Goal: Task Accomplishment & Management: Manage account settings

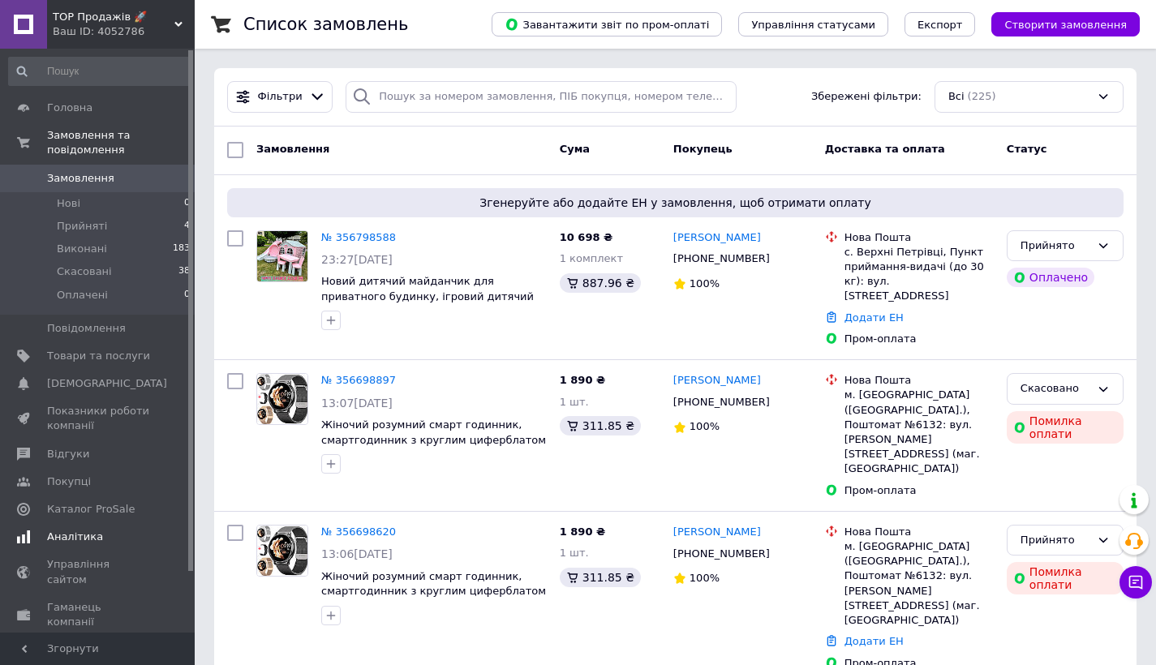
click at [109, 543] on link "Аналітика" at bounding box center [100, 537] width 200 height 28
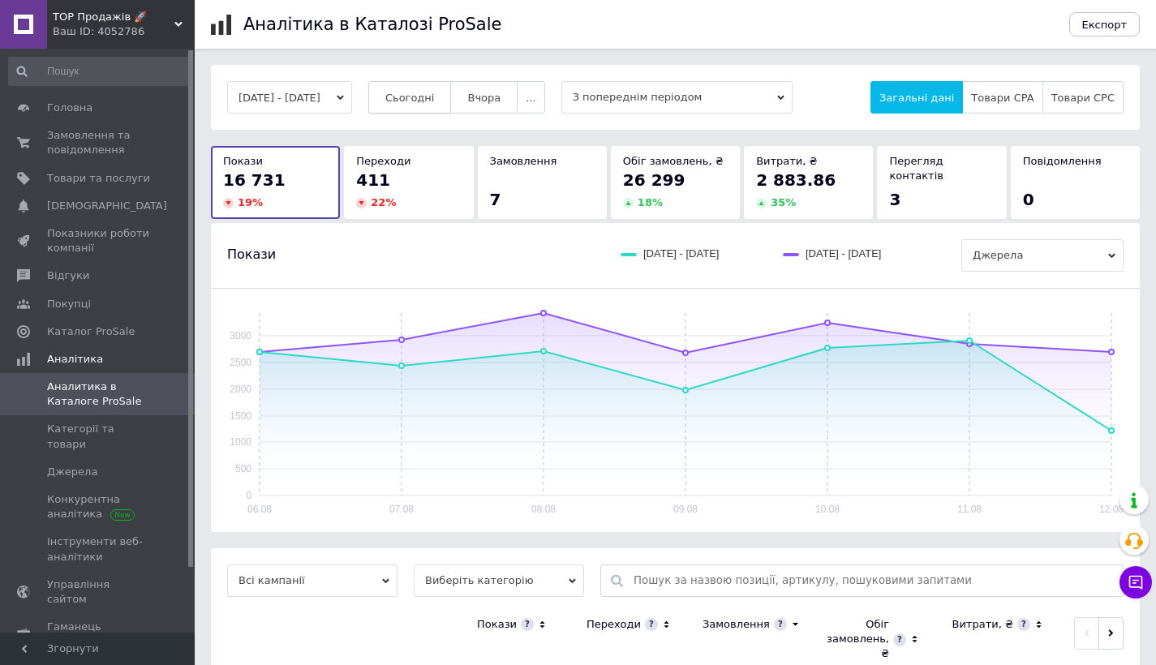
click at [434, 96] on span "Сьогодні" at bounding box center [409, 98] width 49 height 12
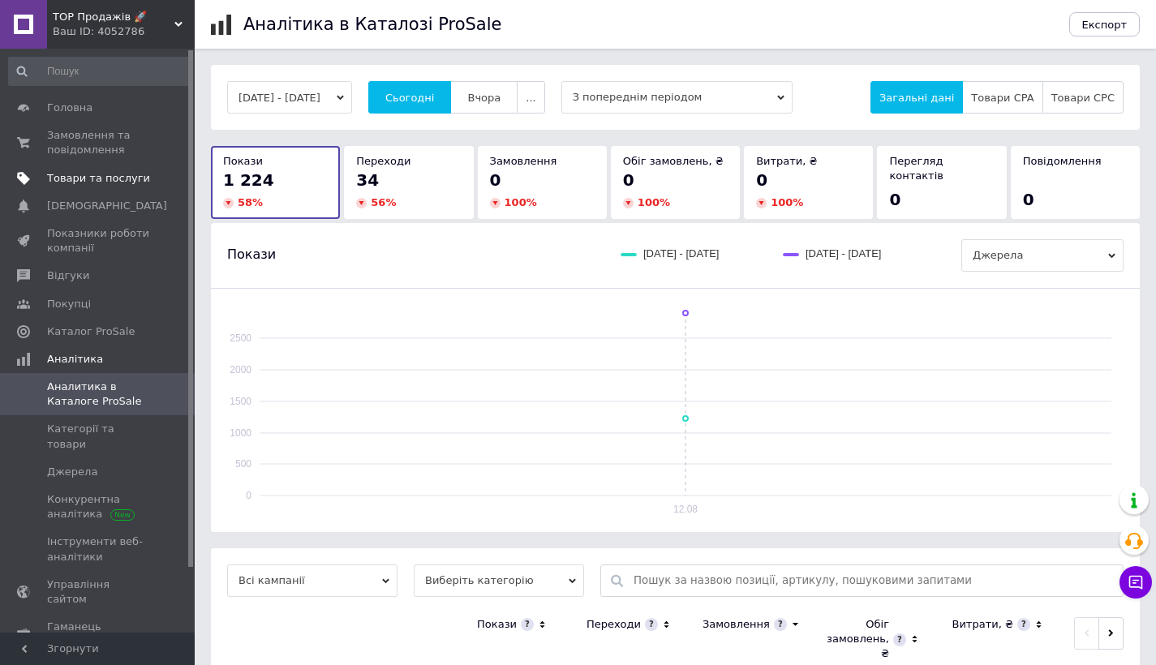
click at [75, 170] on link "Товари та послуги" at bounding box center [100, 179] width 200 height 28
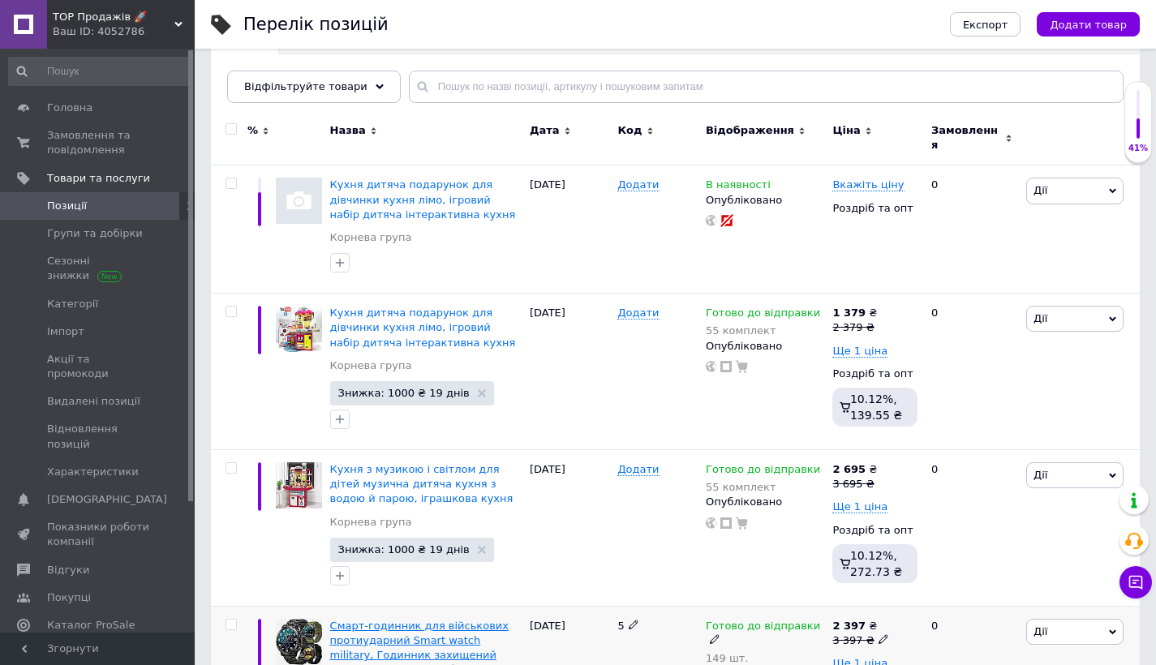
scroll to position [243, 0]
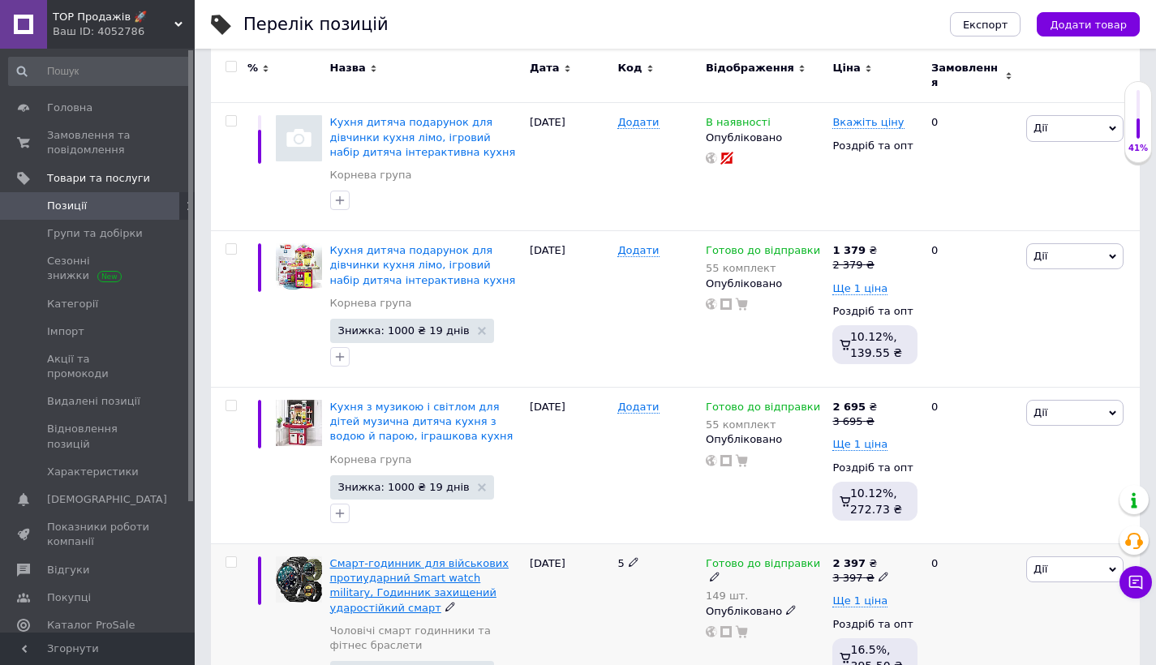
click at [371, 576] on span "Смарт-годинник для військових протиударний Smart watch military, Годинник захищ…" at bounding box center [419, 585] width 178 height 57
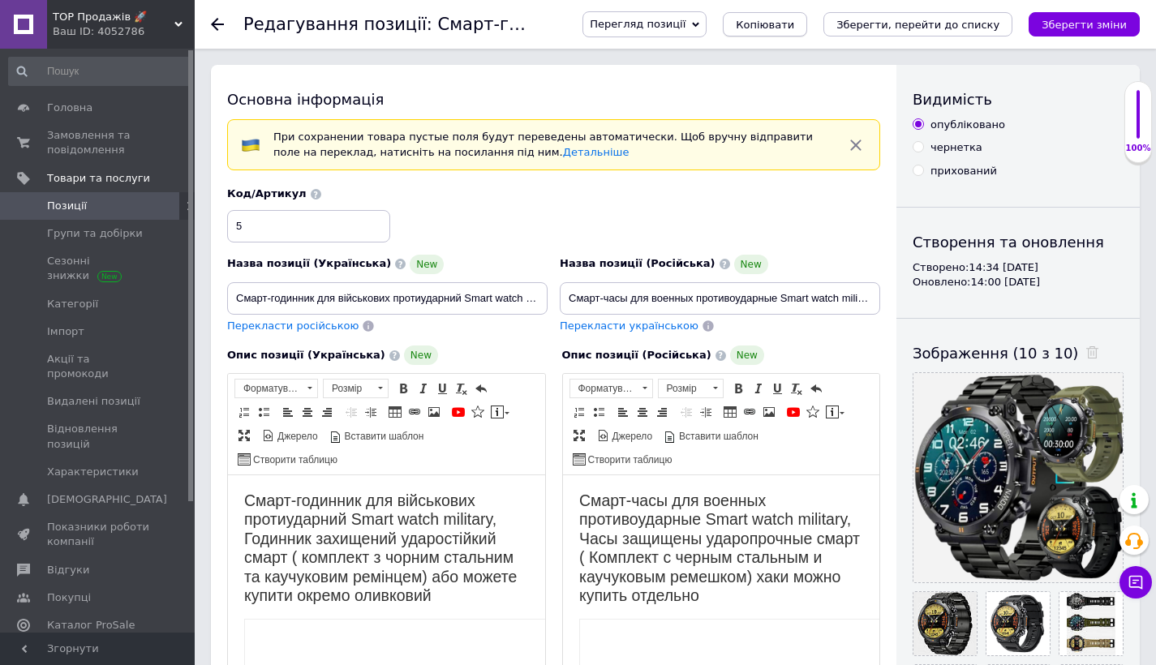
click at [767, 21] on span "Копіювати" at bounding box center [765, 25] width 58 height 12
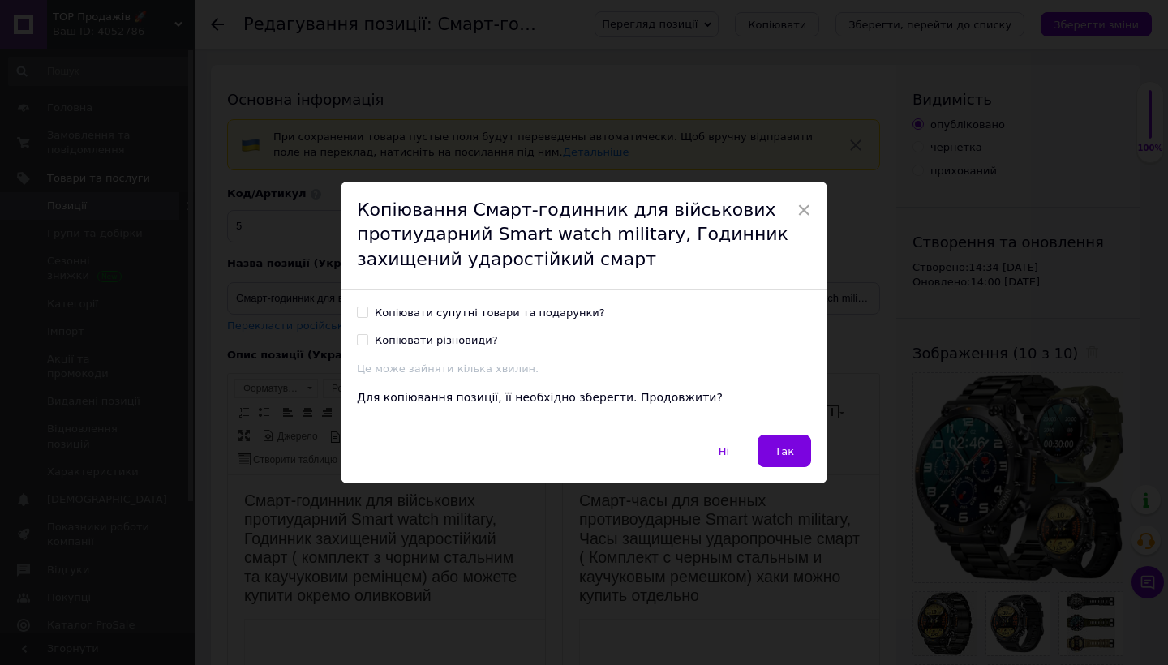
click at [363, 314] on input "Копіювати супутні товари та подарунки?" at bounding box center [362, 312] width 11 height 11
checkbox input "true"
click at [359, 342] on input "Копіювати різновиди?" at bounding box center [362, 339] width 11 height 11
checkbox input "true"
click at [771, 453] on button "Так" at bounding box center [785, 451] width 54 height 32
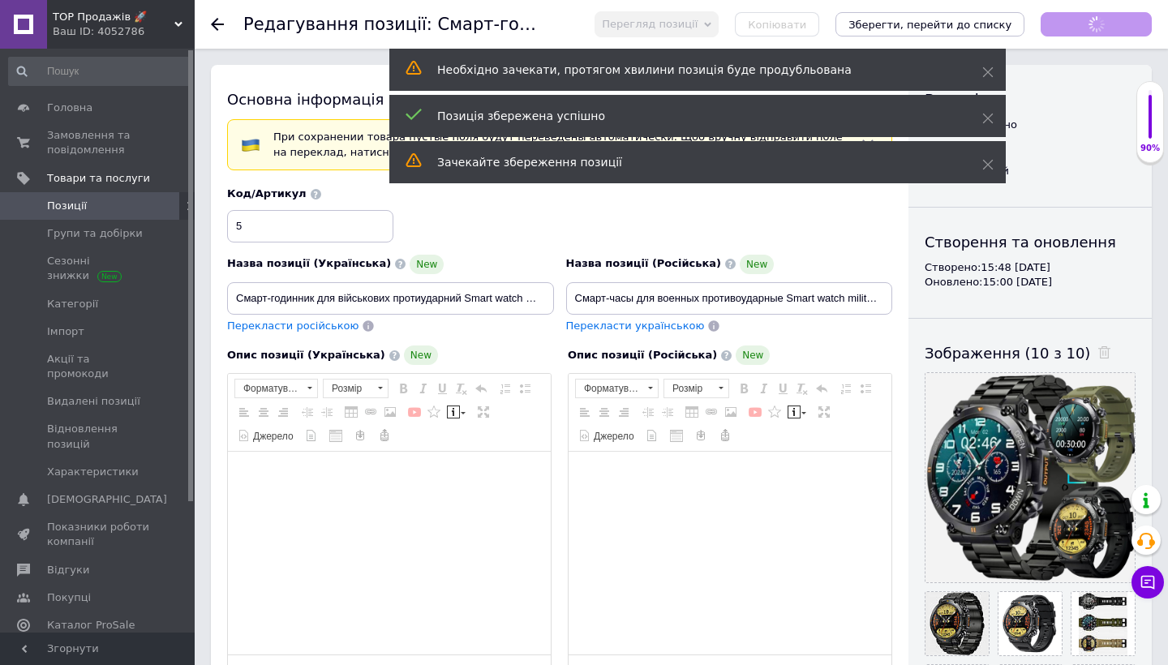
click at [990, 81] on div "Необхідно зачекати, протягом хвилини позиція буде продубльована" at bounding box center [697, 70] width 616 height 42
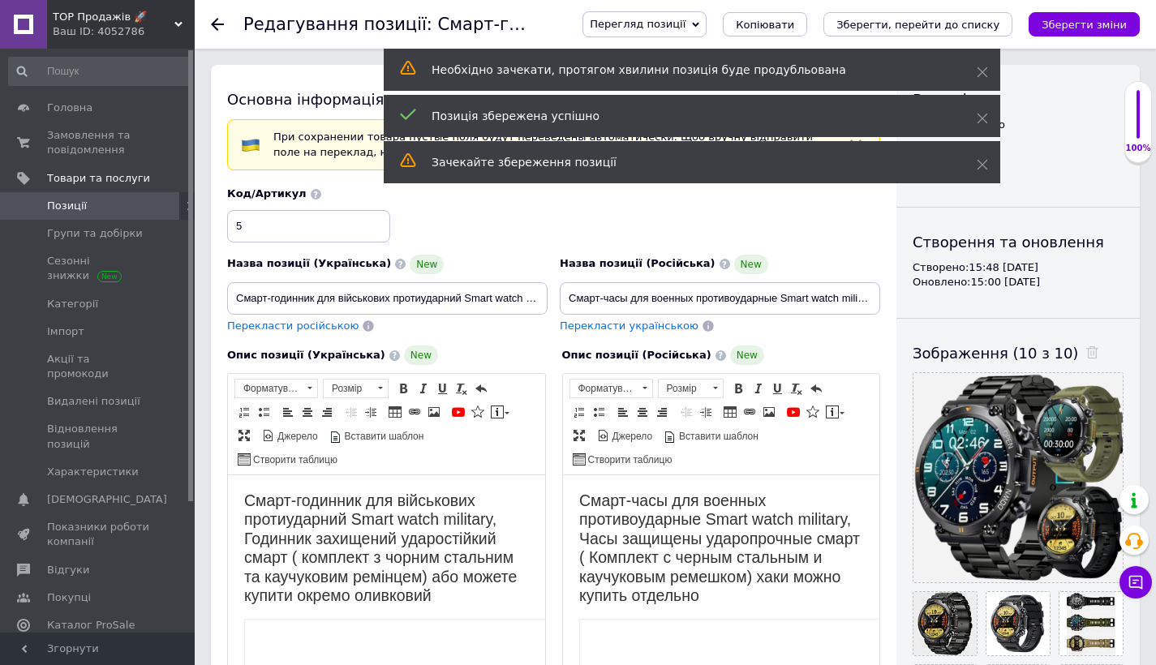
scroll to position [13, 0]
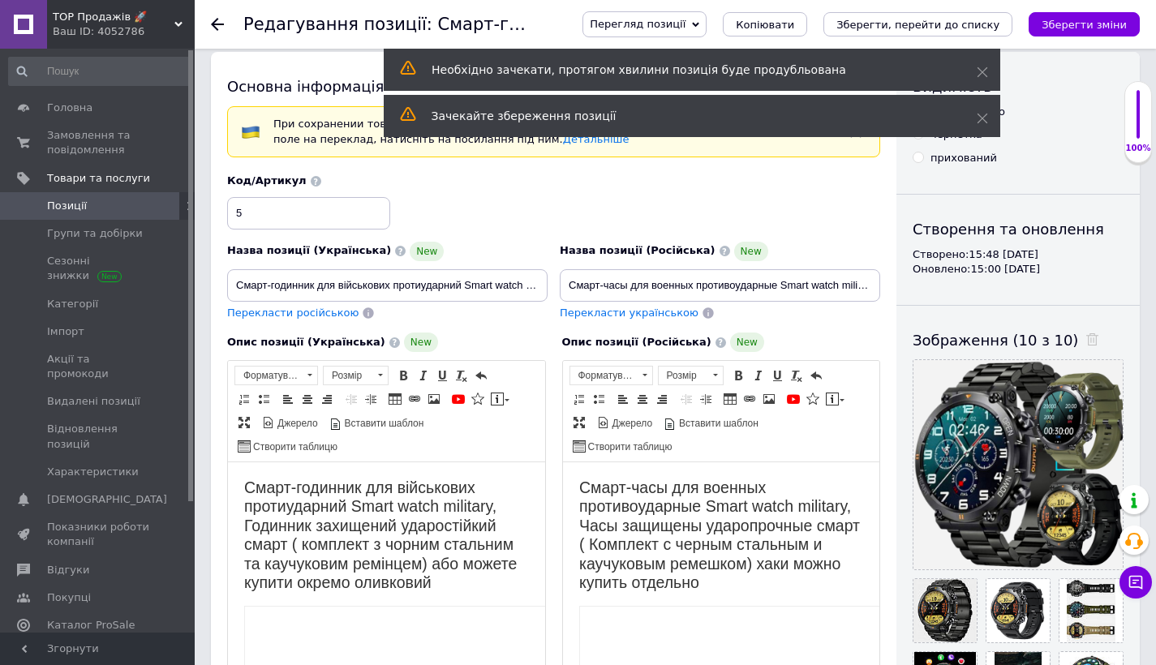
click at [1070, 325] on div "Видимість опубліковано чернетка прихований Створення та оновлення Створено: 15:…" at bounding box center [1017, 622] width 243 height 1140
click at [1071, 330] on div "Зображення (10 з 10)" at bounding box center [1017, 340] width 211 height 20
click at [1086, 333] on use at bounding box center [1092, 339] width 12 height 12
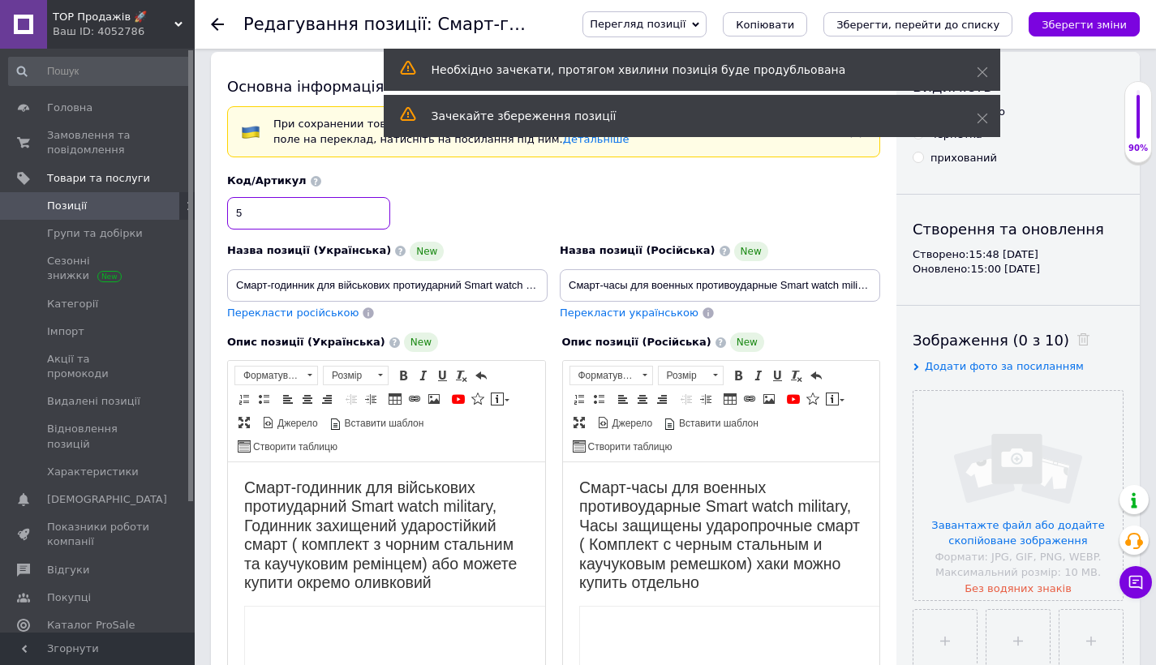
click at [298, 216] on input "5" at bounding box center [308, 213] width 163 height 32
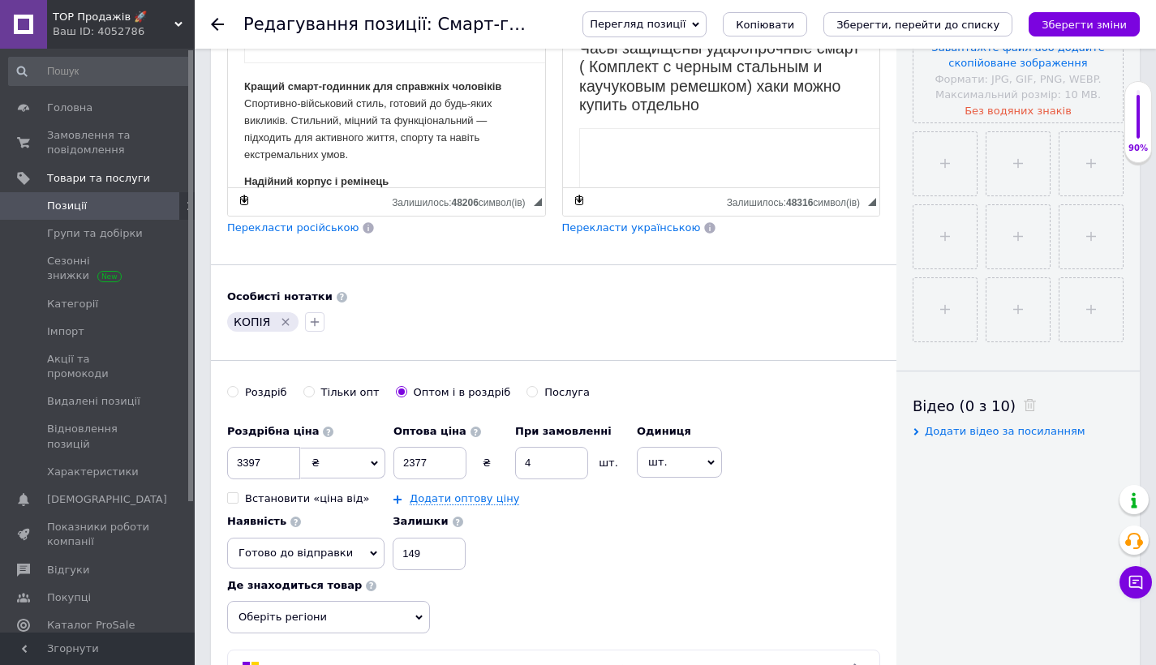
scroll to position [544, 0]
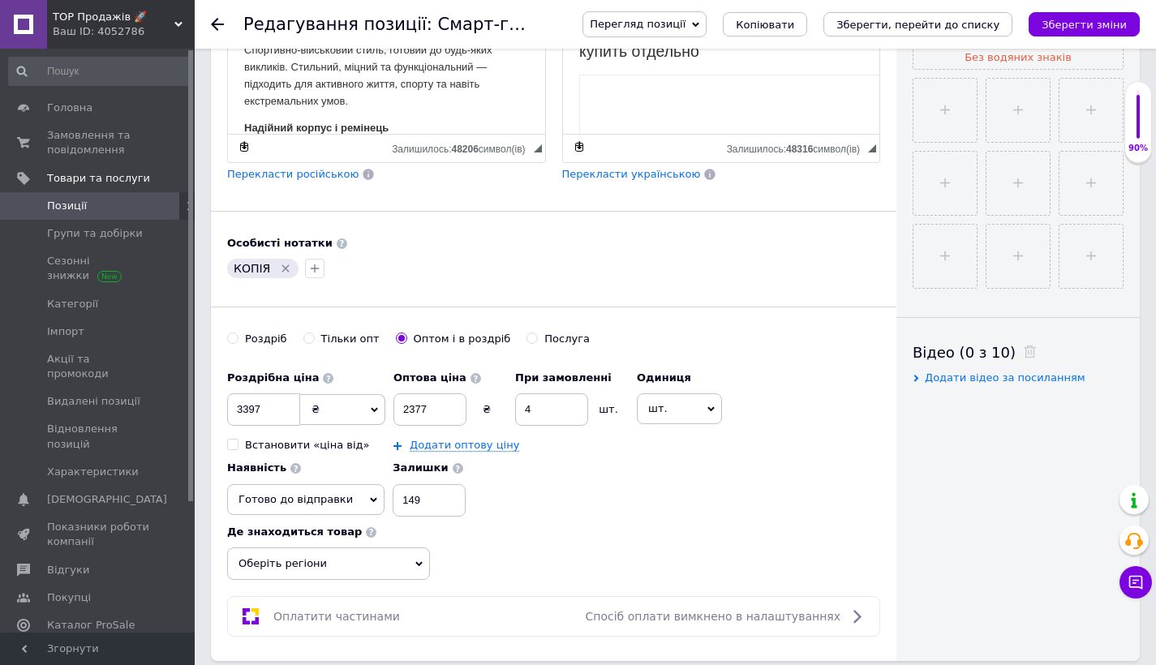
click at [288, 266] on icon "Видалити мітку" at bounding box center [285, 268] width 13 height 13
click at [281, 417] on input "3397" at bounding box center [263, 409] width 73 height 32
type input "3"
type input "2496"
click at [448, 420] on input "2377" at bounding box center [429, 409] width 73 height 32
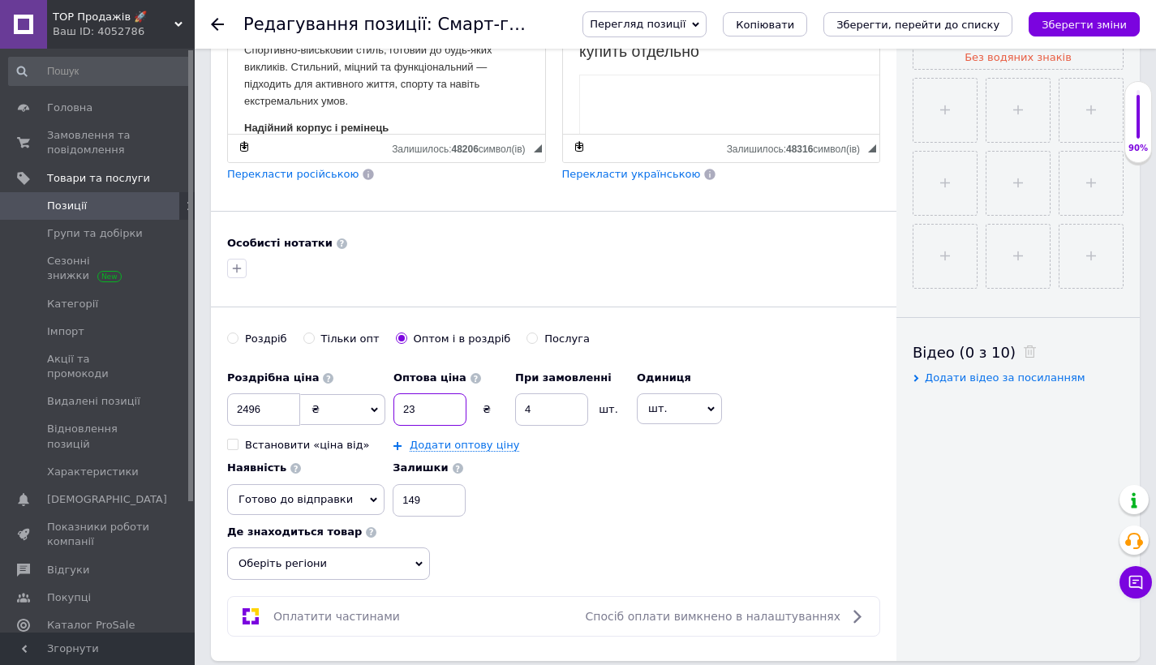
type input "2"
type input "1410"
click at [341, 506] on span "Готово до відправки" at bounding box center [305, 499] width 157 height 31
click at [539, 490] on div "Роздрібна ціна 2496 ₴ $ EUR CHF GBP ¥ PLN ₸ MDL HUF KGS CNY TRY KRW lei Встанов…" at bounding box center [553, 440] width 653 height 154
click at [419, 502] on input "149" at bounding box center [429, 500] width 73 height 32
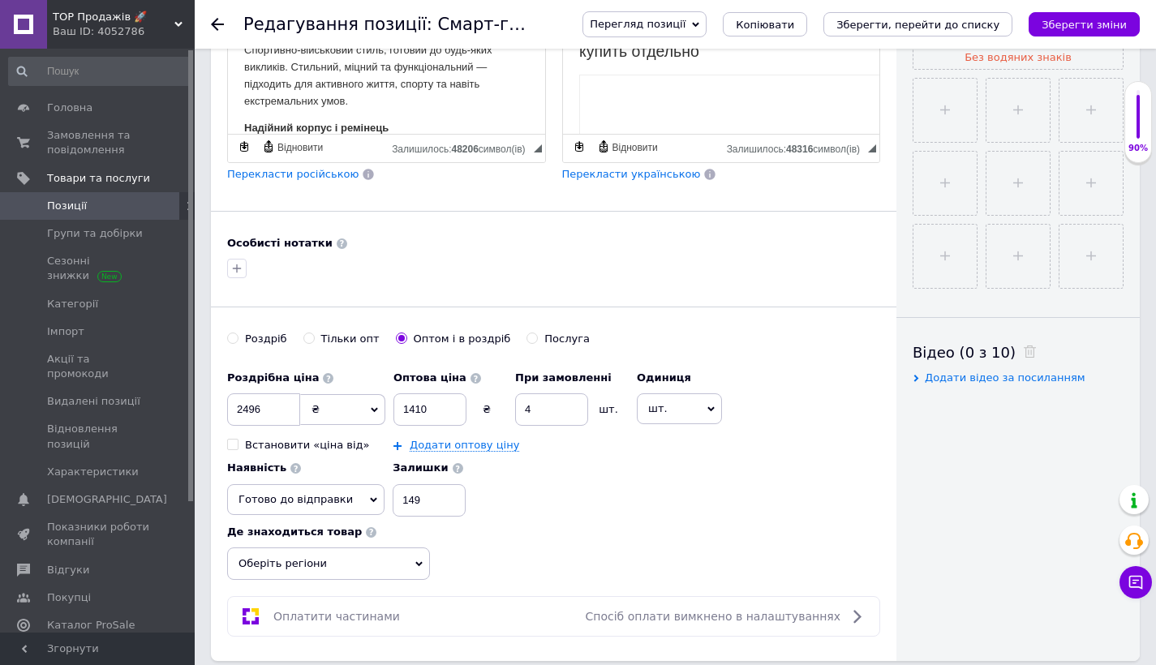
click at [375, 551] on span "Оберіть регіони" at bounding box center [328, 563] width 203 height 32
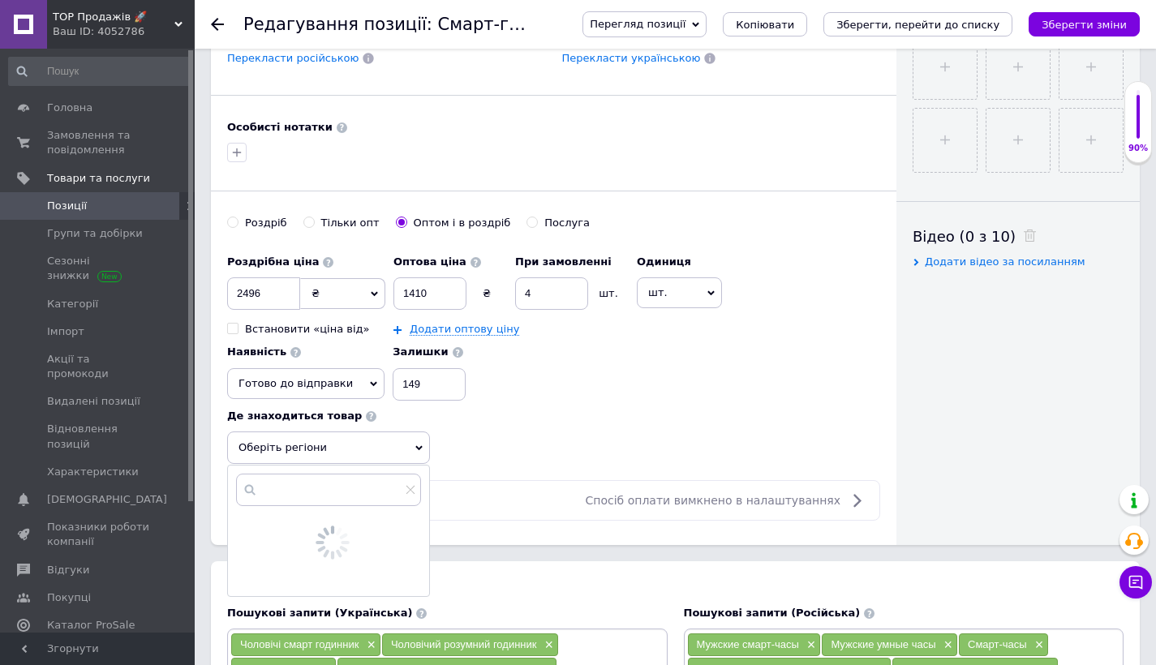
scroll to position [680, 0]
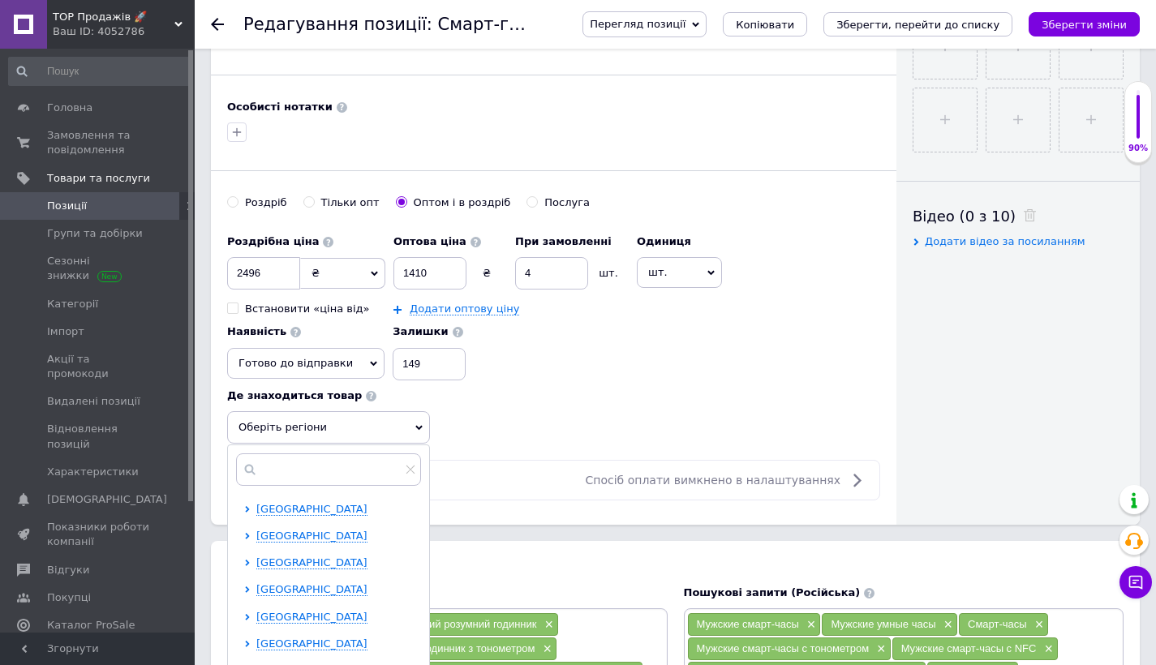
click at [338, 585] on span "[GEOGRAPHIC_DATA]" at bounding box center [311, 589] width 111 height 12
click at [264, 638] on input "checkbox" at bounding box center [261, 643] width 11 height 11
checkbox input "true"
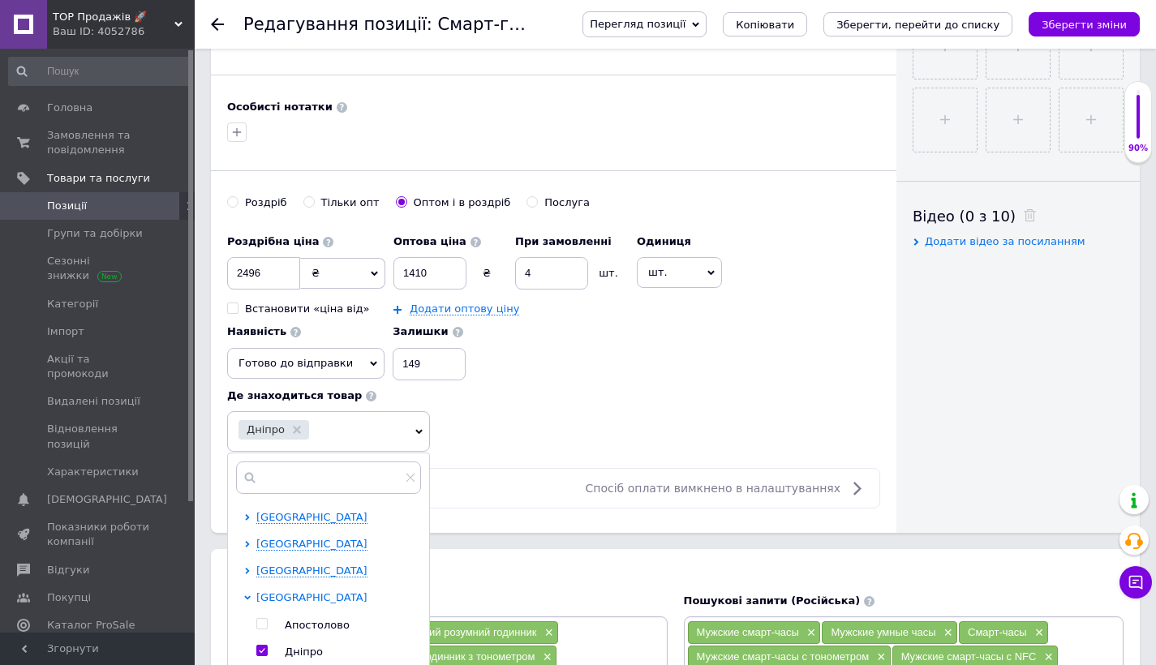
click at [273, 591] on span "[GEOGRAPHIC_DATA]" at bounding box center [311, 597] width 111 height 12
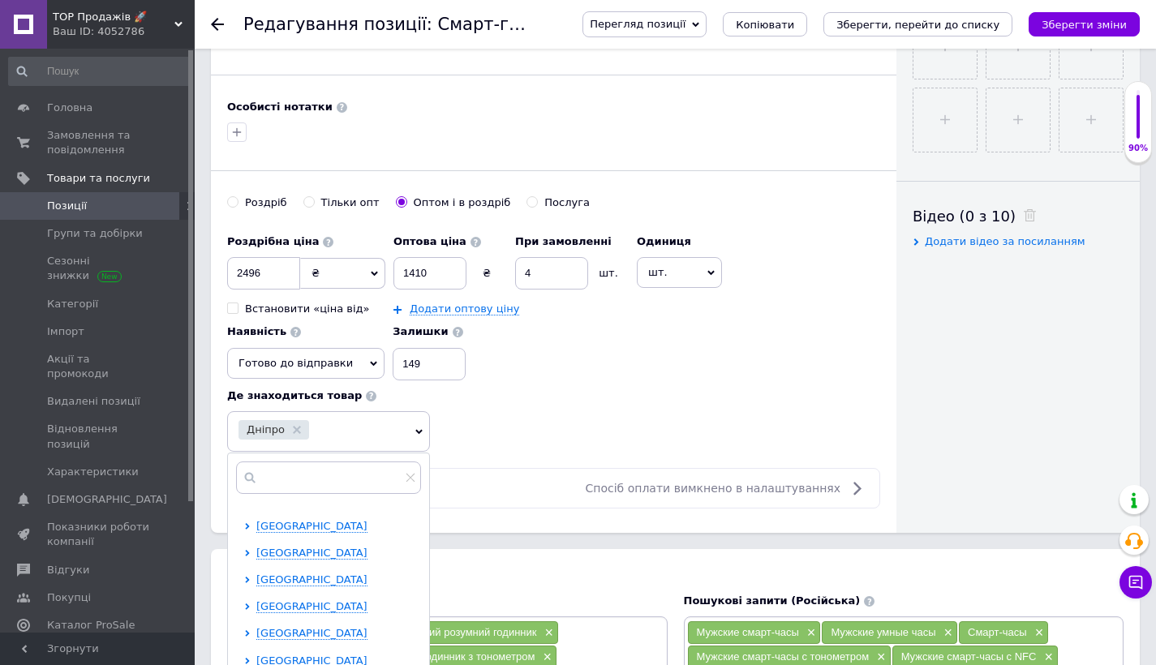
scroll to position [140, 0]
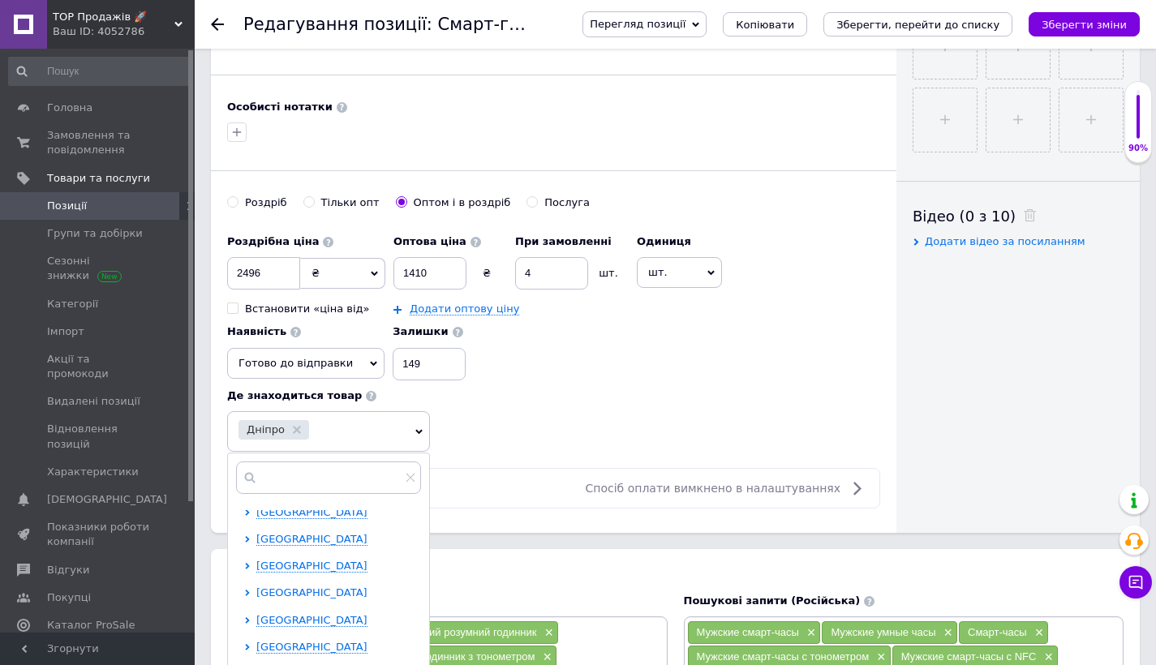
click at [273, 595] on span "[GEOGRAPHIC_DATA]" at bounding box center [311, 592] width 111 height 12
click at [264, 616] on input "checkbox" at bounding box center [261, 619] width 11 height 11
checkbox input "true"
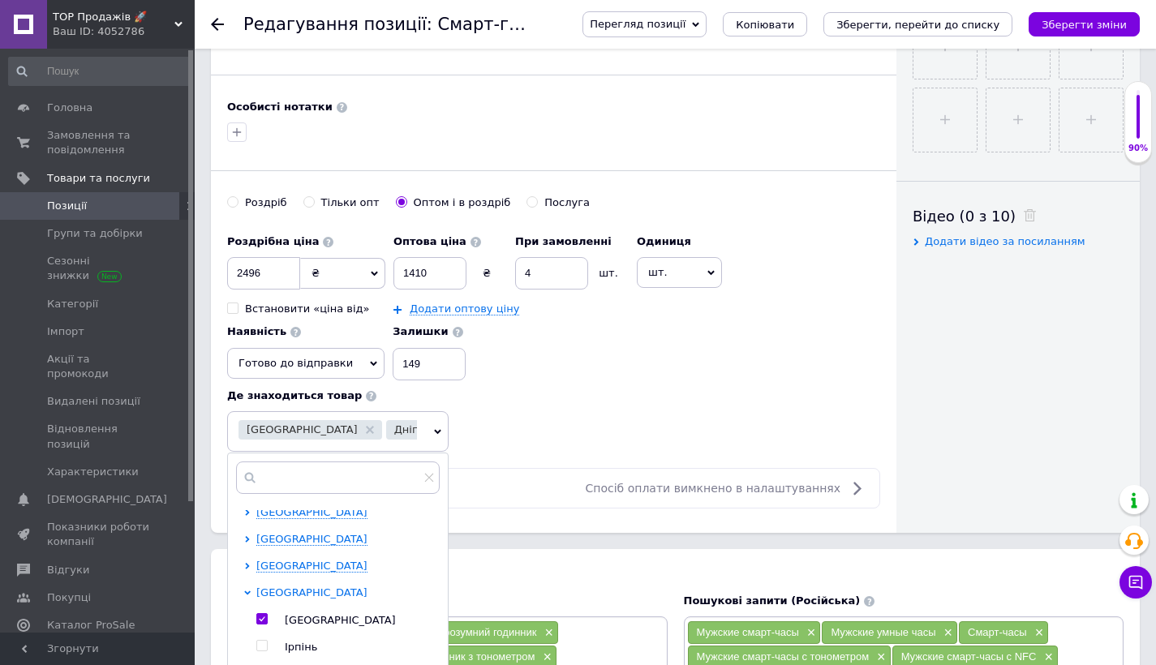
click at [286, 592] on span "[GEOGRAPHIC_DATA]" at bounding box center [311, 592] width 111 height 12
click at [290, 565] on span "[GEOGRAPHIC_DATA]" at bounding box center [311, 566] width 111 height 12
drag, startPoint x: 263, startPoint y: 642, endPoint x: 320, endPoint y: 589, distance: 77.5
click at [263, 642] on input "checkbox" at bounding box center [261, 646] width 11 height 11
checkbox input "true"
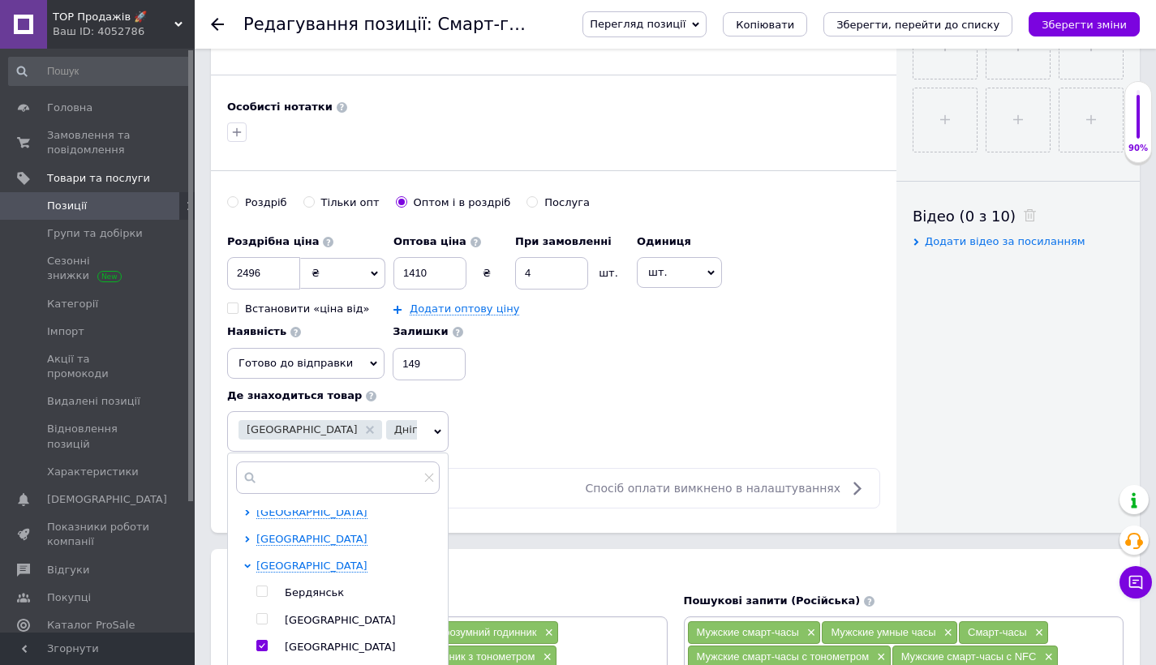
click at [460, 442] on div "Роздрібна ціна 2496 ₴ $ EUR CHF GBP ¥ PLN ₸ MDL HUF KGS CNY TRY KRW lei Встанов…" at bounding box center [553, 338] width 653 height 225
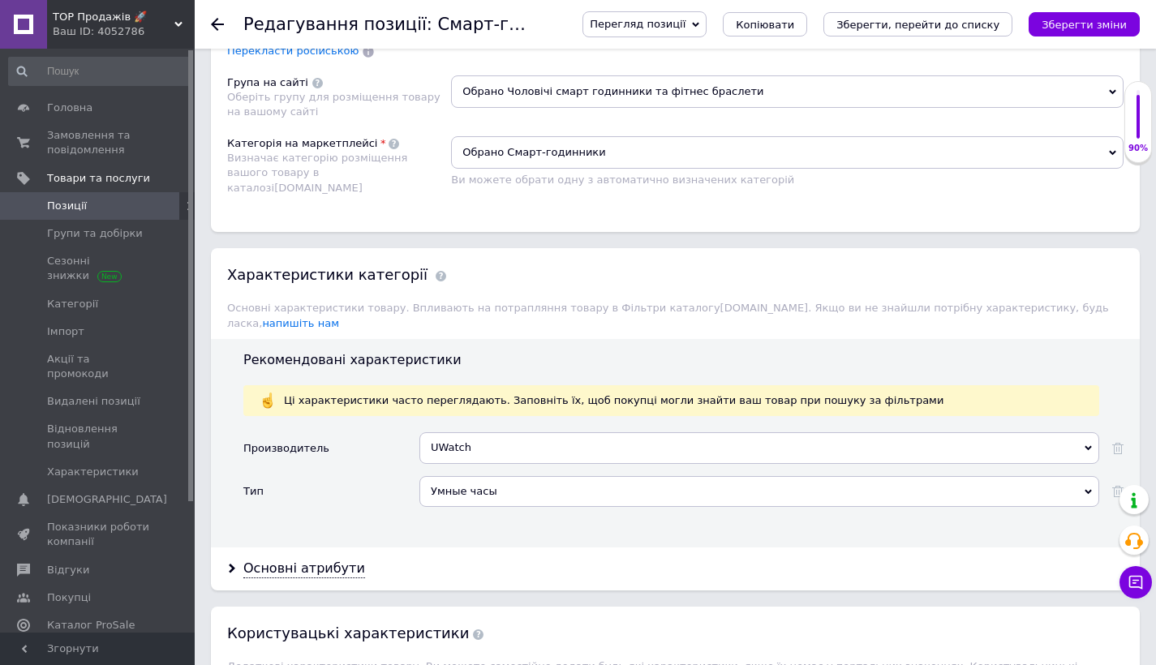
scroll to position [1830, 0]
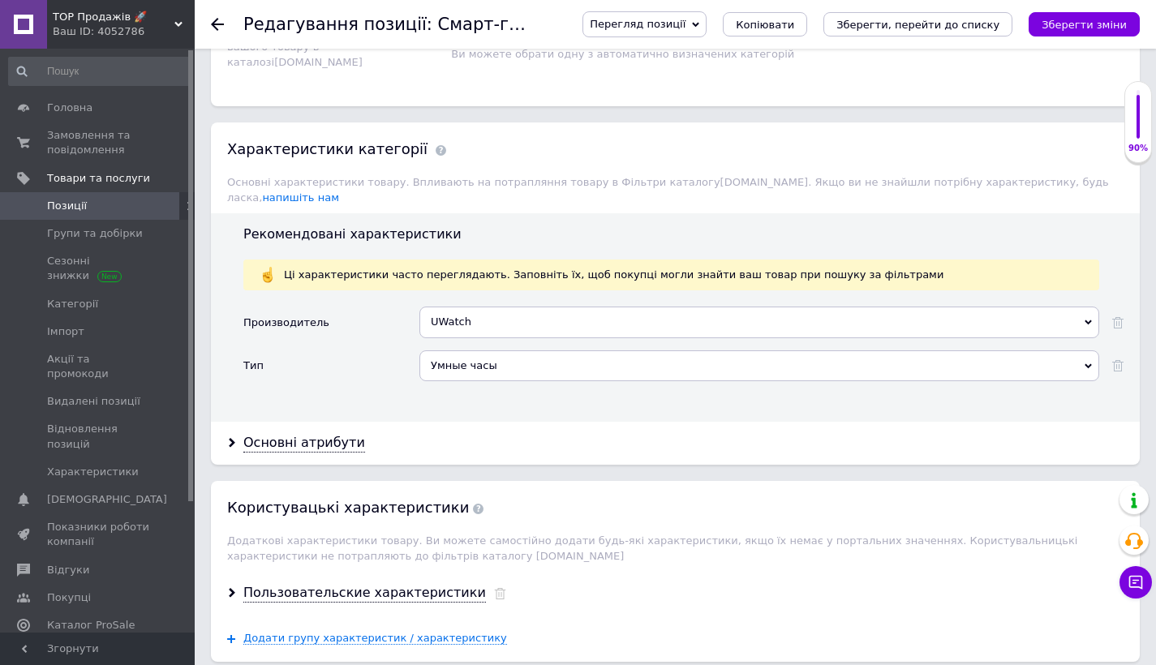
click at [483, 311] on div "UWatch" at bounding box center [759, 322] width 680 height 31
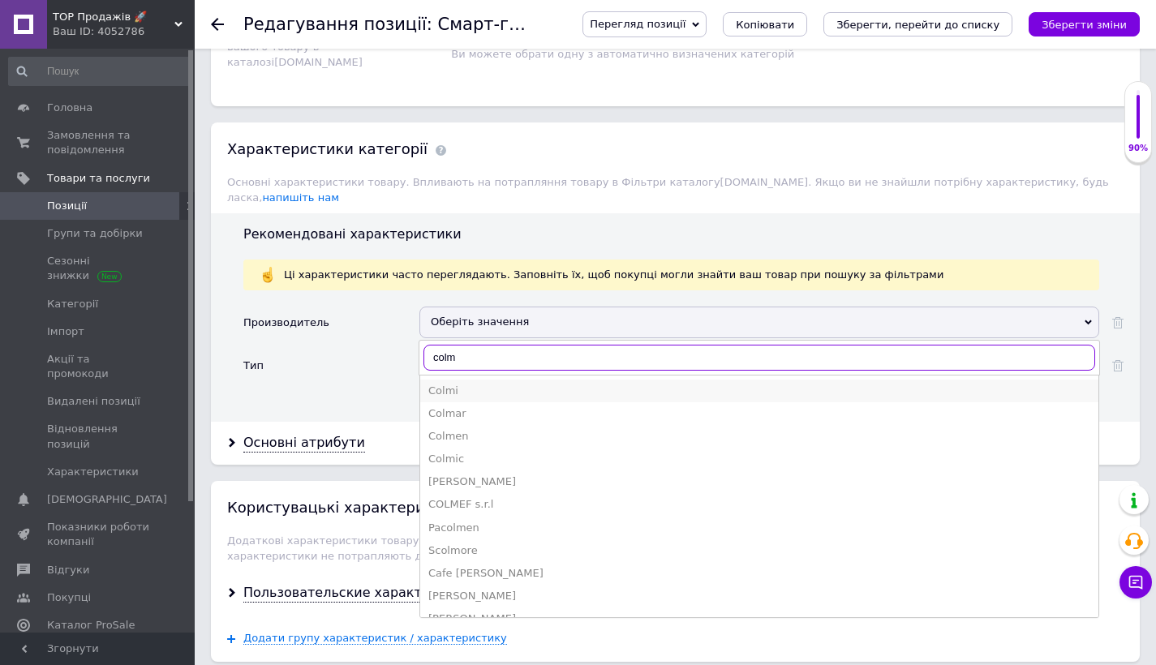
type input "colm"
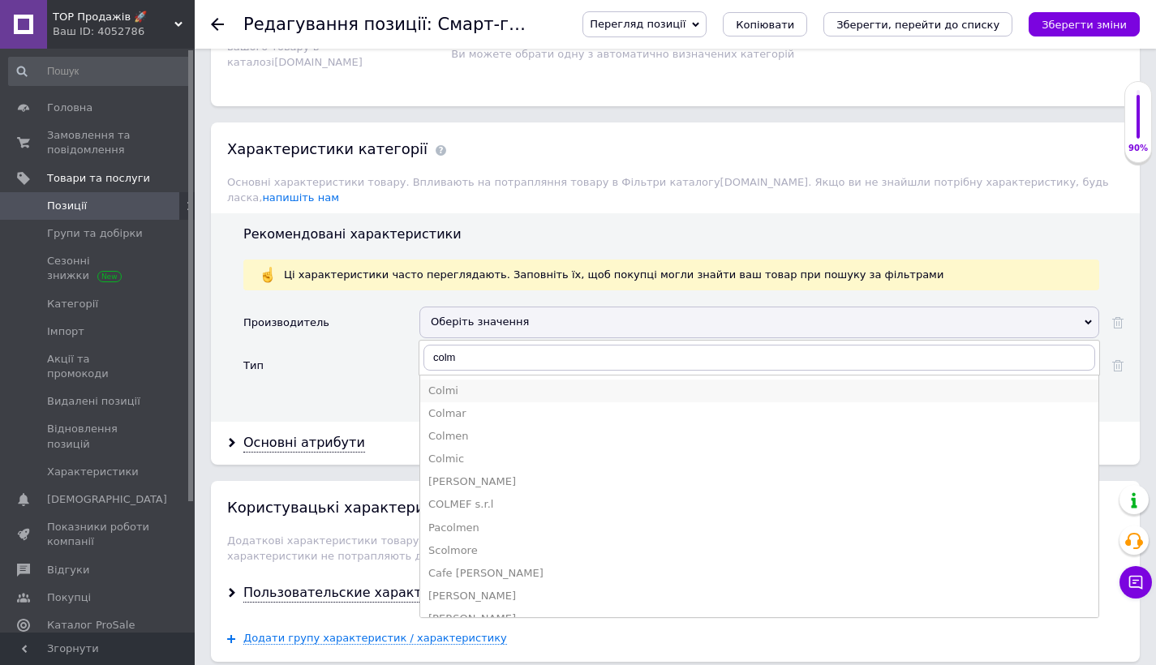
click at [453, 384] on div "Colmi" at bounding box center [759, 391] width 662 height 15
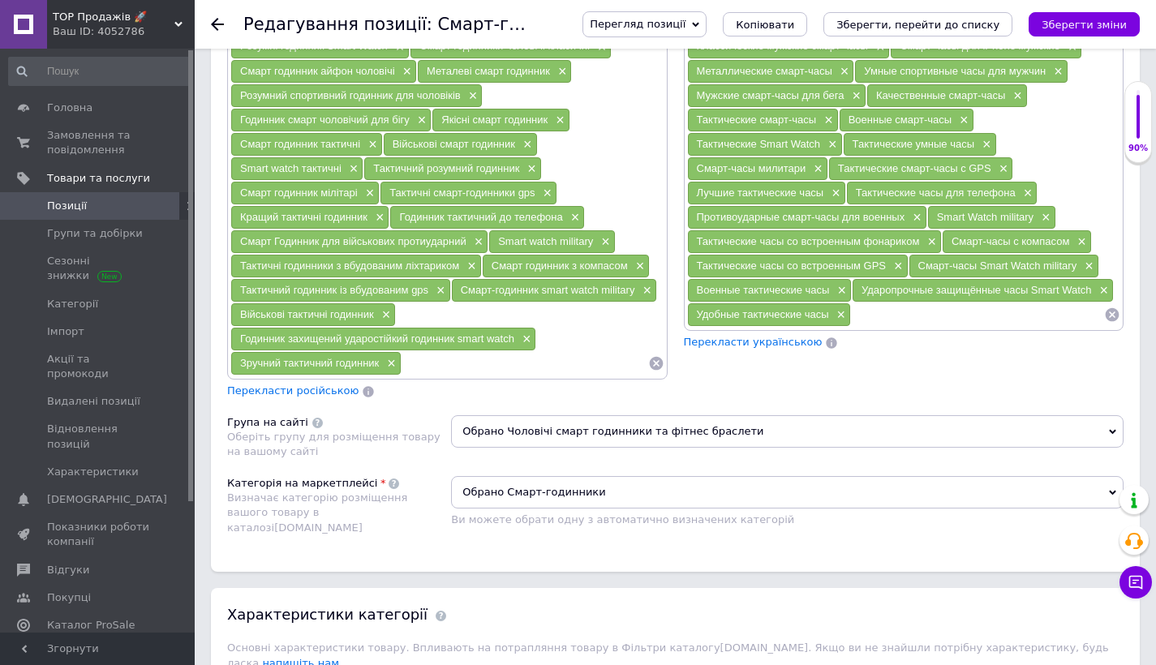
scroll to position [1300, 0]
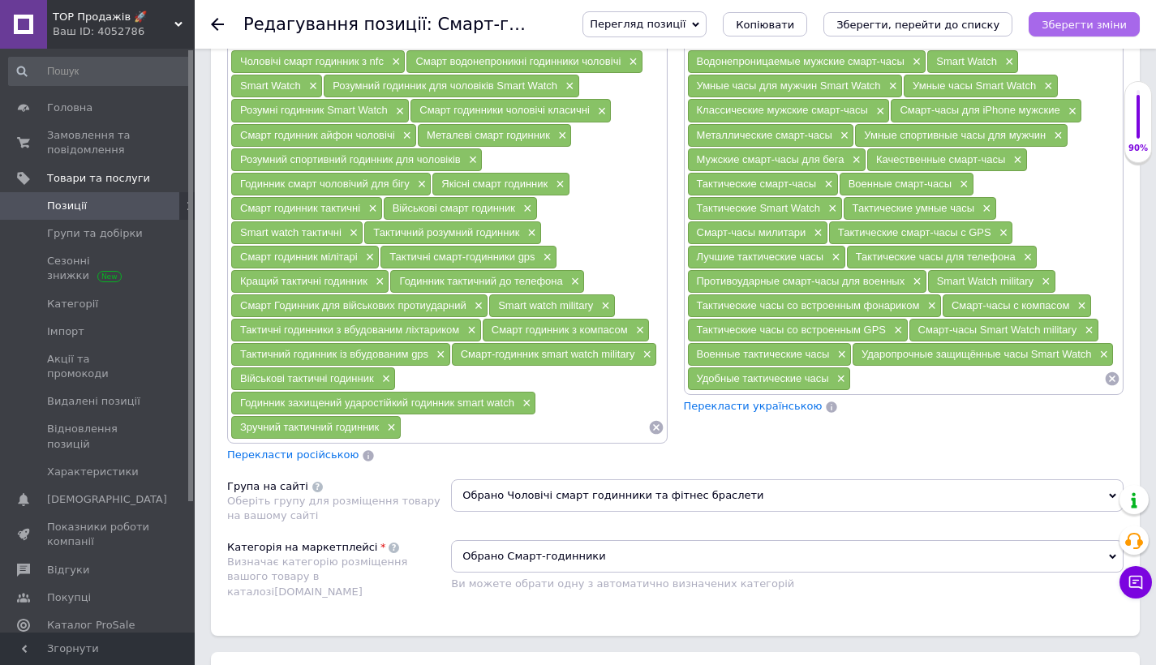
click at [1054, 32] on button "Зберегти зміни" at bounding box center [1083, 24] width 111 height 24
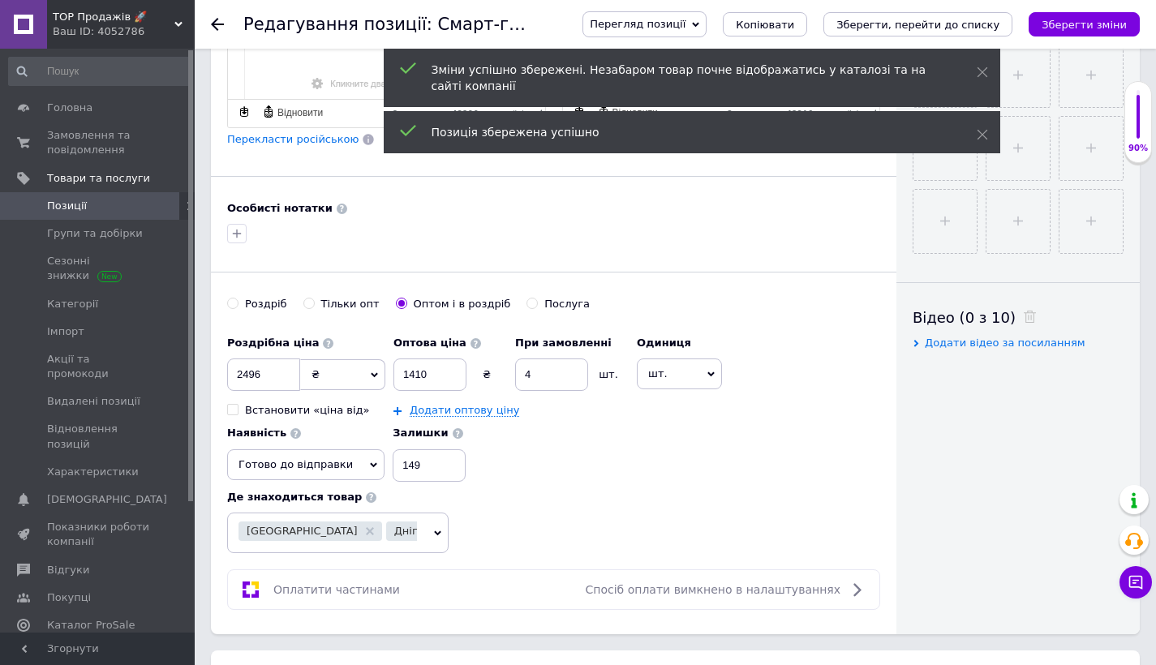
scroll to position [270, 0]
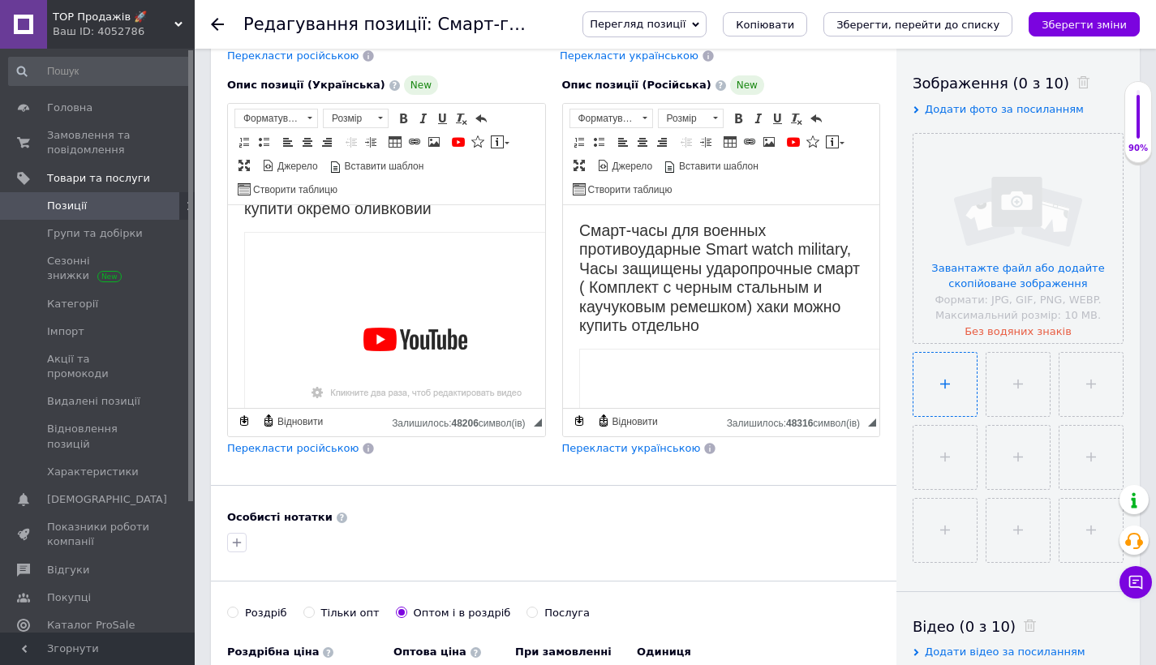
click at [953, 366] on input "file" at bounding box center [944, 384] width 63 height 63
type input "C:\fakepath\Зображення 34.jpeg"
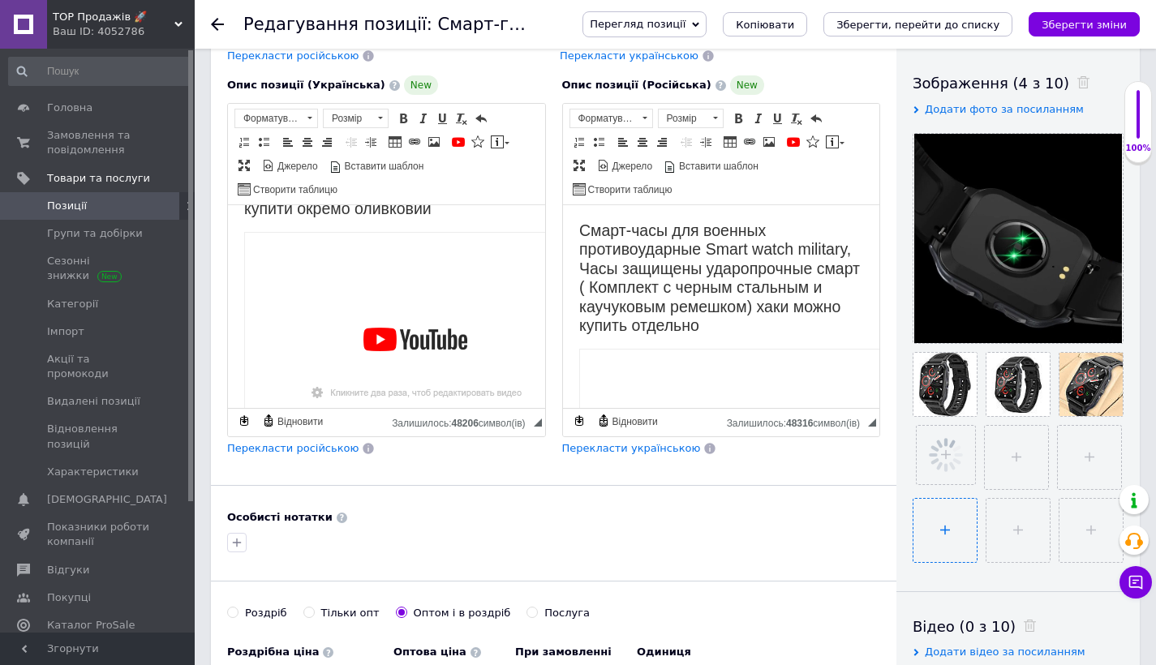
click at [931, 512] on input "file" at bounding box center [944, 530] width 63 height 63
type input "C:\fakepath\photo_[DATE] 15.52.11.jpeg"
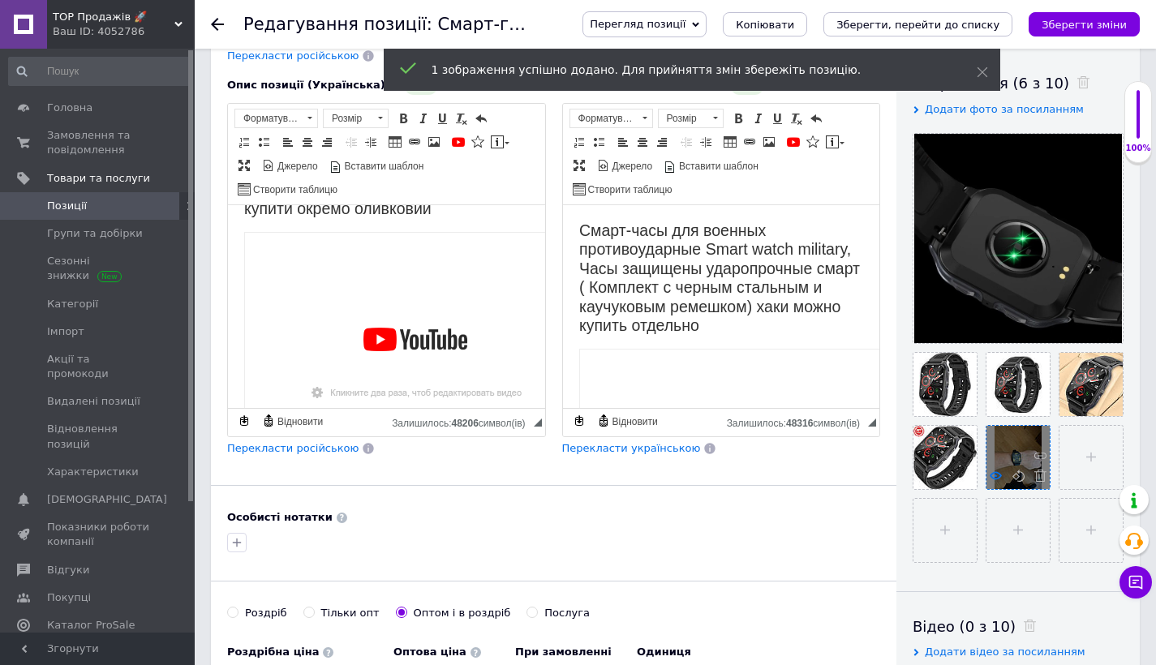
click at [998, 474] on icon at bounding box center [996, 476] width 12 height 12
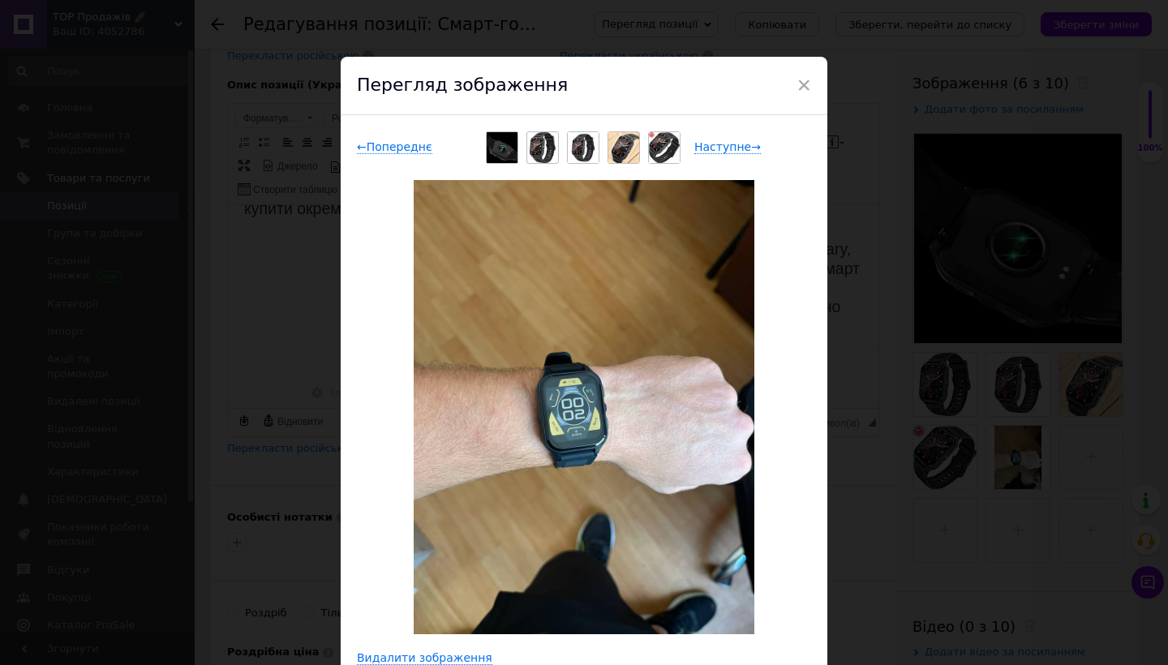
click at [791, 87] on div "Перегляд зображення" at bounding box center [584, 86] width 487 height 58
click at [1063, 522] on div "× Перегляд зображення ← Попереднє Наступне → Видалити зображення Видалити всі з…" at bounding box center [584, 332] width 1168 height 665
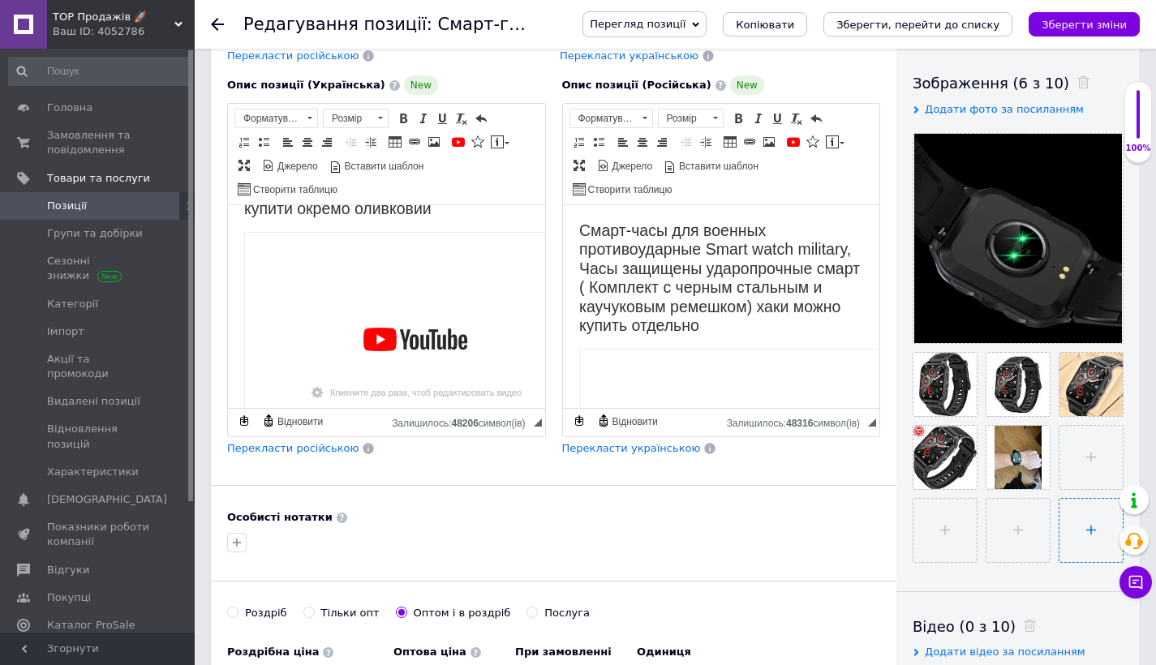
click at [1059, 517] on input "file" at bounding box center [1090, 530] width 63 height 63
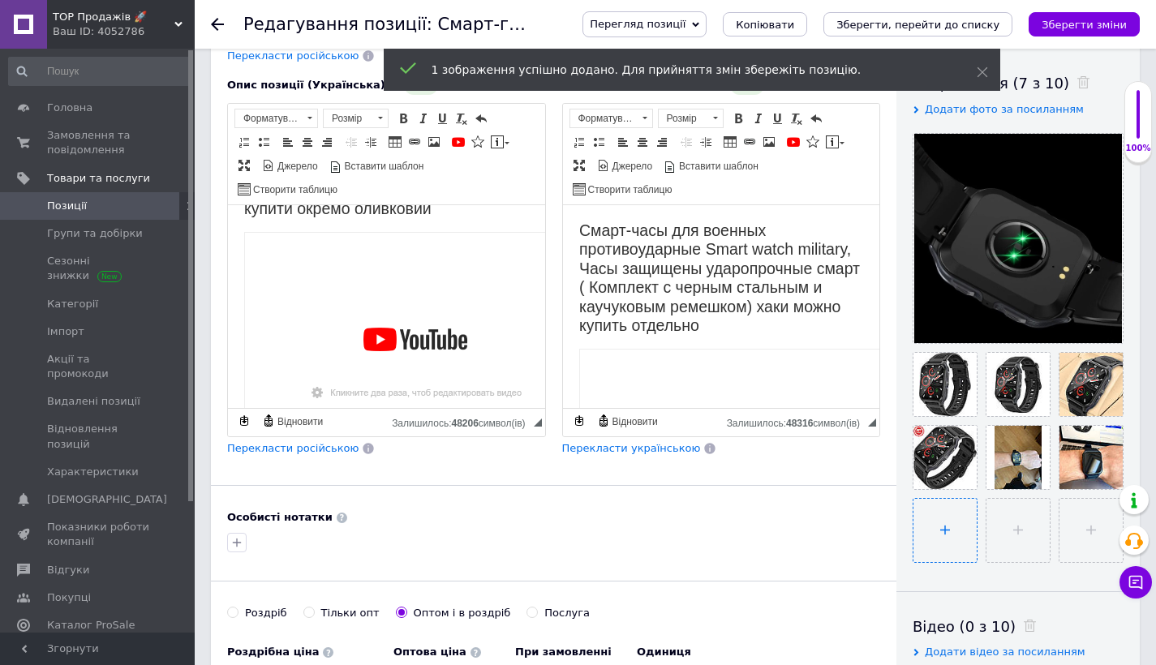
click at [952, 531] on input "file" at bounding box center [944, 530] width 63 height 63
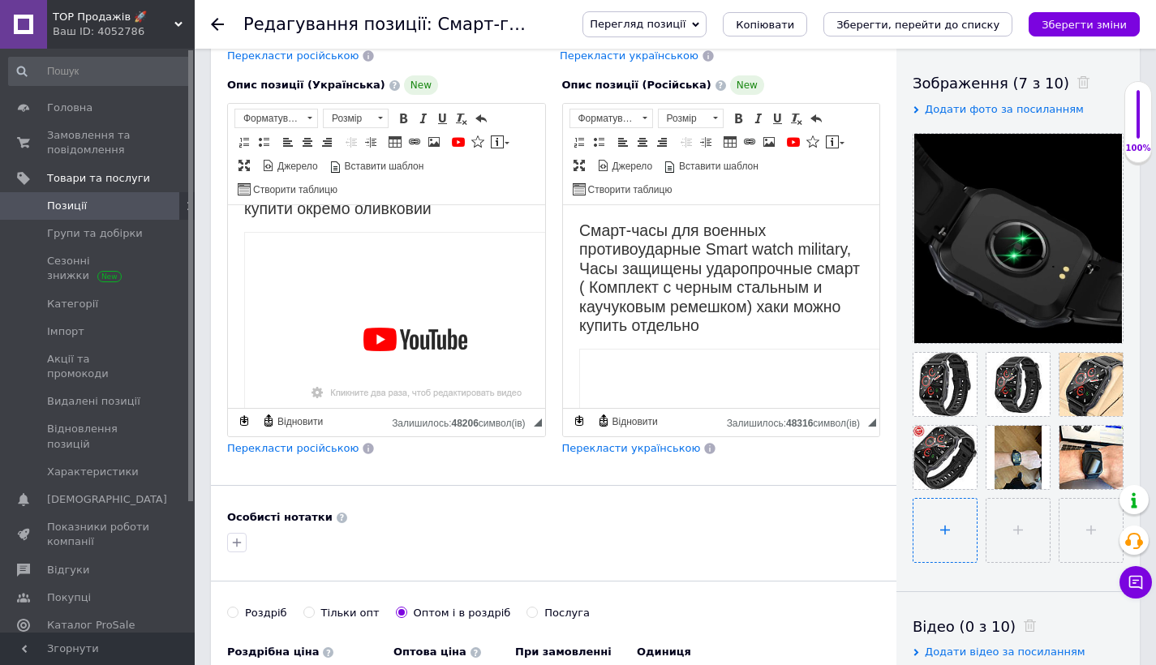
type input "C:\fakepath\photo_[DATE] 15.52.01.jpeg"
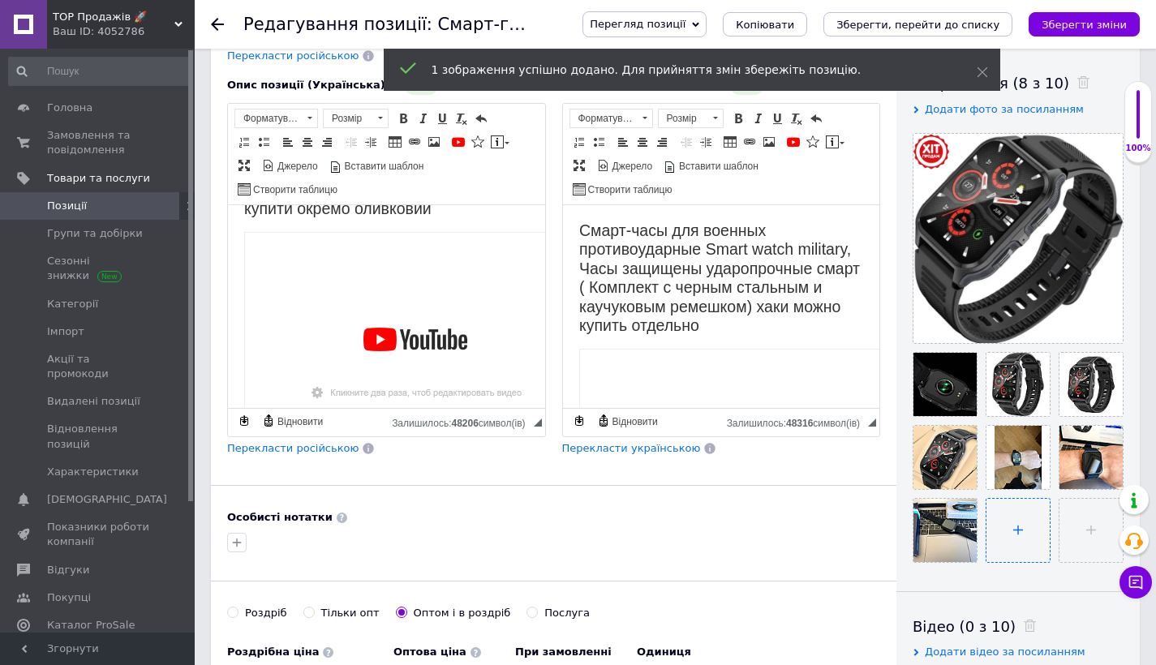
click at [1025, 531] on input "file" at bounding box center [1017, 530] width 63 height 63
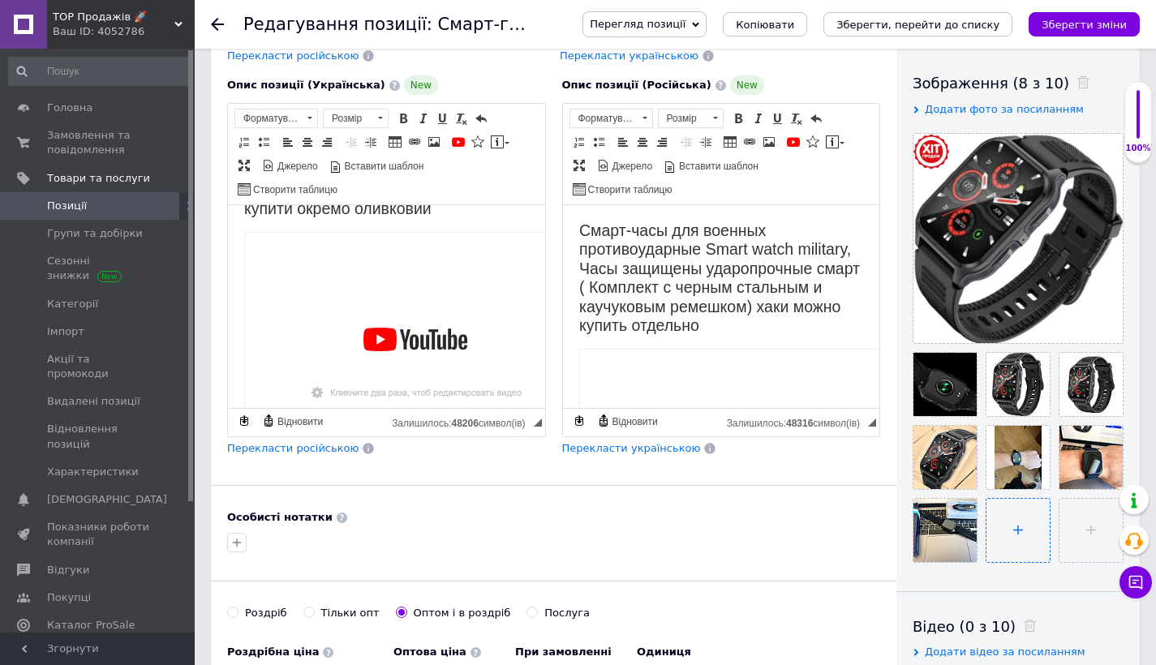
type input "C:\fakepath\photo_[DATE] 15.51.58.jpeg"
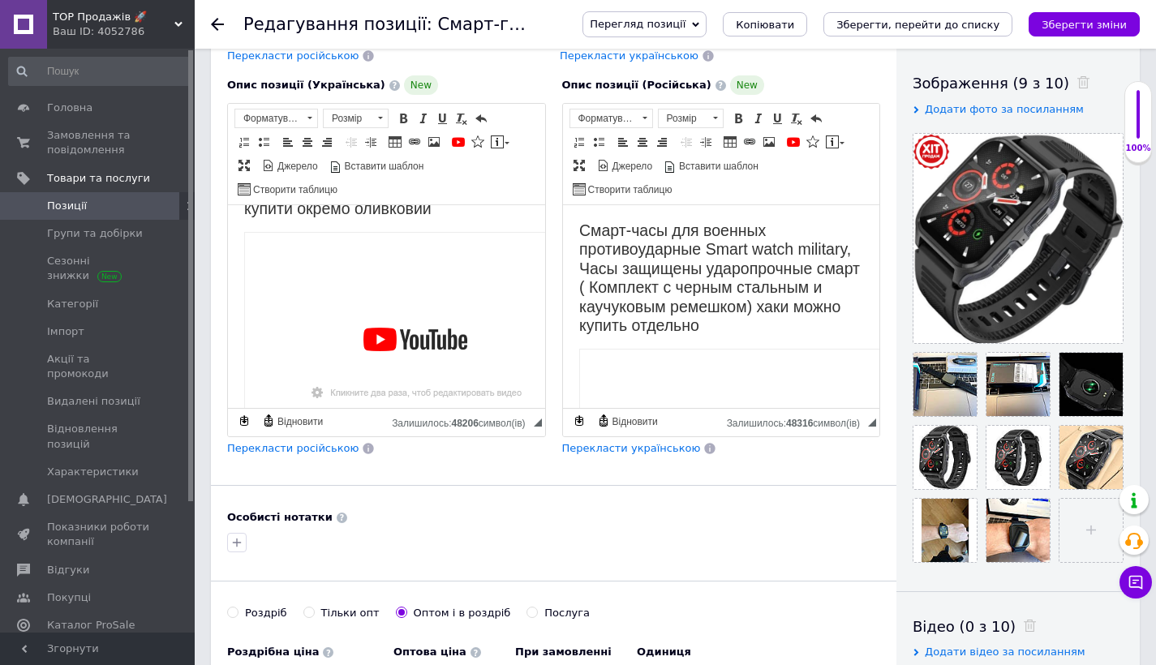
click at [1069, 563] on div "Видимість опубліковано чернетка прихований Створення та оновлення Створено: 15:…" at bounding box center [1017, 369] width 243 height 1148
click at [1074, 537] on input "file" at bounding box center [1090, 530] width 63 height 63
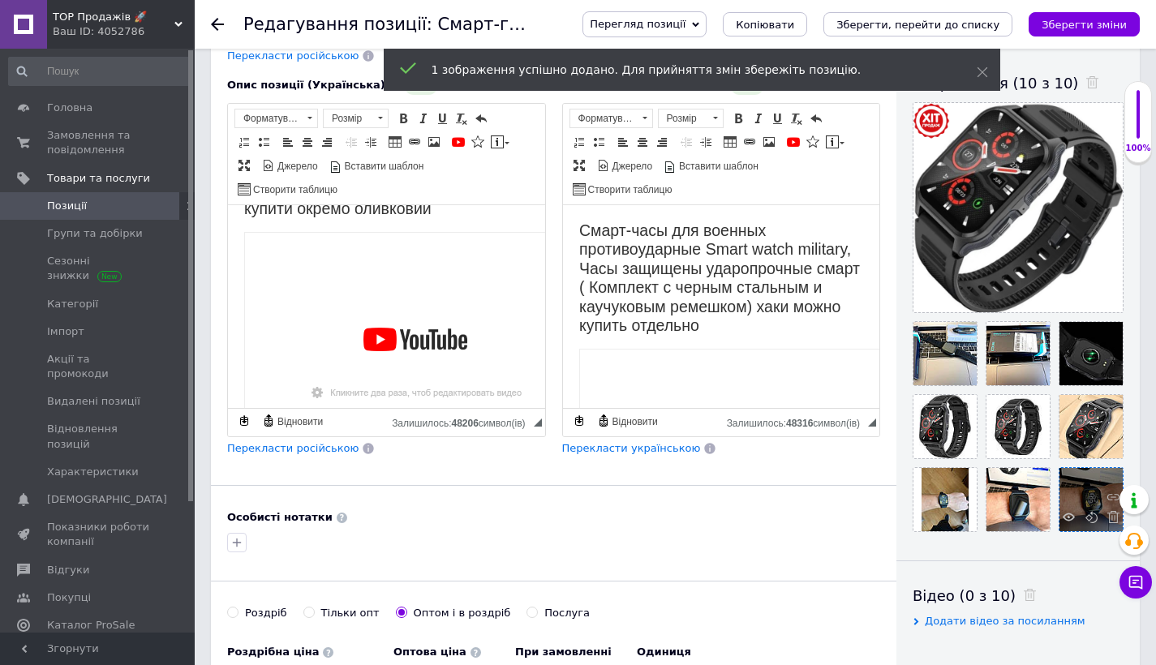
click at [1064, 525] on span at bounding box center [1069, 519] width 12 height 16
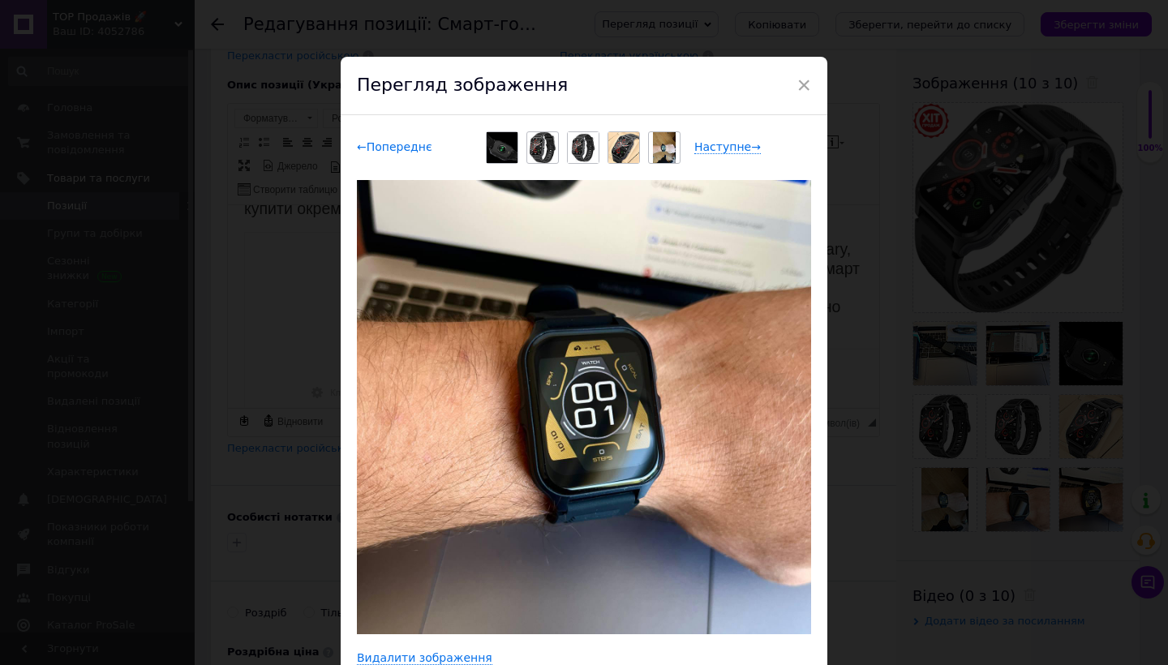
click at [394, 153] on span "← Попереднє" at bounding box center [394, 147] width 75 height 14
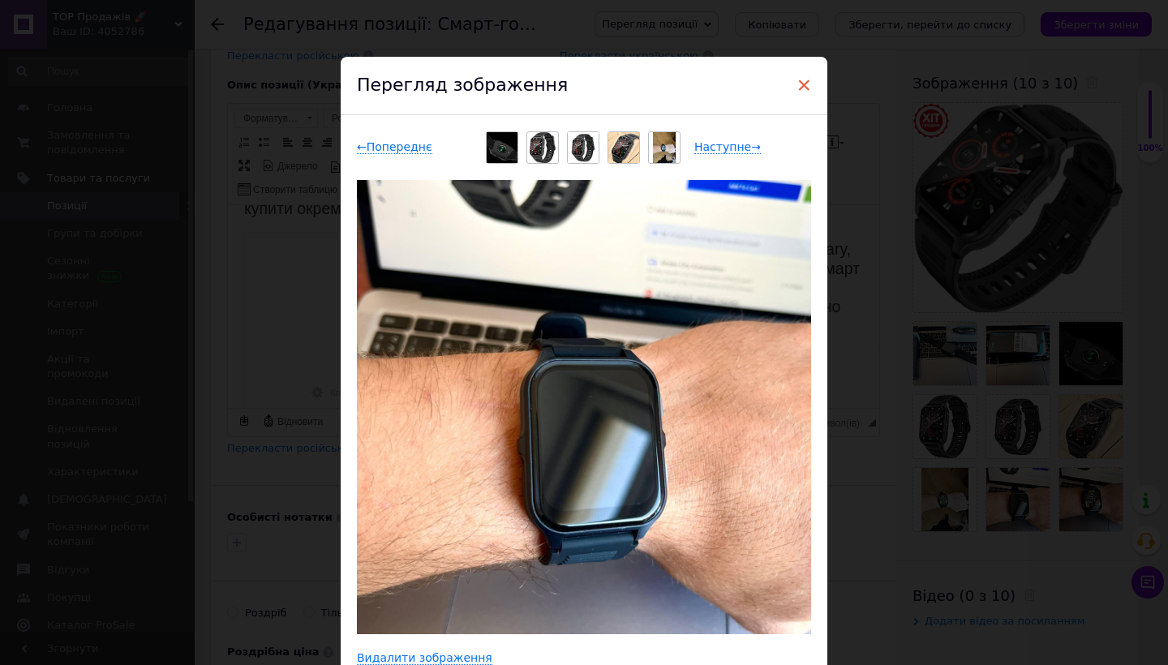
click at [796, 88] on span "×" at bounding box center [803, 85] width 15 height 28
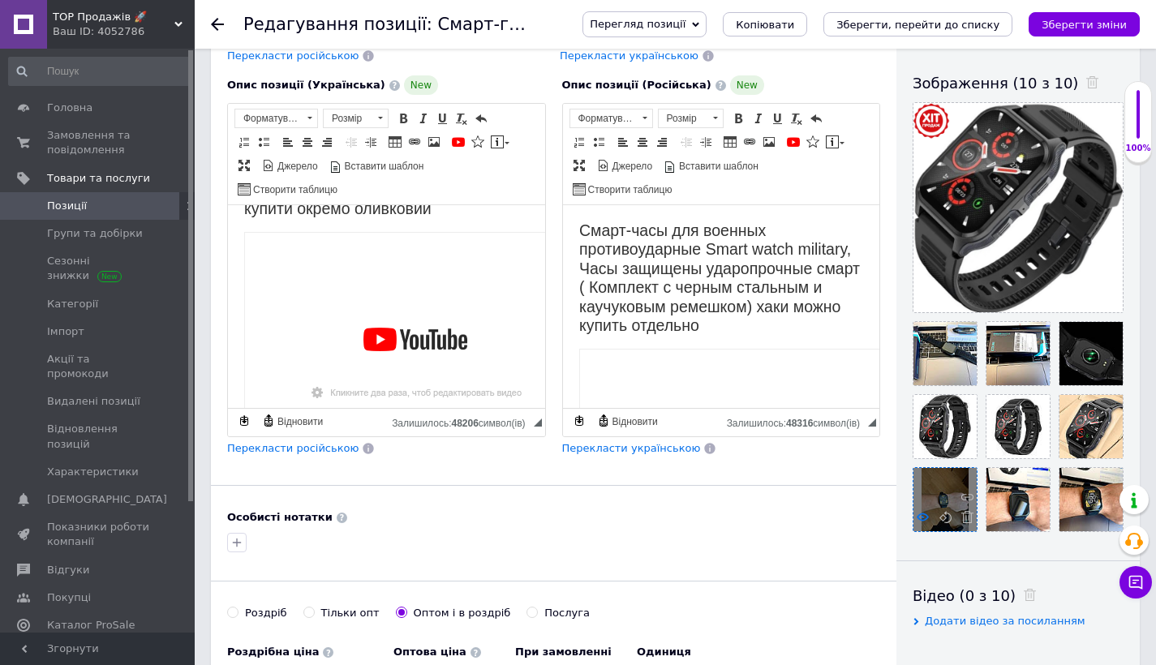
click at [924, 516] on icon at bounding box center [923, 517] width 12 height 12
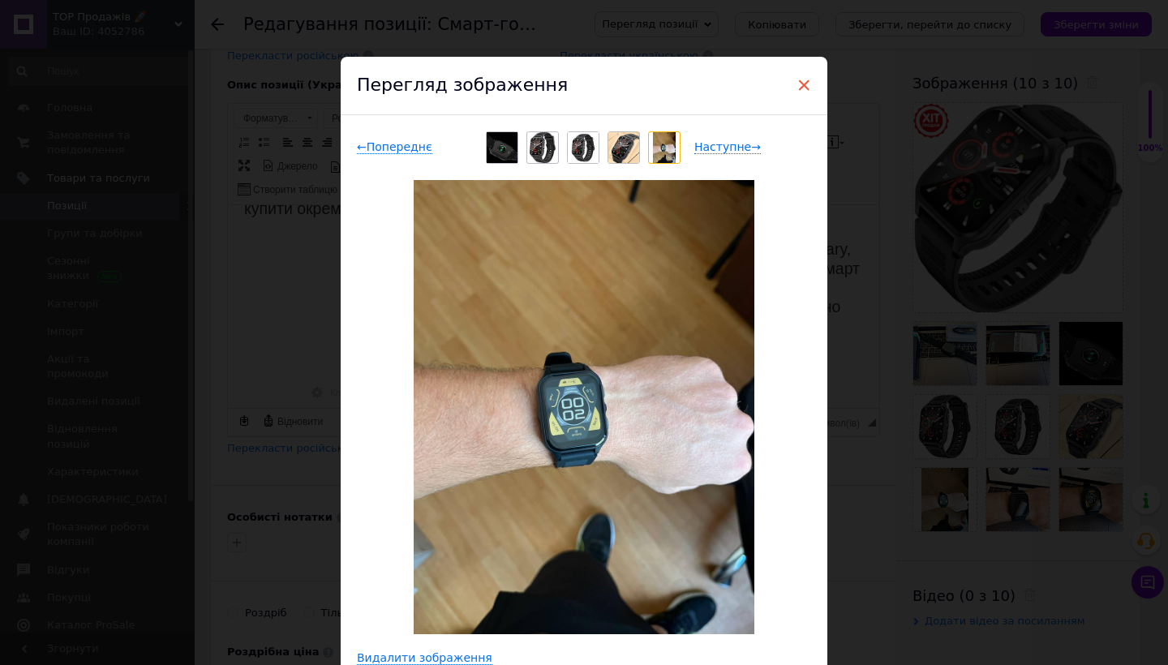
click at [799, 82] on span "×" at bounding box center [803, 85] width 15 height 28
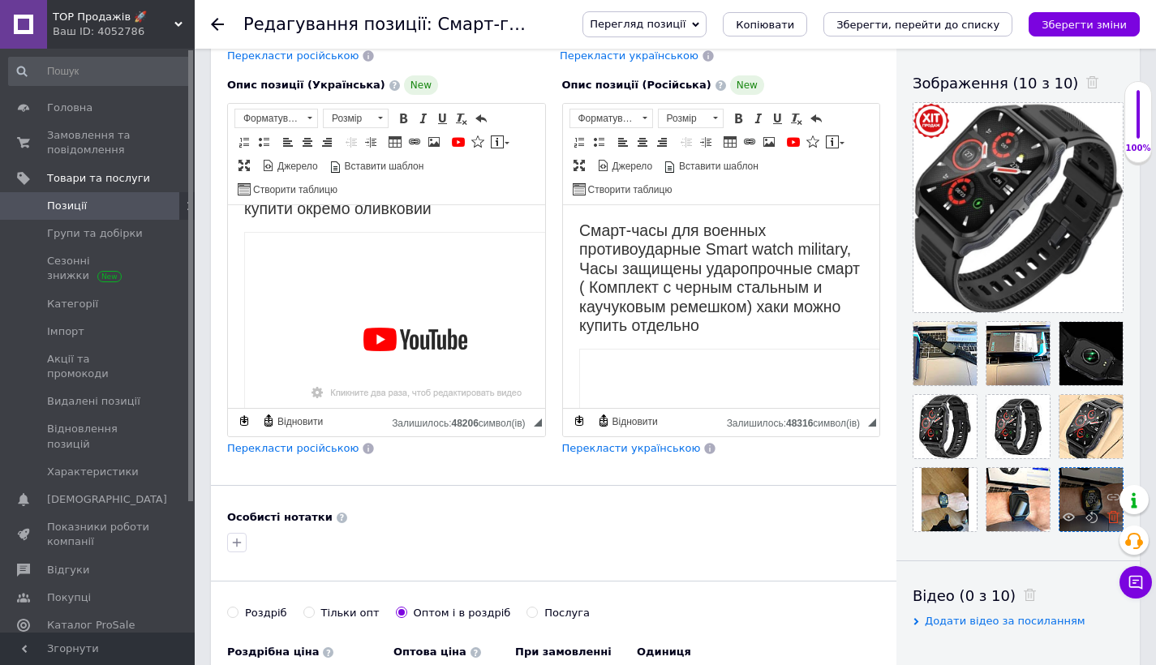
click at [1110, 515] on use at bounding box center [1113, 517] width 12 height 12
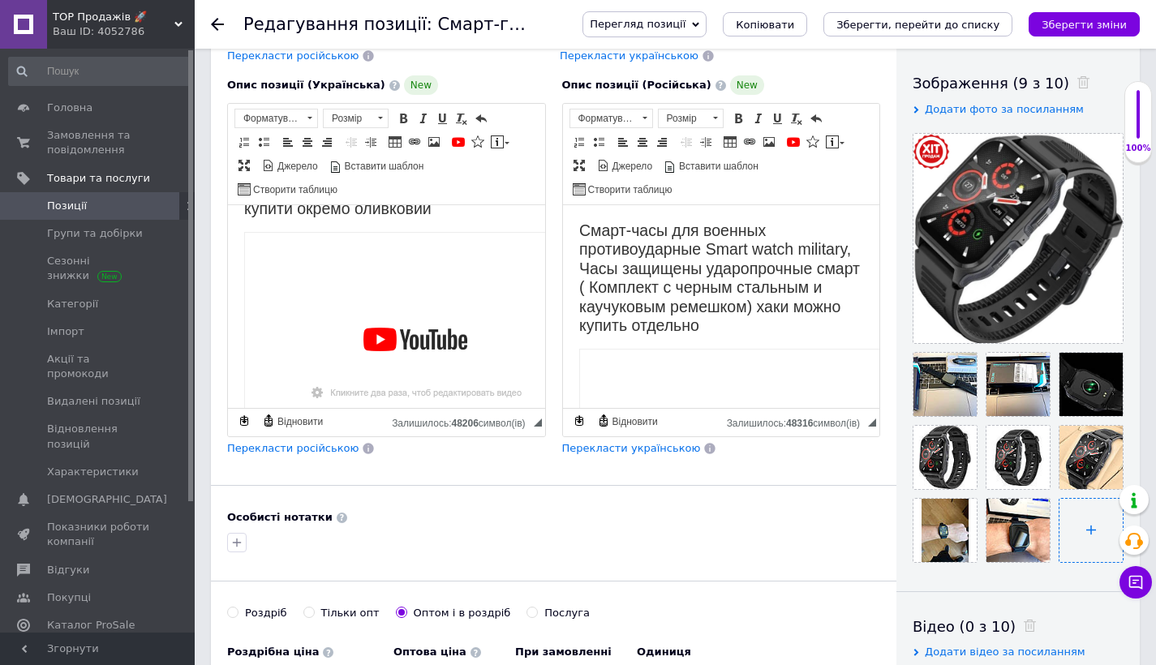
click at [1084, 521] on input "file" at bounding box center [1090, 530] width 63 height 63
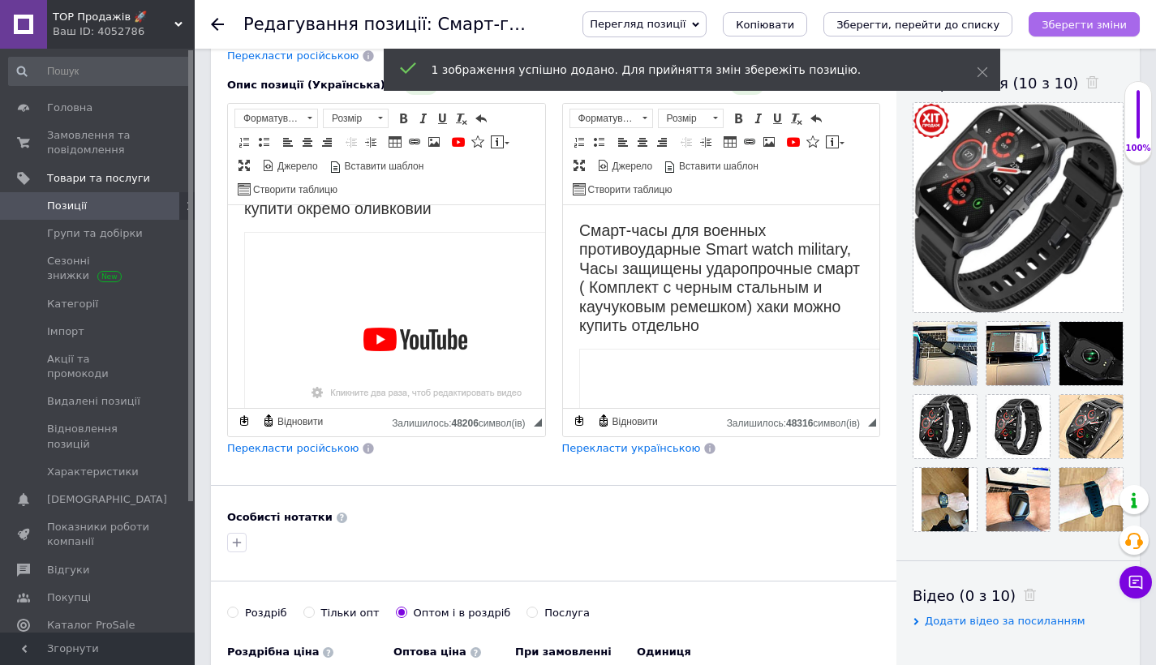
click at [1084, 19] on icon "Зберегти зміни" at bounding box center [1083, 25] width 85 height 12
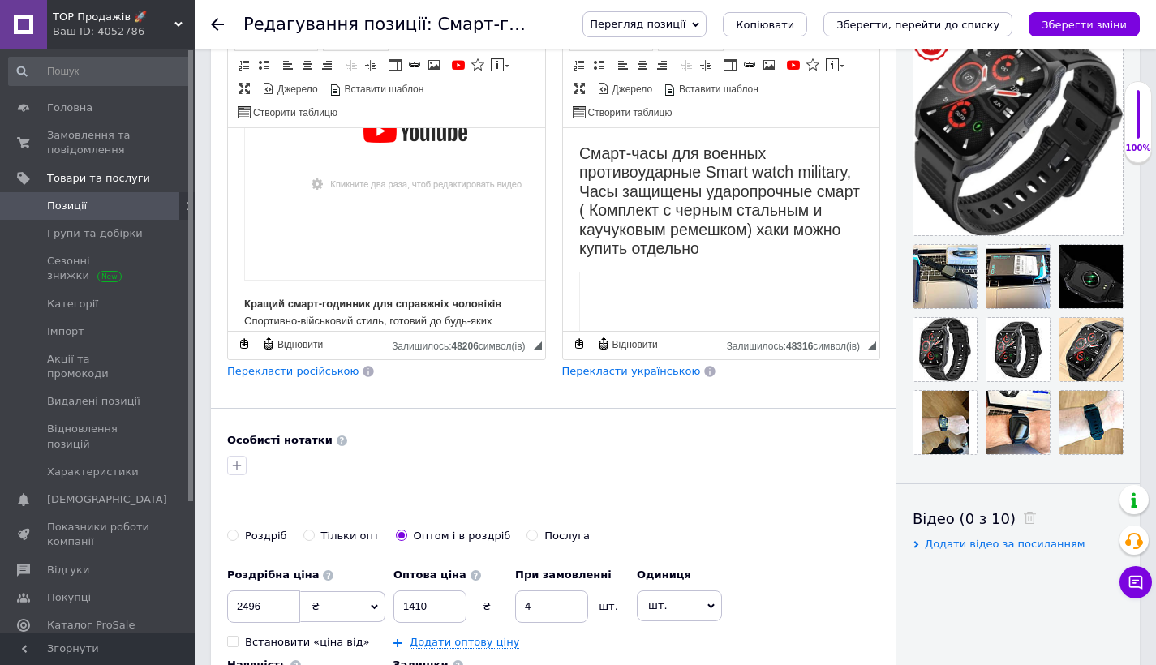
scroll to position [192, 0]
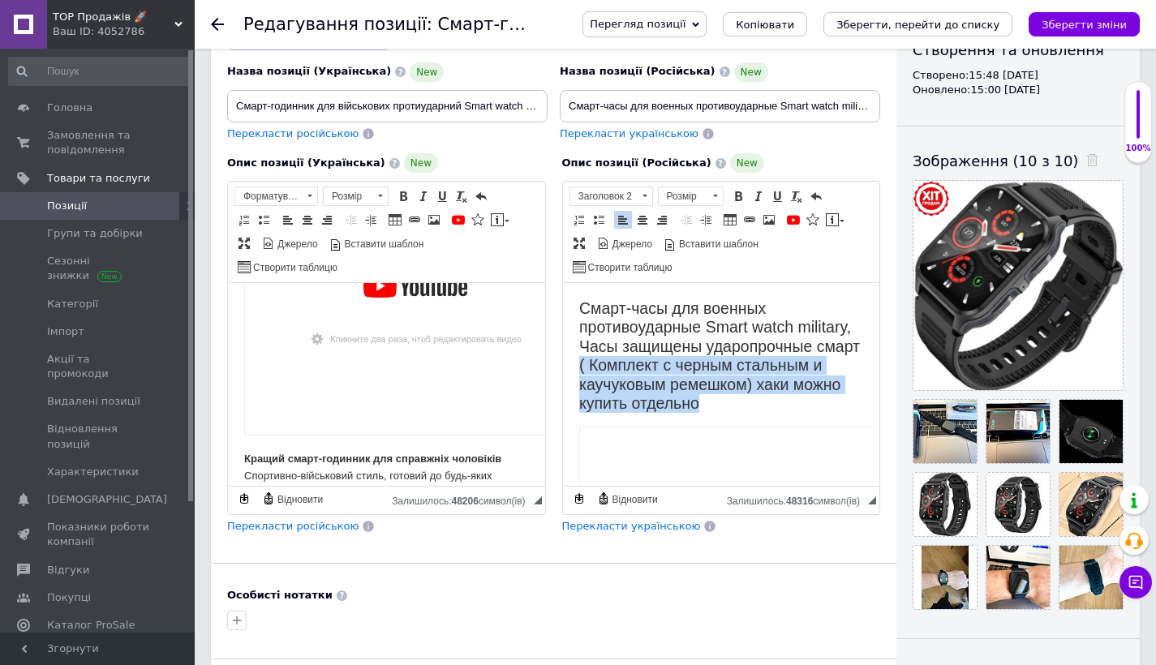
drag, startPoint x: 751, startPoint y: 372, endPoint x: 761, endPoint y: 410, distance: 39.3
click at [761, 410] on h2 "Смарт-часы для военных противоударные Smart watch military, Часы защищены ударо…" at bounding box center [720, 356] width 285 height 114
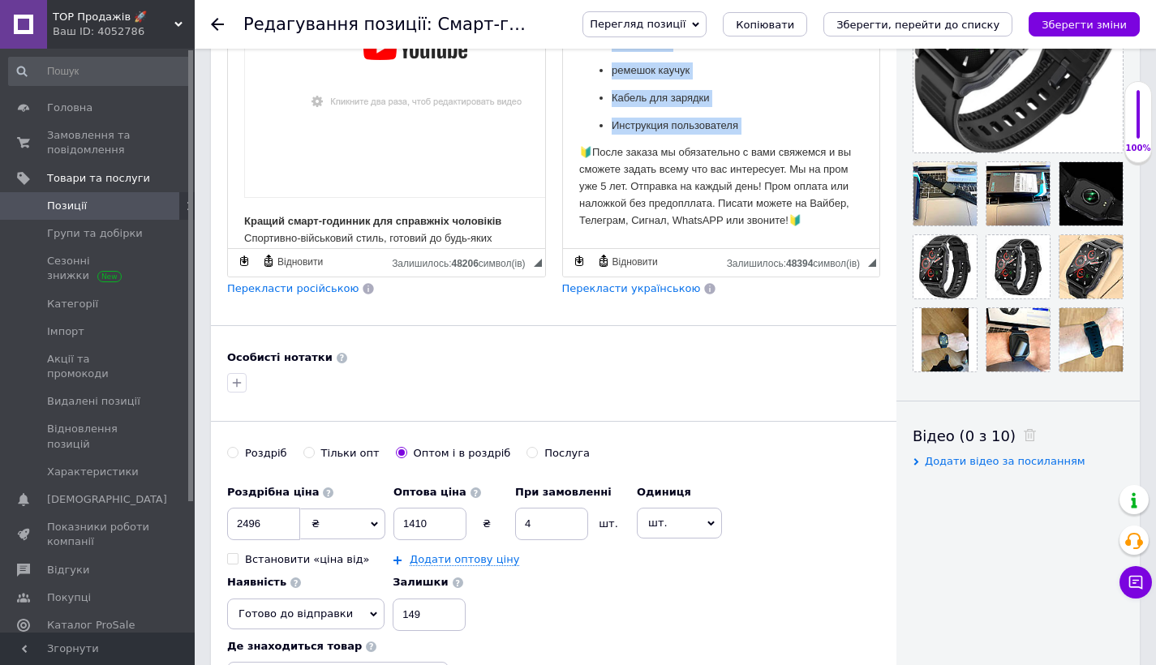
scroll to position [2063, 0]
drag, startPoint x: 761, startPoint y: 151, endPoint x: 742, endPoint y: 152, distance: 18.7
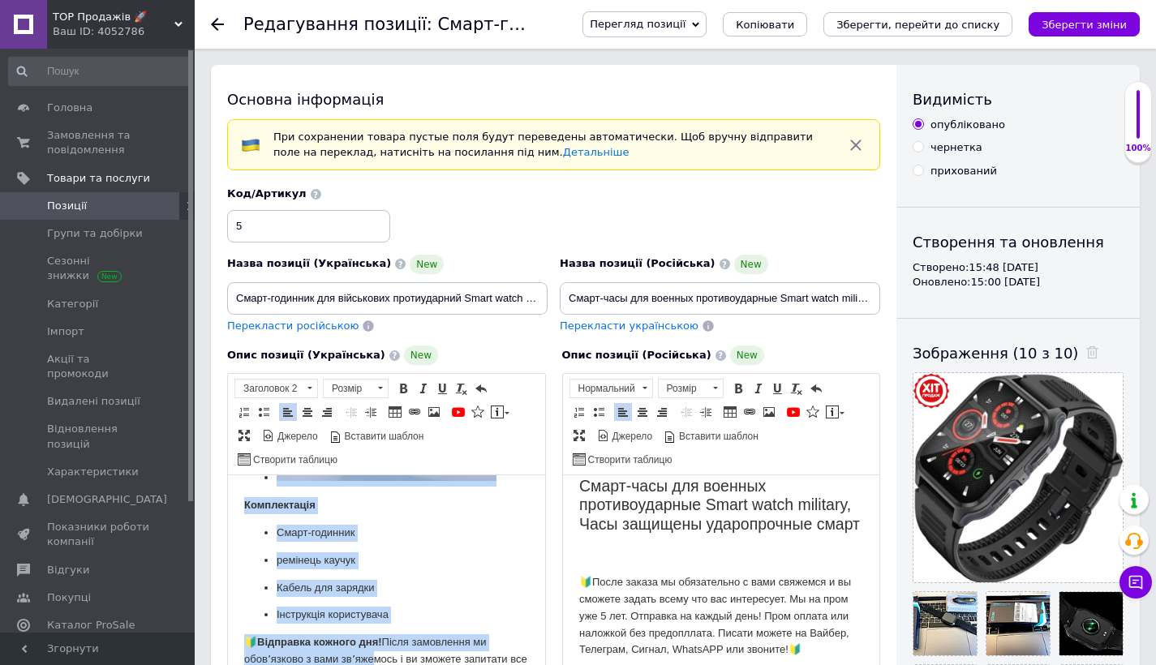
scroll to position [2126, 0]
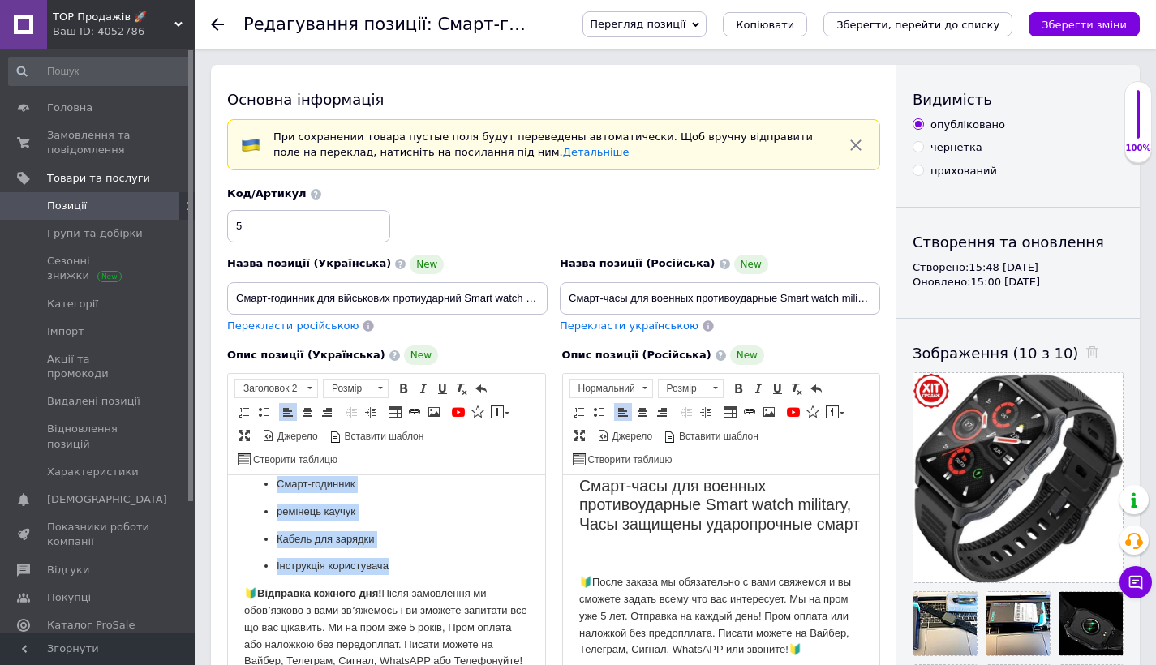
drag, startPoint x: 294, startPoint y: 560, endPoint x: 412, endPoint y: 552, distance: 118.7
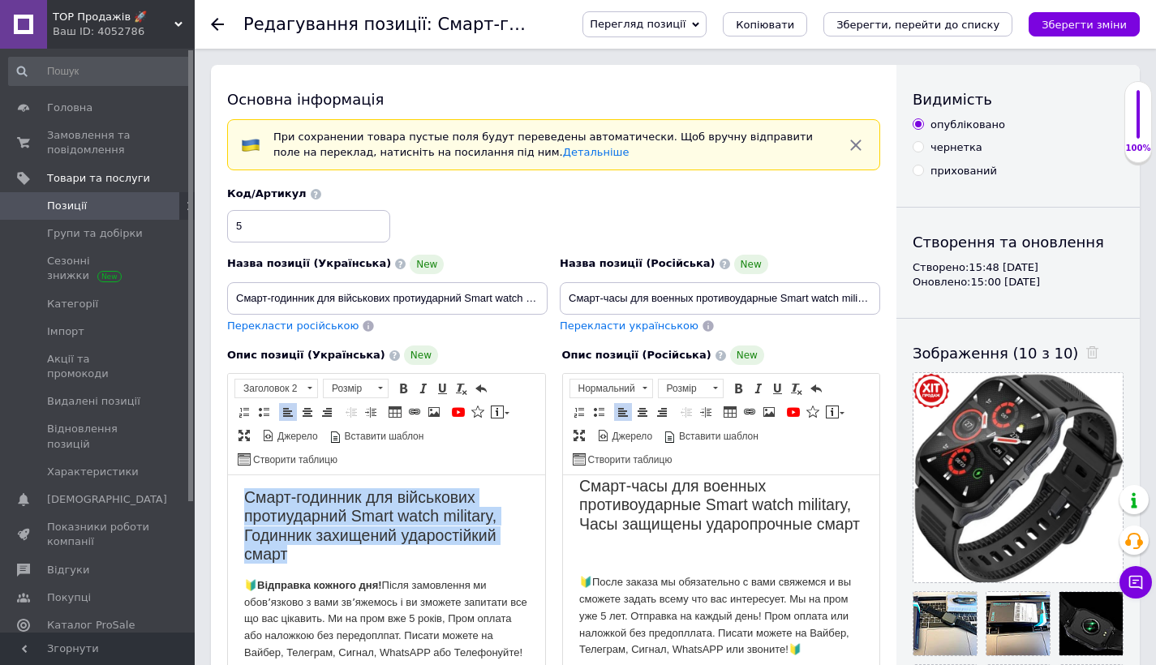
scroll to position [15, 0]
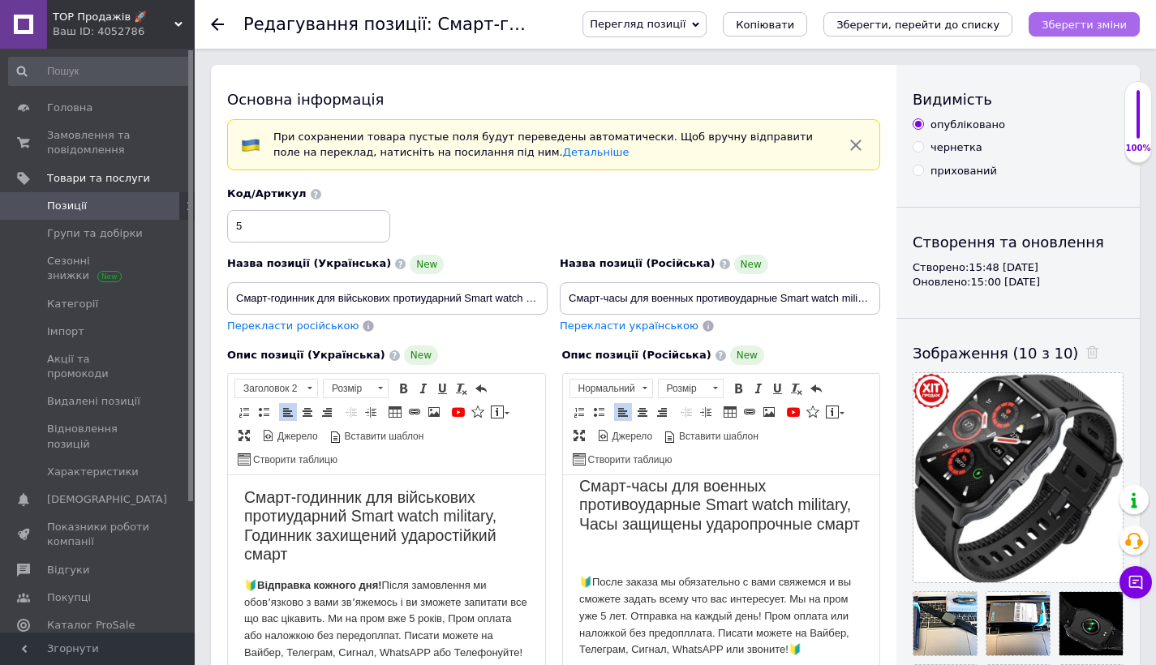
click at [1088, 30] on icon "Зберегти зміни" at bounding box center [1083, 25] width 85 height 12
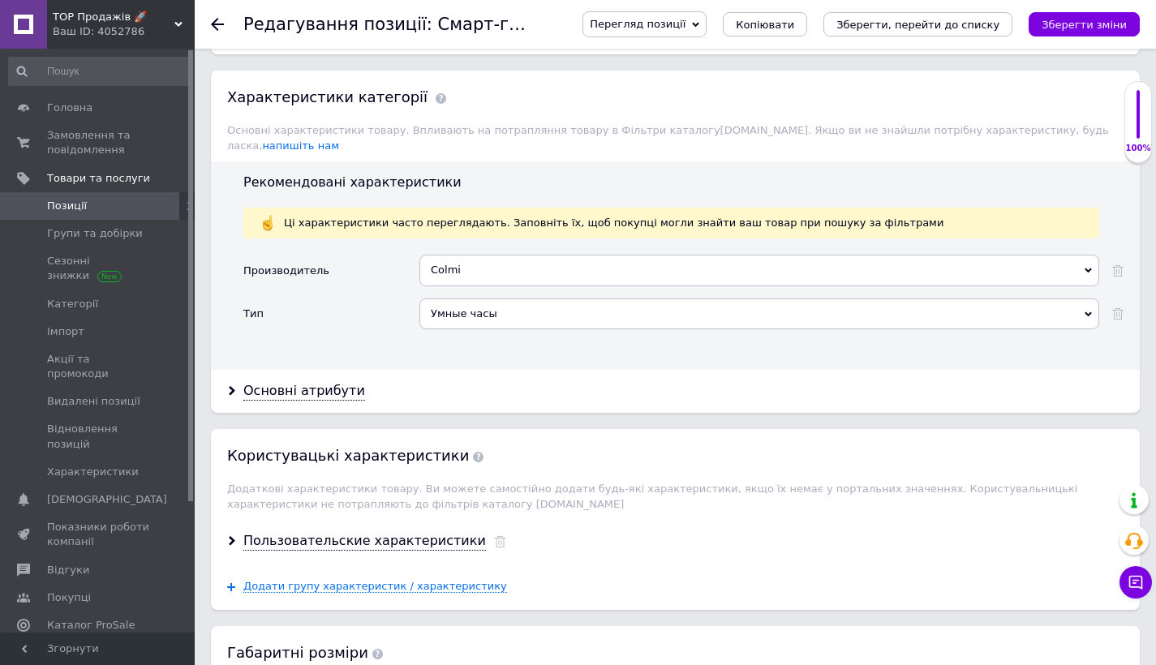
scroll to position [1922, 0]
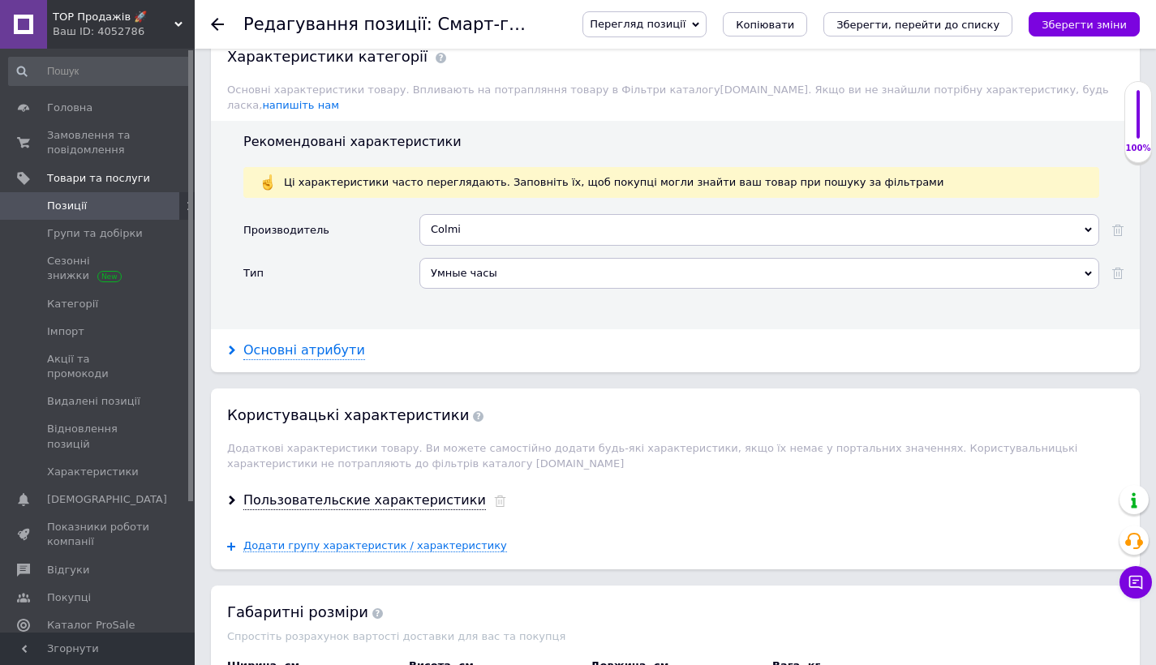
click at [321, 341] on div "Основні атрибути" at bounding box center [304, 350] width 122 height 19
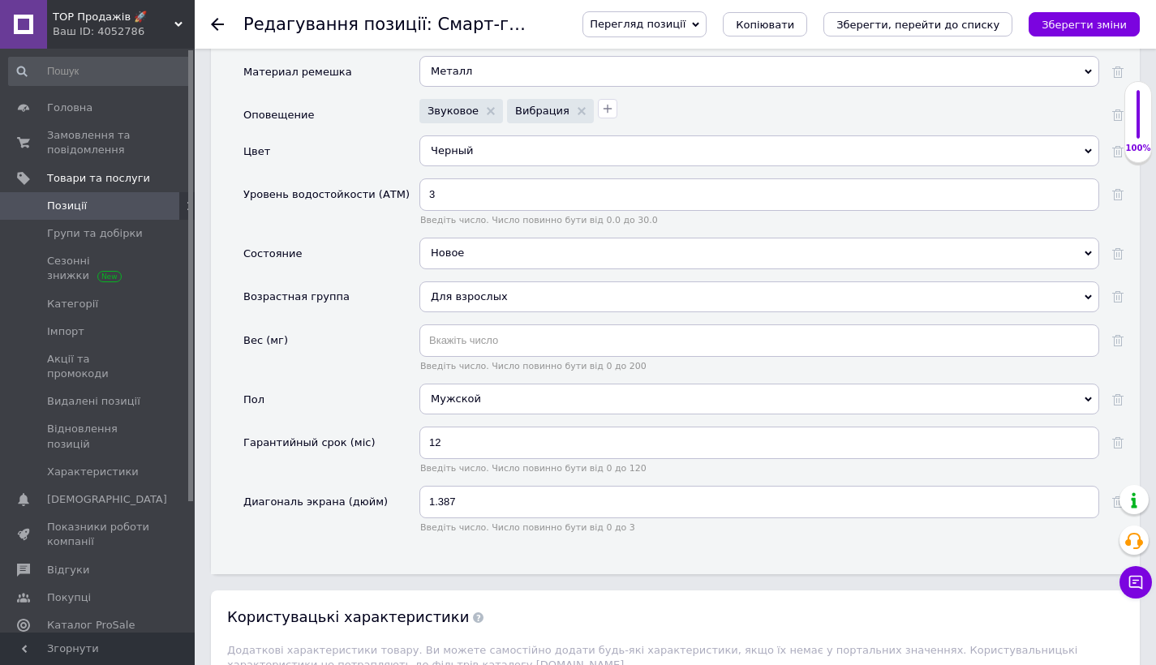
scroll to position [0, 0]
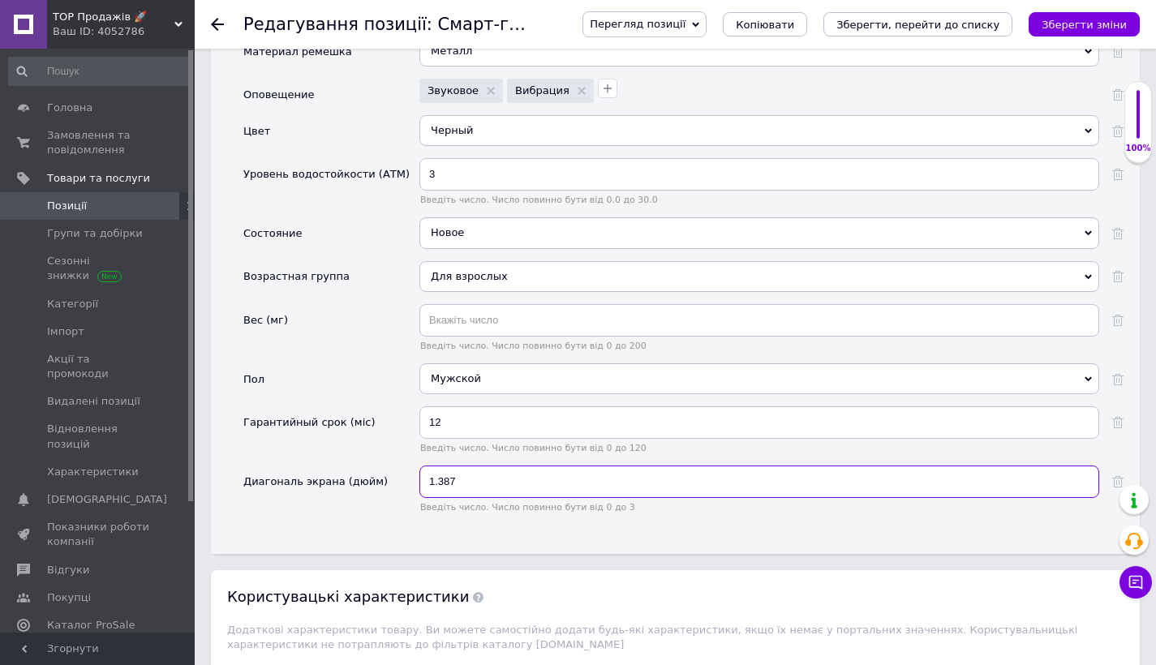
click at [482, 466] on input "1.387" at bounding box center [759, 482] width 680 height 32
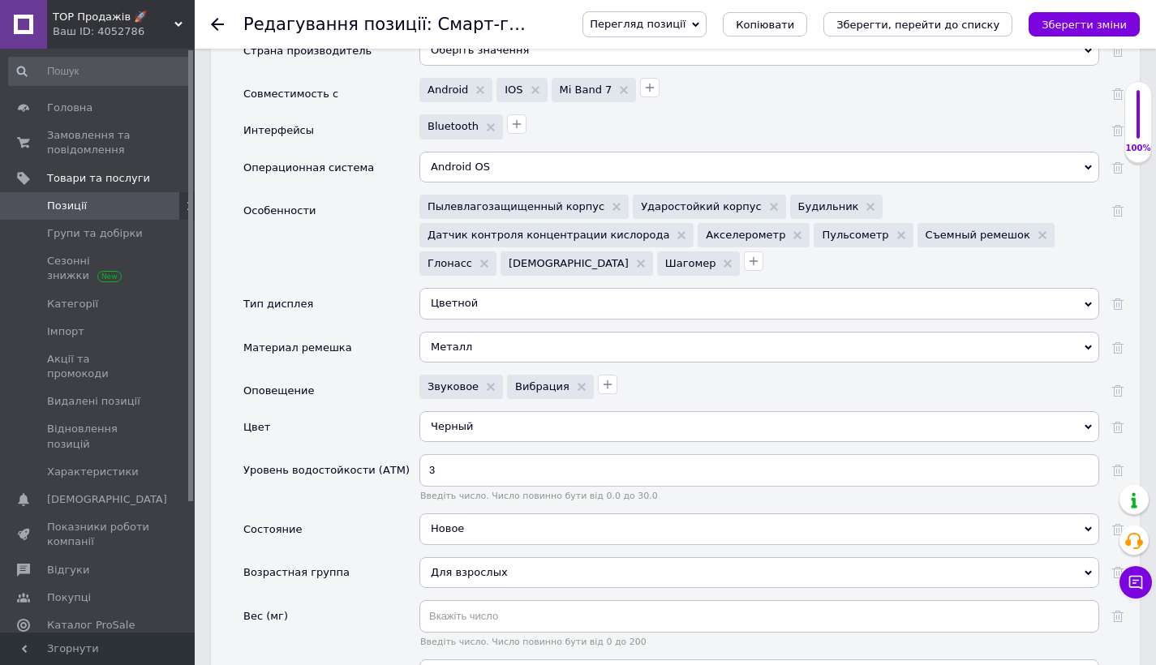
scroll to position [2254, 0]
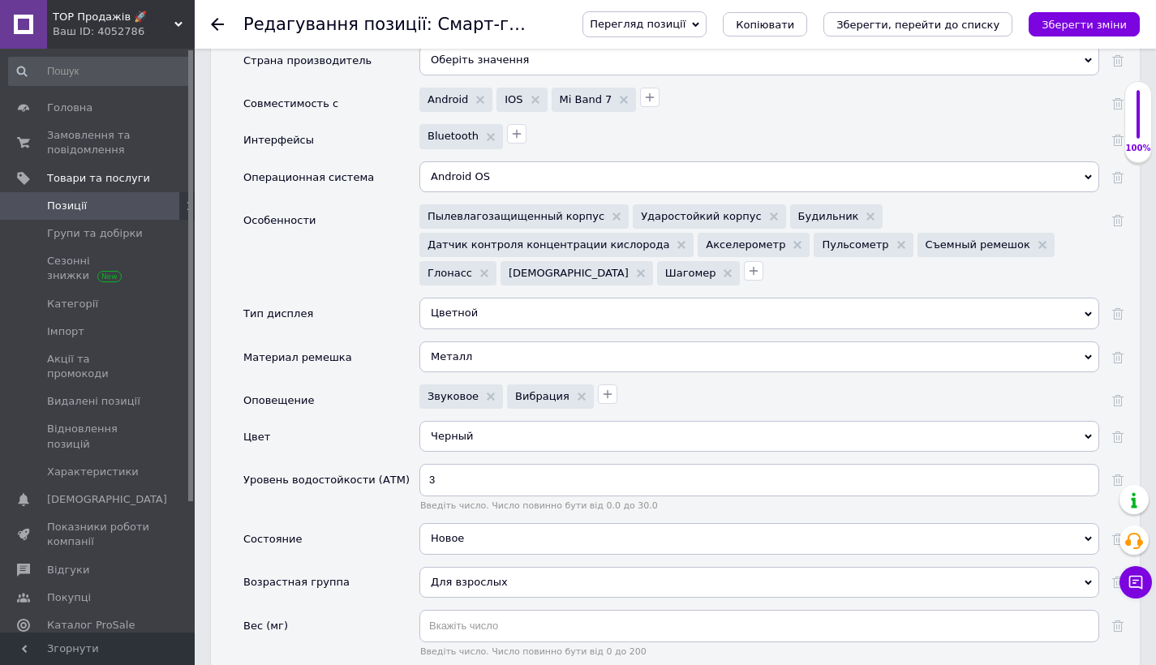
type input "1.9"
click at [479, 341] on div "Металл" at bounding box center [759, 356] width 680 height 31
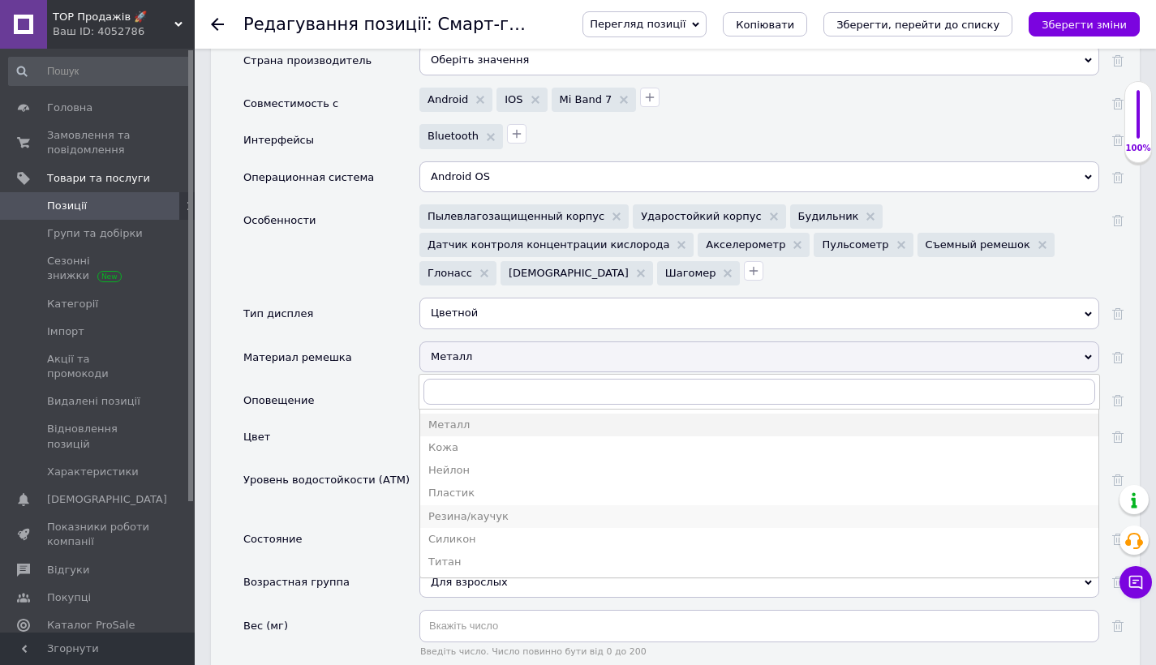
click at [477, 509] on div "Резина/каучук" at bounding box center [759, 516] width 662 height 15
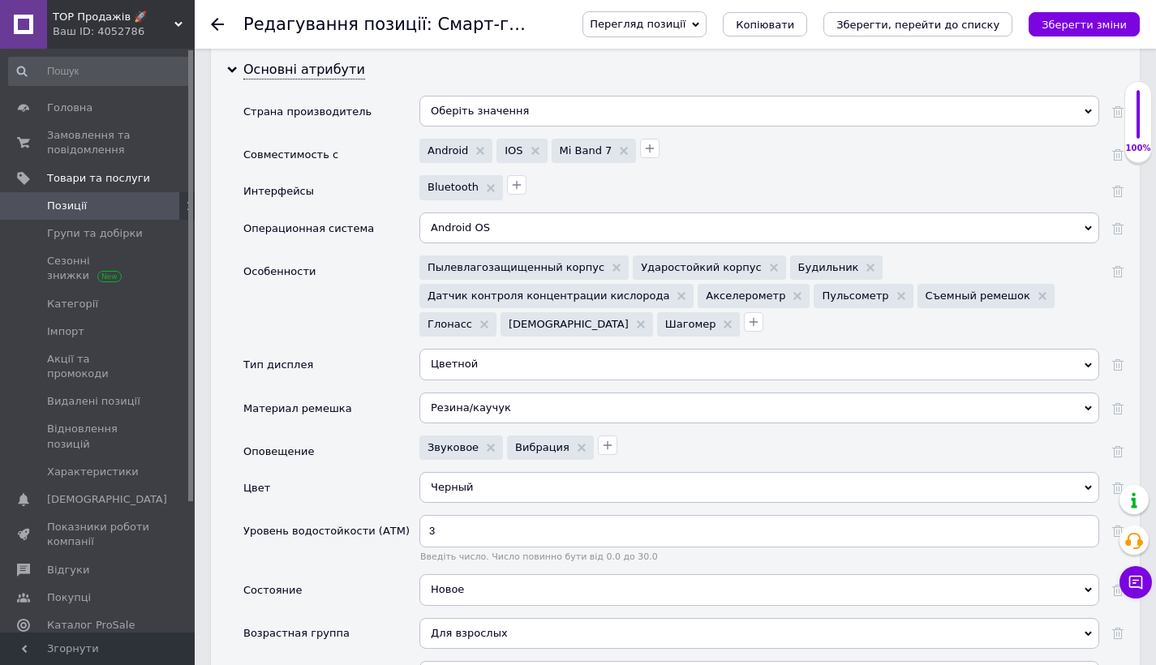
scroll to position [2204, 0]
click at [1101, 30] on icon "Зберегти зміни" at bounding box center [1083, 25] width 85 height 12
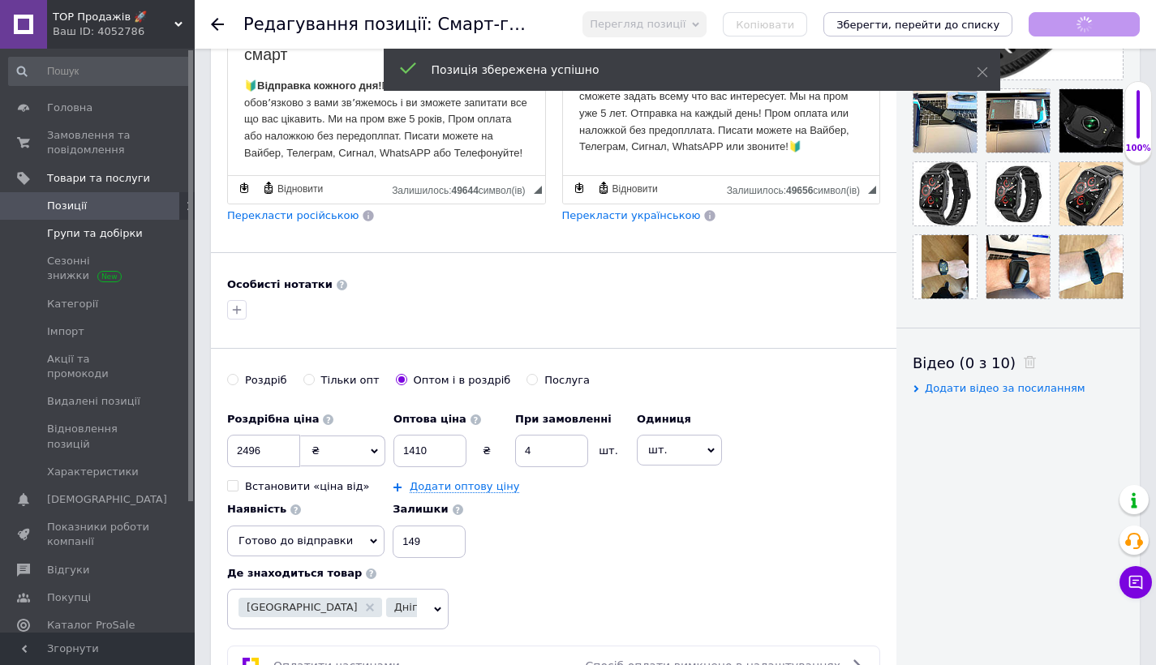
scroll to position [316, 0]
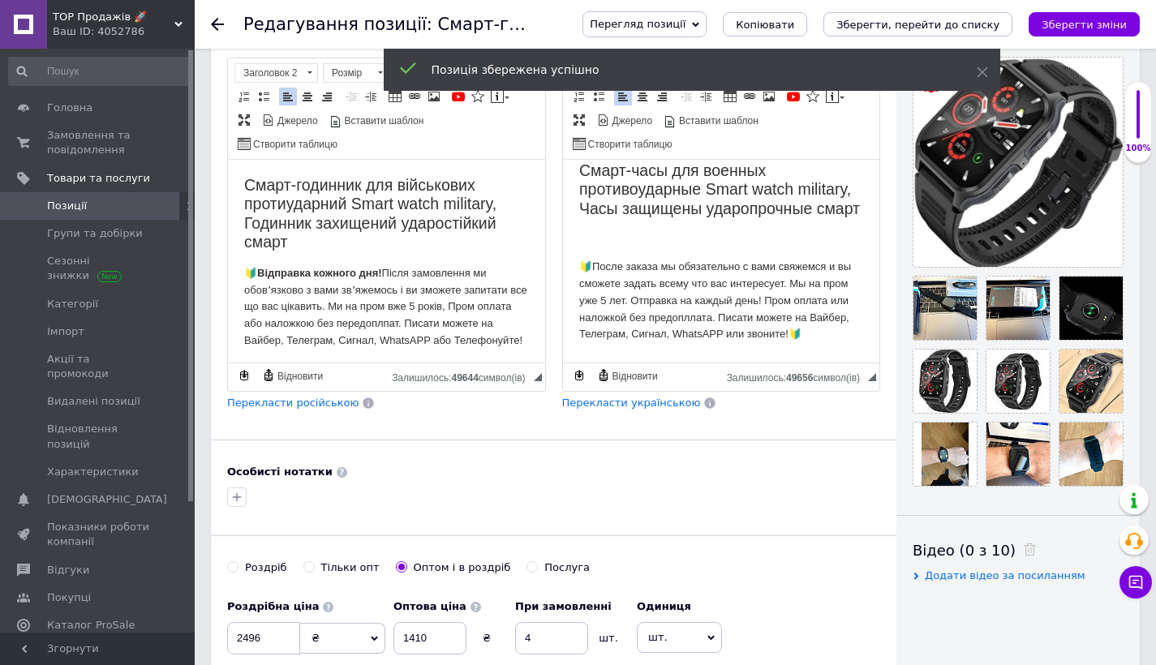
click at [128, 207] on span "Позиції" at bounding box center [98, 206] width 103 height 15
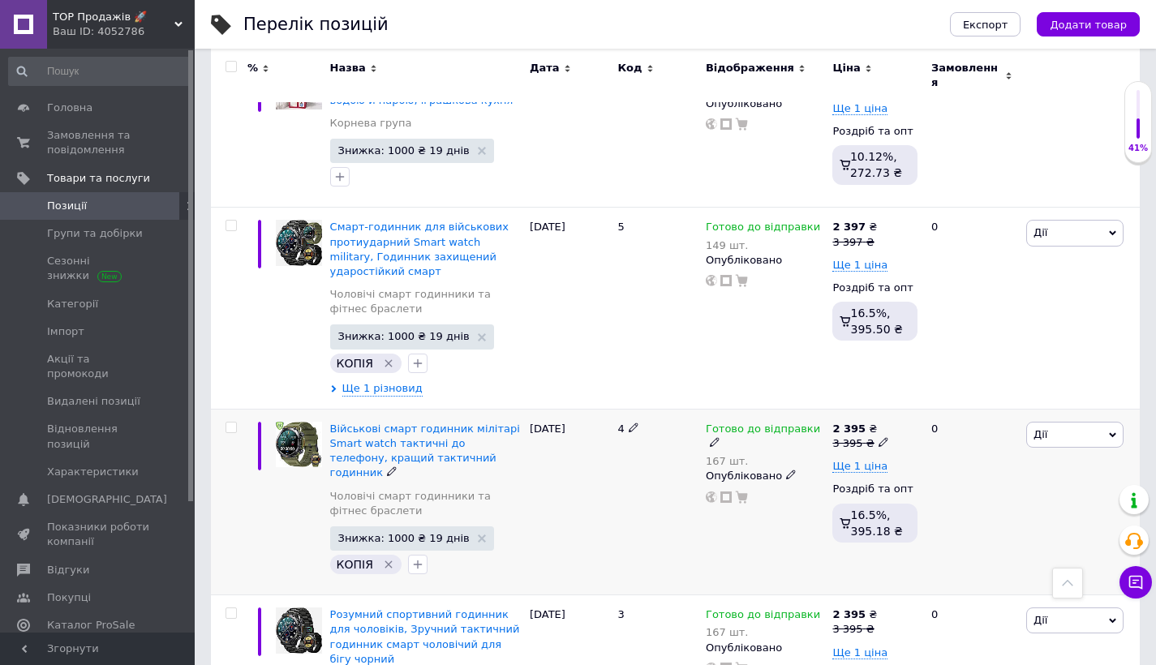
scroll to position [798, 0]
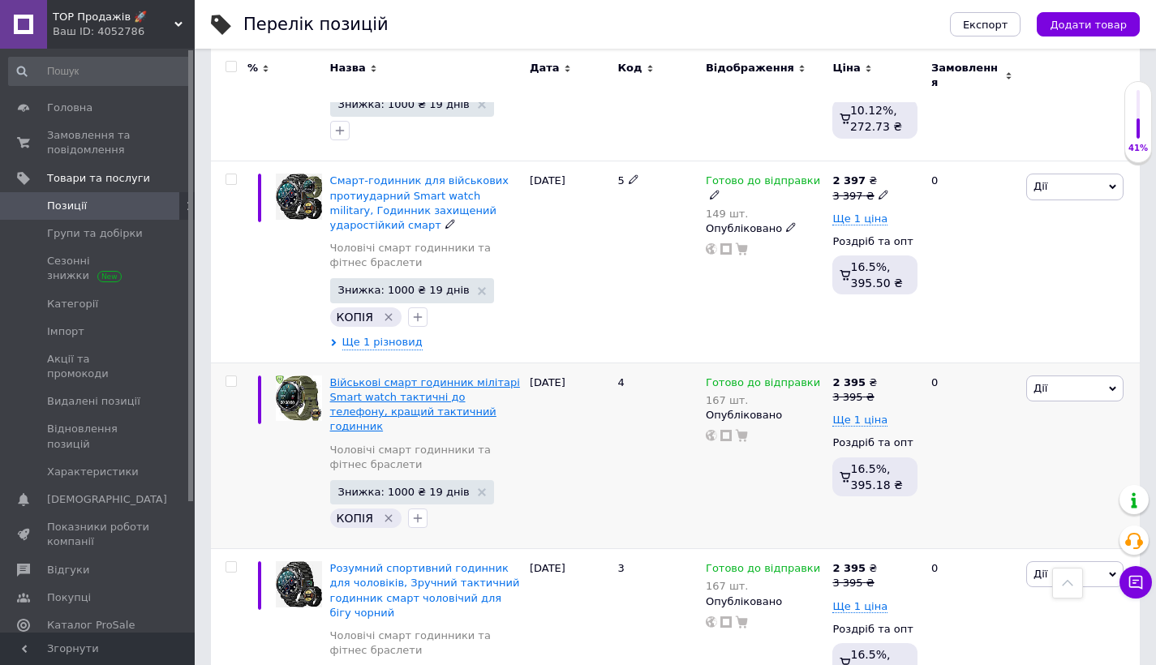
click at [382, 376] on span "Військові смарт годинник мілітарі Smart watch тактичні до телефону, кращий такт…" at bounding box center [425, 404] width 190 height 57
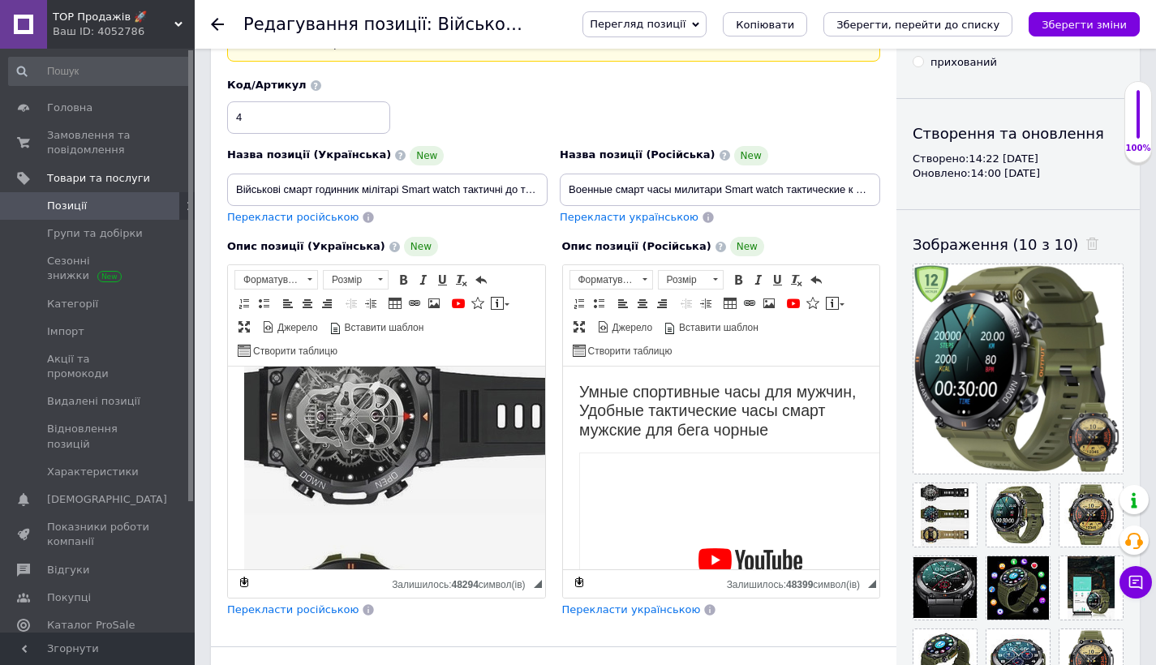
scroll to position [889, 0]
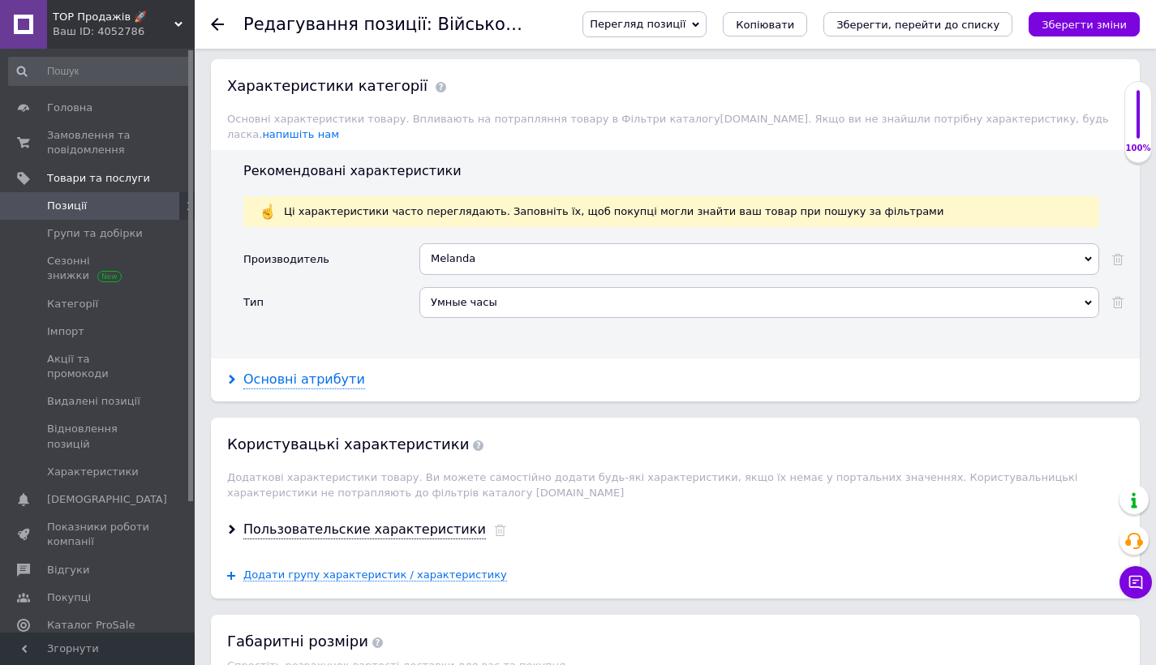
click at [318, 371] on div "Основні атрибути" at bounding box center [304, 380] width 122 height 19
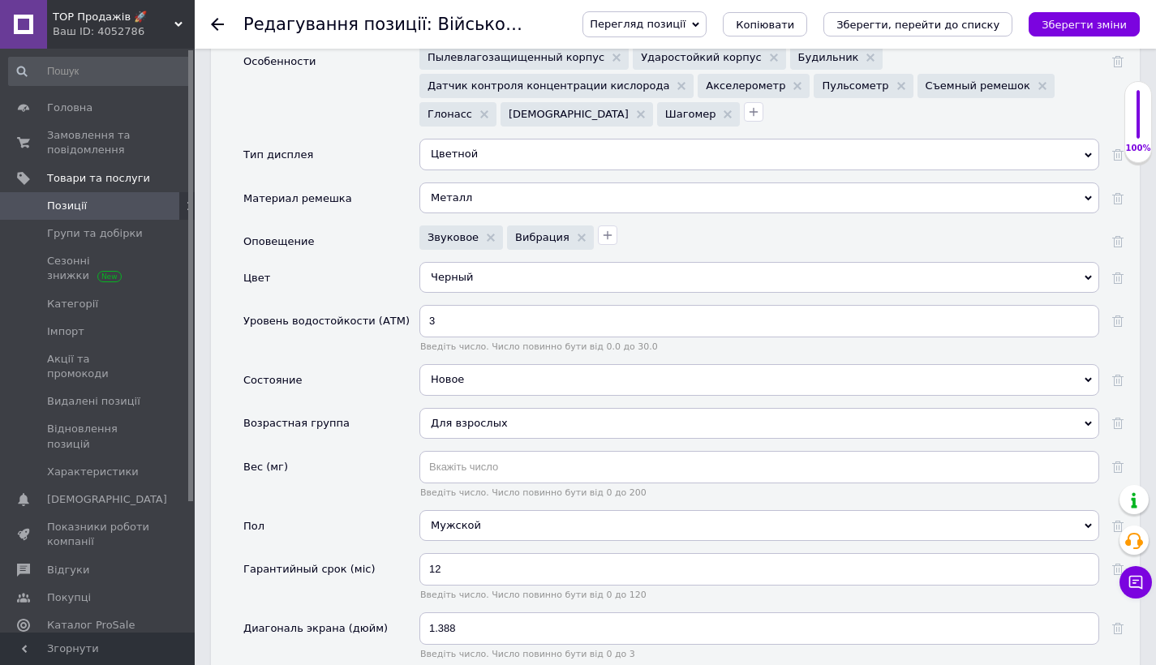
scroll to position [2437, 0]
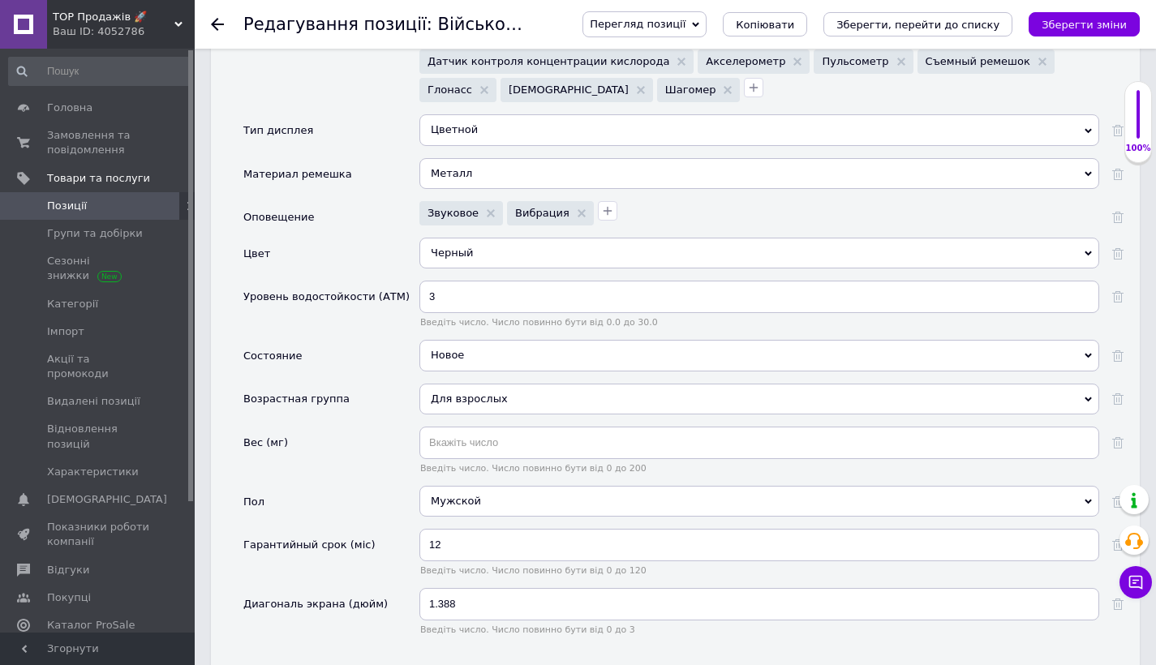
click at [475, 158] on div "Металл" at bounding box center [759, 173] width 680 height 31
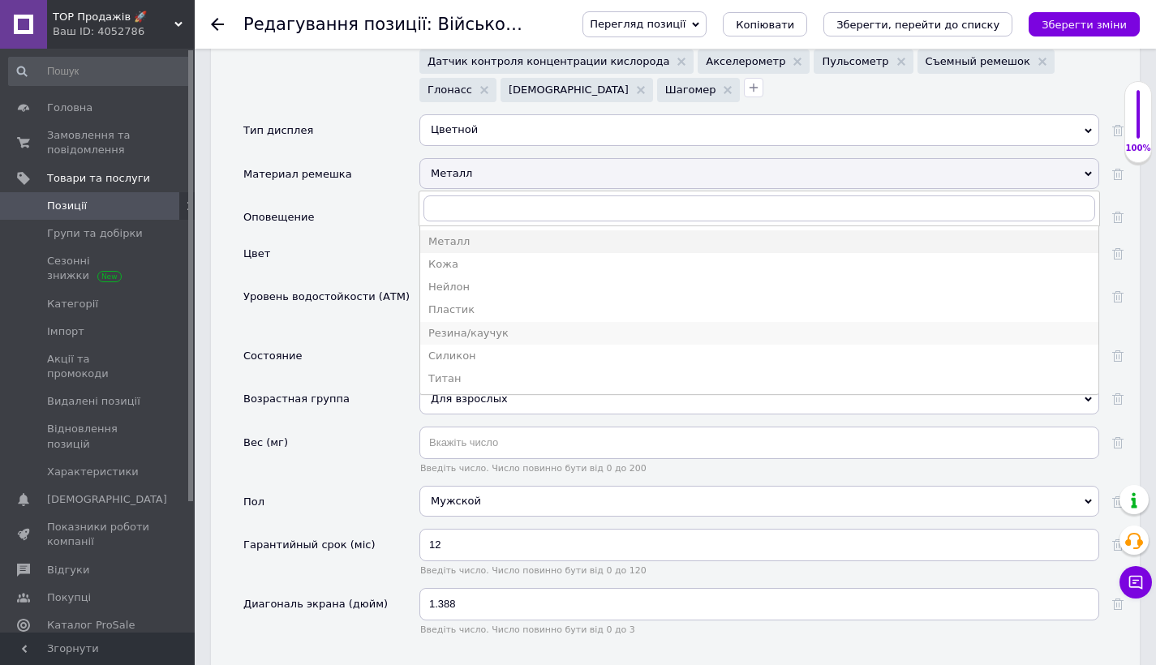
click at [473, 322] on li "Резина/каучук" at bounding box center [759, 333] width 678 height 23
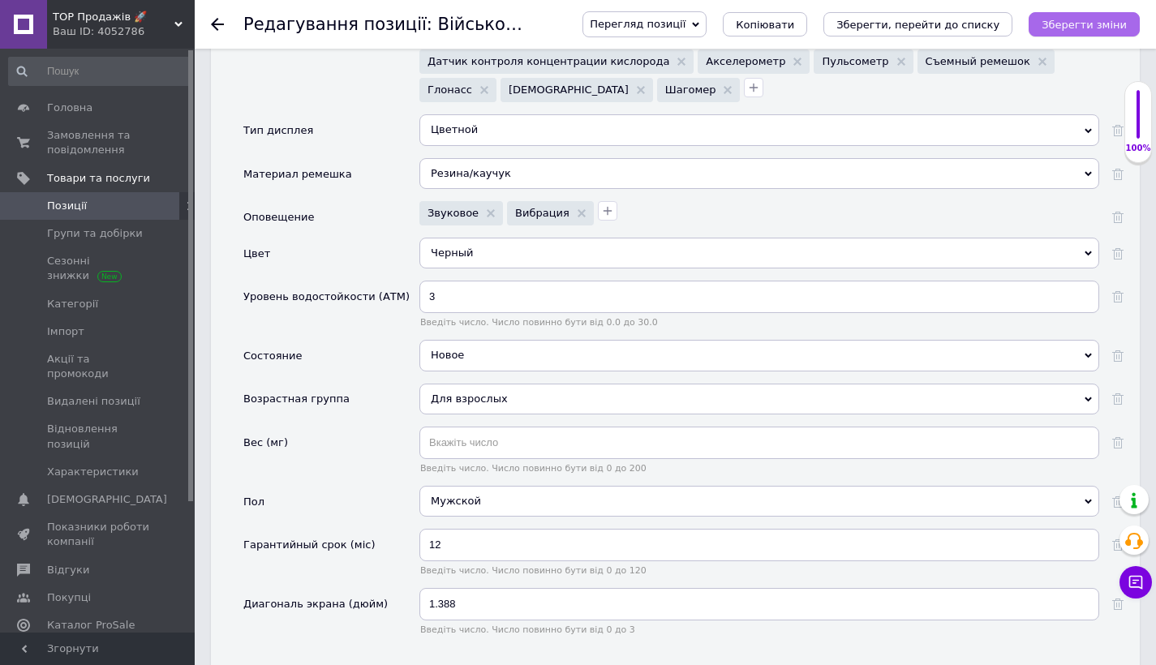
click at [1076, 23] on icon "Зберегти зміни" at bounding box center [1083, 25] width 85 height 12
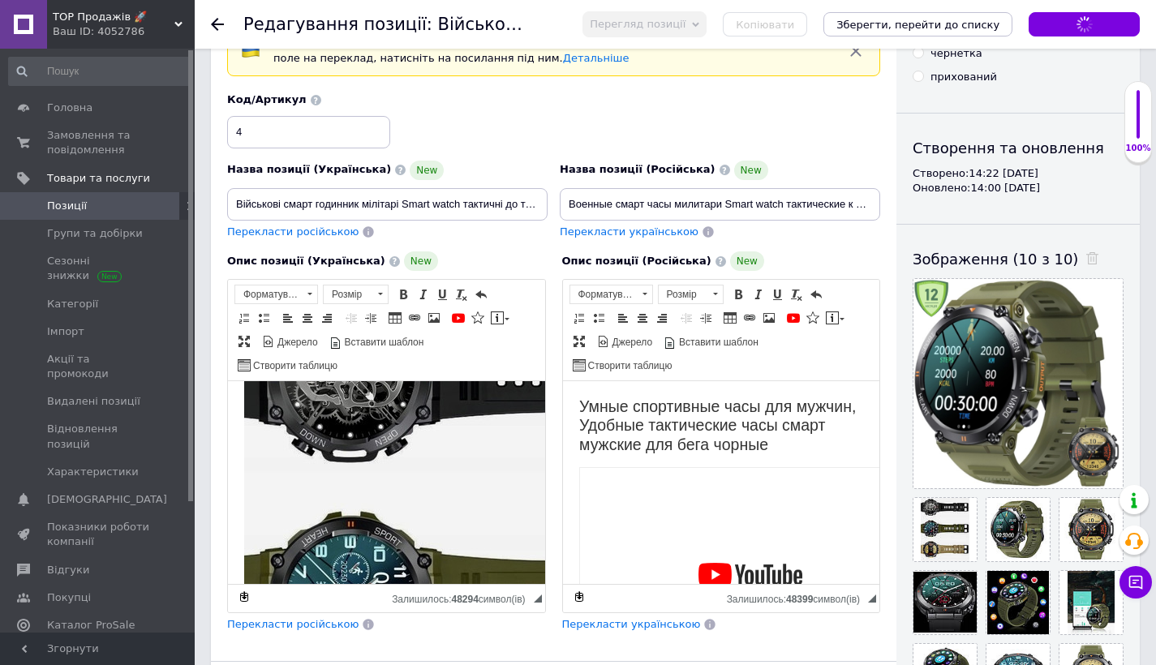
scroll to position [0, 0]
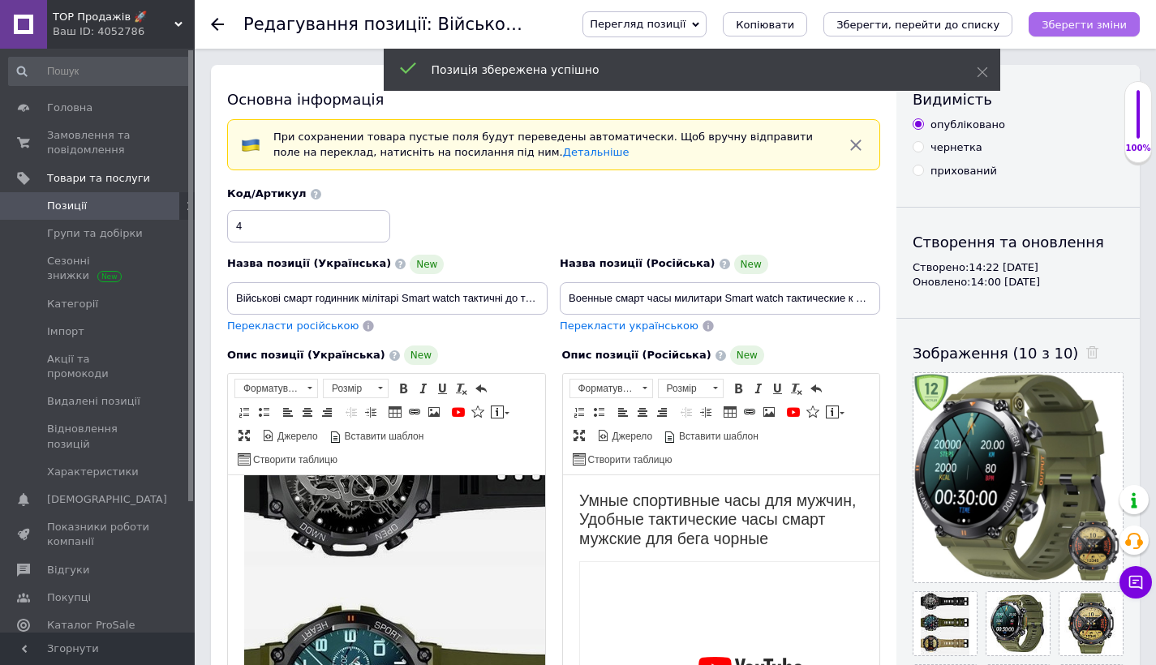
click at [1092, 26] on icon "Зберегти зміни" at bounding box center [1083, 25] width 85 height 12
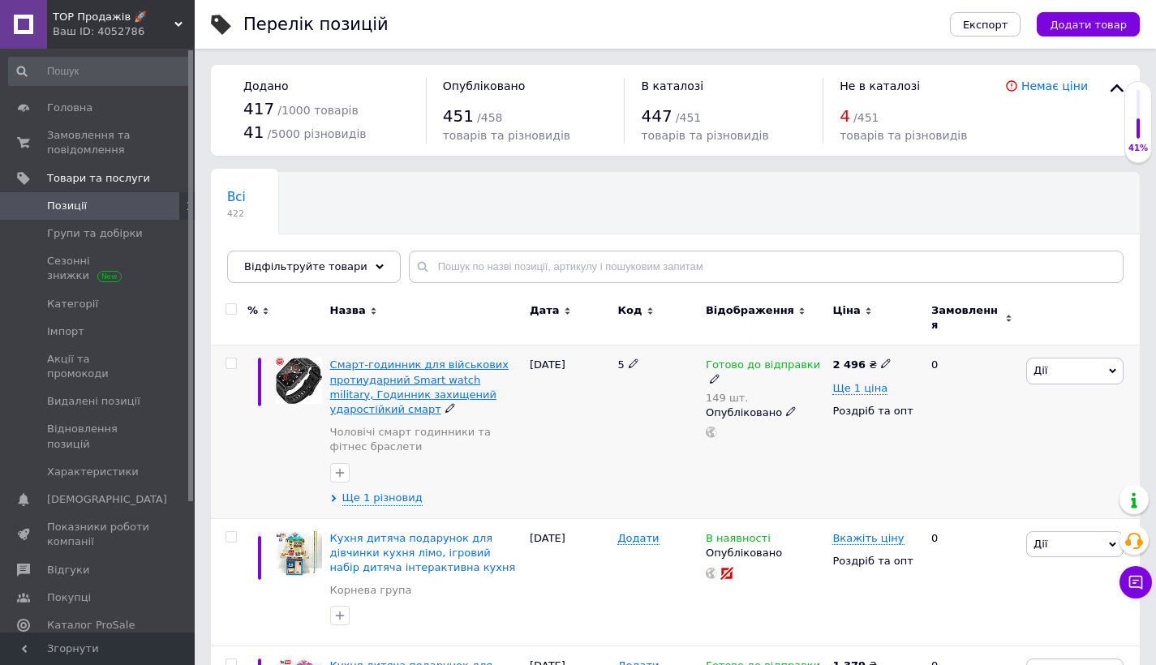
click at [401, 359] on span "Смарт-годинник для військових протиударний Smart watch military, Годинник захищ…" at bounding box center [419, 386] width 178 height 57
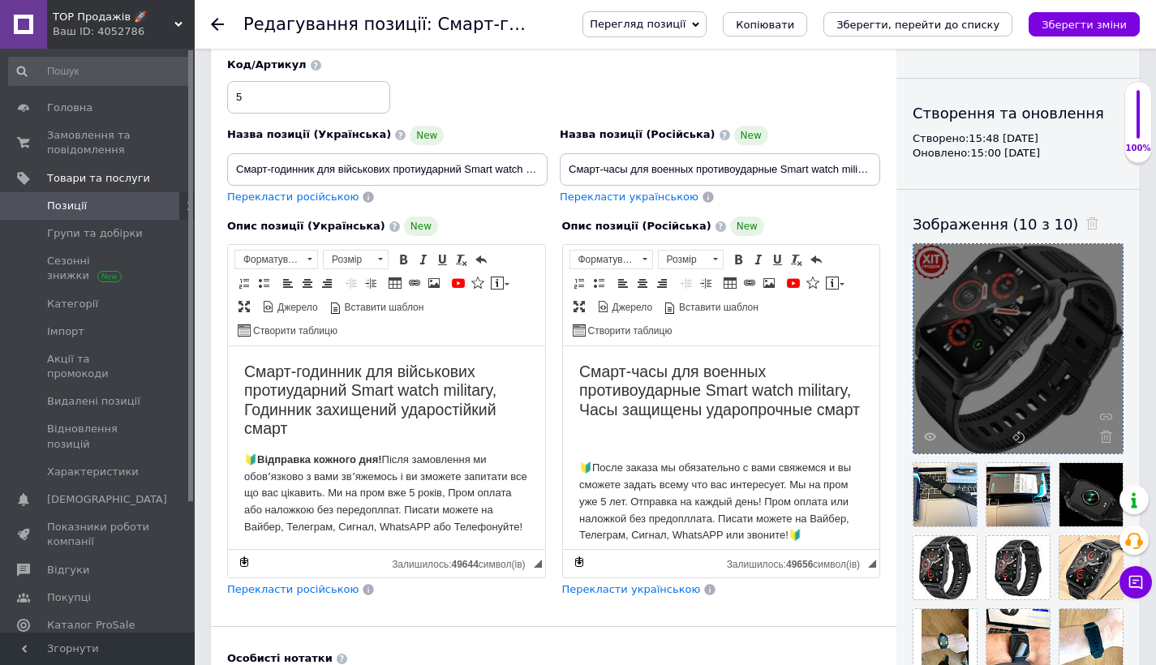
scroll to position [253, 0]
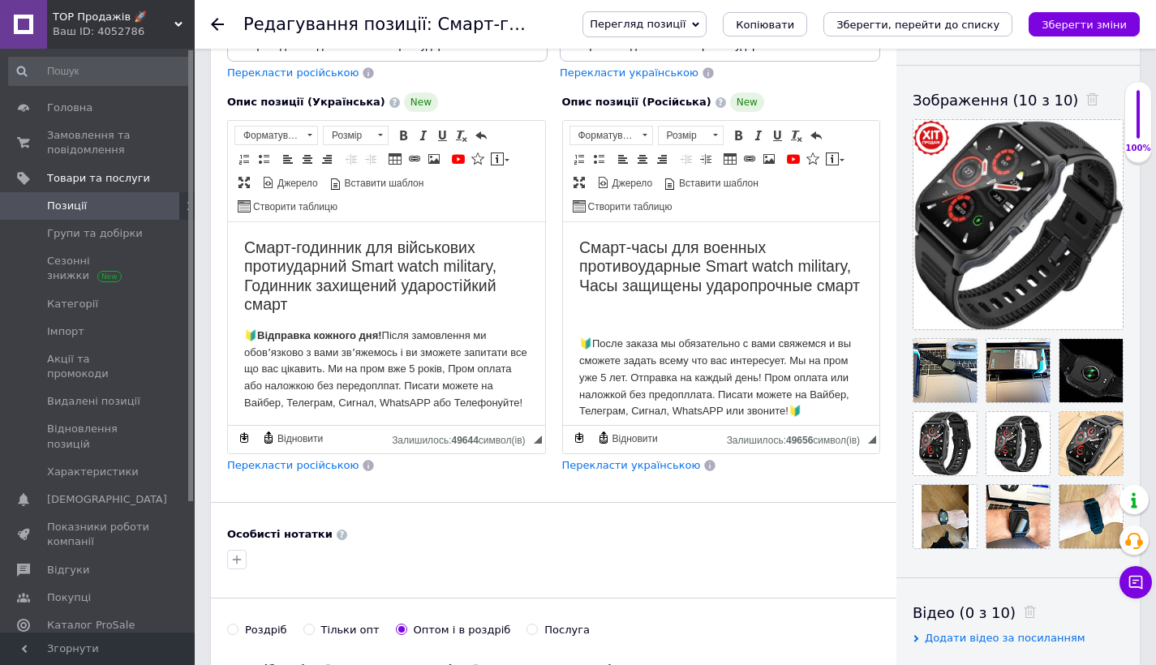
click at [355, 313] on body "Смарт-годинник для військових протиударний Smart watch military, Годинник захищ…" at bounding box center [386, 325] width 285 height 174
click at [348, 308] on h2 "Смарт-годинник для військових протиударний Smart watch military, Годинник захищ…" at bounding box center [386, 276] width 285 height 76
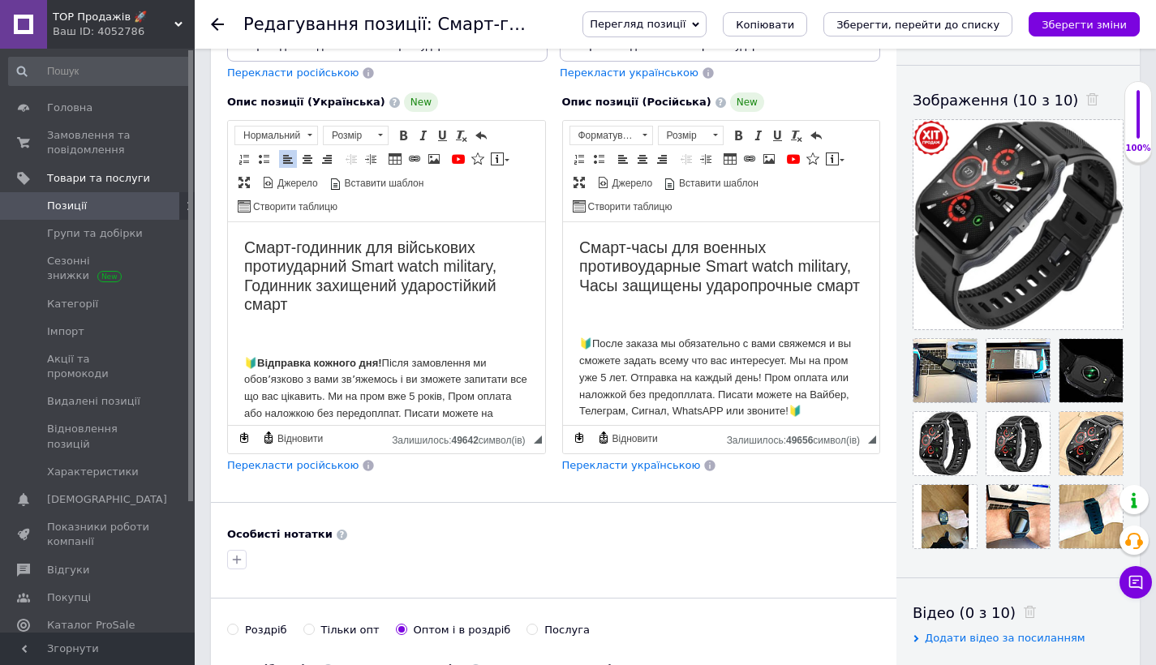
scroll to position [890, 0]
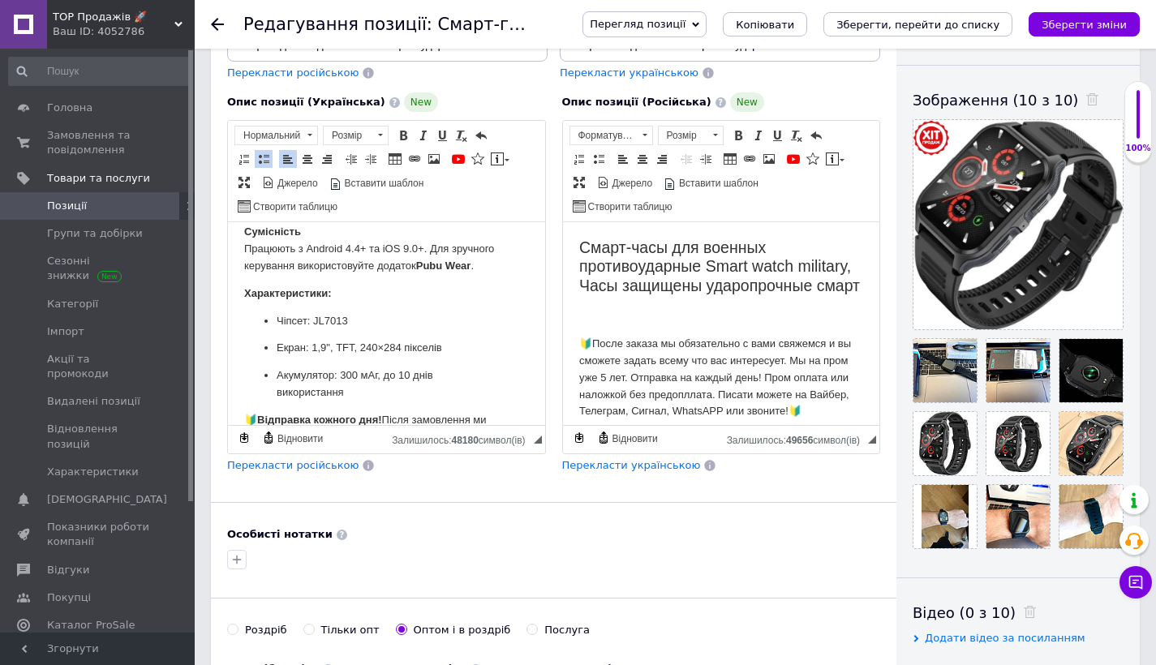
click at [642, 325] on p "Редактор, 2F6271D6-A9D8-4E39-A0A7-F7E6D91C393D" at bounding box center [720, 316] width 285 height 17
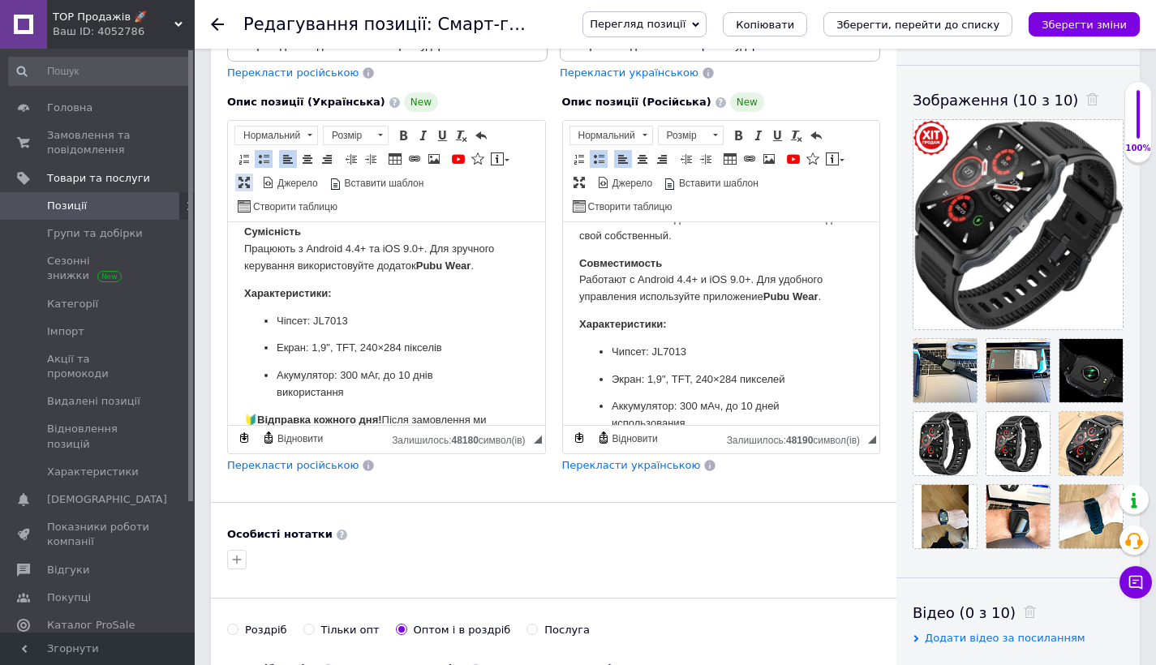
click at [243, 177] on span at bounding box center [244, 182] width 13 height 13
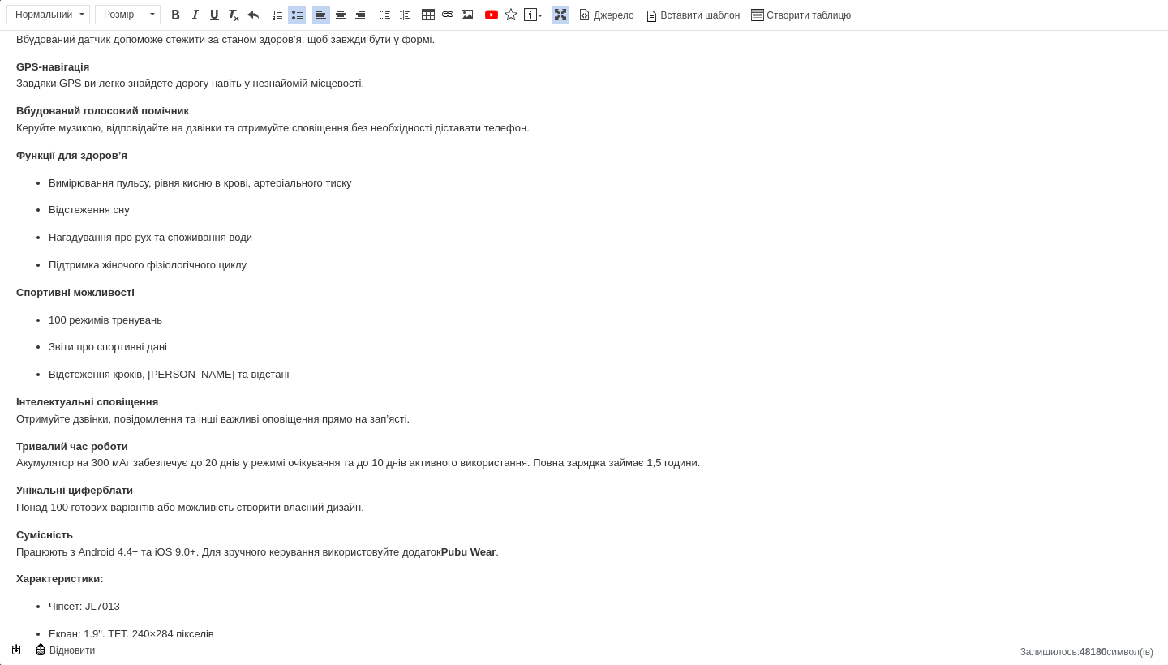
scroll to position [0, 0]
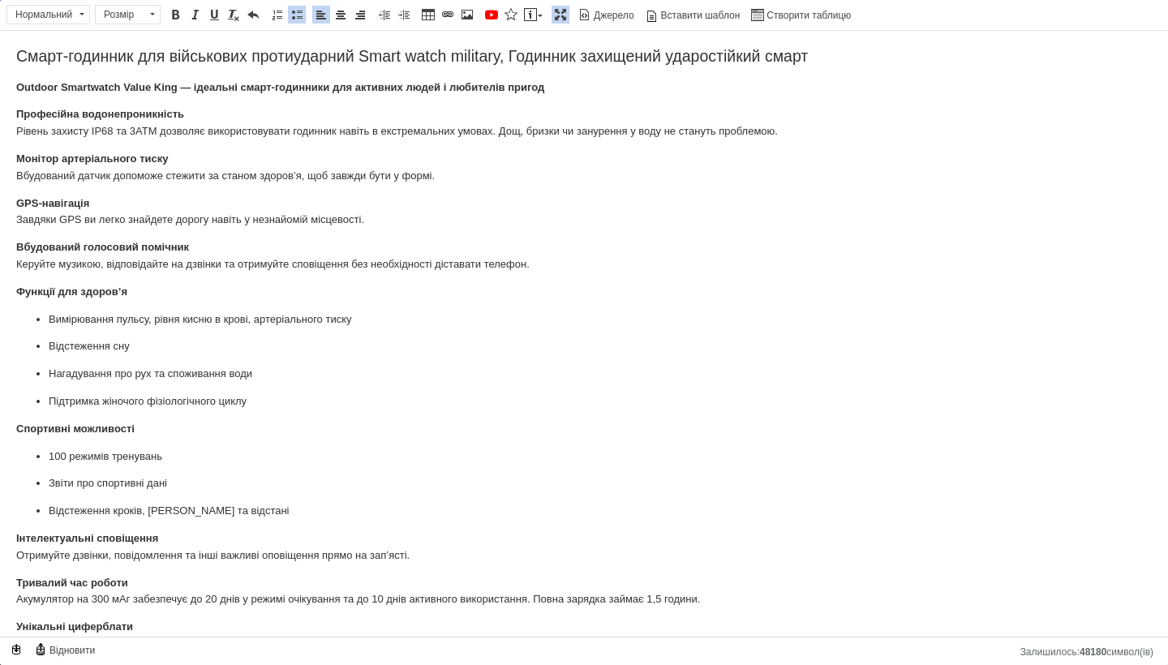
click at [80, 116] on strong "Професійна водонепроникність" at bounding box center [100, 114] width 168 height 12
click at [115, 132] on p "Водонепроникність Рівень захисту IP68 та 3ATM дозволяє використовувати годинник…" at bounding box center [584, 123] width 1136 height 34
click at [471, 135] on p "Водонепроникність Рівень захисту 3ATM дозволяє використовувати годинник навіть …" at bounding box center [584, 123] width 1136 height 34
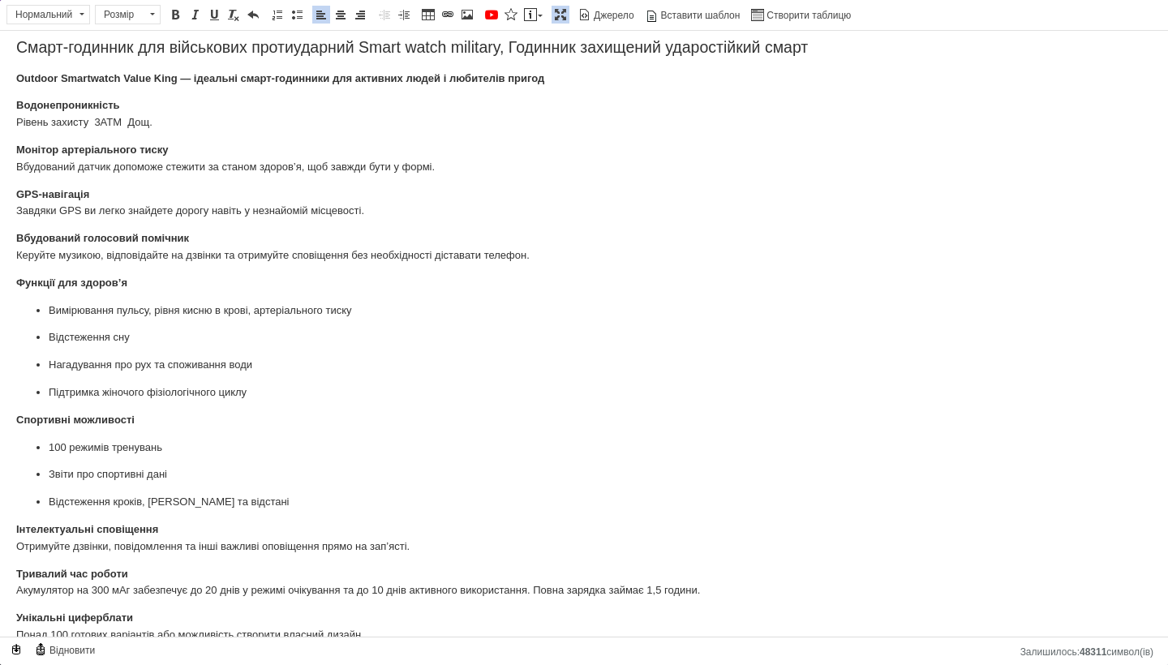
scroll to position [10, 0]
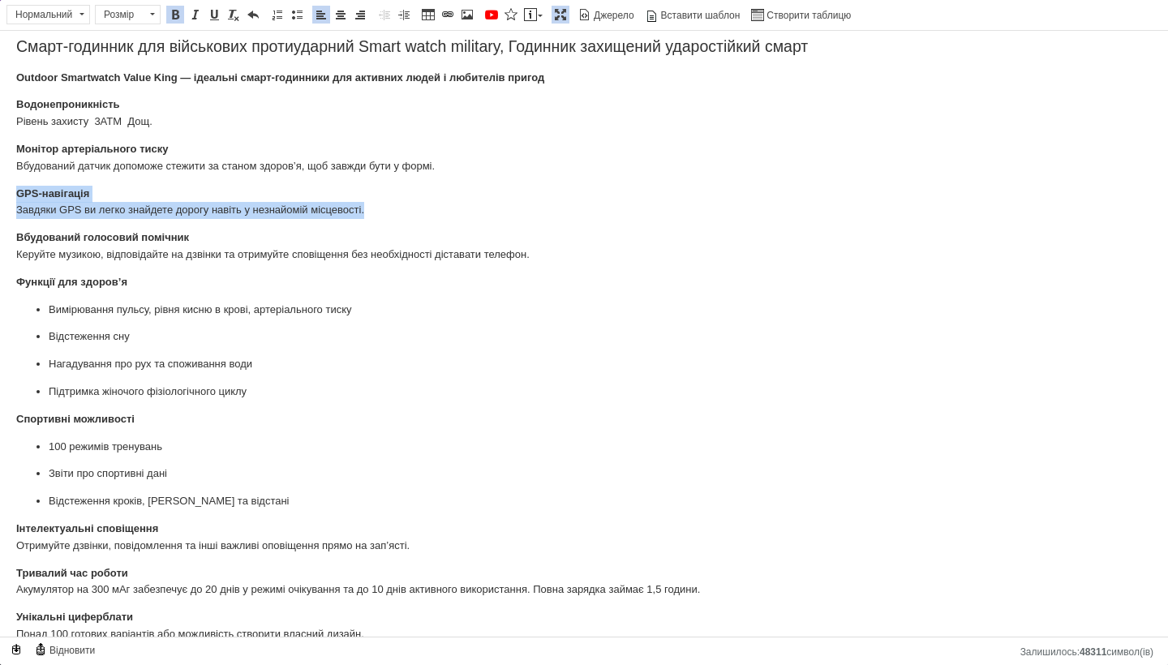
drag, startPoint x: 13, startPoint y: 186, endPoint x: 388, endPoint y: 204, distance: 375.2
click at [388, 204] on html "Смарт-годинник для військових протиударний Smart watch military, Годинник захищ…" at bounding box center [584, 439] width 1168 height 836
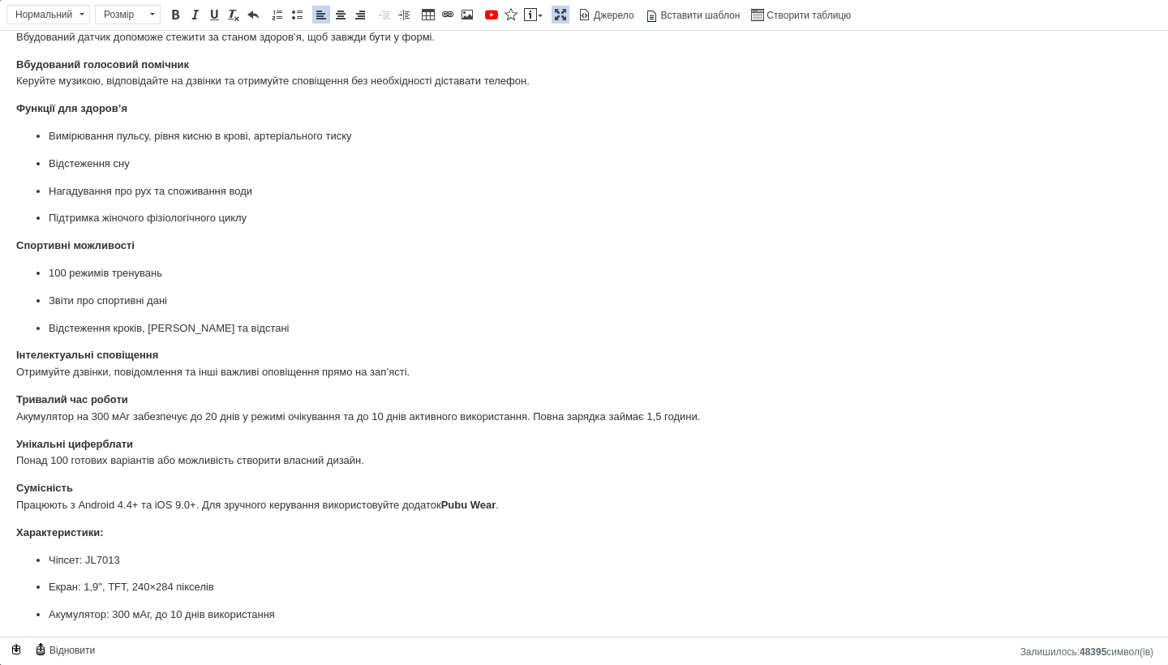
scroll to position [140, 0]
drag, startPoint x: 259, startPoint y: 216, endPoint x: 45, endPoint y: 211, distance: 213.4
click at [45, 211] on ul "Вимірювання пульсу, рівня кисню в крові, артеріального тиску Відстеження сну На…" at bounding box center [584, 176] width 1136 height 99
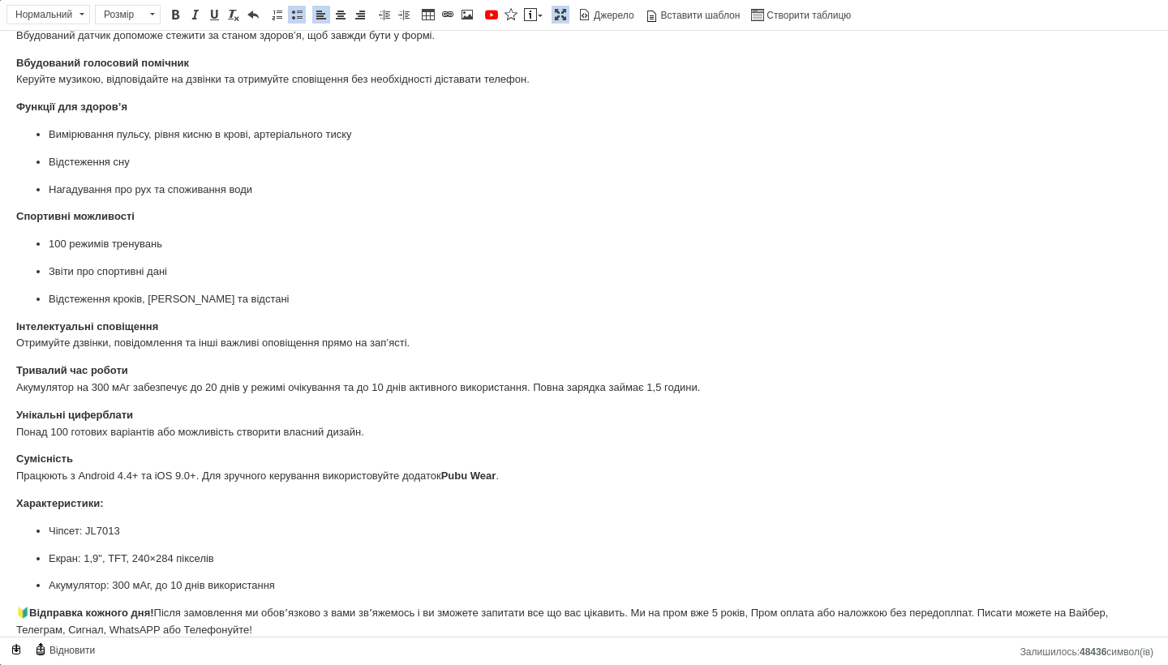
scroll to position [145, 0]
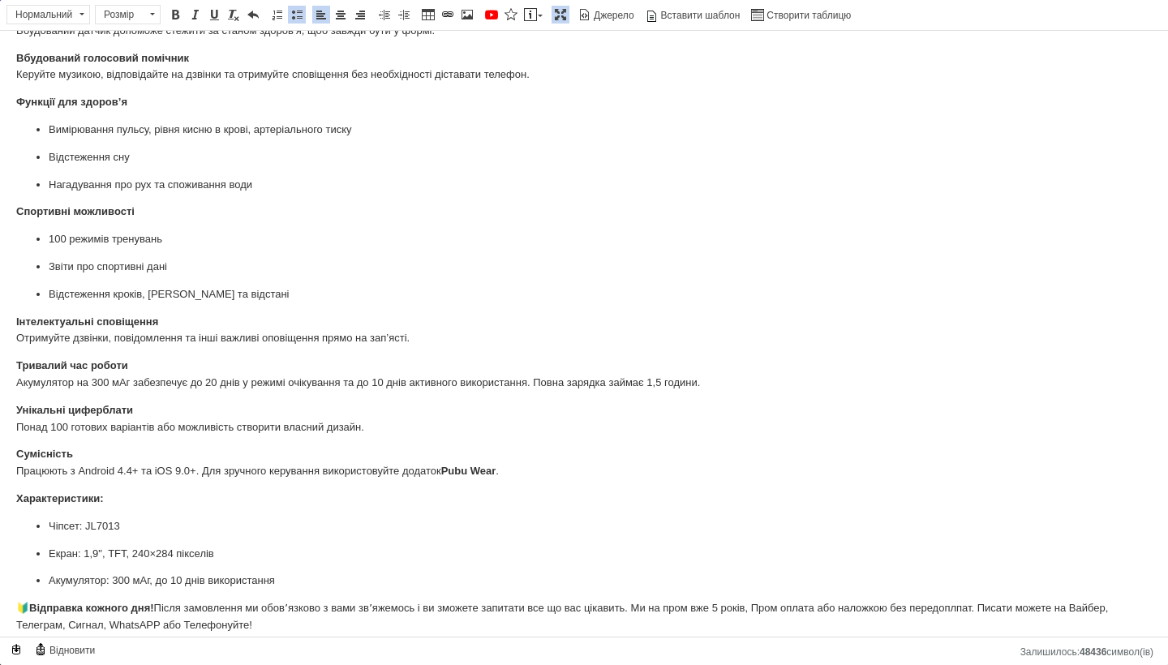
click at [466, 380] on p "Тривалий час роботи Акумулятор на 300 мАг забезпечує до 20 днів у режимі очікув…" at bounding box center [584, 375] width 1136 height 34
click at [468, 377] on p "Тривалий час роботи Акумулятор на 300 мАг забезпечує до 20 днів у режимі очікув…" at bounding box center [584, 375] width 1136 height 34
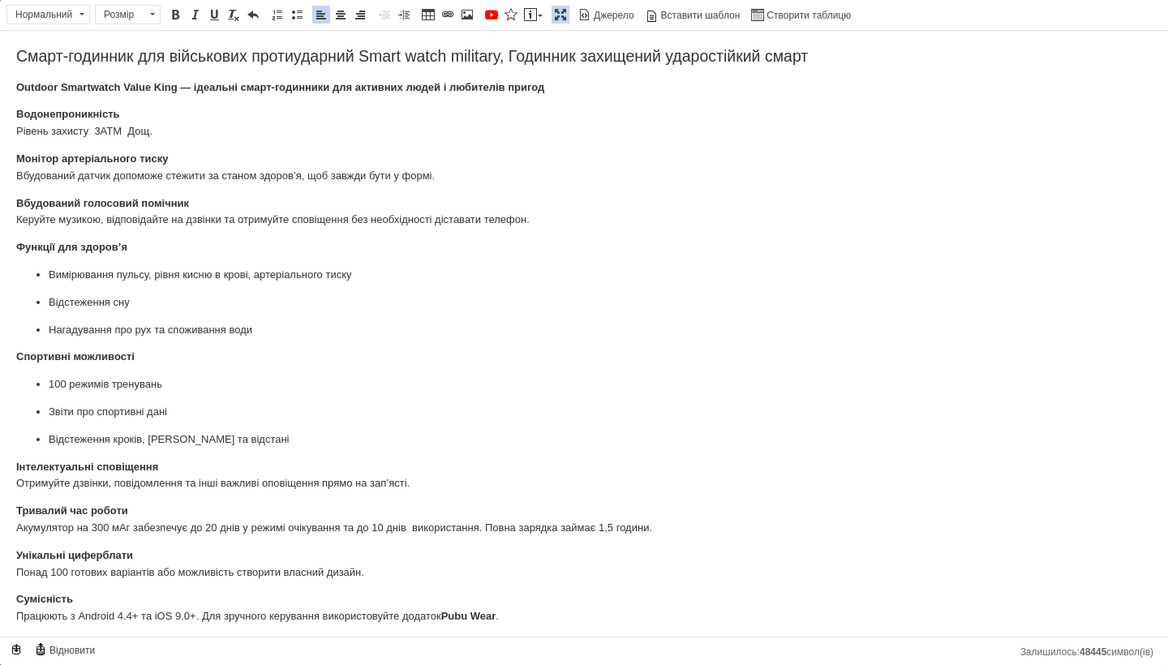
click at [557, 15] on span at bounding box center [560, 14] width 13 height 13
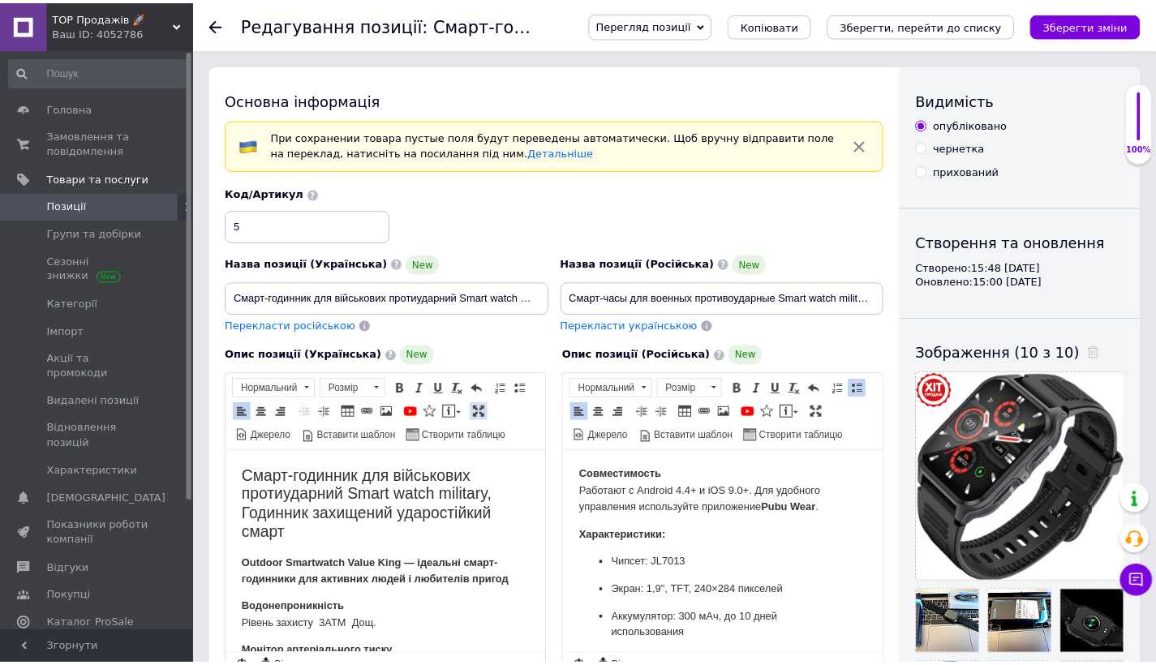
scroll to position [835, 0]
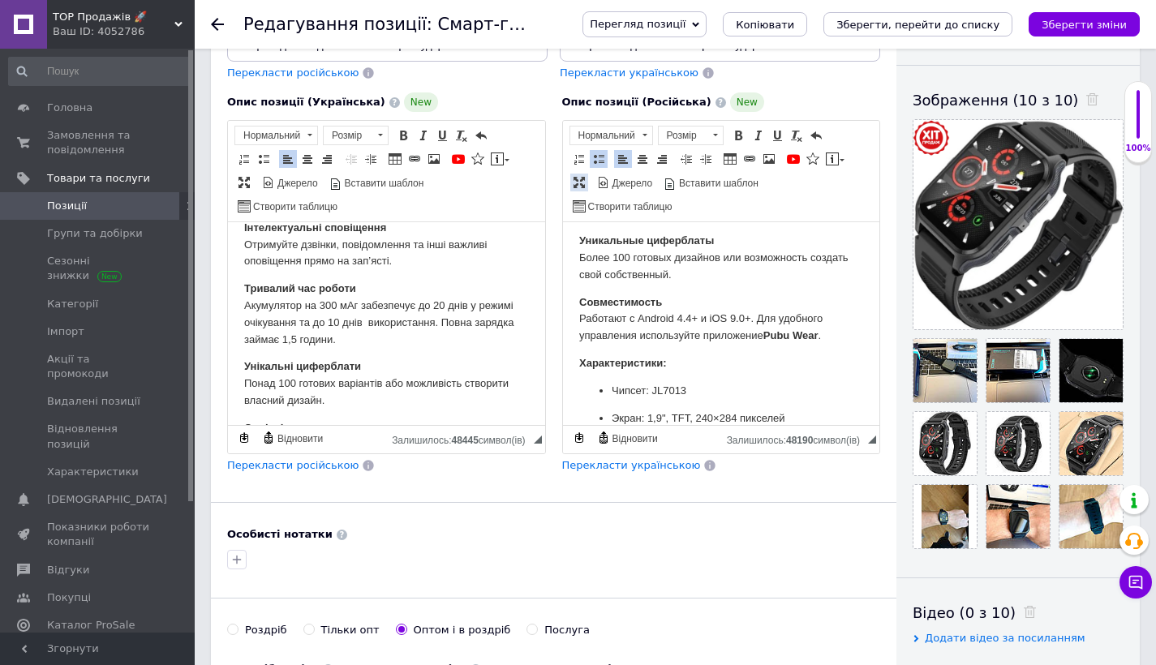
click at [571, 177] on link "Максимізувати" at bounding box center [579, 183] width 18 height 18
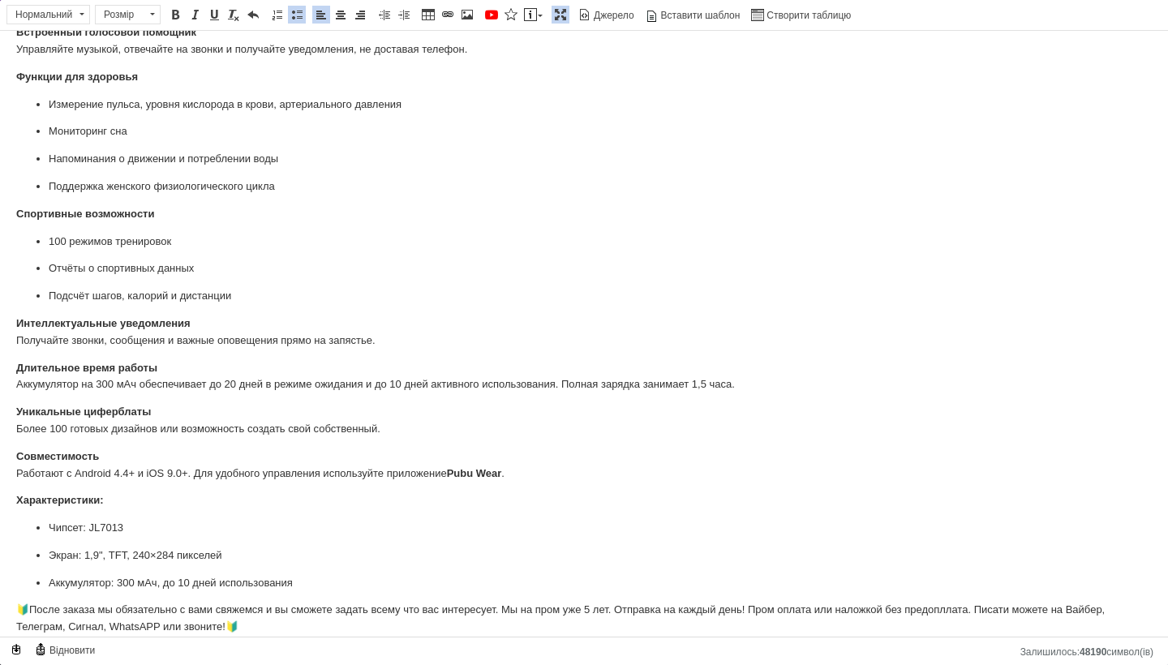
scroll to position [0, 0]
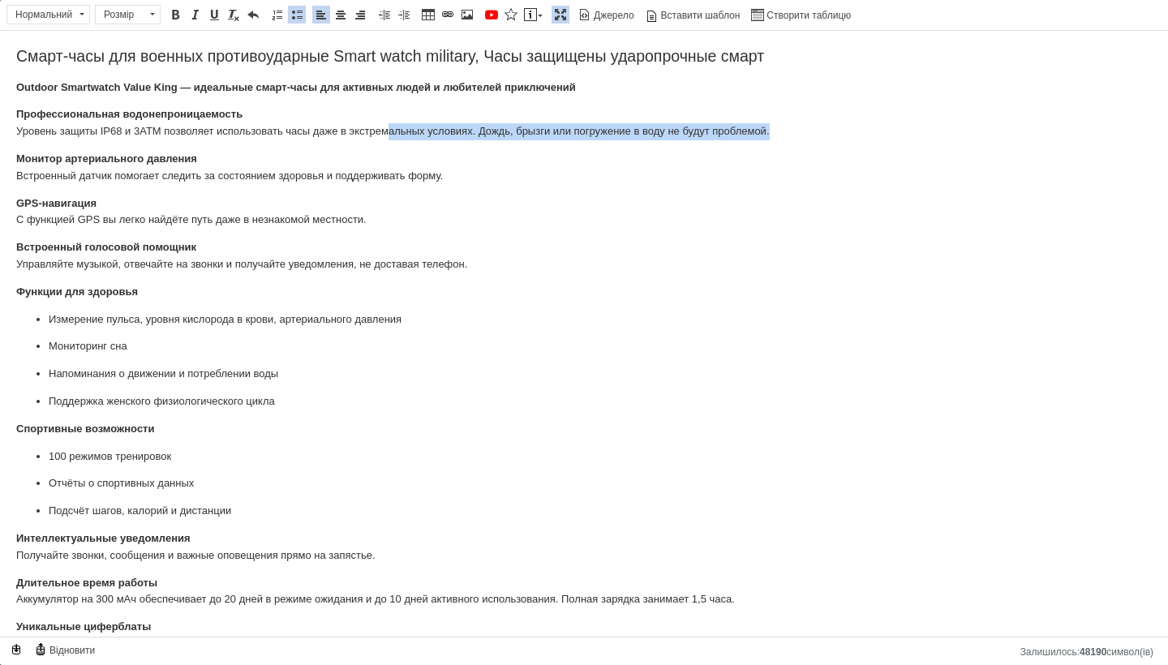
drag, startPoint x: 795, startPoint y: 128, endPoint x: 394, endPoint y: 128, distance: 400.7
click at [394, 128] on p "Профессиональная водонепроницаемость Уровень защиты IP68 и 3ATM позволяет испол…" at bounding box center [584, 123] width 1136 height 34
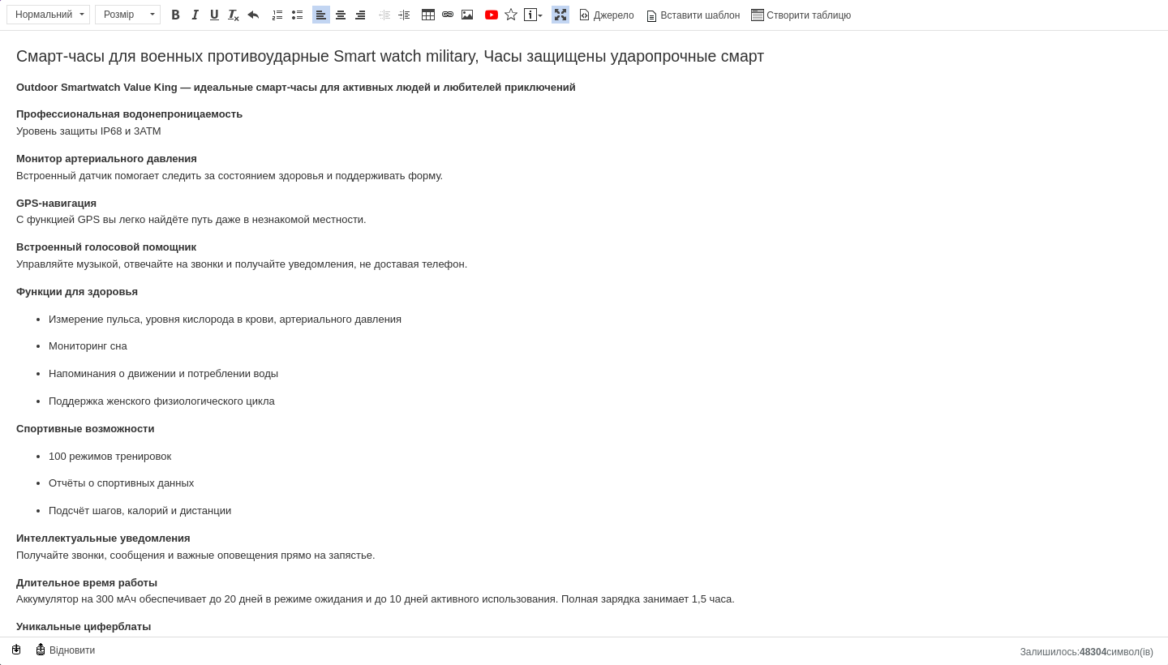
click at [121, 131] on p "Профессиональная водонепроницаемость Уровень защиты IP68 и 3ATM" at bounding box center [584, 123] width 1136 height 34
click at [112, 132] on p "Водонепроницаемость Уровень защиты IP и 3ATM" at bounding box center [584, 123] width 1136 height 34
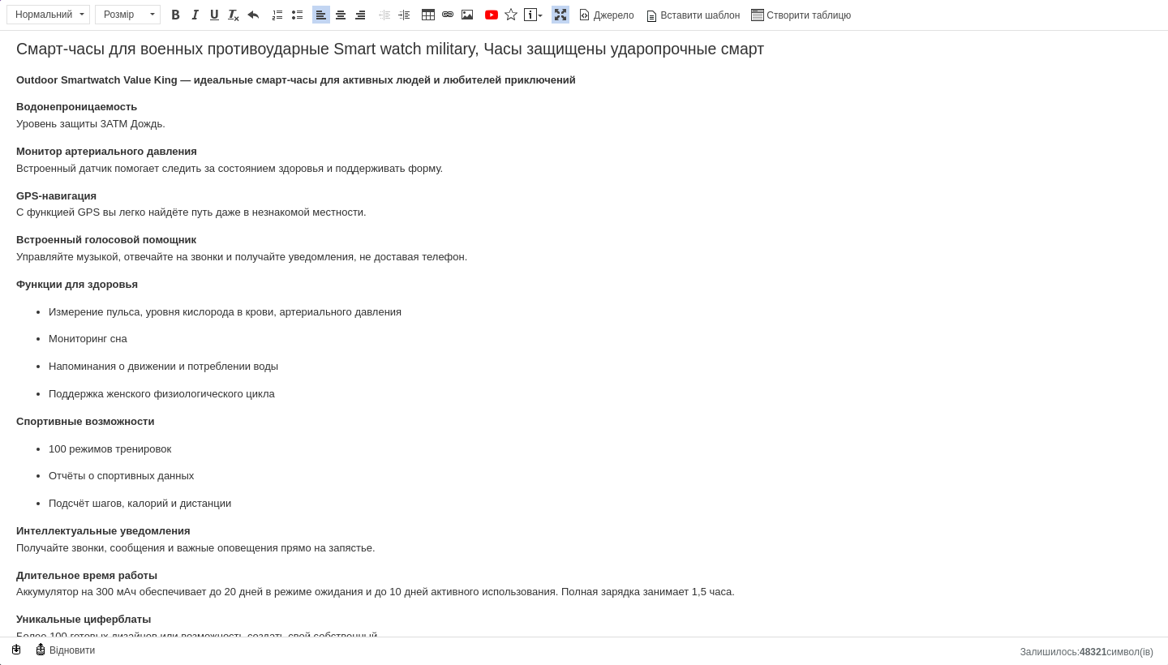
scroll to position [38, 0]
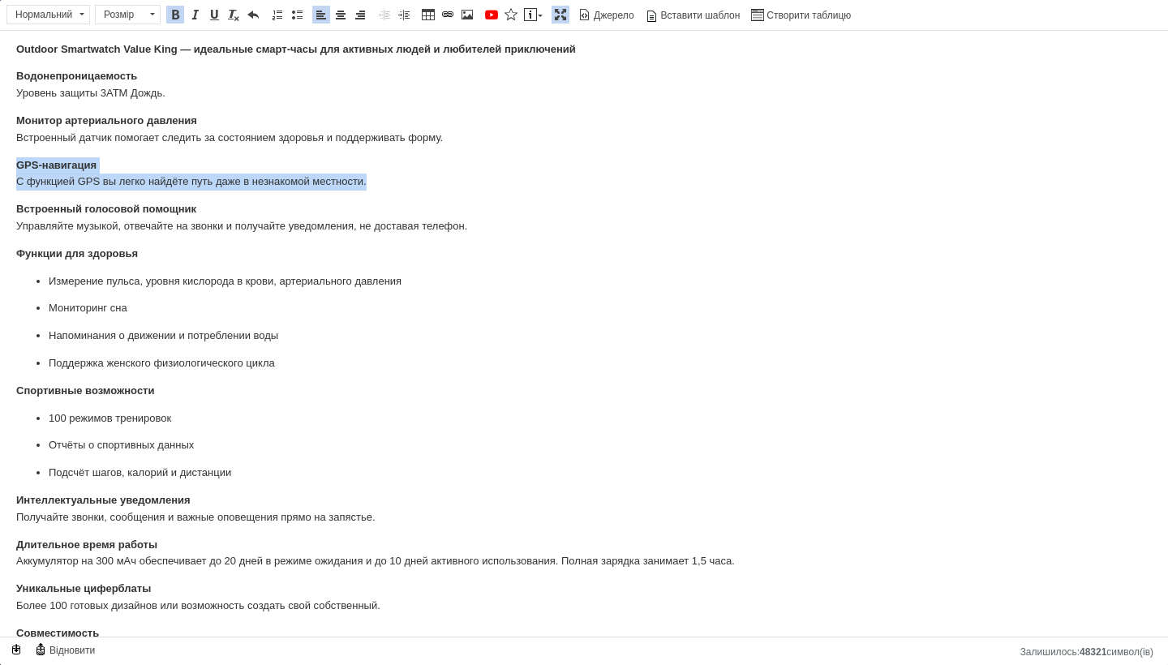
drag, startPoint x: 45, startPoint y: 174, endPoint x: 380, endPoint y: 180, distance: 335.0
click at [380, 180] on html "Смарт-часы для военных противоударные Smart watch military, Часы защищены ударо…" at bounding box center [584, 411] width 1168 height 836
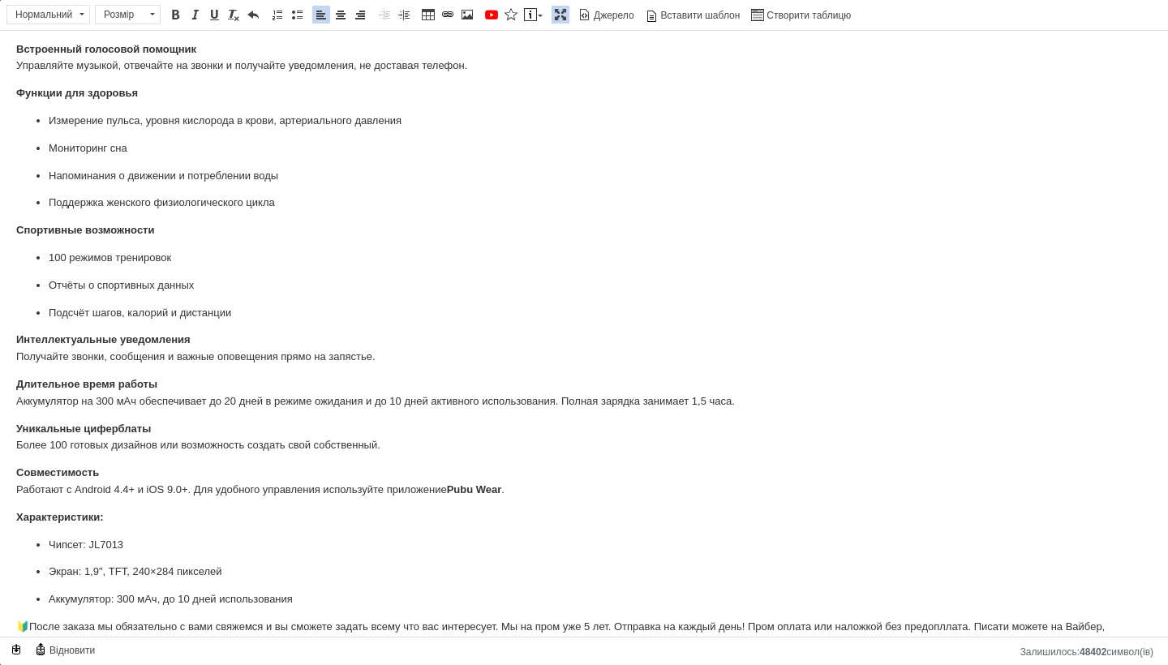
scroll to position [173, 0]
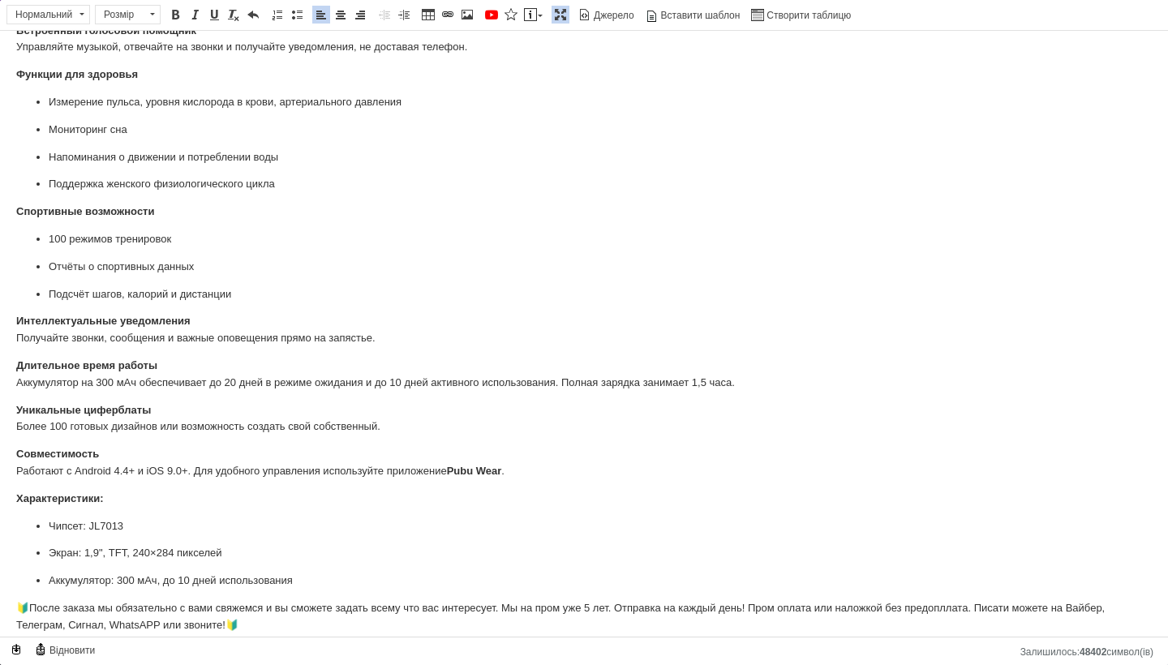
click at [489, 377] on p "Длительное время работы Аккумулятор на 300 мАч обеспечивает до 20 дней в режиме…" at bounding box center [584, 375] width 1136 height 34
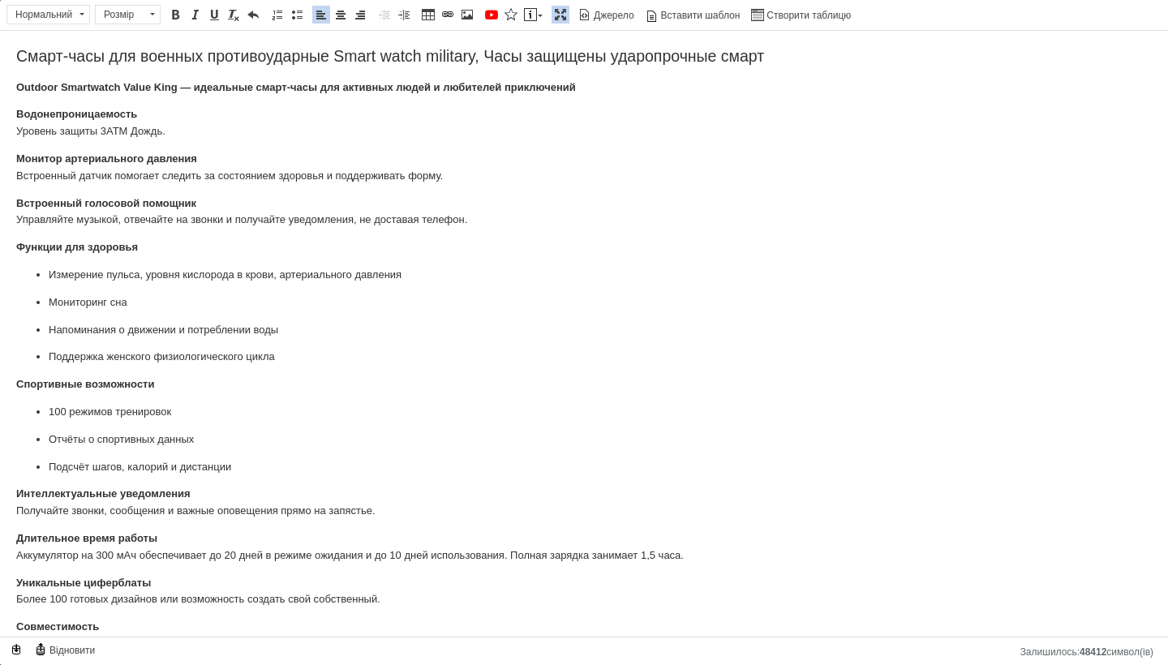
click at [561, 8] on span at bounding box center [560, 14] width 13 height 13
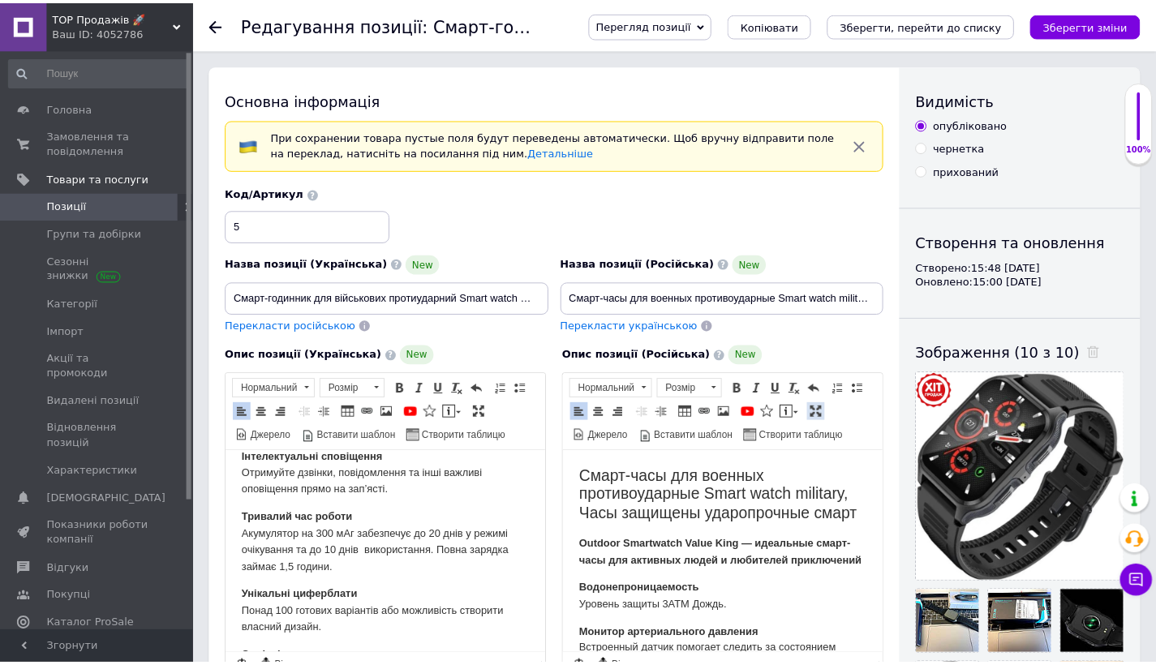
scroll to position [583, 0]
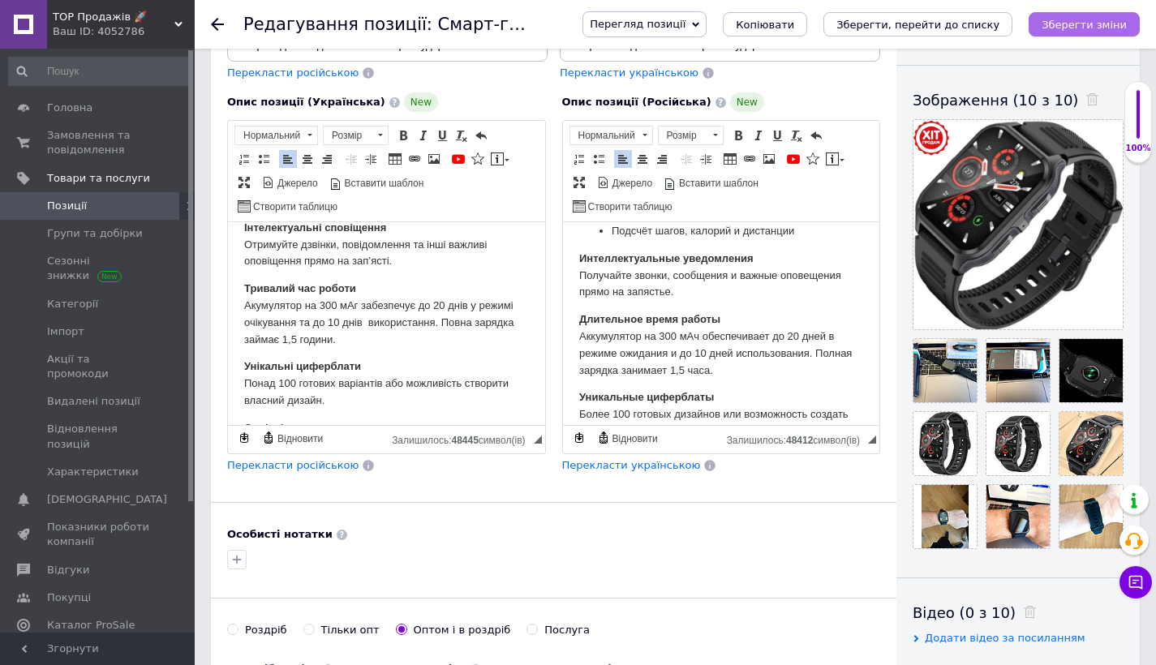
click at [1122, 26] on icon "Зберегти зміни" at bounding box center [1083, 25] width 85 height 12
click at [1100, 40] on div "Перегляд позиції Зберегти та переглянути на сайті Зберегти та переглянути на ма…" at bounding box center [845, 24] width 590 height 49
click at [1100, 35] on button "Зберегти зміни" at bounding box center [1083, 24] width 111 height 24
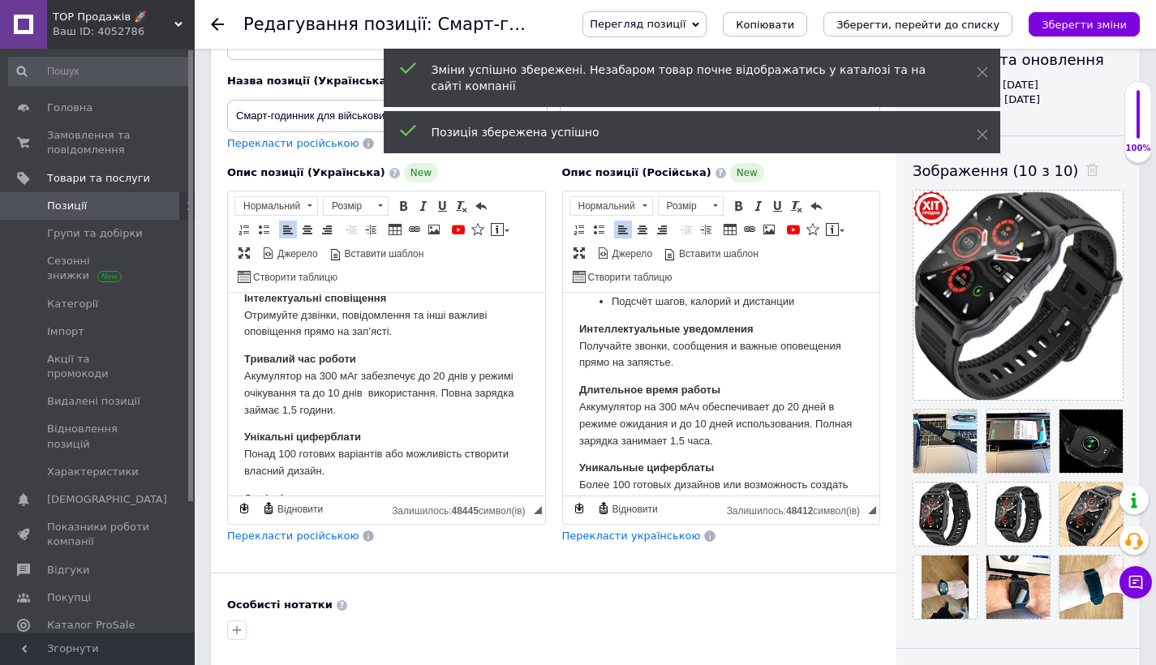
click at [94, 210] on span "Позиції" at bounding box center [98, 206] width 103 height 15
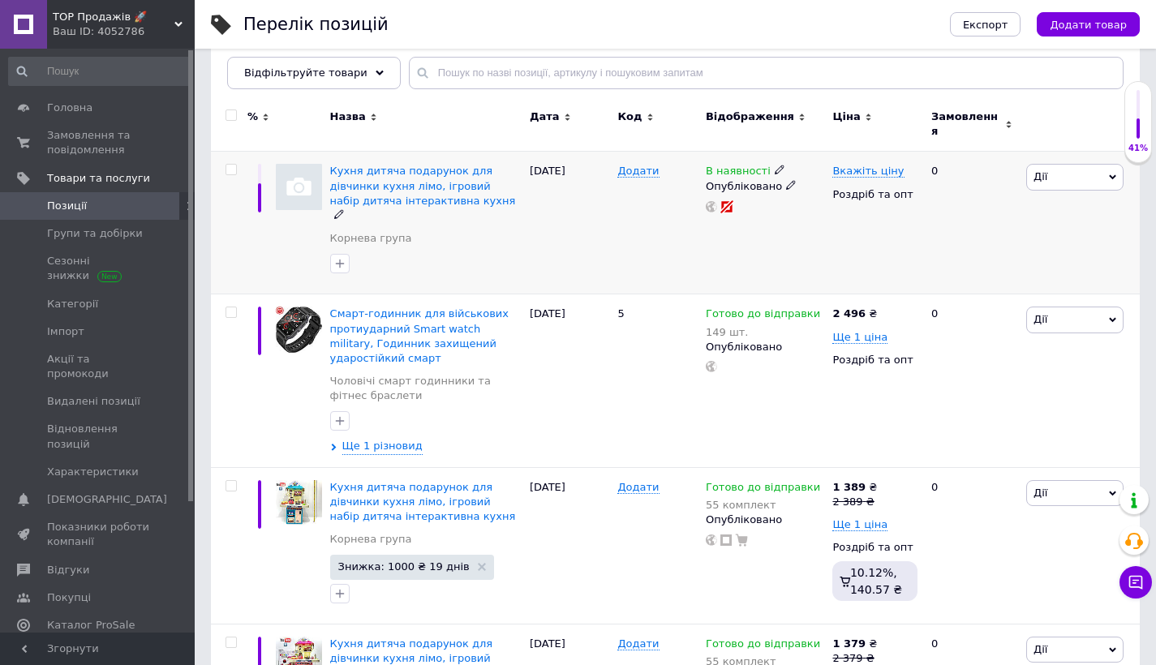
scroll to position [259, 0]
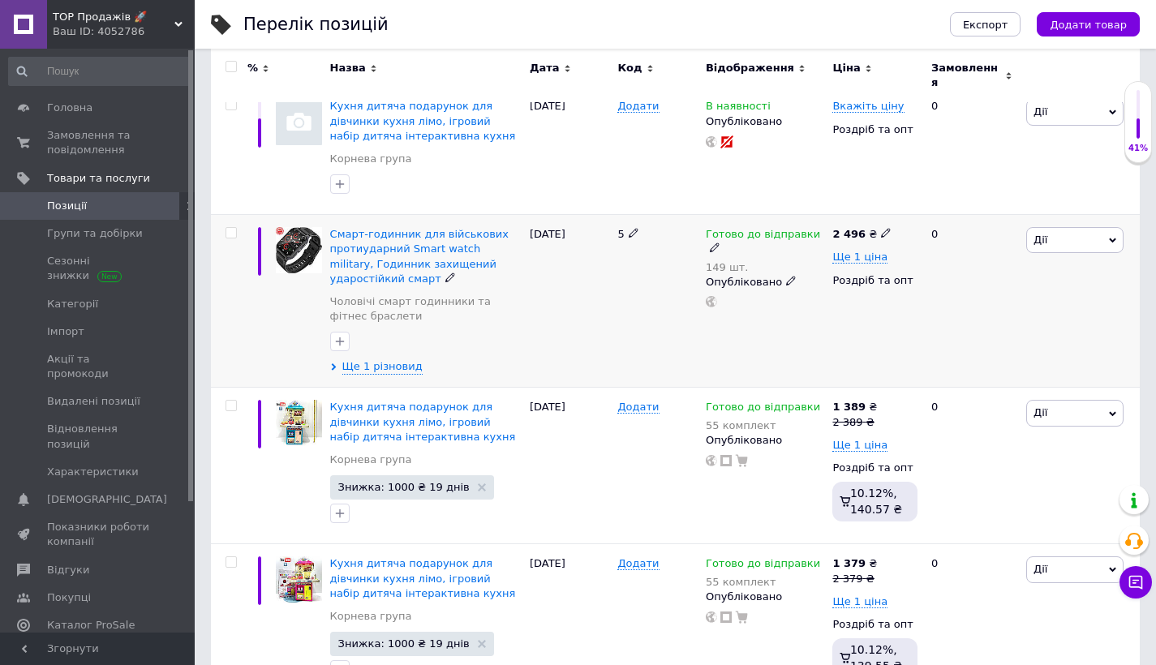
drag, startPoint x: 1060, startPoint y: 234, endPoint x: 1048, endPoint y: 245, distance: 16.6
click at [1059, 233] on span "Дії" at bounding box center [1074, 240] width 97 height 26
click at [974, 328] on li "Знижка" at bounding box center [1015, 339] width 215 height 23
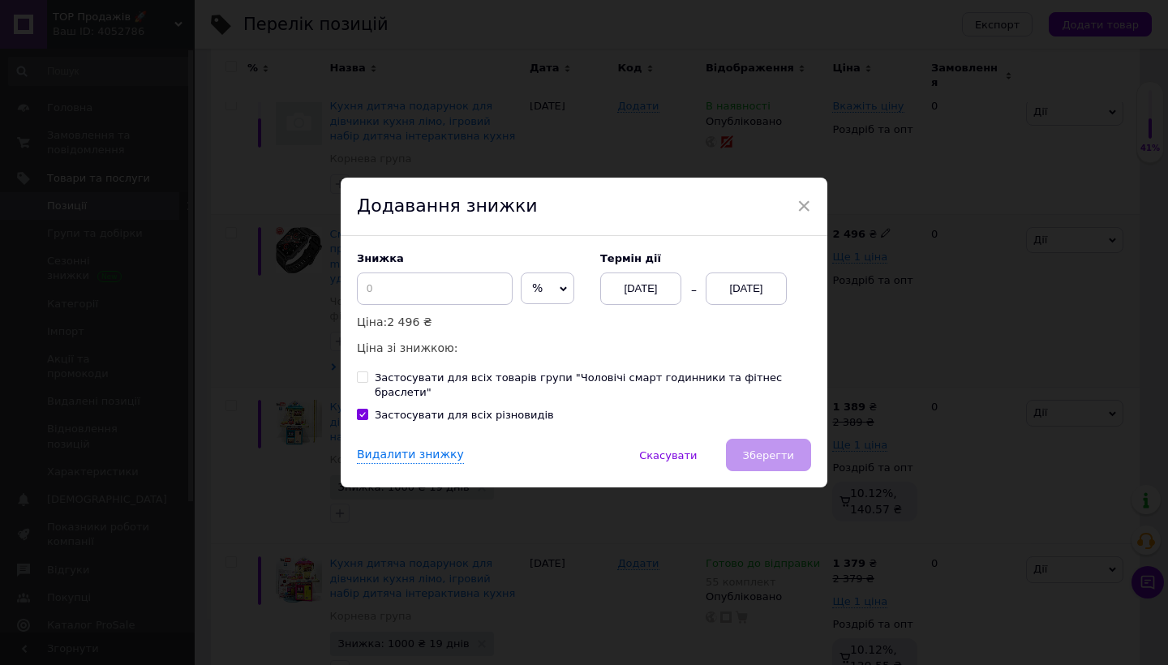
click at [771, 284] on div "[DATE]" at bounding box center [746, 289] width 81 height 32
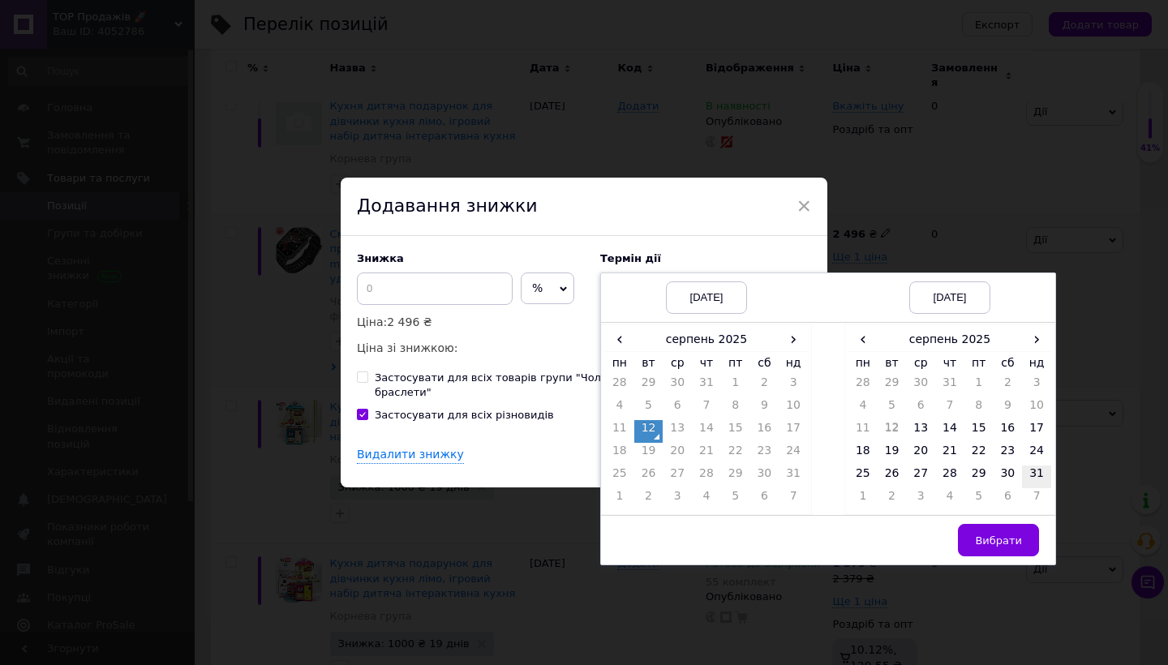
click at [1025, 479] on td "31" at bounding box center [1036, 477] width 29 height 23
click at [977, 547] on span "Вибрати" at bounding box center [998, 540] width 47 height 12
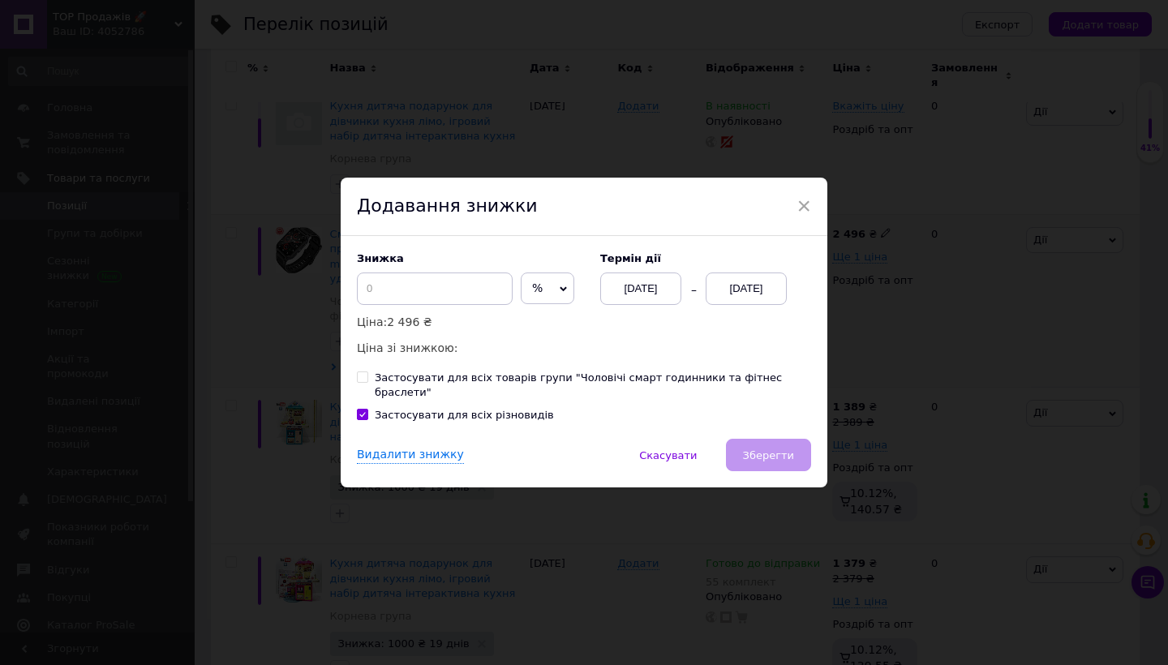
click at [528, 290] on span "%" at bounding box center [548, 289] width 54 height 32
click at [522, 326] on li "₴" at bounding box center [548, 322] width 52 height 23
click at [459, 285] on input at bounding box center [435, 289] width 156 height 32
click at [379, 291] on input at bounding box center [435, 289] width 156 height 32
type input "1000"
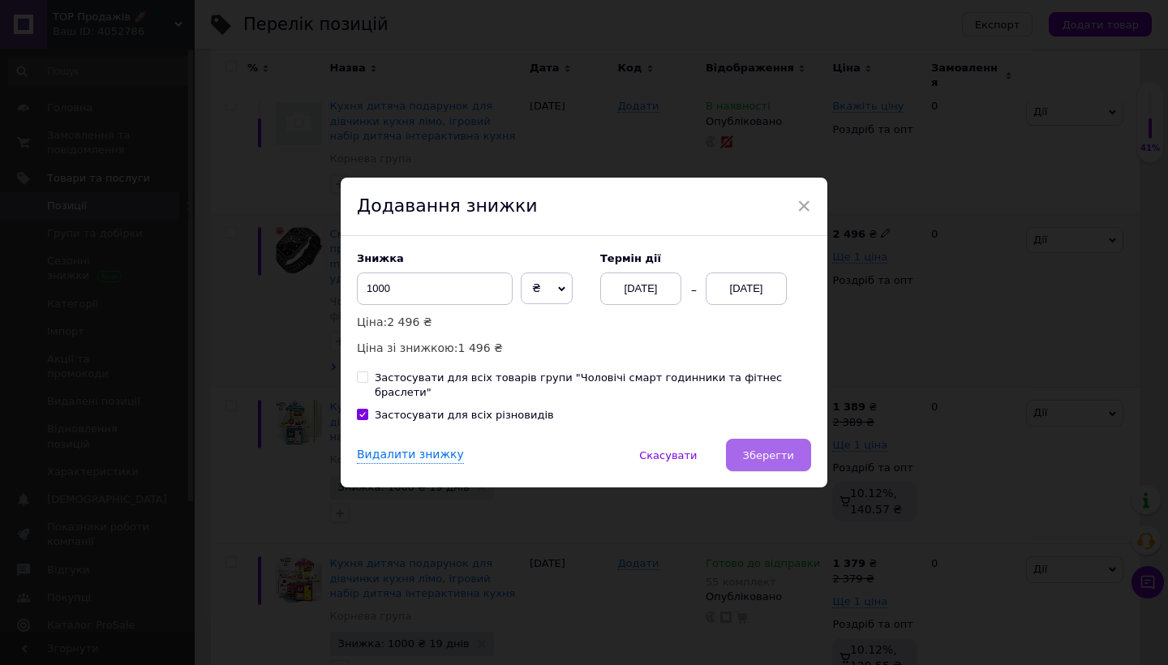
click at [736, 439] on button "Зберегти" at bounding box center [768, 455] width 85 height 32
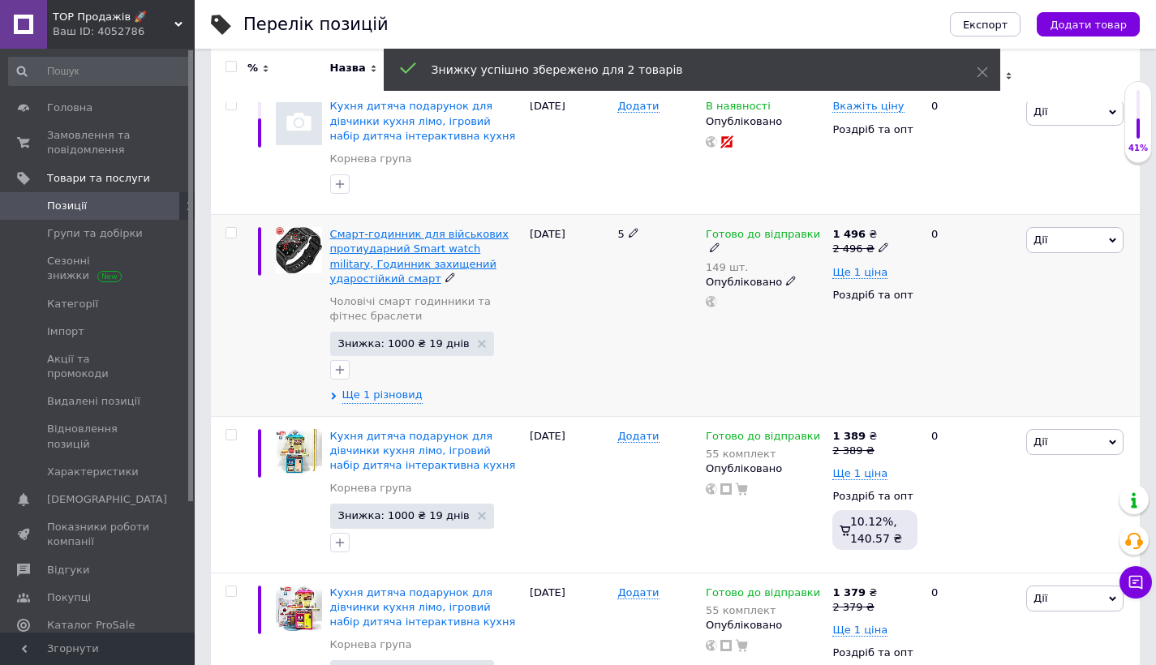
click at [430, 253] on span "Смарт-годинник для військових протиударний Smart watch military, Годинник захищ…" at bounding box center [419, 256] width 178 height 57
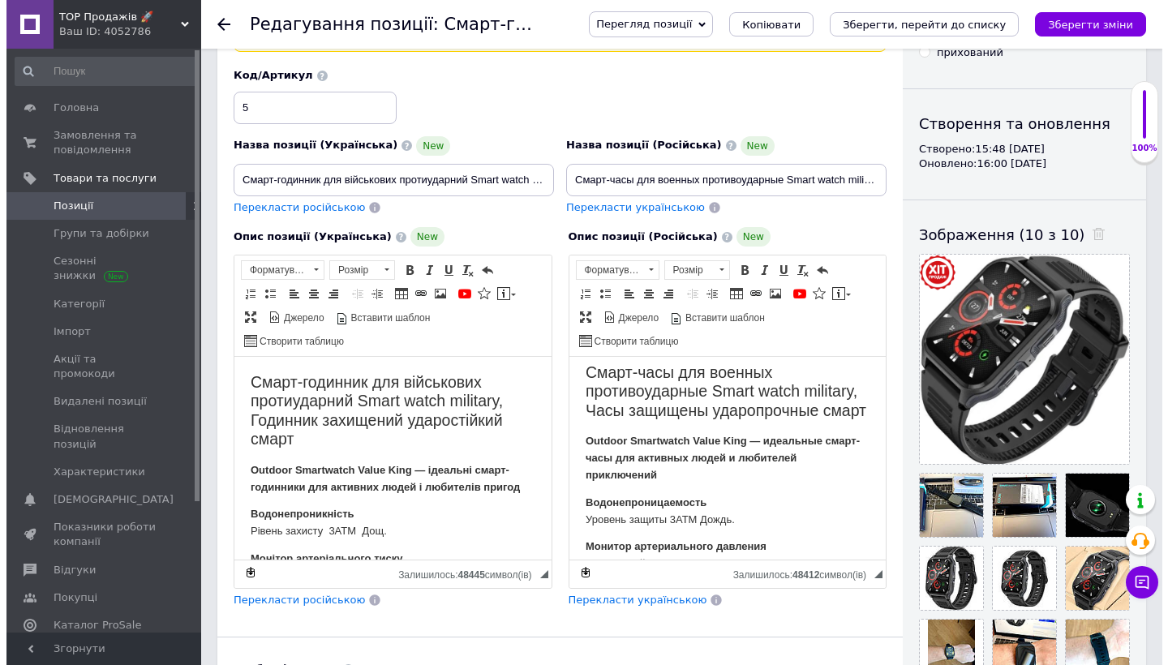
scroll to position [11, 0]
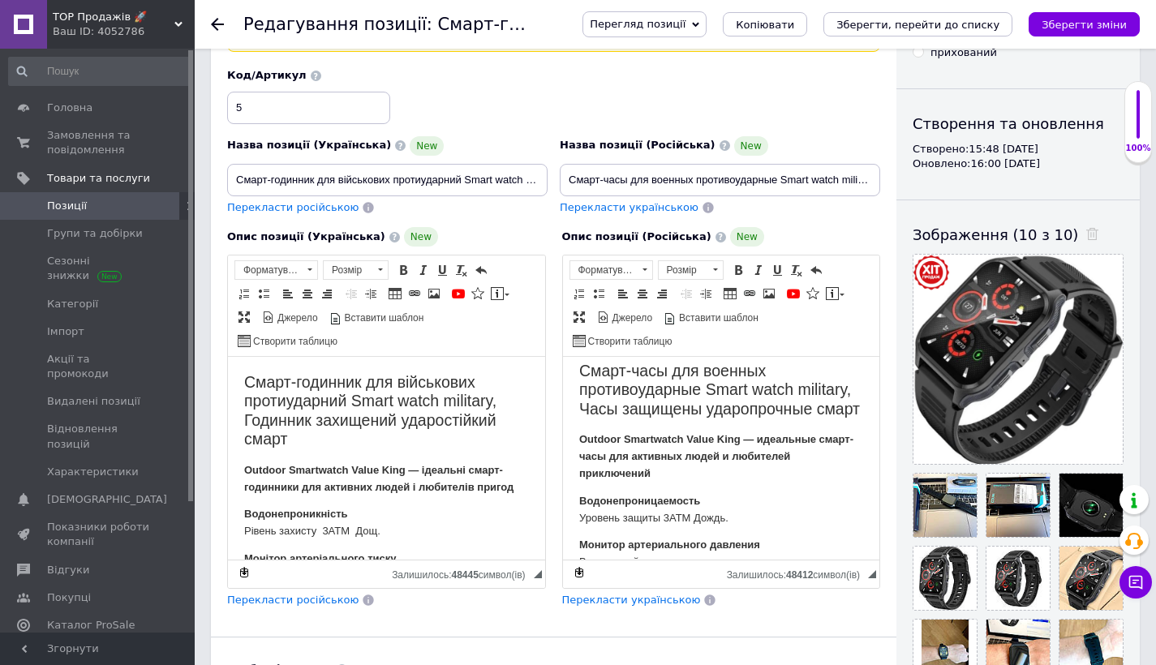
click at [733, 419] on h2 "Смарт-часы для военных противоударные Smart watch military, Часы защищены ударо…" at bounding box center [720, 390] width 285 height 57
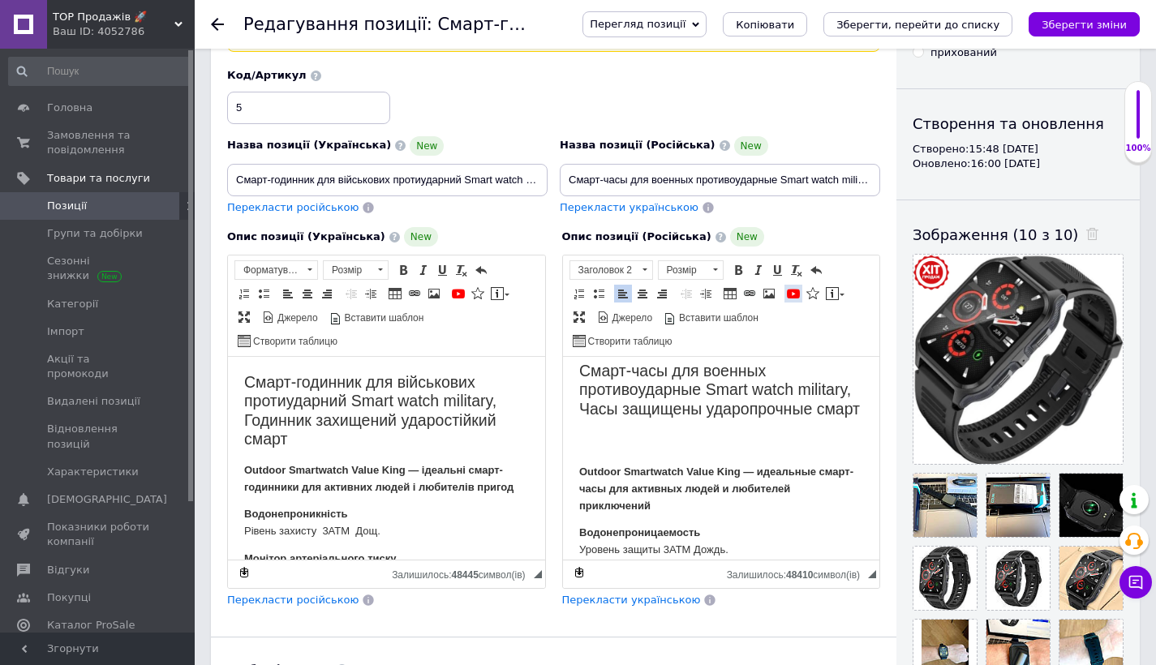
click at [789, 285] on link "YouTube" at bounding box center [793, 294] width 18 height 18
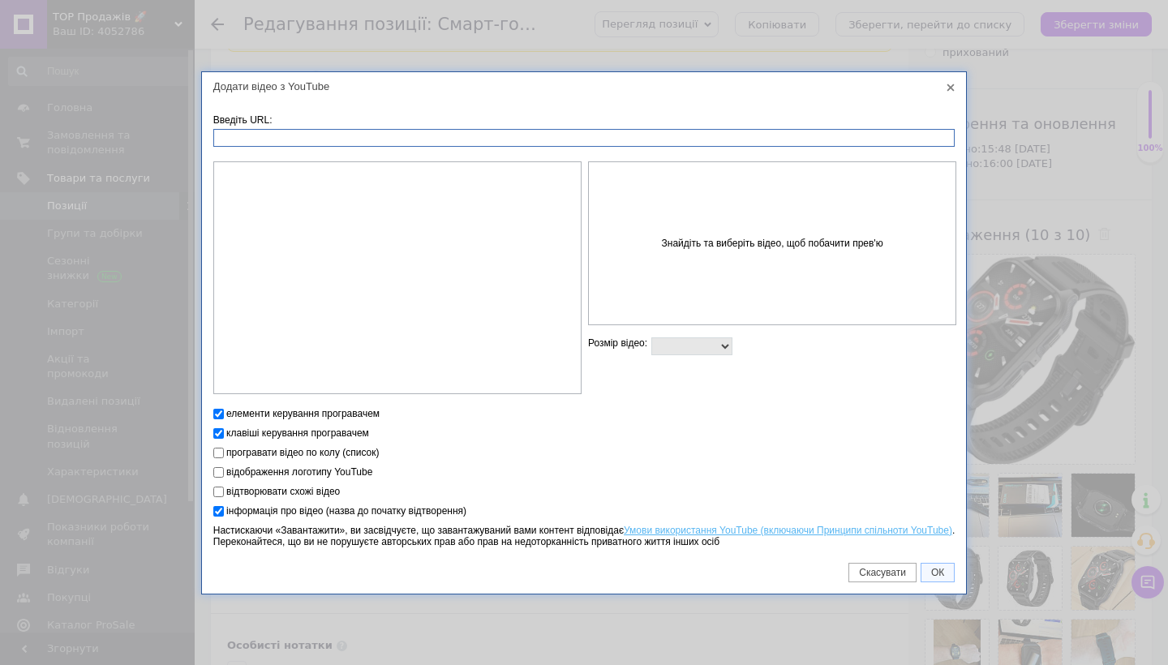
type input "[URL][DOMAIN_NAME]"
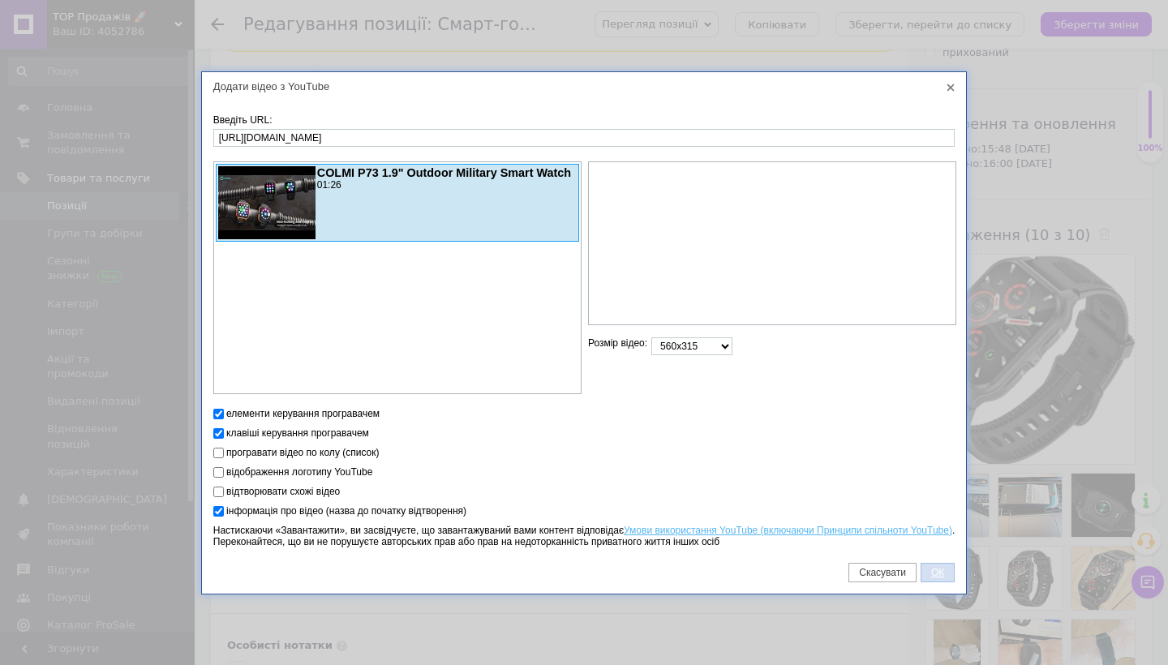
click at [935, 571] on span "ОК" at bounding box center [937, 572] width 32 height 11
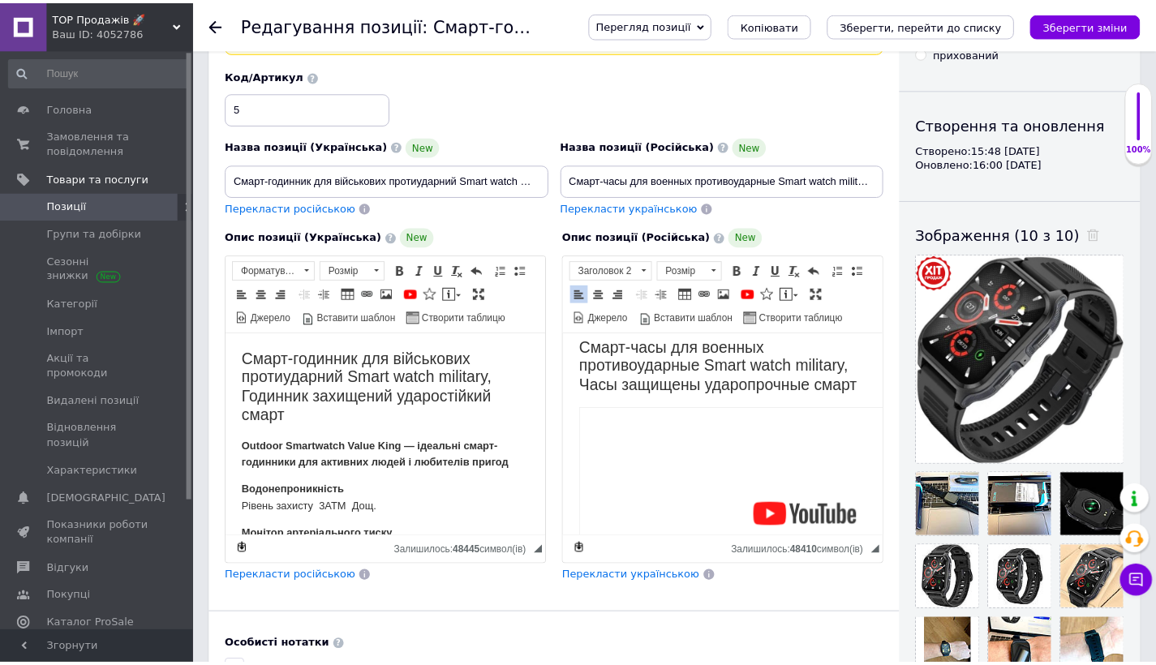
scroll to position [192, 0]
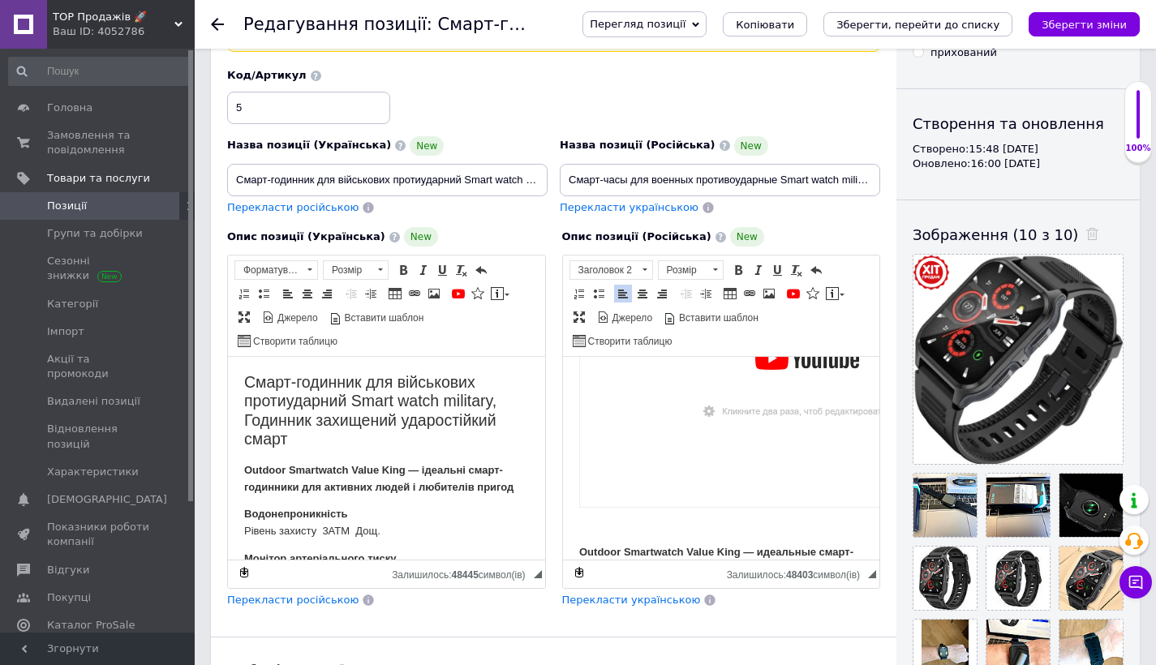
click at [410, 447] on h2 "Смарт-годинник для військових протиударний Smart watch military, Годинник захищ…" at bounding box center [386, 411] width 285 height 76
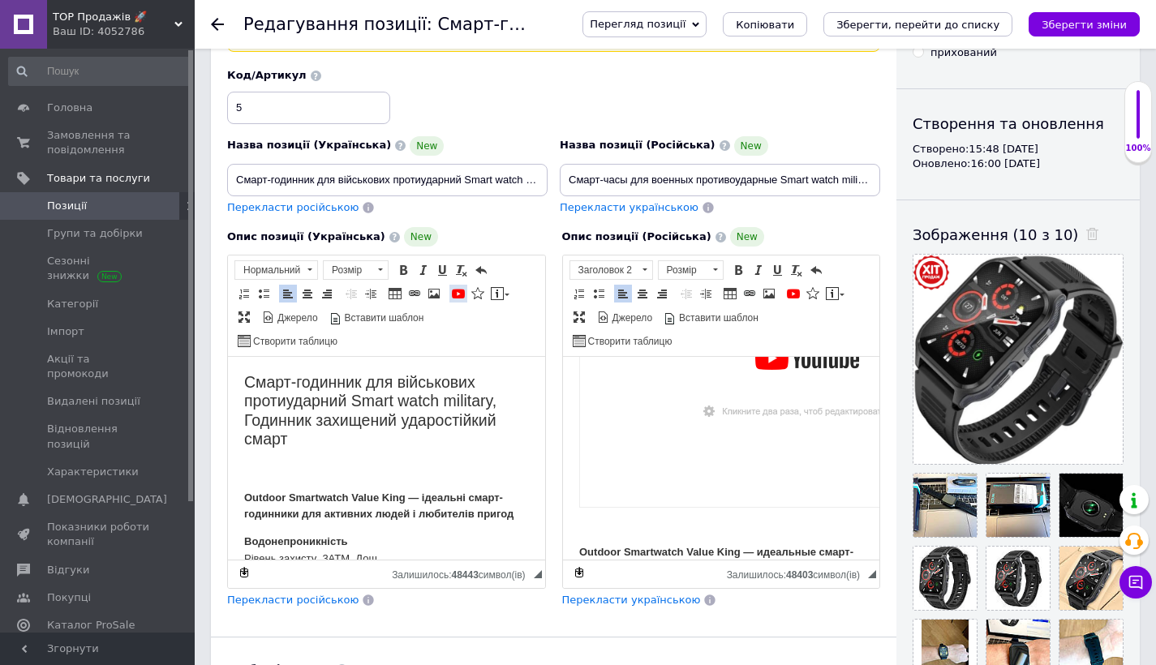
click at [464, 288] on span at bounding box center [458, 293] width 13 height 13
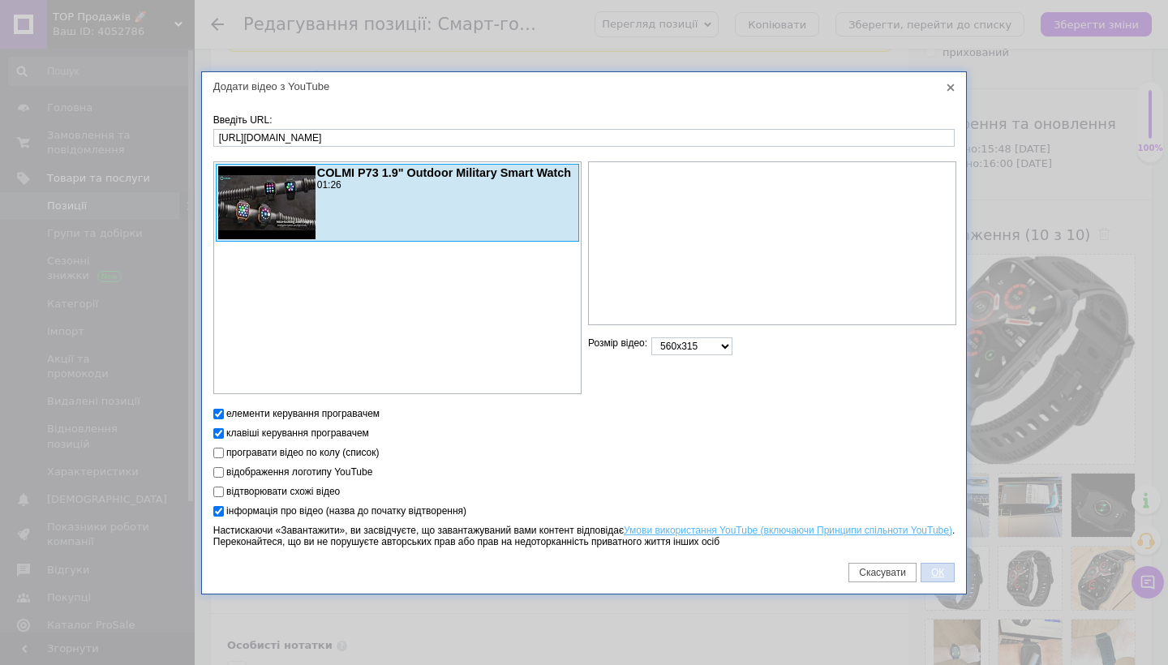
type input "[URL][DOMAIN_NAME]"
click at [924, 576] on span "ОК" at bounding box center [937, 572] width 32 height 11
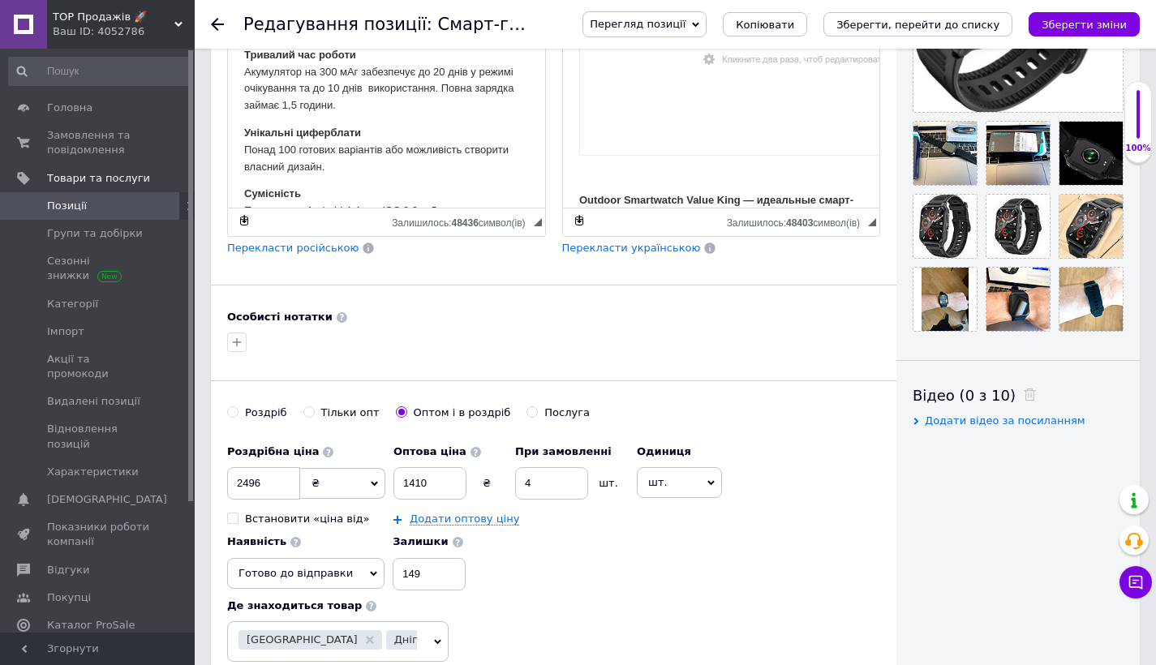
scroll to position [588, 0]
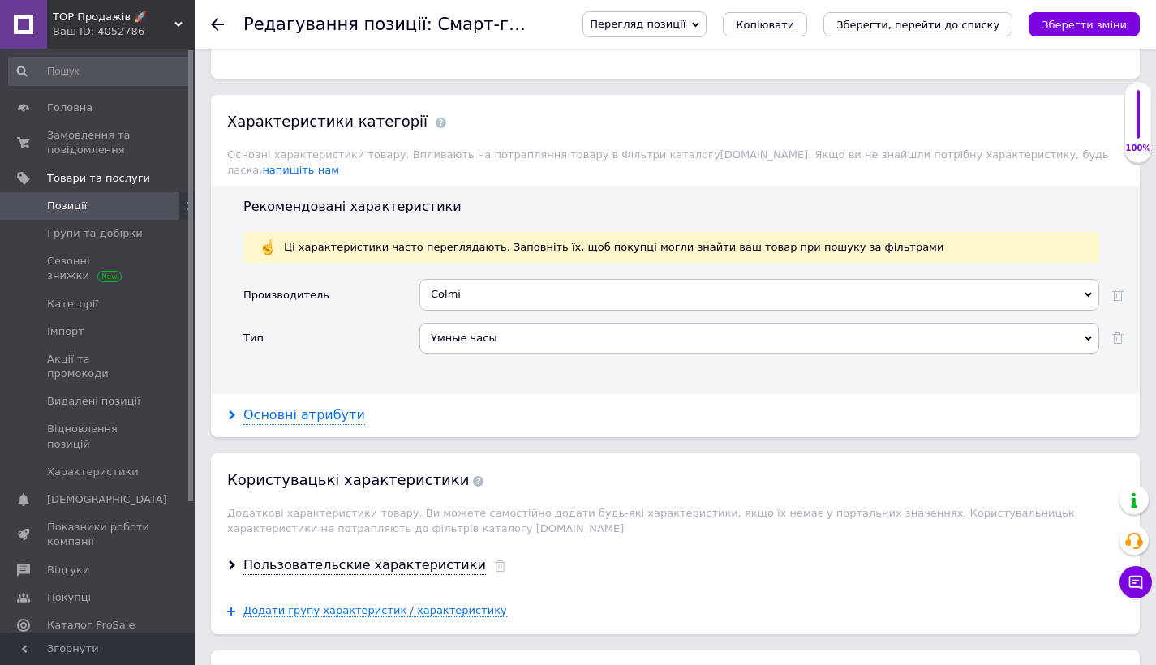
click at [277, 406] on div "Основні атрибути" at bounding box center [304, 415] width 122 height 19
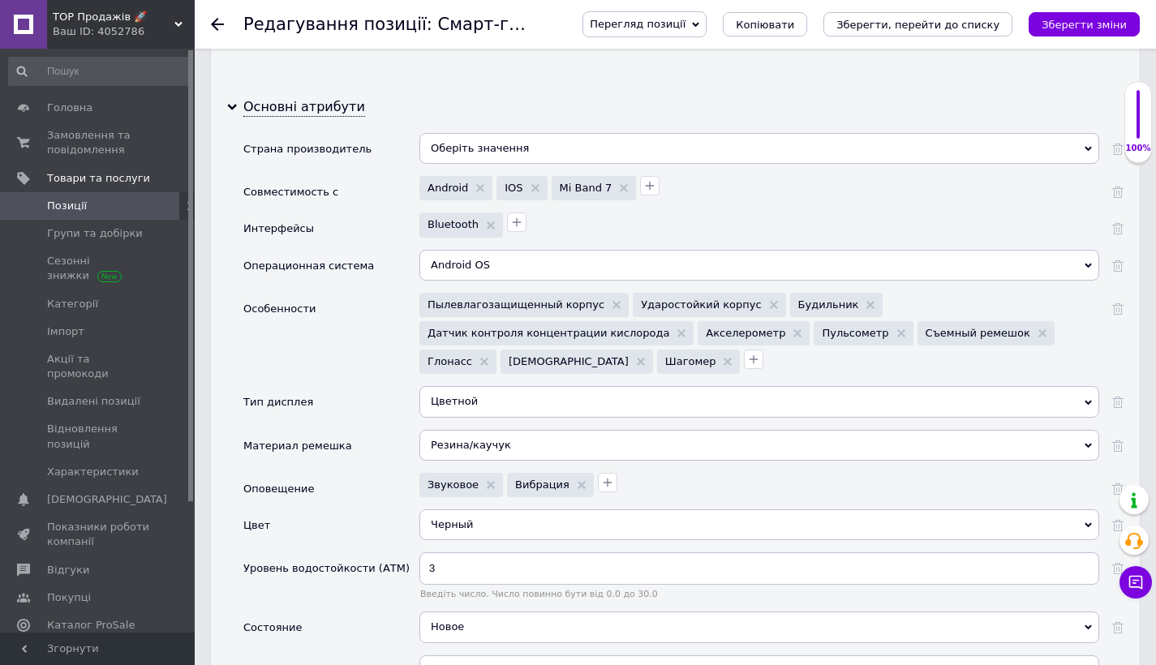
scroll to position [2187, 0]
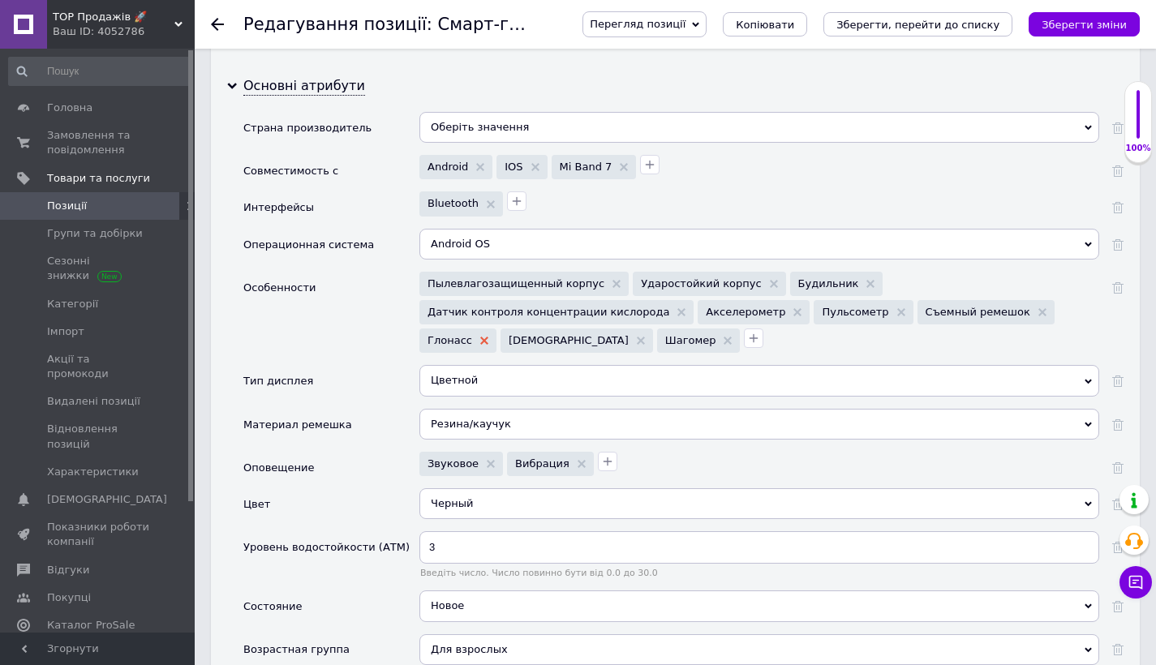
click at [488, 337] on icon at bounding box center [484, 341] width 8 height 8
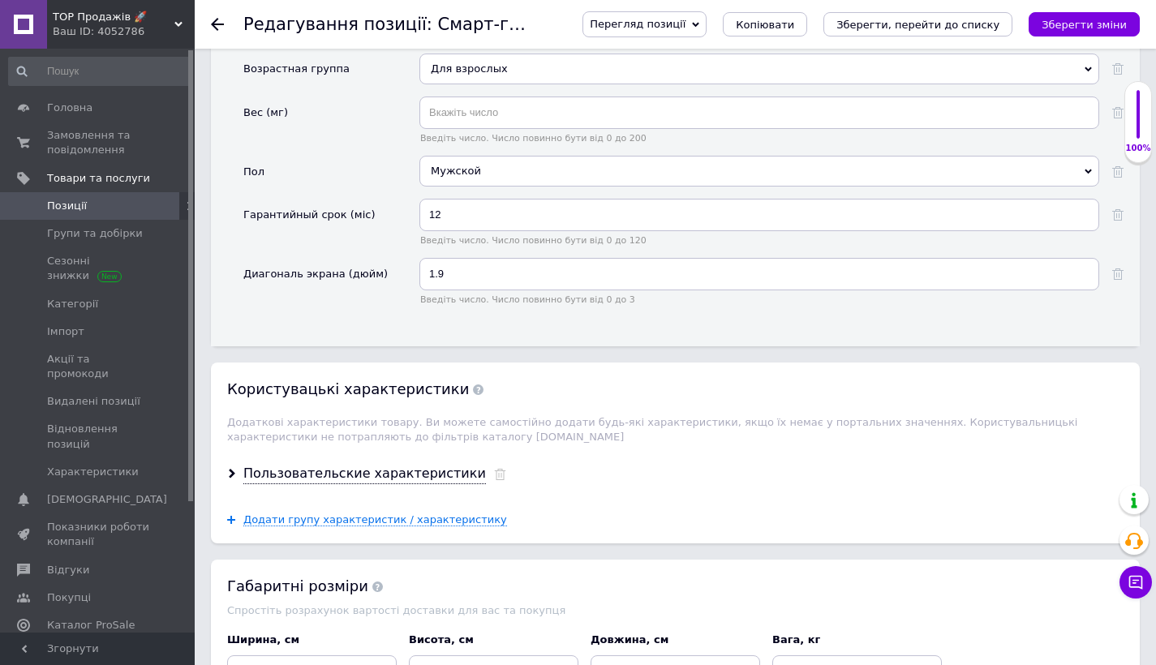
scroll to position [2822, 0]
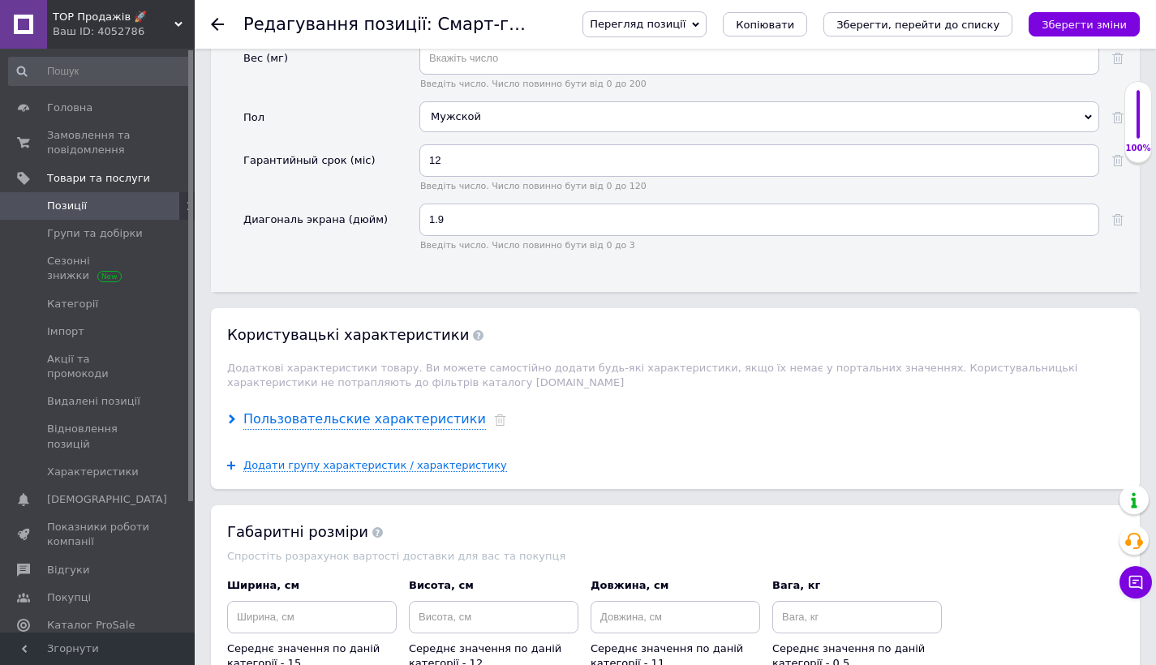
click at [383, 410] on div "Пользовательские характеристики" at bounding box center [364, 419] width 243 height 19
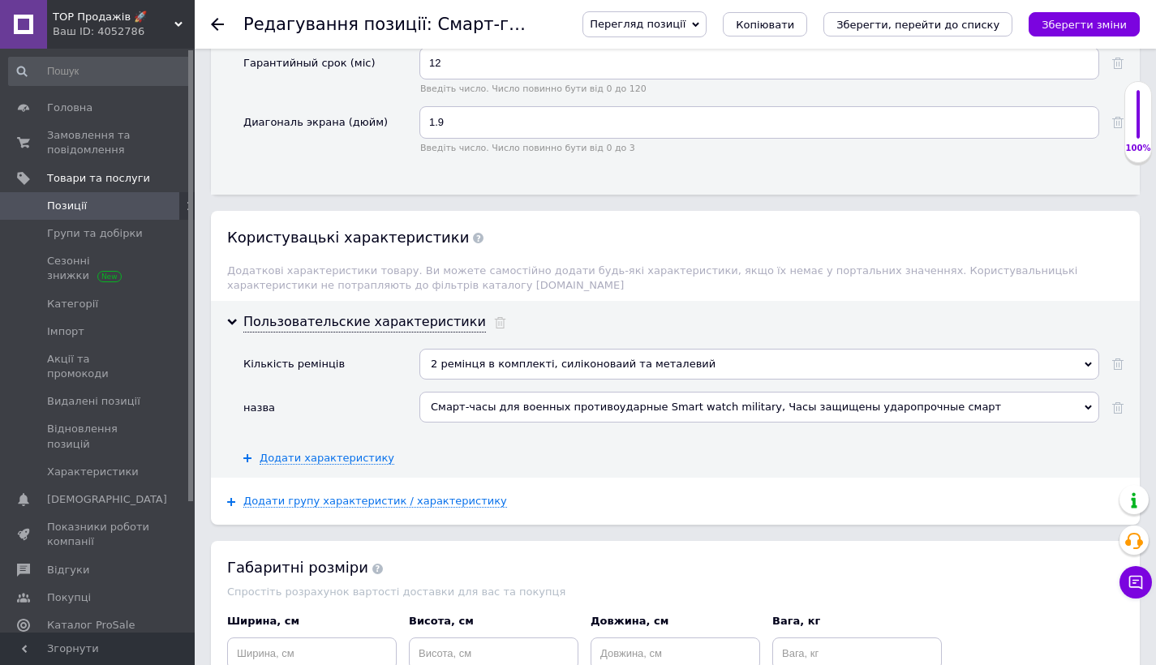
scroll to position [2908, 0]
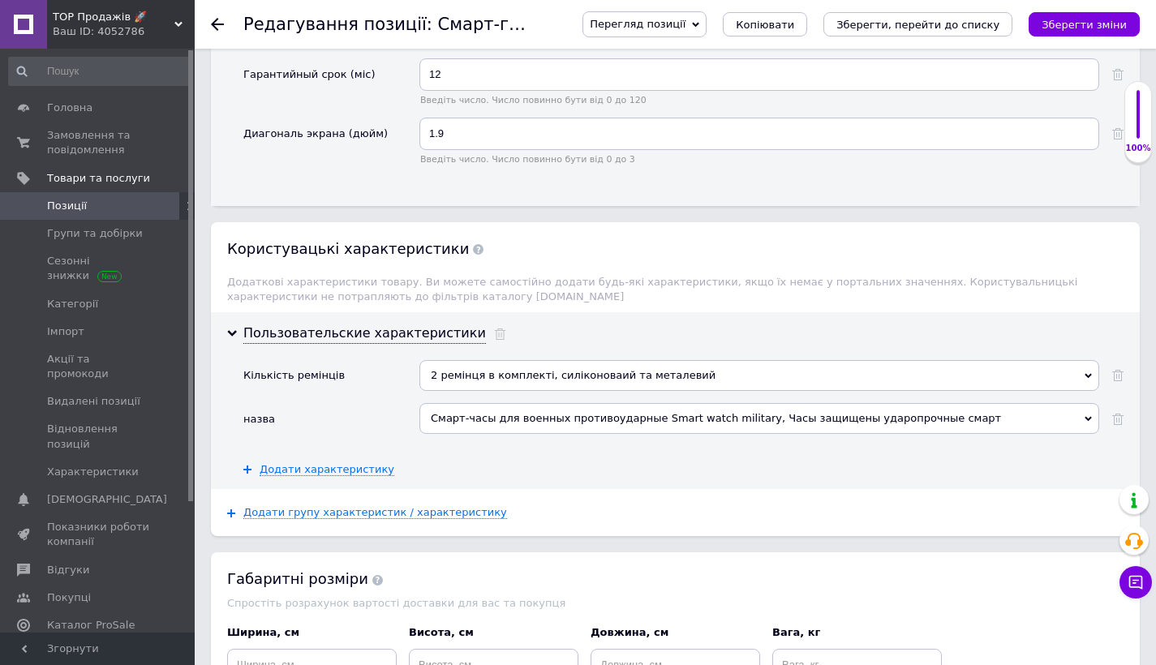
click at [1110, 360] on div at bounding box center [1111, 381] width 24 height 43
click at [1113, 370] on icon at bounding box center [1117, 375] width 11 height 11
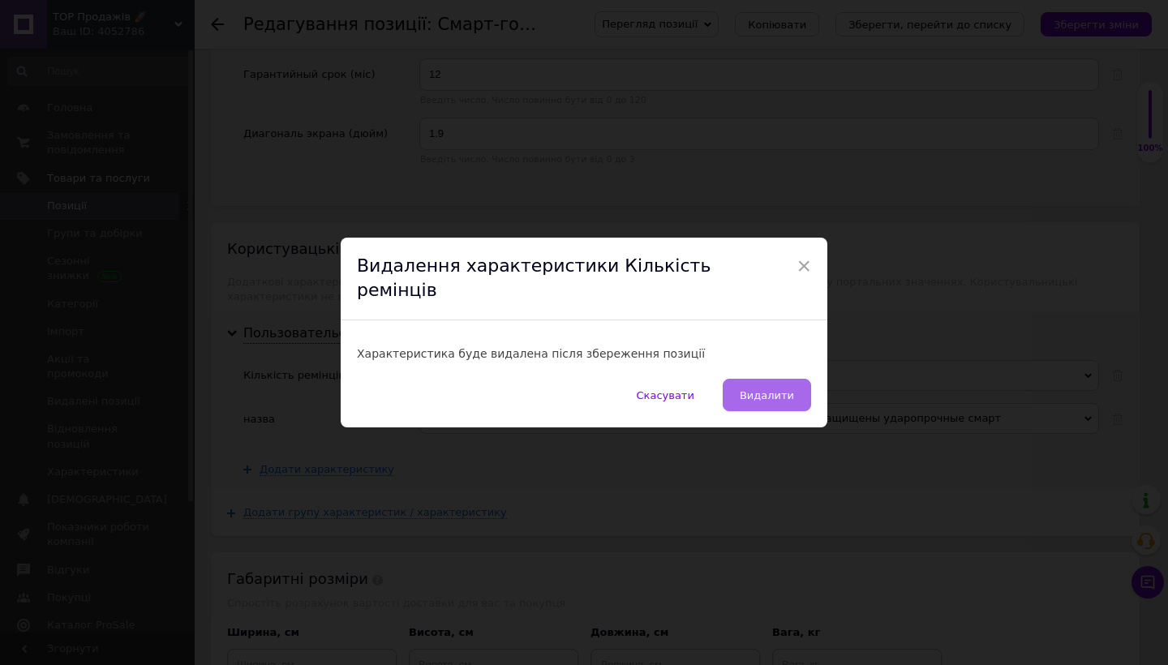
click at [771, 389] on span "Видалити" at bounding box center [767, 395] width 54 height 12
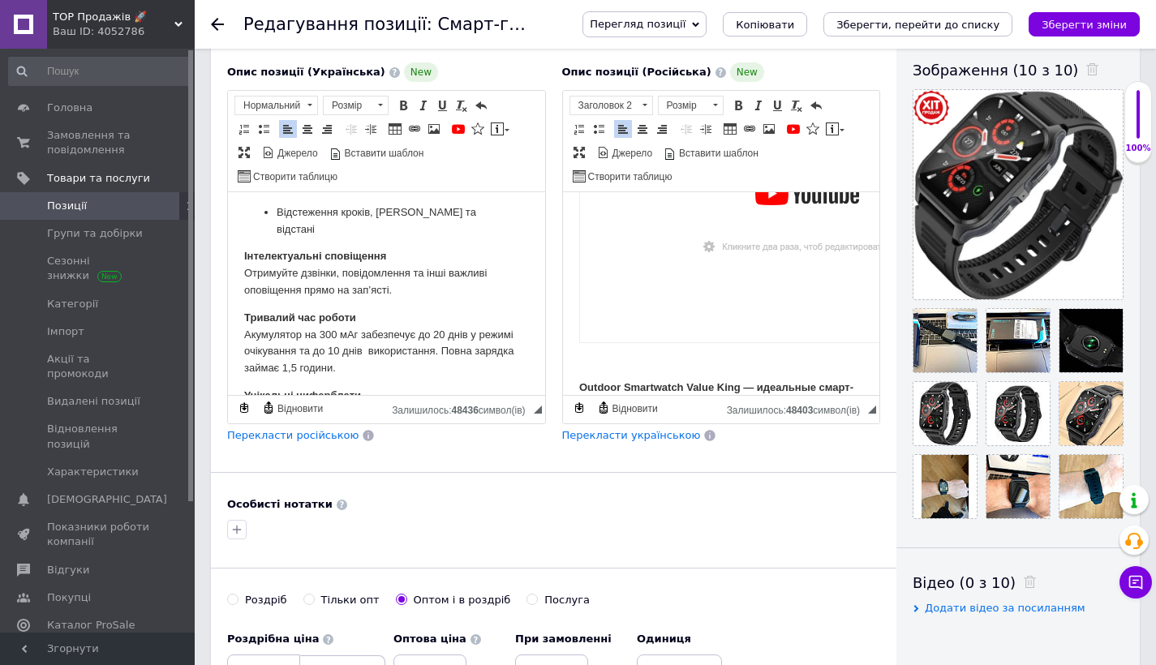
scroll to position [510, 0]
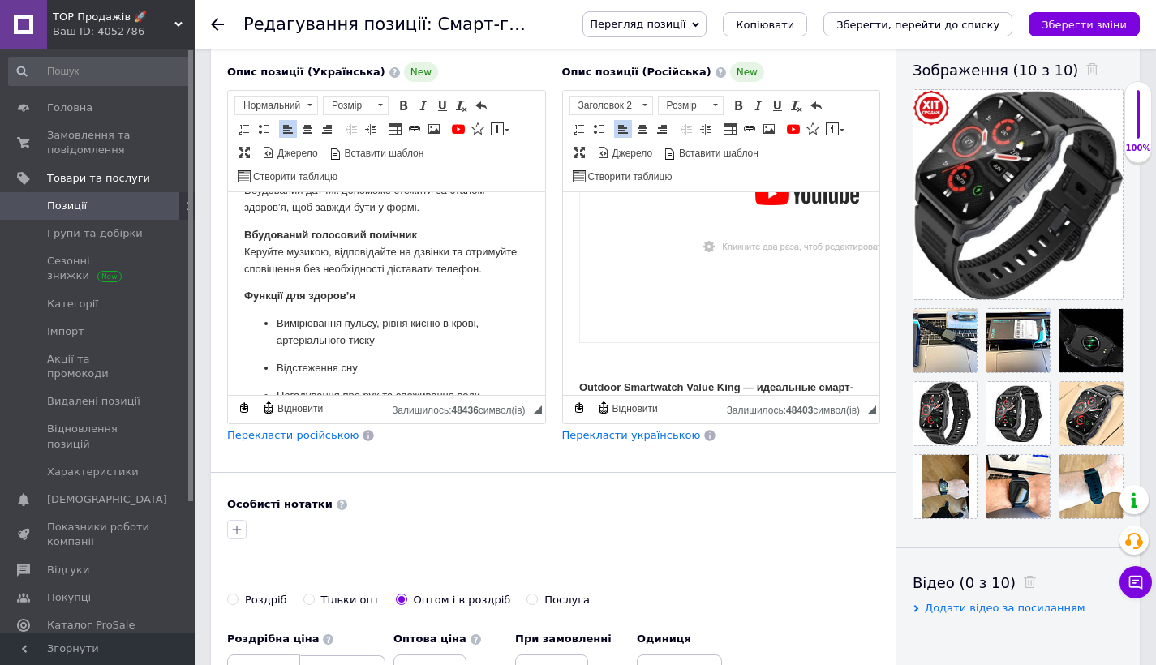
click at [1110, 19] on icon "Зберегти зміни" at bounding box center [1083, 25] width 85 height 12
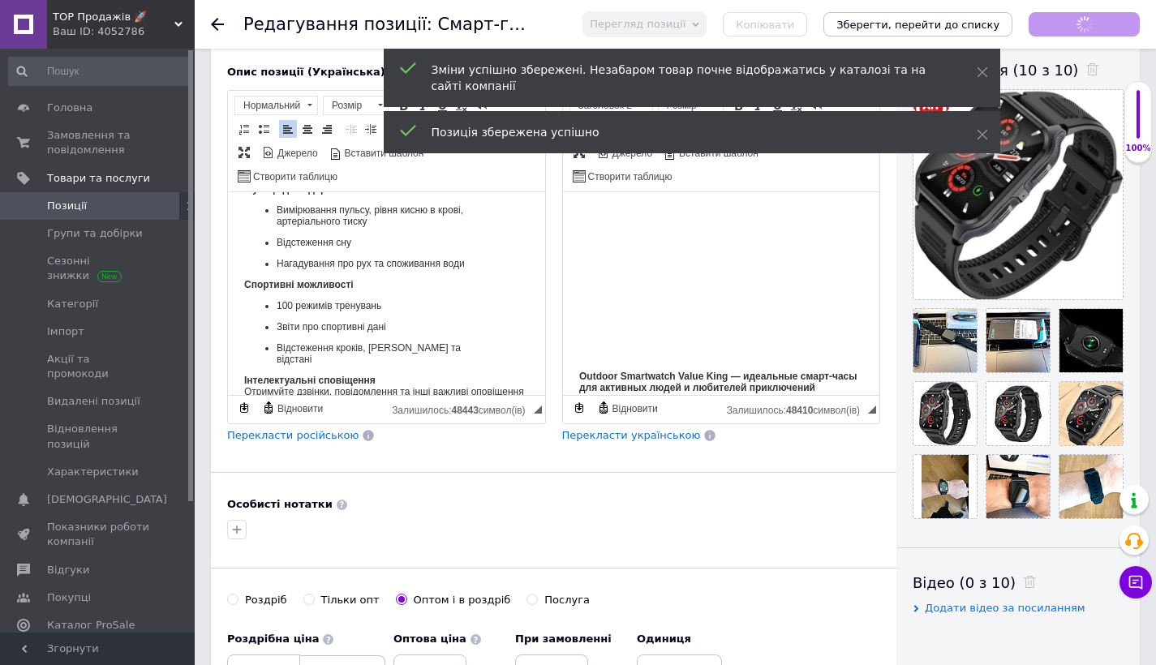
scroll to position [192, 0]
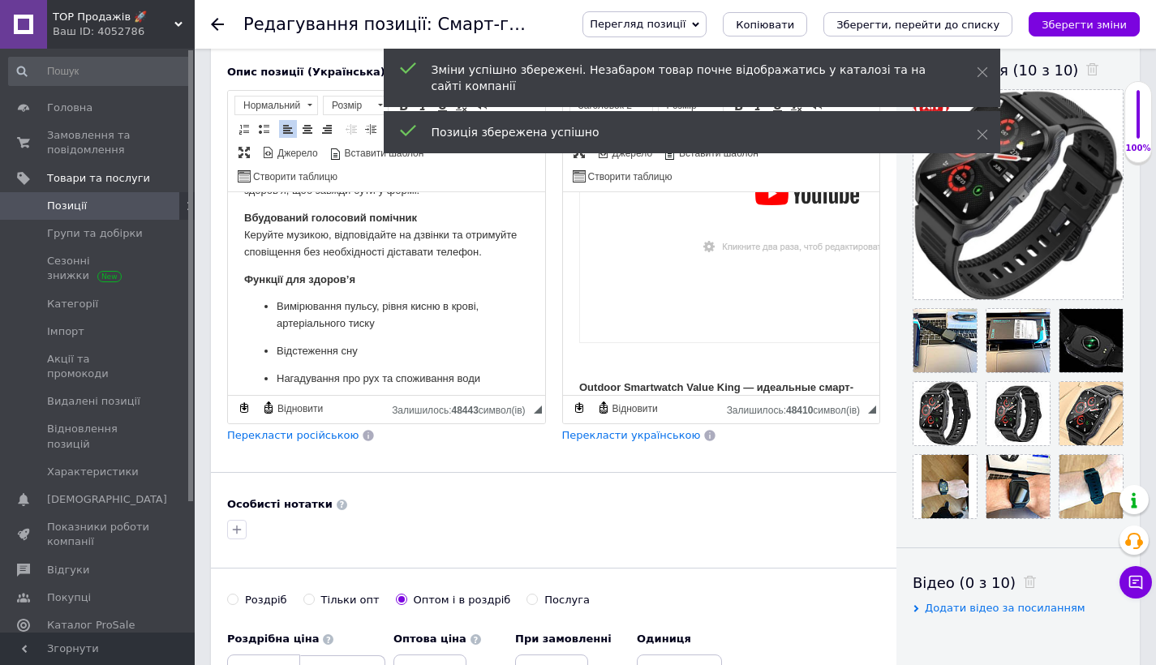
click at [107, 195] on link "Позиції" at bounding box center [100, 206] width 200 height 28
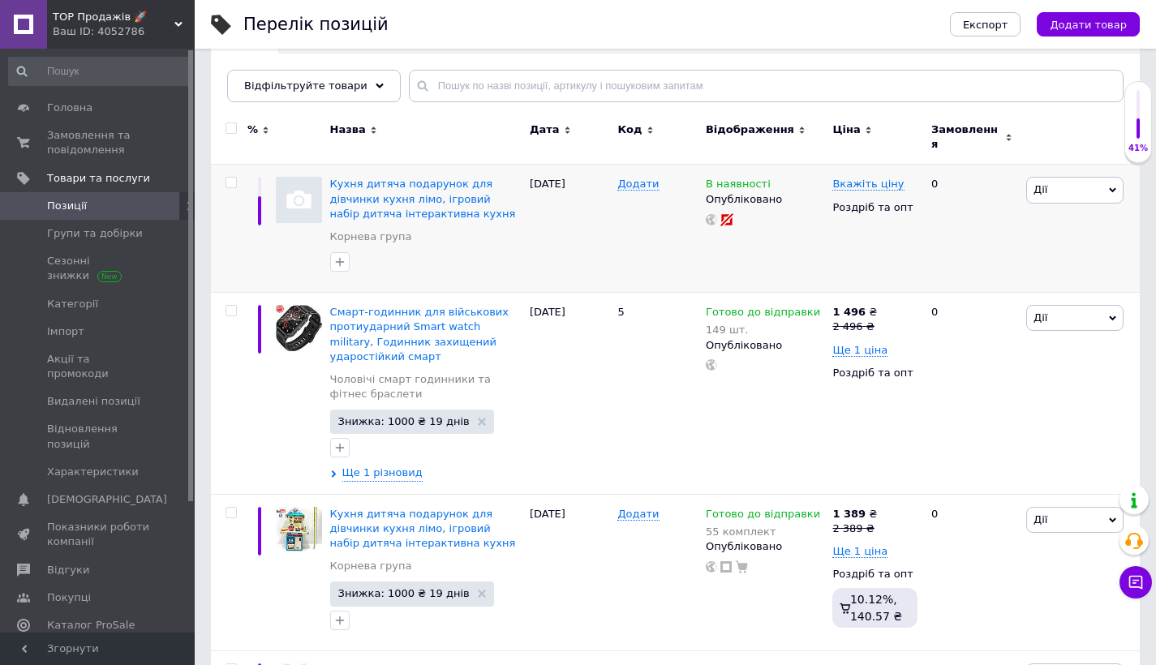
scroll to position [149, 0]
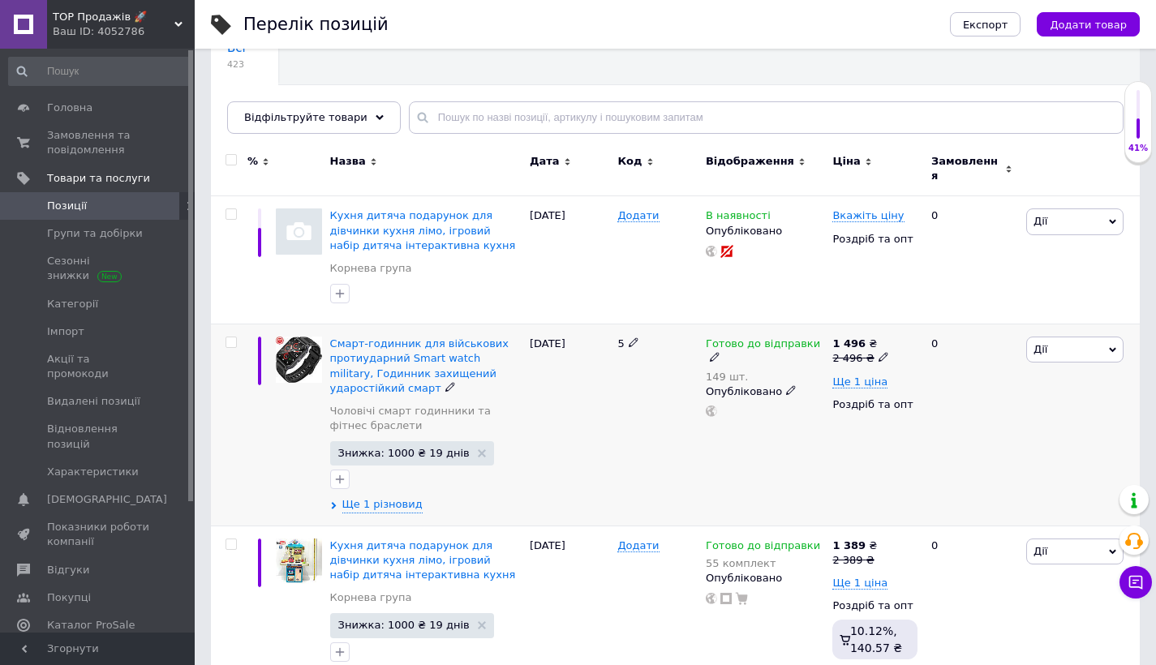
click at [1065, 341] on span "Дії" at bounding box center [1074, 350] width 97 height 26
click at [999, 577] on li "Додати в кампанію Каталог ProSale" at bounding box center [1015, 586] width 215 height 23
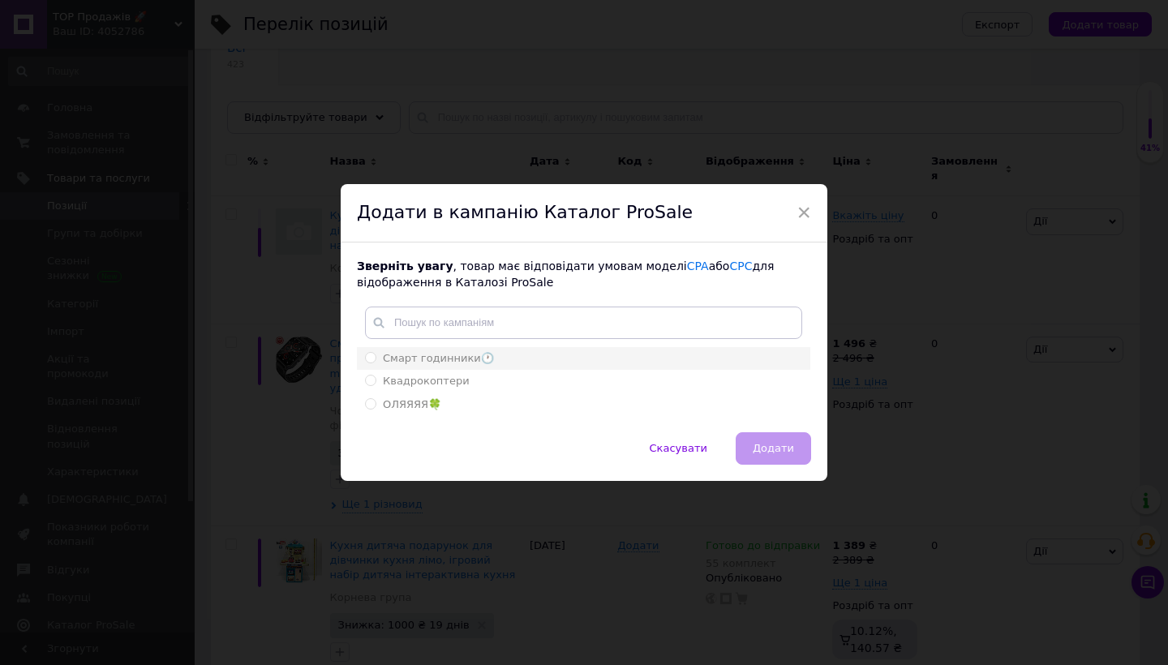
click at [414, 368] on li "Смарт годинники🕐" at bounding box center [583, 358] width 453 height 23
radio input "true"
click at [796, 451] on button "Додати" at bounding box center [773, 448] width 75 height 32
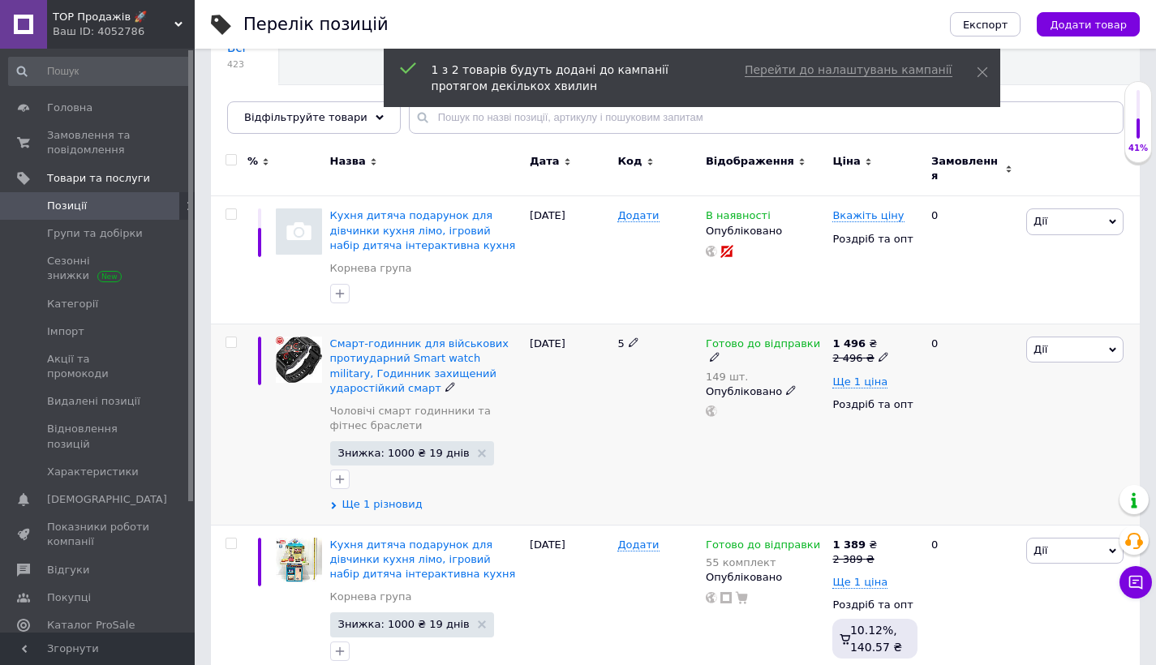
click at [357, 497] on span "Ще 1 різновид" at bounding box center [382, 504] width 80 height 15
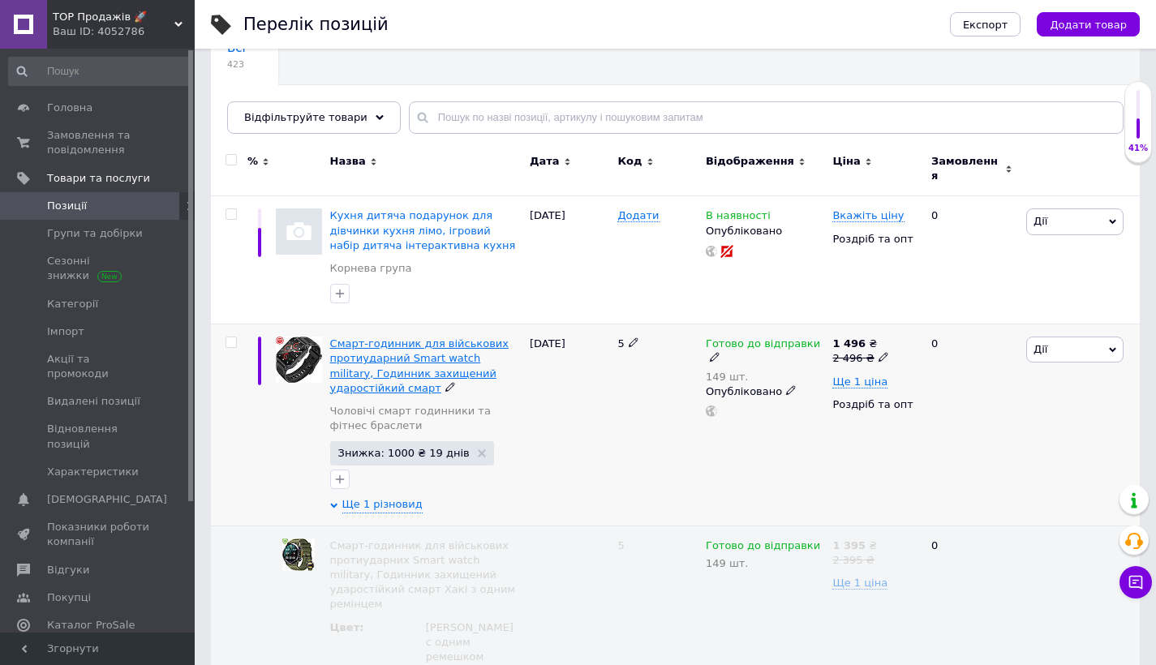
click at [396, 337] on div "Смарт-годинник для військових протиударний Smart watch military, Годинник захищ…" at bounding box center [425, 366] width 191 height 59
click at [414, 346] on span "Смарт-годинник для військових протиударний Smart watch military, Годинник захищ…" at bounding box center [419, 365] width 178 height 57
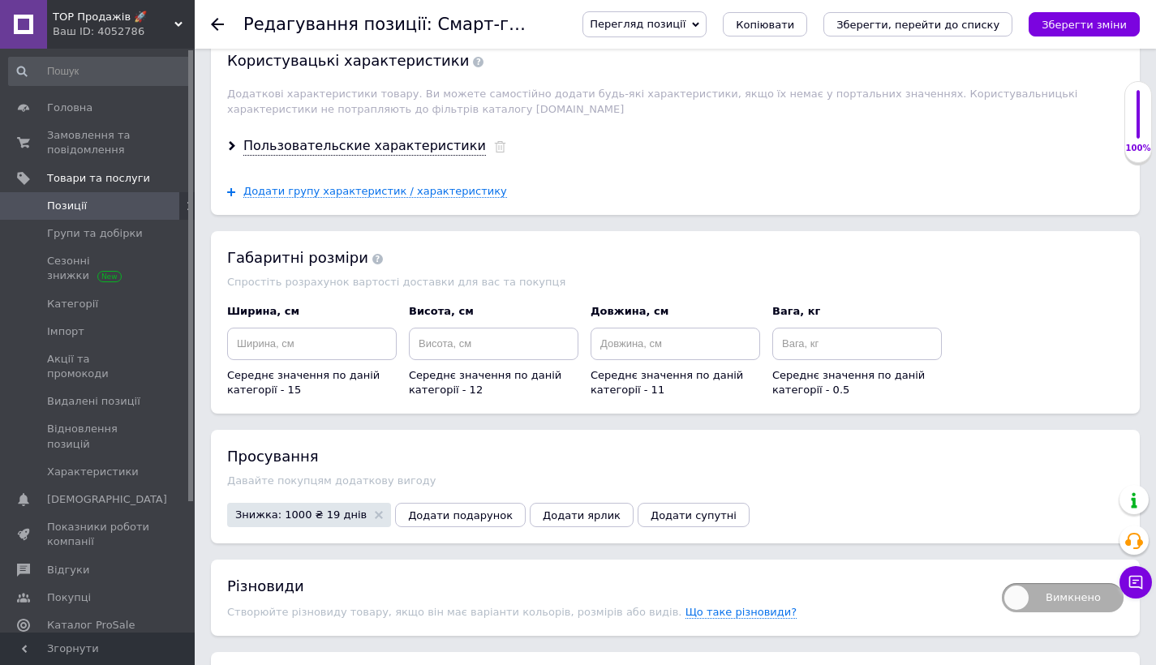
scroll to position [2382, 0]
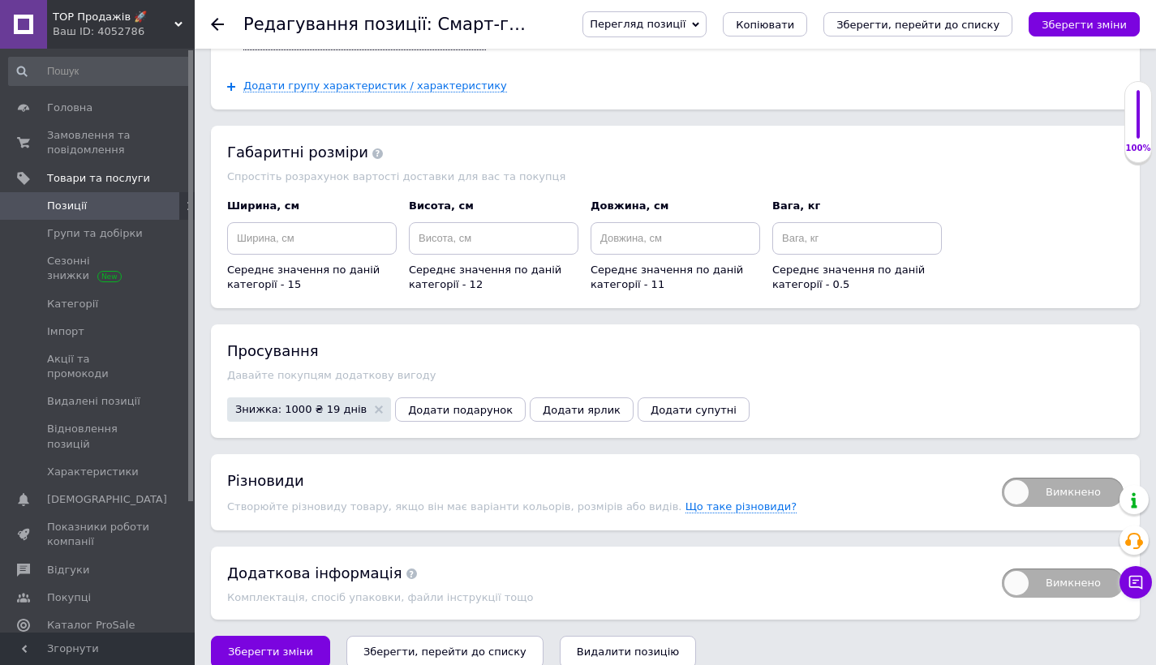
click at [108, 211] on span "Позиції" at bounding box center [98, 206] width 103 height 15
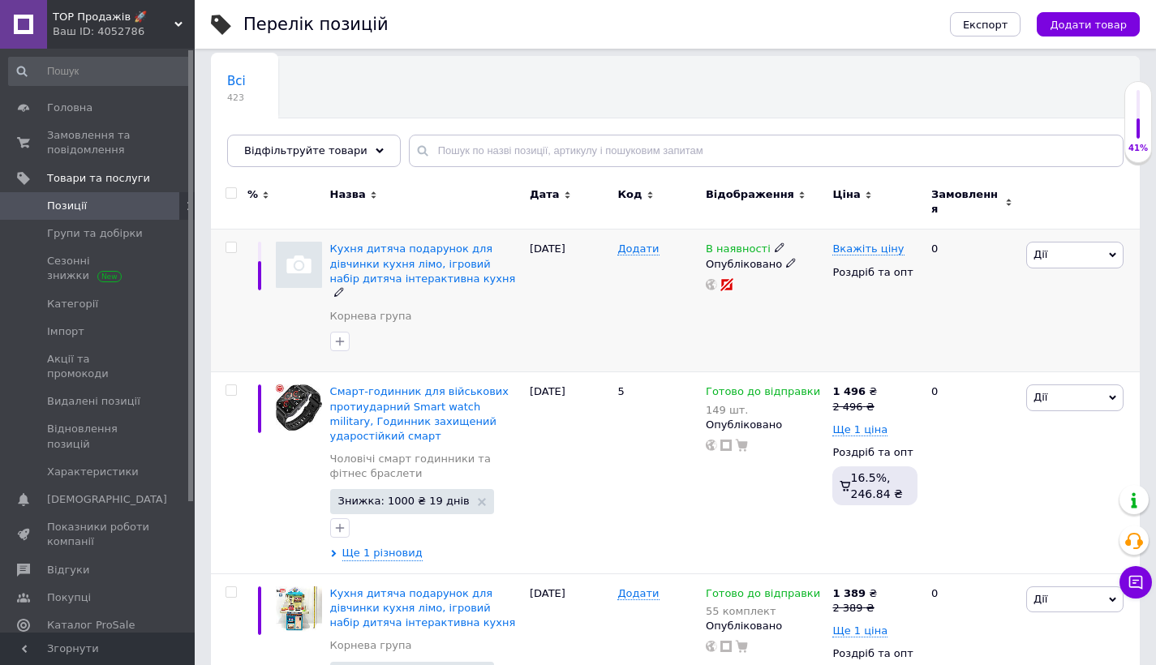
scroll to position [109, 0]
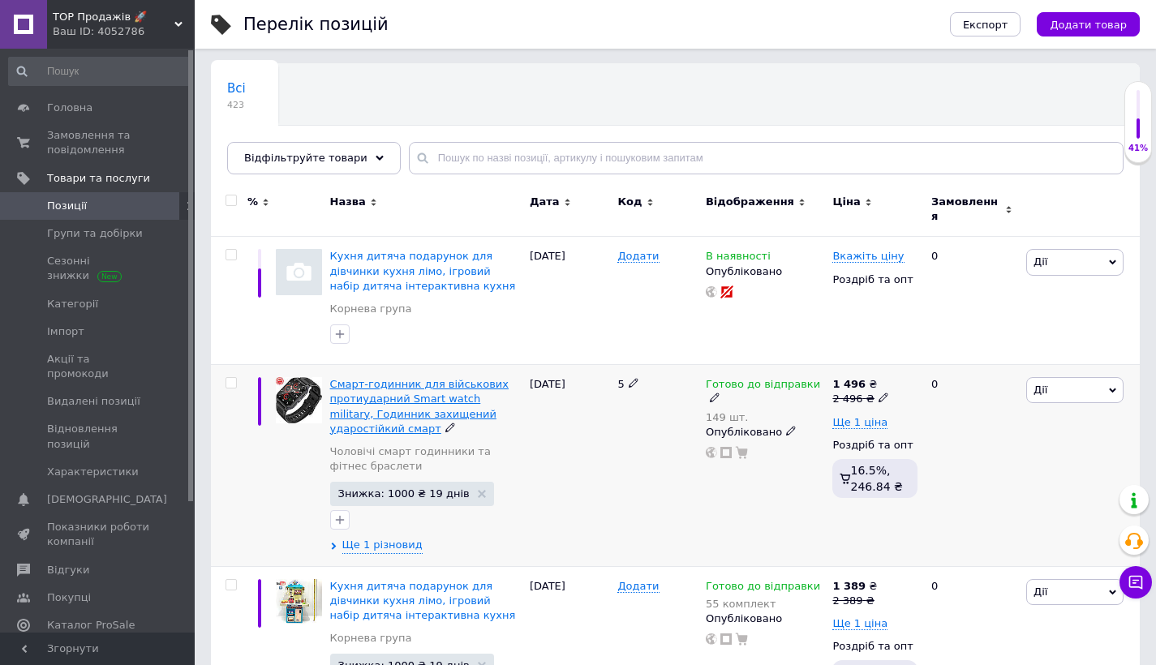
click at [392, 391] on span "Смарт-годинник для військових протиударний Smart watch military, Годинник захищ…" at bounding box center [419, 406] width 178 height 57
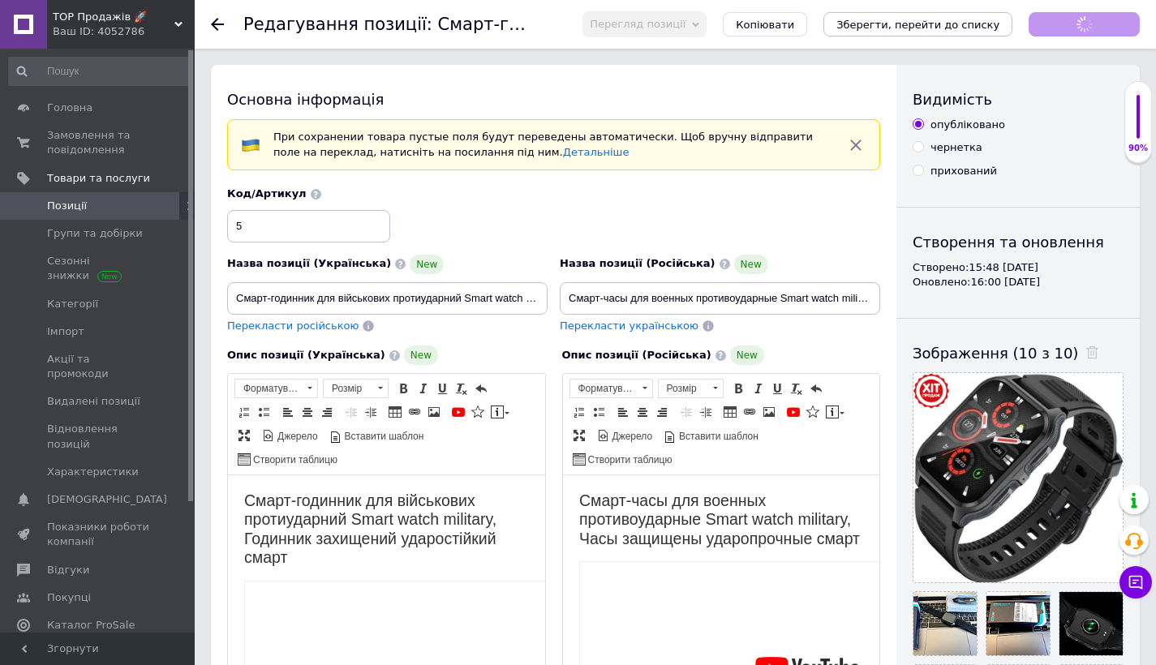
drag, startPoint x: 771, startPoint y: 21, endPoint x: 765, endPoint y: 34, distance: 14.5
click at [771, 22] on div "Копіювати" at bounding box center [765, 24] width 84 height 24
click at [767, 21] on span "Копіювати" at bounding box center [765, 25] width 58 height 12
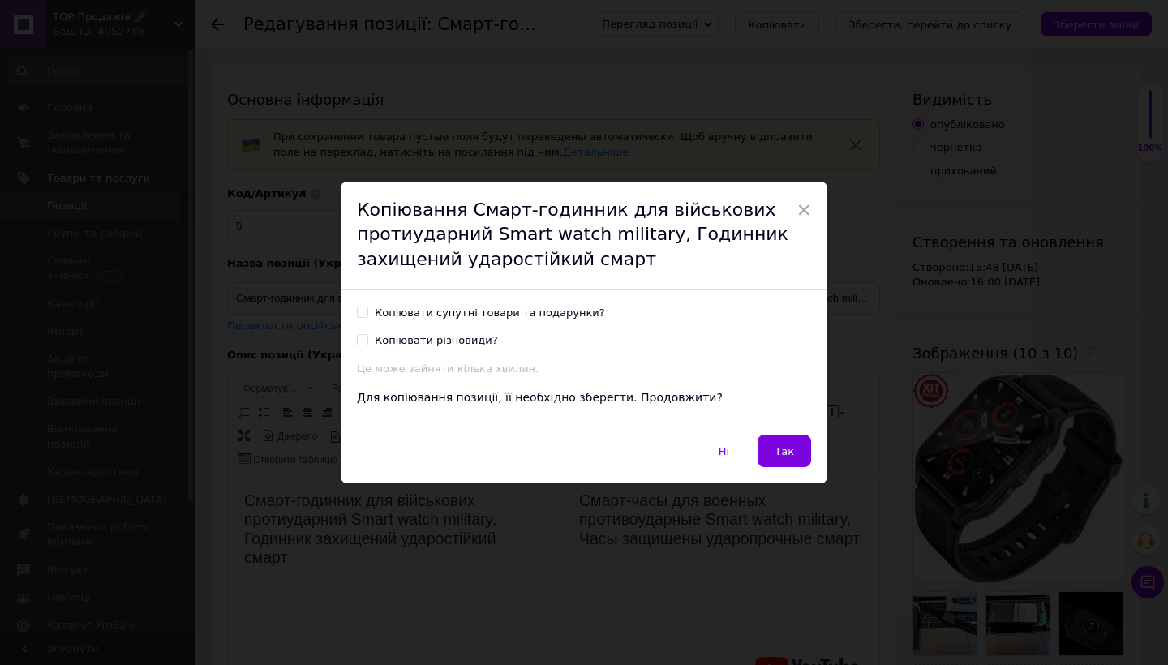
click at [371, 311] on label "Копіювати супутні товари та подарунки?" at bounding box center [481, 313] width 248 height 15
click at [367, 311] on input "Копіювати супутні товари та подарунки?" at bounding box center [362, 312] width 11 height 11
checkbox input "true"
click at [382, 346] on div "Копіювати різновиди?" at bounding box center [436, 340] width 123 height 15
click at [367, 345] on input "Копіювати різновиди?" at bounding box center [362, 339] width 11 height 11
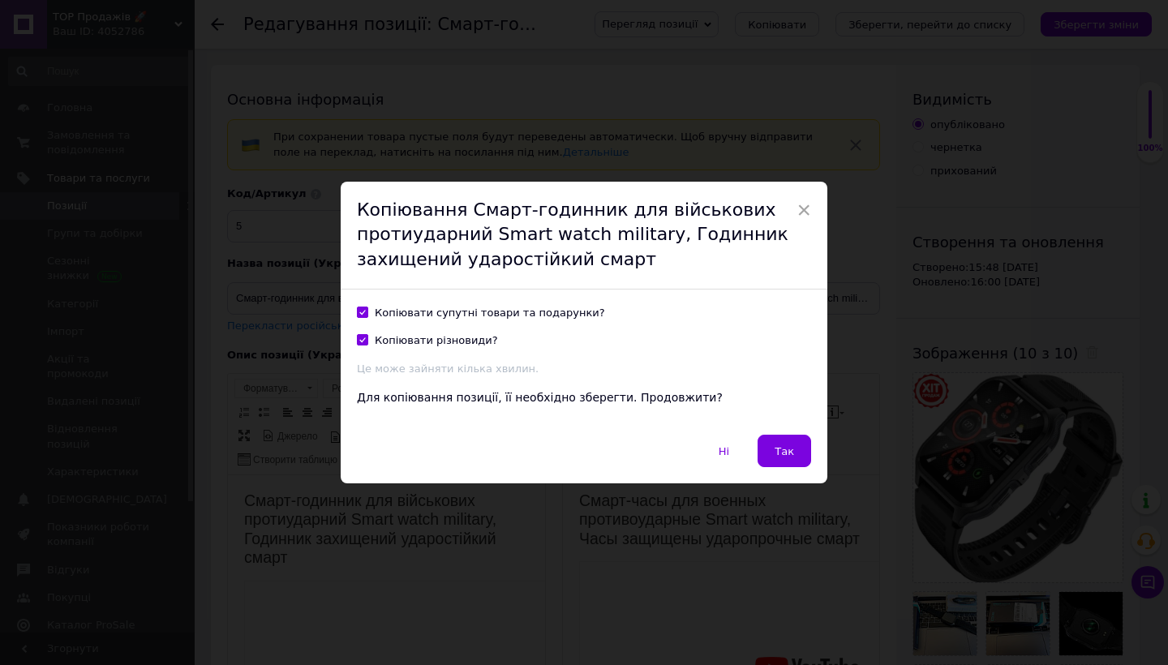
checkbox input "true"
click at [789, 463] on button "Так" at bounding box center [785, 451] width 54 height 32
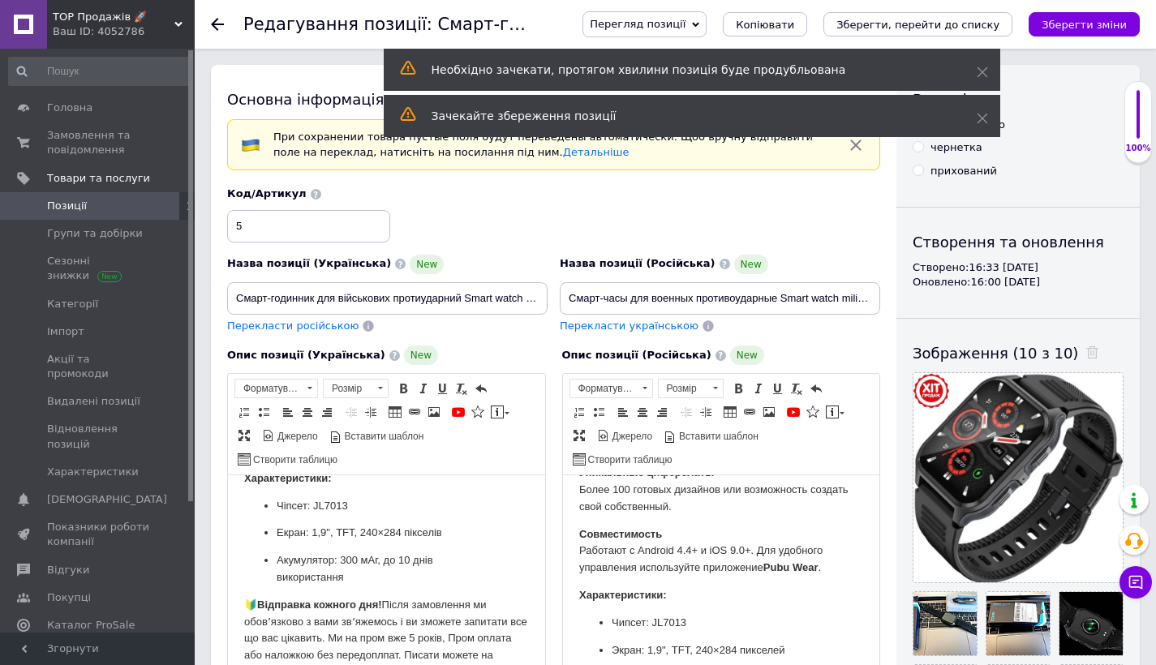
scroll to position [1111, 0]
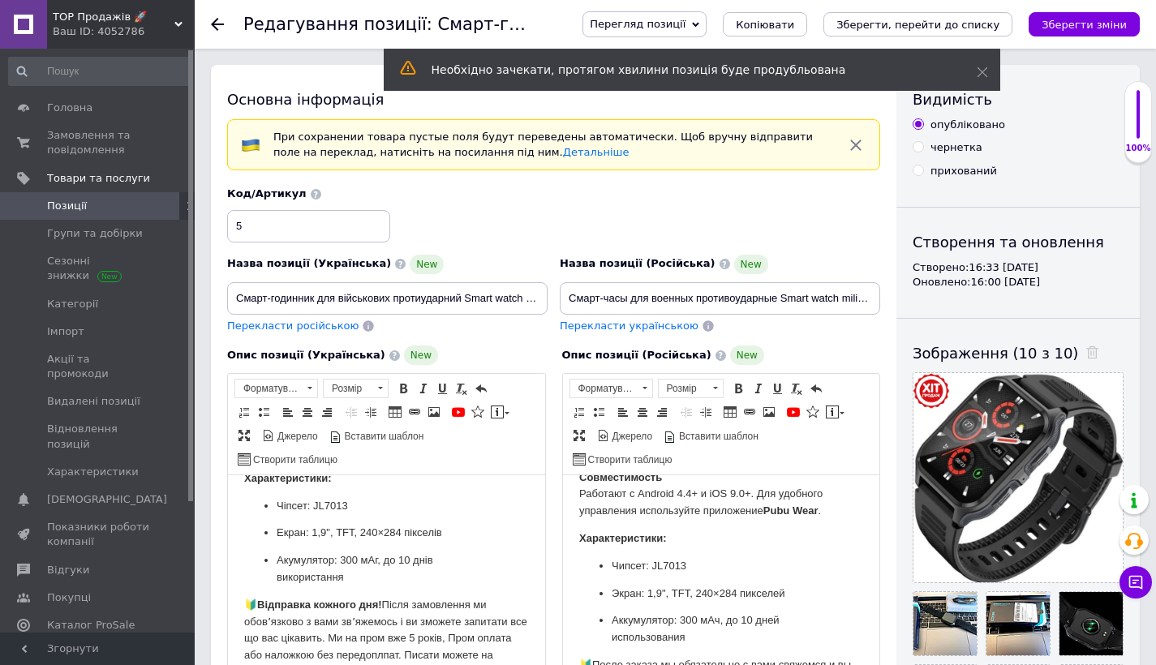
click at [92, 210] on span "Позиції" at bounding box center [98, 206] width 103 height 15
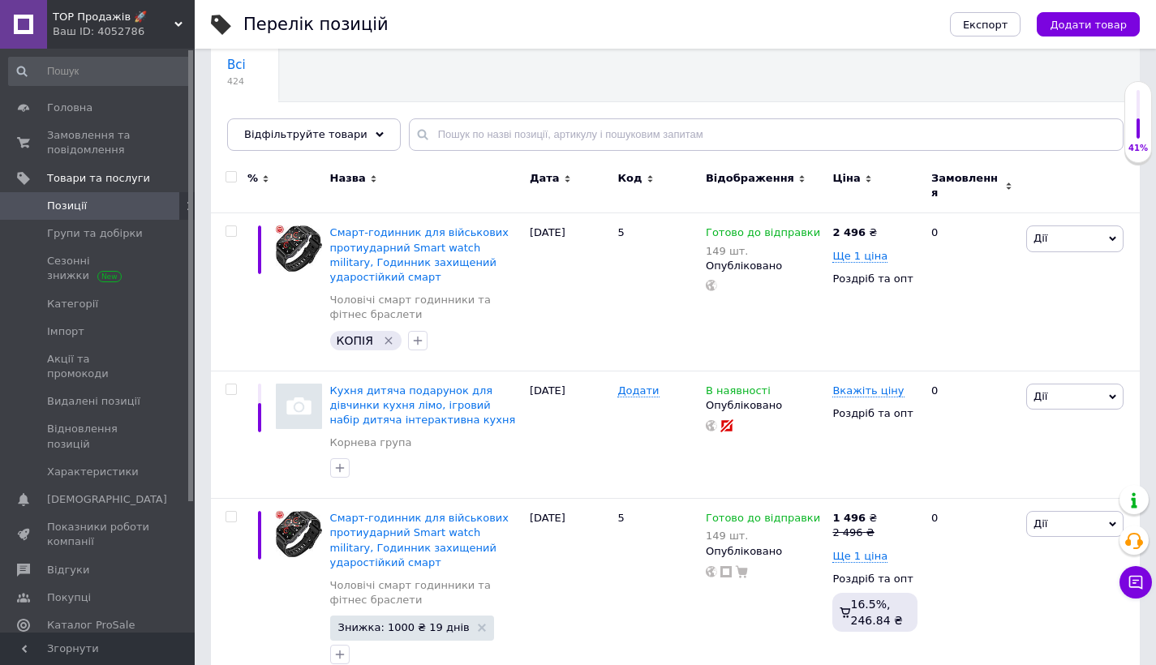
scroll to position [319, 0]
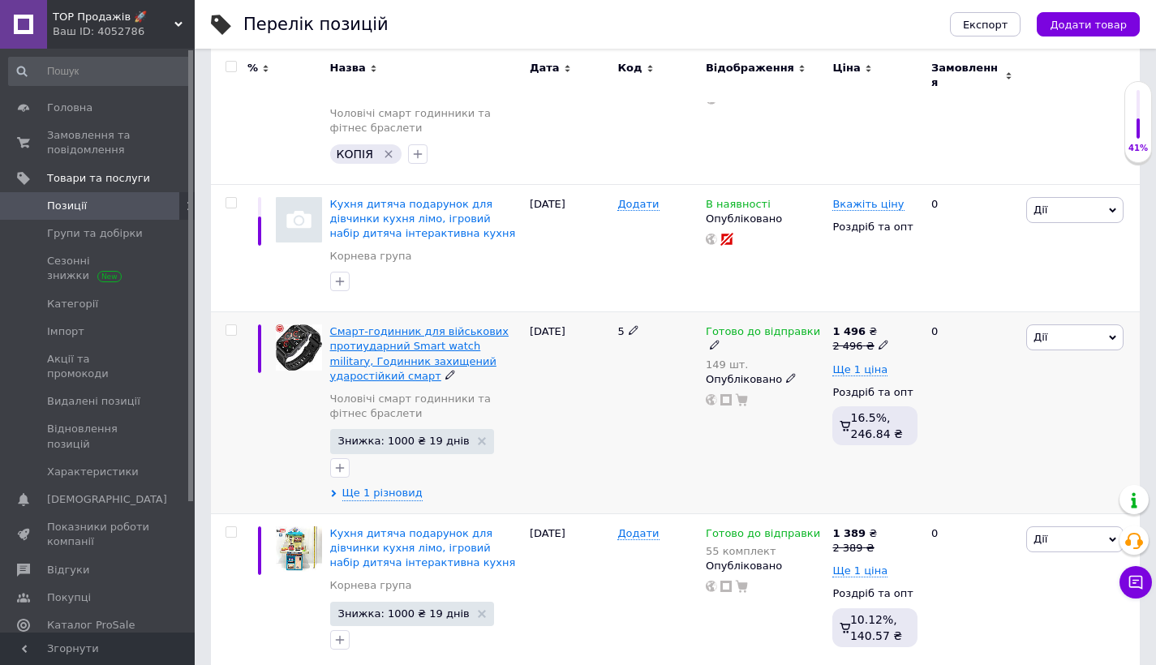
click at [385, 355] on span "Смарт-годинник для військових протиударний Smart watch military, Годинник захищ…" at bounding box center [419, 353] width 178 height 57
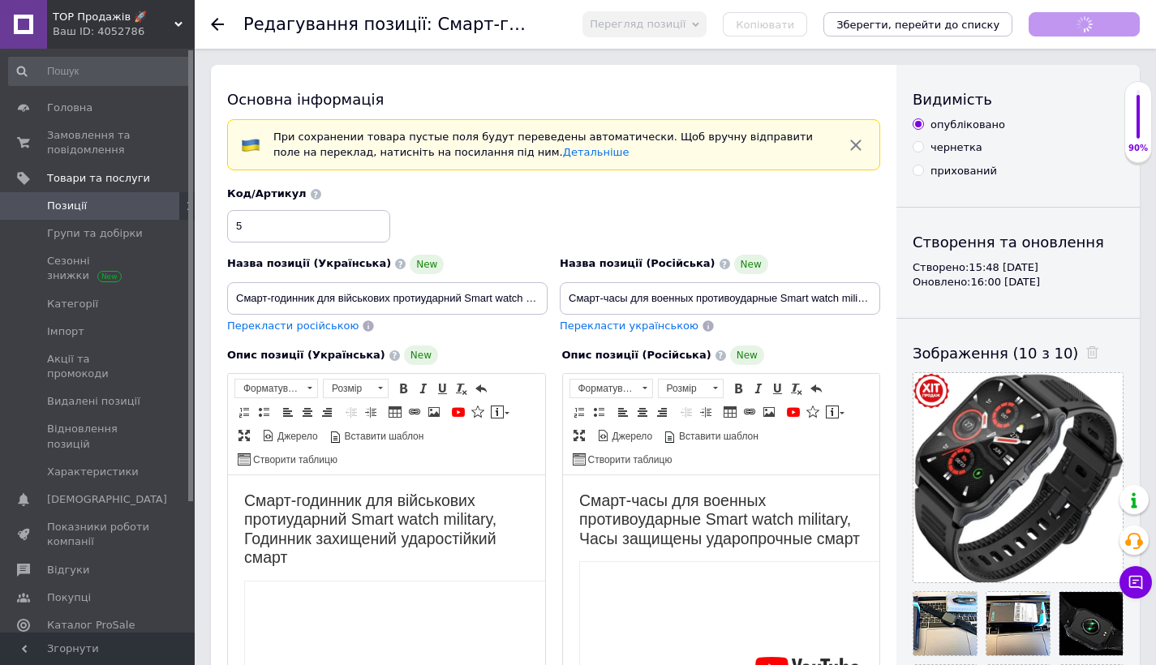
scroll to position [308, 0]
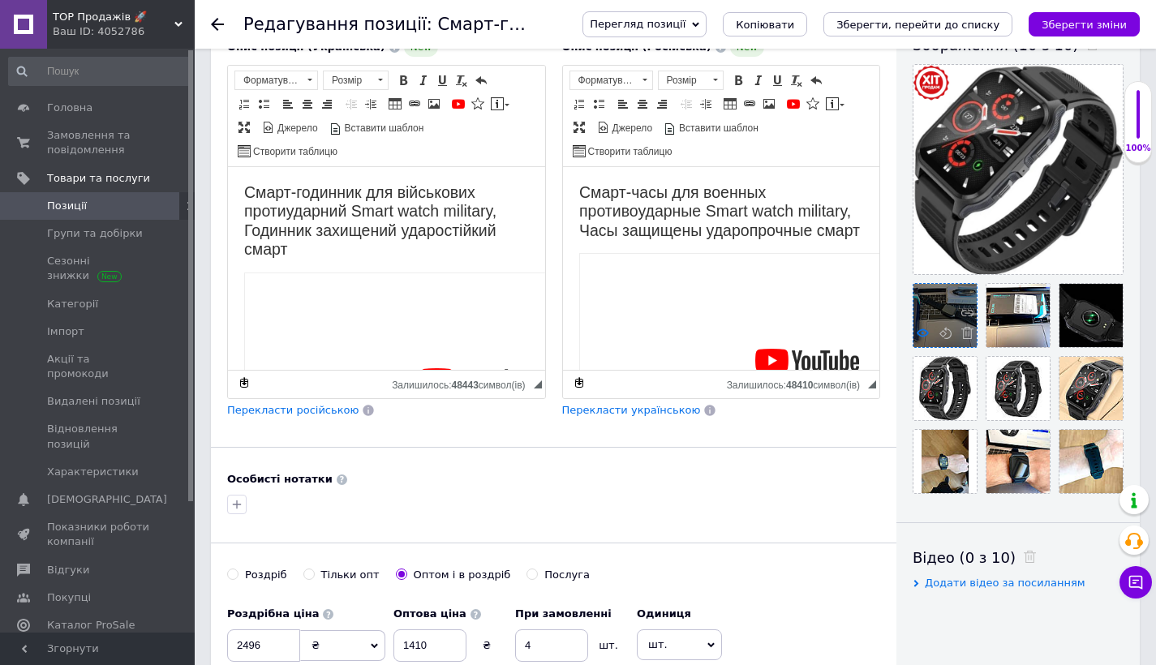
click at [925, 330] on use at bounding box center [923, 333] width 12 height 8
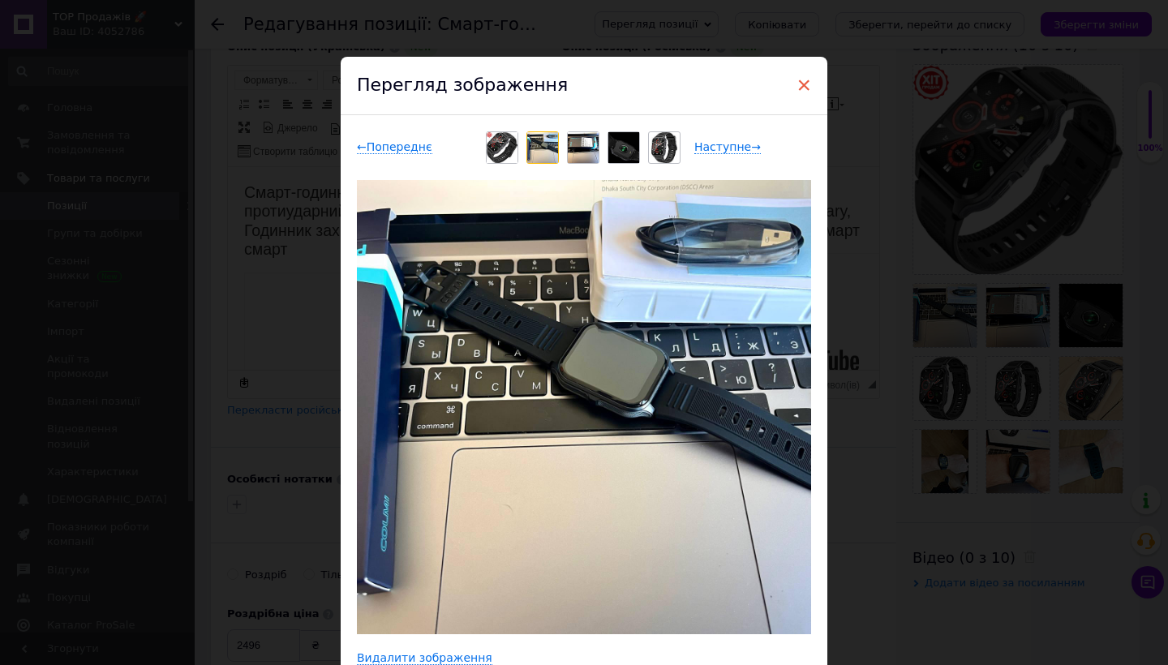
click at [796, 89] on span "×" at bounding box center [803, 85] width 15 height 28
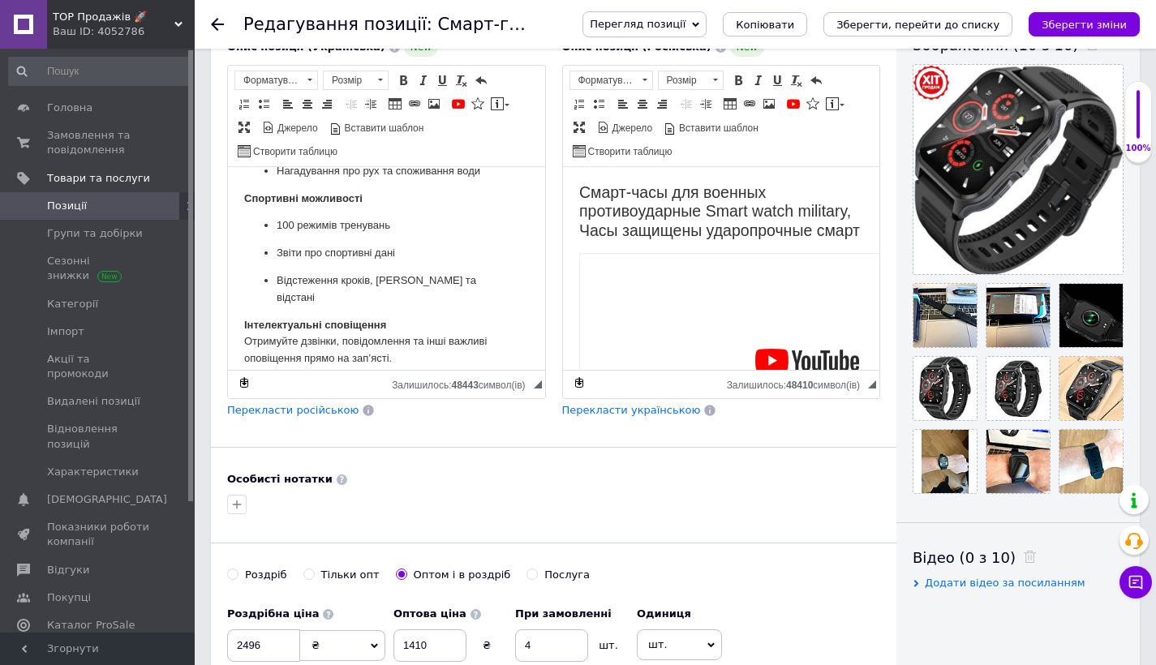
scroll to position [713, 0]
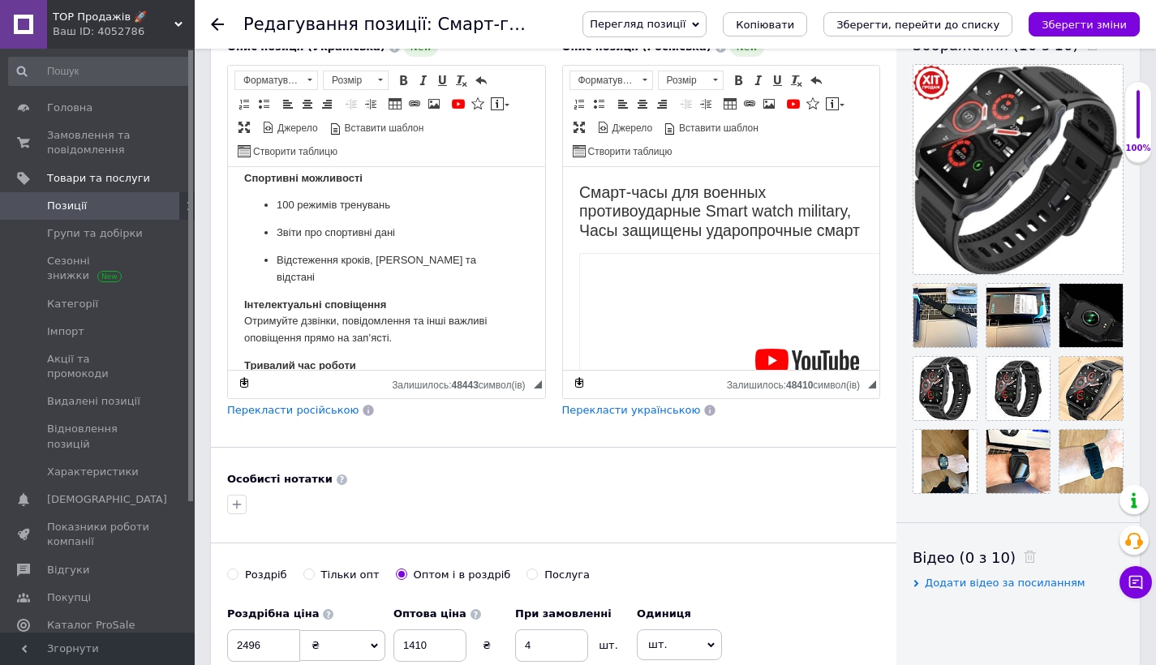
click at [391, 204] on body "Смарт-годинник для військових протиударний Smart watch military, Годинник захищ…" at bounding box center [386, 119] width 285 height 1299
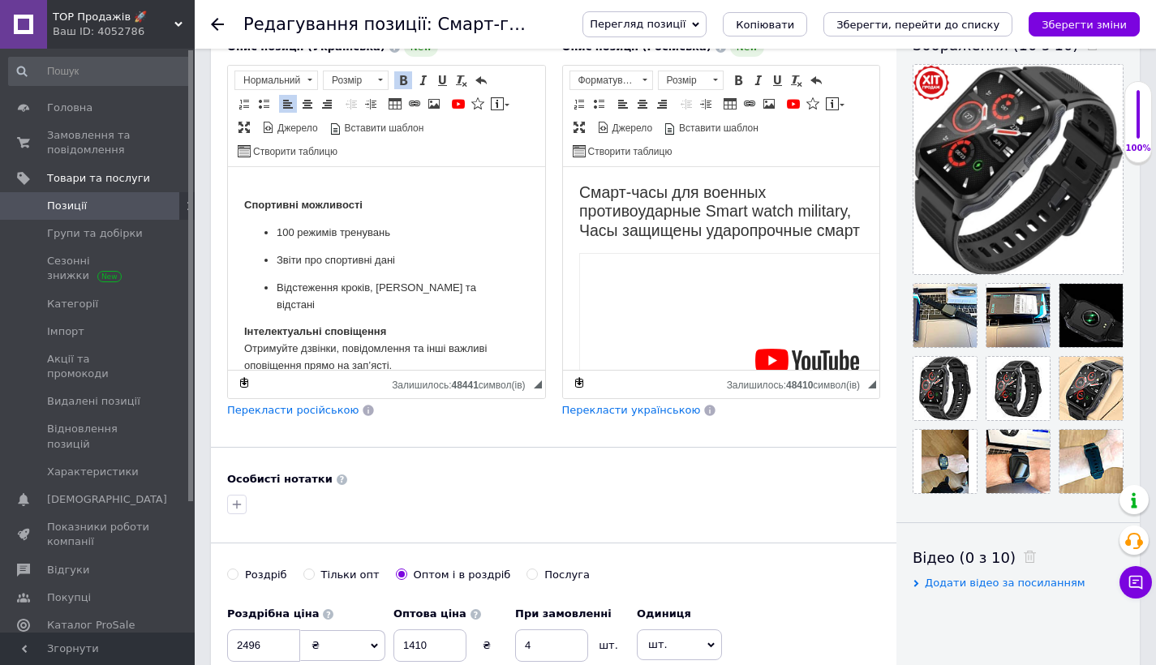
scroll to position [727, 0]
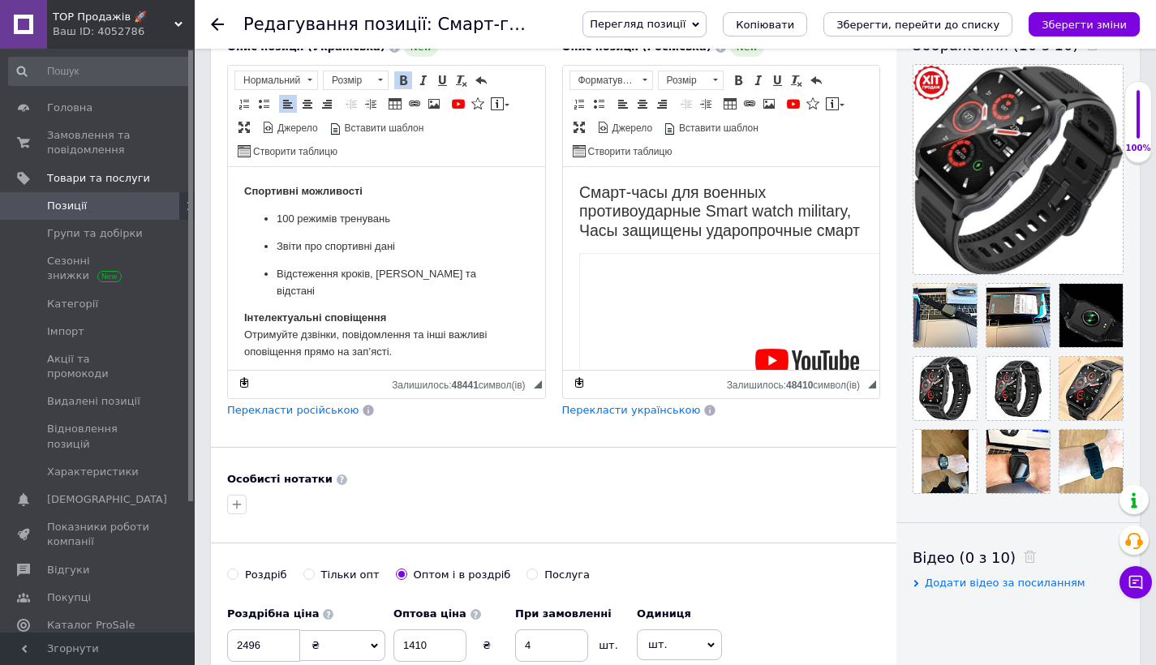
click at [350, 192] on body "Смарт-годинник для військових протиударний Smart watch military, Годинник захищ…" at bounding box center [386, 120] width 285 height 1326
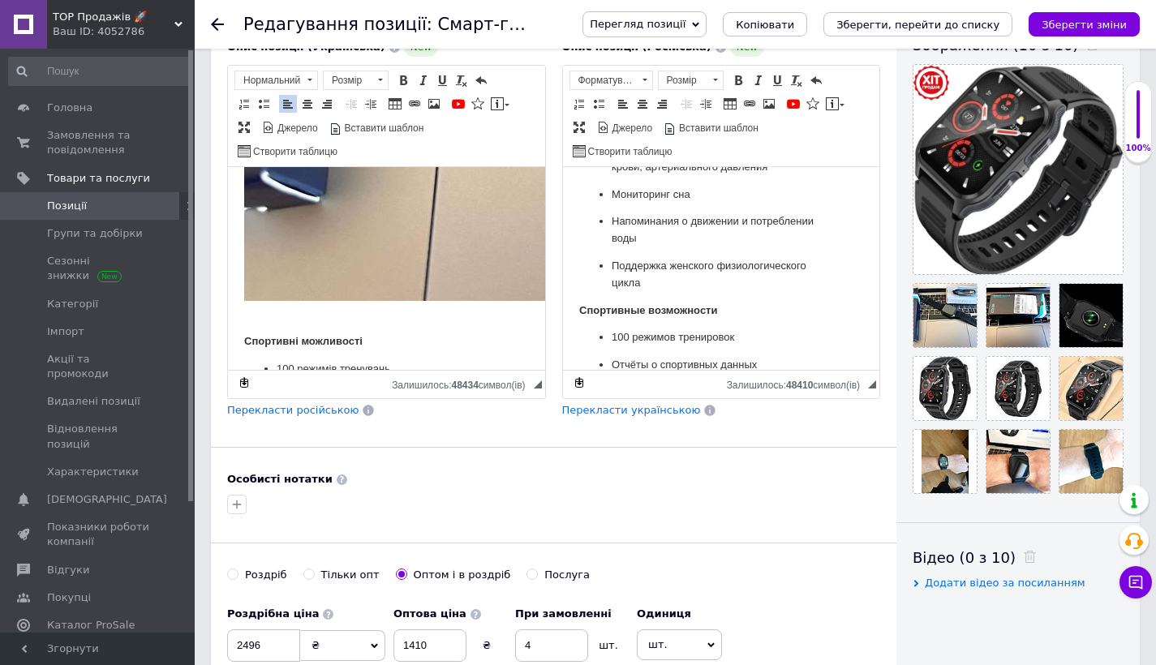
scroll to position [683, 0]
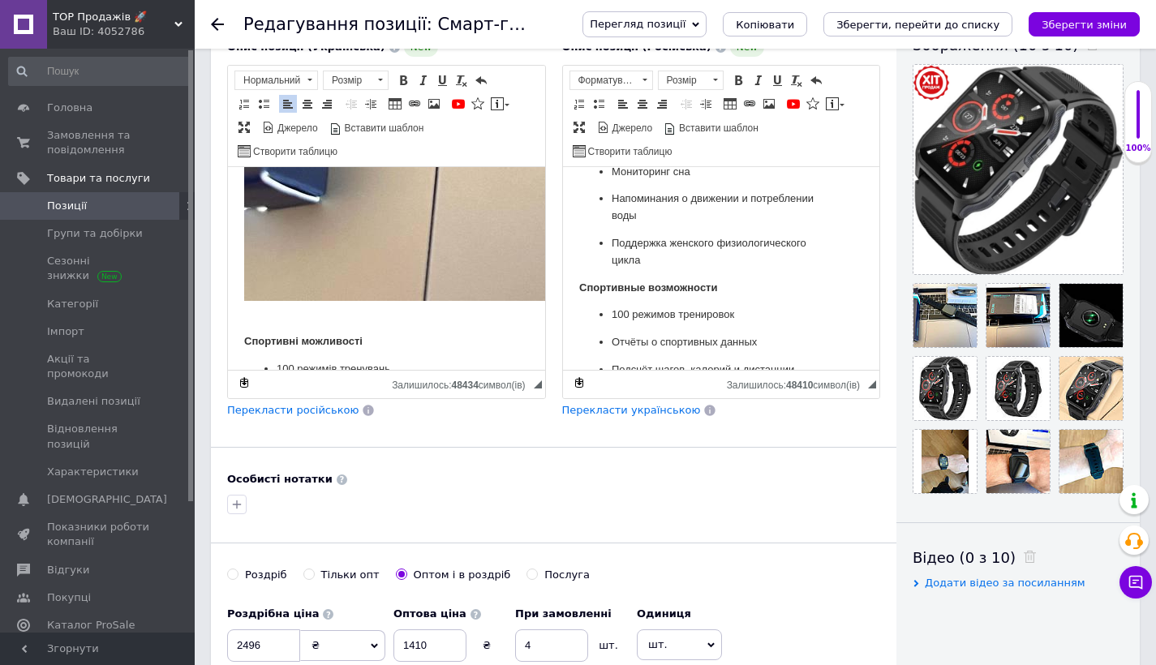
click at [567, 271] on html "Смарт-часы для военных противоударные Smart watch military, Часы защищены ударо…" at bounding box center [720, 180] width 317 height 1393
click at [595, 280] on p "Редактор, 5F993389-7023-4BD6-B8F7-D29CC58D825A" at bounding box center [720, 288] width 285 height 17
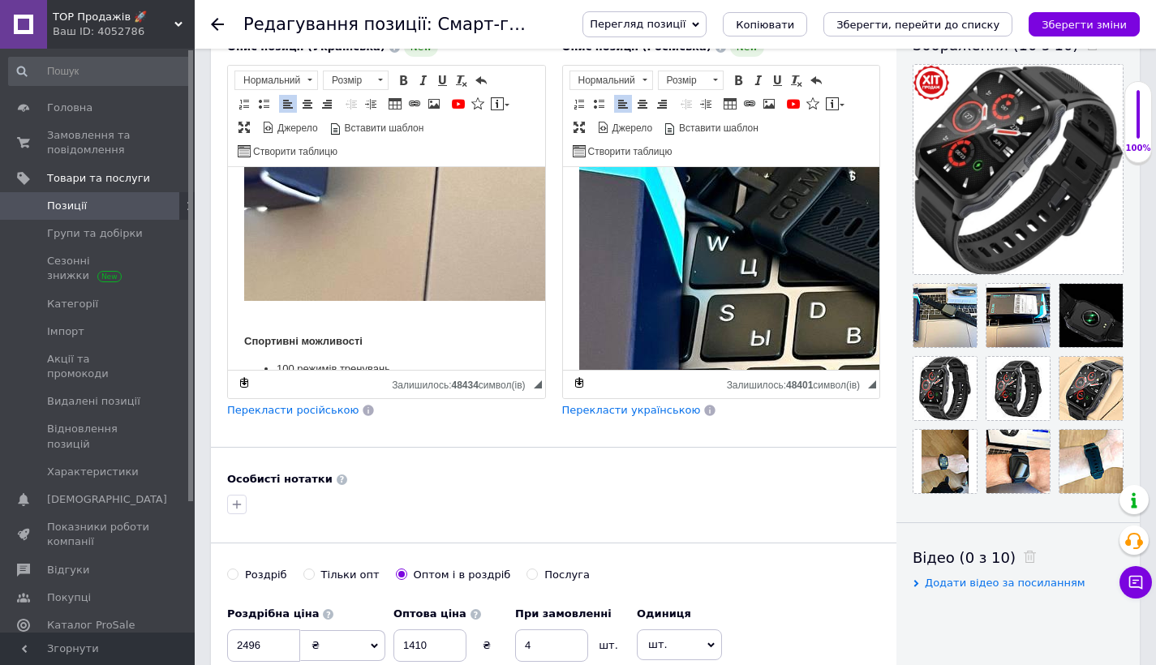
scroll to position [609, 0]
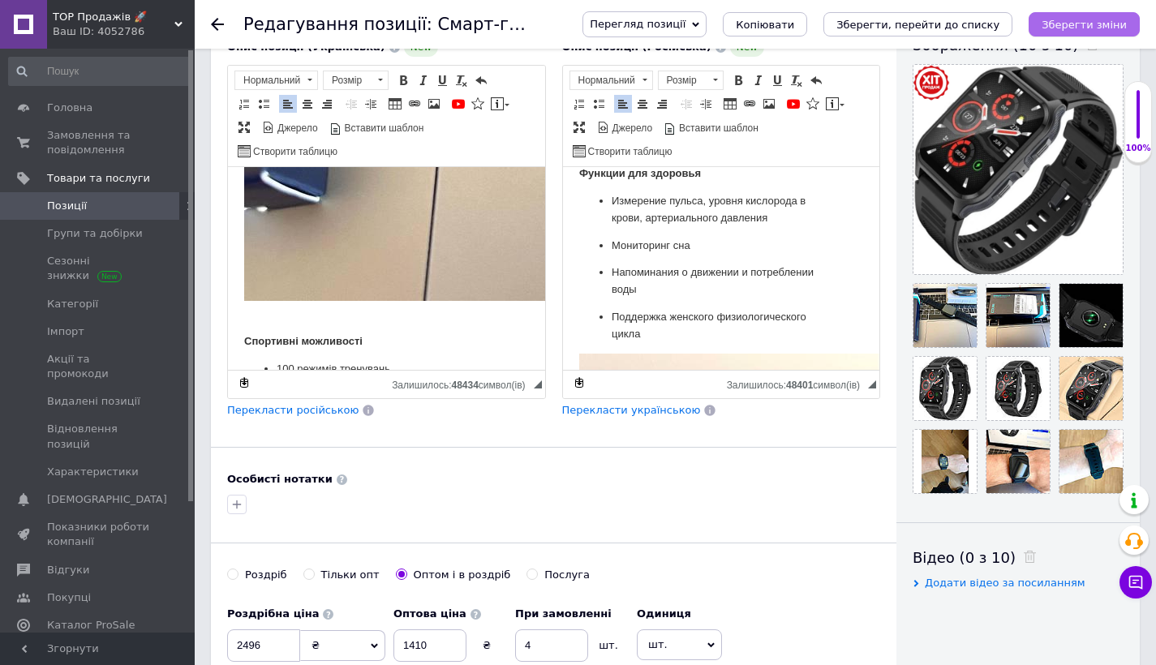
click at [1126, 15] on button "Зберегти зміни" at bounding box center [1083, 24] width 111 height 24
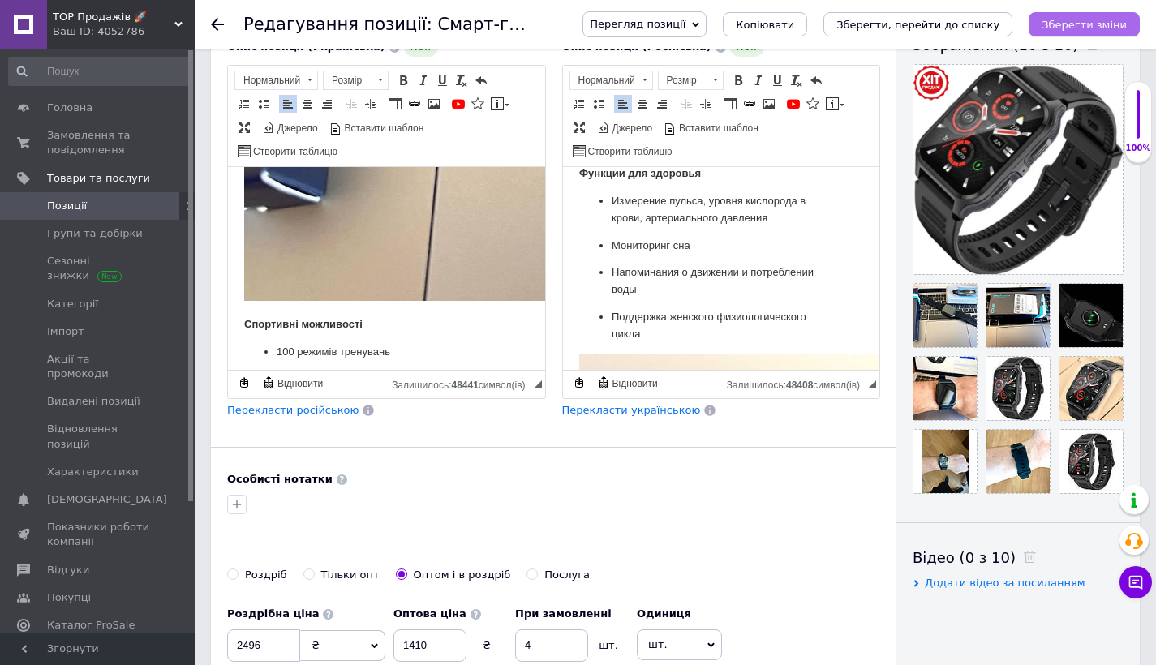
click at [1084, 16] on button "Зберегти зміни" at bounding box center [1083, 24] width 111 height 24
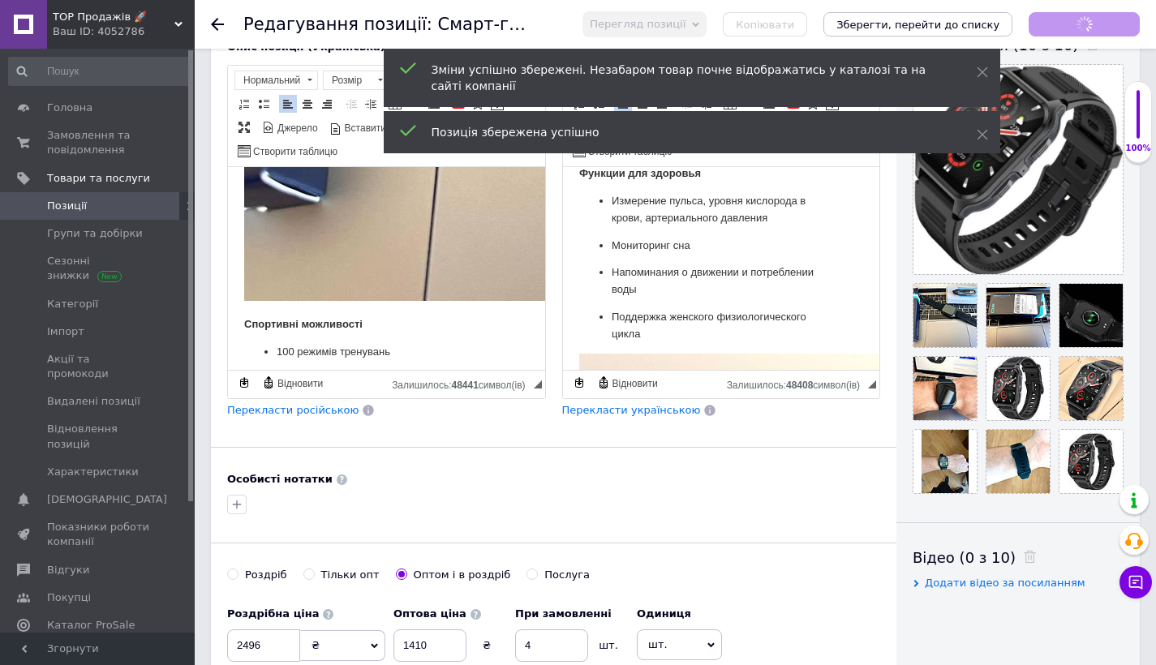
click at [81, 204] on span "Позиції" at bounding box center [67, 206] width 40 height 15
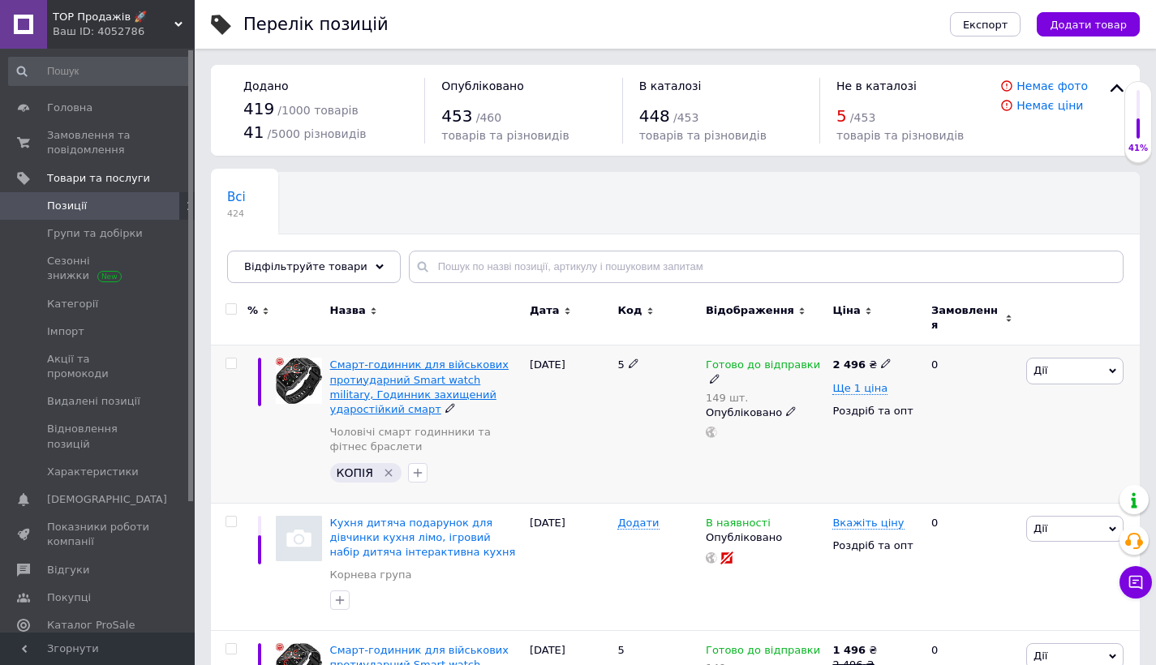
click at [444, 375] on span "Смарт-годинник для військових протиударний Smart watch military, Годинник захищ…" at bounding box center [419, 386] width 178 height 57
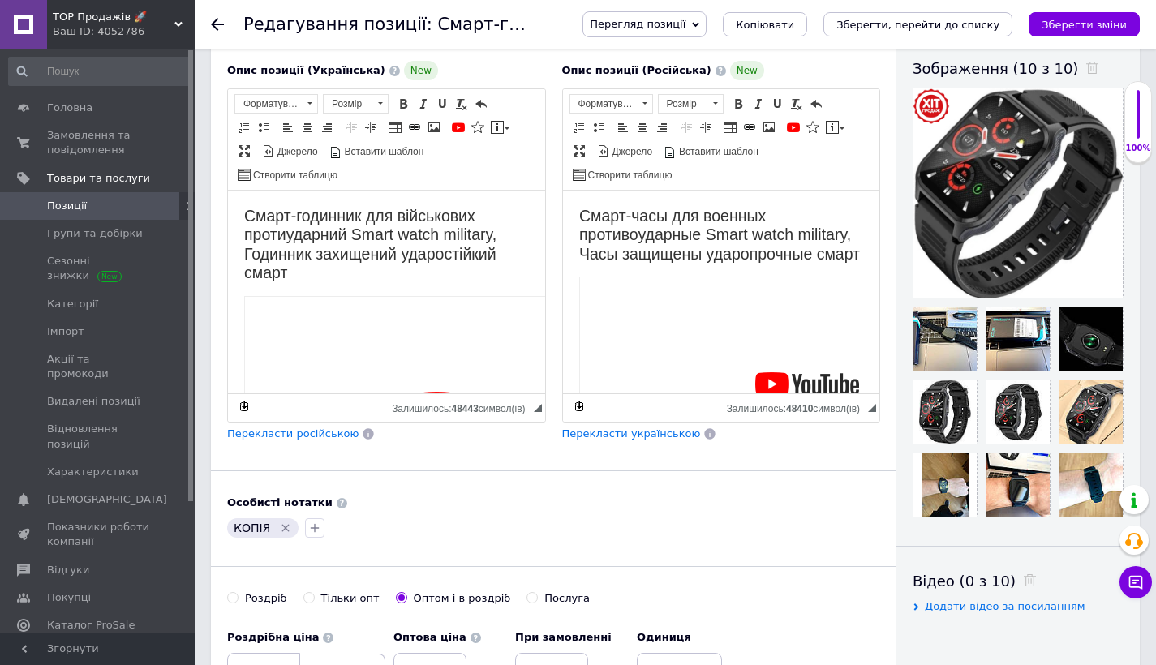
scroll to position [321, 0]
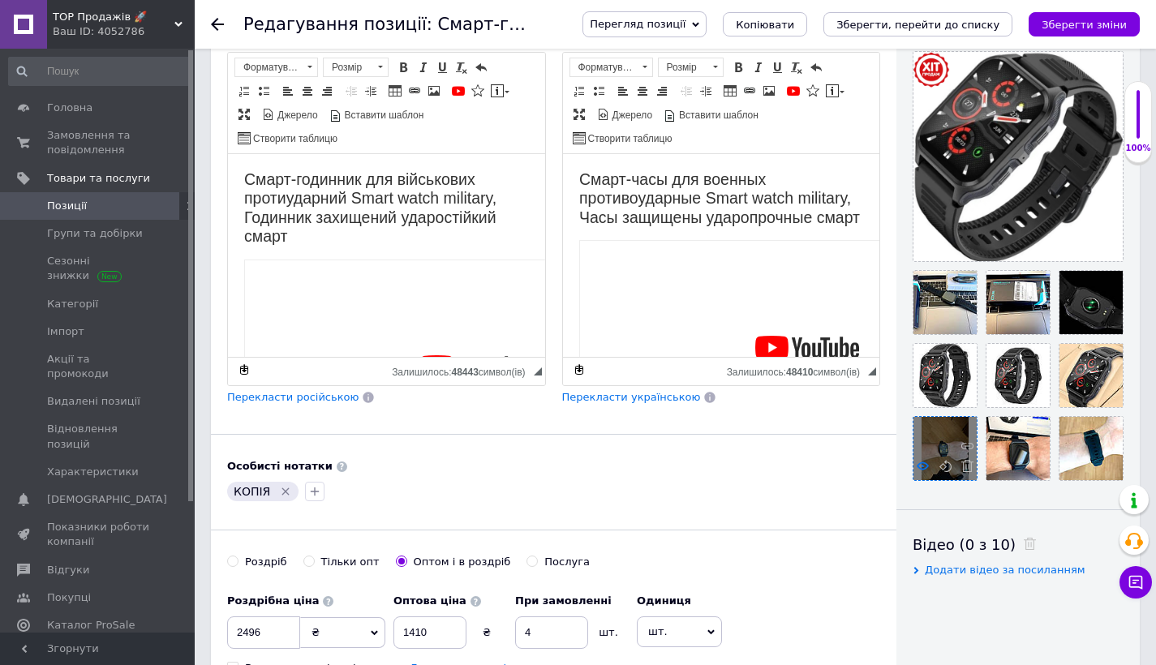
click at [925, 467] on icon at bounding box center [923, 466] width 12 height 12
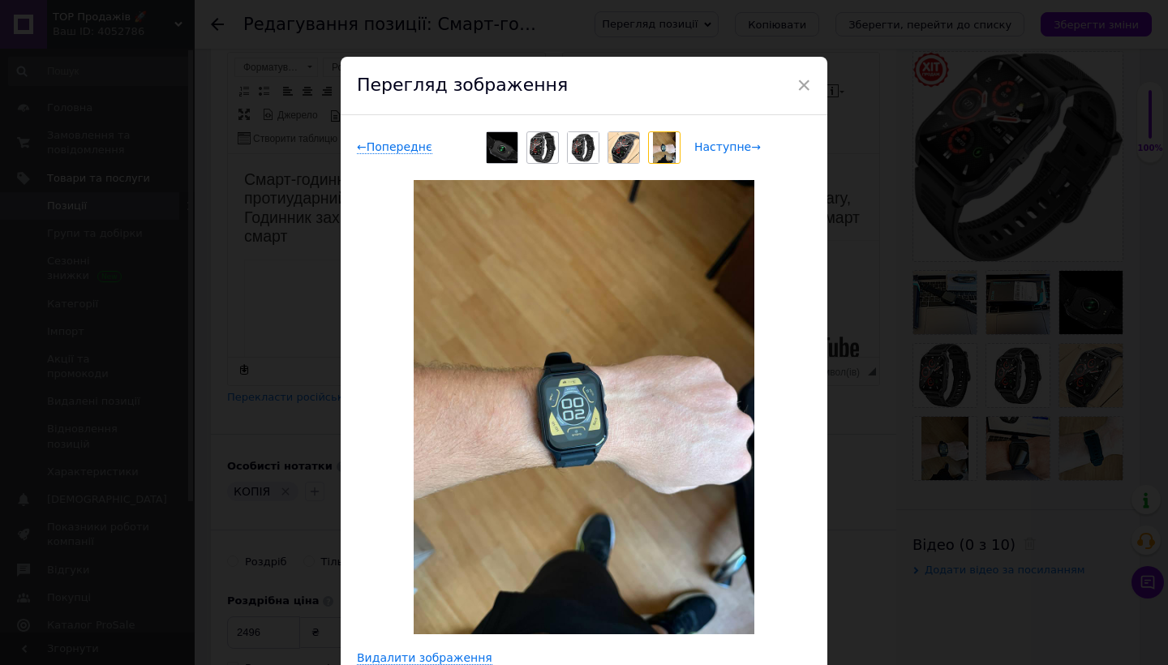
click at [751, 154] on span "Наступне →" at bounding box center [727, 147] width 67 height 14
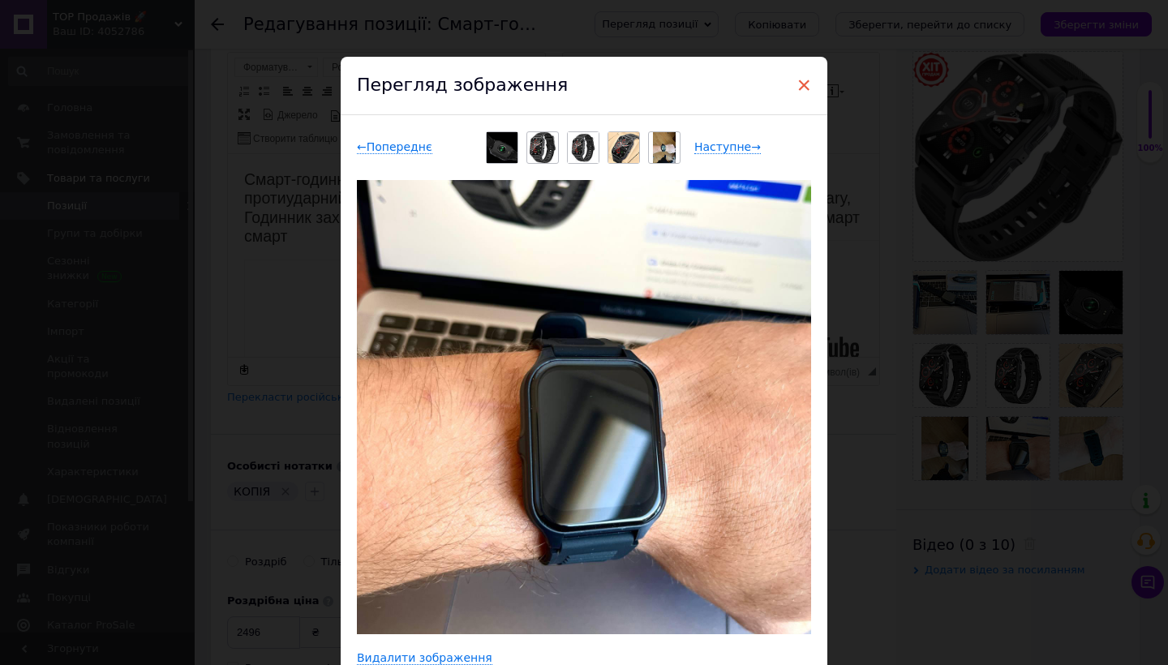
click at [806, 88] on span "×" at bounding box center [803, 85] width 15 height 28
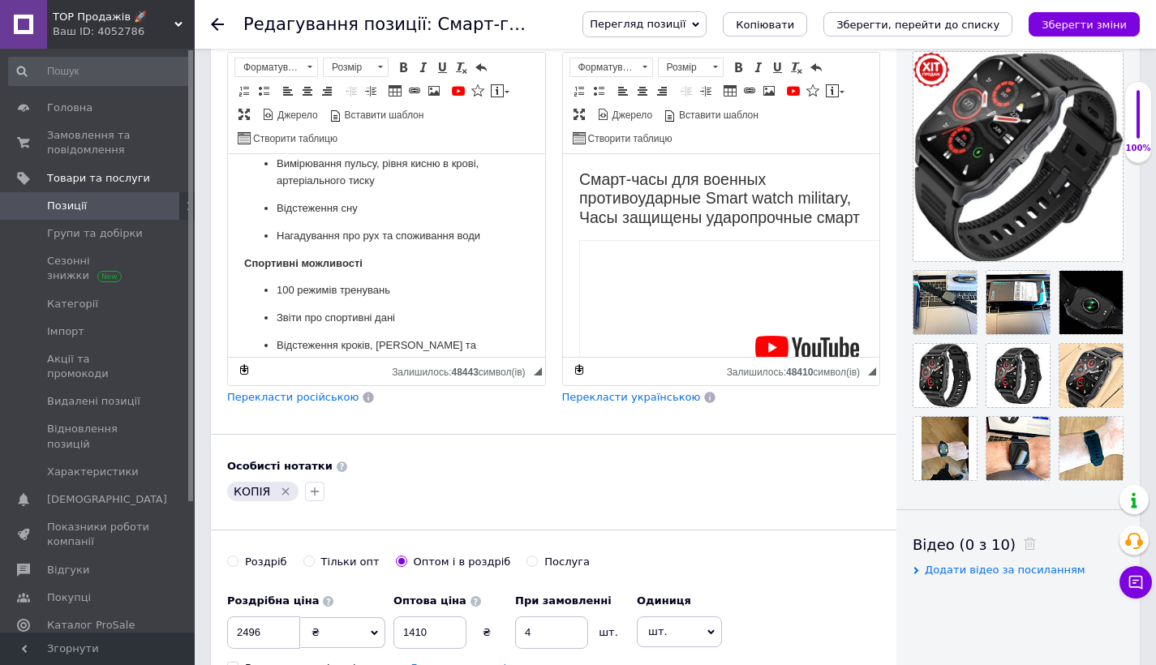
scroll to position [626, 0]
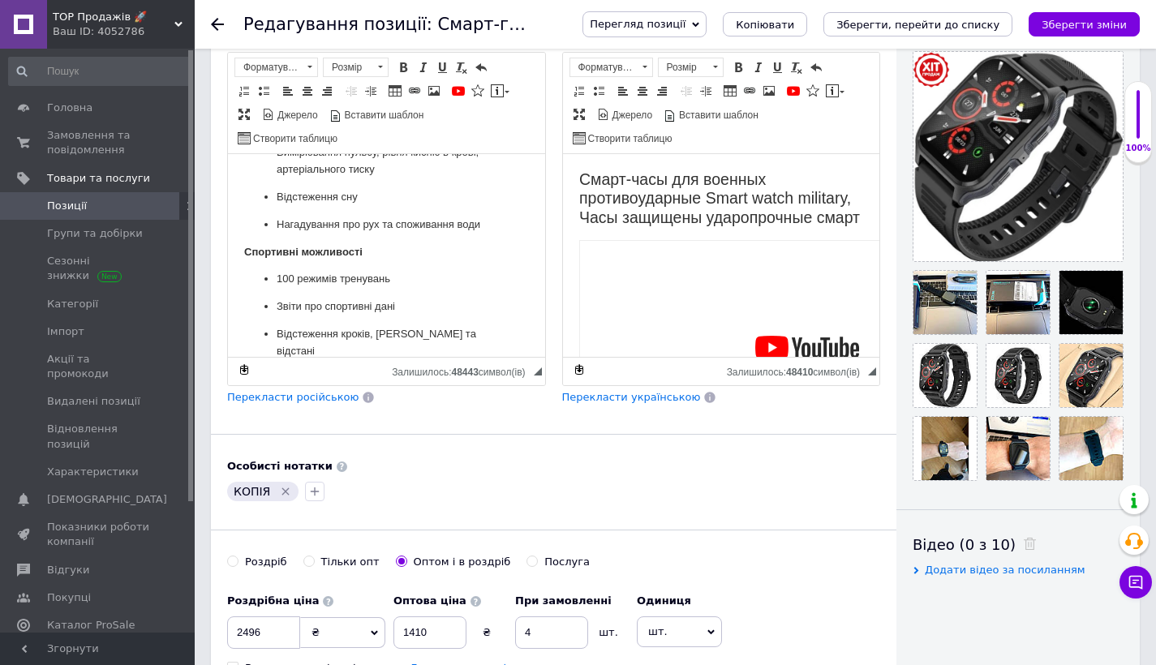
click at [333, 234] on p "Нагадування про рух та споживання води" at bounding box center [387, 225] width 220 height 17
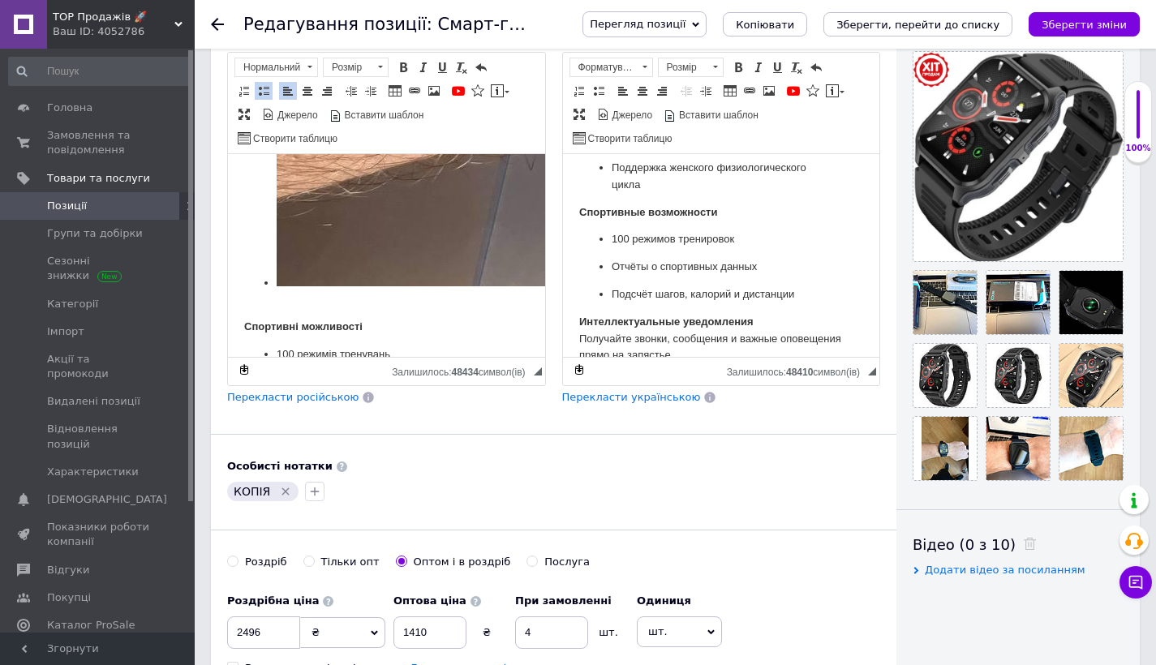
scroll to position [730, 0]
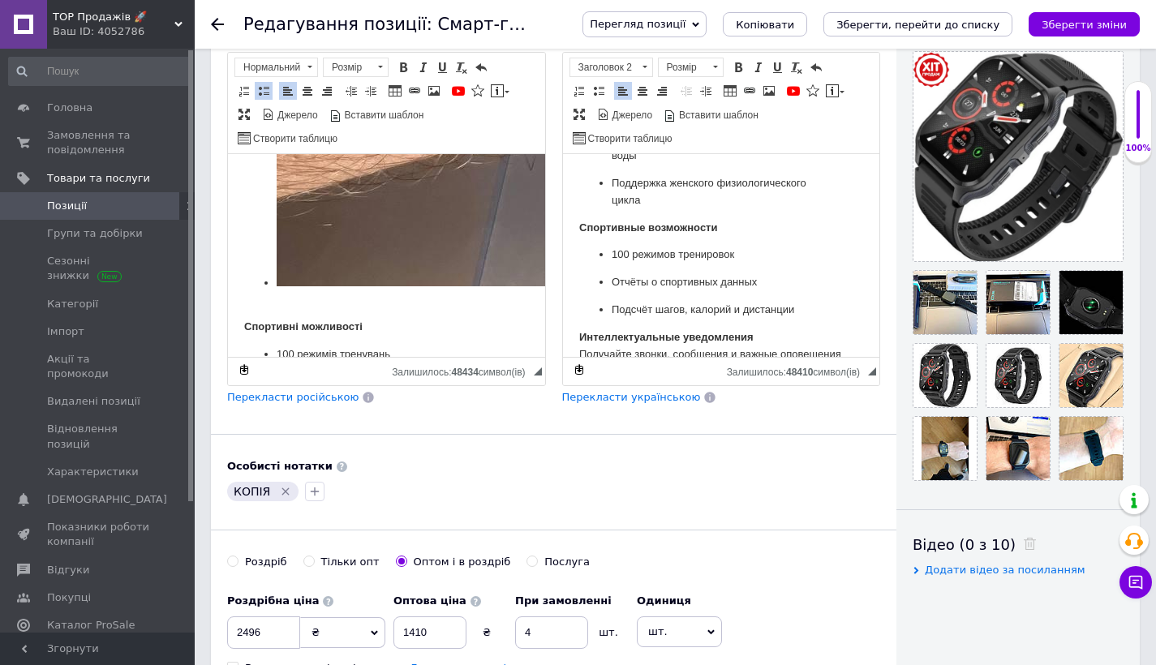
click at [692, 200] on body "Смарт-часы для военных противоударные Smart watch military, Часы защищены ударо…" at bounding box center [720, 120] width 285 height 1361
click at [686, 191] on p "Поддержка женского физиологического цикла" at bounding box center [721, 191] width 220 height 34
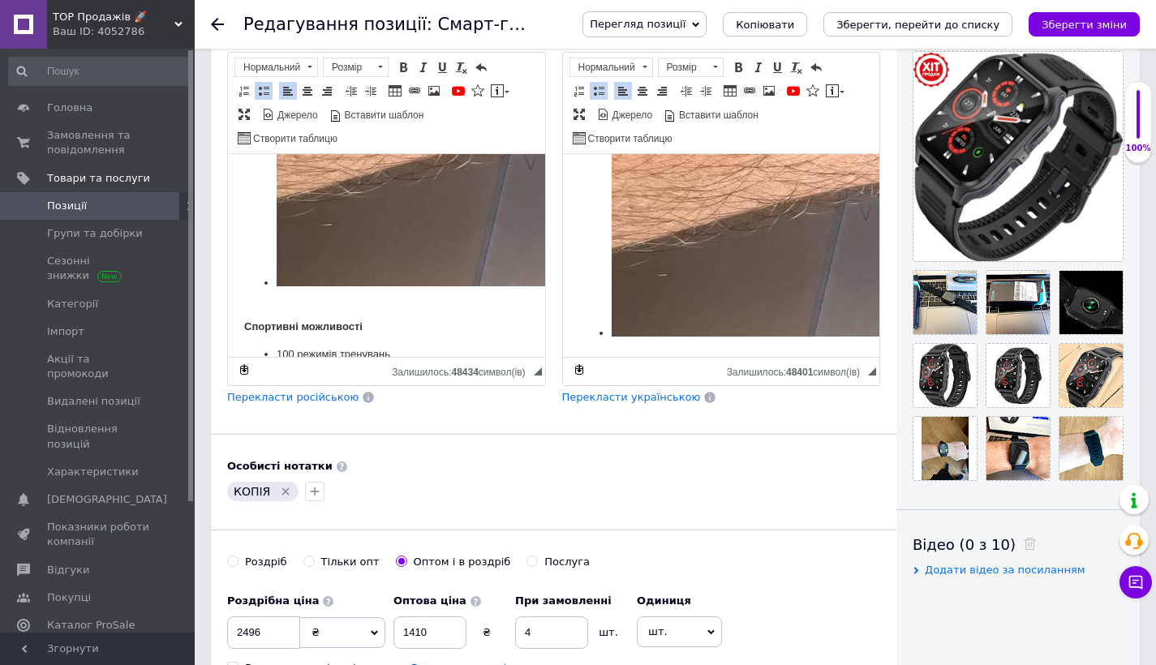
scroll to position [515, 0]
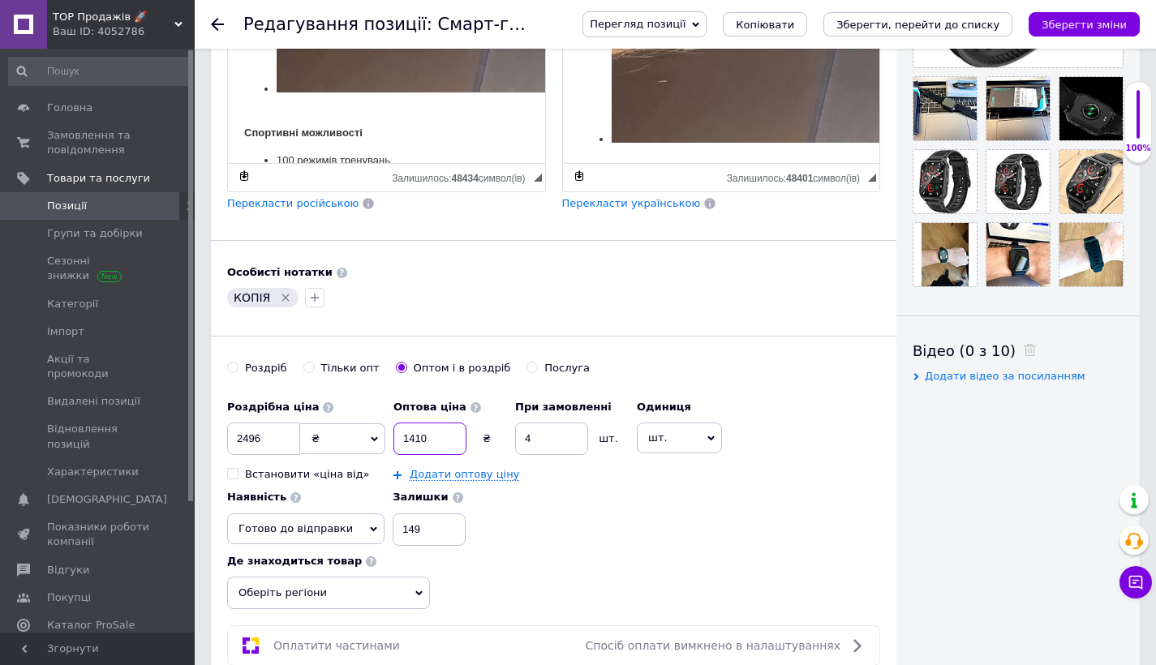
click at [436, 439] on input "1410" at bounding box center [429, 439] width 73 height 32
type input "1415"
click at [414, 526] on input "149" at bounding box center [429, 529] width 73 height 32
type input "144"
click at [279, 434] on input "2496" at bounding box center [263, 439] width 73 height 32
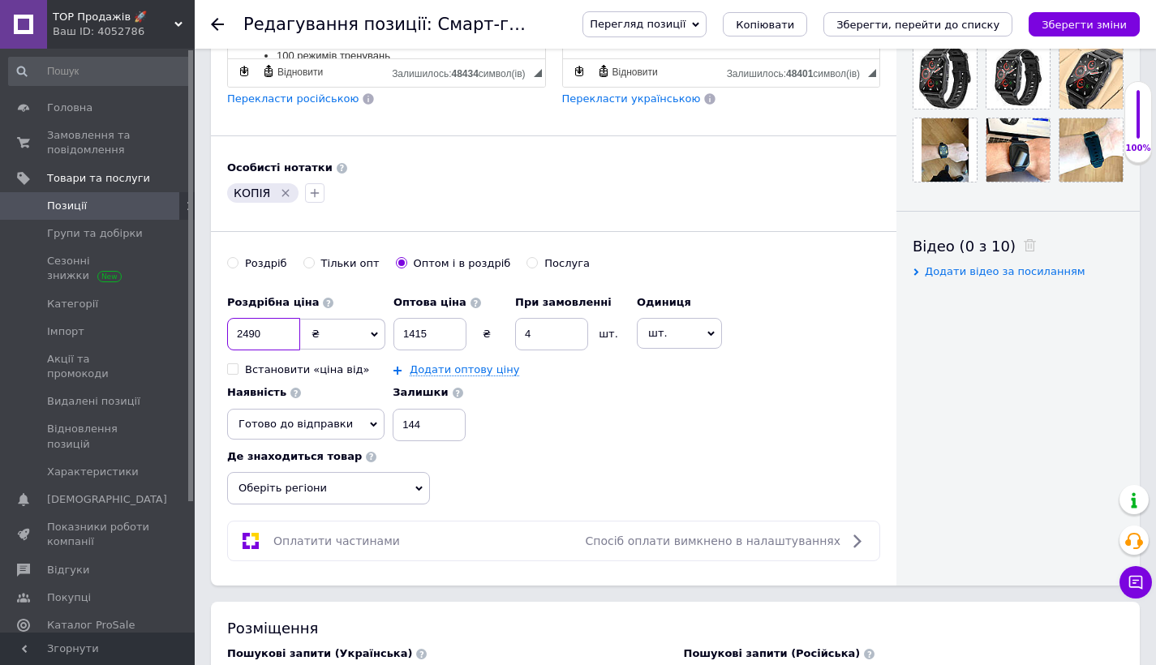
scroll to position [709, 0]
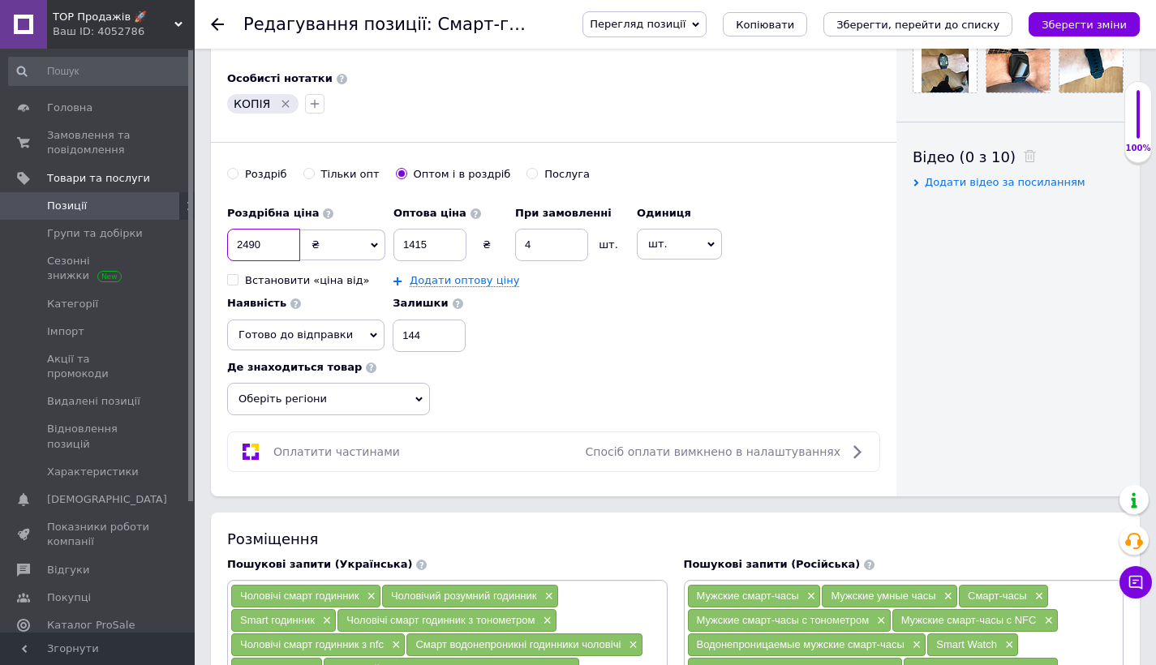
type input "2490"
click at [406, 384] on span "Оберіть регіони" at bounding box center [328, 399] width 203 height 32
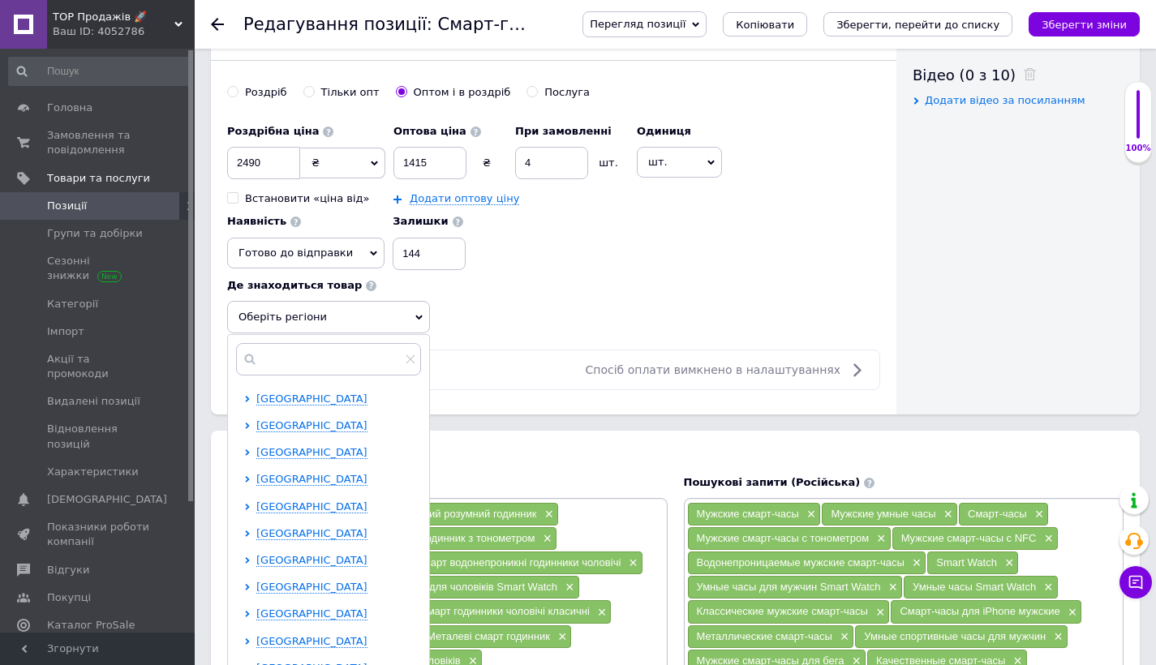
scroll to position [900, 0]
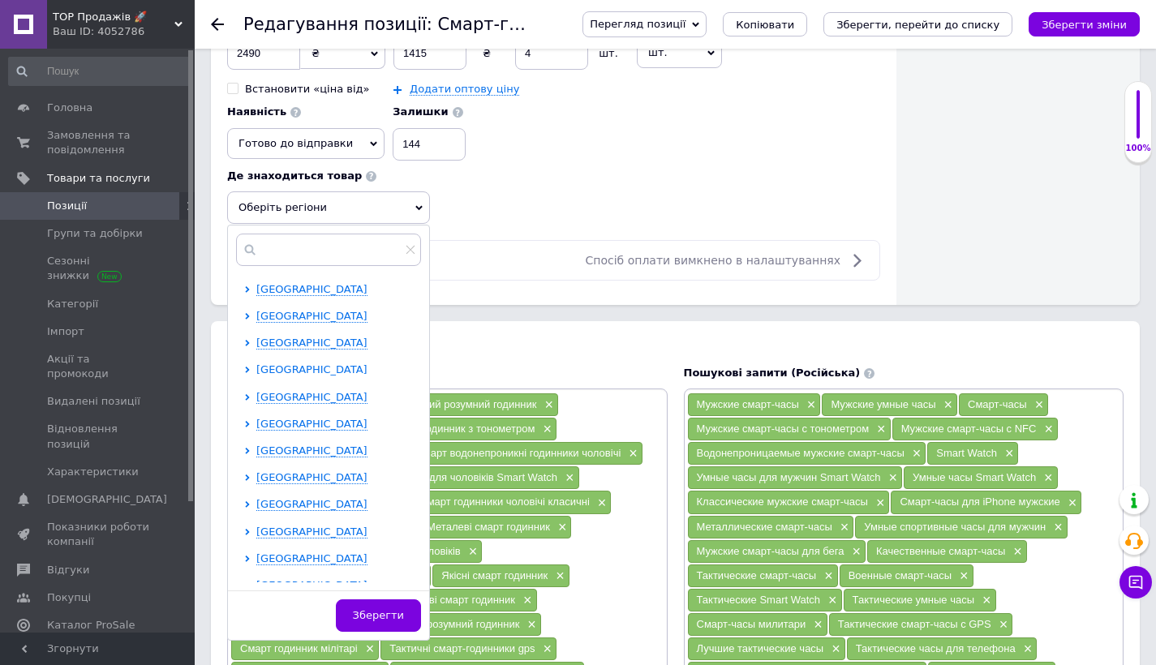
click at [304, 369] on span "[GEOGRAPHIC_DATA]" at bounding box center [311, 369] width 111 height 12
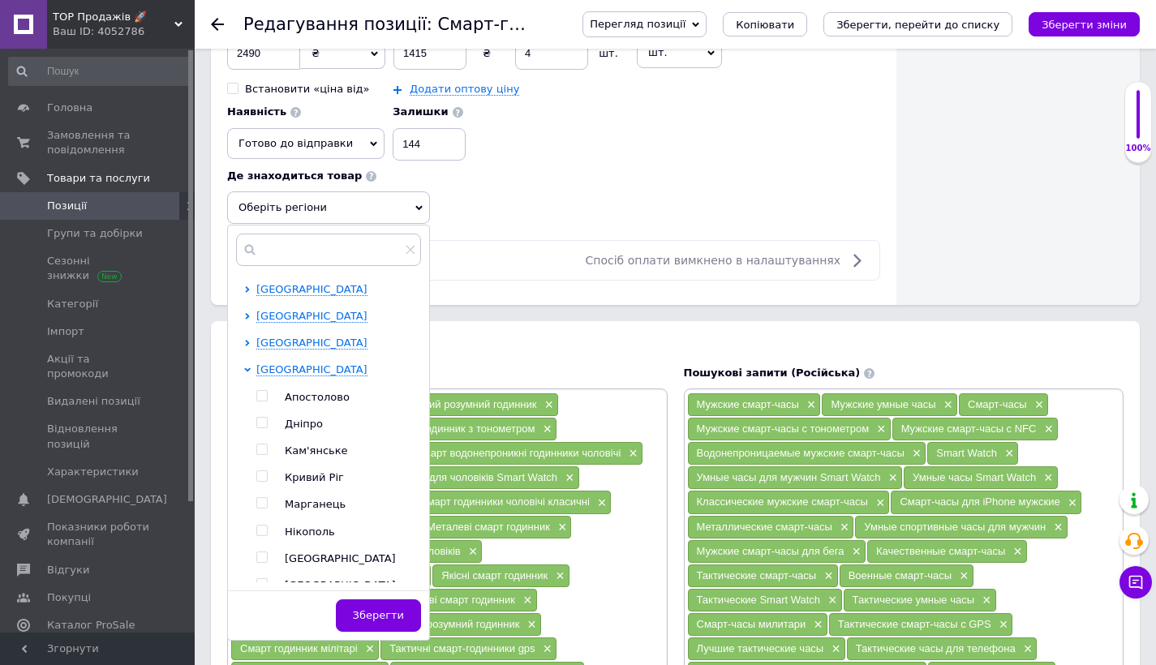
click at [263, 418] on input "checkbox" at bounding box center [261, 423] width 11 height 11
checkbox input "true"
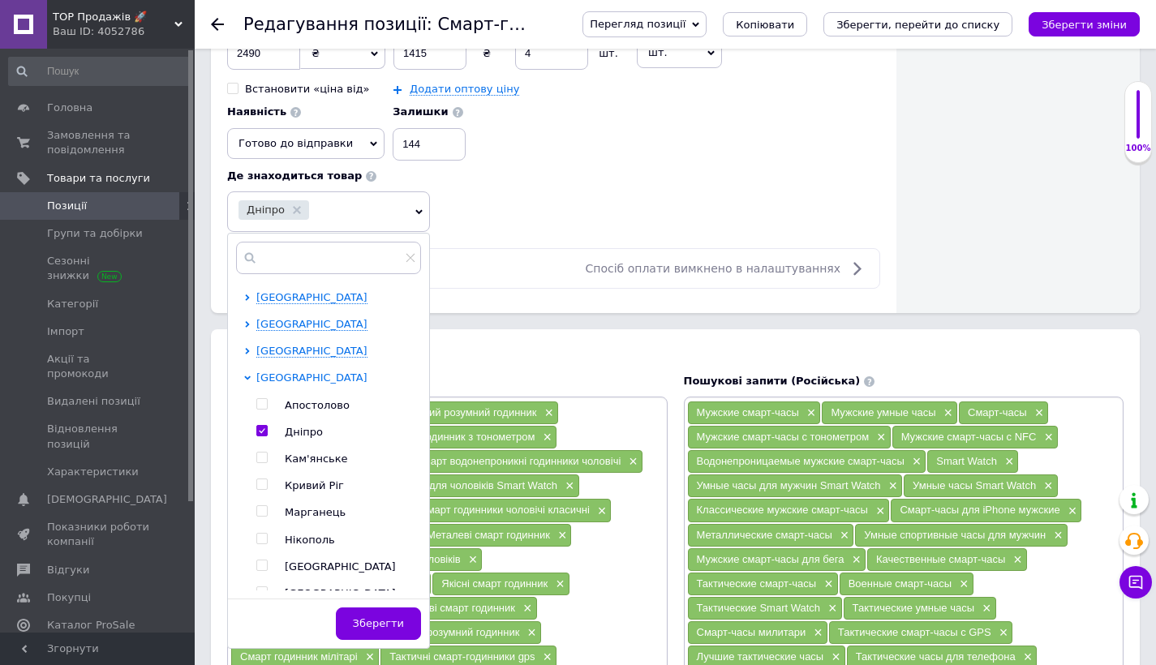
click at [269, 381] on span "[GEOGRAPHIC_DATA]" at bounding box center [311, 377] width 111 height 13
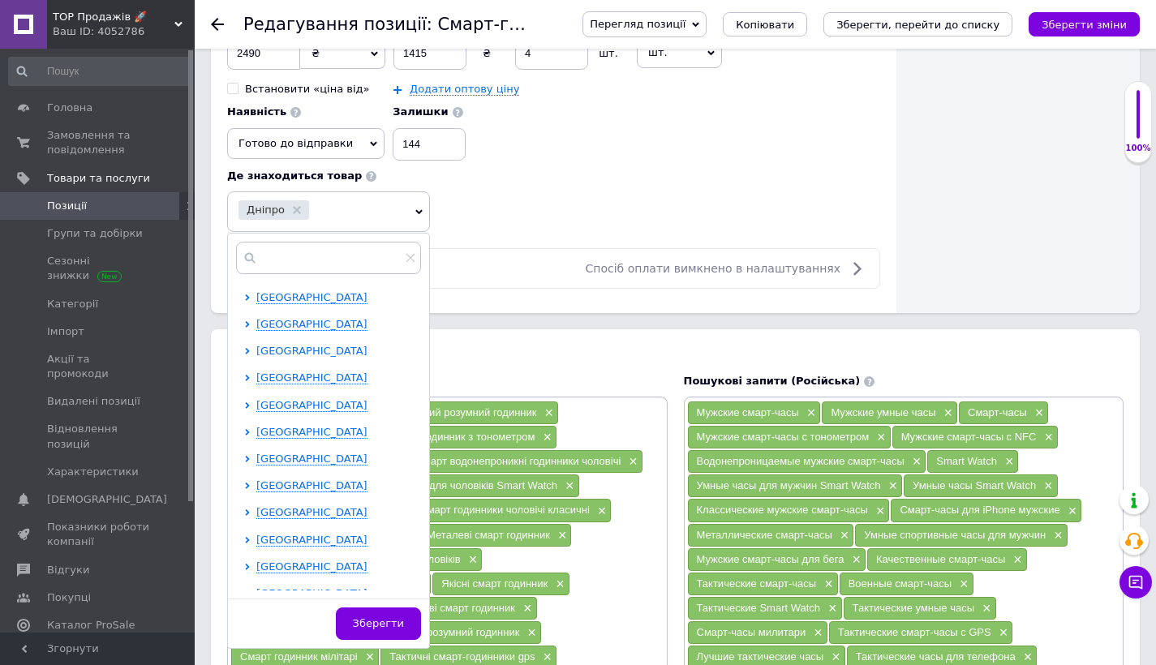
click at [269, 347] on span "[GEOGRAPHIC_DATA]" at bounding box center [311, 351] width 111 height 12
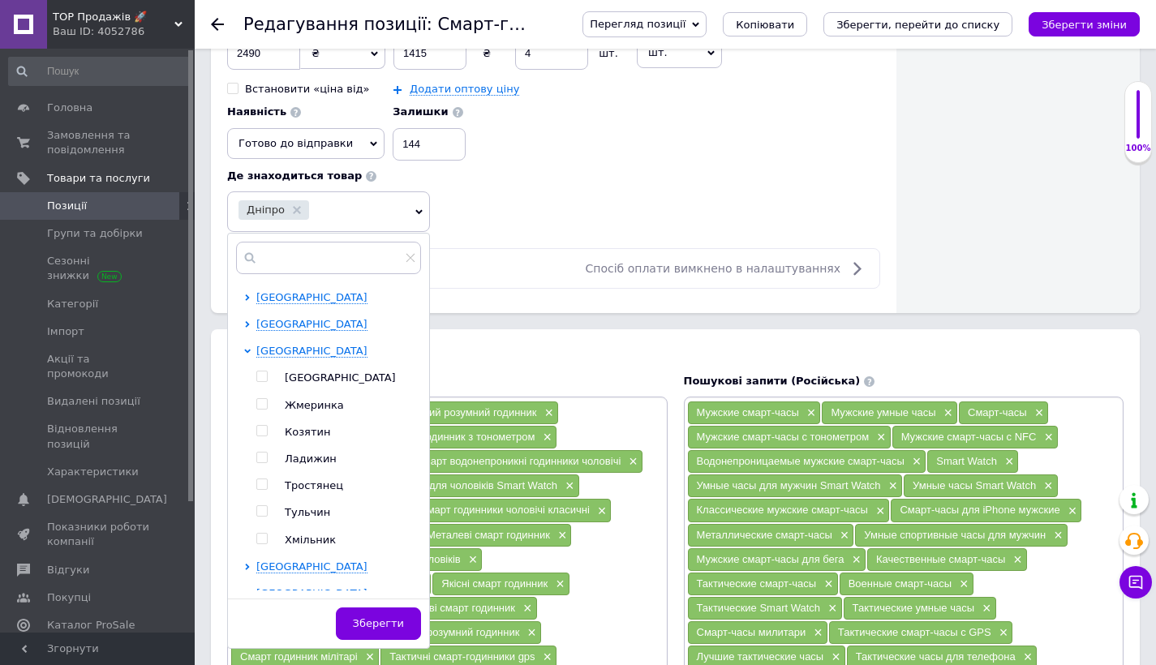
click at [264, 371] on input "checkbox" at bounding box center [261, 376] width 11 height 11
checkbox input "true"
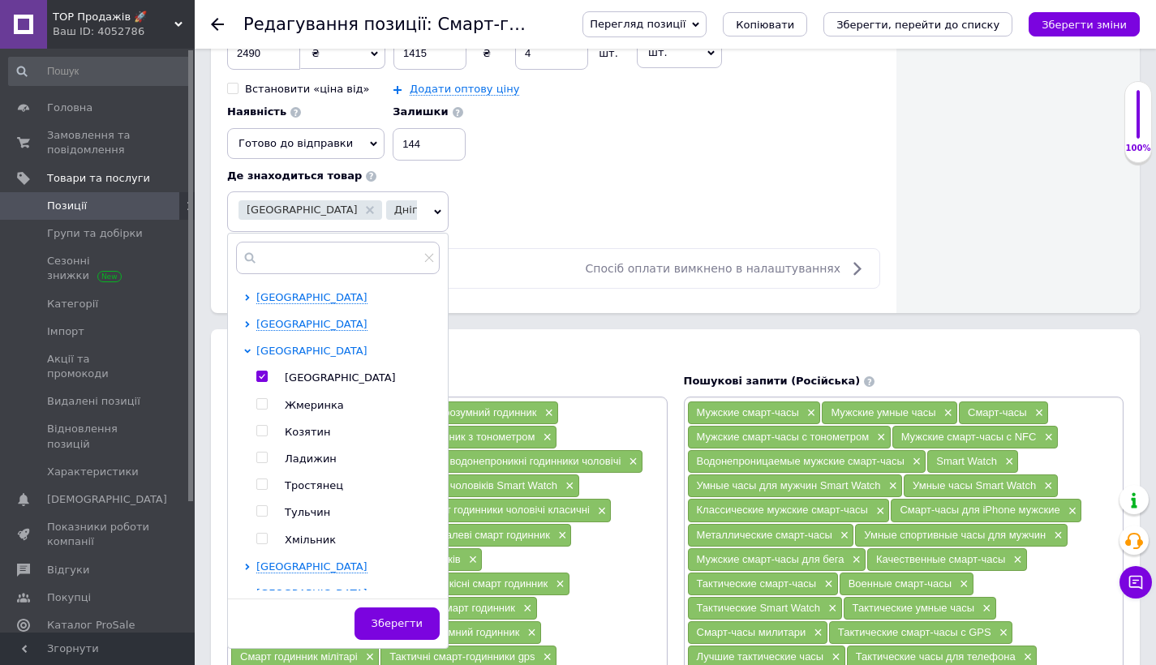
click at [268, 348] on span "[GEOGRAPHIC_DATA]" at bounding box center [311, 351] width 111 height 12
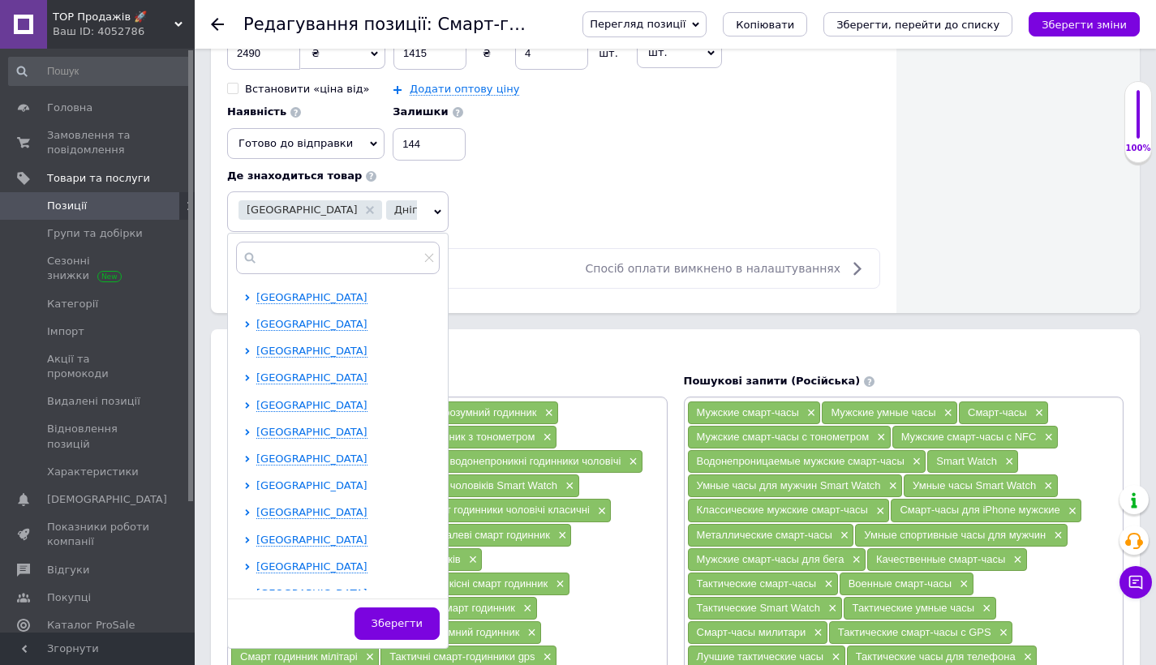
click at [271, 484] on span "[GEOGRAPHIC_DATA]" at bounding box center [311, 485] width 111 height 12
click at [264, 560] on input "checkbox" at bounding box center [261, 565] width 11 height 11
checkbox input "true"
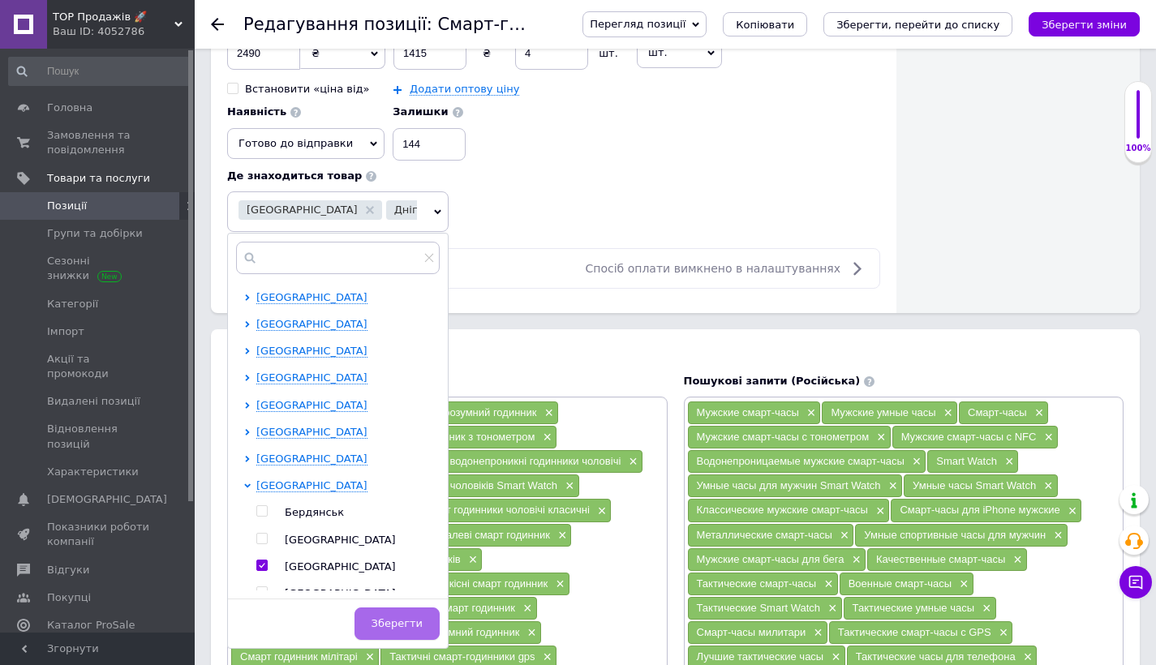
click at [419, 628] on button "Зберегти" at bounding box center [396, 623] width 85 height 32
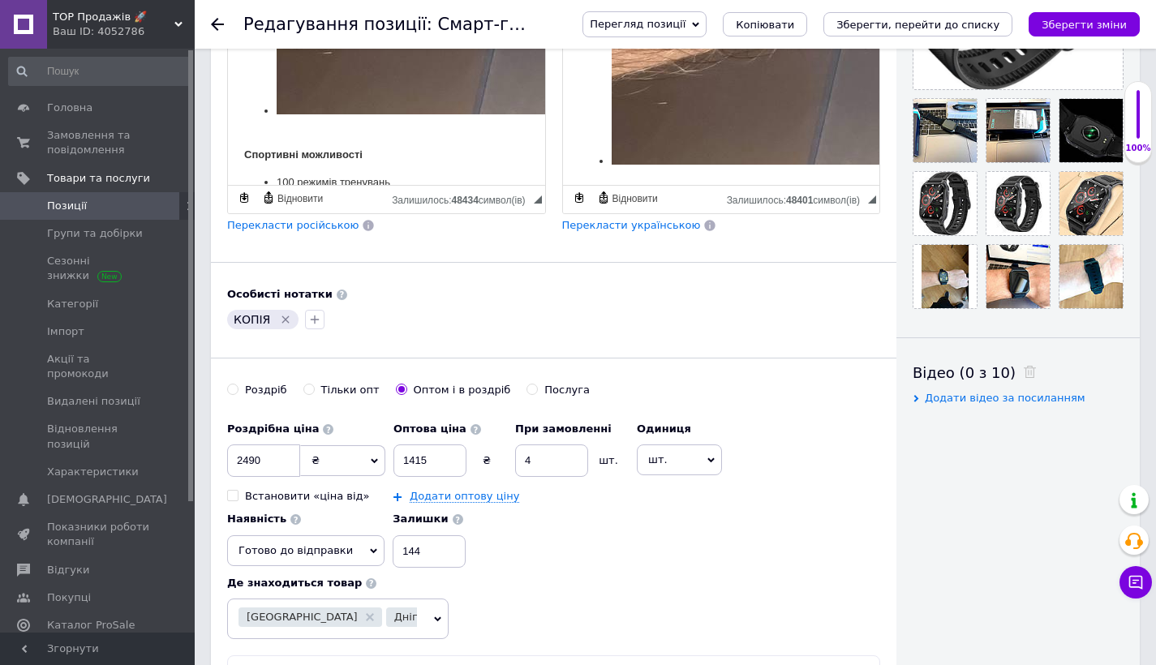
scroll to position [0, 0]
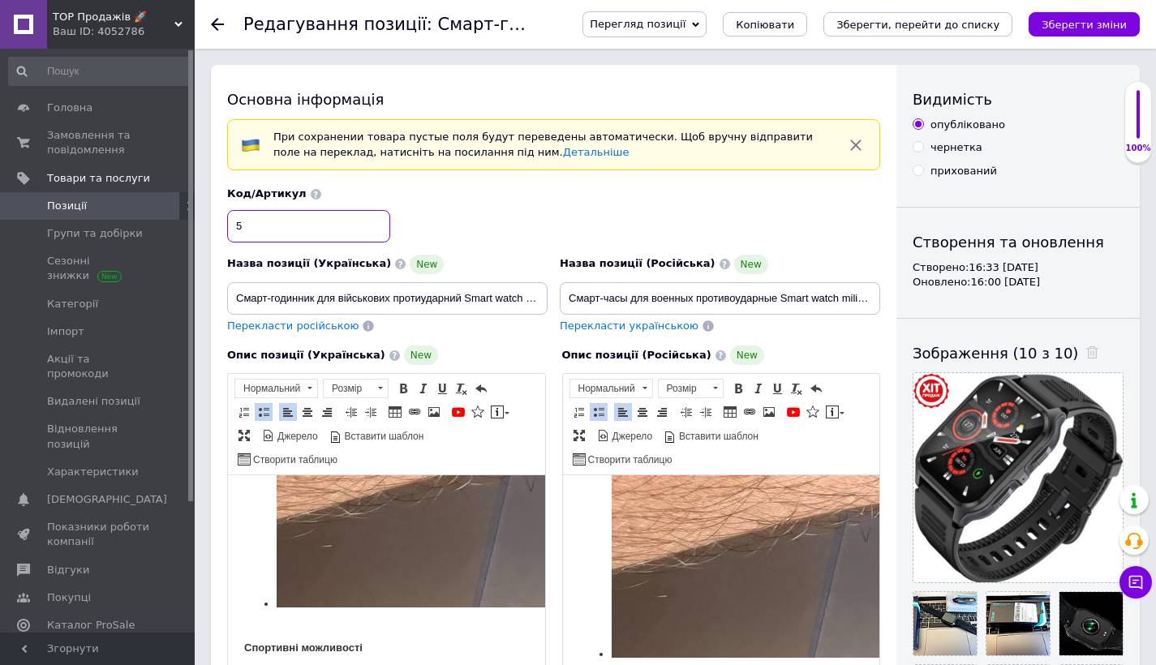
click at [295, 237] on input "5" at bounding box center [308, 226] width 163 height 32
type input "4"
click at [502, 298] on input "Смарт-годинник для військових протиударний Smart watch military, Годинник захищ…" at bounding box center [387, 298] width 320 height 32
paste input "ійськові смарт годинник мілітарі Smart watch тактичні до телефону, кращий такти…"
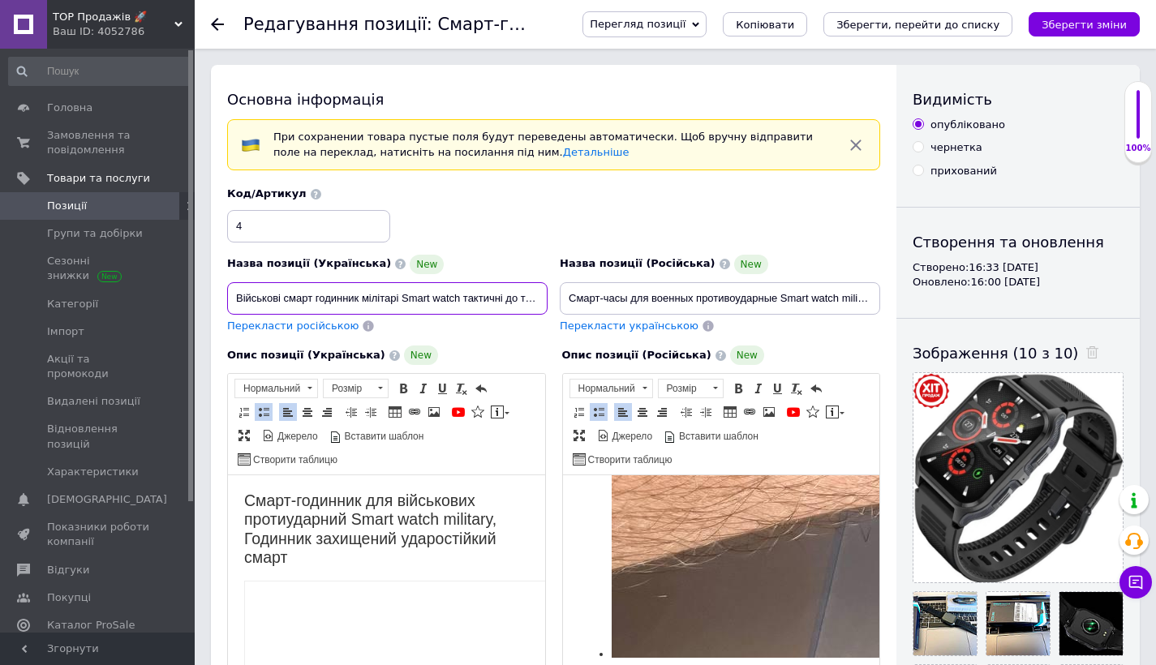
type input "Військові смарт годинник мілітарі Smart watch тактичні до телефону, кращий такт…"
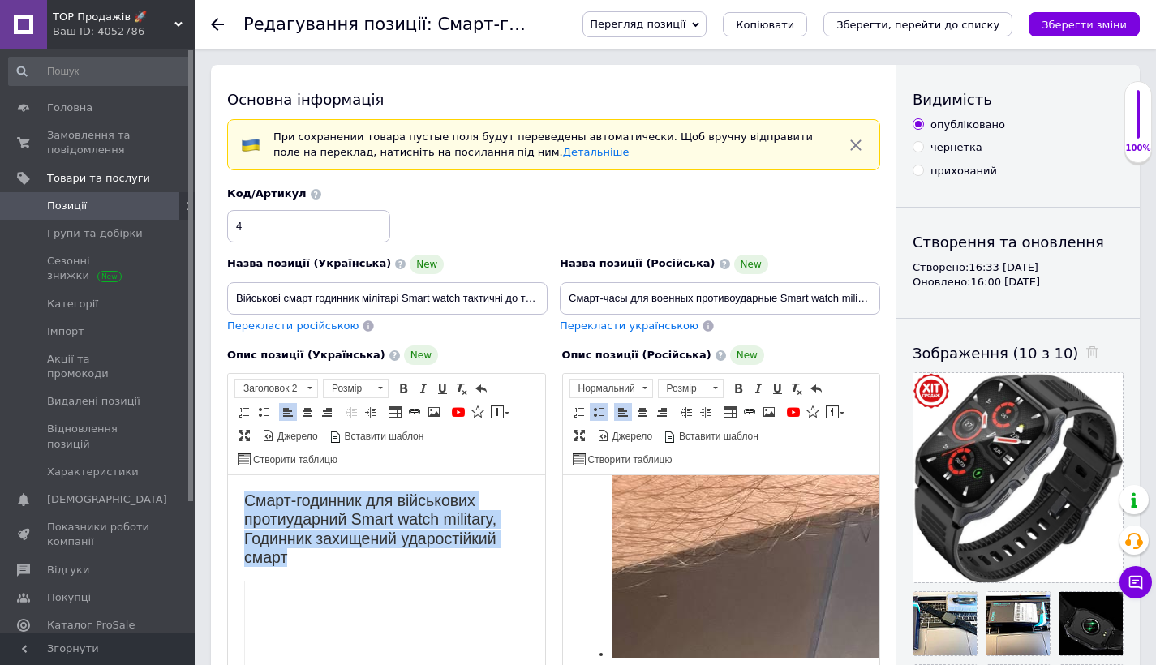
drag, startPoint x: 240, startPoint y: 500, endPoint x: 290, endPoint y: 548, distance: 70.0
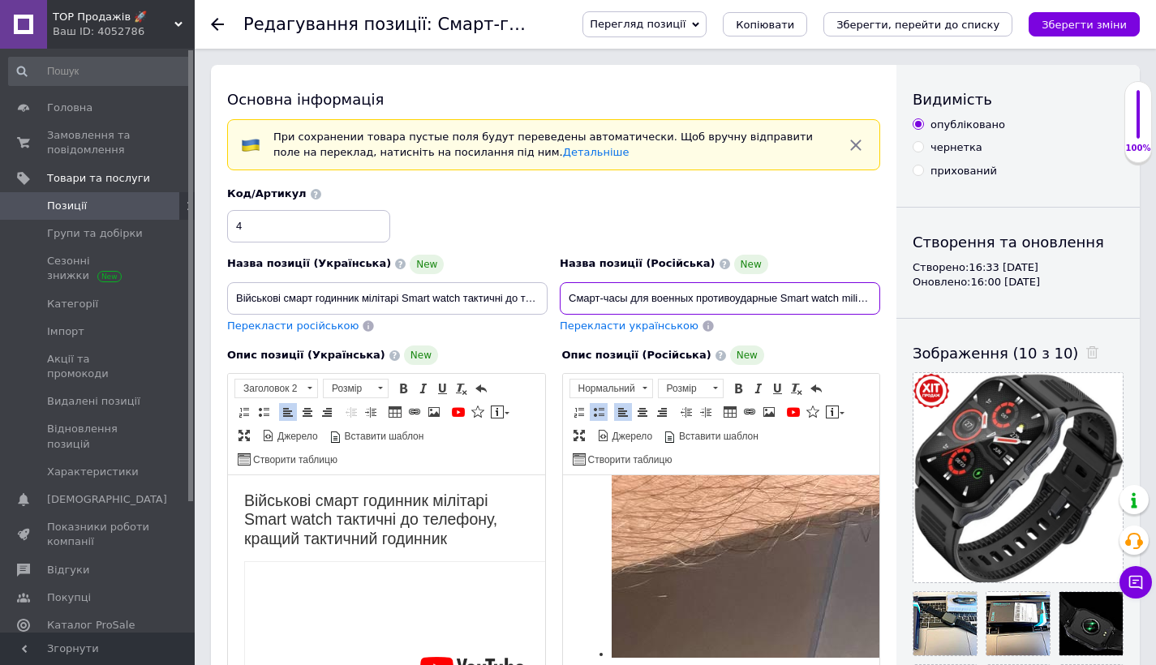
click at [667, 291] on input "Смарт-часы для военных противоударные Smart watch military, Часы защищены ударо…" at bounding box center [720, 298] width 320 height 32
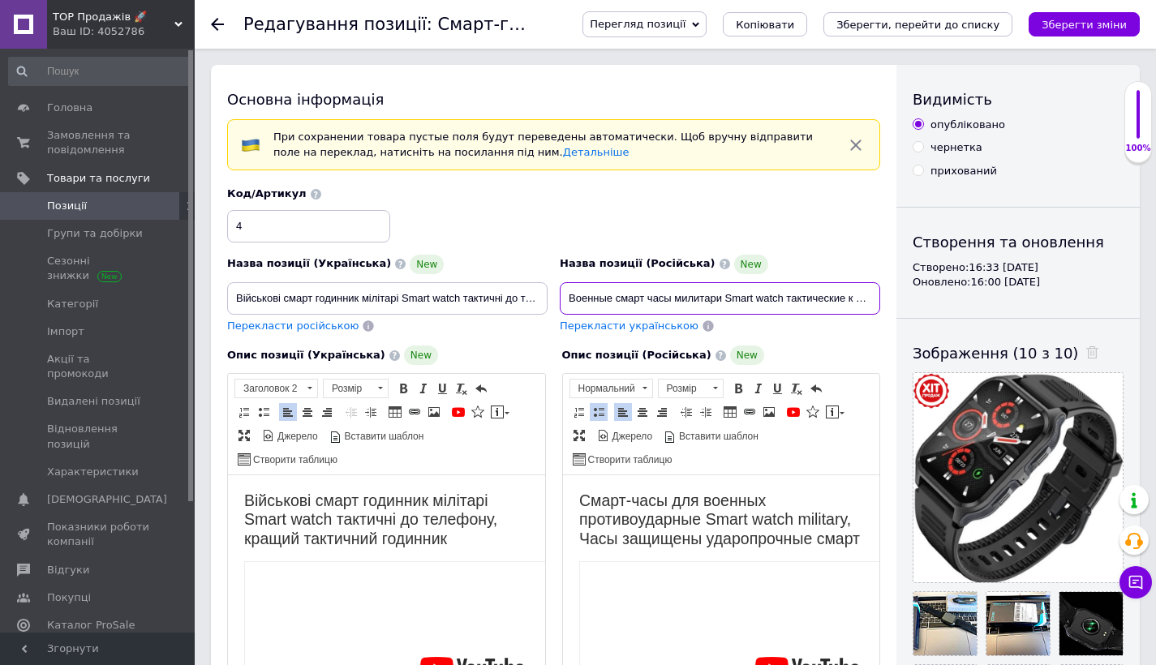
type input "Военные смарт часы милитари Smart watch тактические к телефону, лучшие тактичес…"
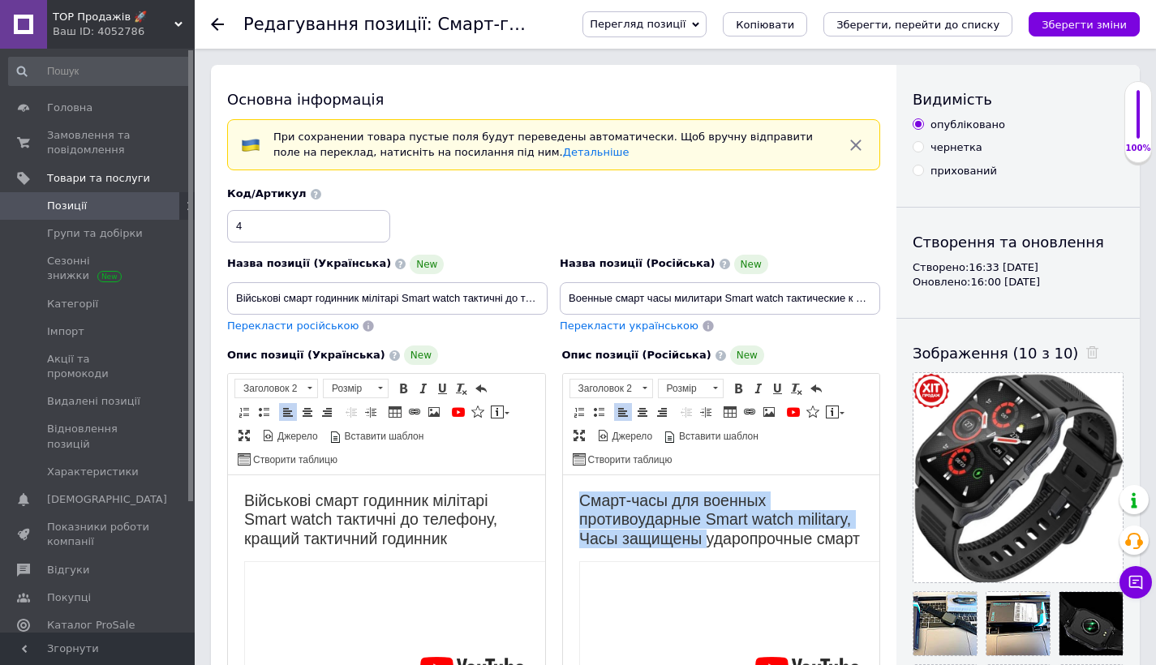
drag, startPoint x: 566, startPoint y: 495, endPoint x: 762, endPoint y: 546, distance: 202.0
click at [762, 546] on h2 "Смарт-часы для военных противоударные Smart watch military, Часы защищены ударо…" at bounding box center [720, 520] width 285 height 57
drag, startPoint x: 750, startPoint y: 563, endPoint x: 578, endPoint y: 495, distance: 185.0
click at [578, 495] on h2 "Смарт-часы для военных противоударные Smart watch military, Часы защищены ударо…" at bounding box center [720, 520] width 285 height 57
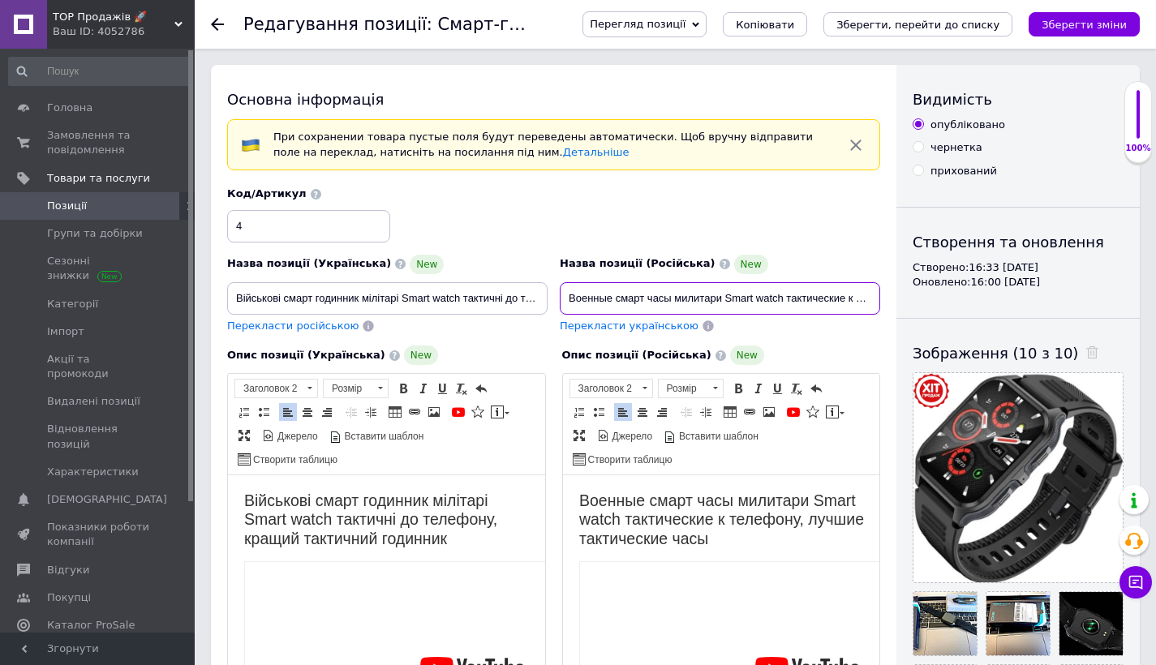
click at [588, 295] on input "Военные смарт часы милитари Smart watch тактические к телефону, лучшие тактичес…" at bounding box center [720, 298] width 320 height 32
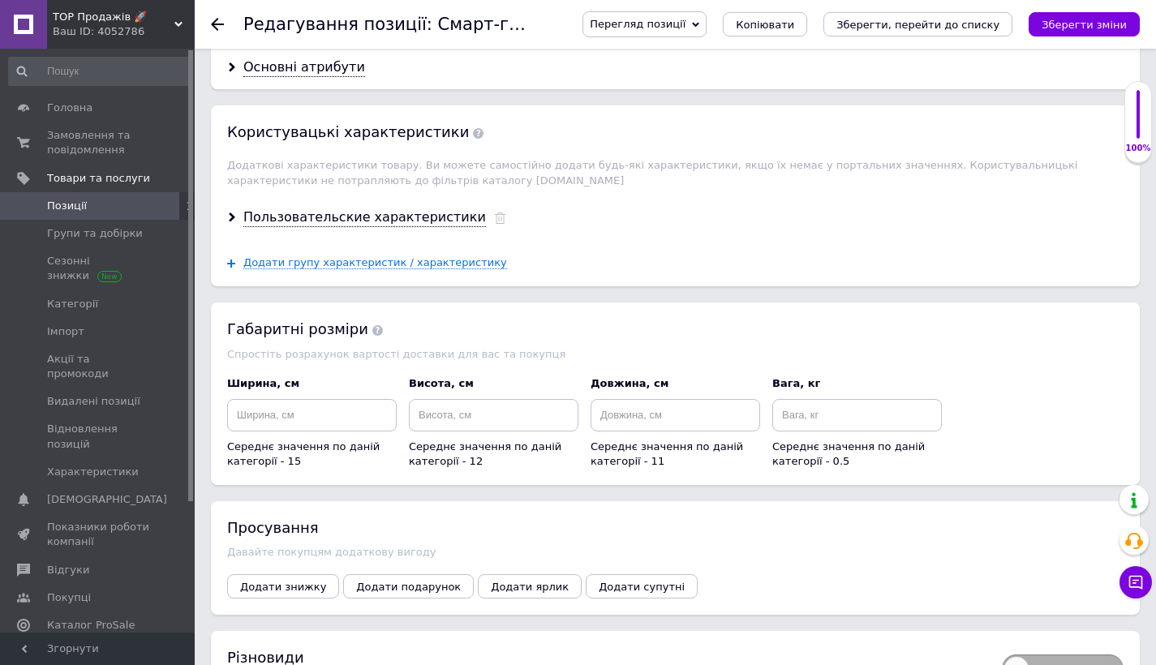
scroll to position [2311, 0]
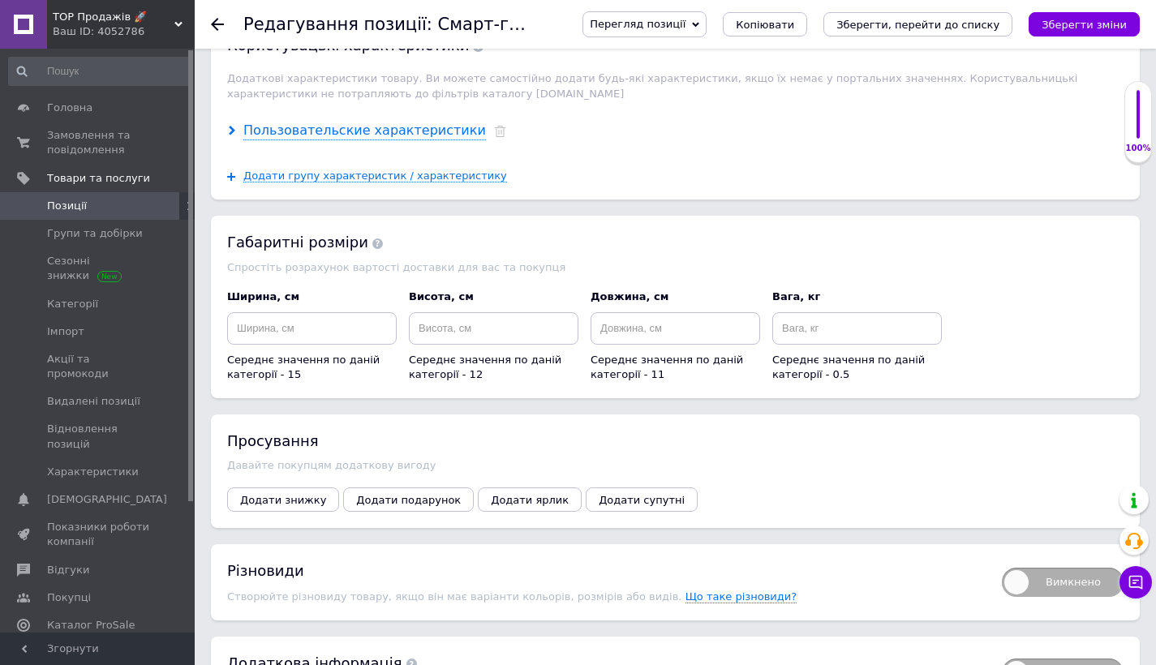
click at [403, 122] on div "Пользовательские характеристики" at bounding box center [364, 131] width 243 height 19
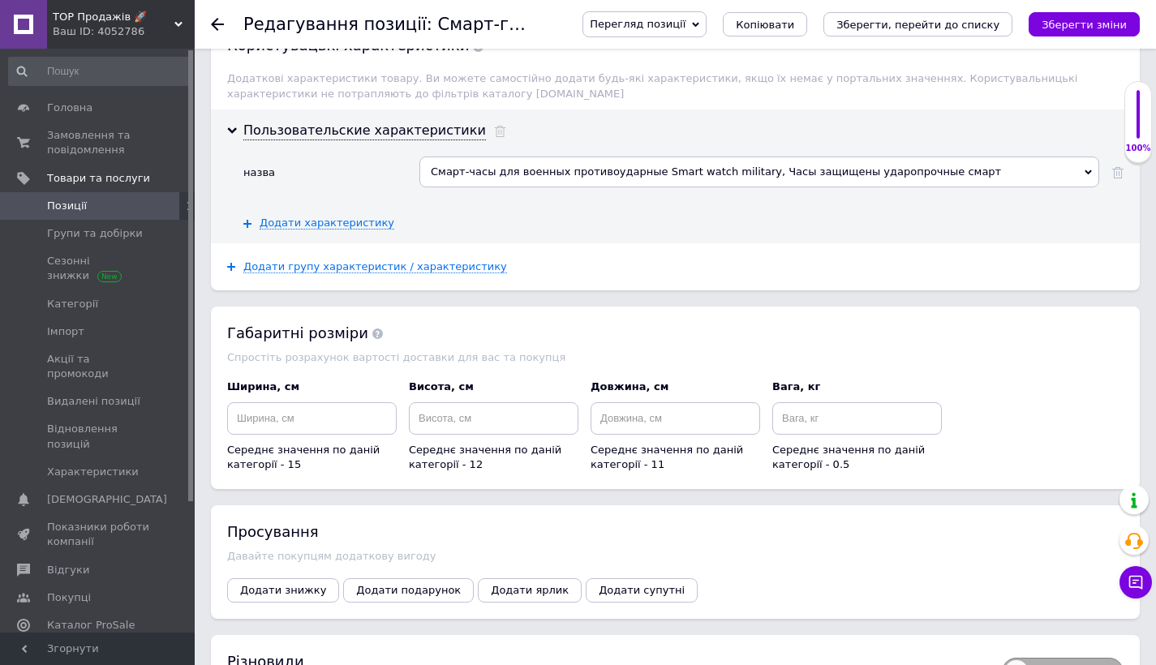
click at [539, 157] on div "Смарт-часы для военных противоударные Smart watch military, Часы защищены ударо…" at bounding box center [759, 172] width 680 height 31
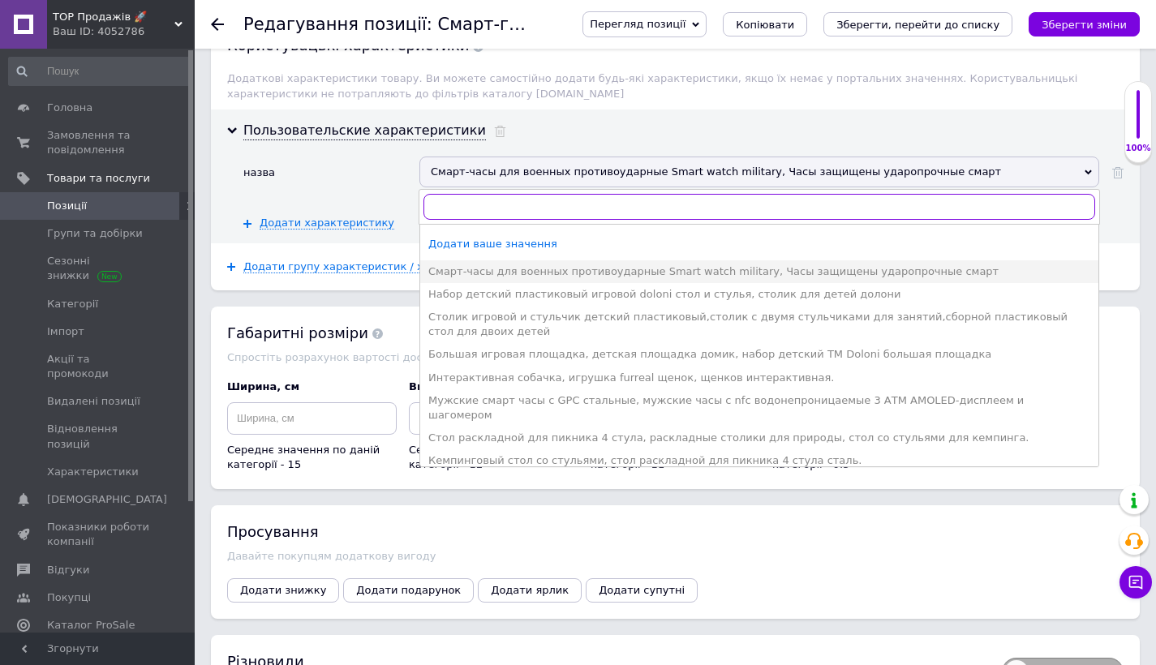
paste input "Военные смарт часы милитари Smart watch тактические к телефону, лучшие тактичес…"
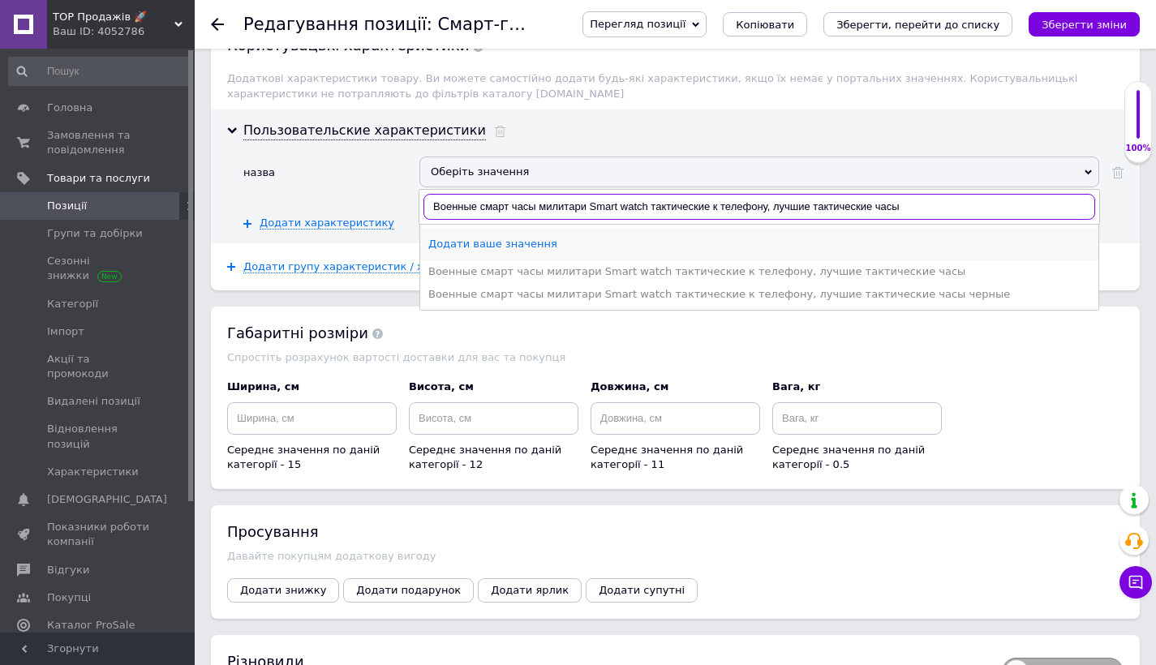
type input "Военные смарт часы милитари Smart watch тактические к телефону, лучшие тактичес…"
click at [558, 237] on div "Додати ваше значення" at bounding box center [759, 244] width 662 height 15
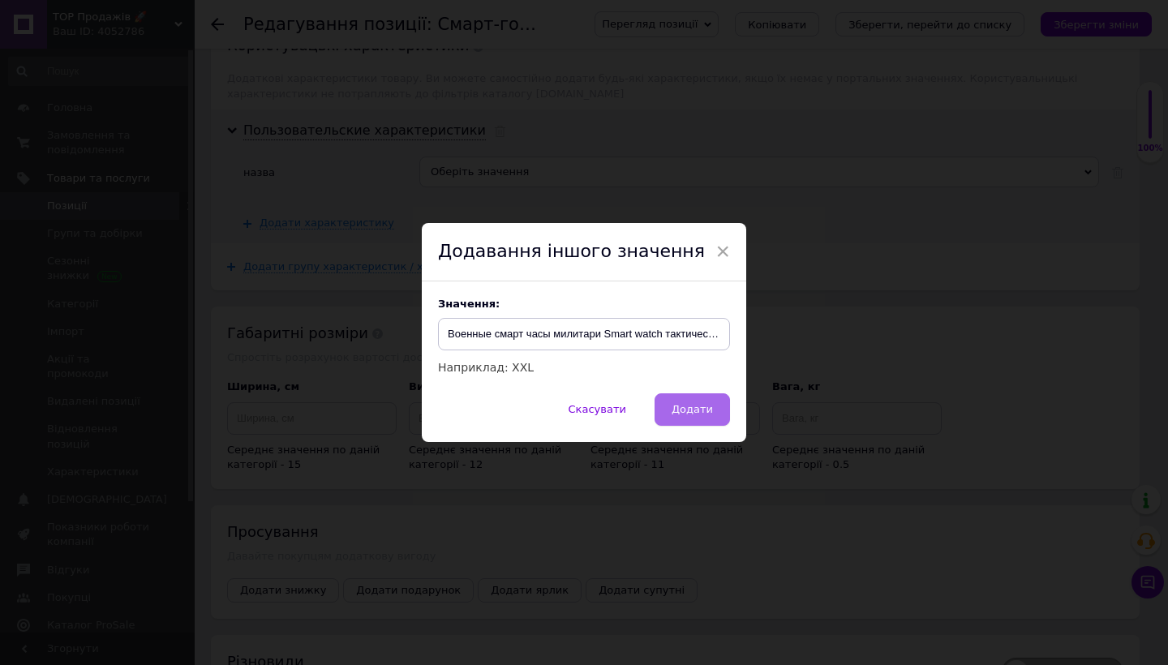
click at [685, 404] on span "Додати" at bounding box center [692, 409] width 41 height 12
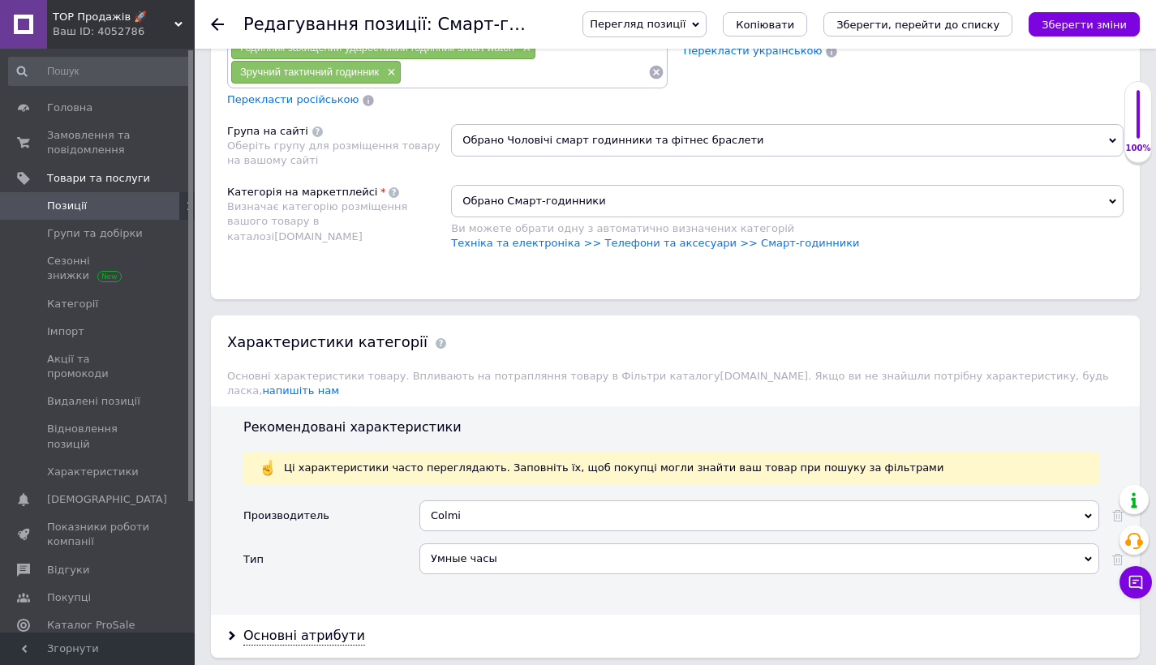
scroll to position [1657, 0]
click at [513, 501] on div "Colmi" at bounding box center [759, 514] width 680 height 31
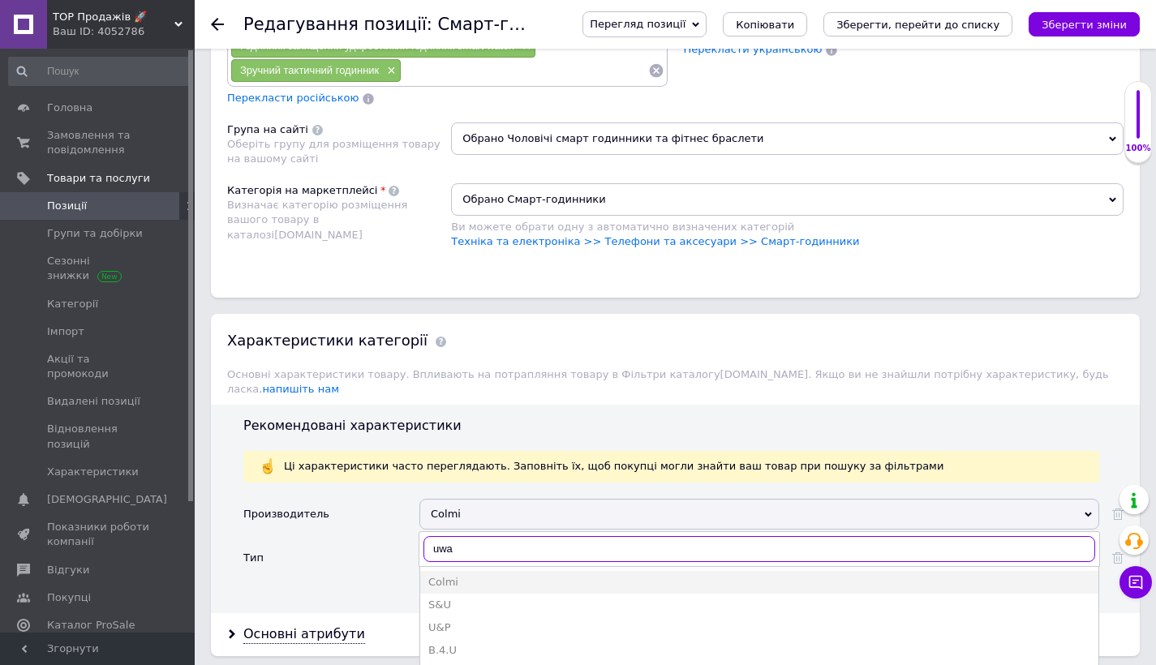
type input "uwat"
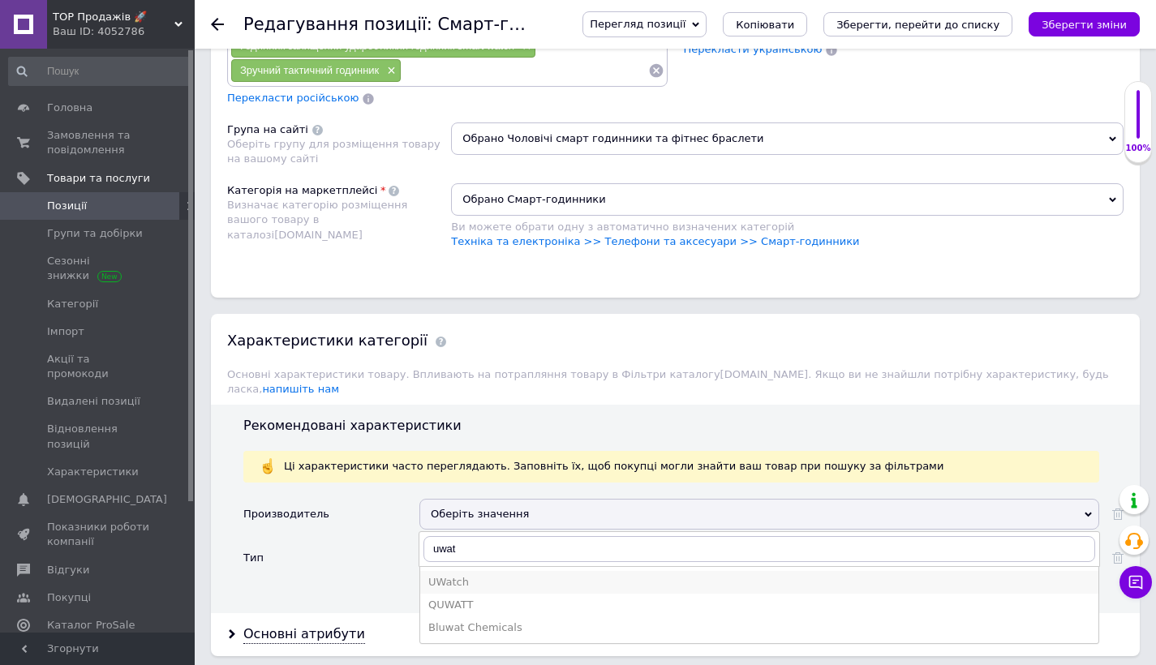
click at [469, 574] on li "UWatch" at bounding box center [759, 582] width 678 height 23
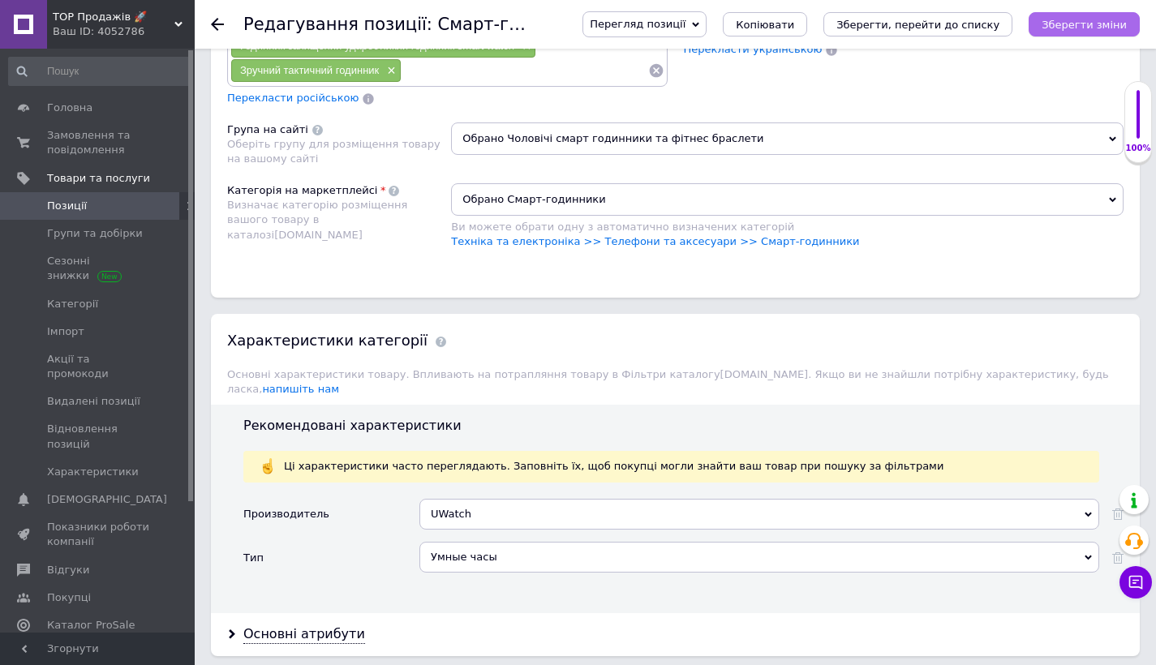
click at [1070, 30] on button "Зберегти зміни" at bounding box center [1083, 24] width 111 height 24
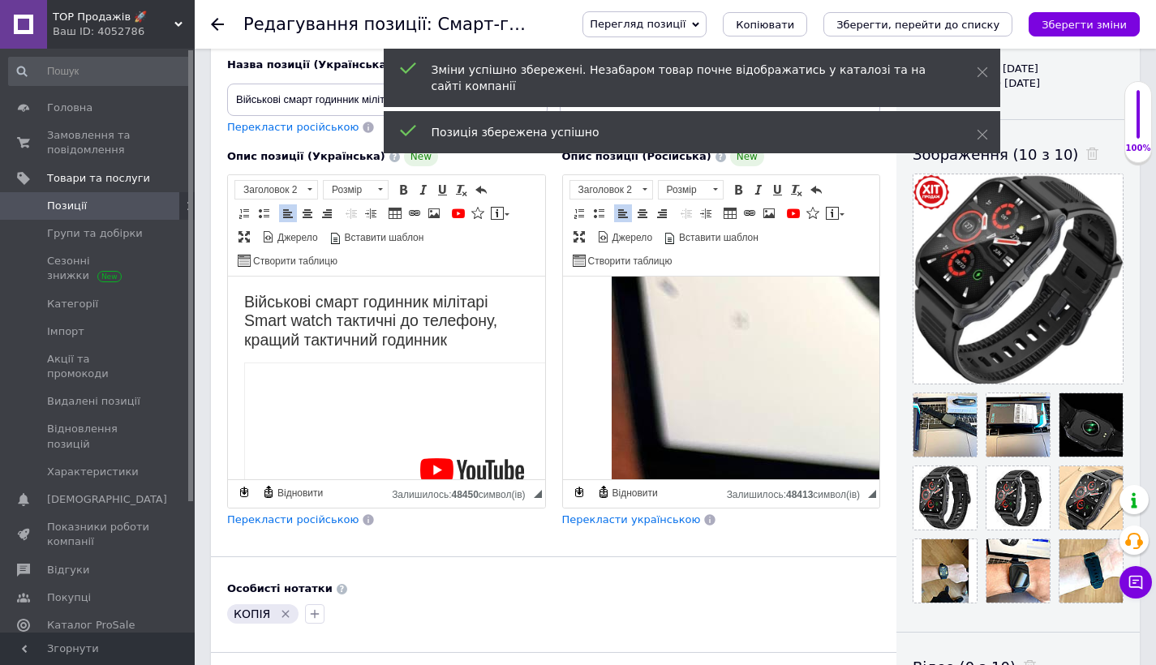
scroll to position [231, 0]
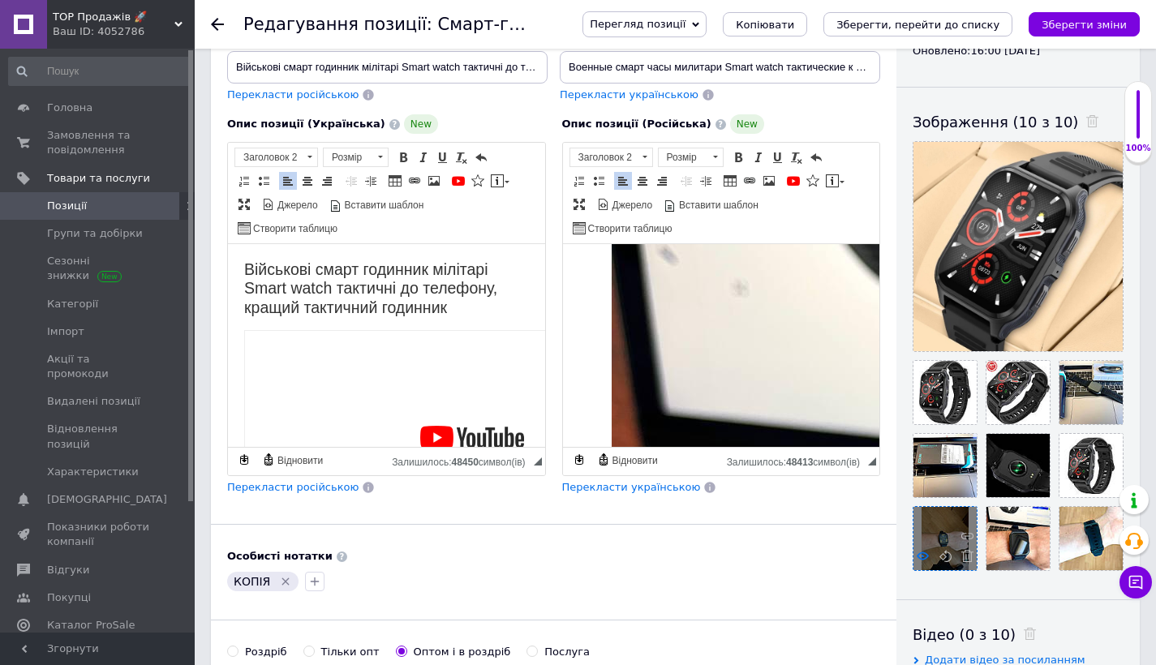
click at [925, 557] on icon at bounding box center [923, 556] width 12 height 12
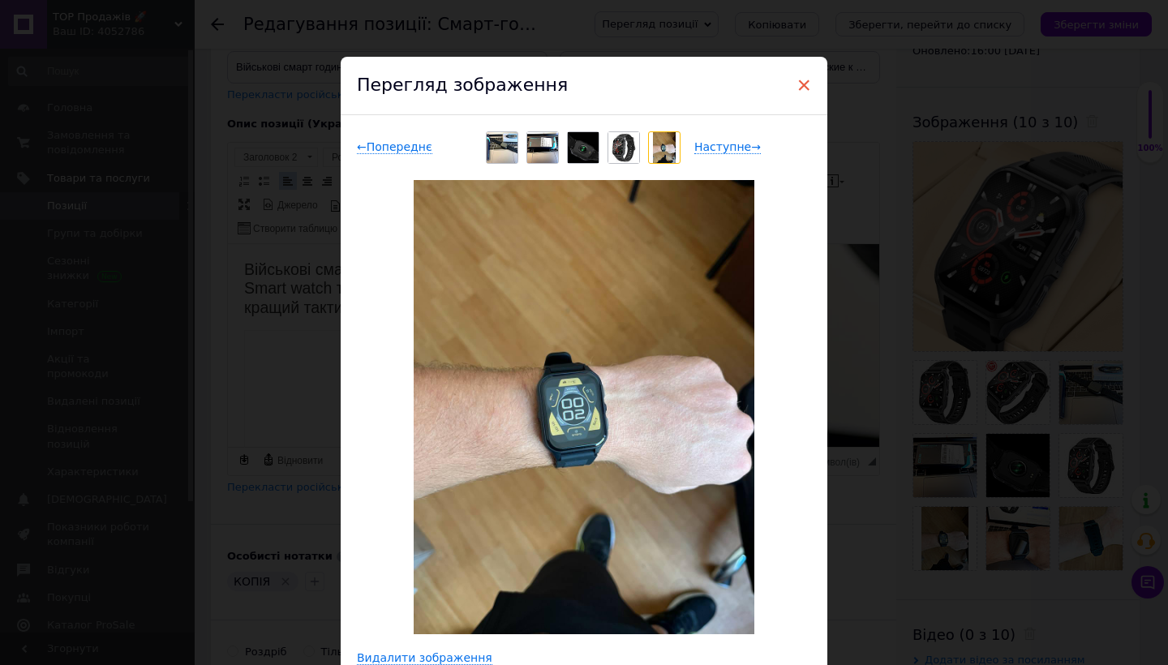
click at [796, 90] on span "×" at bounding box center [803, 85] width 15 height 28
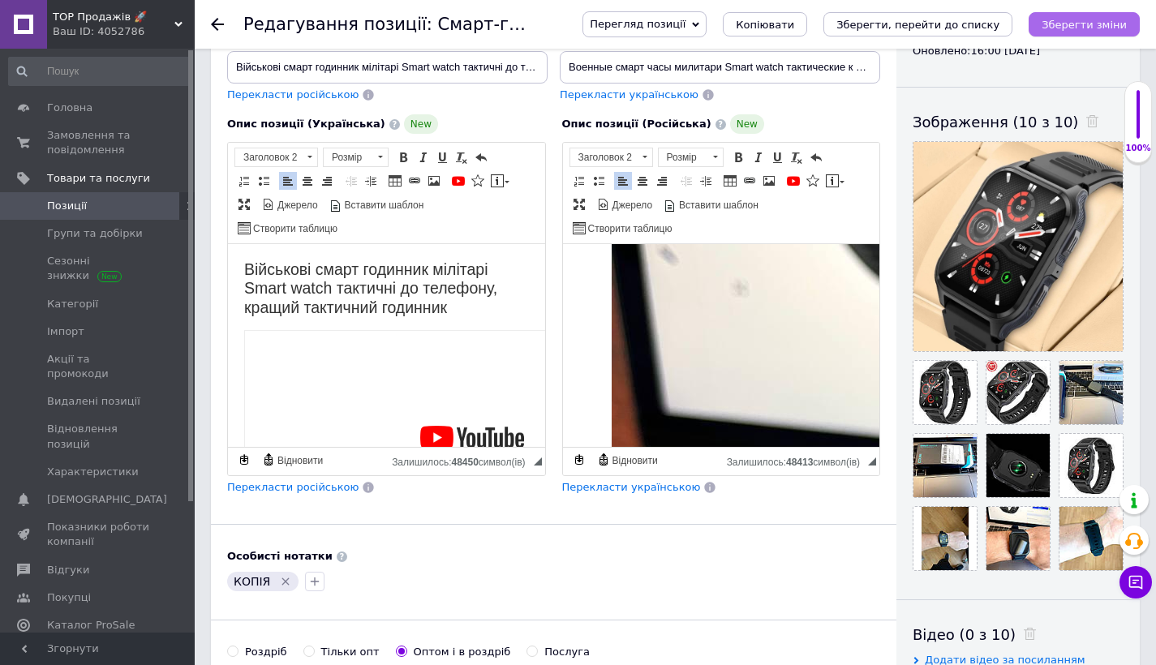
click at [1084, 19] on icon "Зберегти зміни" at bounding box center [1083, 25] width 85 height 12
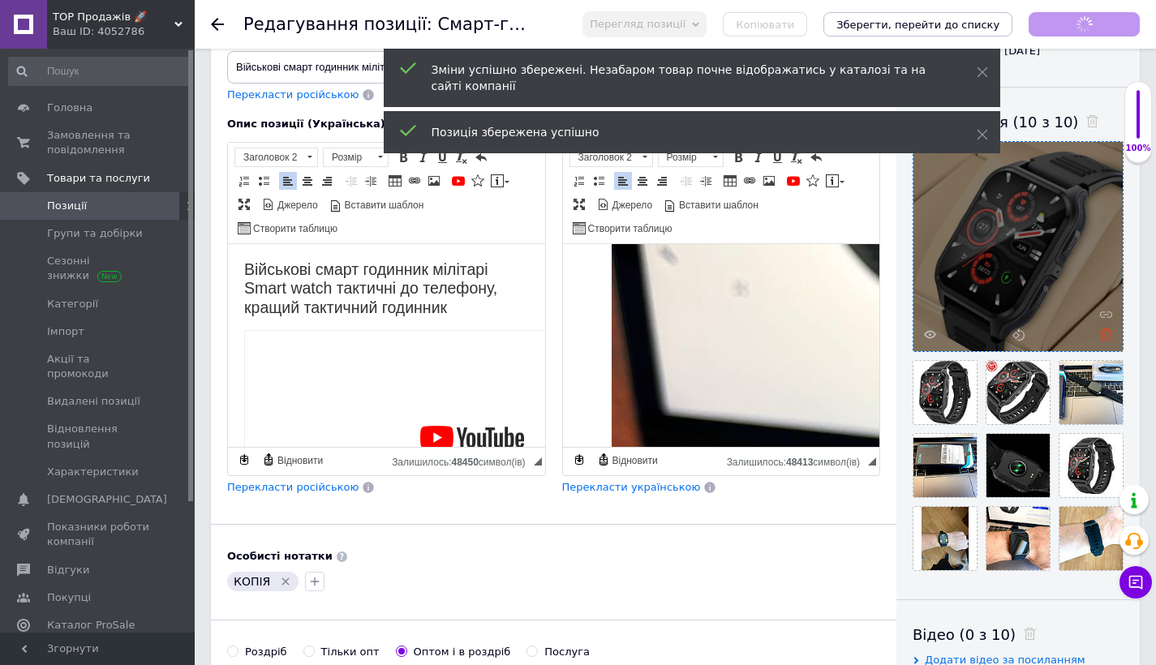
scroll to position [828, 0]
click at [1106, 335] on icon at bounding box center [1106, 334] width 12 height 12
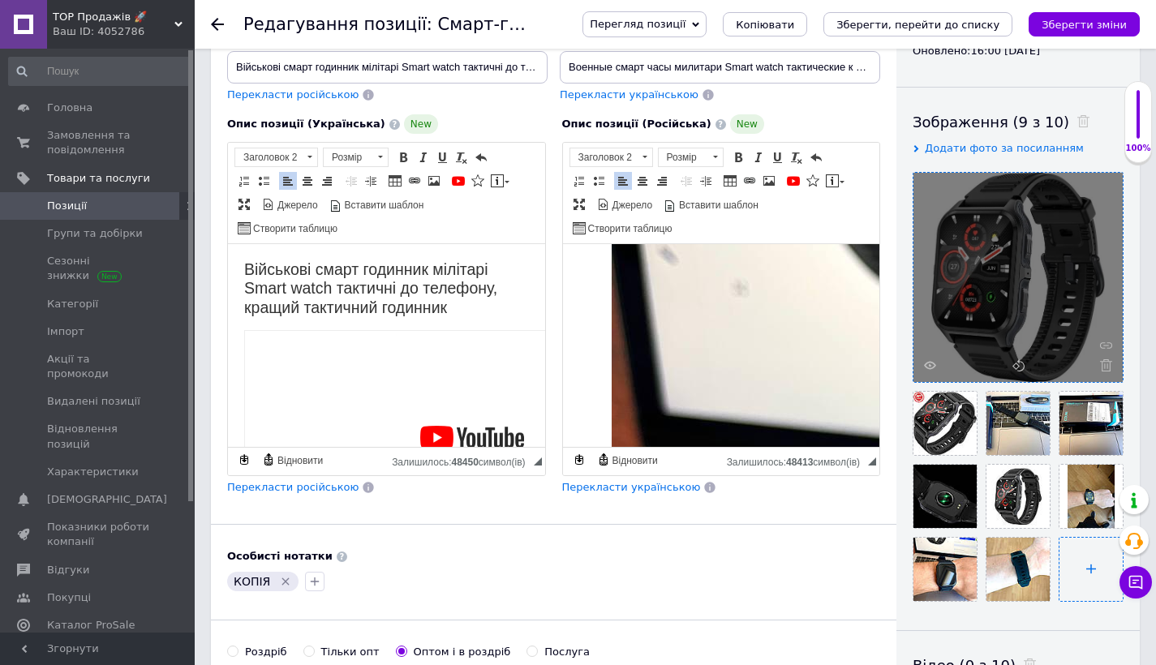
click at [1081, 569] on input "file" at bounding box center [1090, 569] width 63 height 63
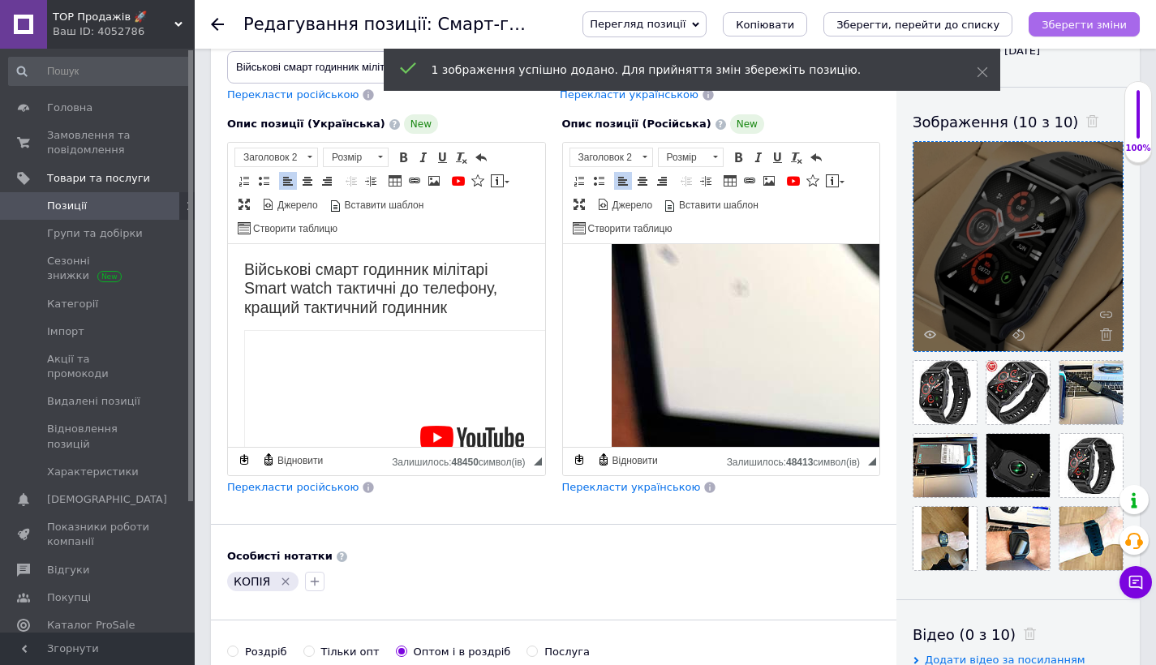
click at [1084, 26] on icon "Зберегти зміни" at bounding box center [1083, 25] width 85 height 12
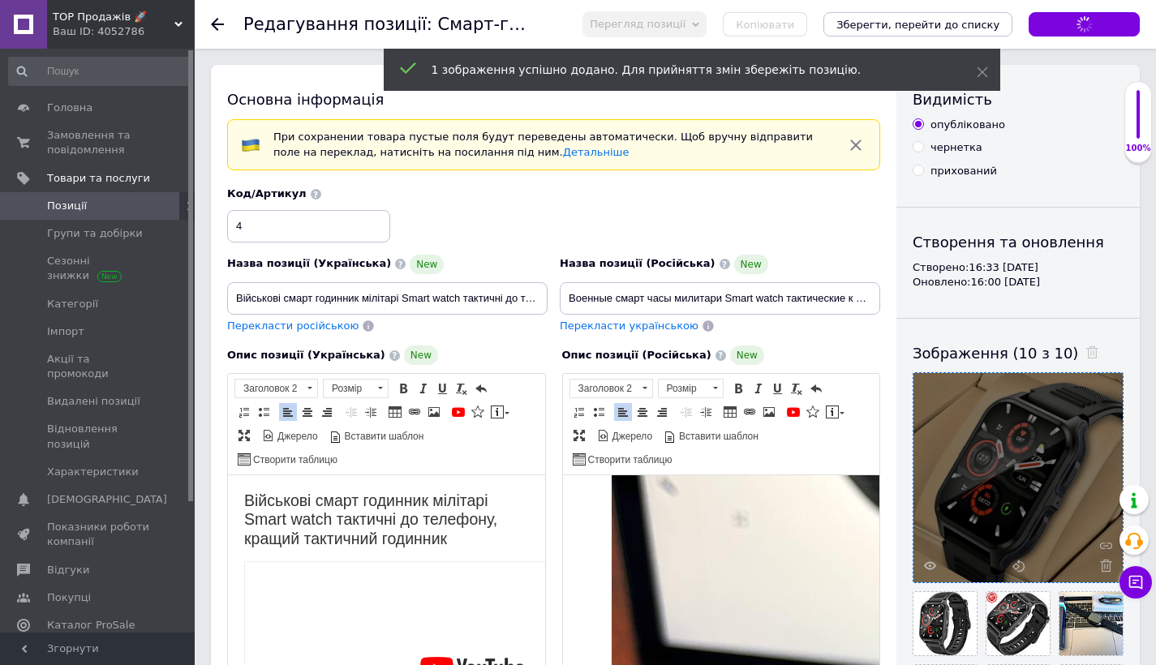
scroll to position [7, 0]
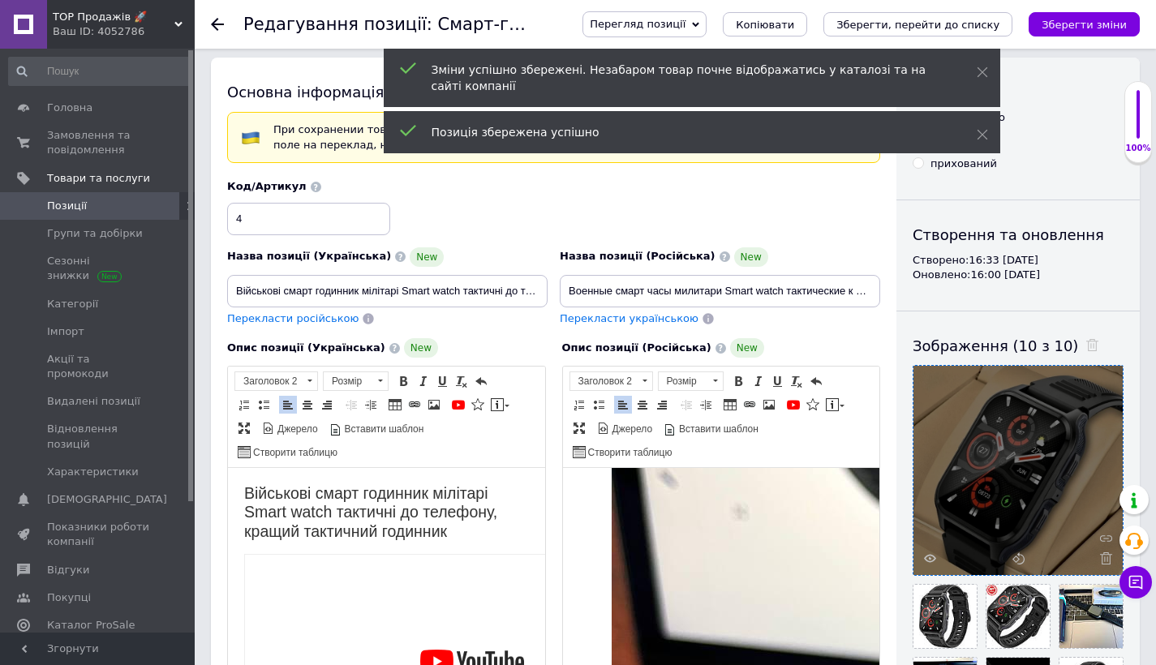
click at [73, 204] on span "Позиції" at bounding box center [67, 206] width 40 height 15
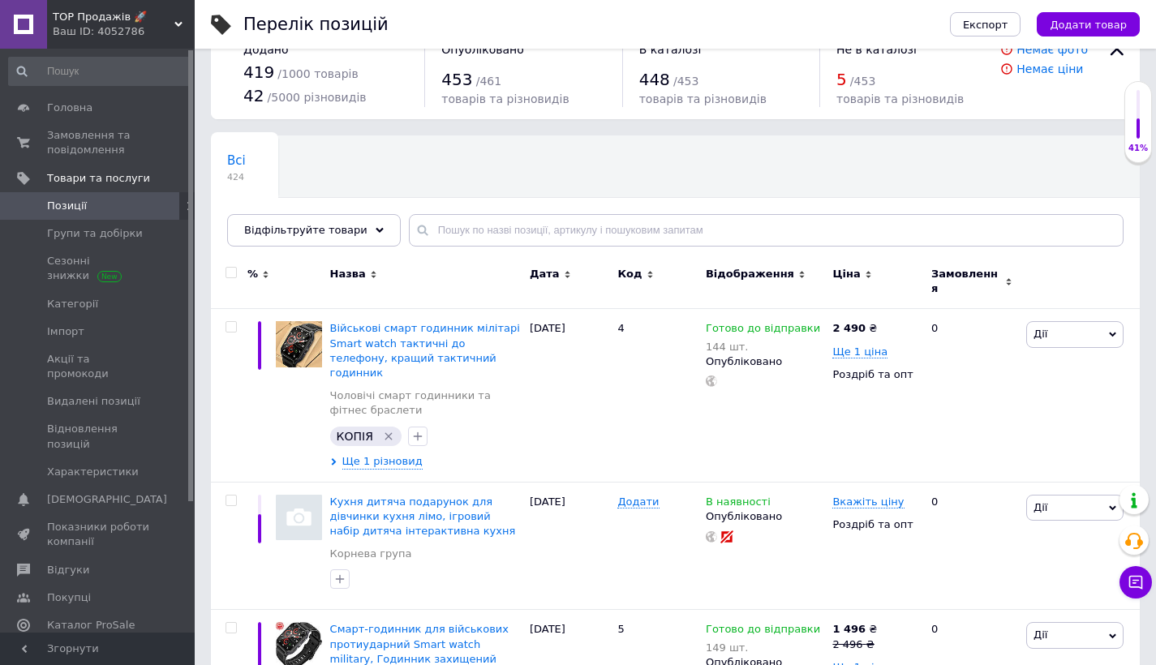
scroll to position [126, 0]
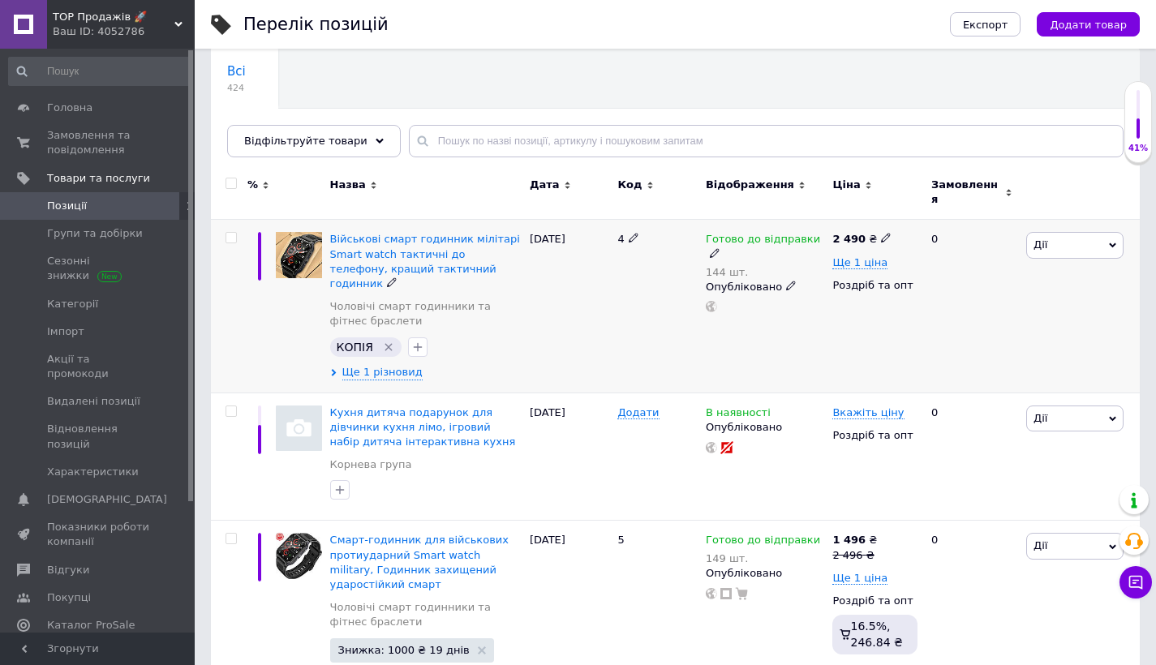
click at [1041, 238] on span "Дії" at bounding box center [1040, 244] width 14 height 12
click at [1003, 335] on li "Знижка" at bounding box center [1015, 344] width 215 height 23
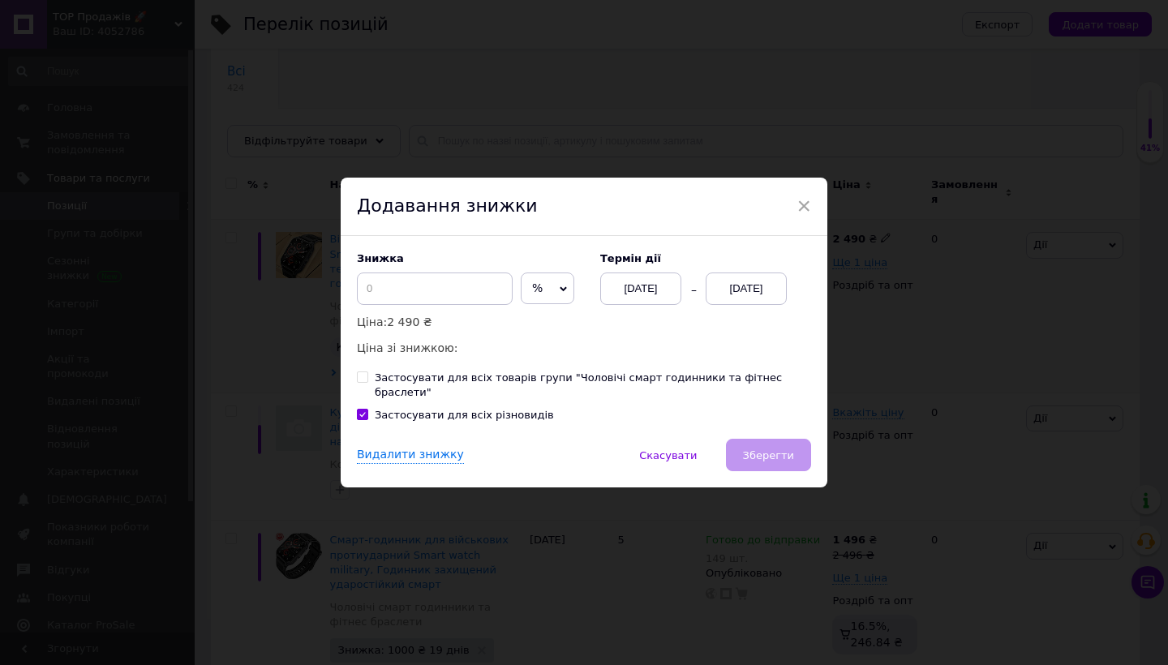
click at [776, 284] on div "[DATE]" at bounding box center [746, 289] width 81 height 32
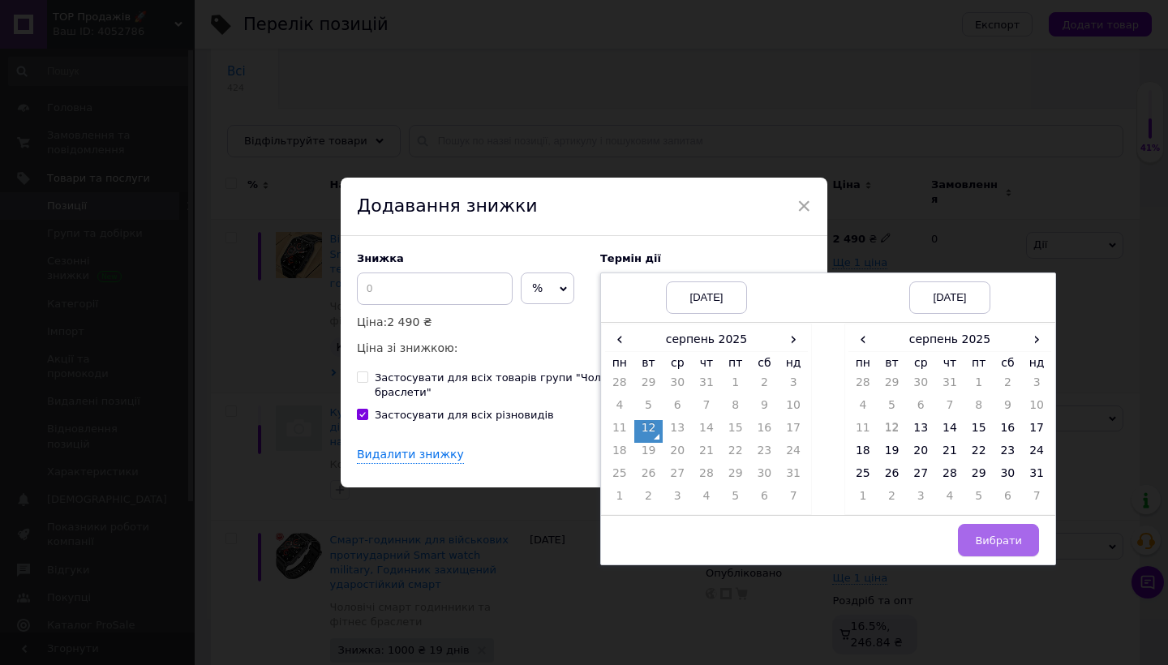
drag, startPoint x: 1035, startPoint y: 482, endPoint x: 997, endPoint y: 540, distance: 69.7
click at [1035, 481] on td "31" at bounding box center [1036, 477] width 29 height 23
click at [996, 556] on button "Вибрати" at bounding box center [998, 540] width 81 height 32
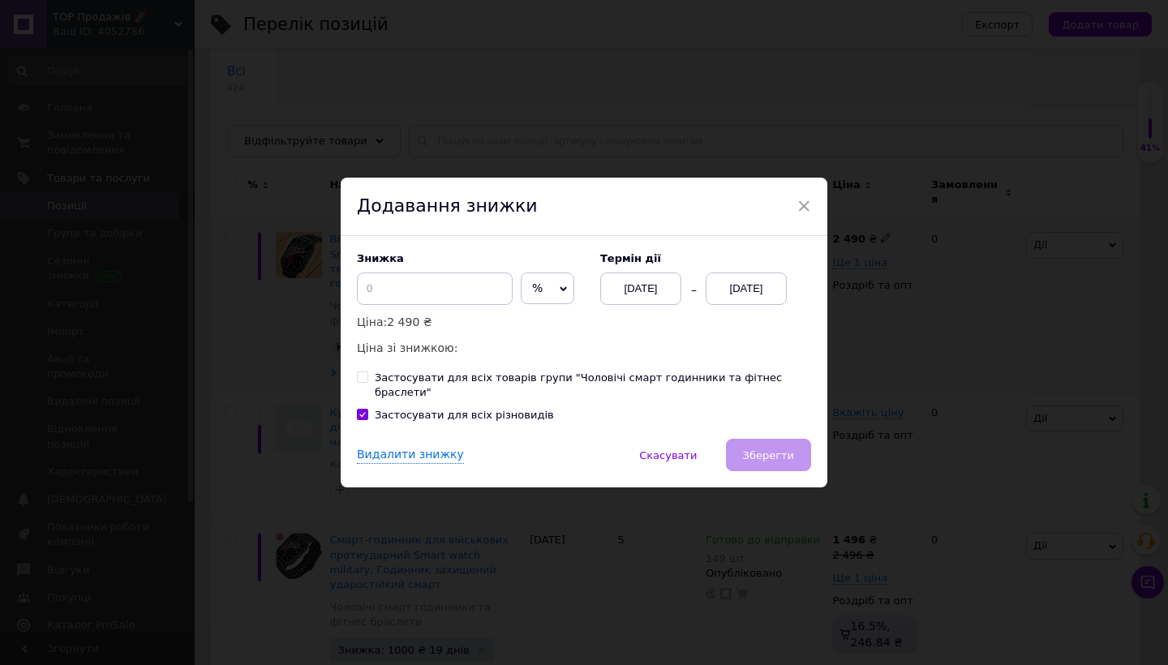
click at [550, 300] on span "%" at bounding box center [548, 289] width 54 height 32
click at [527, 327] on li "₴" at bounding box center [548, 322] width 52 height 23
click at [470, 292] on input at bounding box center [435, 289] width 156 height 32
type input "1000"
click at [750, 439] on button "Зберегти" at bounding box center [768, 455] width 85 height 32
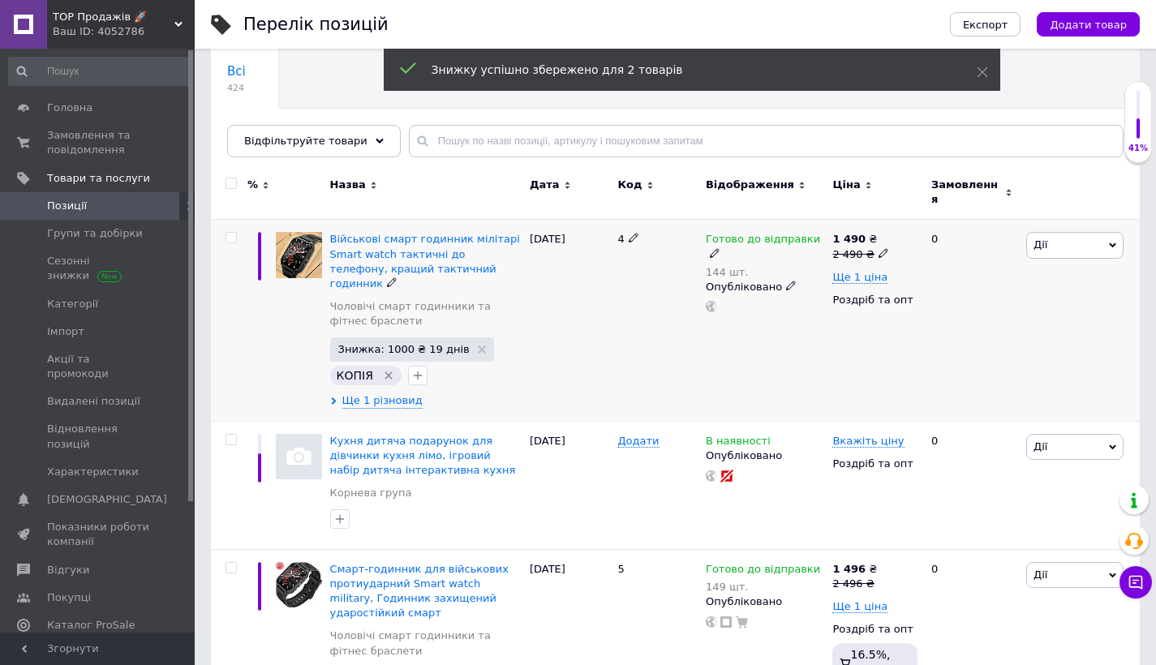
click at [1058, 220] on div "[PERSON_NAME] Підняти на початок групи Копіювати Знижка Подарунок Супутні Прихо…" at bounding box center [1081, 321] width 118 height 202
click at [1057, 237] on span "Дії" at bounding box center [1074, 245] width 97 height 26
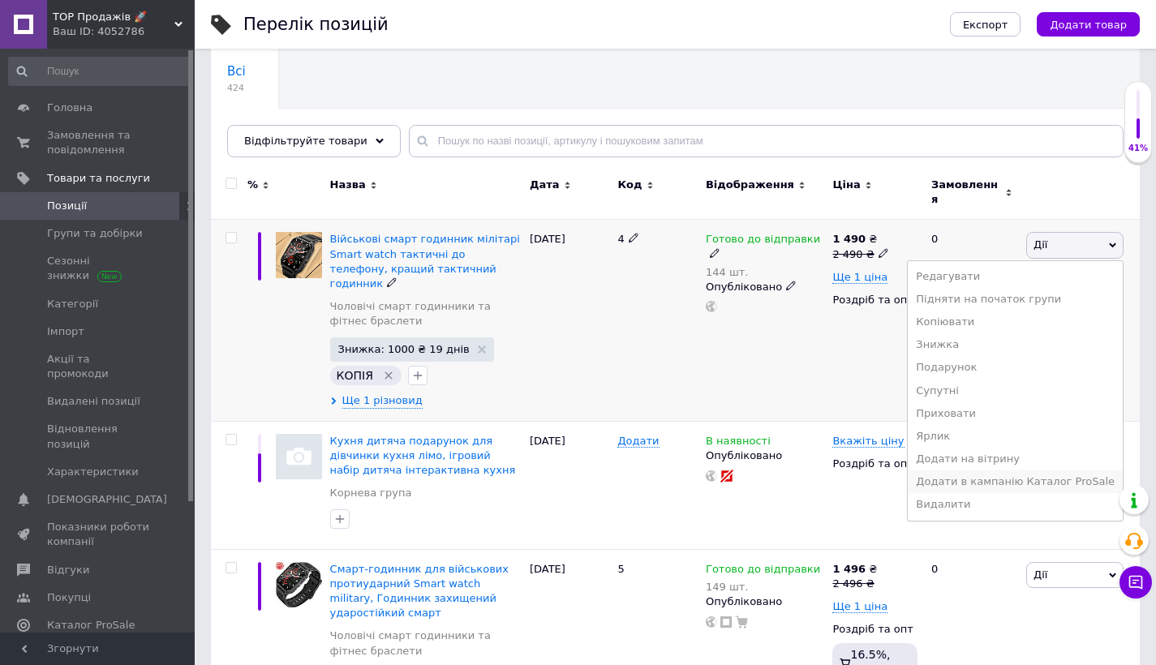
click at [968, 478] on li "Додати в кампанію Каталог ProSale" at bounding box center [1015, 481] width 215 height 23
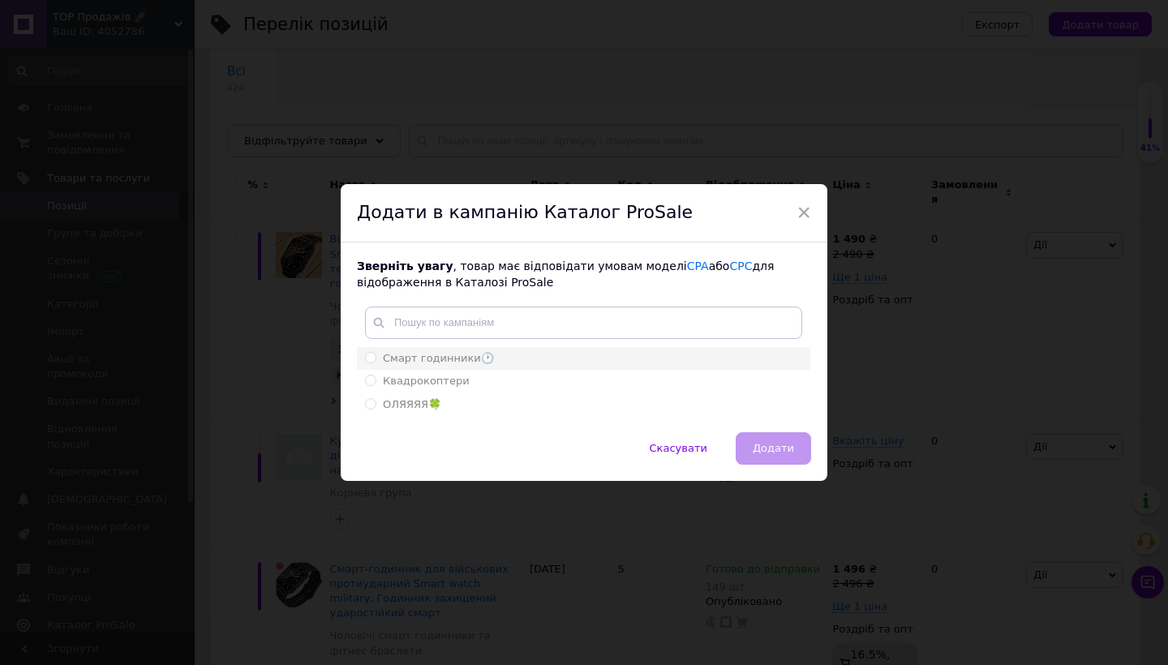
click at [482, 361] on span "Смарт годинники🕐" at bounding box center [438, 358] width 111 height 12
click at [376, 361] on input "Смарт годинники🕐" at bounding box center [370, 357] width 11 height 11
radio input "true"
click at [762, 444] on span "Додати" at bounding box center [773, 448] width 41 height 12
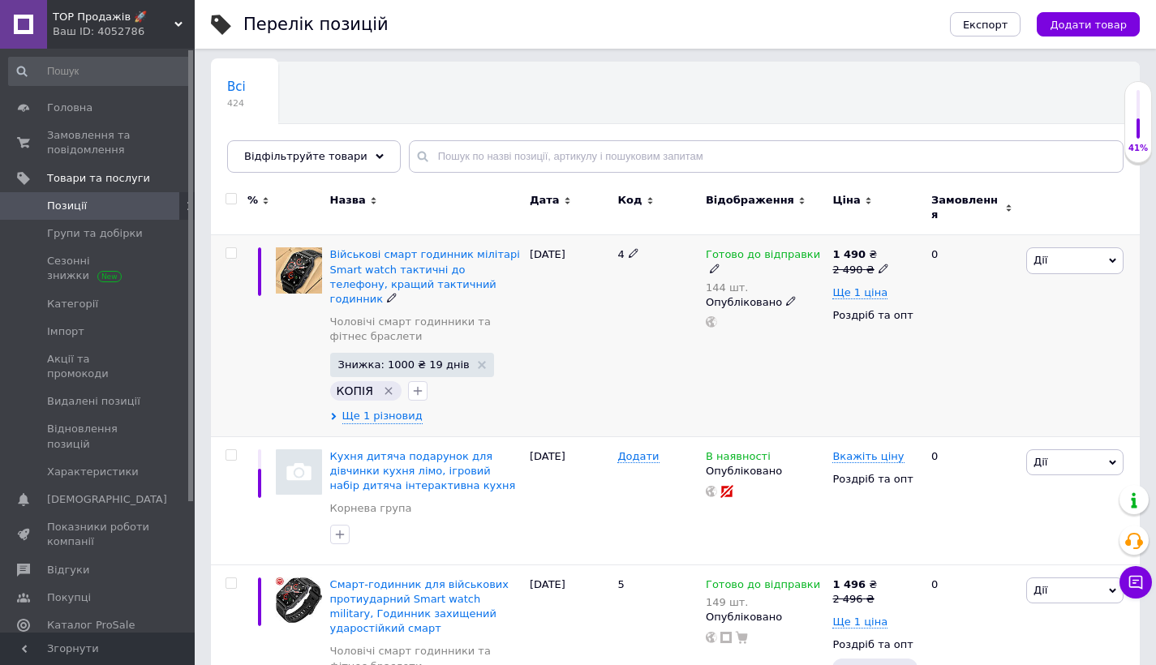
scroll to position [42, 0]
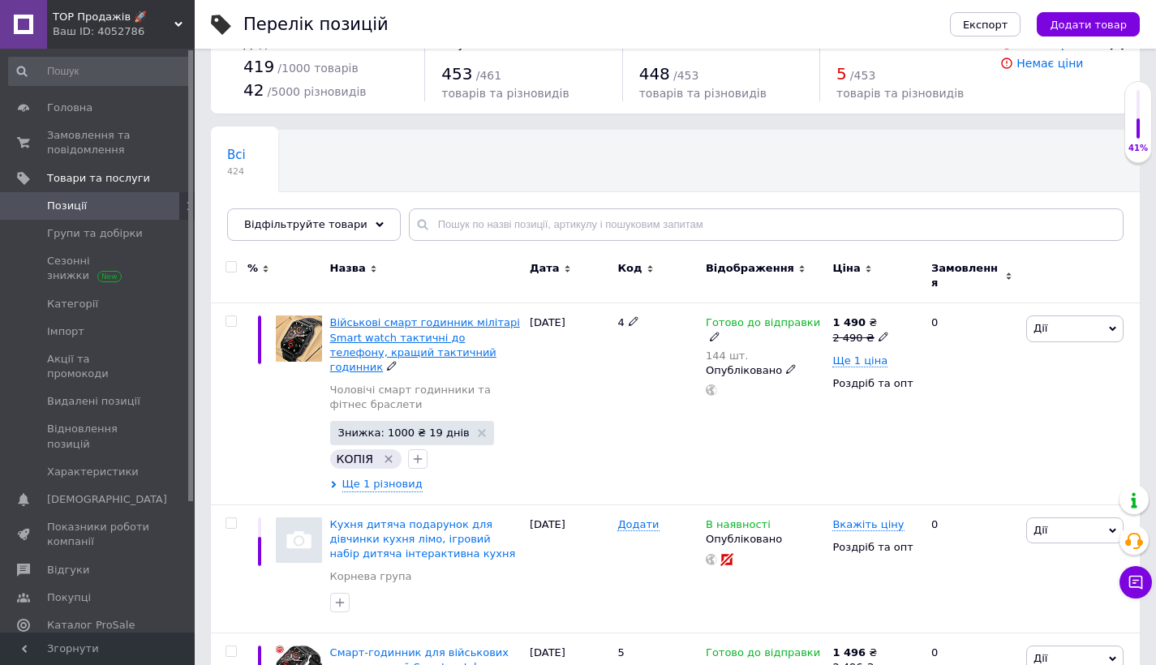
click at [425, 326] on span "Військові смарт годинник мілітарі Smart watch тактичні до телефону, кращий такт…" at bounding box center [425, 344] width 190 height 57
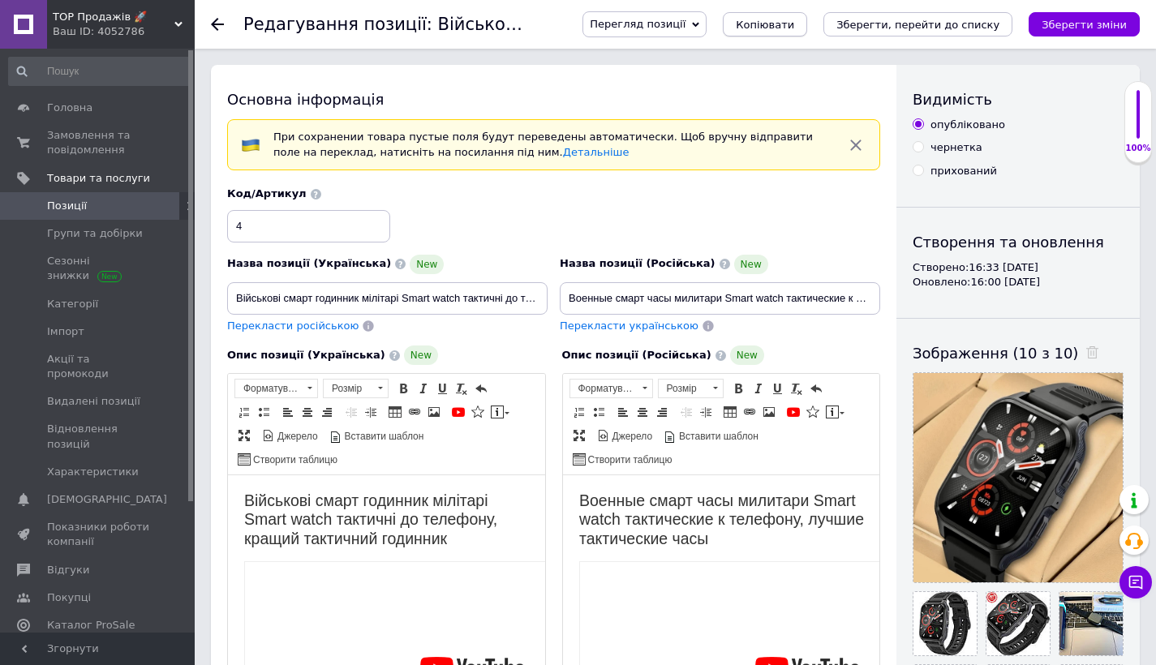
click at [794, 24] on span "Копіювати" at bounding box center [765, 25] width 58 height 12
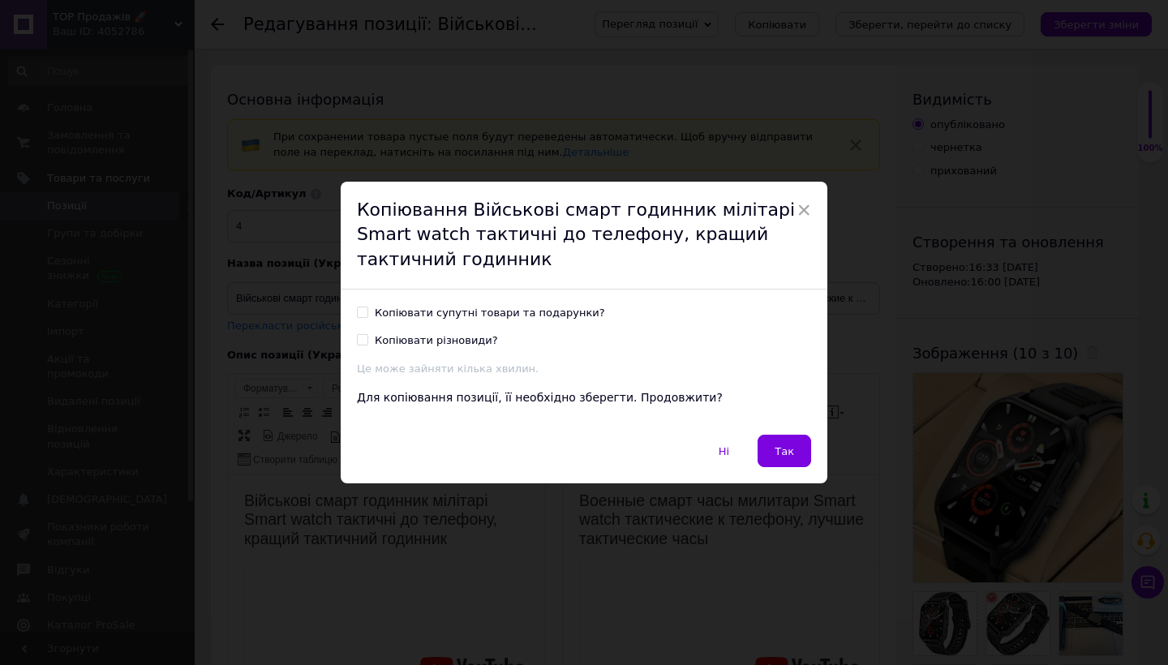
click at [363, 307] on input "Копіювати супутні товари та подарунки?" at bounding box center [362, 312] width 11 height 11
checkbox input "true"
click at [368, 341] on label "Копіювати різновиди?" at bounding box center [427, 340] width 141 height 15
click at [367, 341] on input "Копіювати різновиди?" at bounding box center [362, 339] width 11 height 11
checkbox input "true"
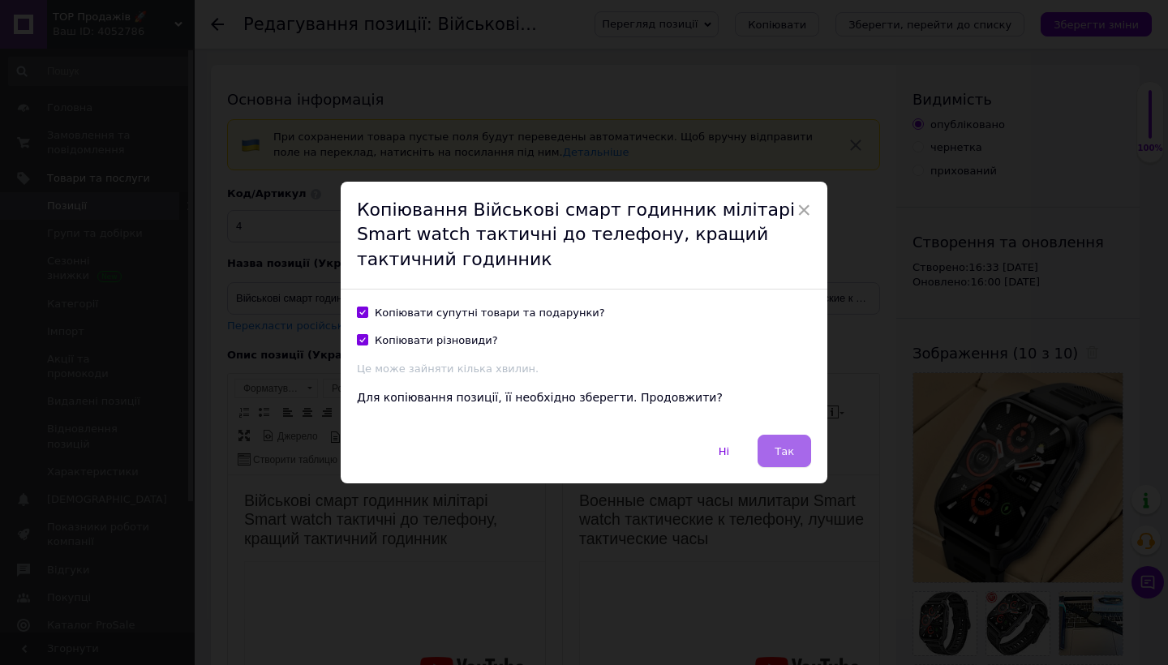
click at [768, 438] on button "Так" at bounding box center [785, 451] width 54 height 32
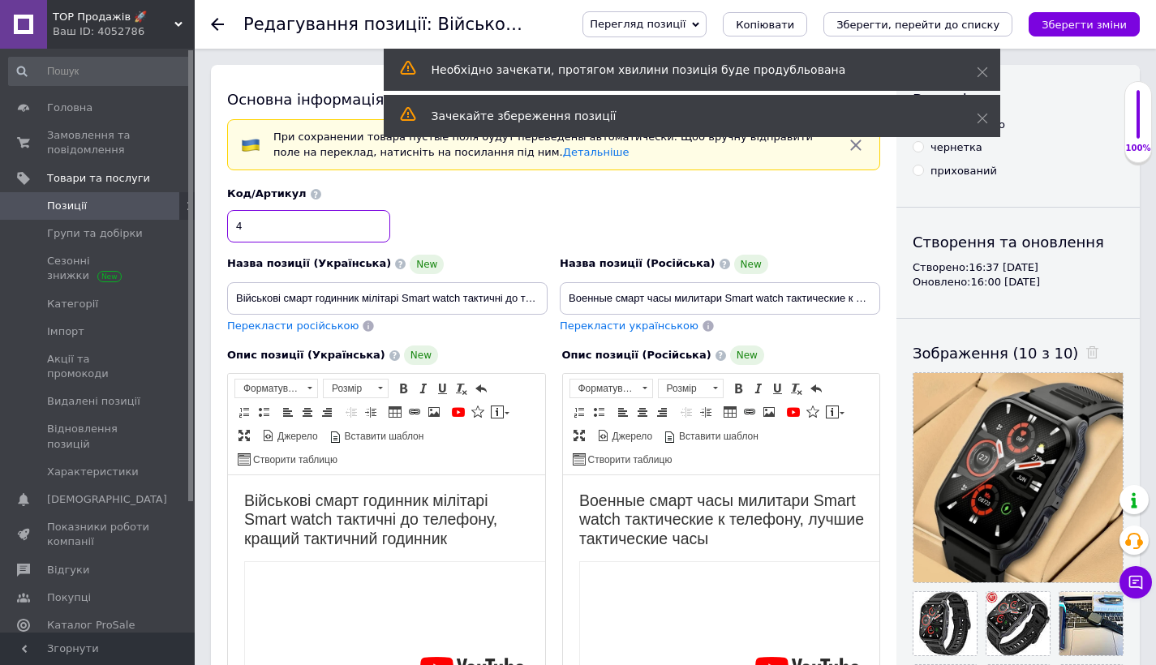
click at [325, 226] on input "4" at bounding box center [308, 226] width 163 height 32
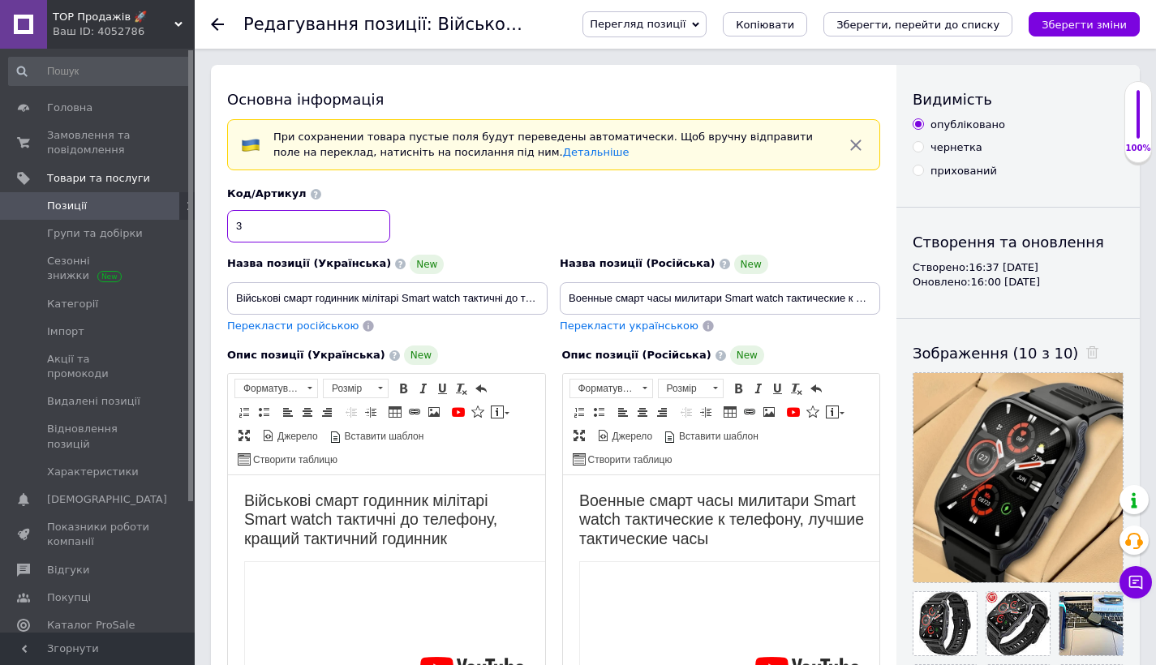
type input "3"
click at [387, 298] on input "Військові смарт годинник мілітарі Smart watch тактичні до телефону, кращий такт…" at bounding box center [387, 298] width 320 height 32
paste input "озумний спортивний годинник для чоловіків, Зручний тактичний годинник смарт чол…"
type input "Розумний спортивний годинник для чоловіків, Зручний тактичний годинник смарт чо…"
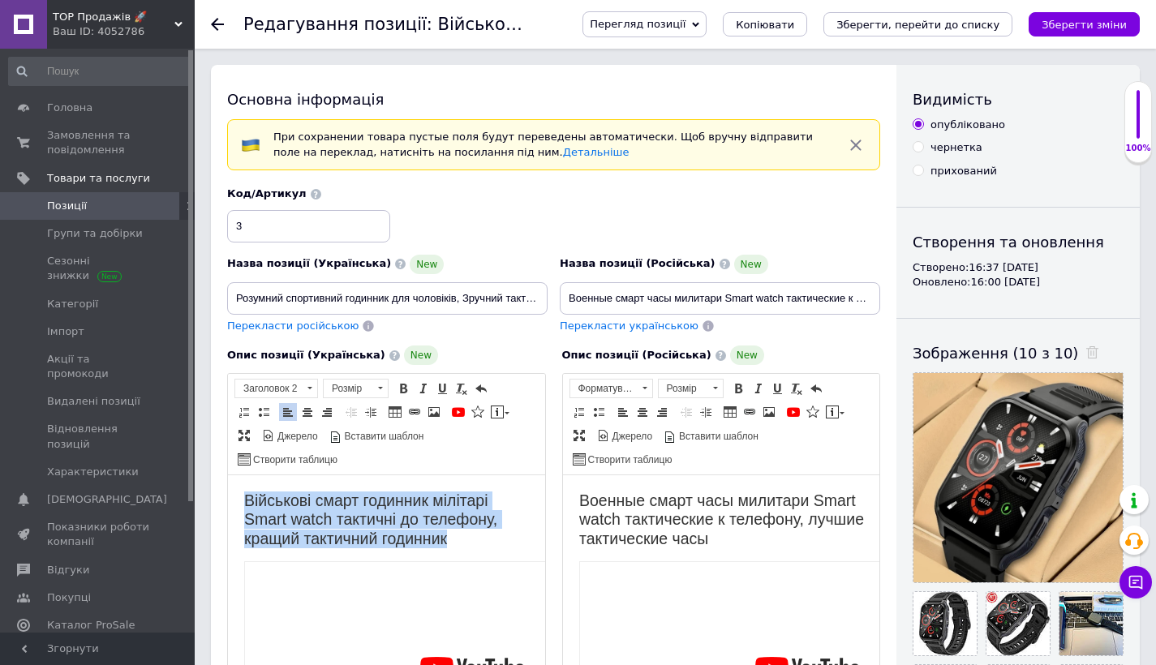
drag, startPoint x: 236, startPoint y: 501, endPoint x: 471, endPoint y: 530, distance: 236.9
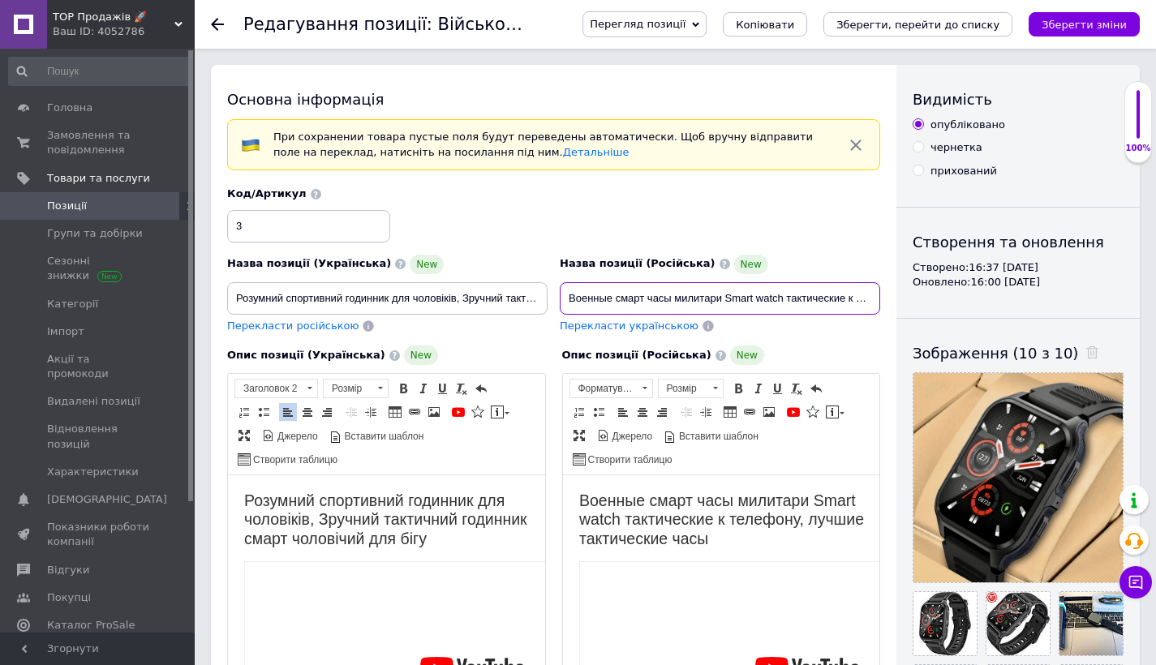
click at [681, 299] on input "Военные смарт часы милитари Smart watch тактические к телефону, лучшие тактичес…" at bounding box center [720, 298] width 320 height 32
type input "Умные спортивные часы для мужчин, Удобные тактические часы смарт мужские для бе…"
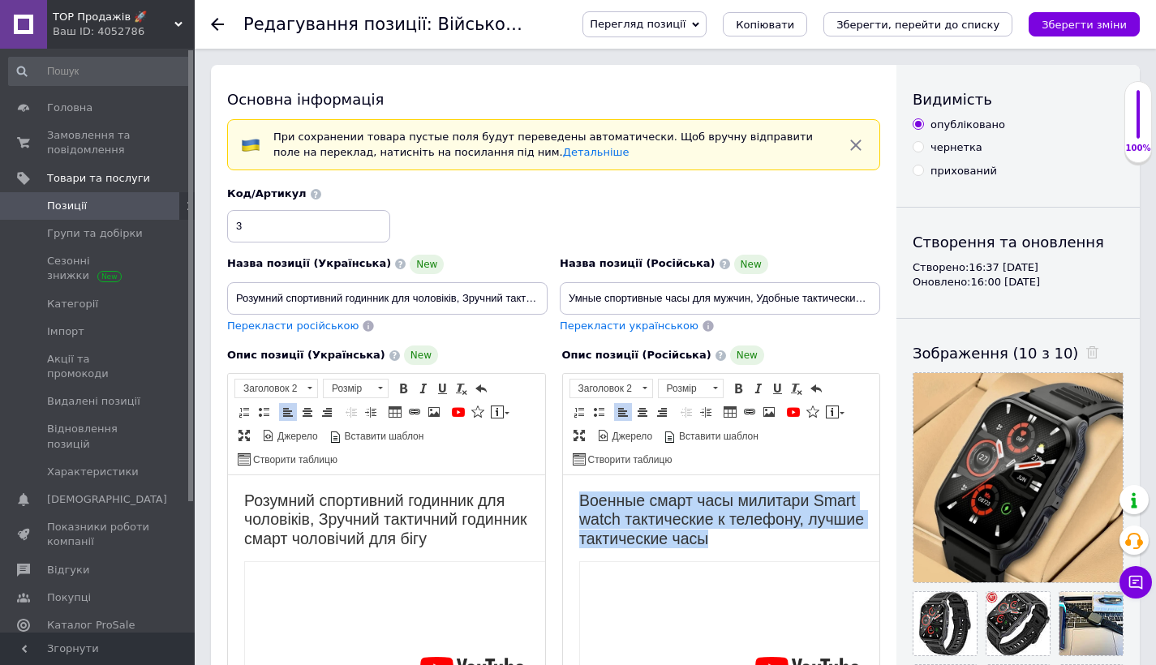
drag, startPoint x: 577, startPoint y: 500, endPoint x: 622, endPoint y: 555, distance: 71.4
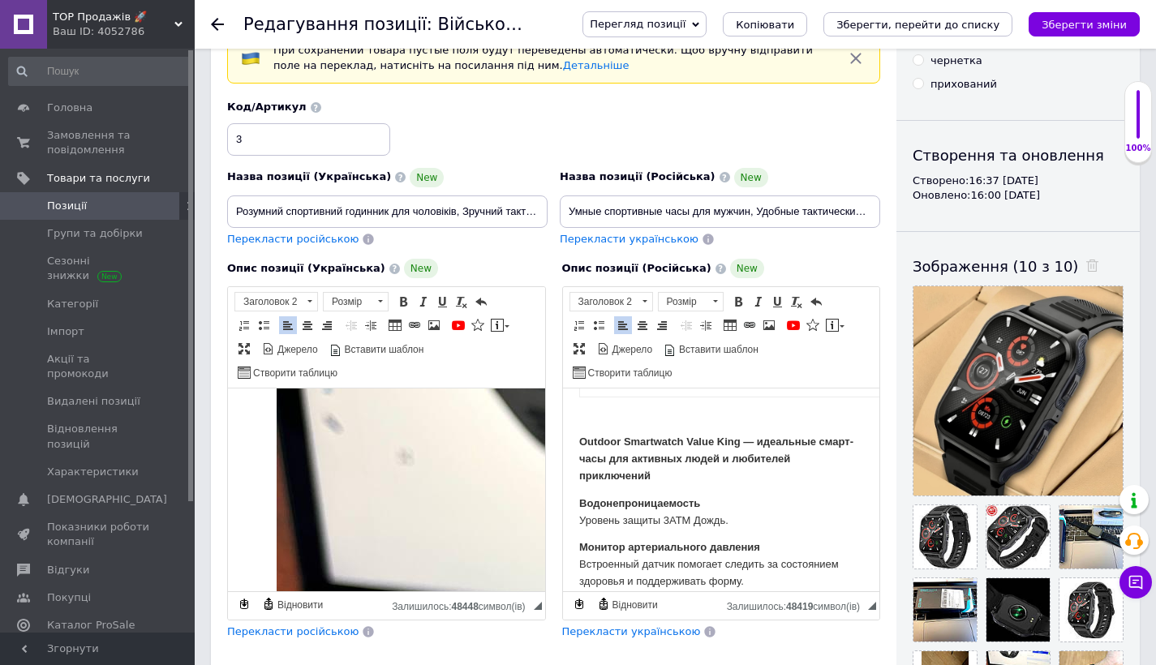
scroll to position [325, 0]
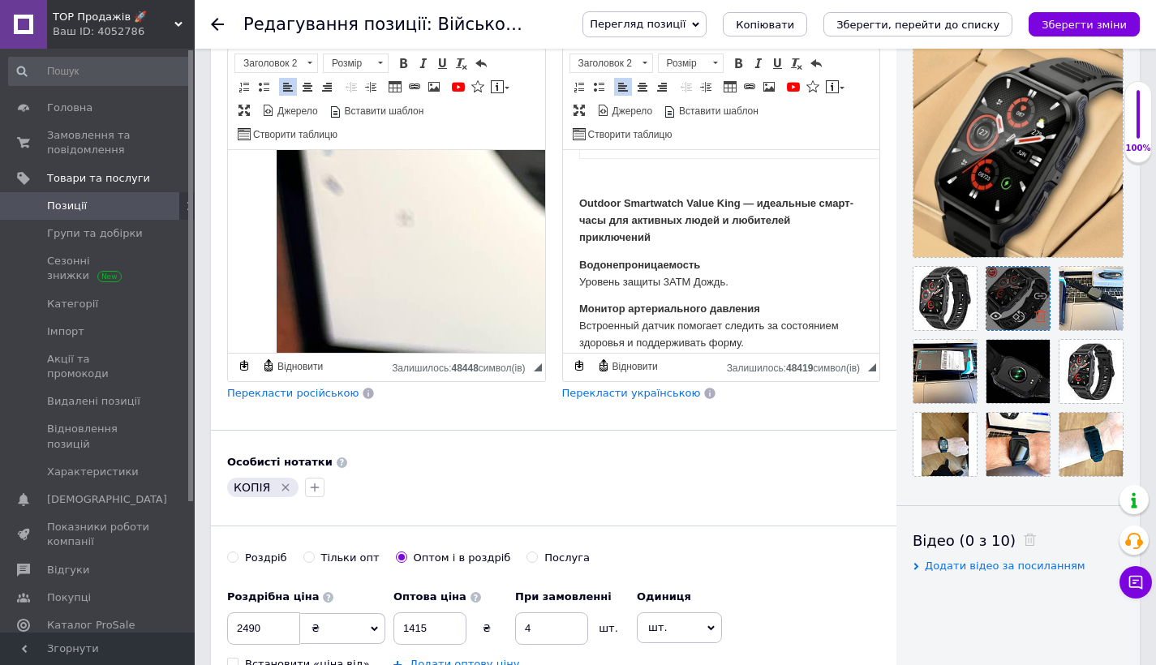
click at [1038, 320] on icon at bounding box center [1040, 316] width 12 height 12
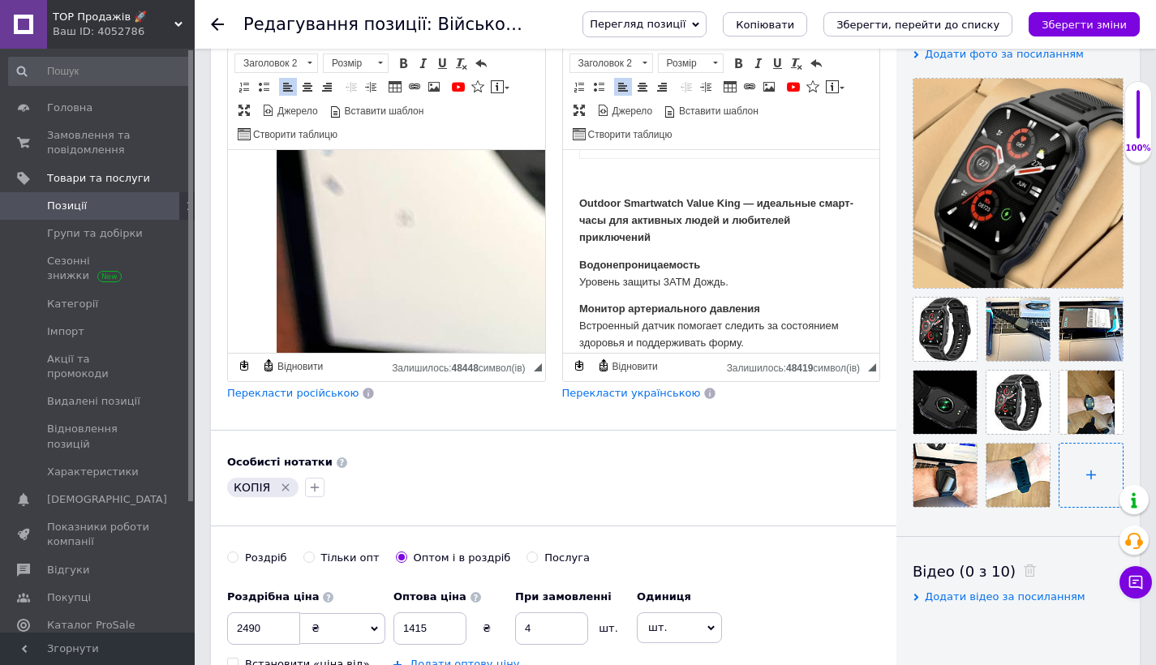
click at [1090, 487] on input "file" at bounding box center [1090, 475] width 63 height 63
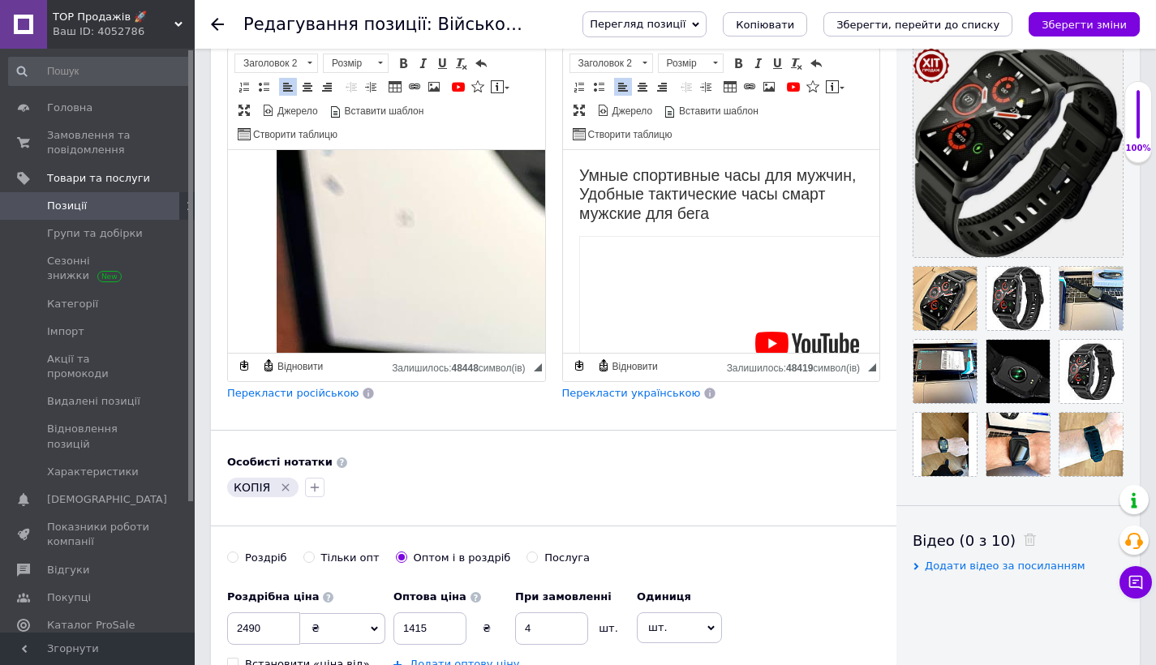
scroll to position [0, 0]
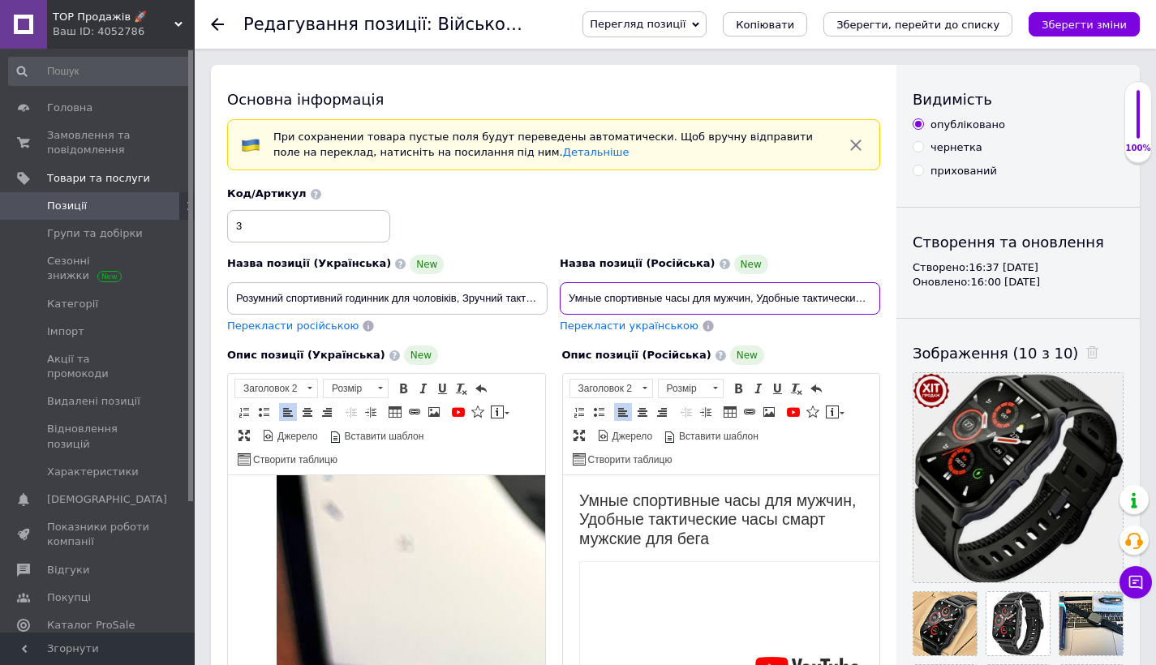
click at [598, 294] on input "Умные спортивные часы для мужчин, Удобные тактические часы смарт мужские для бе…" at bounding box center [720, 298] width 320 height 32
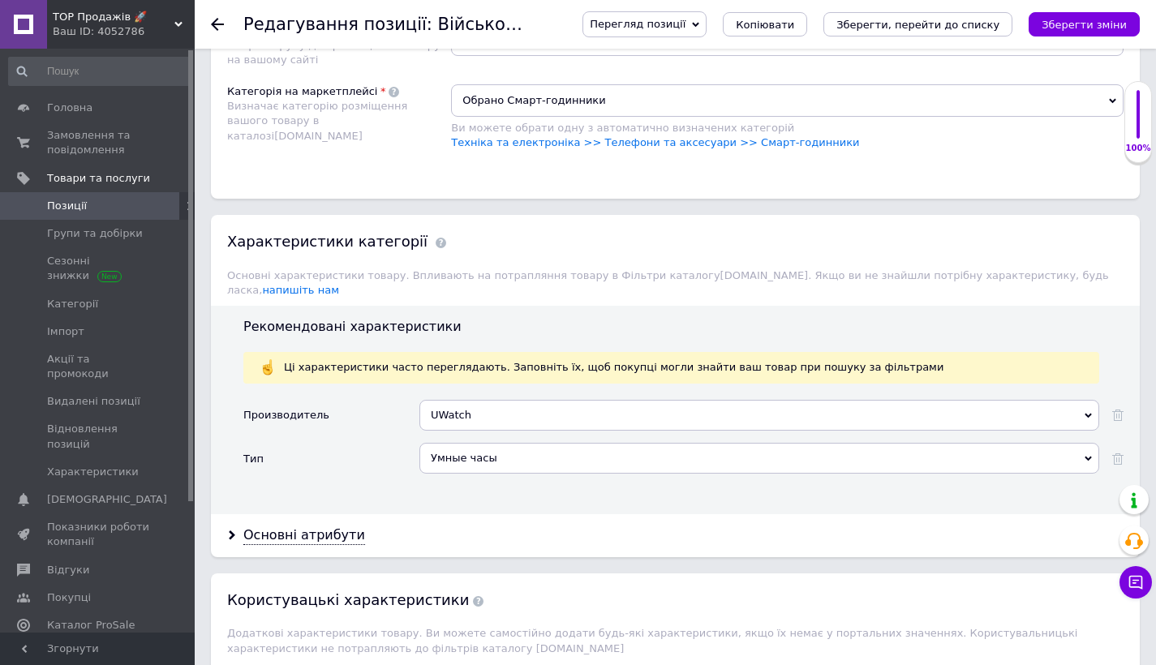
scroll to position [1871, 0]
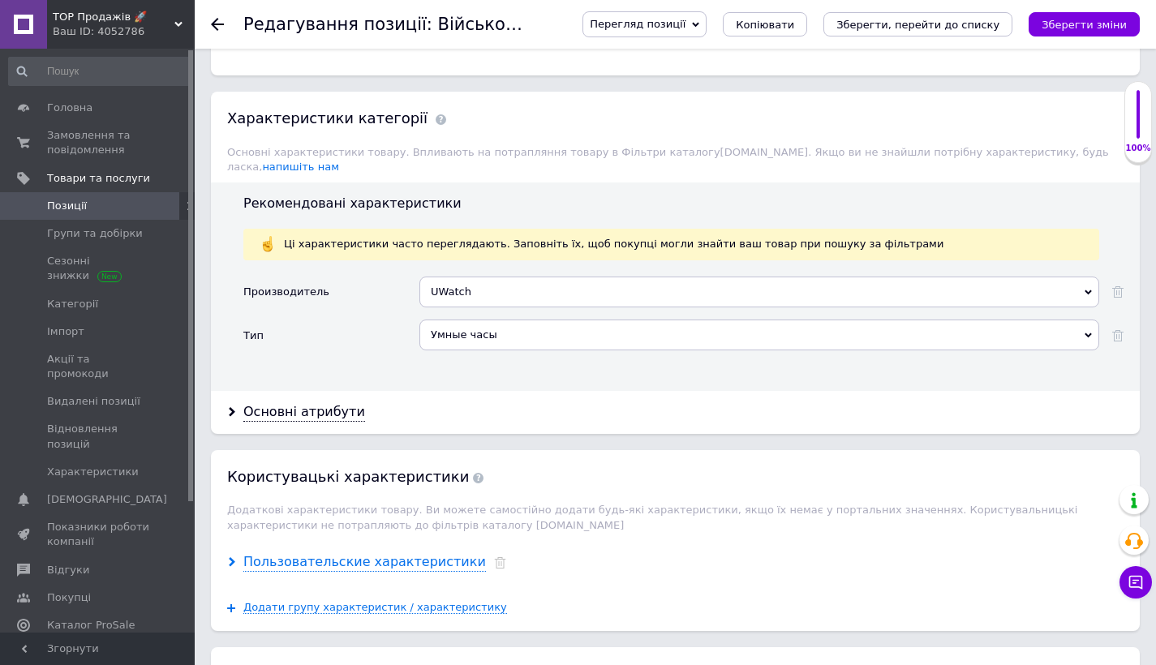
click at [360, 553] on div "Пользовательские характеристики" at bounding box center [364, 562] width 243 height 19
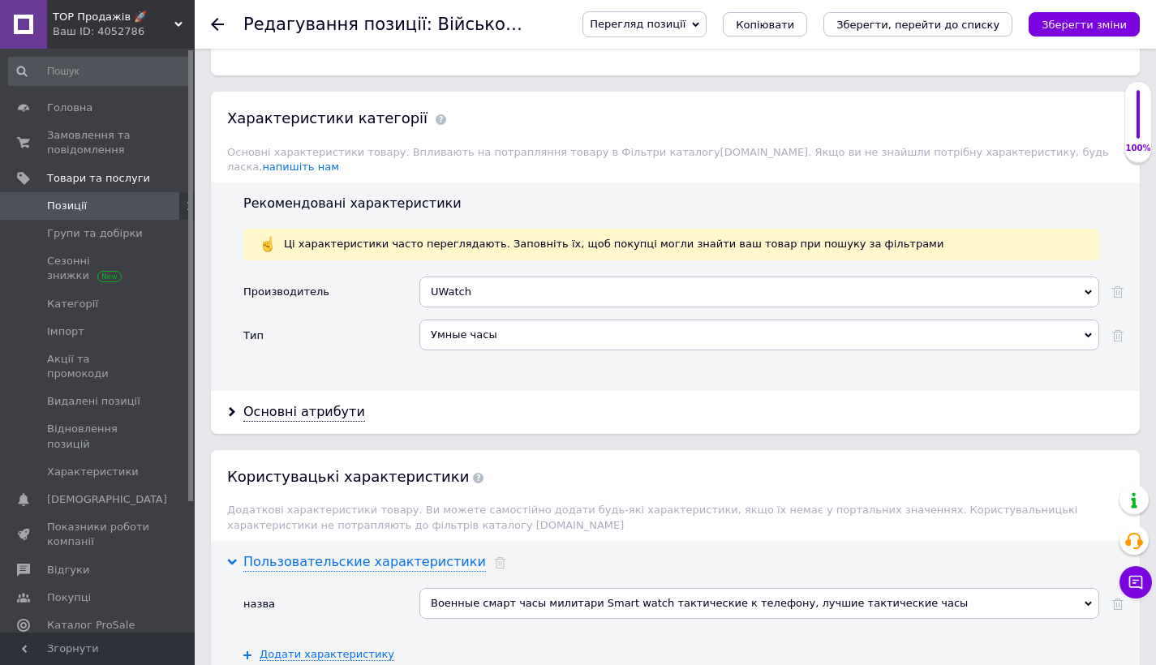
click at [366, 553] on div "Пользовательские характеристики" at bounding box center [364, 562] width 243 height 19
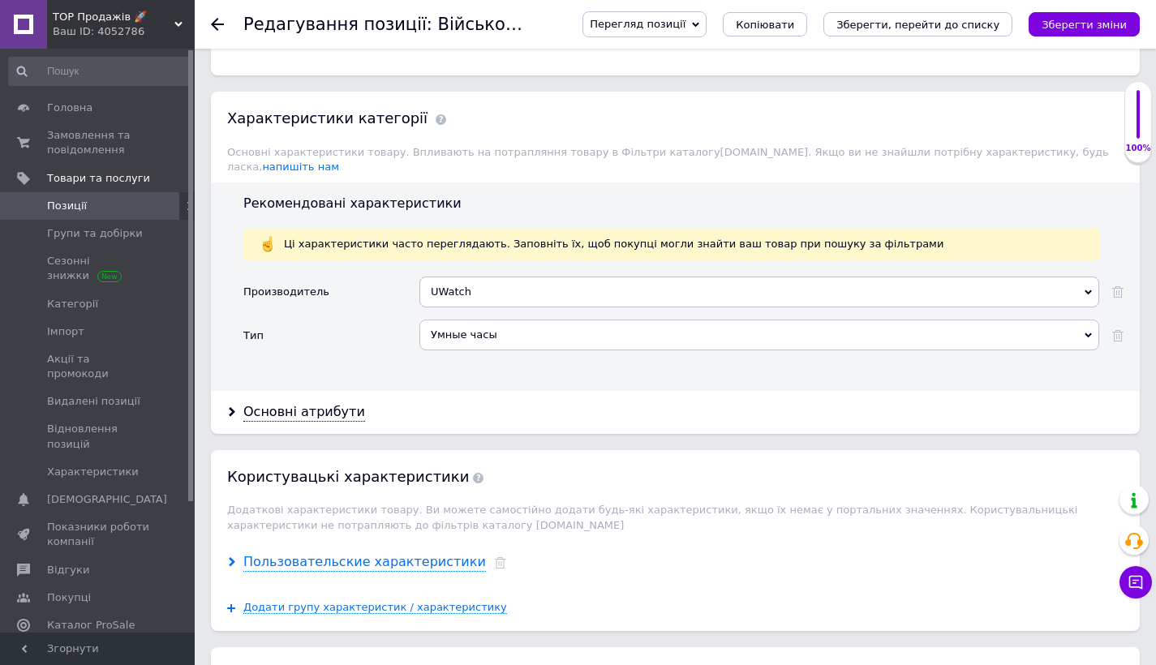
click at [392, 553] on div "Пользовательские характеристики" at bounding box center [364, 562] width 243 height 19
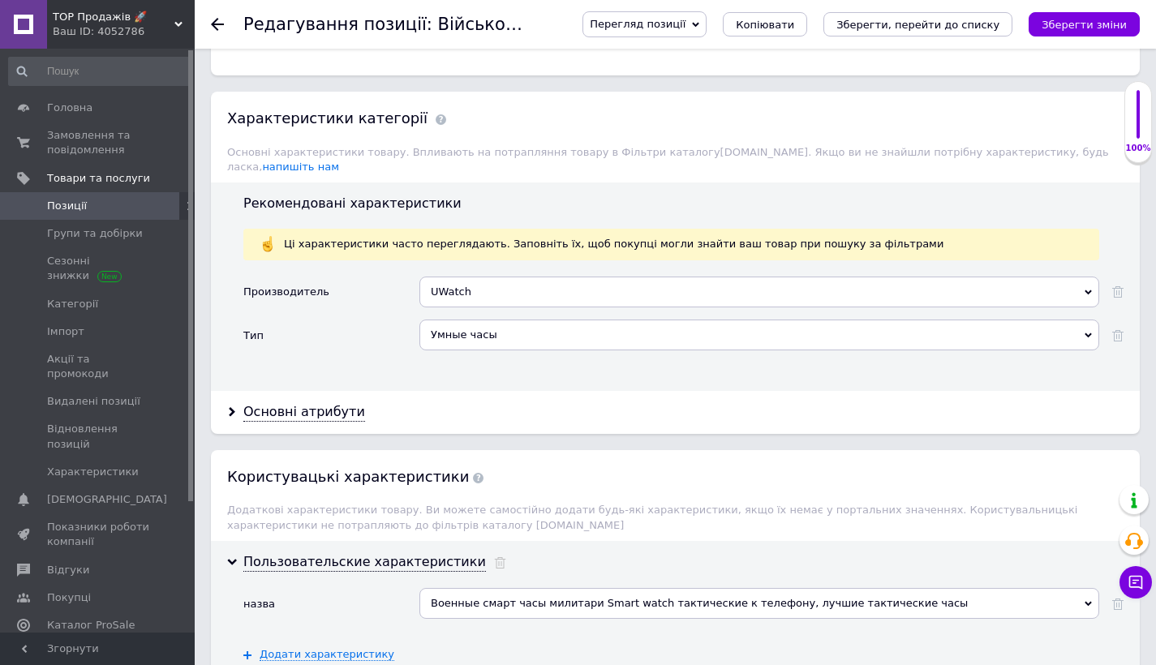
scroll to position [2000, 0]
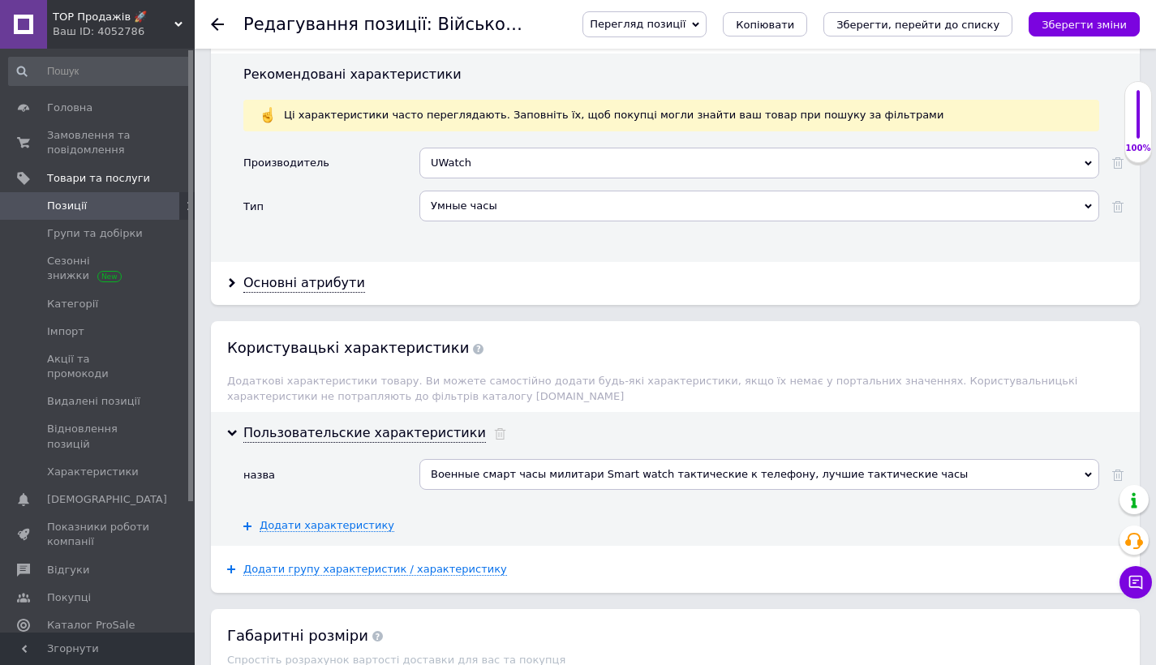
click at [507, 462] on div "Военные смарт часы милитари Smart watch тактические к телефону, лучшие тактичес…" at bounding box center [759, 474] width 680 height 31
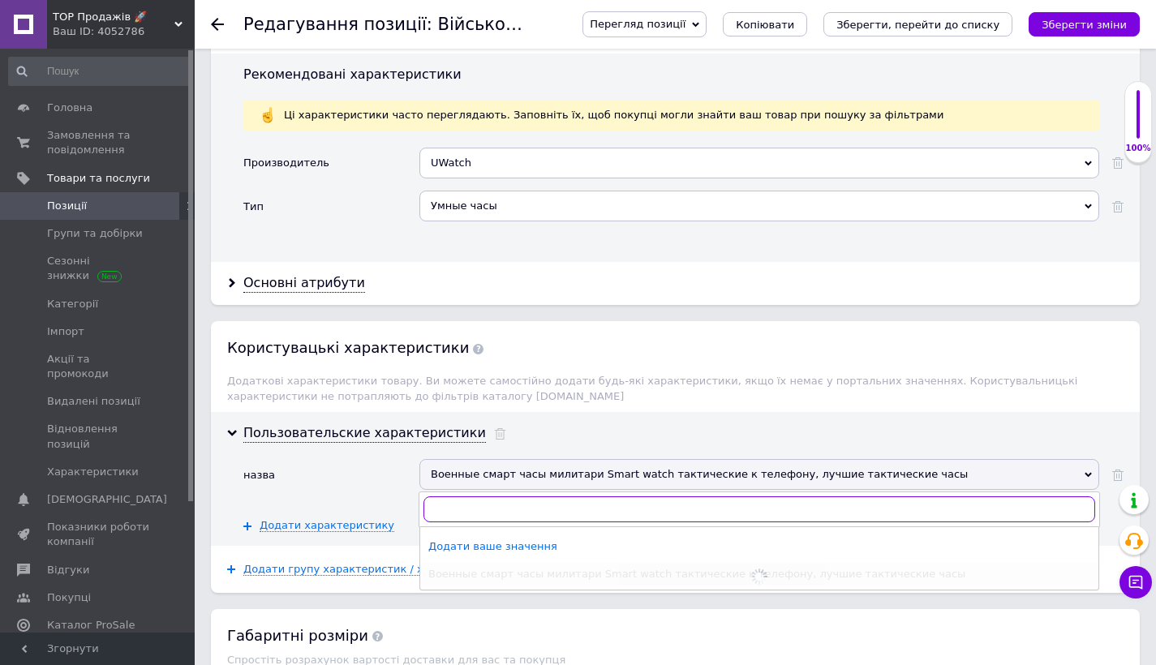
click at [474, 496] on input "text" at bounding box center [759, 509] width 672 height 26
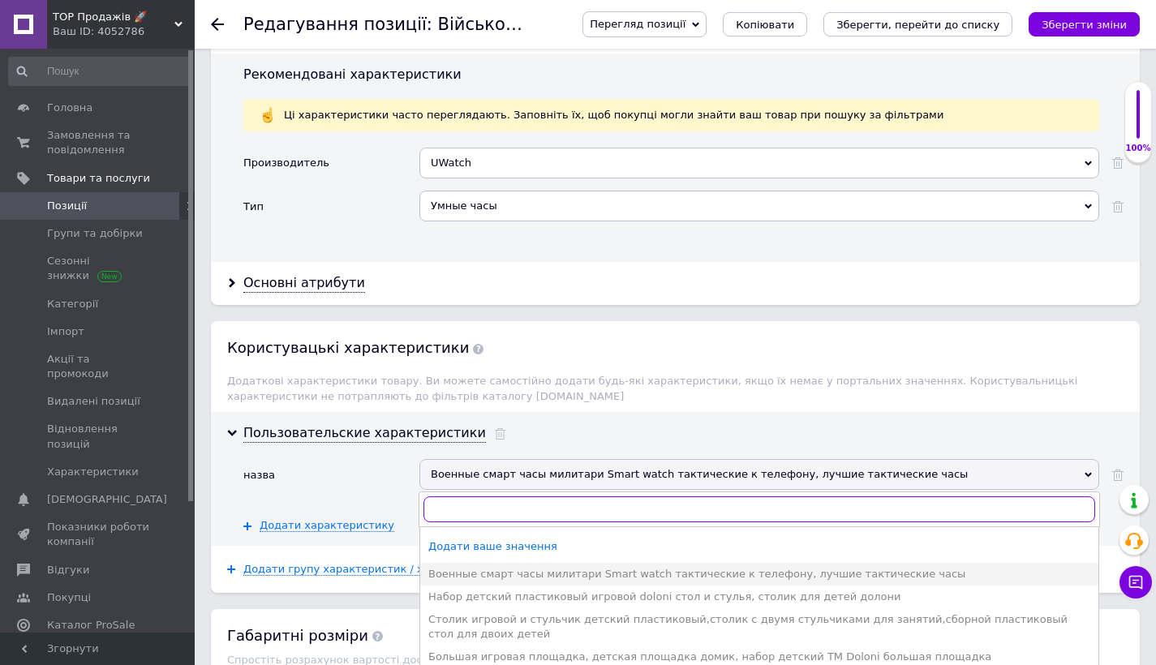
paste input "Умные спортивные часы для мужчин, Удобные тактические часы смарт мужские для бе…"
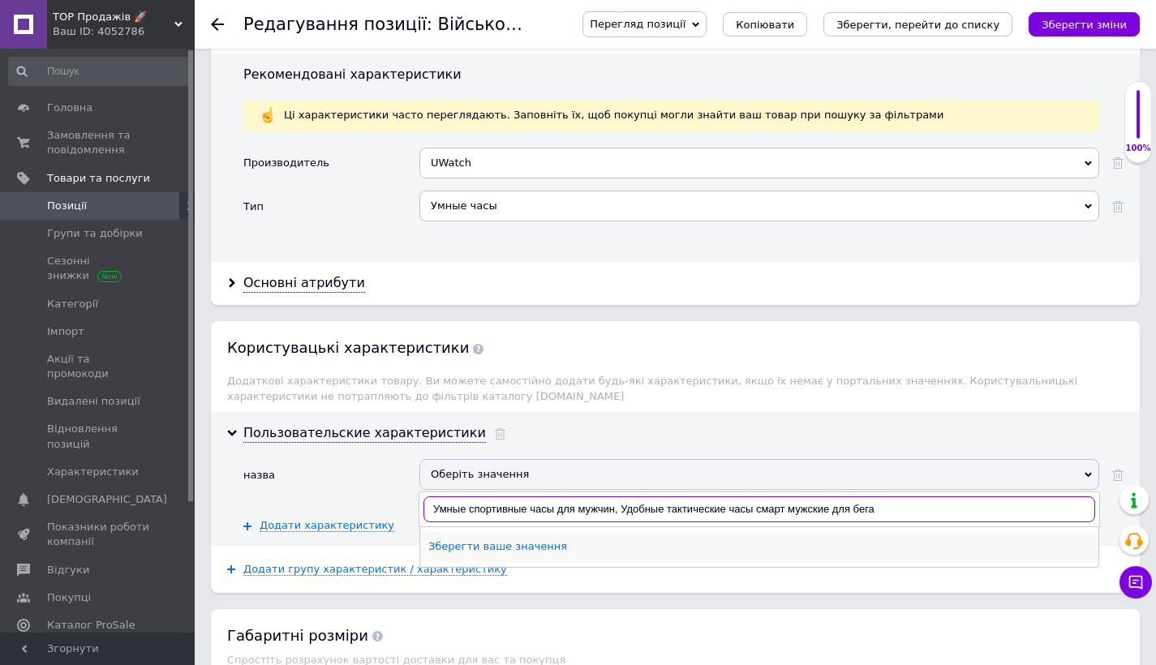
type input "Умные спортивные часы для мужчин, Удобные тактические часы смарт мужские для бе…"
click at [489, 539] on div "Зберегти ваше значення" at bounding box center [759, 546] width 662 height 15
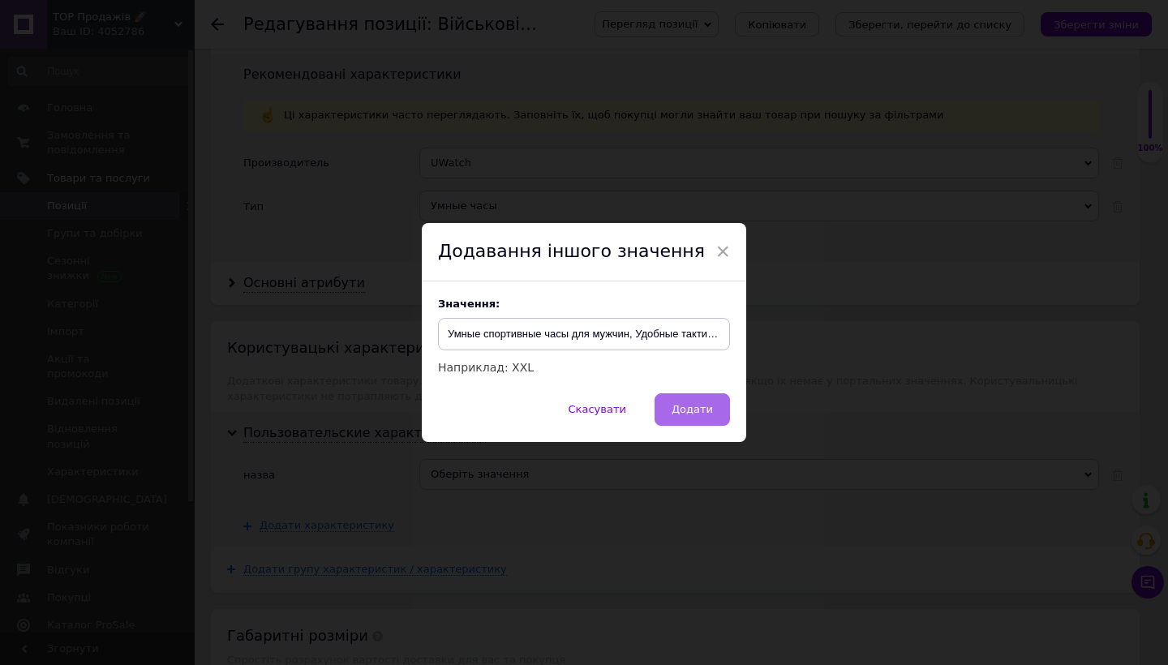
click at [685, 408] on span "Додати" at bounding box center [692, 409] width 41 height 12
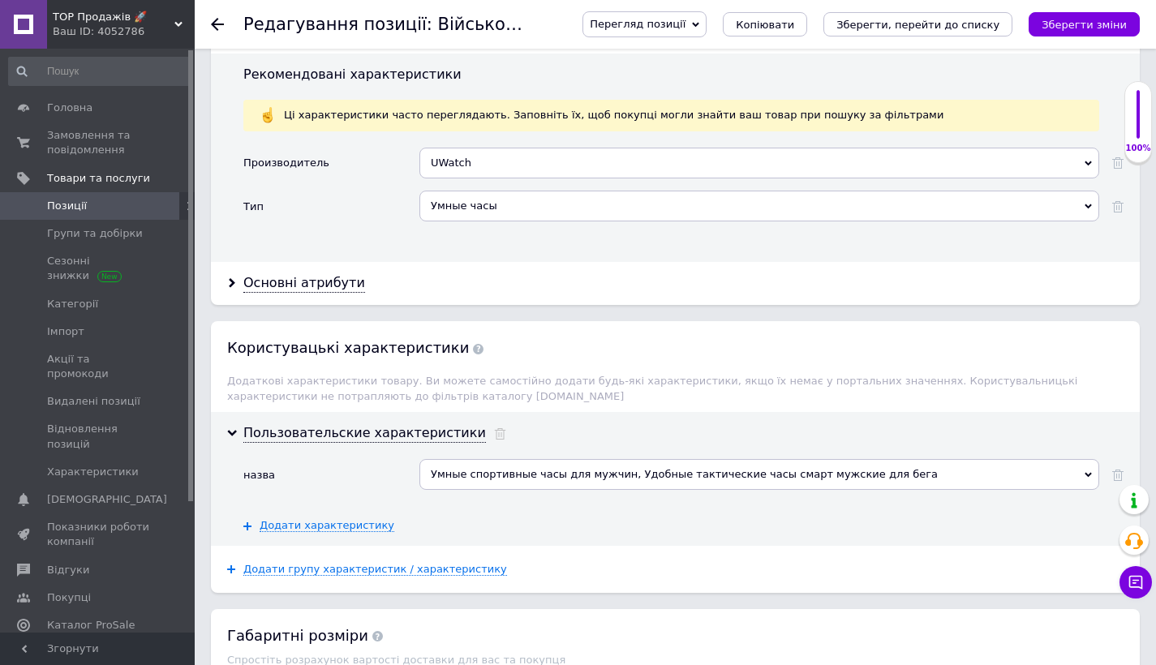
click at [522, 148] on div "UWatch" at bounding box center [759, 163] width 680 height 31
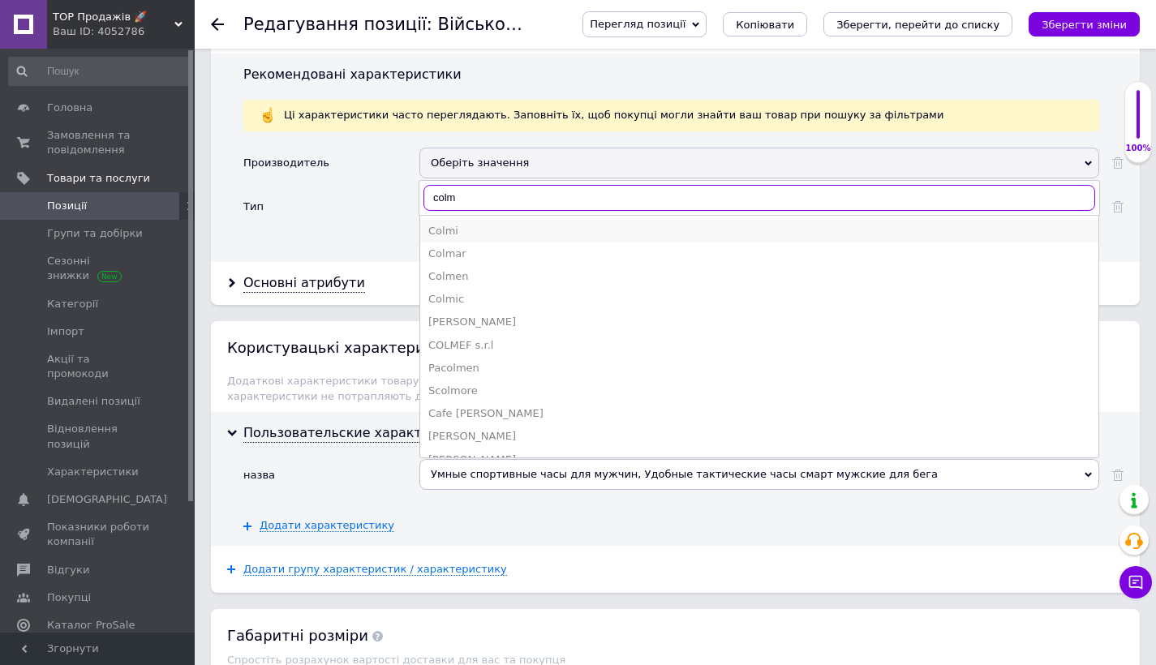
type input "colm"
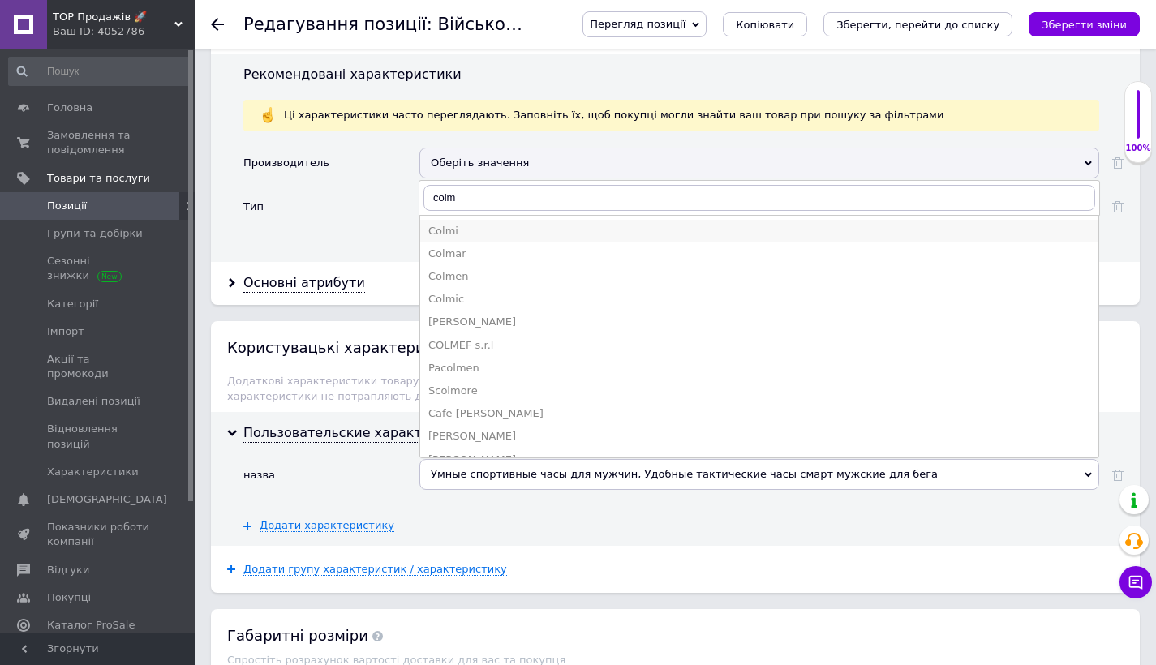
click at [494, 224] on div "Colmi" at bounding box center [759, 231] width 662 height 15
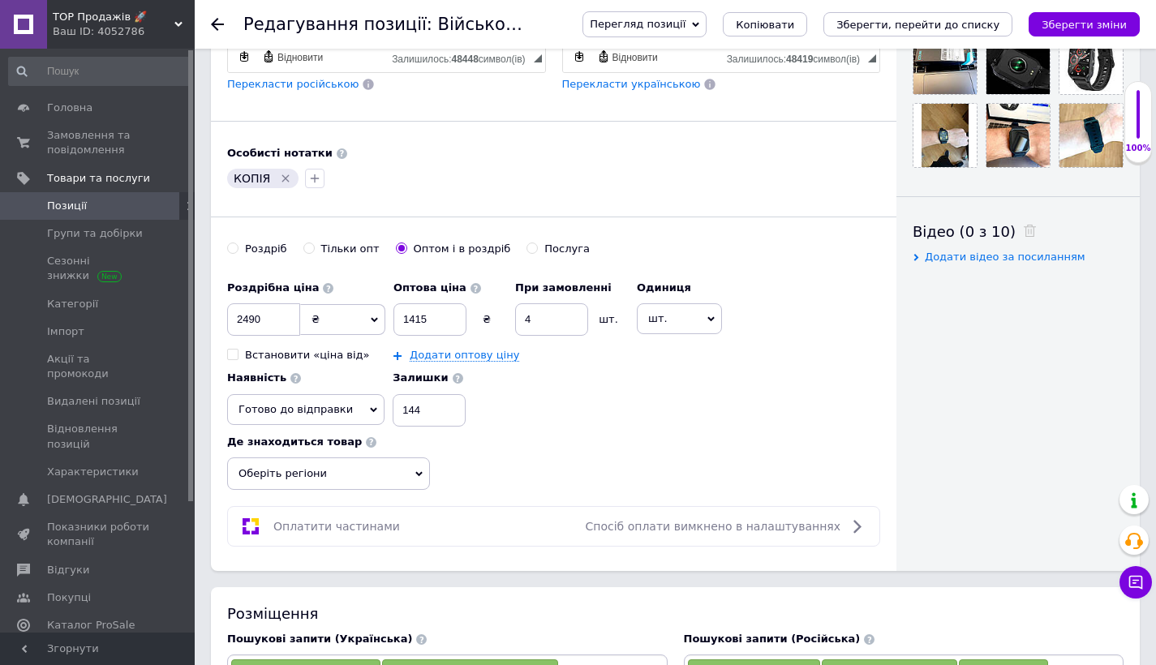
scroll to position [633, 0]
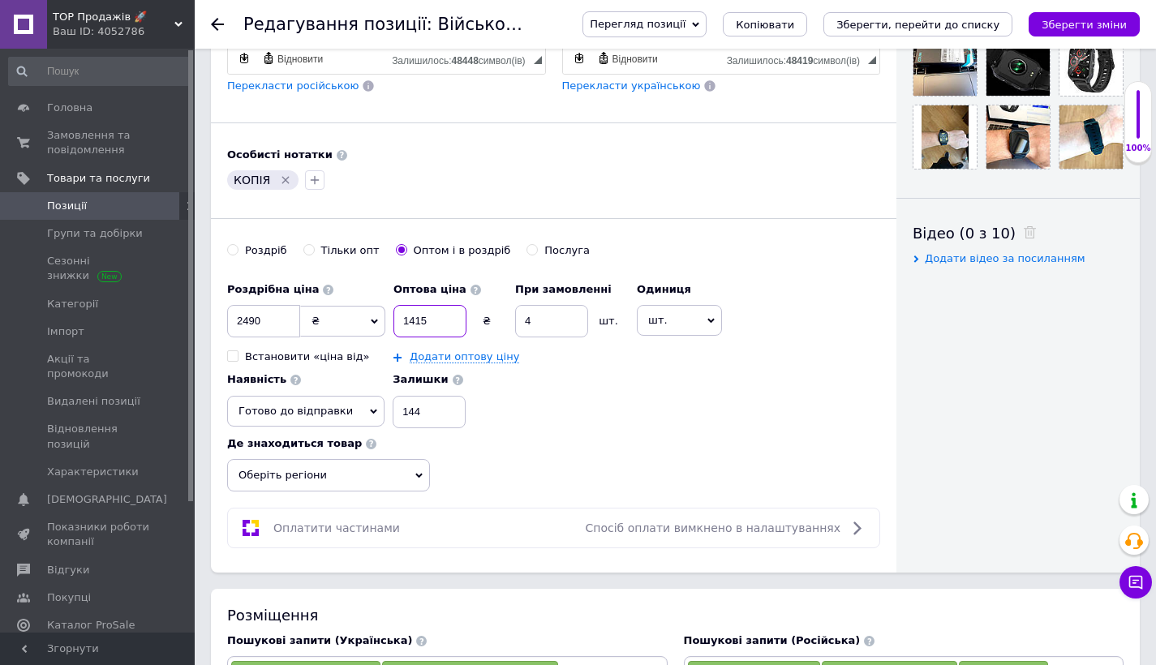
click at [444, 320] on input "1415" at bounding box center [429, 321] width 73 height 32
type input "1419"
click at [274, 322] on input "2490" at bounding box center [263, 321] width 73 height 32
type input "2487"
click at [393, 400] on input "144" at bounding box center [429, 412] width 73 height 32
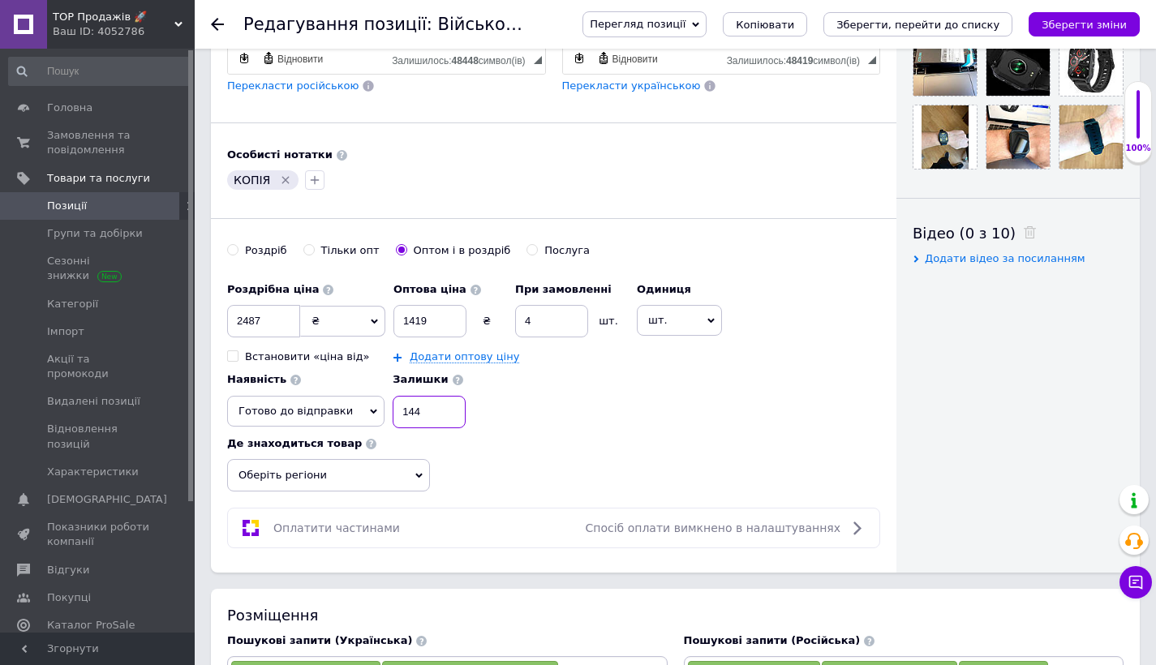
click at [417, 410] on input "144" at bounding box center [429, 412] width 73 height 32
type input "141"
click at [390, 459] on span "Оберіть регіони" at bounding box center [328, 475] width 203 height 32
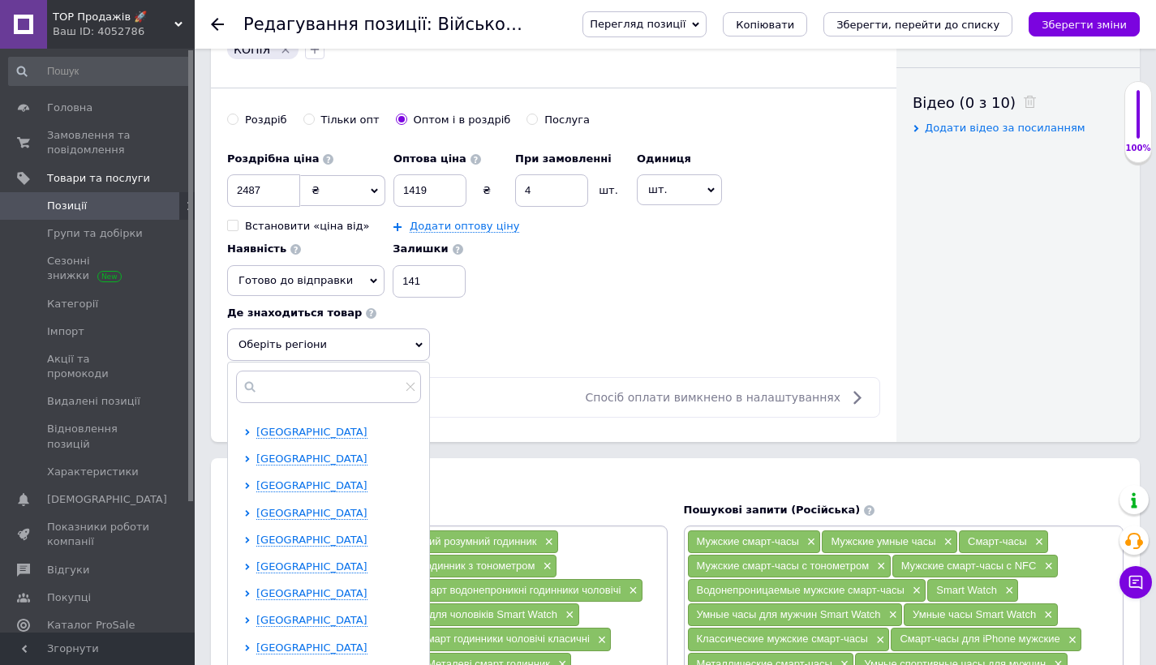
scroll to position [29, 0]
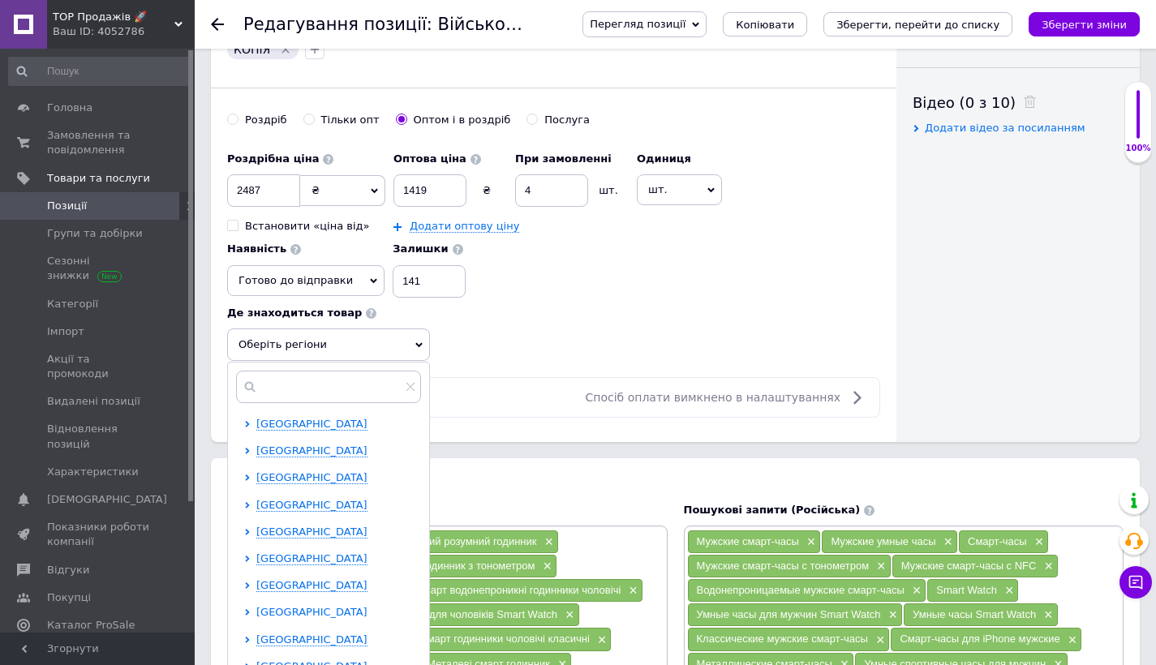
click at [270, 606] on span "[GEOGRAPHIC_DATA]" at bounding box center [311, 612] width 111 height 12
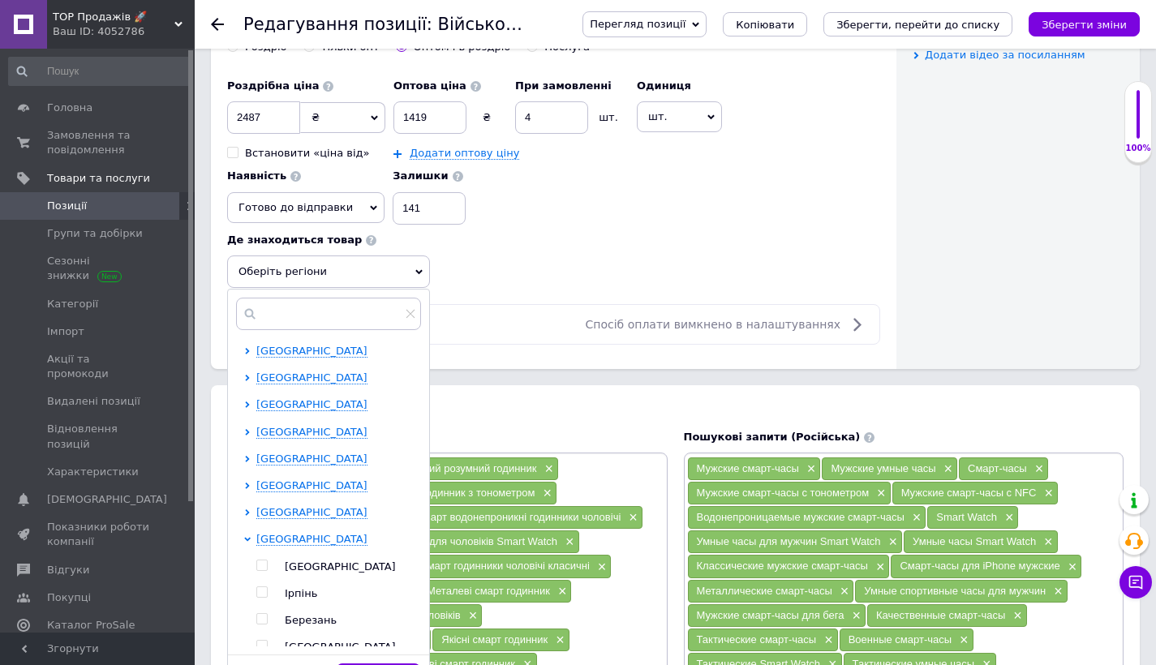
scroll to position [848, 0]
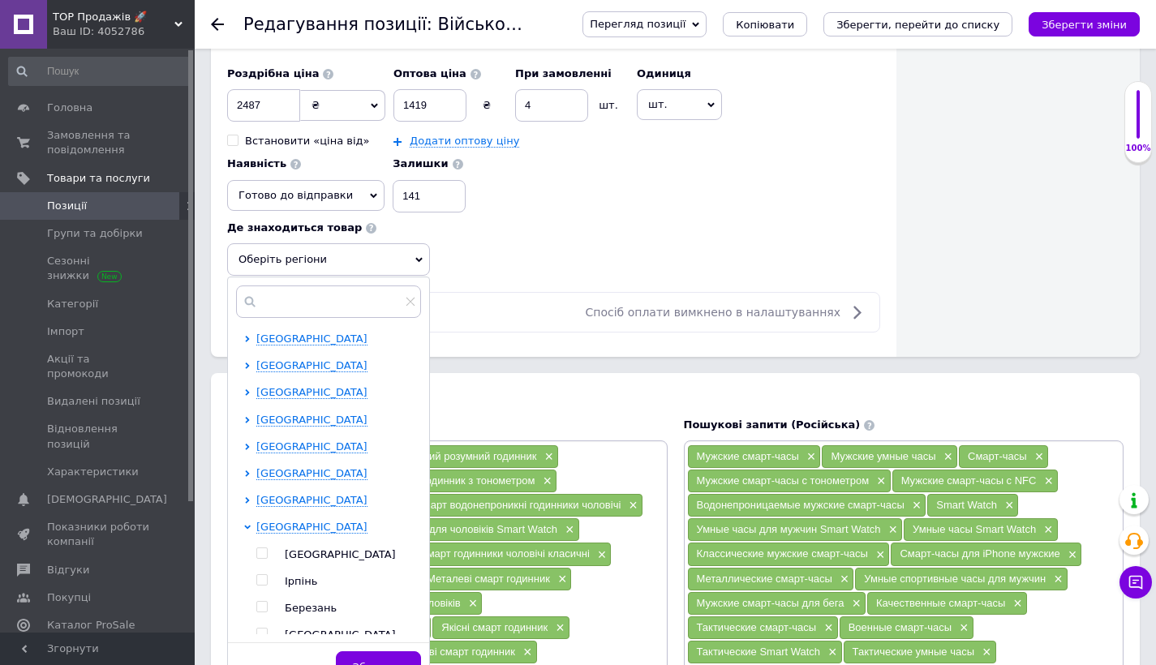
click at [263, 548] on input "checkbox" at bounding box center [261, 553] width 11 height 11
checkbox input "true"
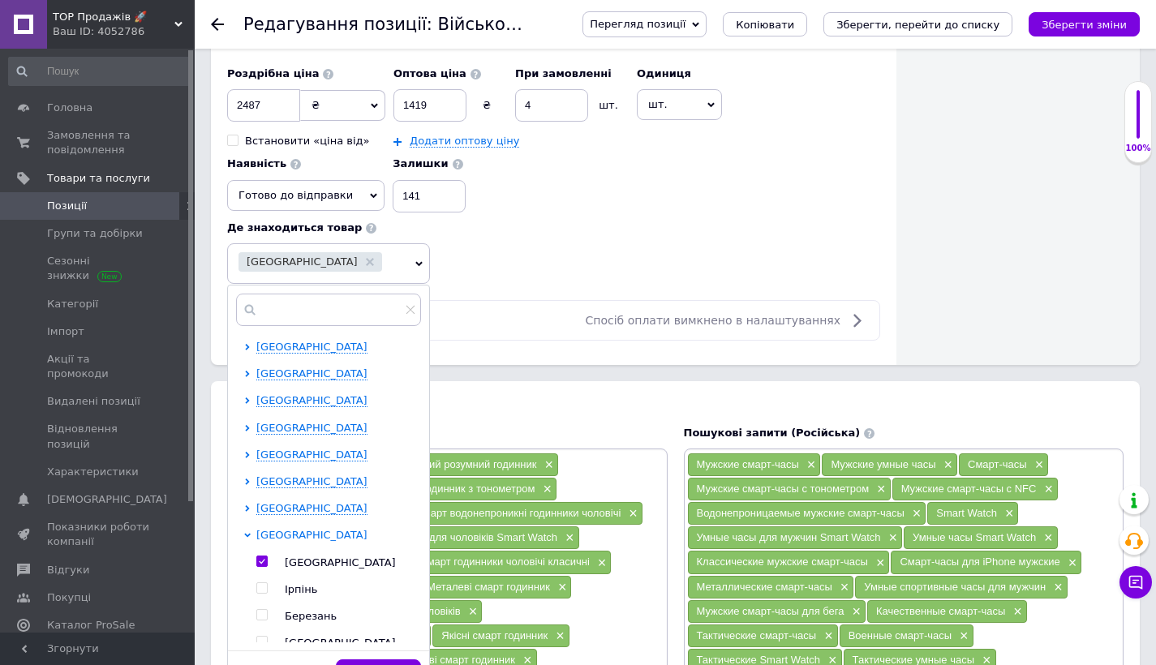
click at [269, 529] on span "[GEOGRAPHIC_DATA]" at bounding box center [311, 535] width 111 height 12
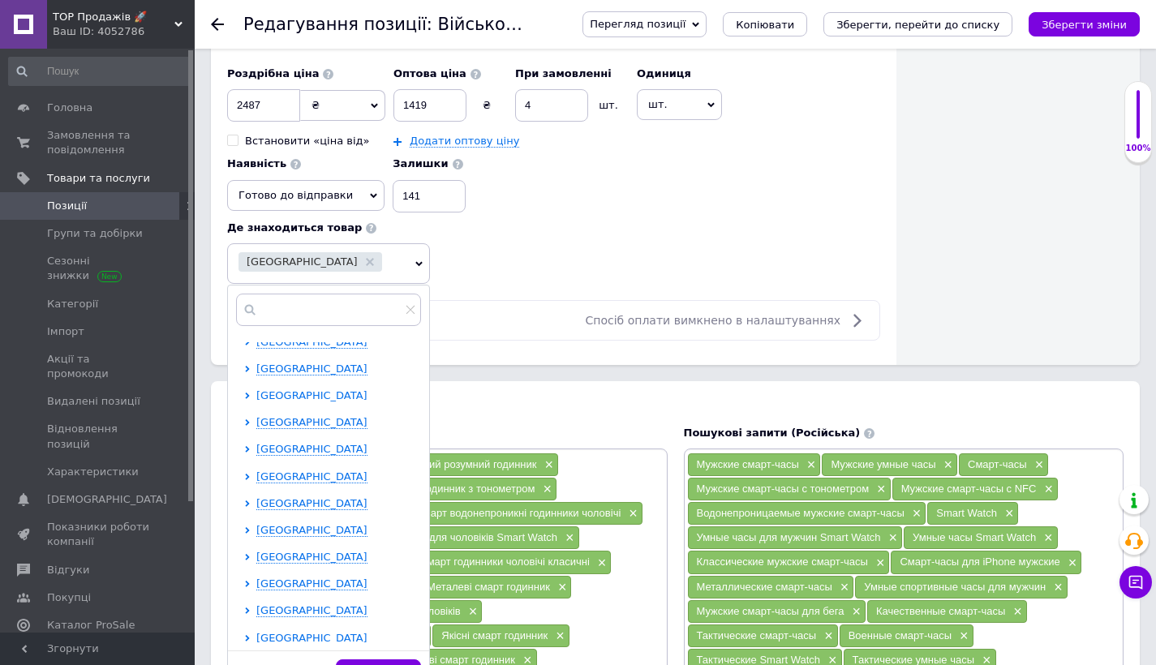
scroll to position [156, 0]
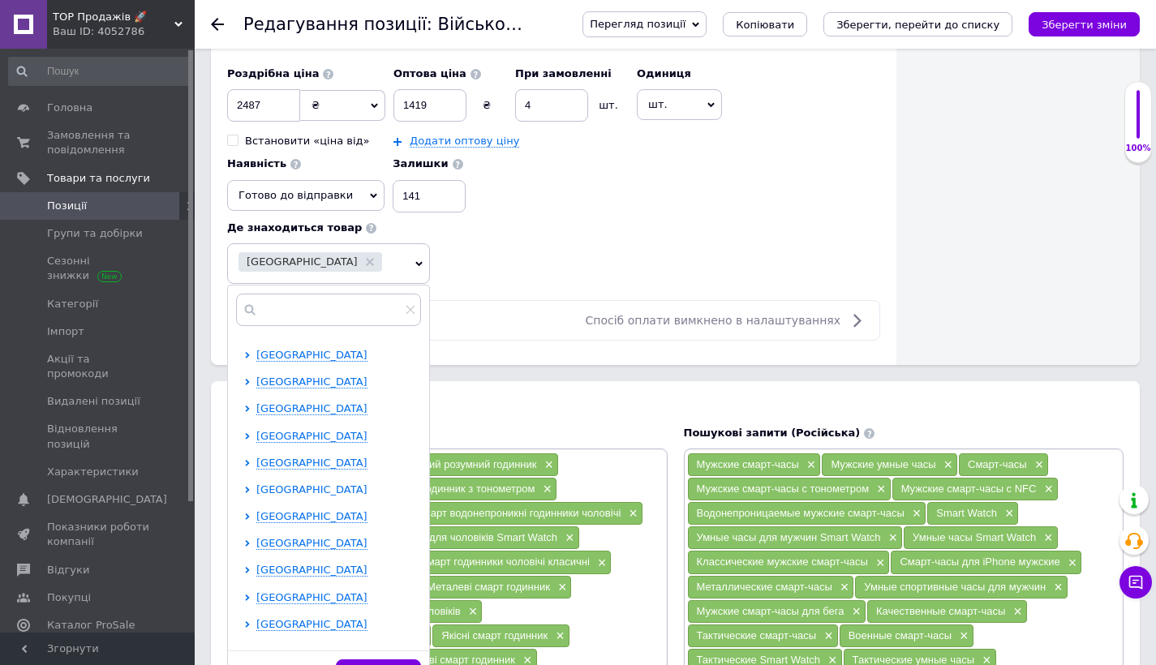
click at [274, 489] on span "[GEOGRAPHIC_DATA]" at bounding box center [311, 489] width 111 height 12
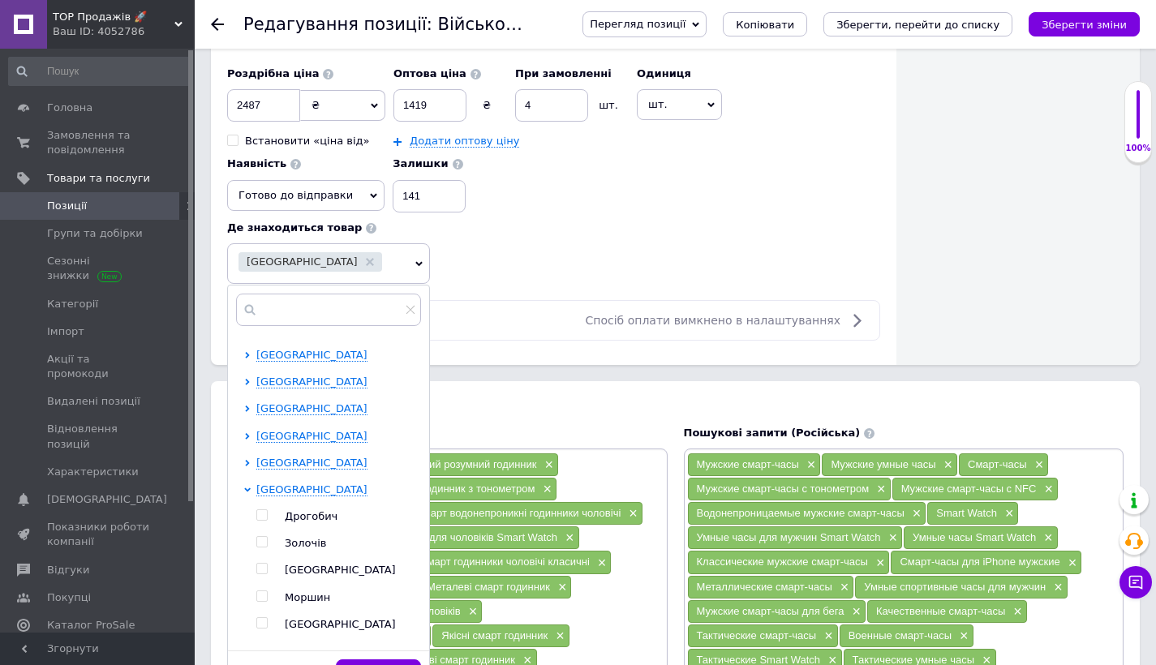
click at [260, 564] on input "checkbox" at bounding box center [261, 569] width 11 height 11
checkbox input "true"
click at [276, 487] on span "[GEOGRAPHIC_DATA]" at bounding box center [311, 489] width 111 height 12
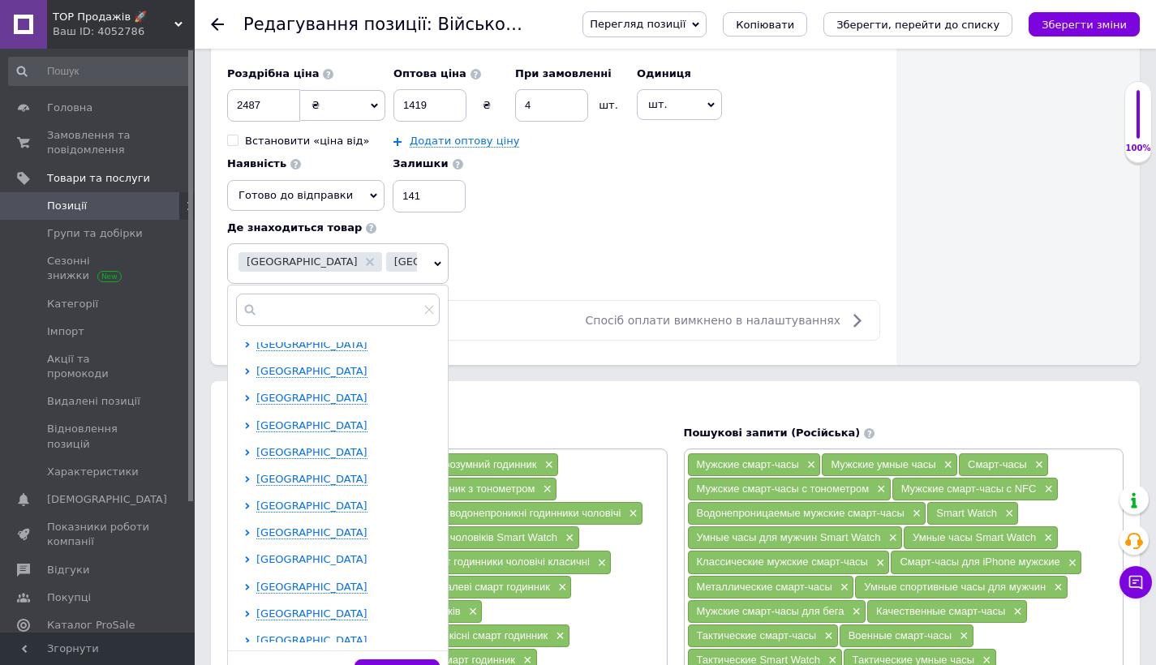
click at [269, 553] on span "[GEOGRAPHIC_DATA]" at bounding box center [311, 559] width 111 height 12
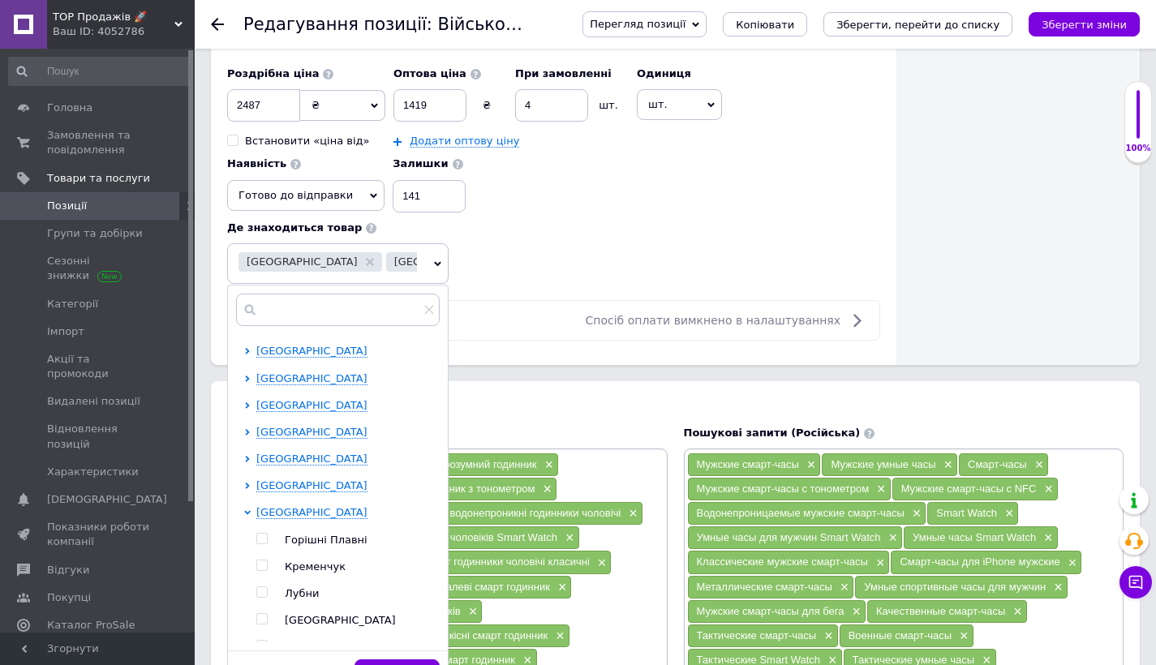
scroll to position [234, 0]
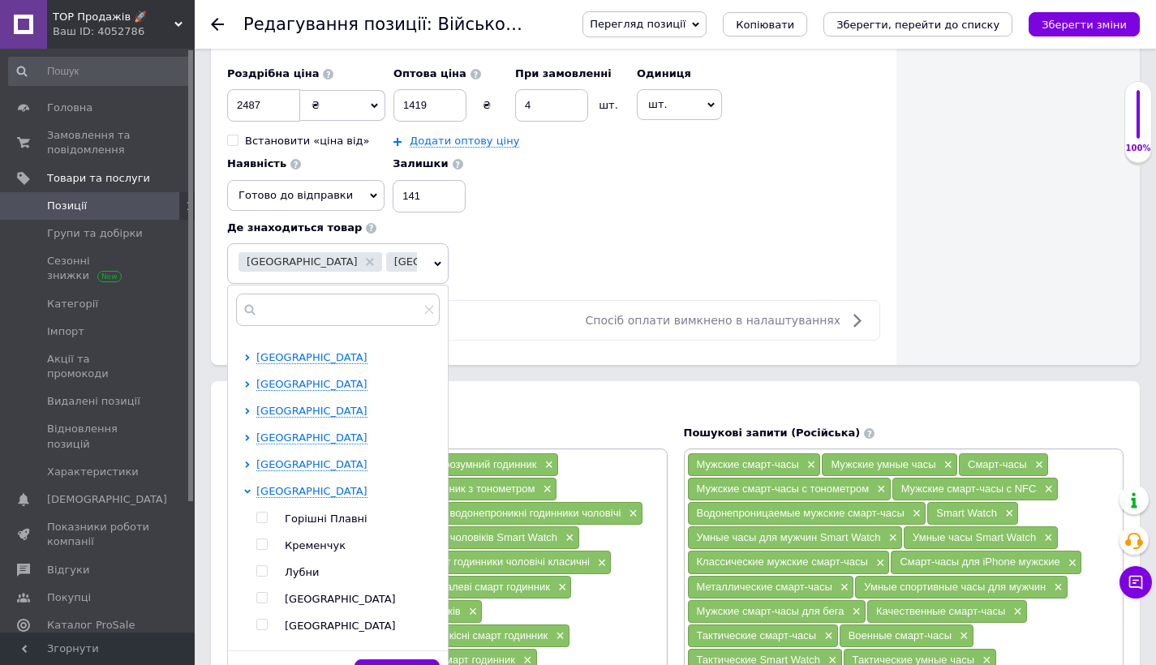
click at [260, 620] on input "checkbox" at bounding box center [261, 625] width 11 height 11
checkbox input "true"
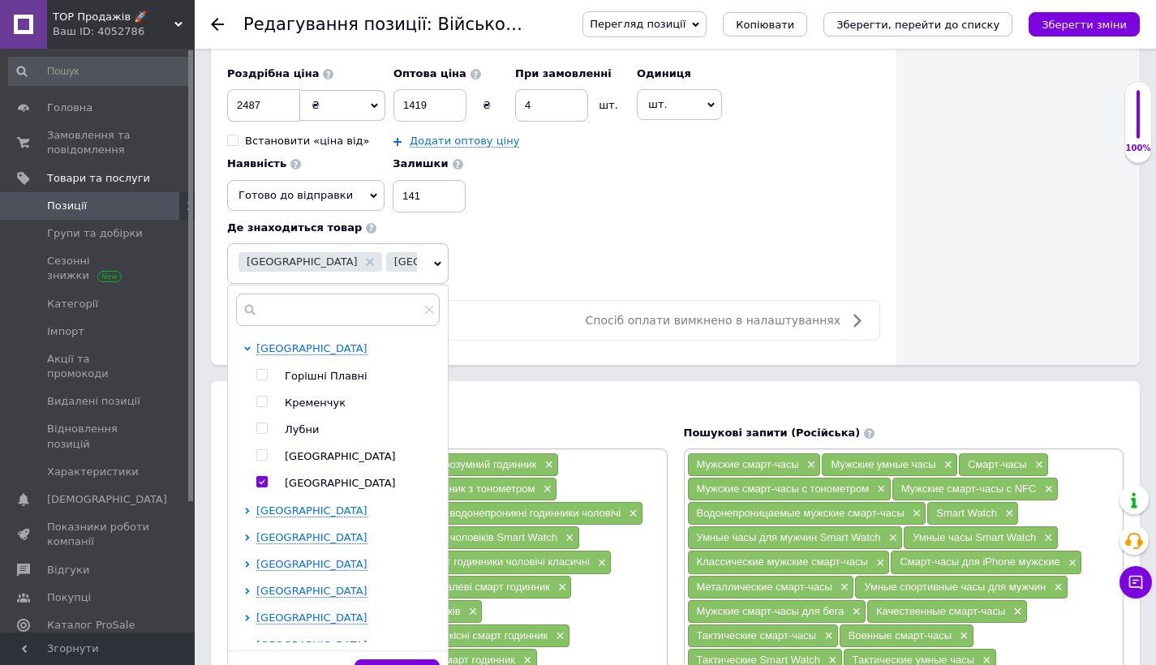
scroll to position [382, 0]
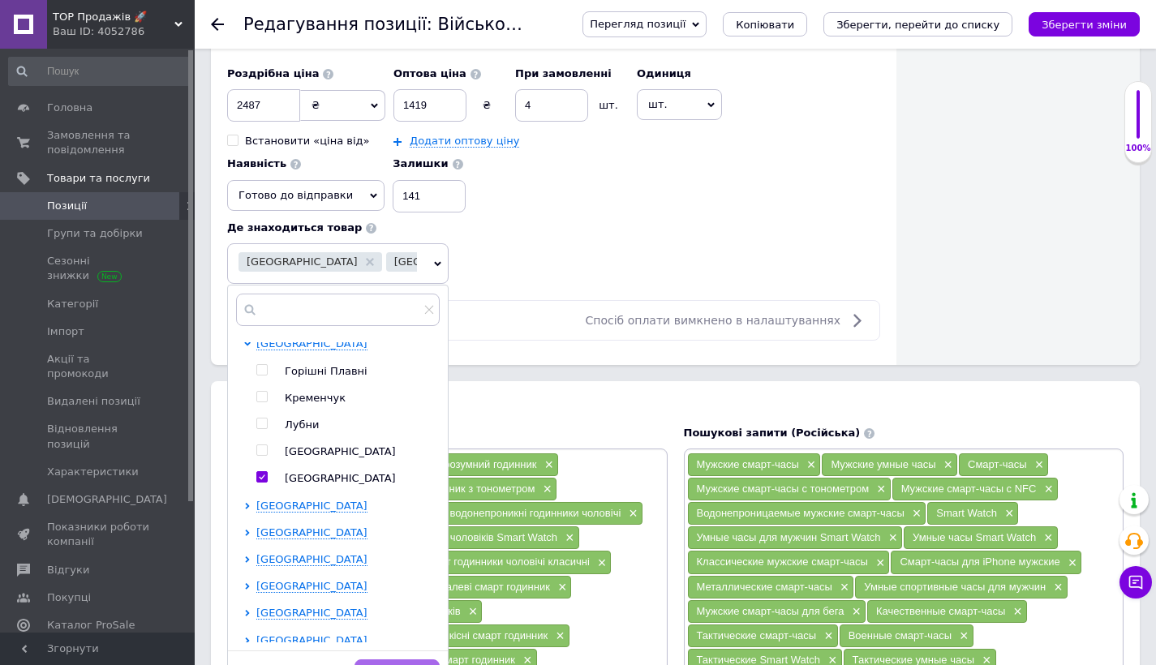
click at [423, 662] on button "Зберегти" at bounding box center [396, 675] width 85 height 32
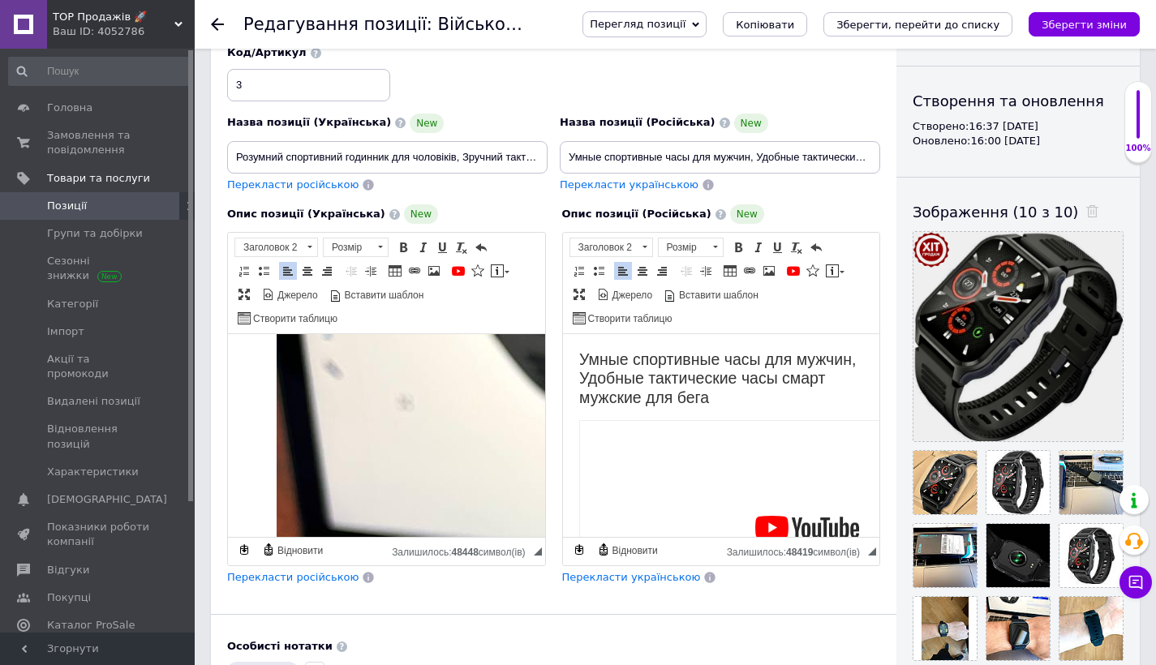
scroll to position [0, 0]
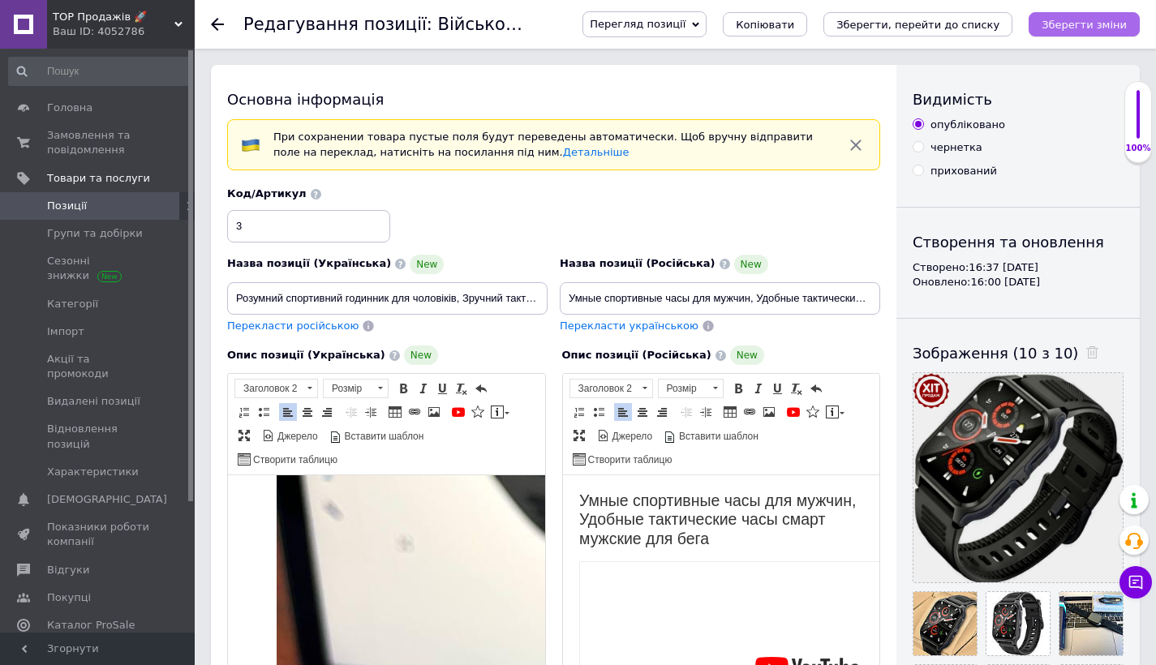
click at [1084, 21] on icon "Зберегти зміни" at bounding box center [1083, 25] width 85 height 12
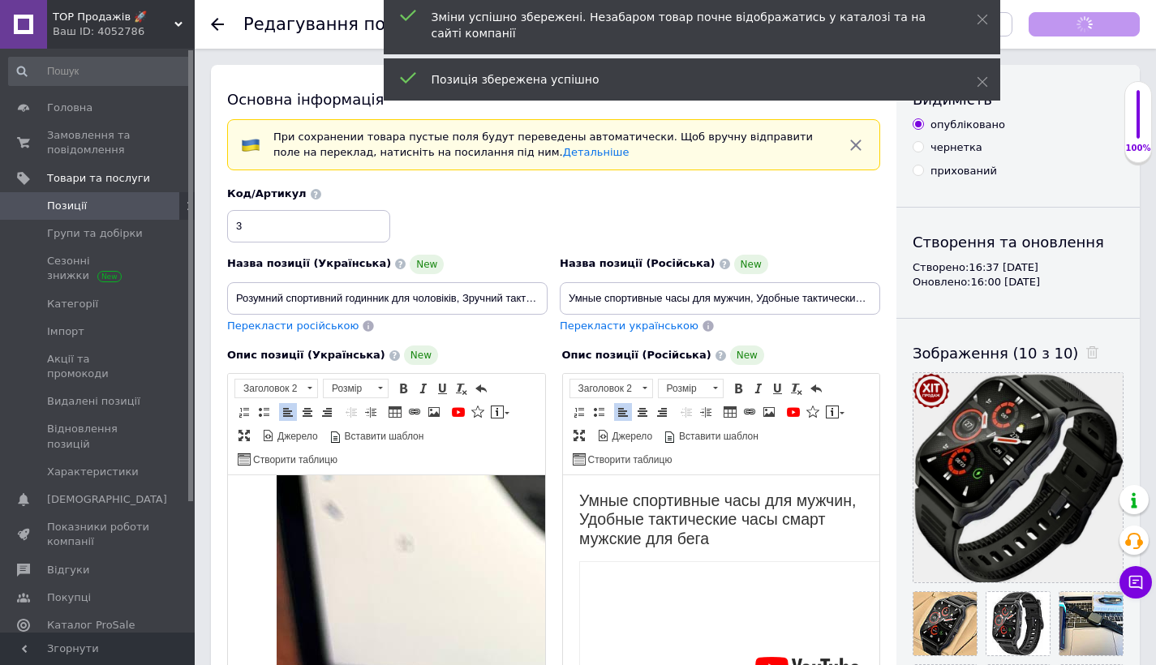
scroll to position [705, 0]
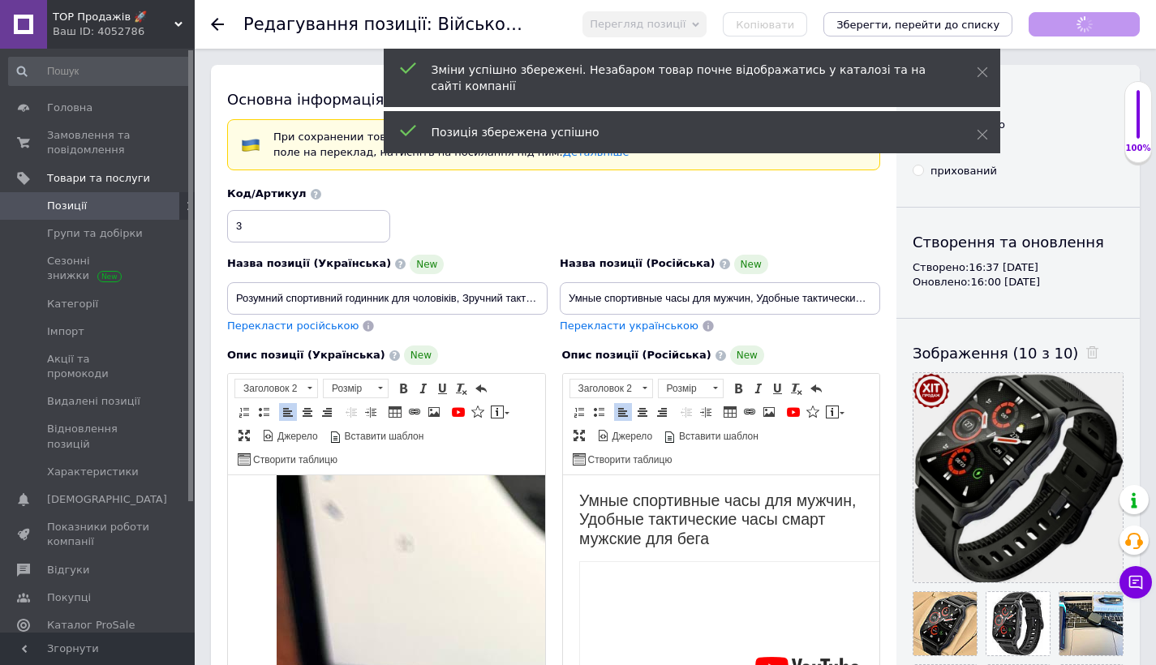
click at [129, 203] on span "Позиції" at bounding box center [98, 206] width 103 height 15
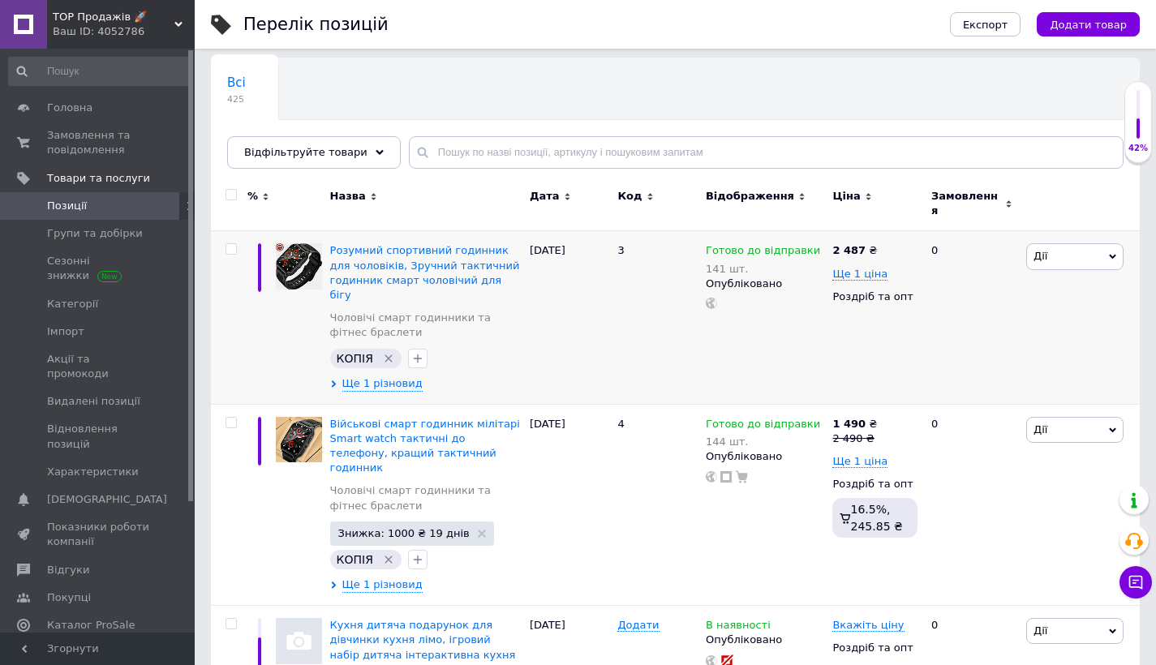
scroll to position [127, 0]
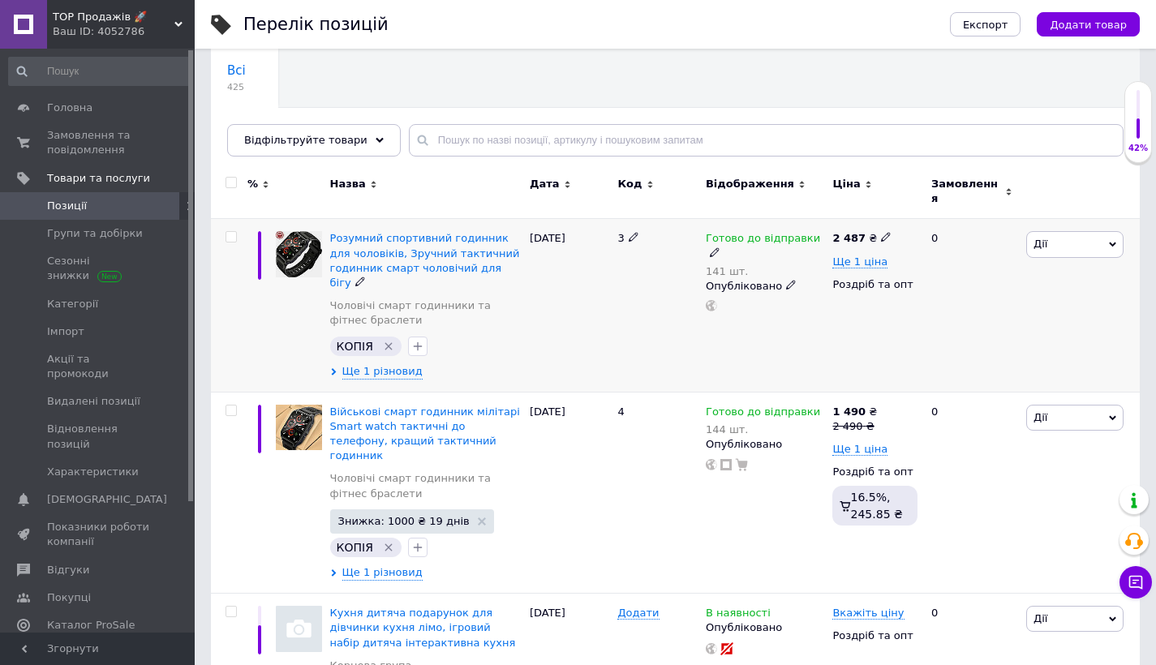
click at [1045, 238] on span "Дії" at bounding box center [1040, 244] width 14 height 12
click at [957, 333] on li "Знижка" at bounding box center [1015, 344] width 215 height 23
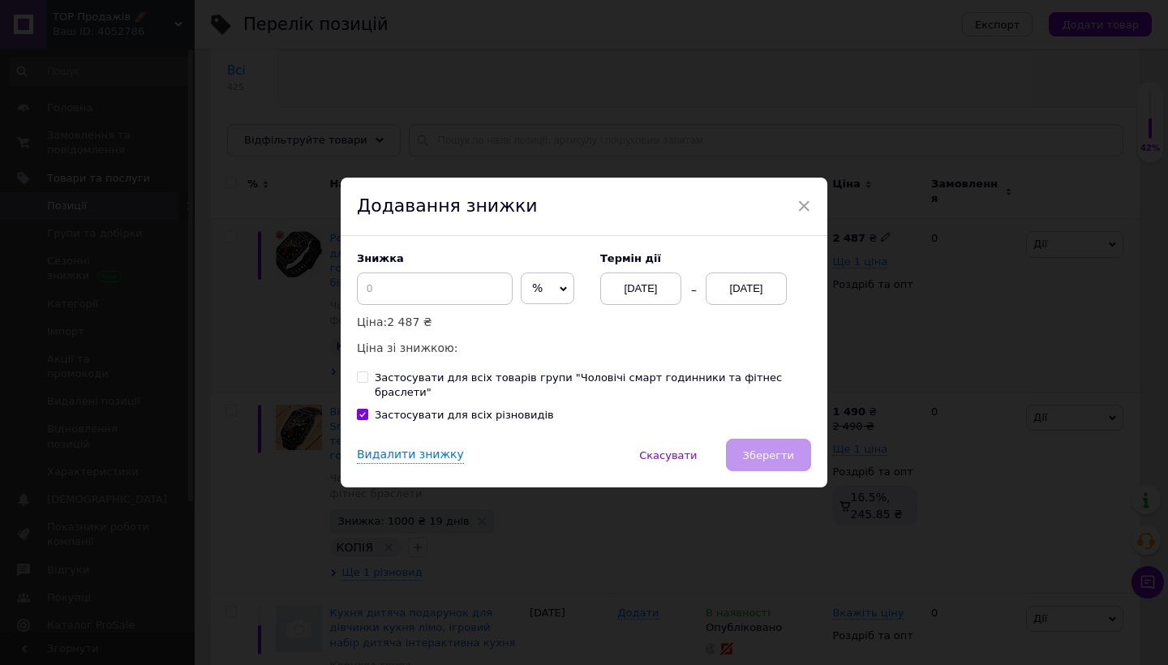
click at [751, 293] on div "[DATE]" at bounding box center [746, 289] width 81 height 32
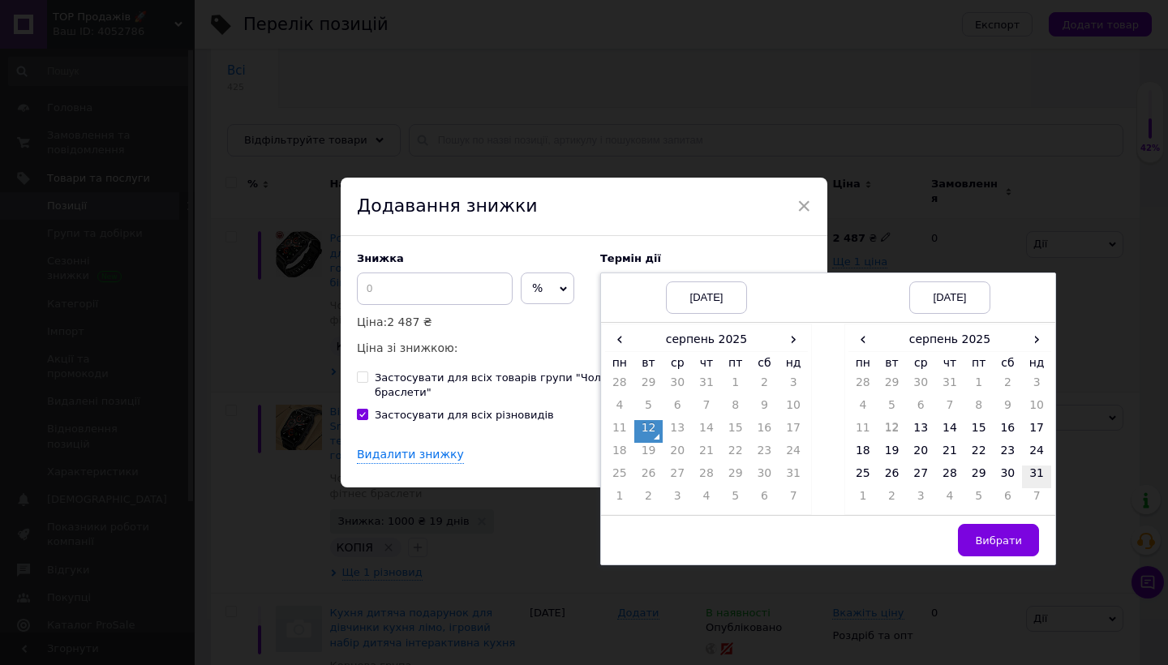
click at [1034, 480] on td "31" at bounding box center [1036, 477] width 29 height 23
click at [1004, 537] on button "Вибрати" at bounding box center [998, 540] width 81 height 32
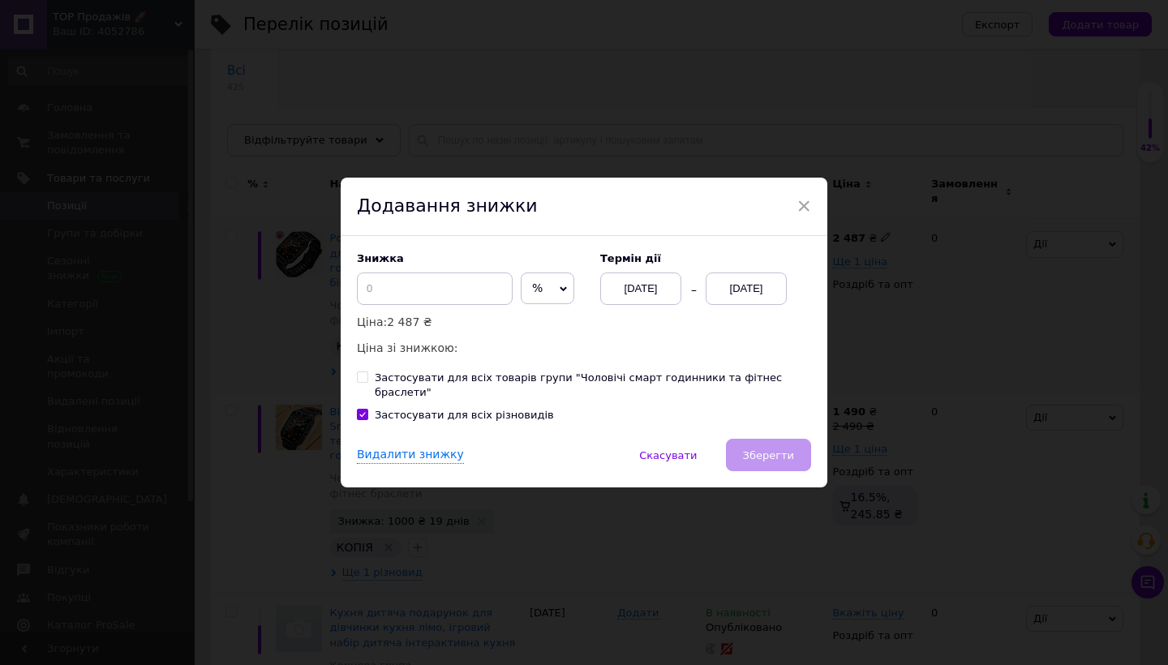
click at [534, 299] on span "%" at bounding box center [548, 289] width 54 height 32
click at [530, 333] on li "₴" at bounding box center [548, 322] width 52 height 23
click at [449, 298] on input at bounding box center [435, 289] width 156 height 32
type input "1000"
click at [744, 451] on span "Зберегти" at bounding box center [768, 455] width 51 height 12
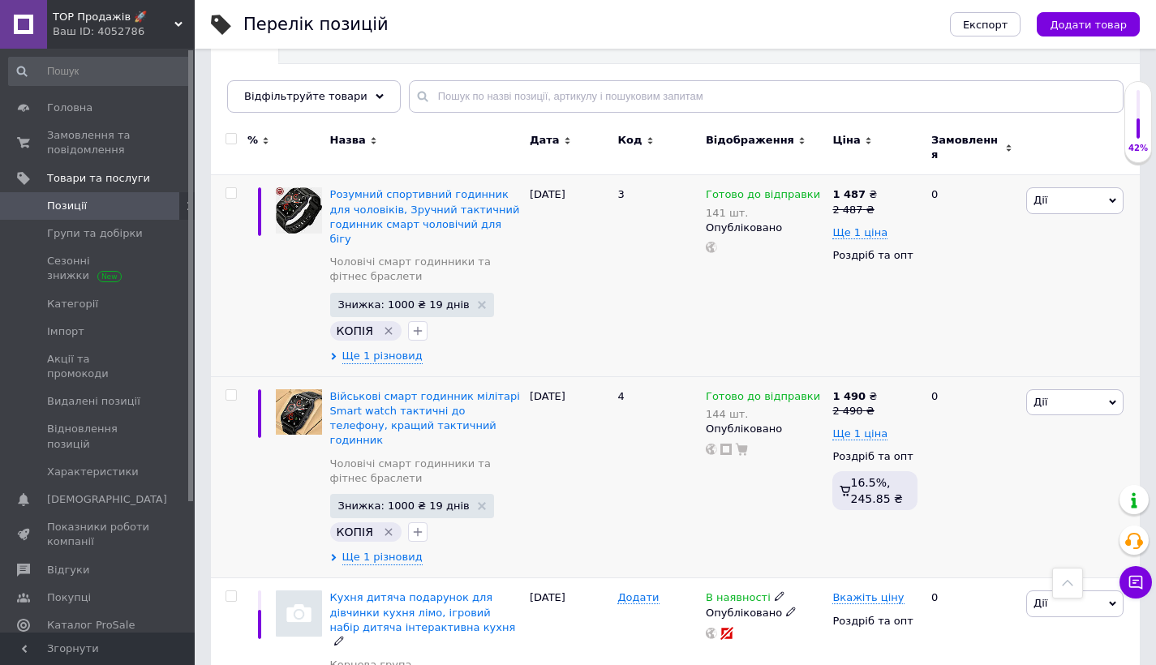
scroll to position [162, 0]
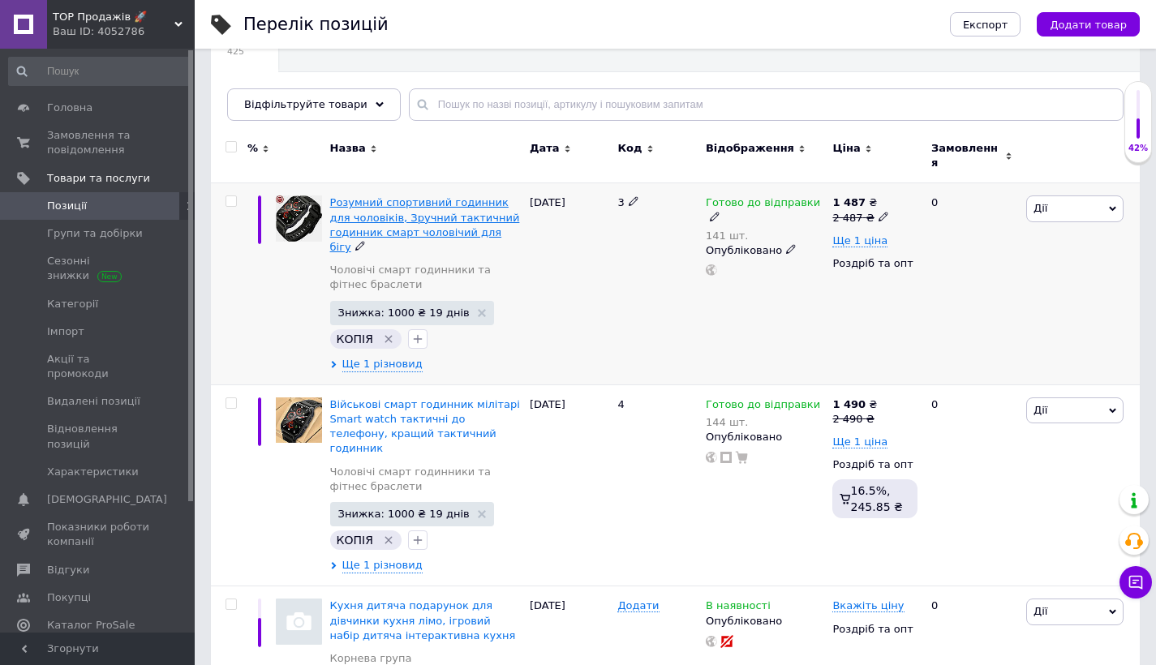
click at [413, 207] on span "Розумний спортивний годинник для чоловіків, Зручний тактичний годинник смарт чо…" at bounding box center [425, 224] width 190 height 57
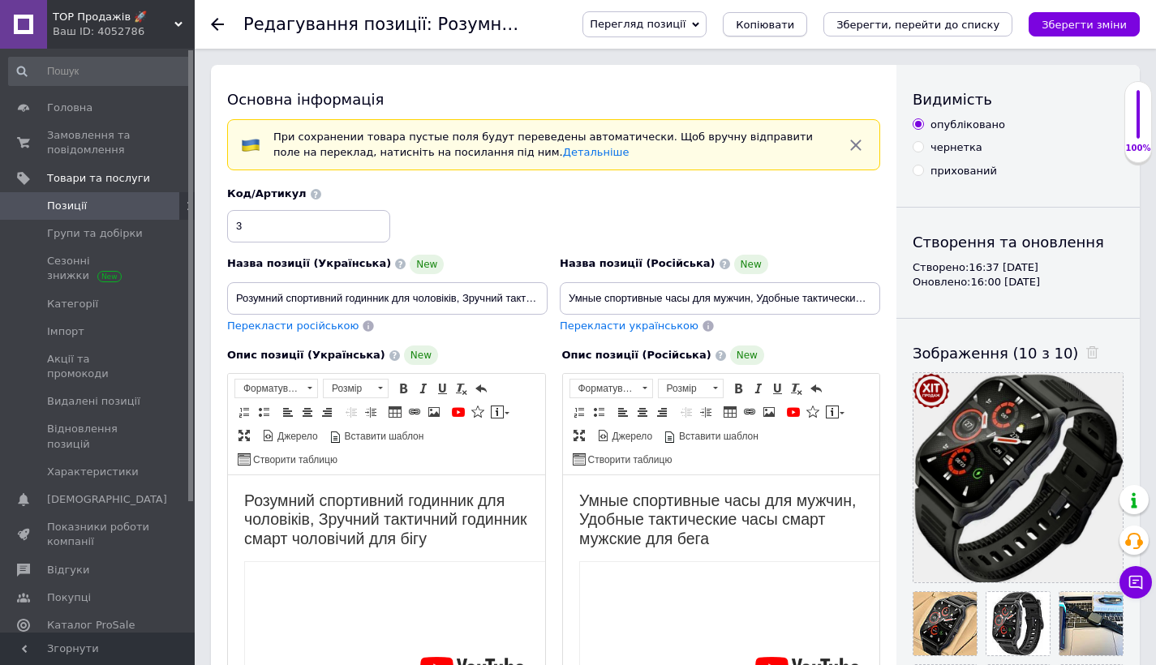
click at [807, 25] on button "Копіювати" at bounding box center [765, 24] width 84 height 24
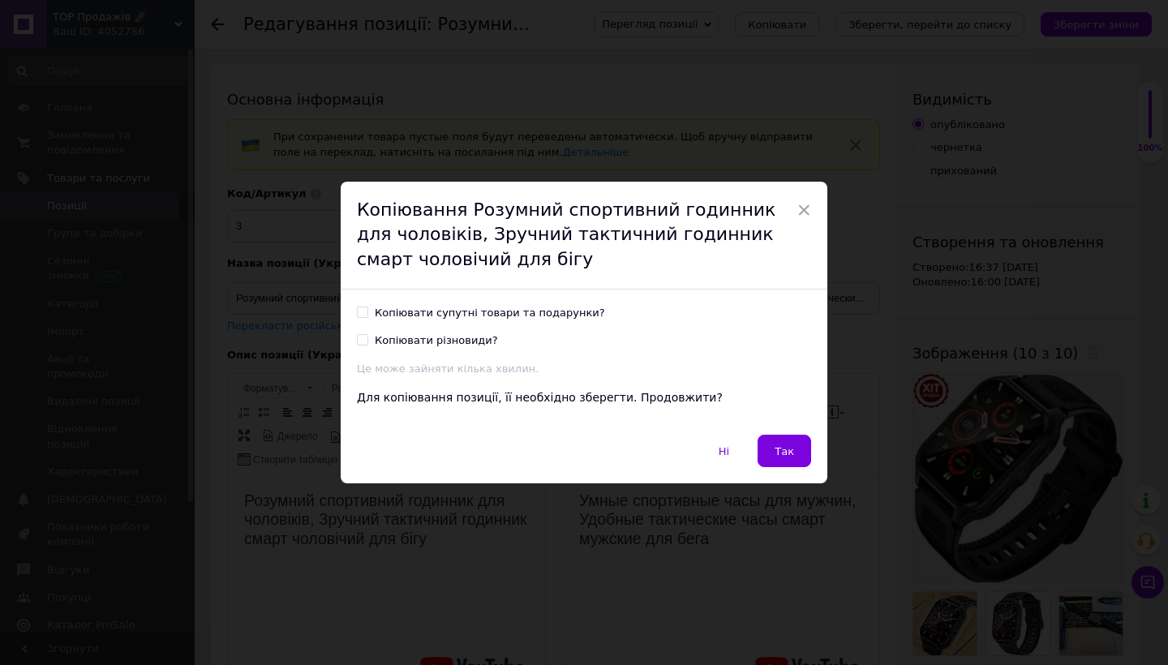
click at [424, 308] on div "Копіювати супутні товари та подарунки?" at bounding box center [490, 313] width 230 height 15
click at [367, 308] on input "Копіювати супутні товари та подарунки?" at bounding box center [362, 312] width 11 height 11
checkbox input "true"
click at [405, 341] on div "Копіювати різновиди?" at bounding box center [436, 340] width 123 height 15
click at [367, 341] on input "Копіювати різновиди?" at bounding box center [362, 339] width 11 height 11
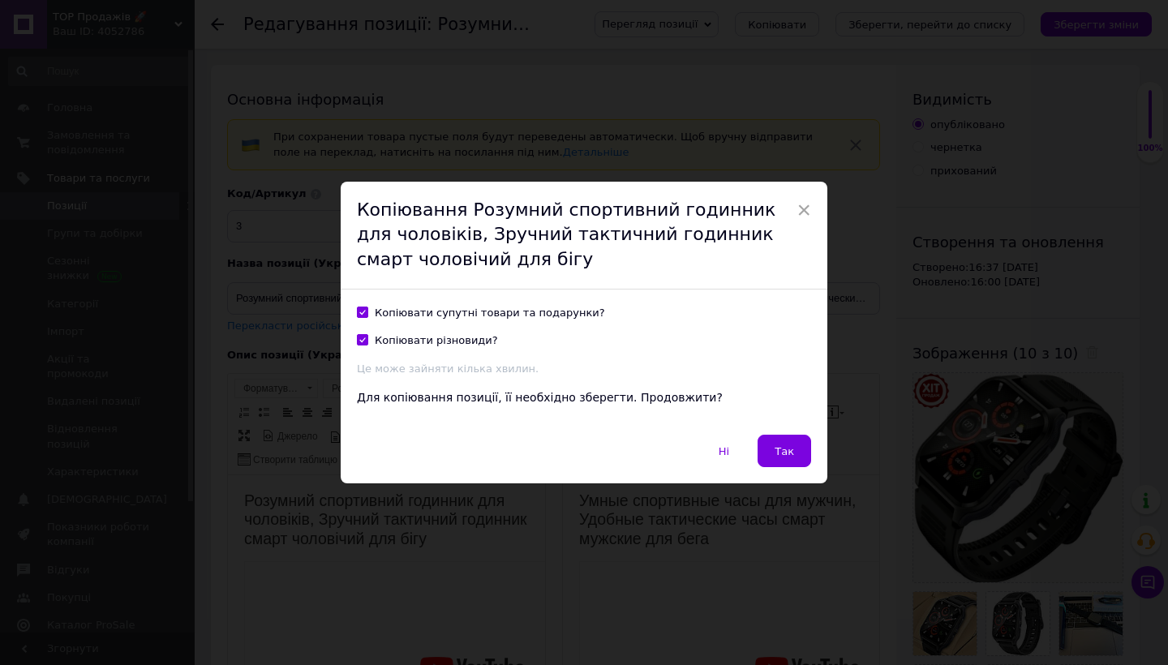
checkbox input "true"
click at [819, 470] on div "Ні   Так" at bounding box center [584, 459] width 487 height 49
click at [792, 447] on button "Так" at bounding box center [785, 451] width 54 height 32
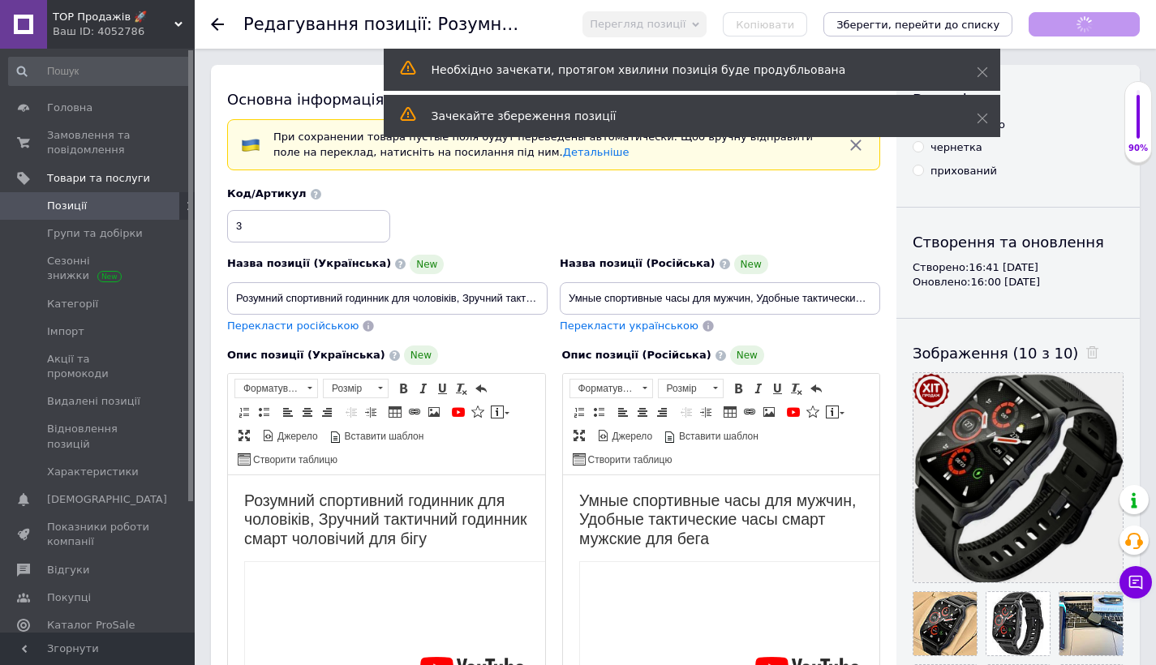
click at [990, 67] on div "Необхідно зачекати, протягом хвилини позиція буде продубльована" at bounding box center [692, 70] width 616 height 42
click at [987, 70] on icon at bounding box center [982, 72] width 11 height 11
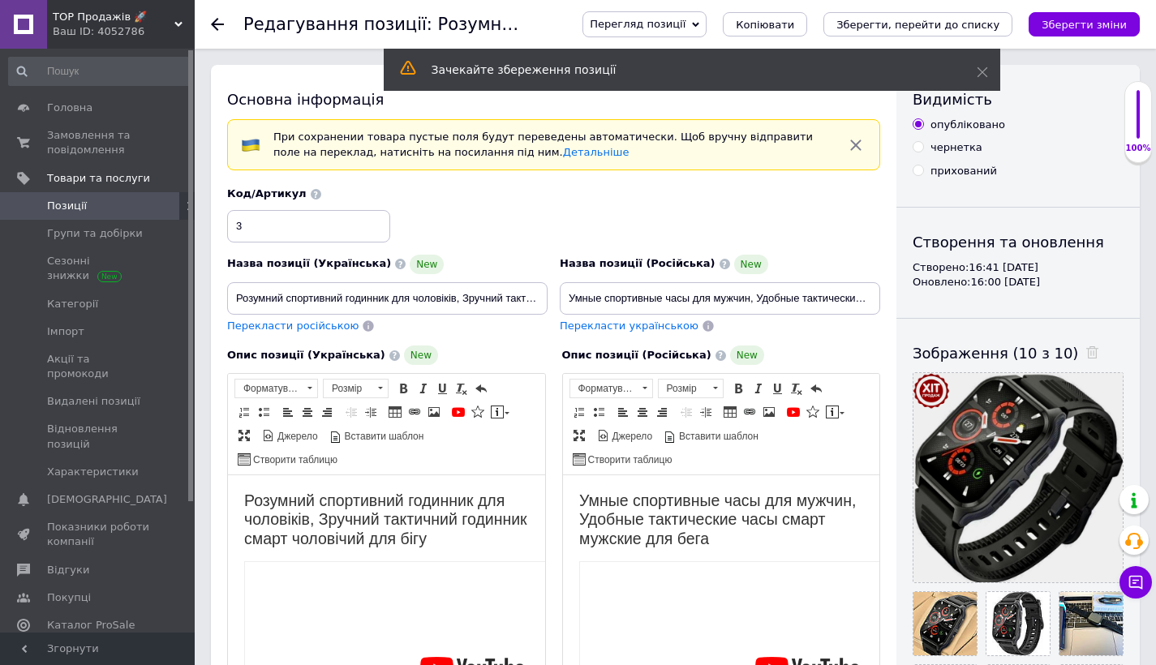
click at [987, 70] on icon at bounding box center [982, 72] width 11 height 11
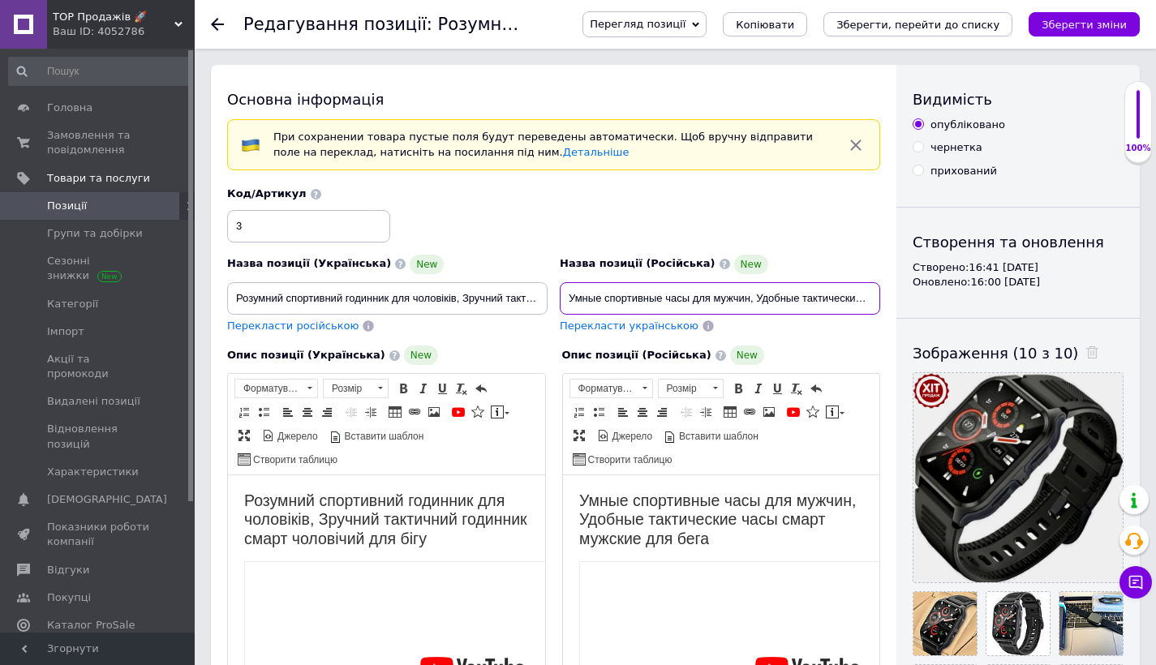
click at [569, 298] on input "Умные спортивные часы для мужчин, Удобные тактические часы смарт мужские для бе…" at bounding box center [720, 298] width 320 height 32
click at [479, 299] on input "Розумний спортивний годинник для чоловіків, Зручний тактичний годинник смарт чо…" at bounding box center [387, 298] width 320 height 32
paste input "март годинники чоловічі класичні з тонометром, якісний Годинник із гарним екран…"
click at [487, 298] on input "Смарт годинники чоловічі класичні з тонометром, якісний Годинник із гарним екра…" at bounding box center [387, 298] width 320 height 32
type input "Смарт годинники чоловічі класичні з тонометром, якісний Годинник із гарним екра…"
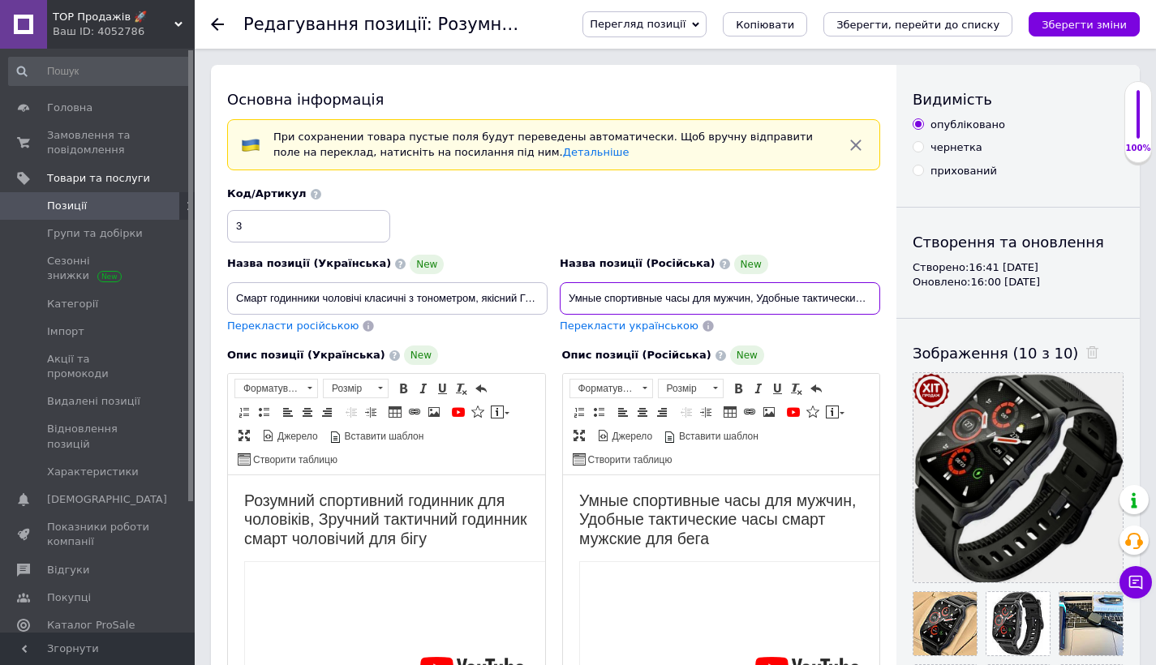
click at [725, 297] on input "Умные спортивные часы для мужчин, Удобные тактические часы смарт мужские для бе…" at bounding box center [720, 298] width 320 height 32
paste input "март часы мужские классические с тонометром, качественные Часы с хорошим экрано…"
click at [640, 297] on input "Смарт часы мужские классические с тонометром, качественные Часы с хорошим экран…" at bounding box center [720, 298] width 320 height 32
type input "Смарт часы мужские классические с тонометром, качественные Часы с хорошим экран…"
click at [445, 291] on input "Смарт годинники чоловічі класичні з тонометром, якісний Годинник із гарним екра…" at bounding box center [387, 298] width 320 height 32
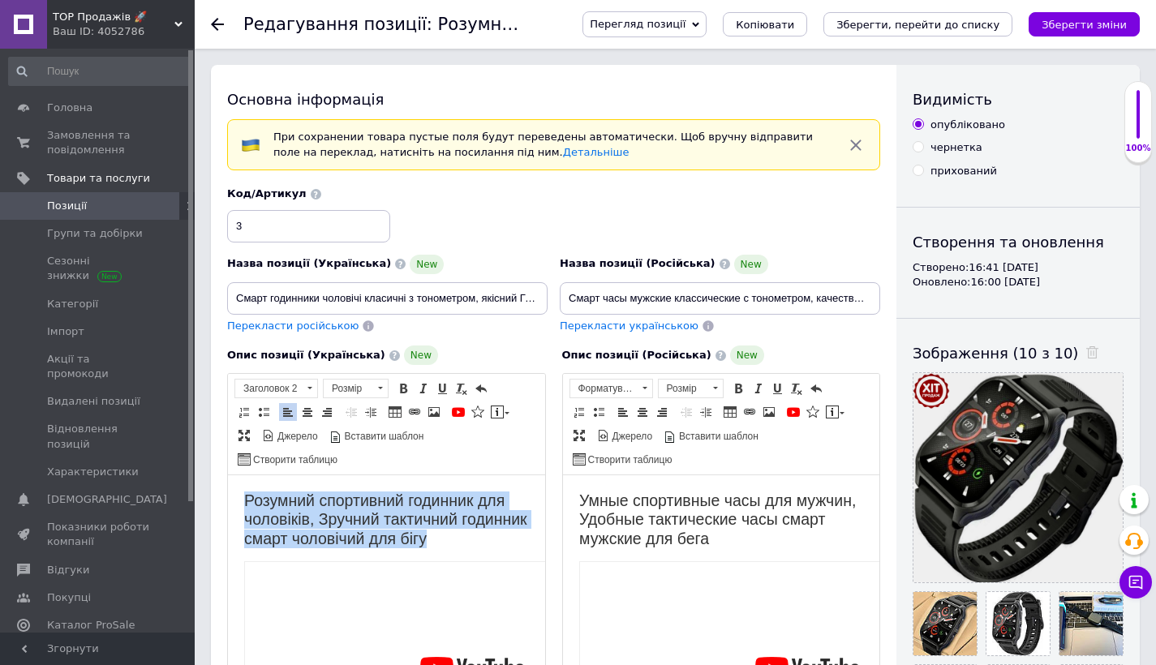
drag, startPoint x: 230, startPoint y: 501, endPoint x: 517, endPoint y: 537, distance: 290.1
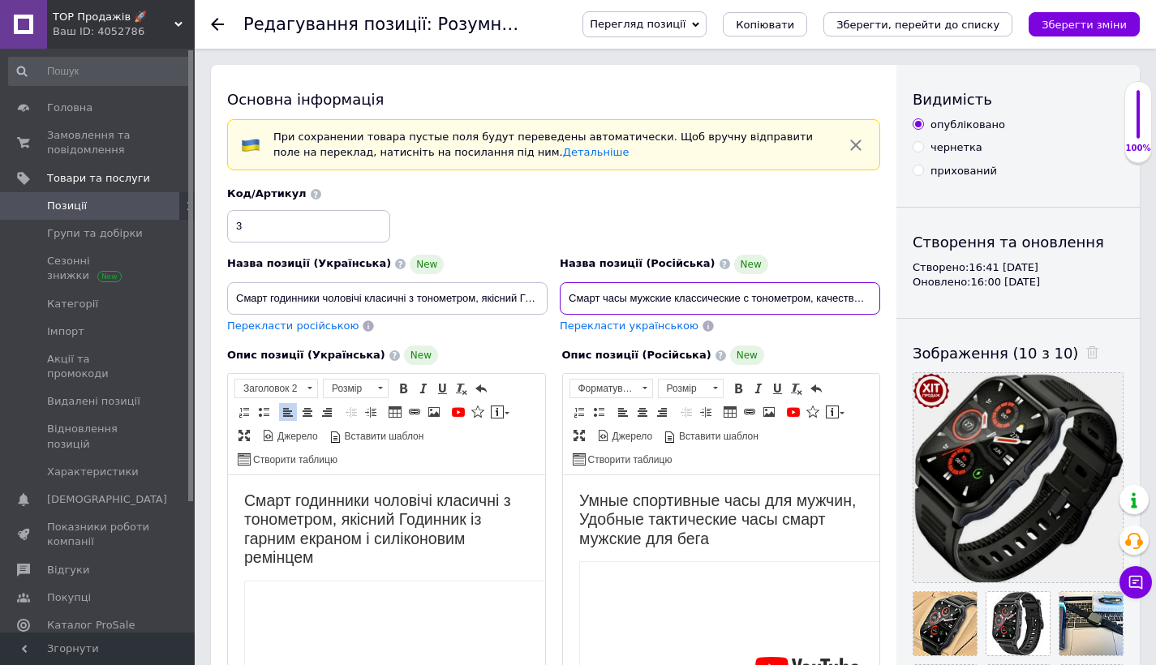
click at [642, 303] on input "Смарт часы мужские классические с тонометром, качественные Часы с хорошим экран…" at bounding box center [720, 298] width 320 height 32
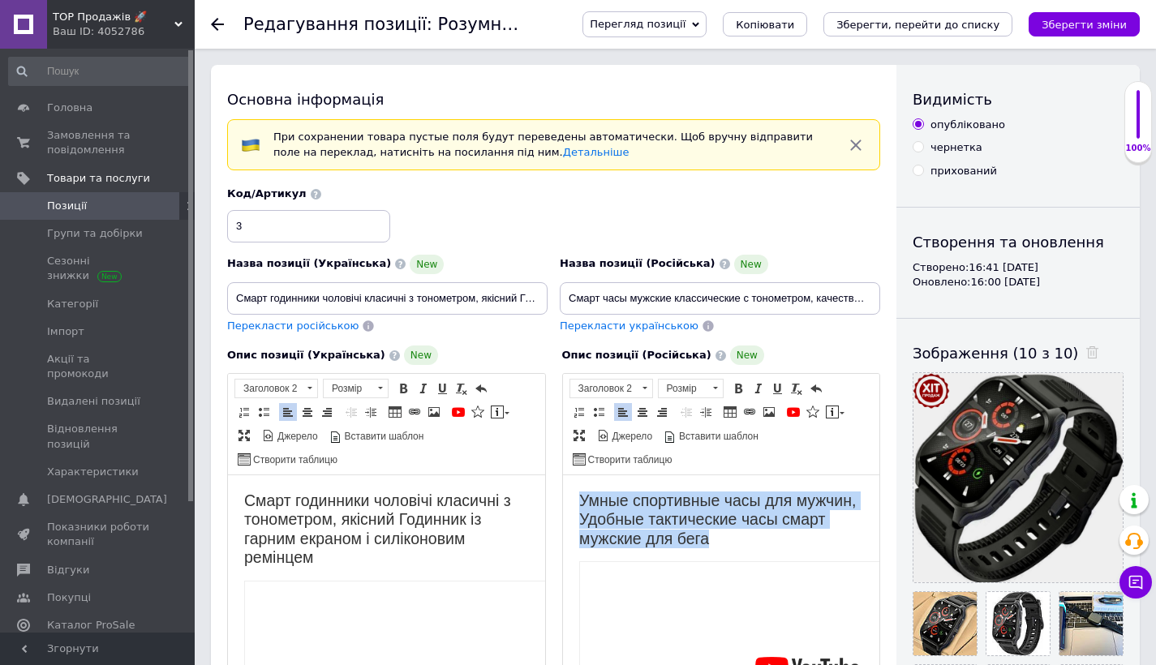
drag, startPoint x: 625, startPoint y: 504, endPoint x: 824, endPoint y: 536, distance: 202.1
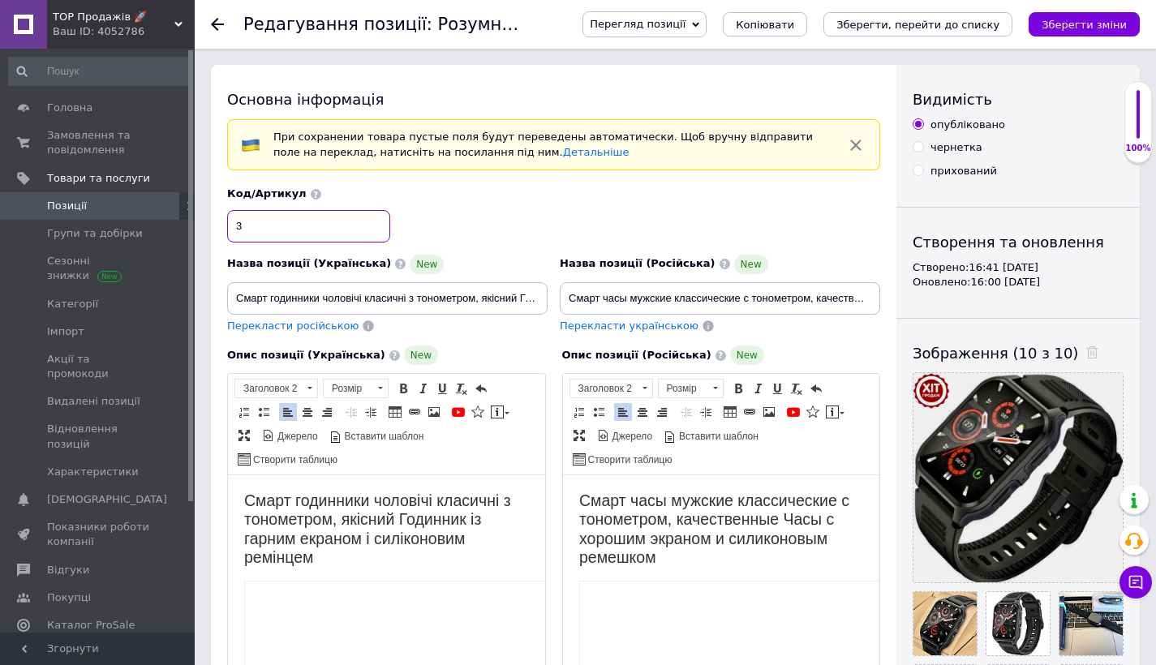
click at [265, 231] on input "3" at bounding box center [308, 226] width 163 height 32
type input "3"
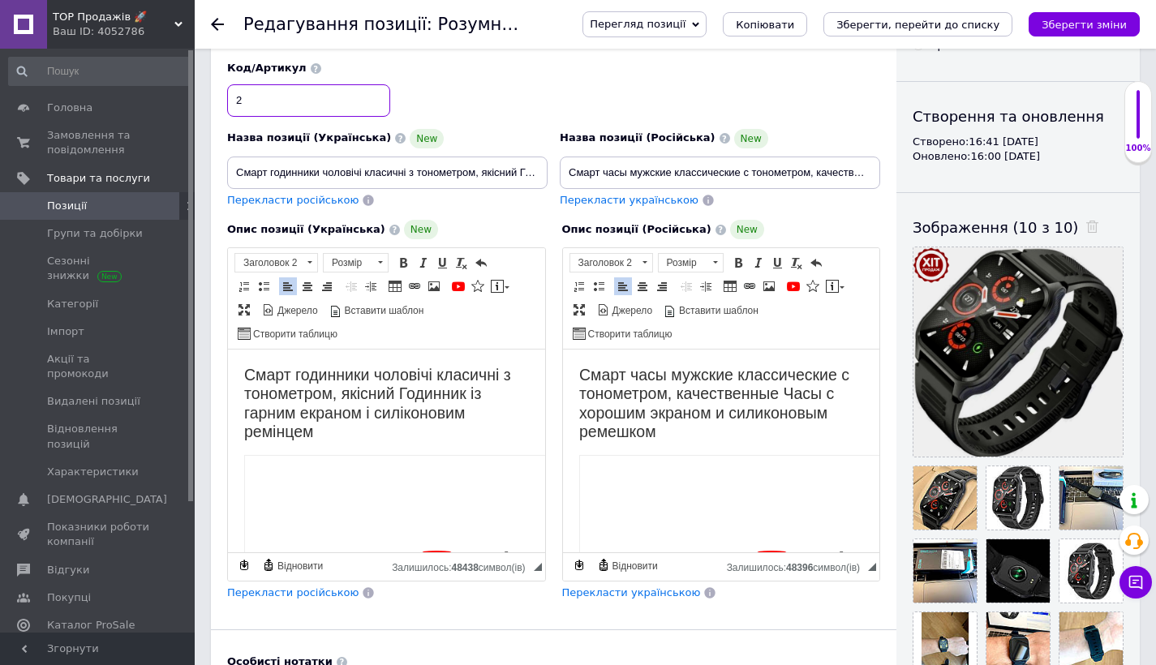
scroll to position [174, 0]
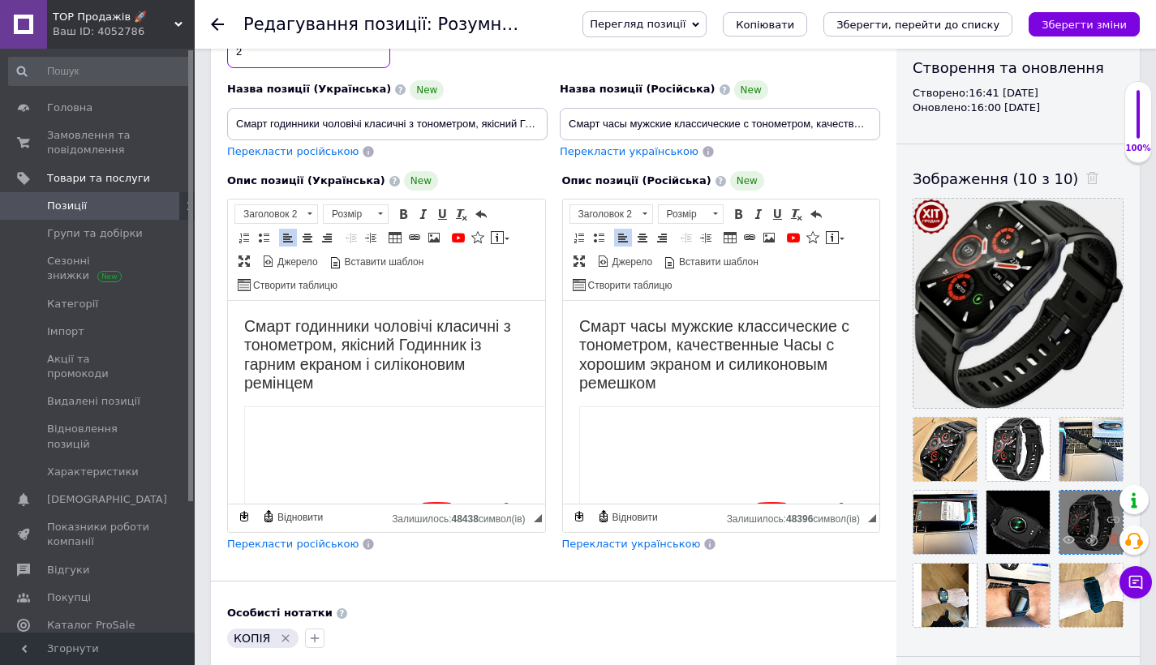
type input "2"
click at [1112, 535] on icon at bounding box center [1113, 540] width 12 height 12
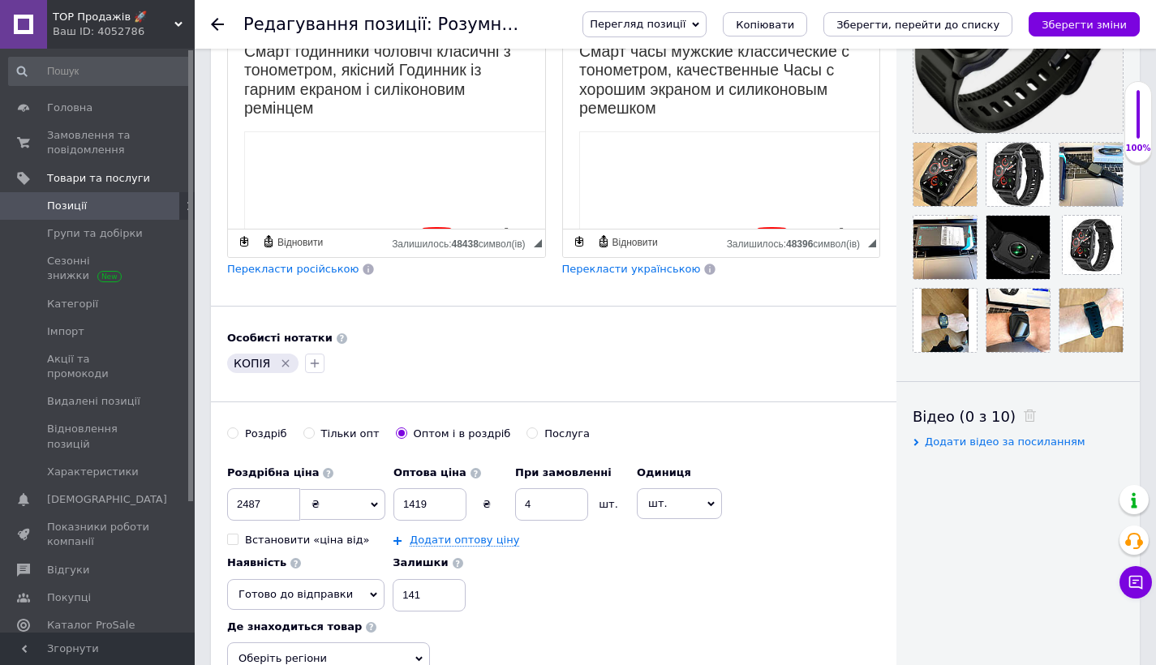
scroll to position [478, 0]
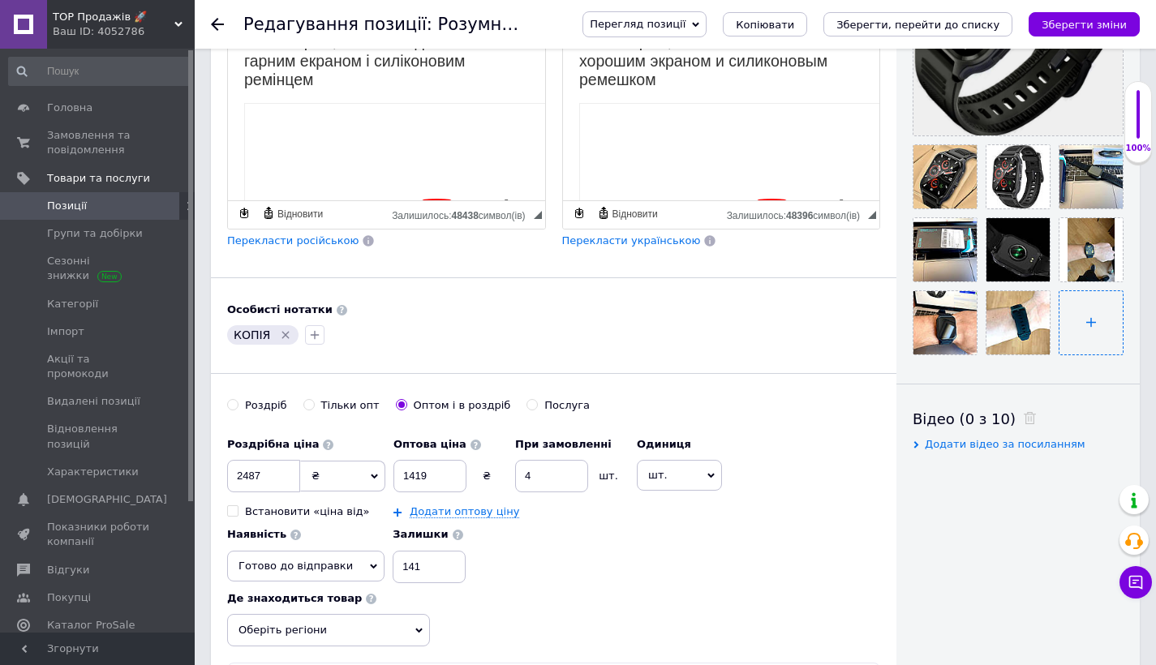
click at [1080, 338] on input "file" at bounding box center [1090, 322] width 63 height 63
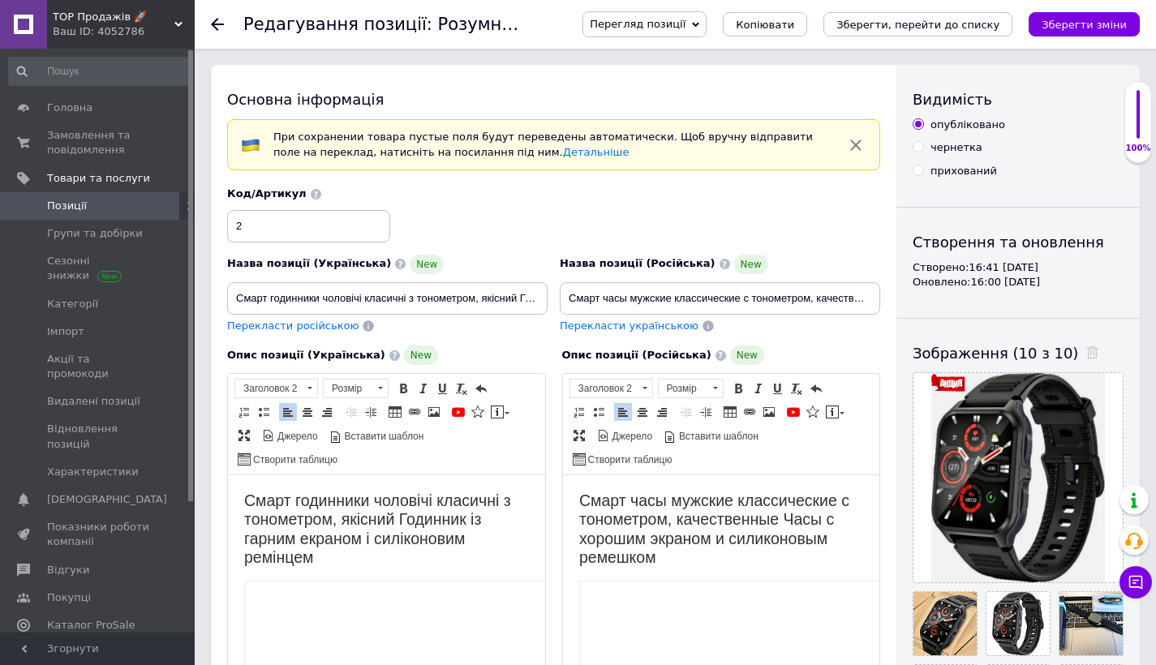
scroll to position [12, 0]
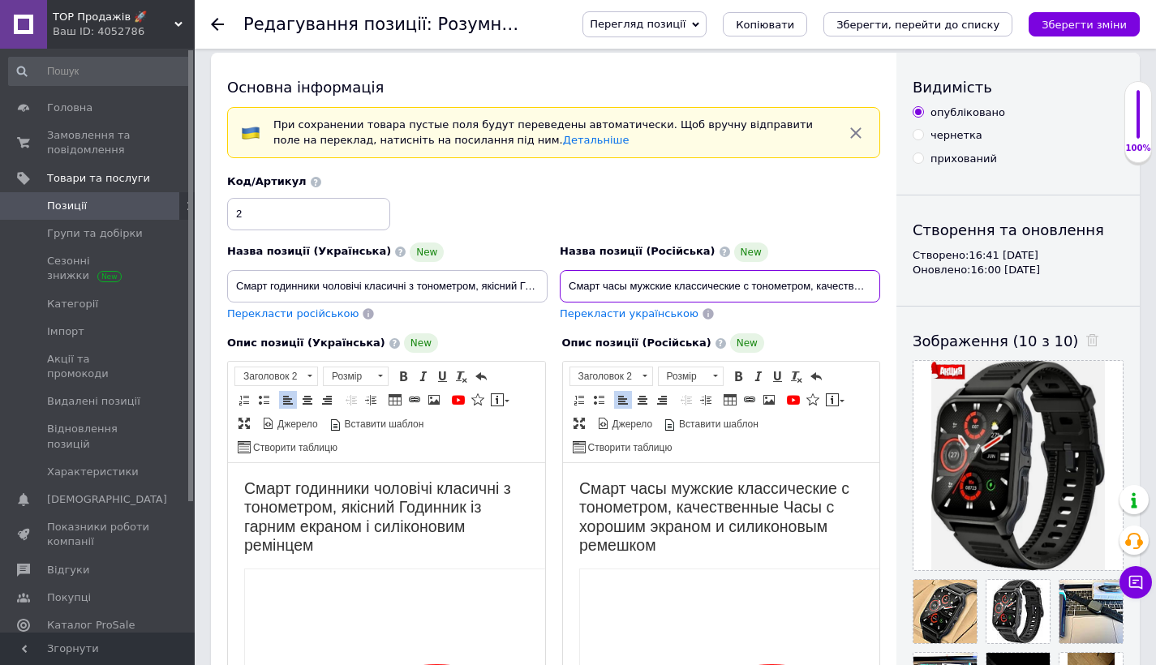
click at [612, 278] on input "Смарт часы мужские классические с тонометром, качественные Часы с хорошим экран…" at bounding box center [720, 286] width 320 height 32
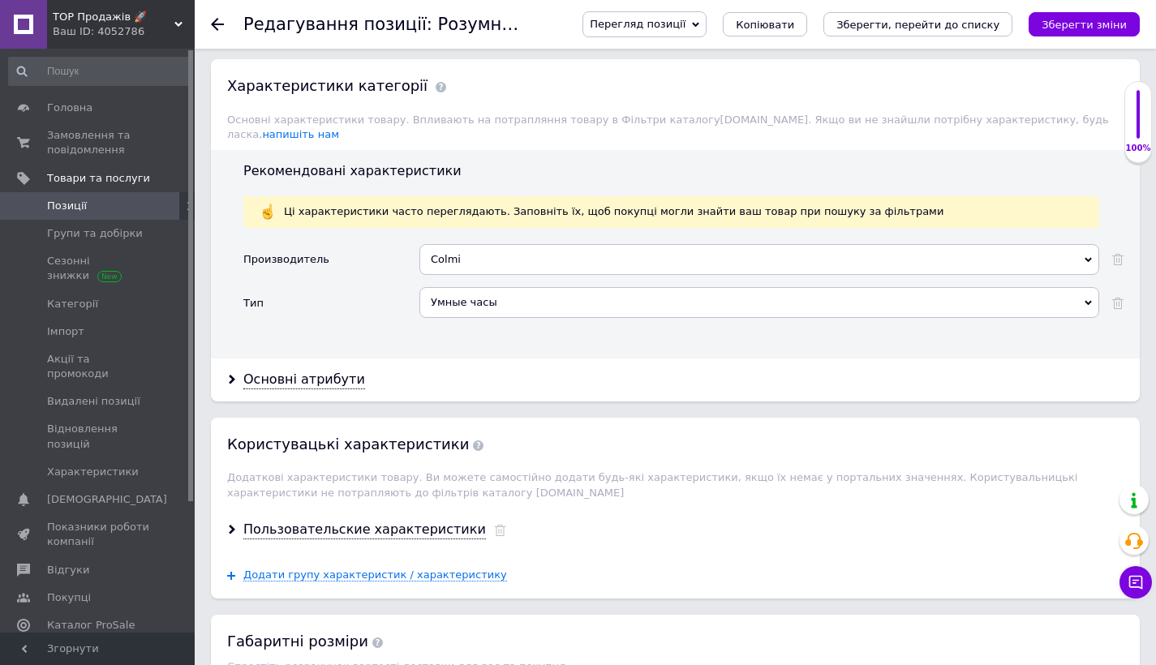
scroll to position [2010, 0]
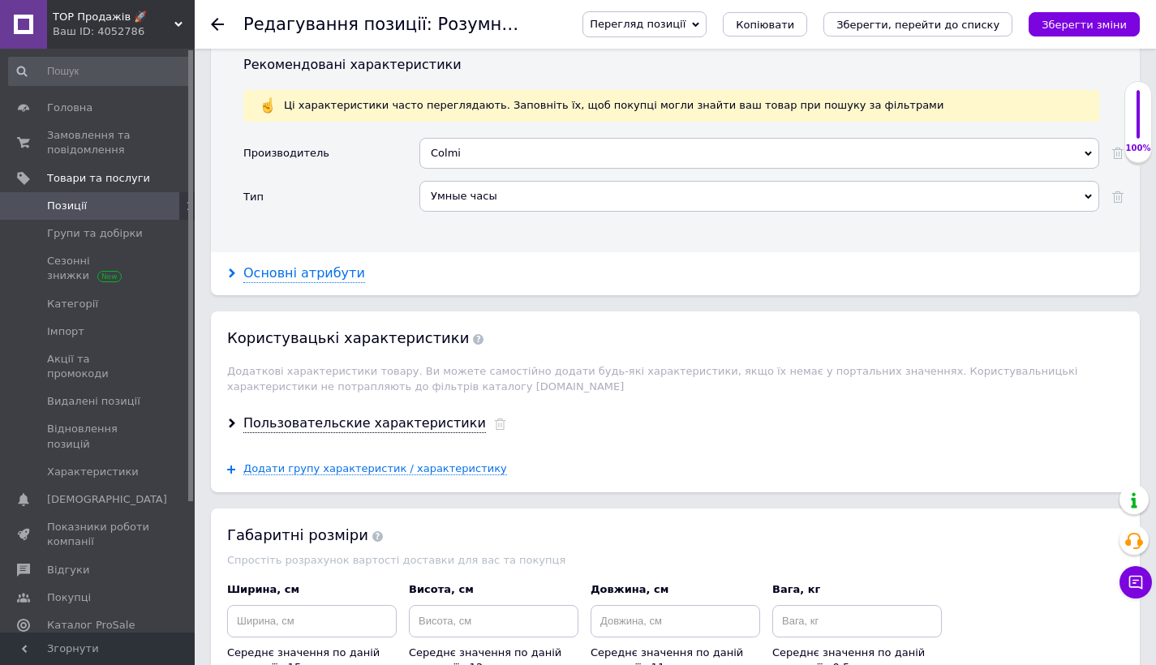
click at [310, 264] on div "Основні атрибути" at bounding box center [304, 273] width 122 height 19
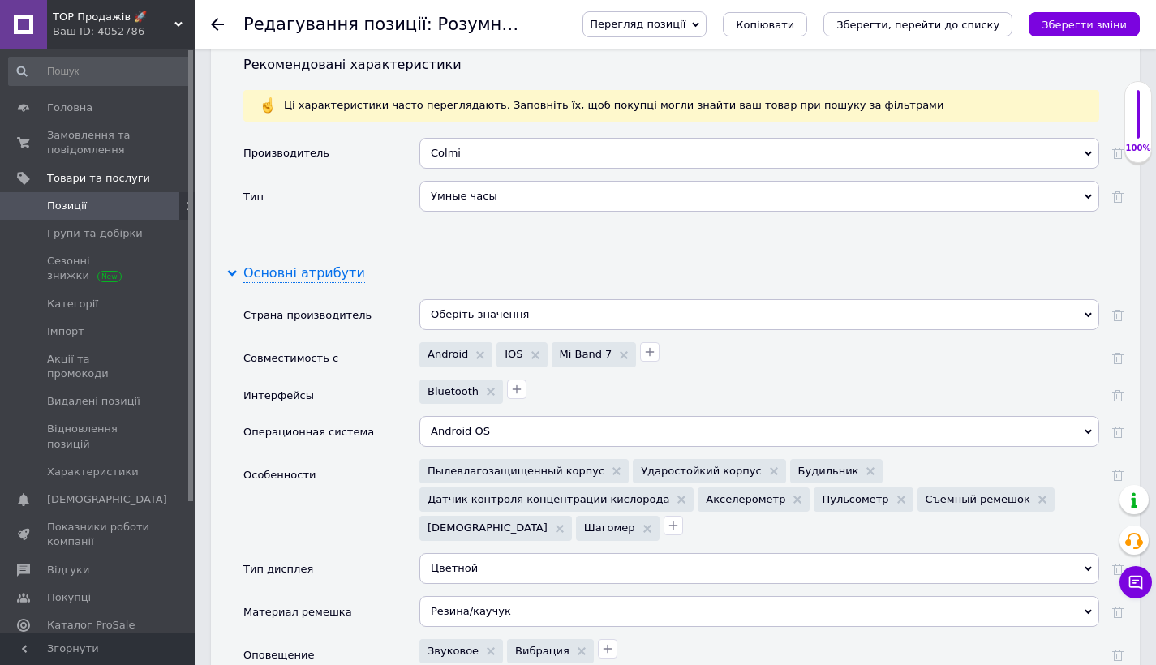
click at [255, 264] on div "Основні атрибути" at bounding box center [304, 273] width 122 height 19
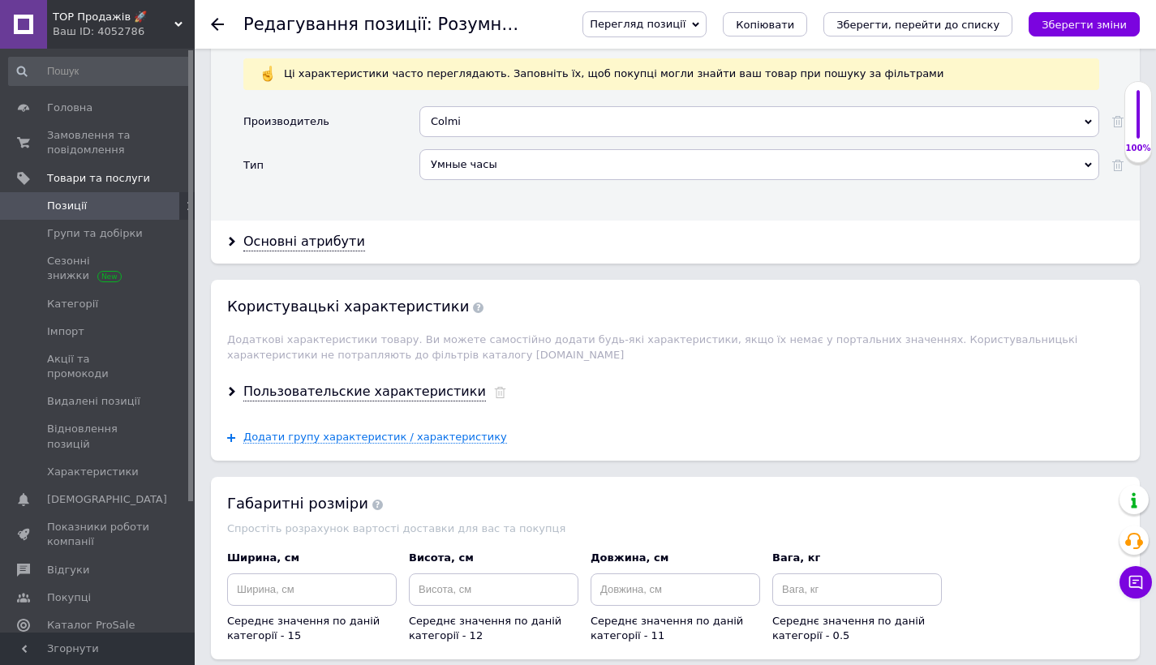
scroll to position [2192, 0]
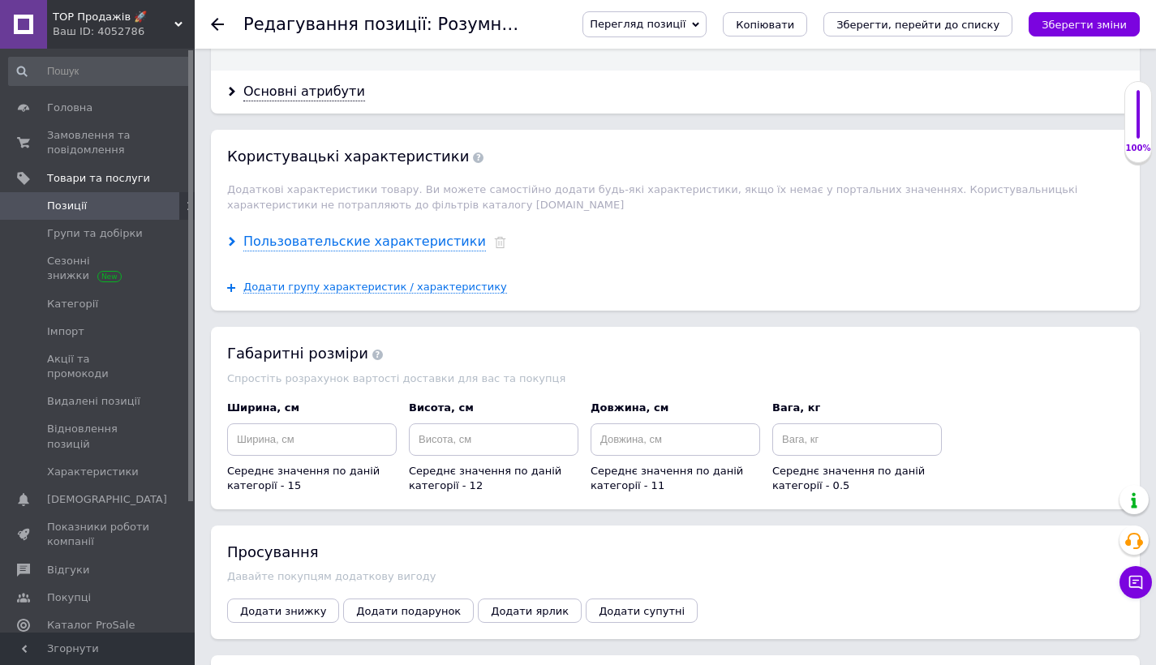
click at [316, 233] on div "Пользовательские характеристики" at bounding box center [364, 242] width 243 height 19
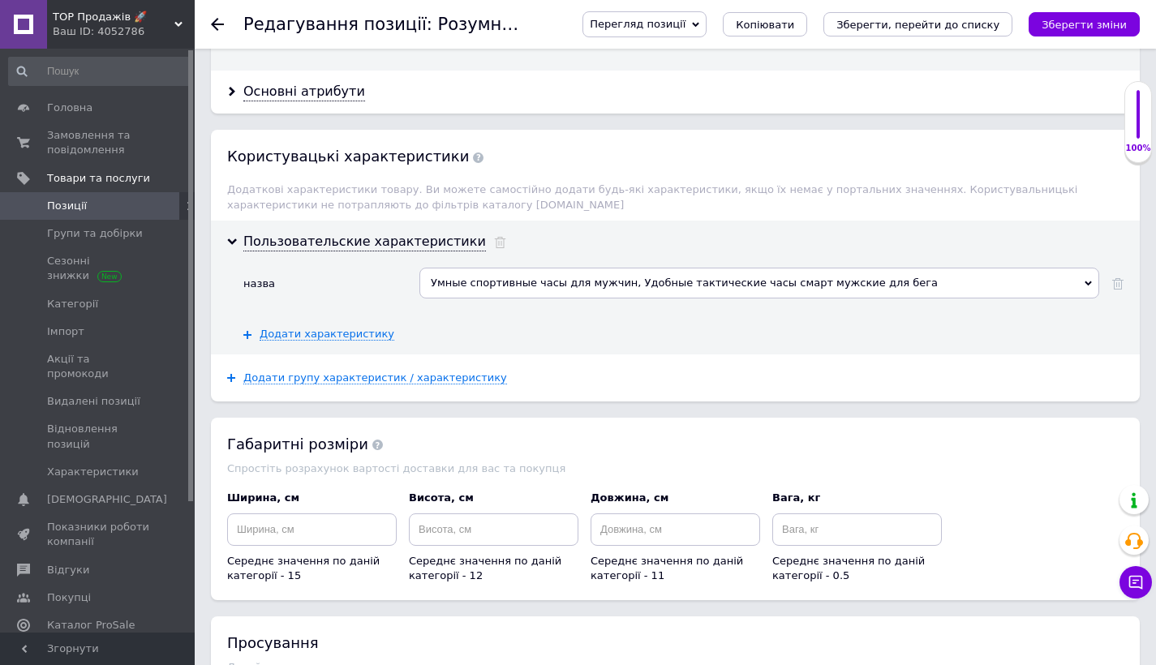
click at [659, 269] on div "Умные спортивные часы для мужчин, Удобные тактические часы смарт мужские для бе…" at bounding box center [759, 283] width 680 height 31
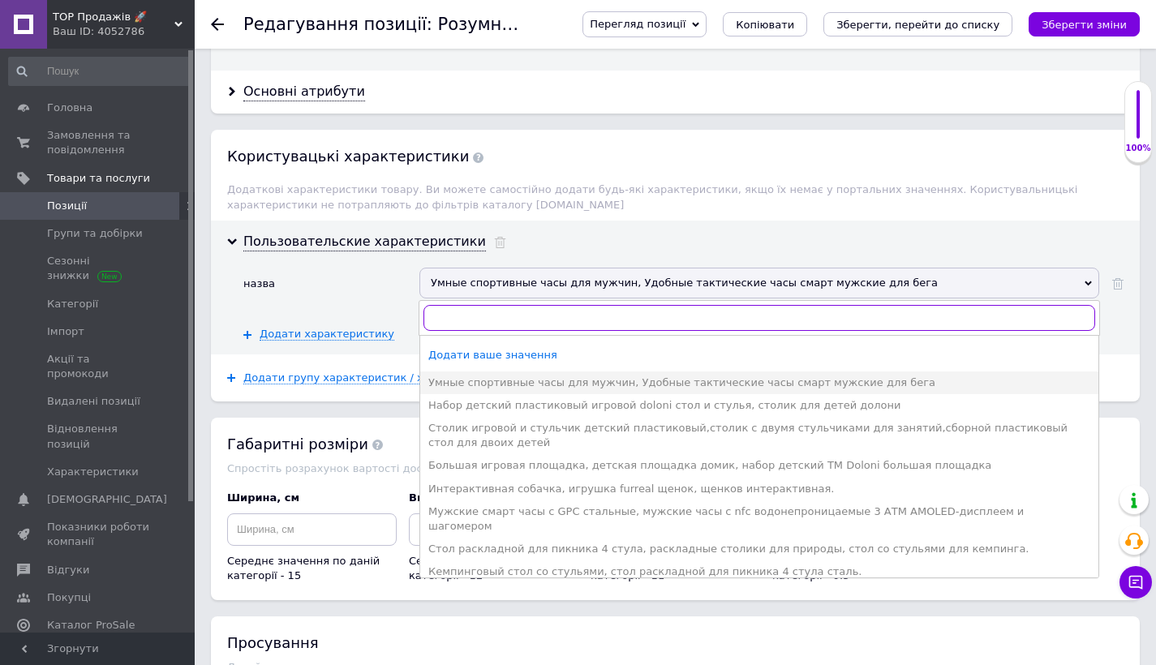
paste input "Смарт часы мужские классические с тонометром, качественные Часы с хорошим экран…"
type input "Смарт часы мужские классические с тонометром, качественные Часы с хорошим экран…"
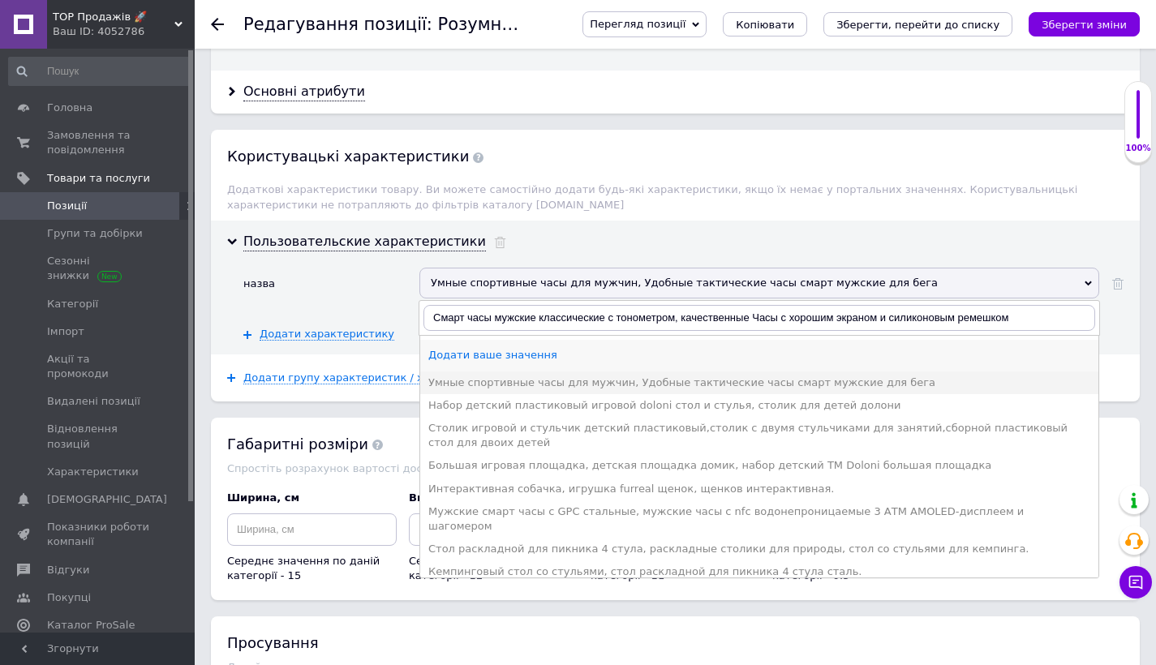
click at [535, 348] on div "Додати ваше значення" at bounding box center [759, 355] width 662 height 15
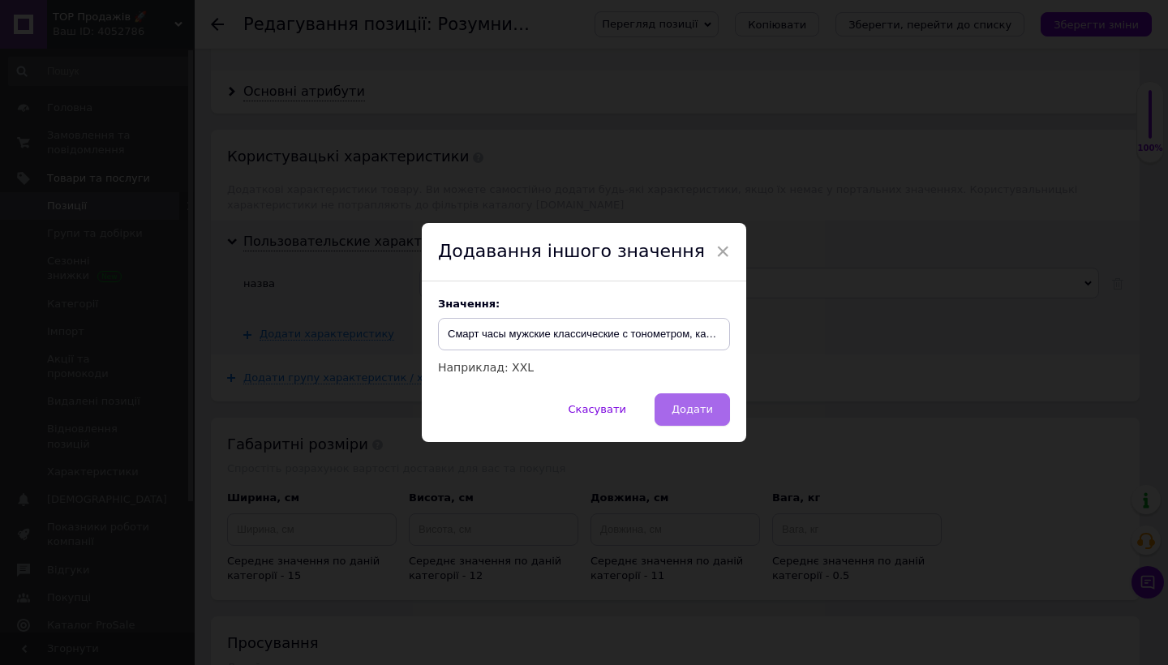
click at [682, 401] on button "Додати" at bounding box center [692, 409] width 75 height 32
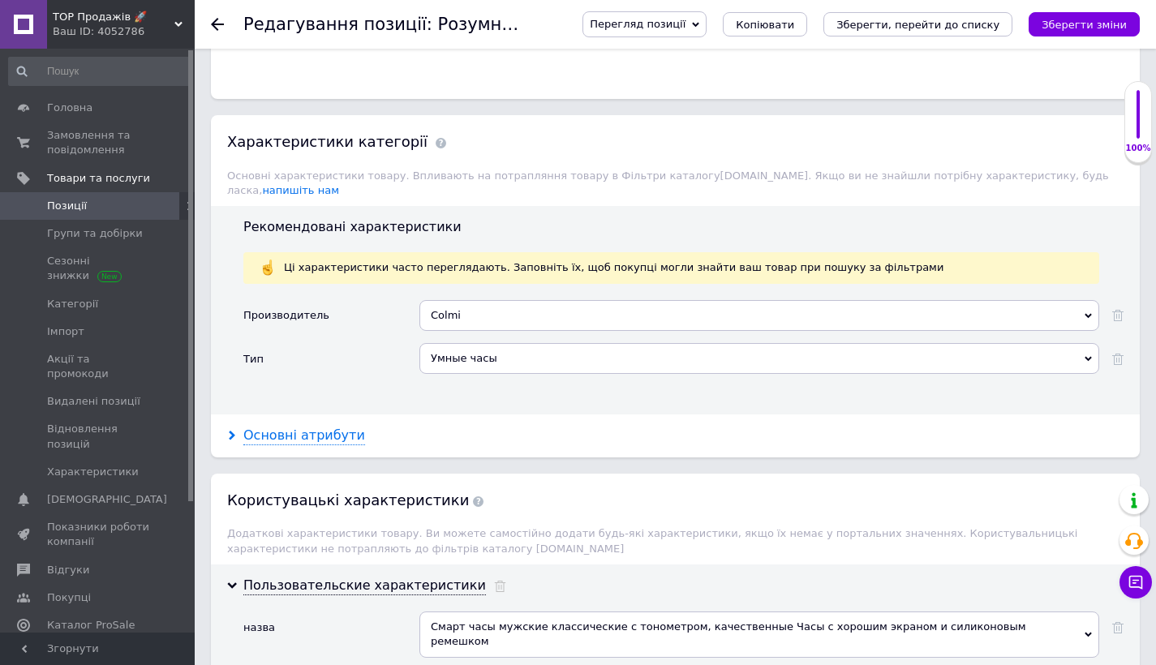
click at [343, 427] on div "Основні атрибути" at bounding box center [304, 436] width 122 height 19
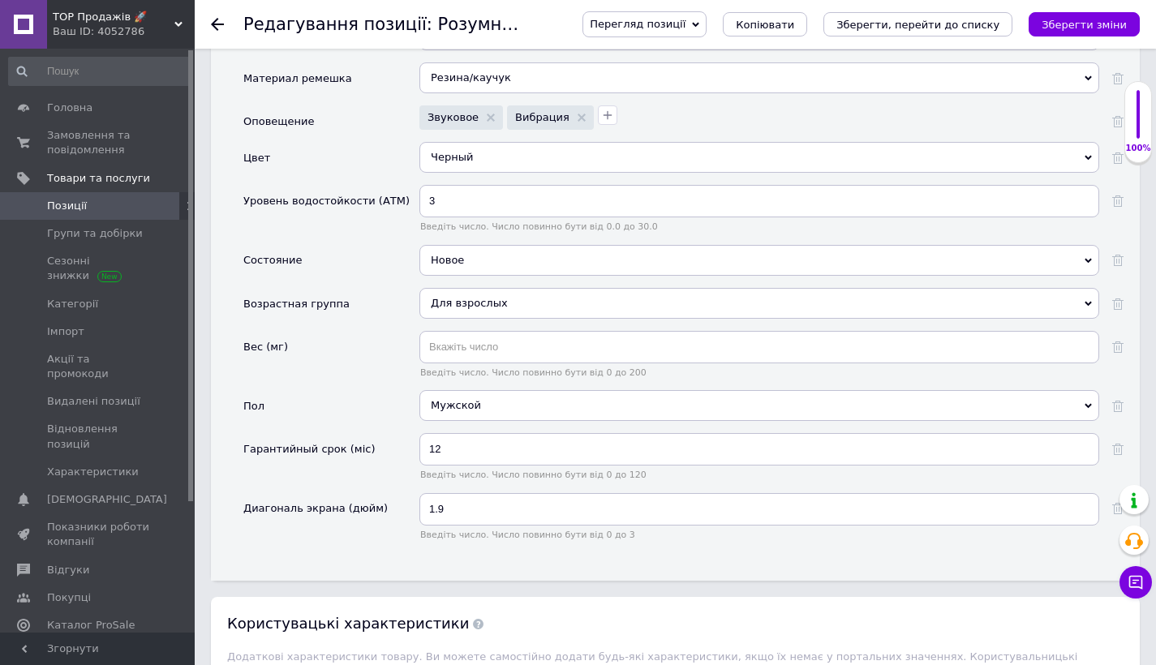
scroll to position [2611, 0]
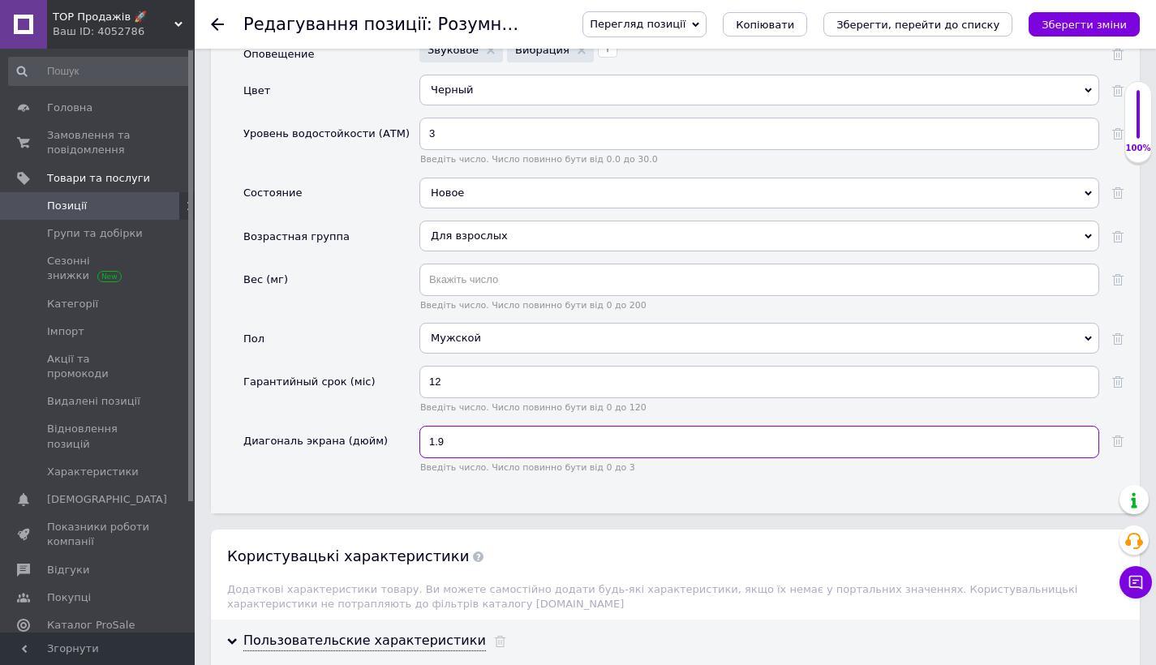
click at [479, 426] on input "1.9" at bounding box center [759, 442] width 680 height 32
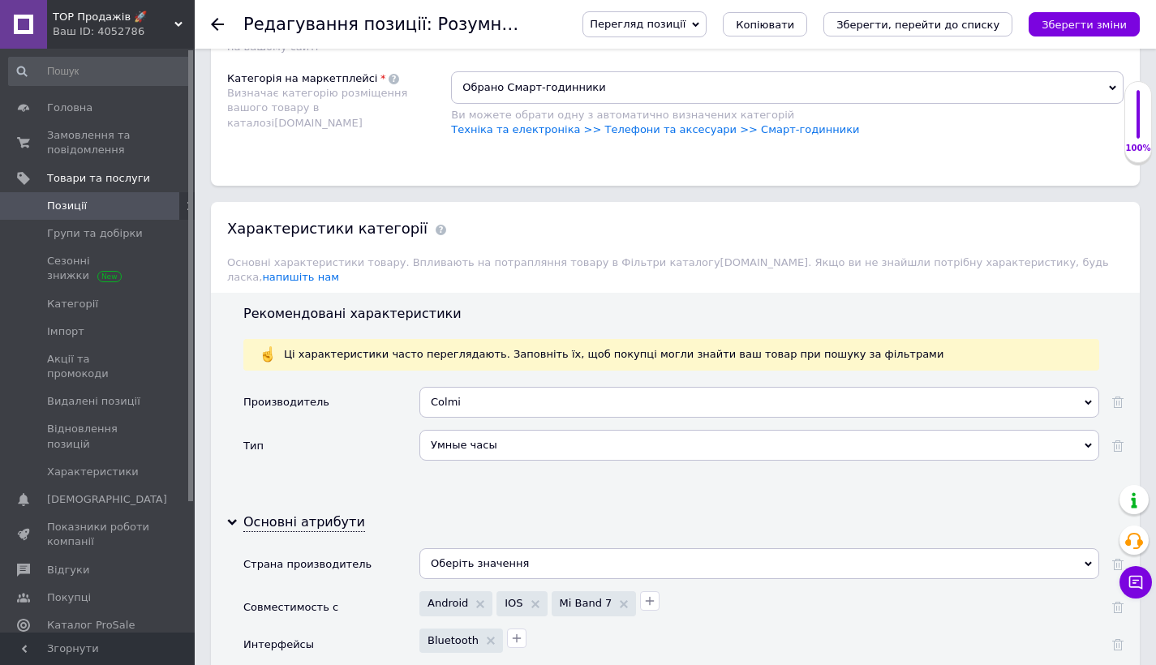
scroll to position [1699, 0]
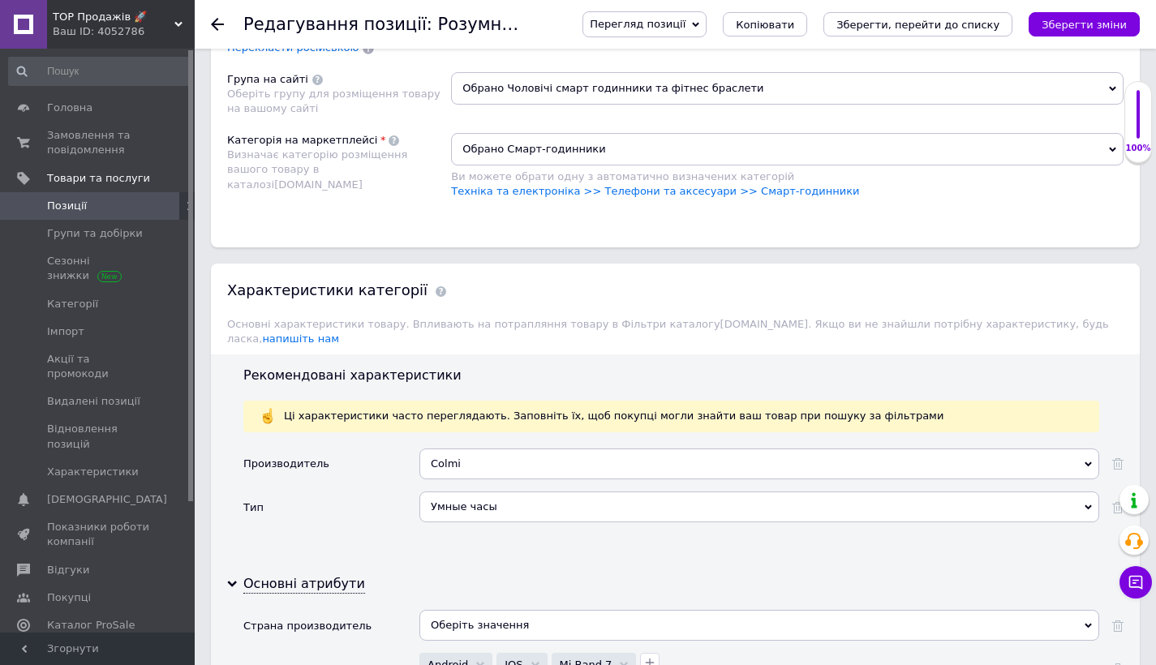
type input "1.89"
click at [465, 449] on div "Colmi" at bounding box center [759, 464] width 680 height 31
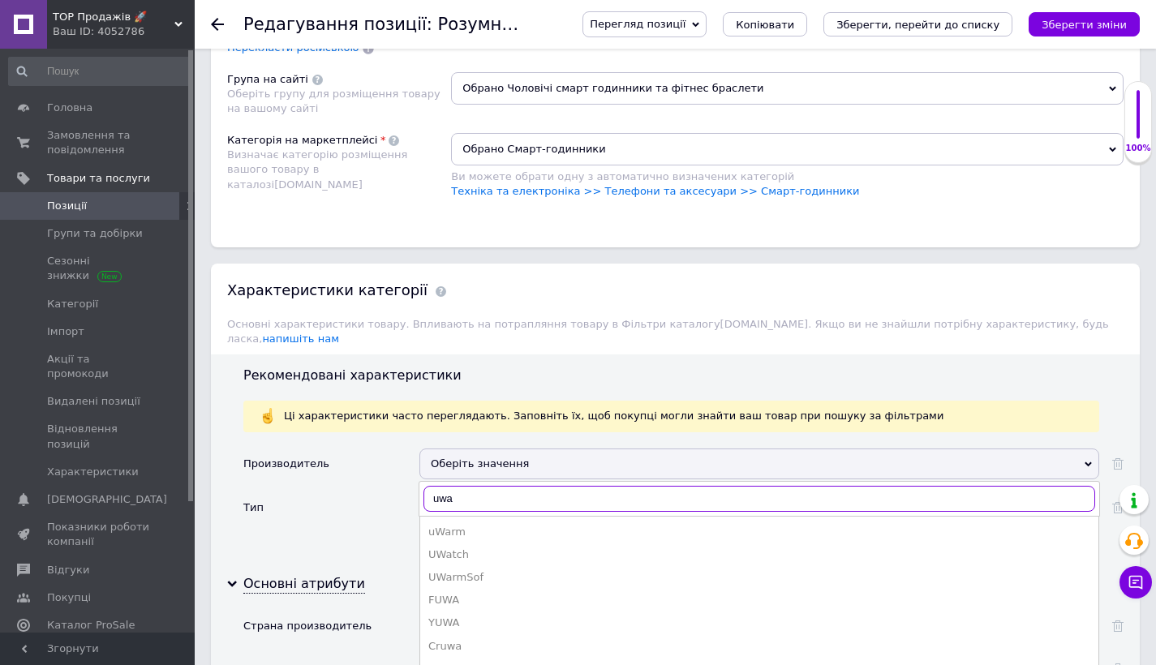
type input "uwat"
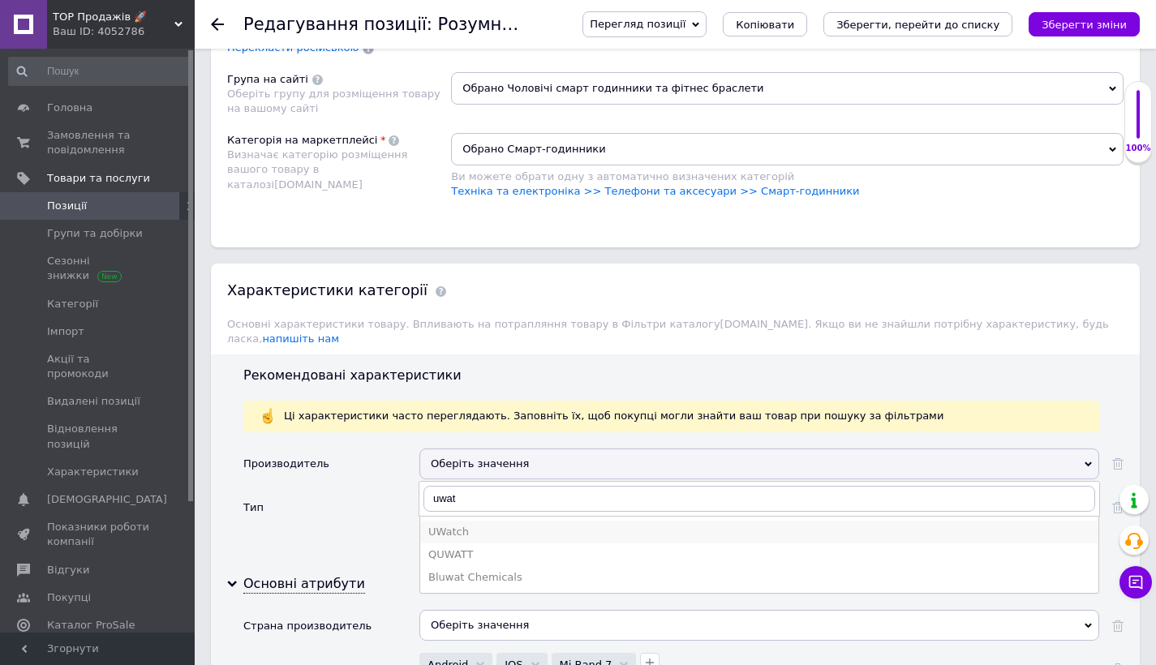
click at [461, 525] on div "UWatch" at bounding box center [759, 532] width 662 height 15
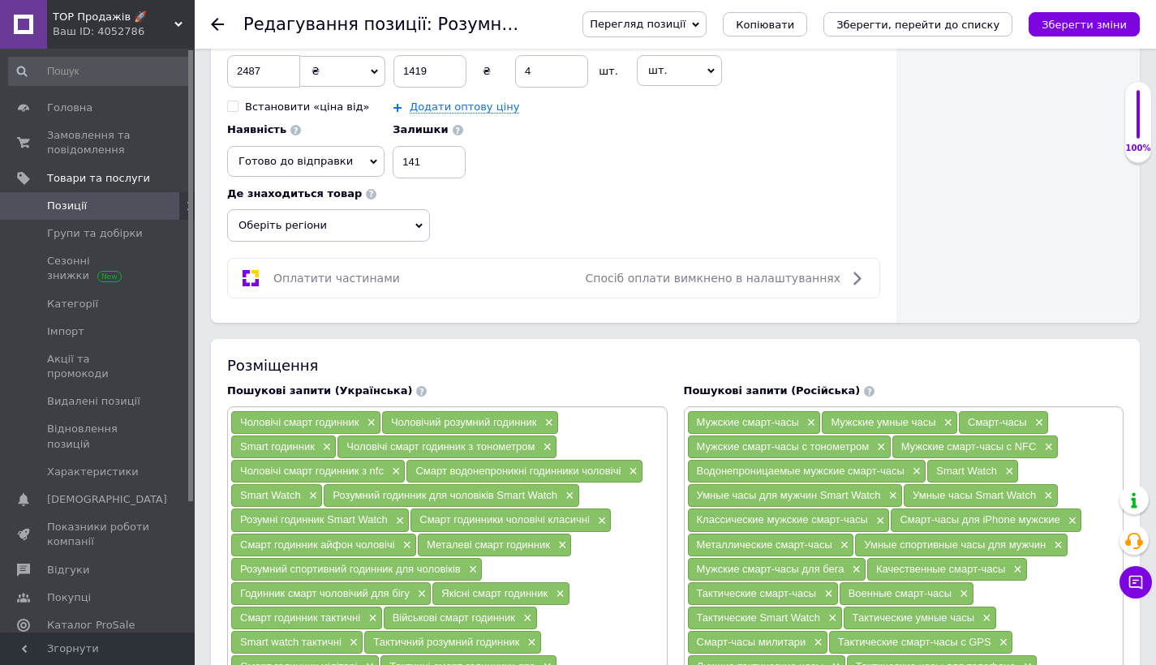
scroll to position [616, 0]
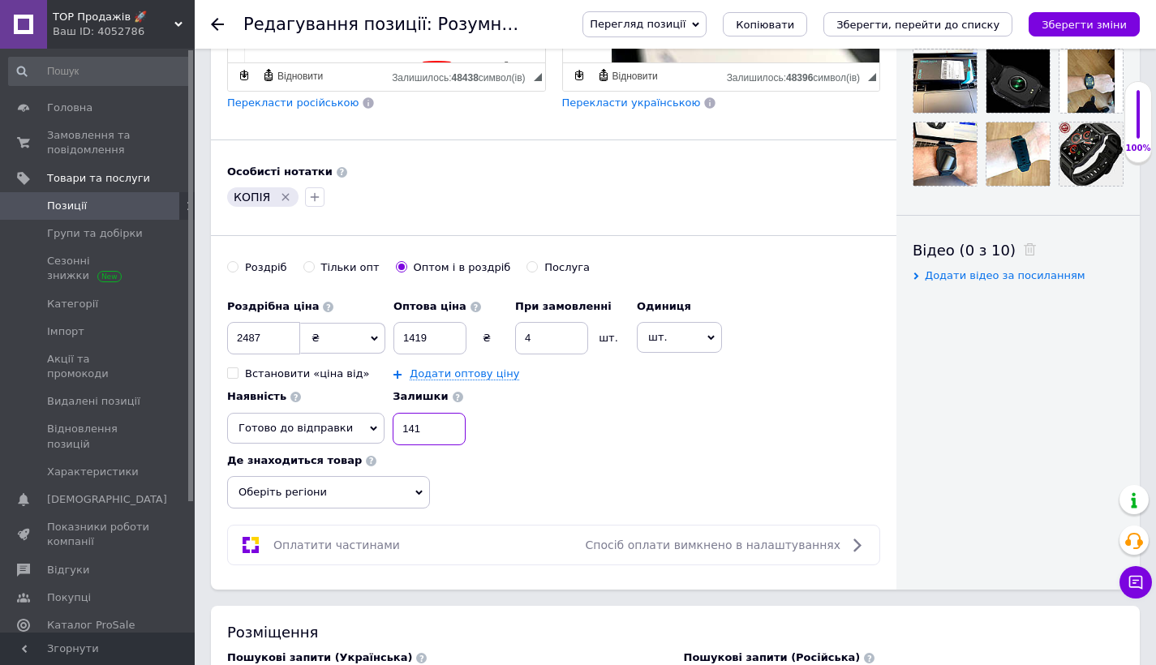
click at [427, 429] on input "141" at bounding box center [429, 429] width 73 height 32
type input "111"
click at [448, 341] on input "1419" at bounding box center [429, 338] width 73 height 32
type input "1425"
click at [275, 334] on input "2487" at bounding box center [263, 338] width 73 height 32
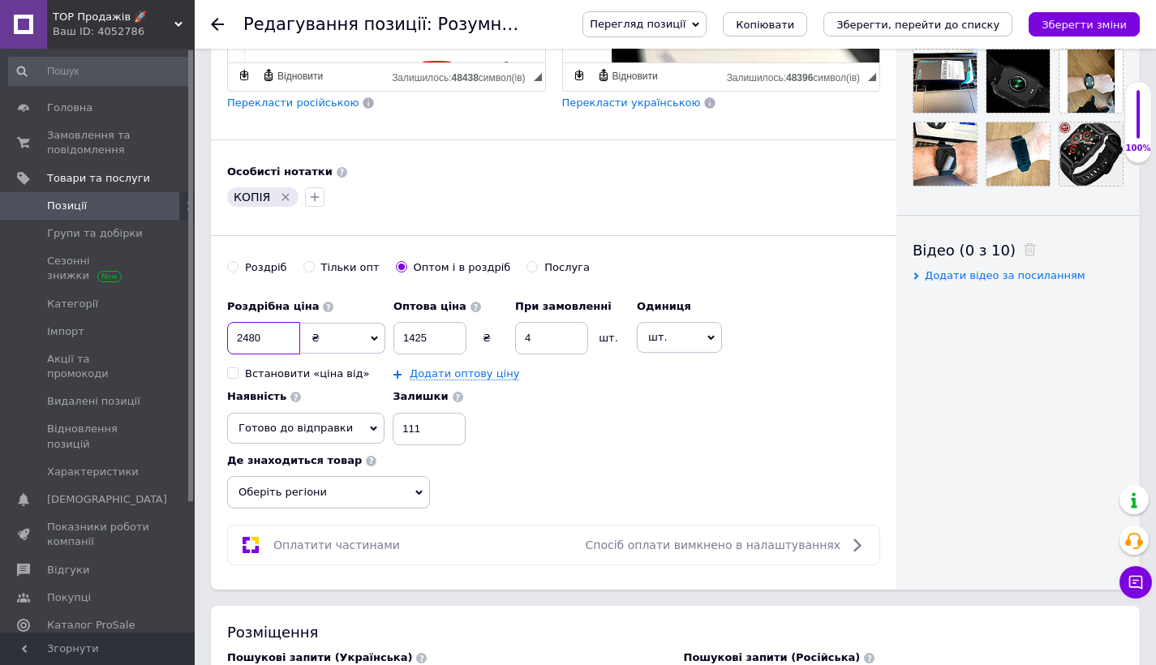
type input "2480"
click at [415, 484] on span "Оберіть регіони" at bounding box center [328, 492] width 203 height 32
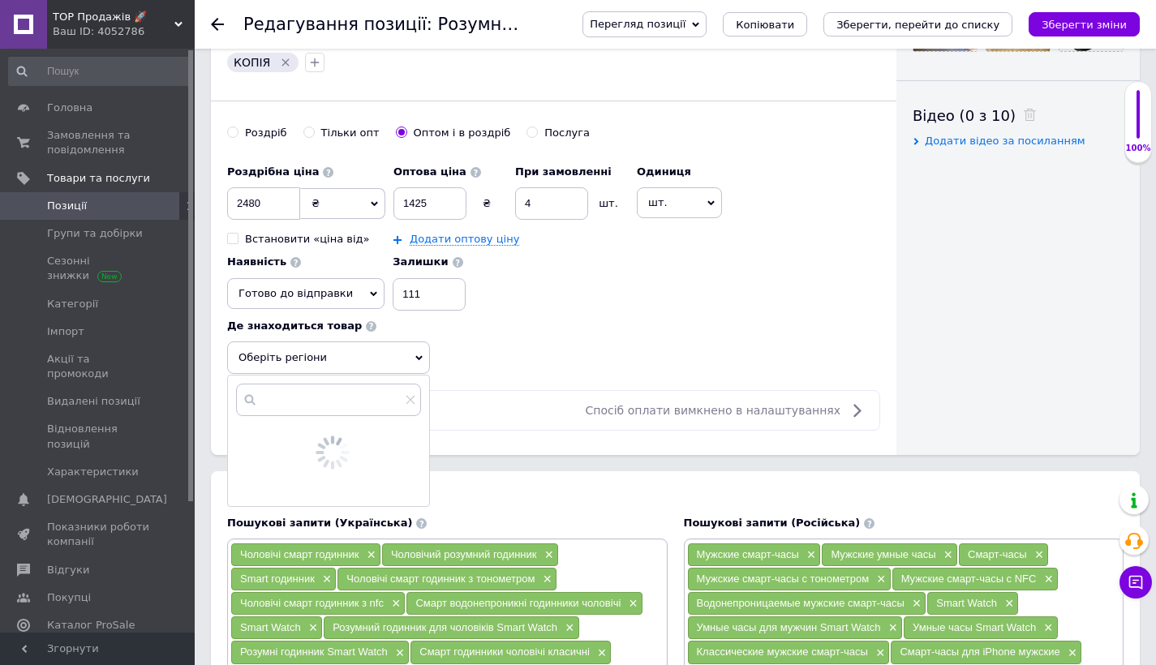
scroll to position [787, 0]
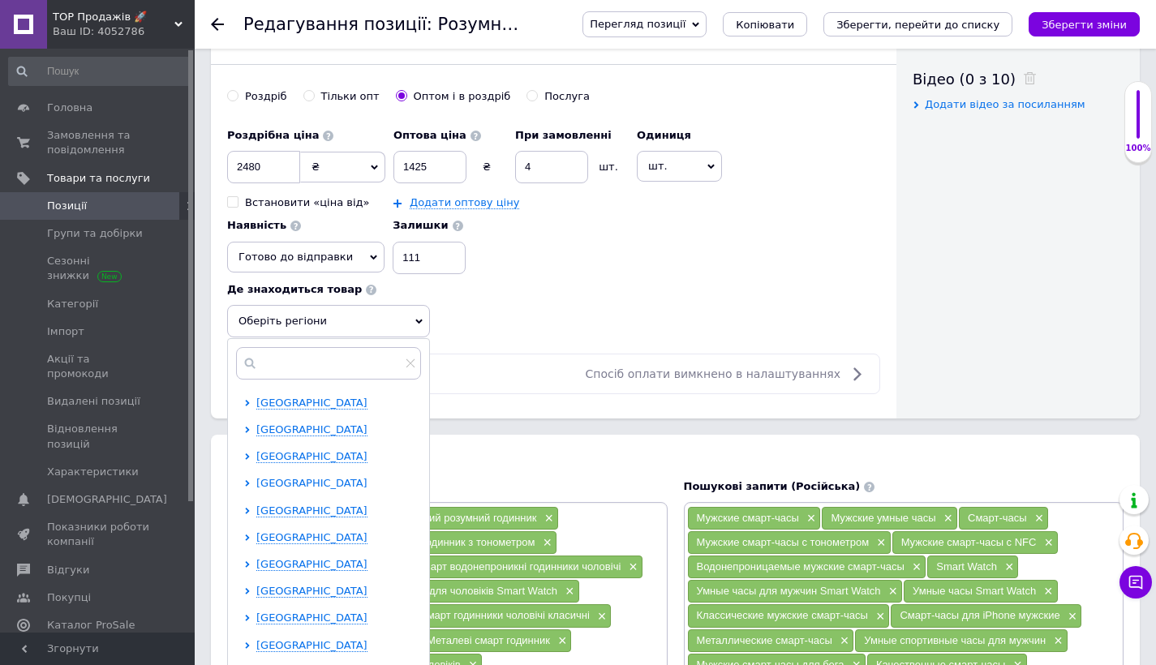
click at [266, 477] on span "[GEOGRAPHIC_DATA]" at bounding box center [311, 483] width 111 height 12
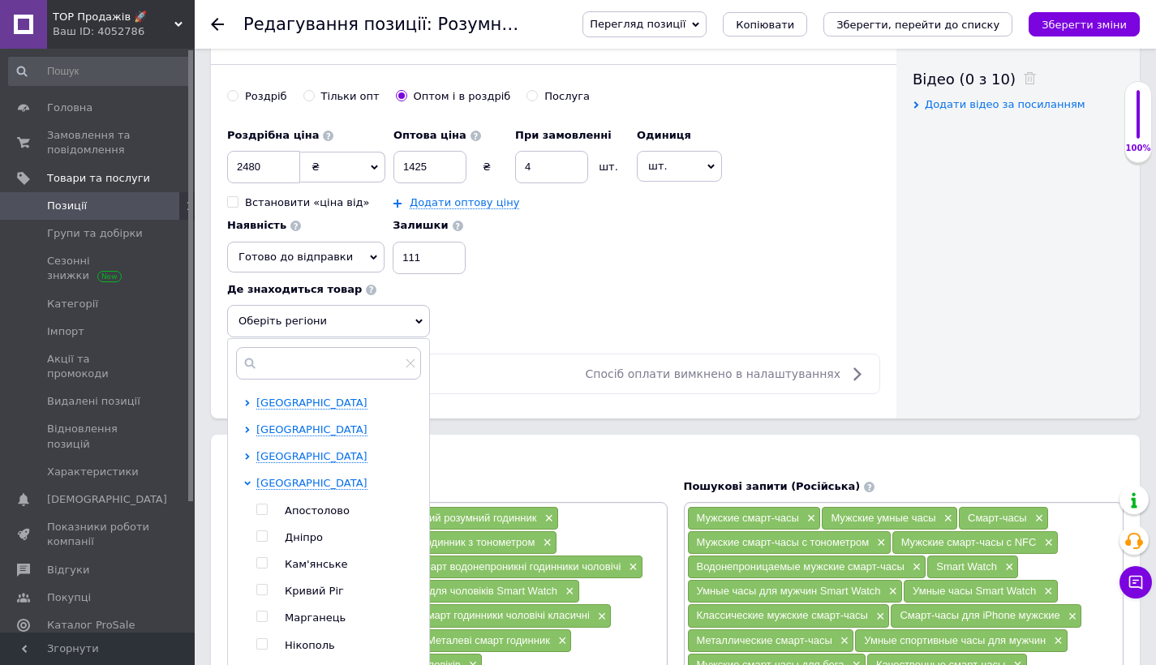
click at [264, 531] on input "checkbox" at bounding box center [261, 536] width 11 height 11
checkbox input "true"
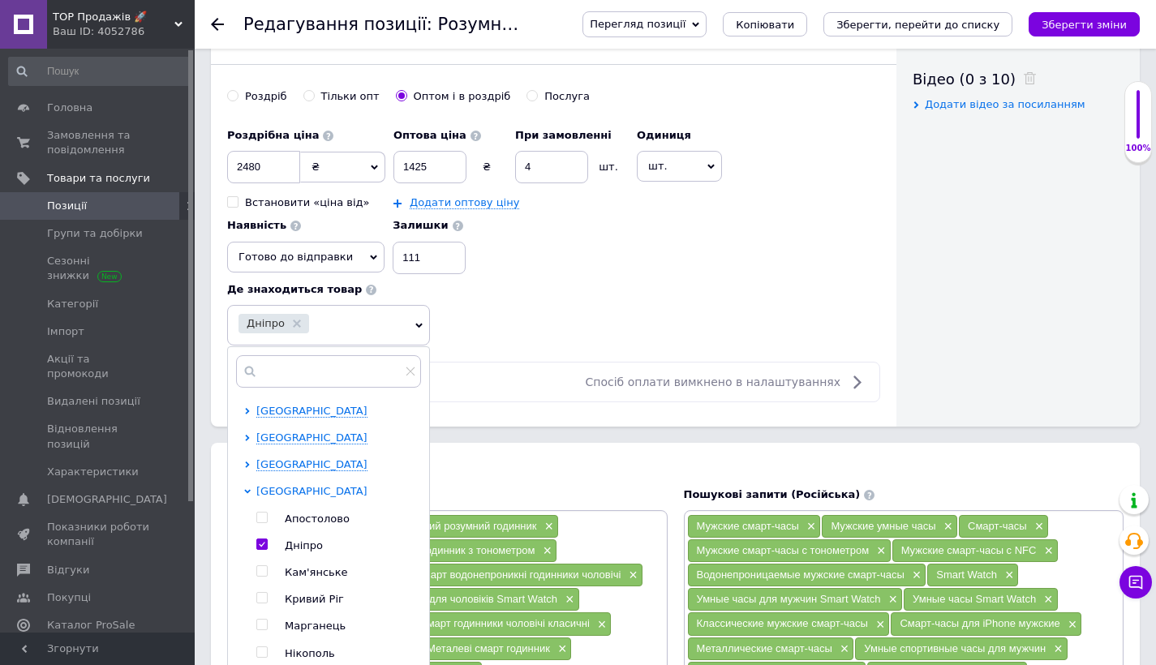
click at [270, 490] on span "[GEOGRAPHIC_DATA]" at bounding box center [311, 491] width 111 height 12
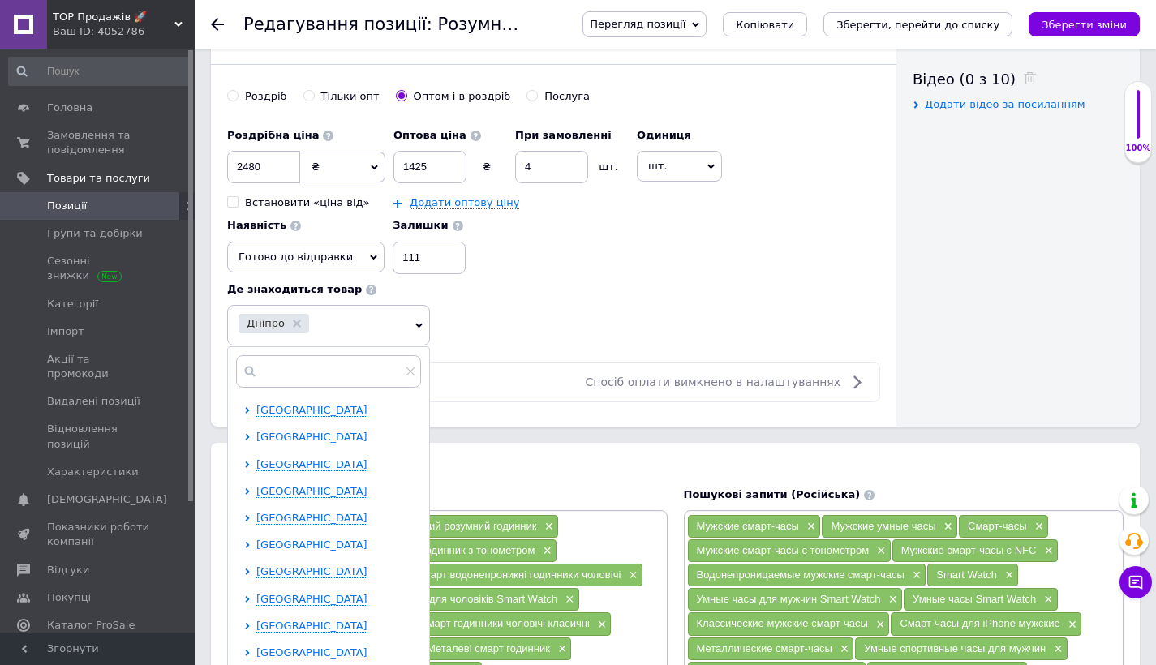
scroll to position [28, 0]
click at [275, 434] on span "[GEOGRAPHIC_DATA]" at bounding box center [311, 436] width 111 height 12
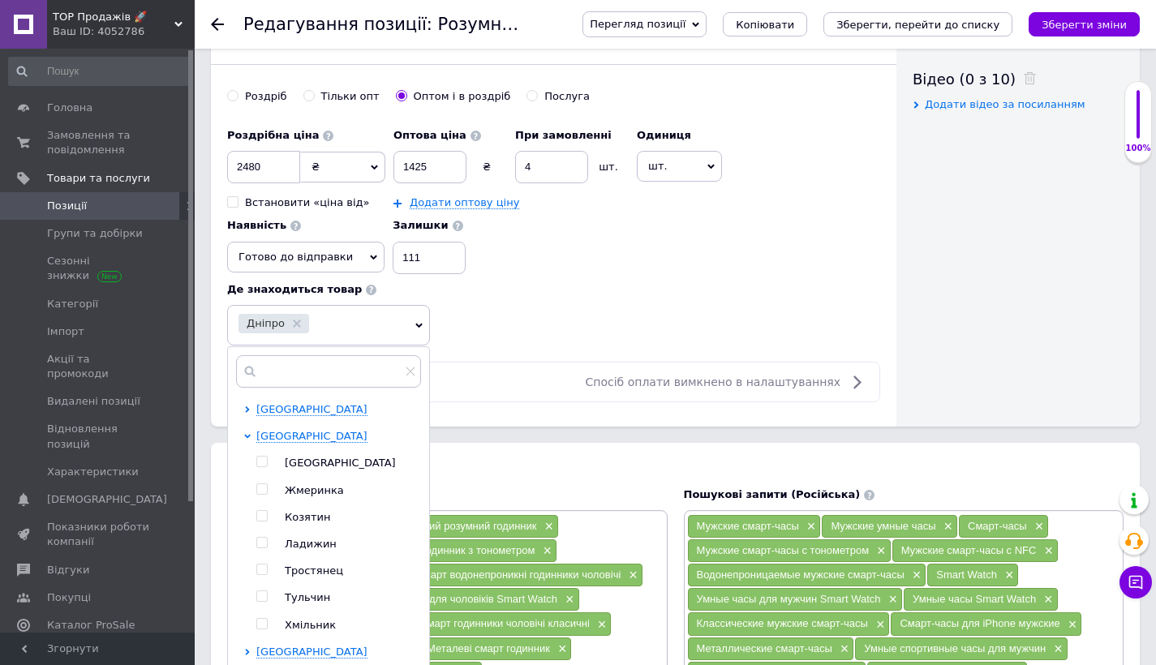
click at [263, 459] on input "checkbox" at bounding box center [261, 462] width 11 height 11
checkbox input "true"
click at [271, 440] on span "[GEOGRAPHIC_DATA]" at bounding box center [311, 436] width 111 height 13
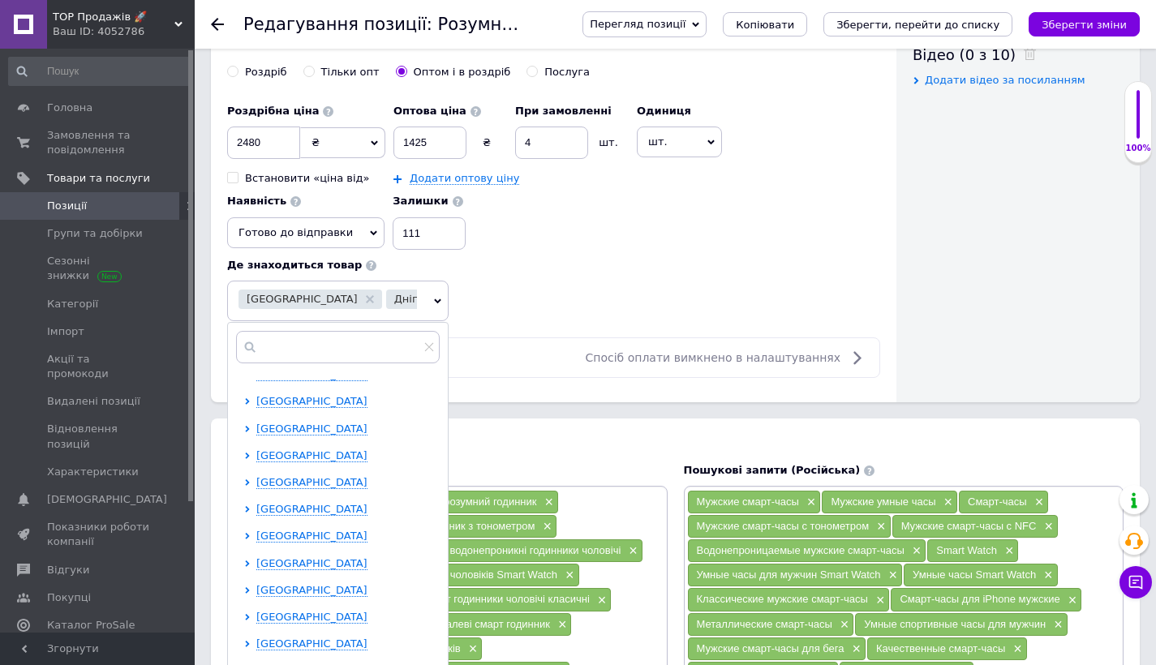
scroll to position [868, 0]
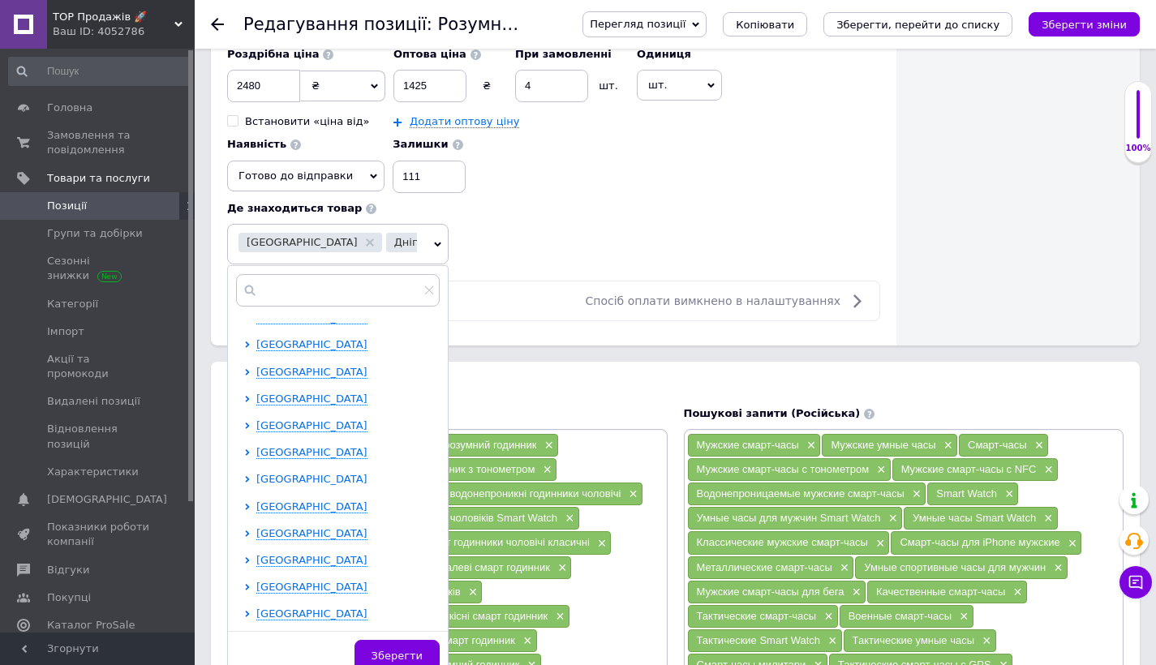
click at [281, 473] on span "[GEOGRAPHIC_DATA]" at bounding box center [311, 479] width 111 height 12
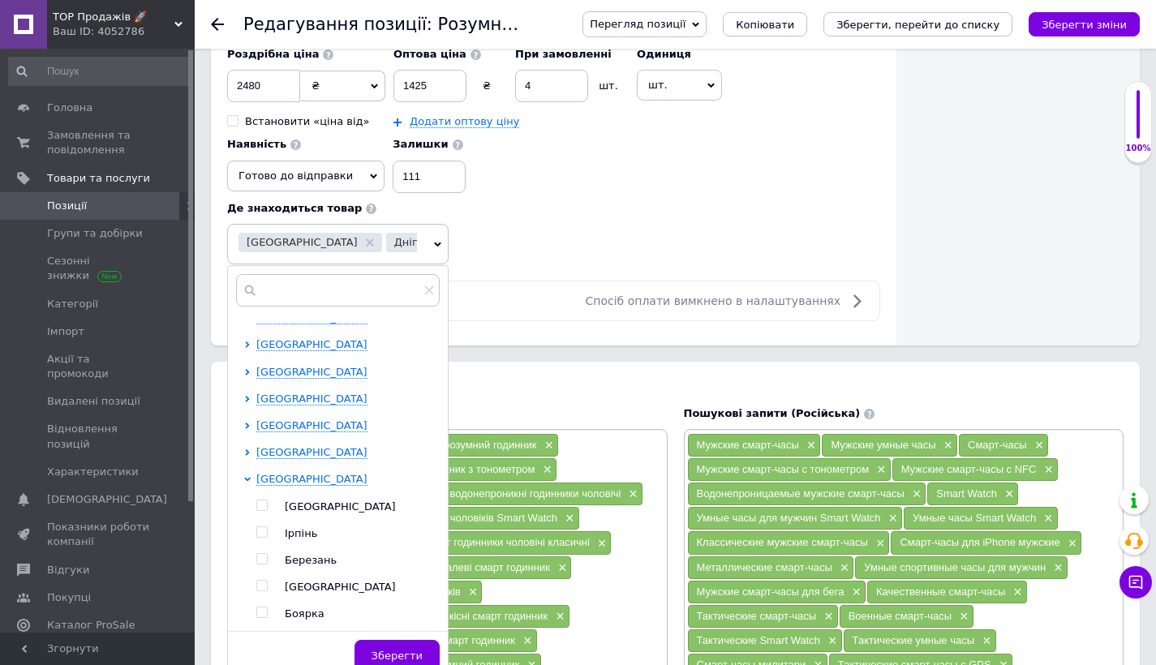
click at [264, 503] on input "checkbox" at bounding box center [261, 505] width 11 height 11
checkbox input "true"
click at [371, 650] on button "Зберегти" at bounding box center [396, 656] width 85 height 32
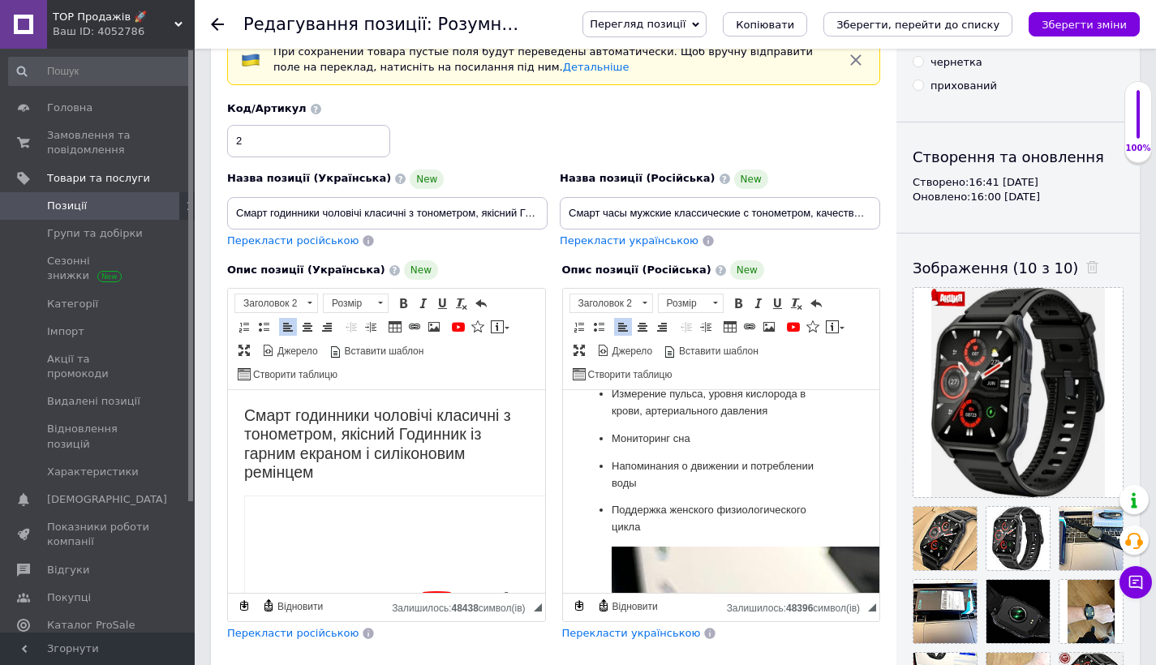
scroll to position [84, 0]
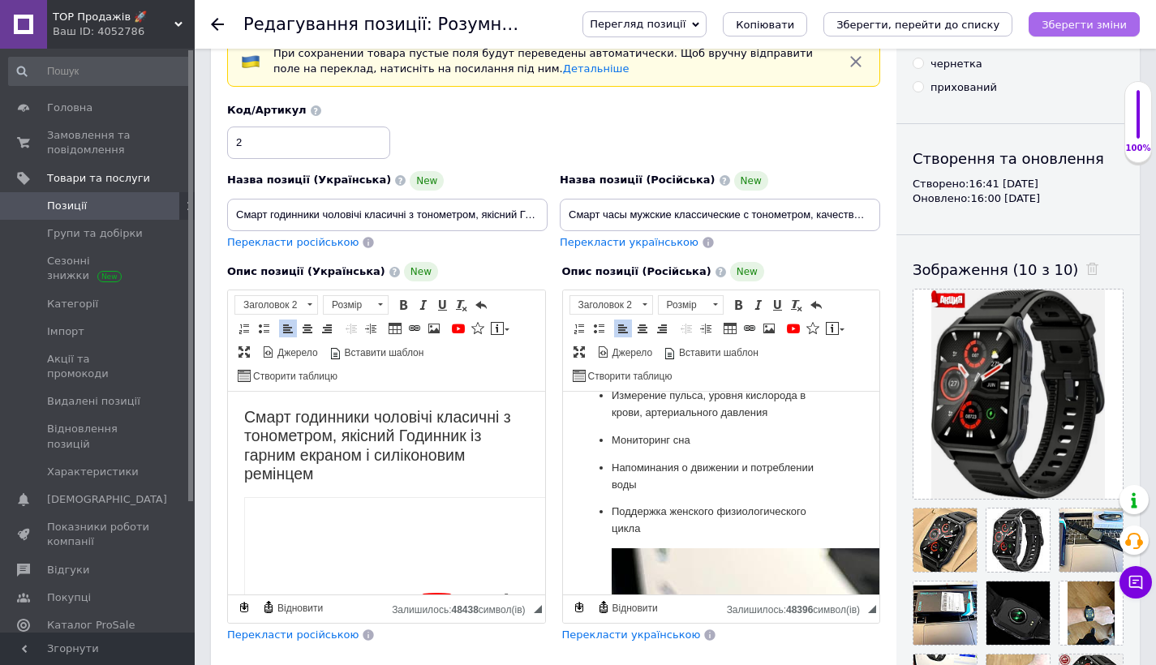
click at [1069, 15] on button "Зберегти зміни" at bounding box center [1083, 24] width 111 height 24
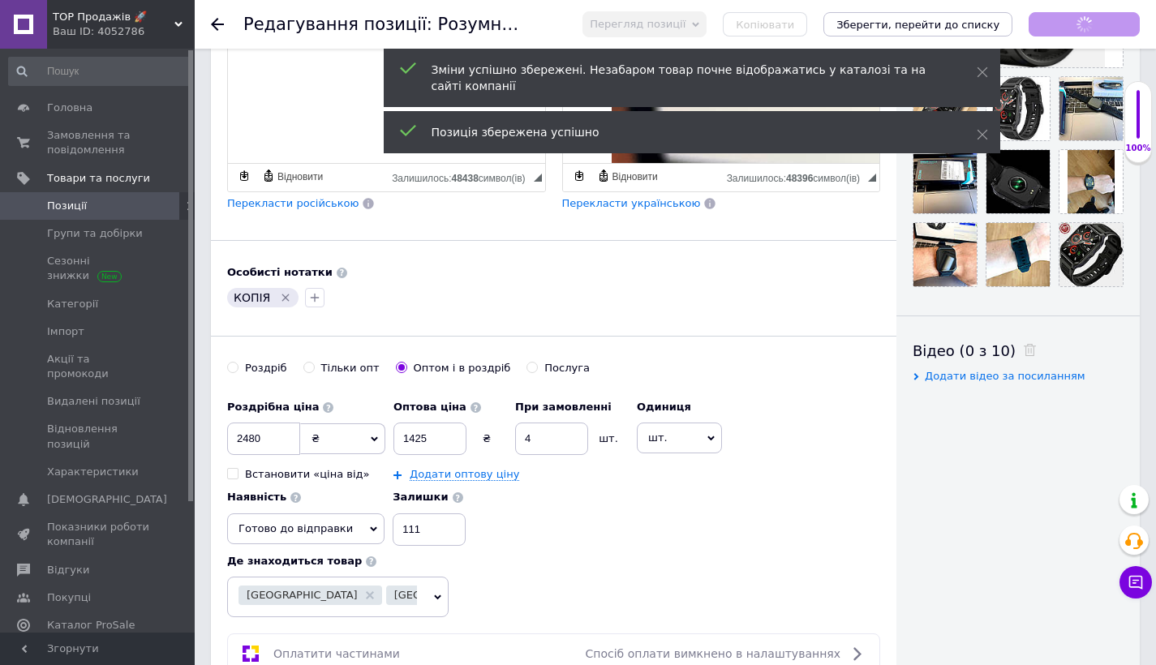
scroll to position [658, 0]
click at [88, 200] on span "Позиції" at bounding box center [98, 206] width 103 height 15
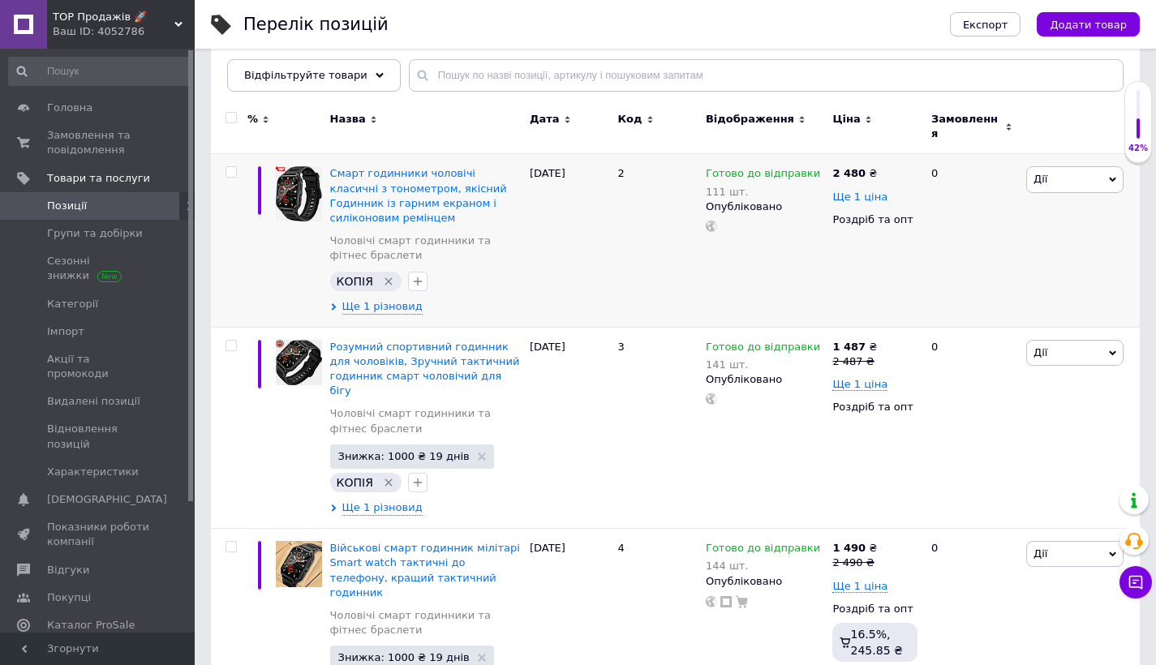
scroll to position [183, 0]
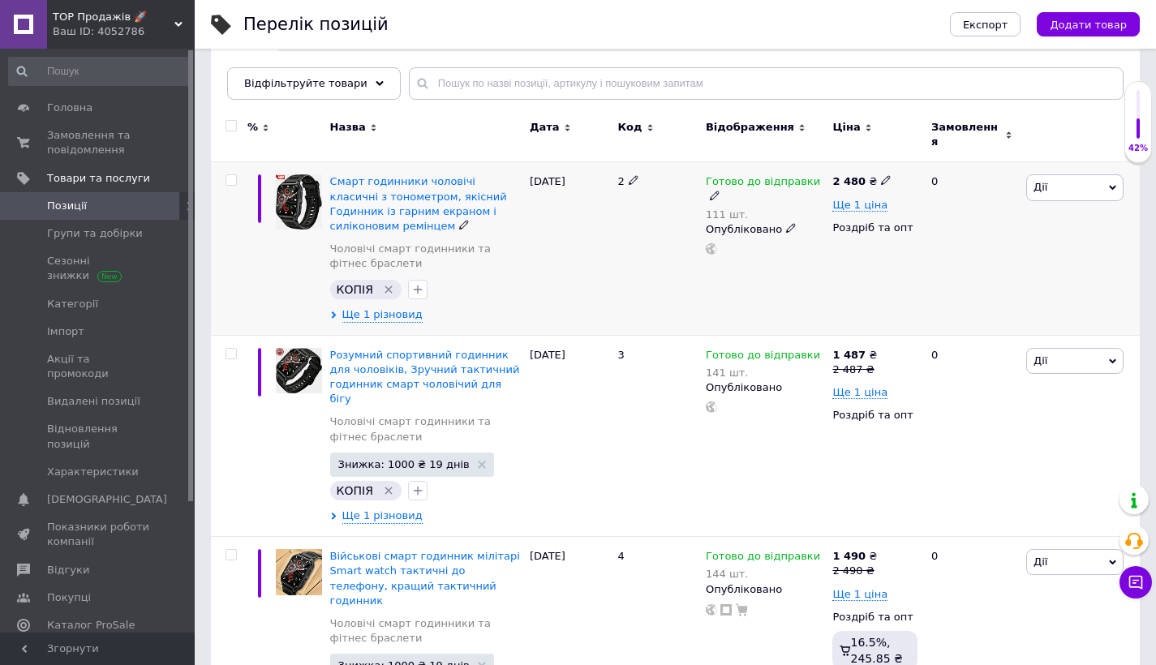
click at [1055, 185] on span "Дії" at bounding box center [1074, 187] width 97 height 26
click at [958, 276] on li "Знижка" at bounding box center [1015, 287] width 215 height 23
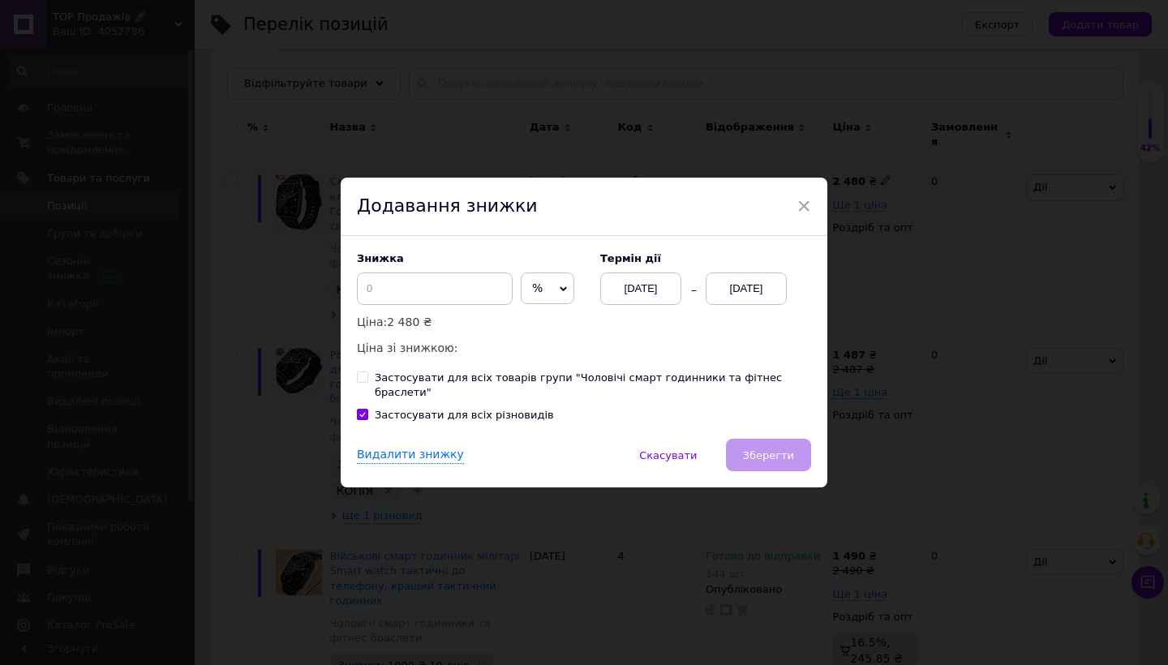
click at [774, 280] on div "[DATE]" at bounding box center [746, 289] width 81 height 32
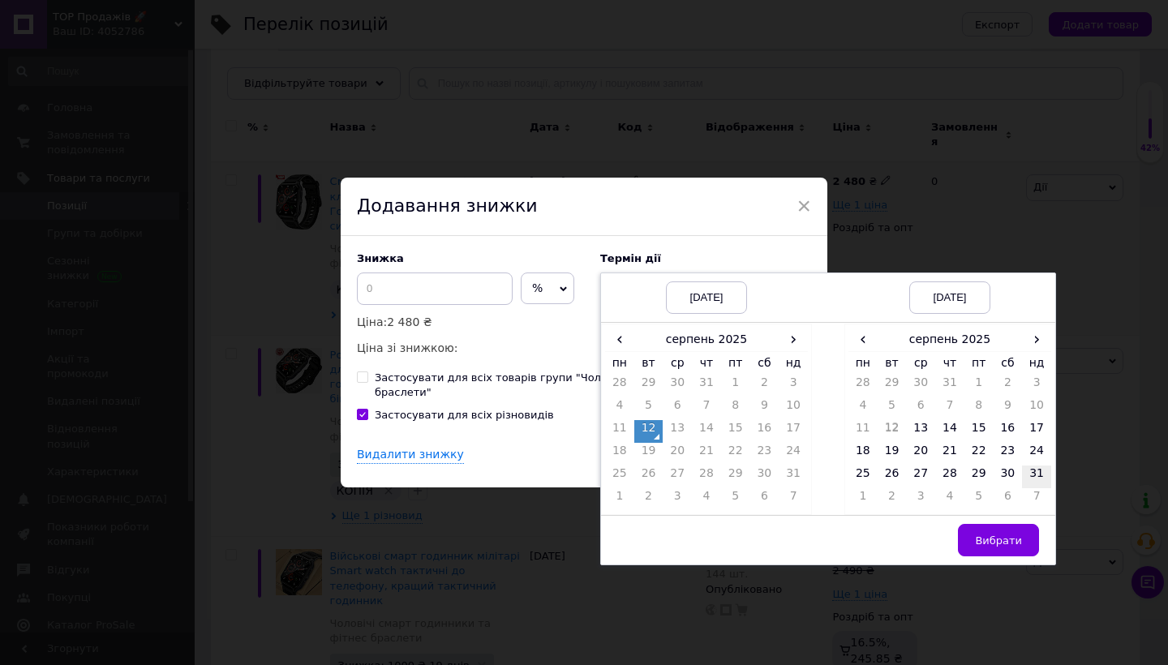
click at [1029, 486] on td "31" at bounding box center [1036, 477] width 29 height 23
click at [999, 539] on button "Вибрати" at bounding box center [998, 540] width 81 height 32
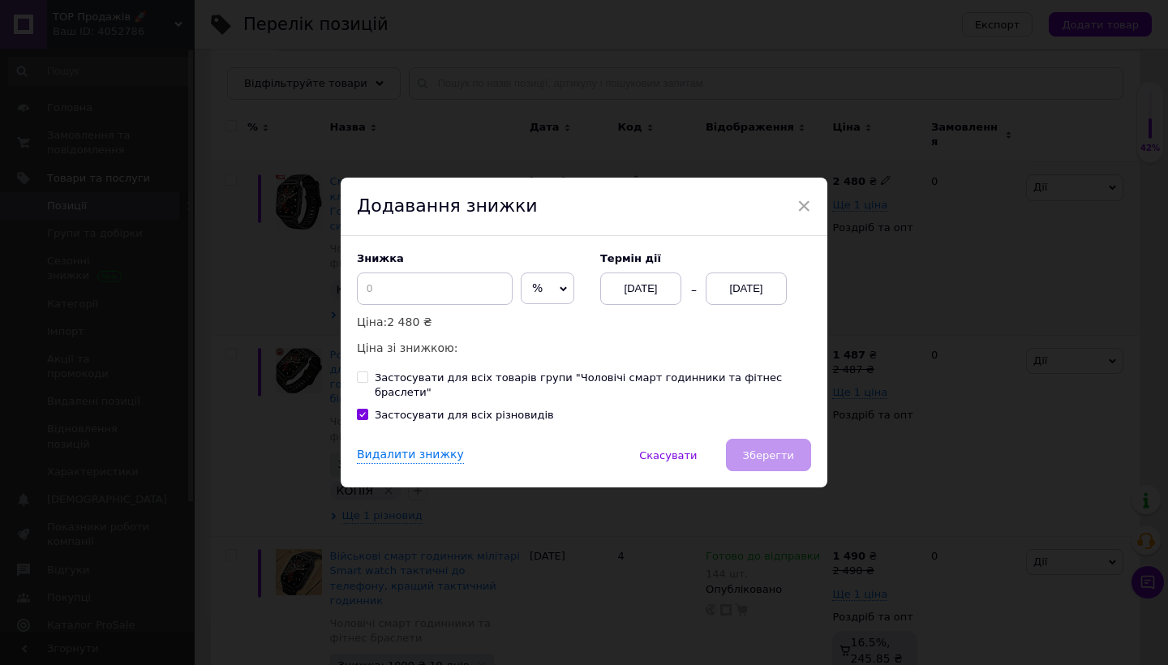
click at [539, 298] on span "%" at bounding box center [548, 289] width 54 height 32
click at [522, 333] on li "₴" at bounding box center [548, 322] width 52 height 23
click at [491, 305] on div at bounding box center [435, 289] width 156 height 32
click at [490, 305] on input at bounding box center [435, 289] width 156 height 32
type input "1000"
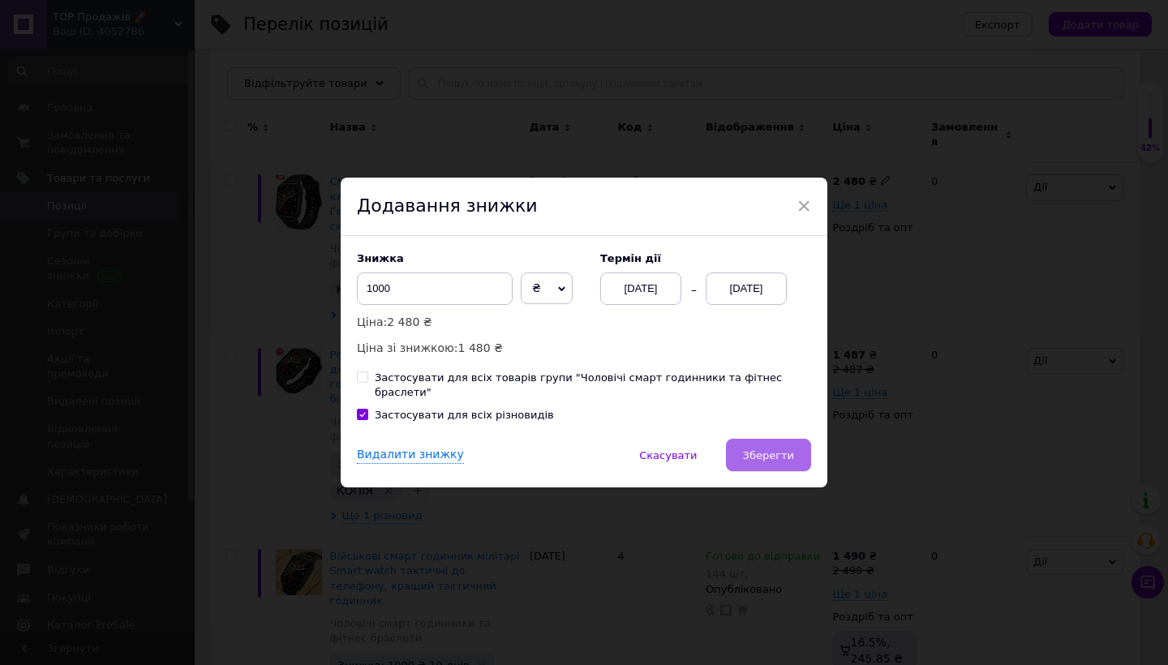
click at [791, 459] on button "Зберегти" at bounding box center [768, 455] width 85 height 32
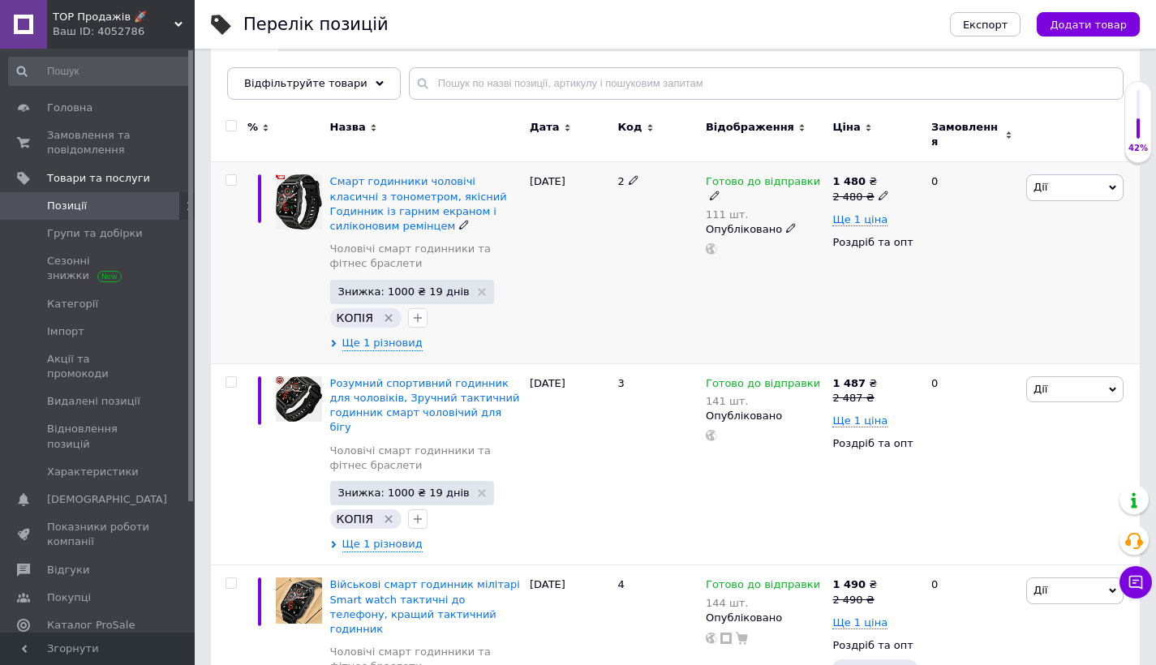
click at [232, 175] on input "checkbox" at bounding box center [230, 180] width 11 height 11
checkbox input "true"
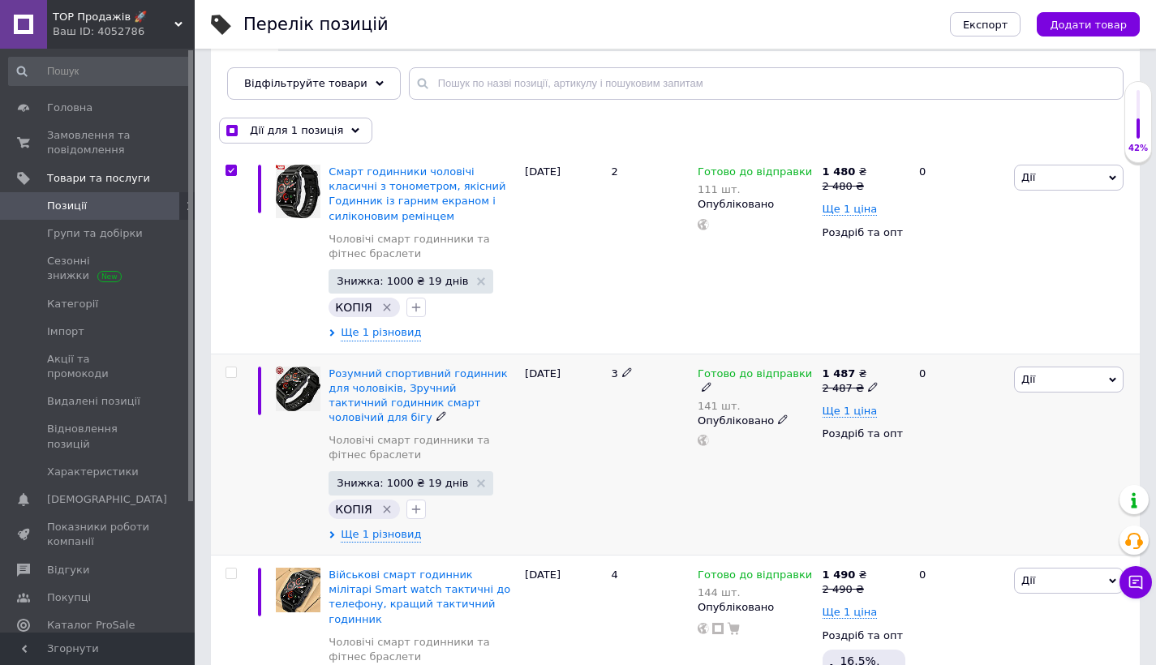
click at [229, 367] on input "checkbox" at bounding box center [230, 372] width 11 height 11
checkbox input "true"
click at [282, 127] on span "Дії для 2 позиції" at bounding box center [295, 130] width 90 height 15
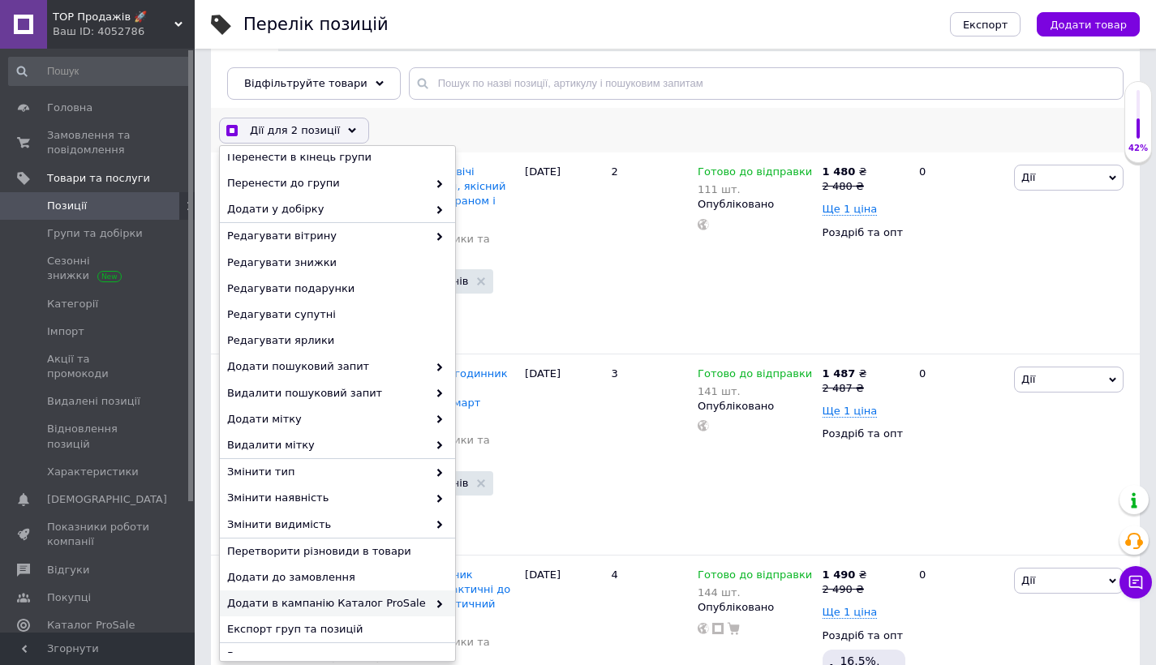
scroll to position [232, 0]
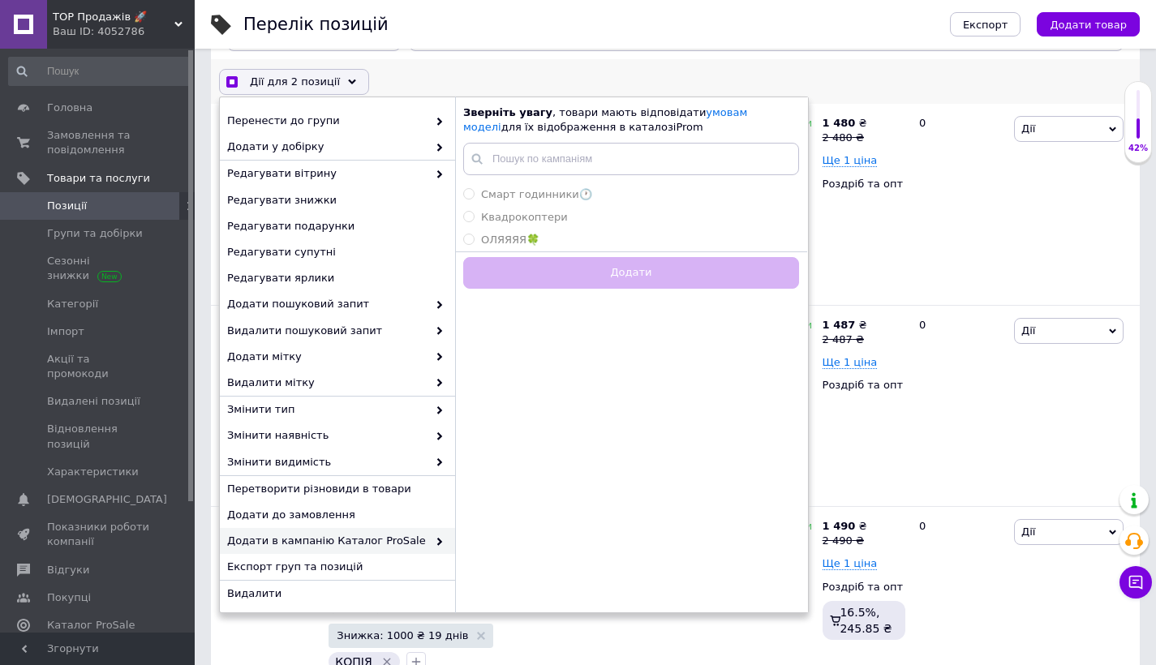
click at [322, 542] on span "Додати в кампанію Каталог ProSale" at bounding box center [327, 541] width 200 height 15
checkbox input "true"
click at [555, 188] on span "Смарт годинники🕐" at bounding box center [536, 194] width 111 height 12
click at [474, 188] on input "Смарт годинники🕐" at bounding box center [468, 193] width 11 height 11
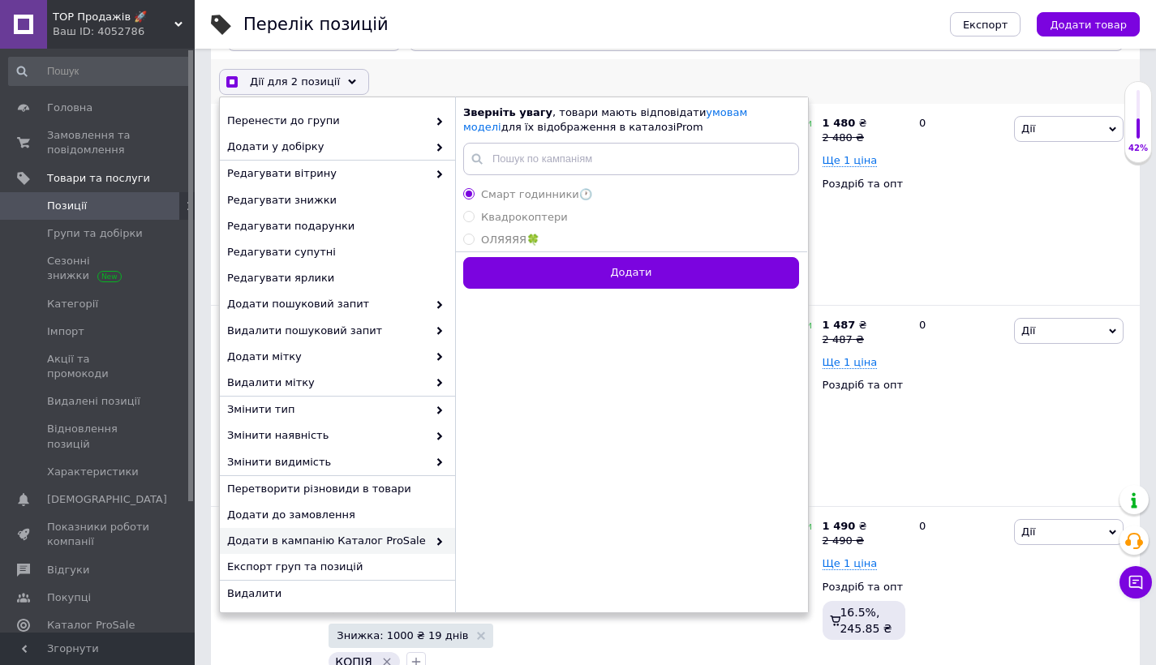
click at [580, 264] on button "Додати" at bounding box center [631, 273] width 336 height 32
radio input "false"
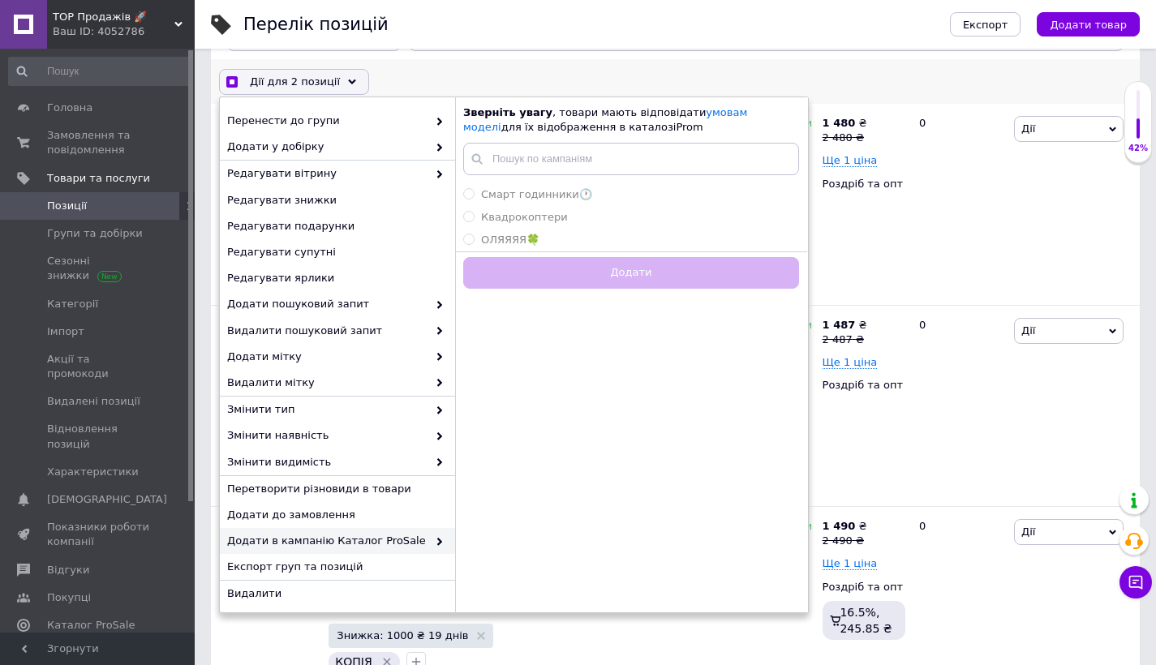
checkbox input "true"
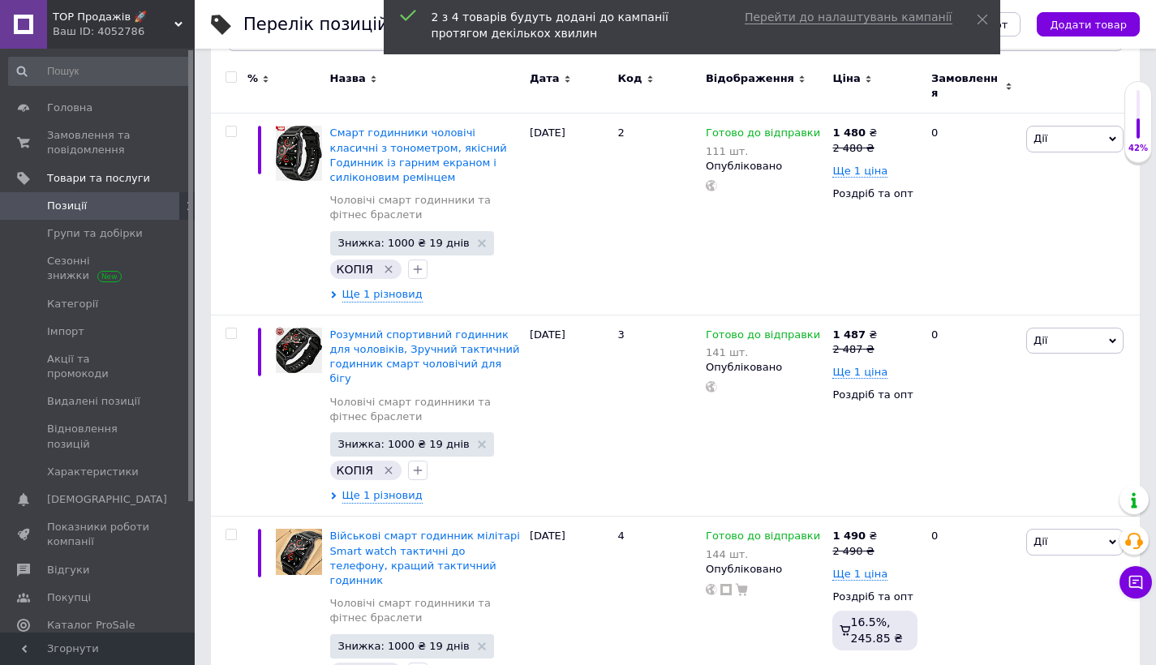
checkbox input "false"
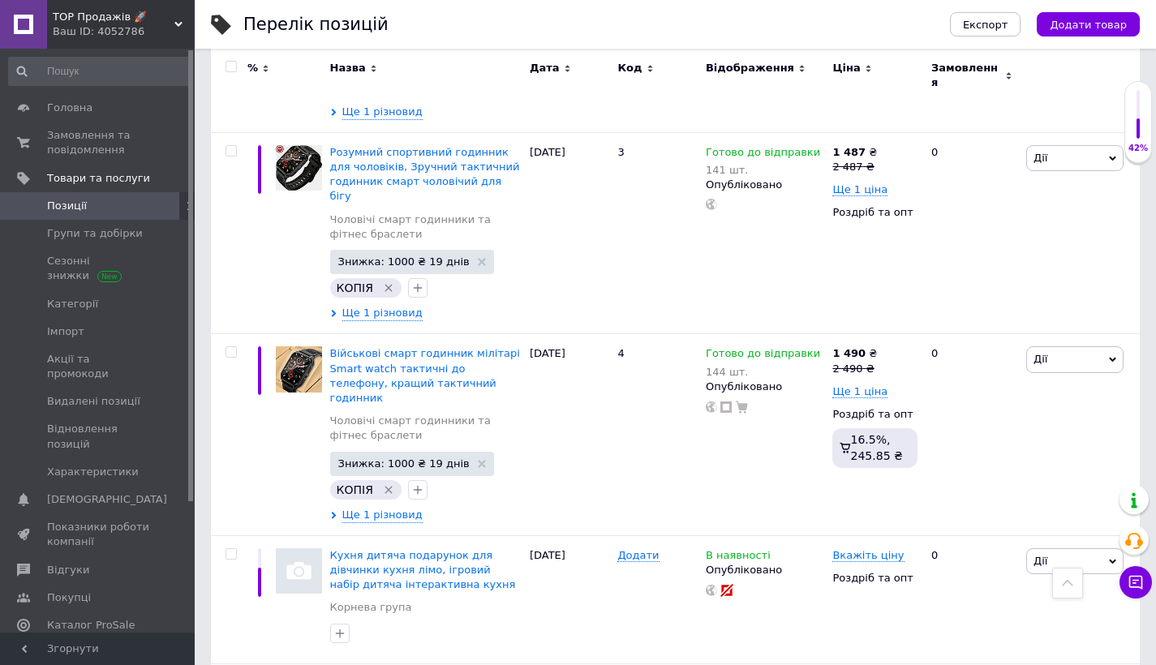
scroll to position [0, 0]
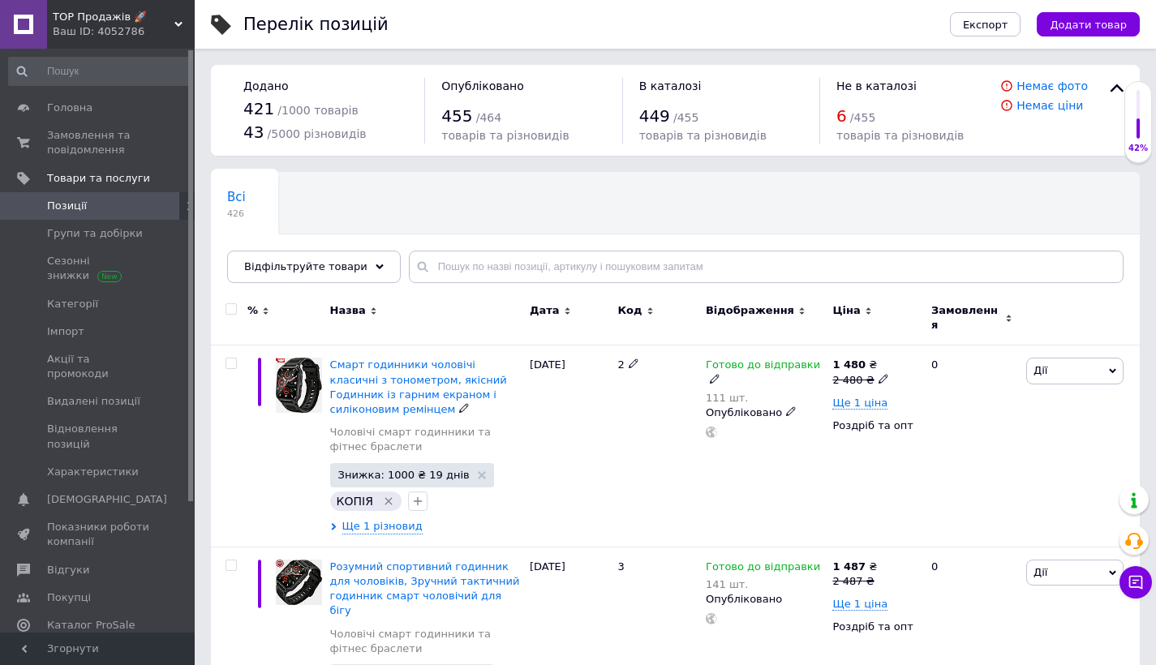
click at [393, 377] on div "Смарт годинники чоловічі класичні з тонометром, якісний Годинник із гарним екра…" at bounding box center [425, 387] width 191 height 59
click at [395, 371] on span "Смарт годинники чоловічі класичні з тонометром, якісний Годинник із гарним екра…" at bounding box center [418, 386] width 177 height 57
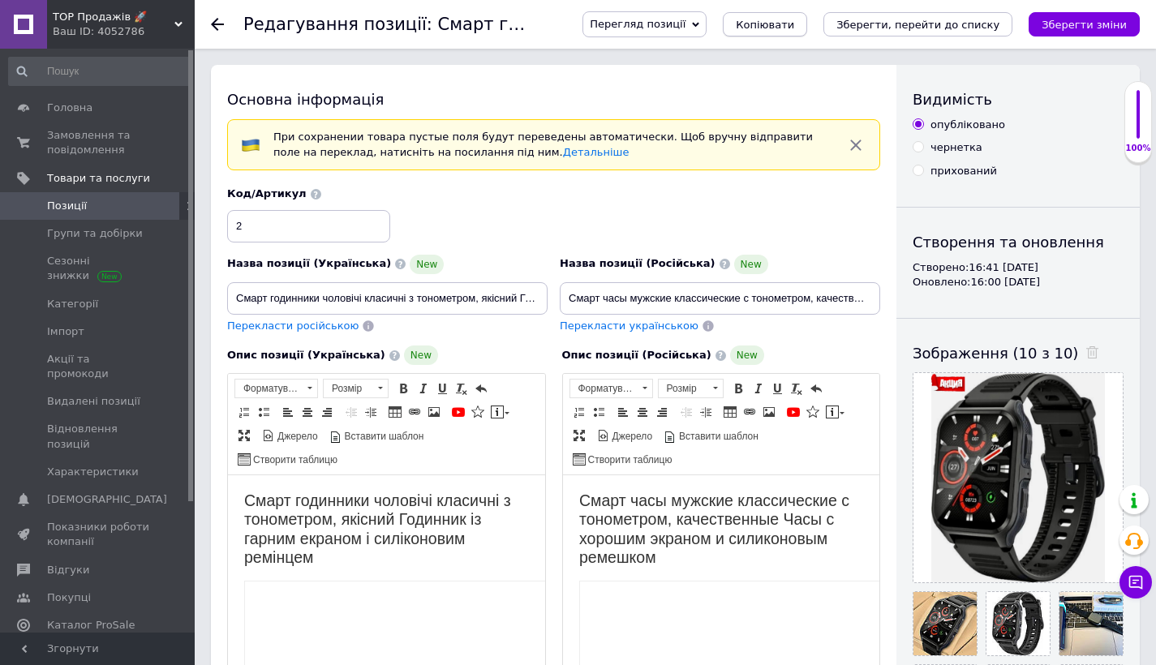
click at [787, 28] on span "Копіювати" at bounding box center [765, 25] width 58 height 12
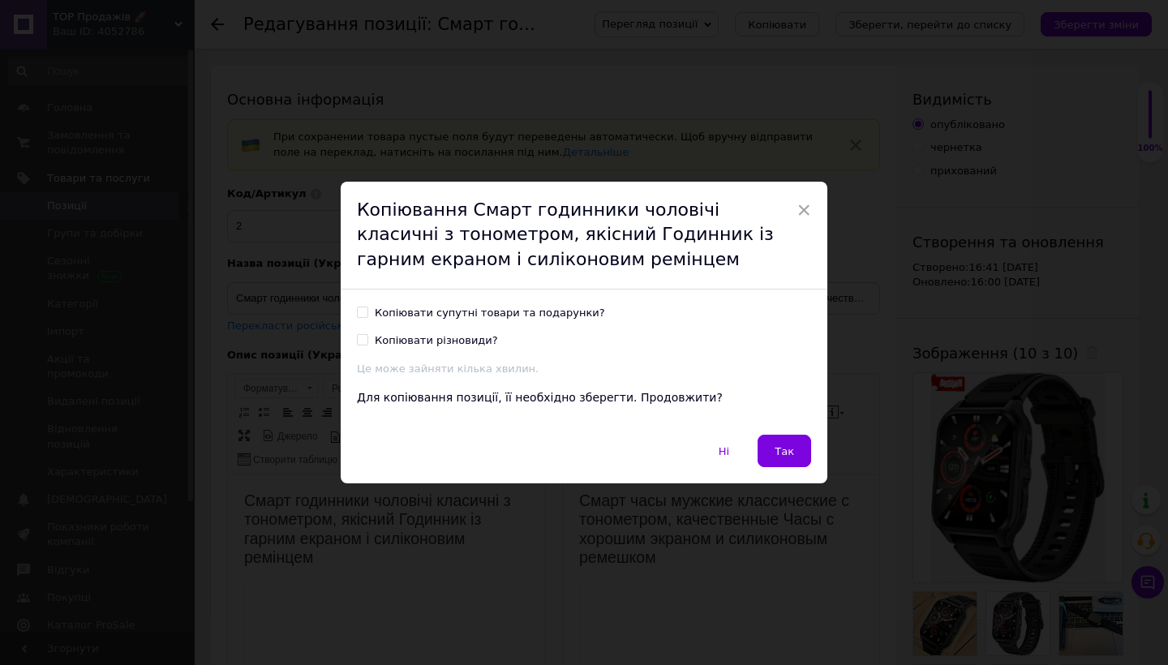
click at [382, 317] on div "Копіювати супутні товари та подарунки?" at bounding box center [490, 313] width 230 height 15
click at [367, 317] on input "Копіювати супутні товари та подарунки?" at bounding box center [362, 312] width 11 height 11
checkbox input "true"
click at [371, 341] on label "Копіювати різновиди?" at bounding box center [427, 340] width 141 height 15
click at [367, 341] on input "Копіювати різновиди?" at bounding box center [362, 339] width 11 height 11
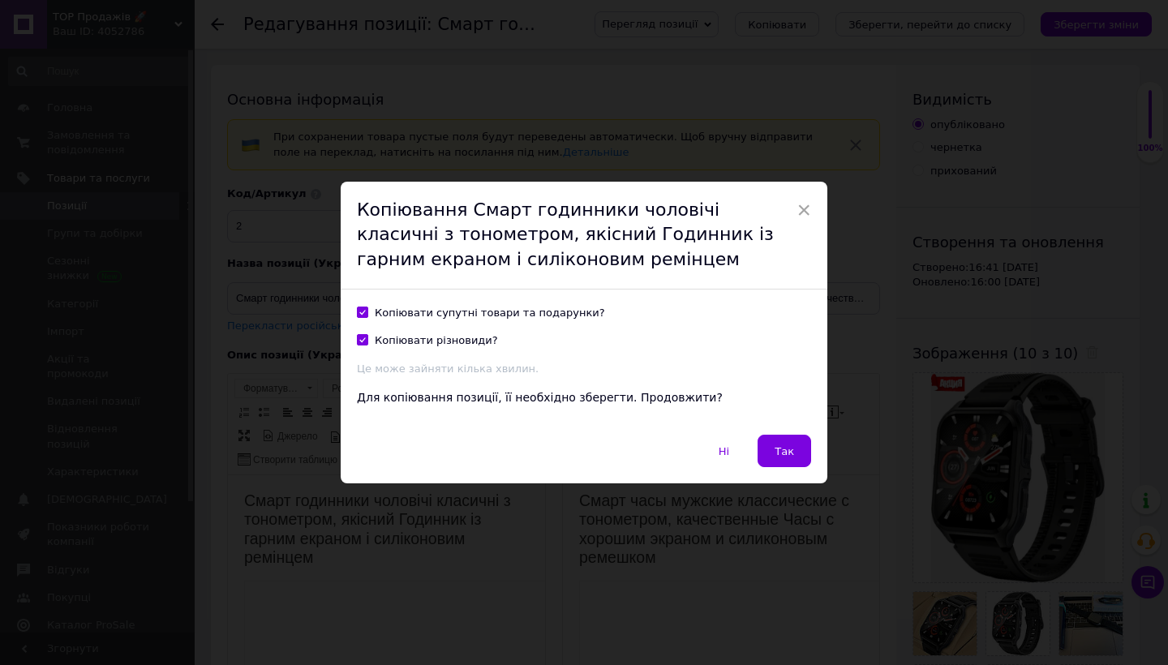
checkbox input "true"
click at [775, 445] on span "Так" at bounding box center [784, 451] width 19 height 12
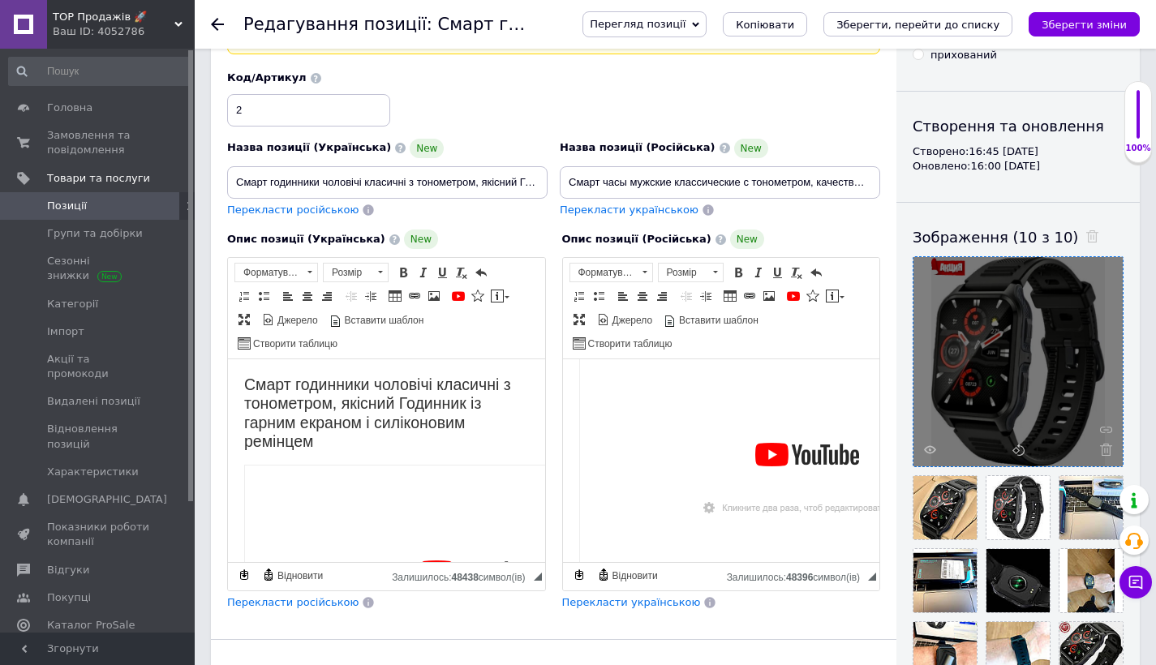
scroll to position [173, 0]
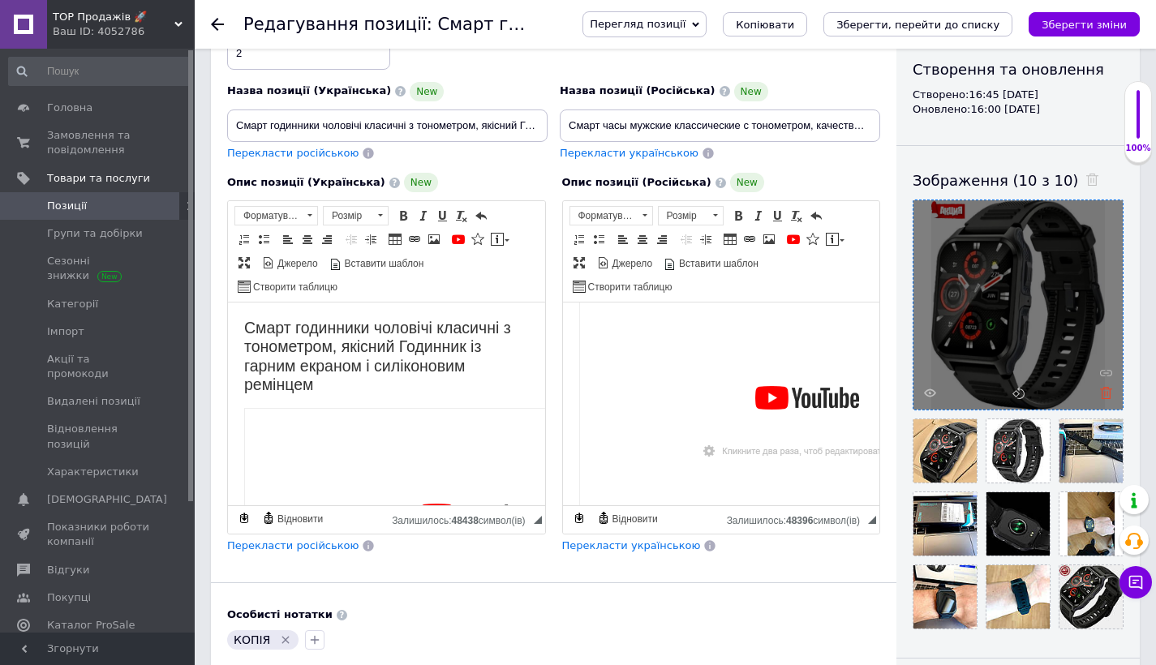
click at [1101, 392] on icon at bounding box center [1106, 393] width 12 height 12
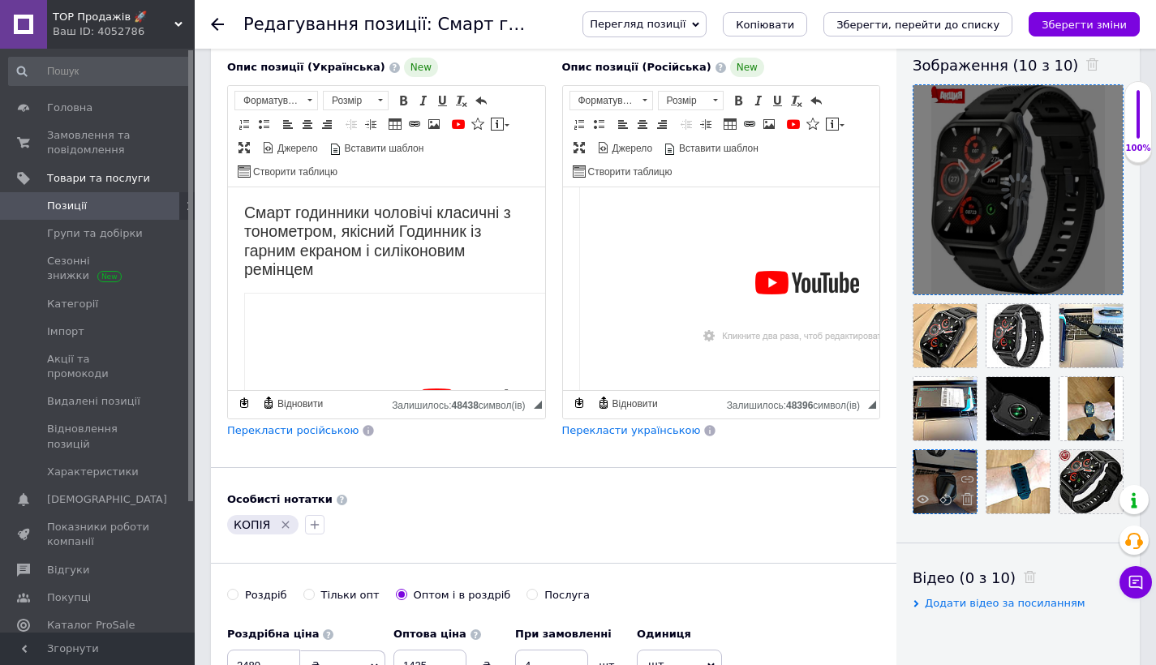
scroll to position [321, 0]
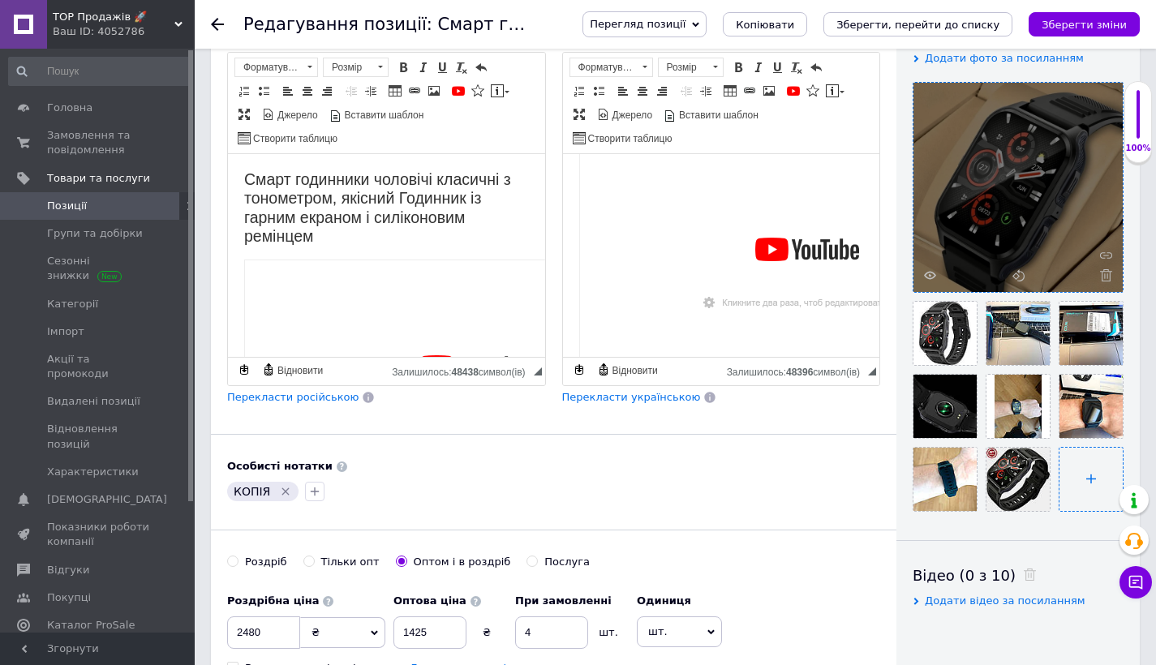
click at [1077, 479] on input "file" at bounding box center [1090, 479] width 63 height 63
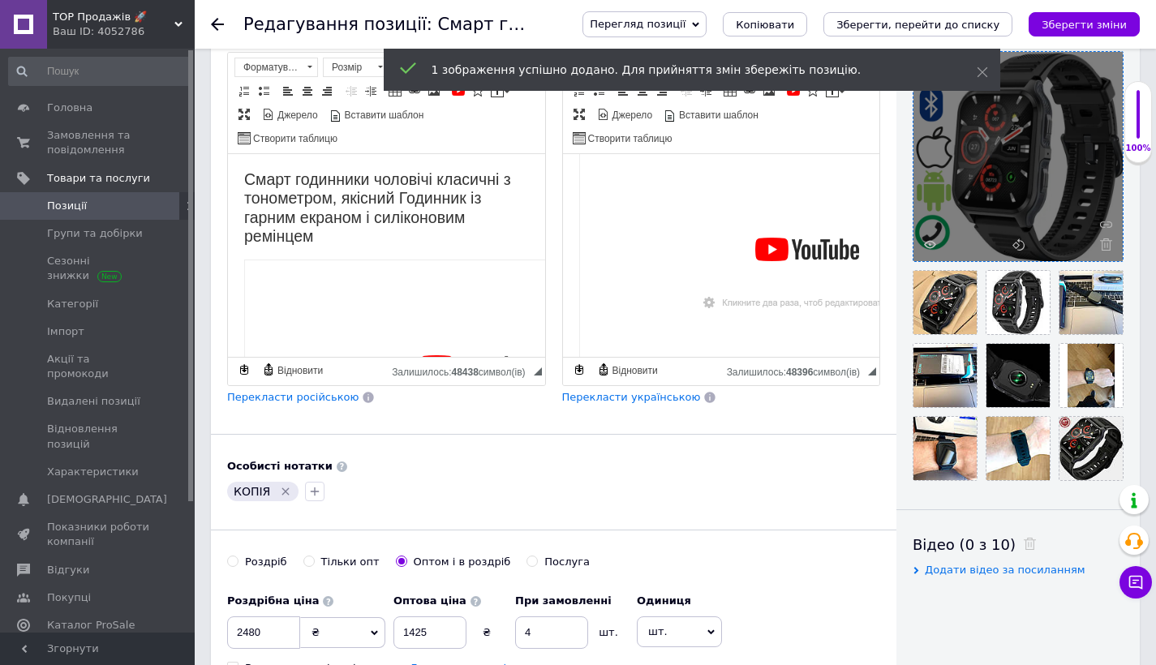
scroll to position [0, 0]
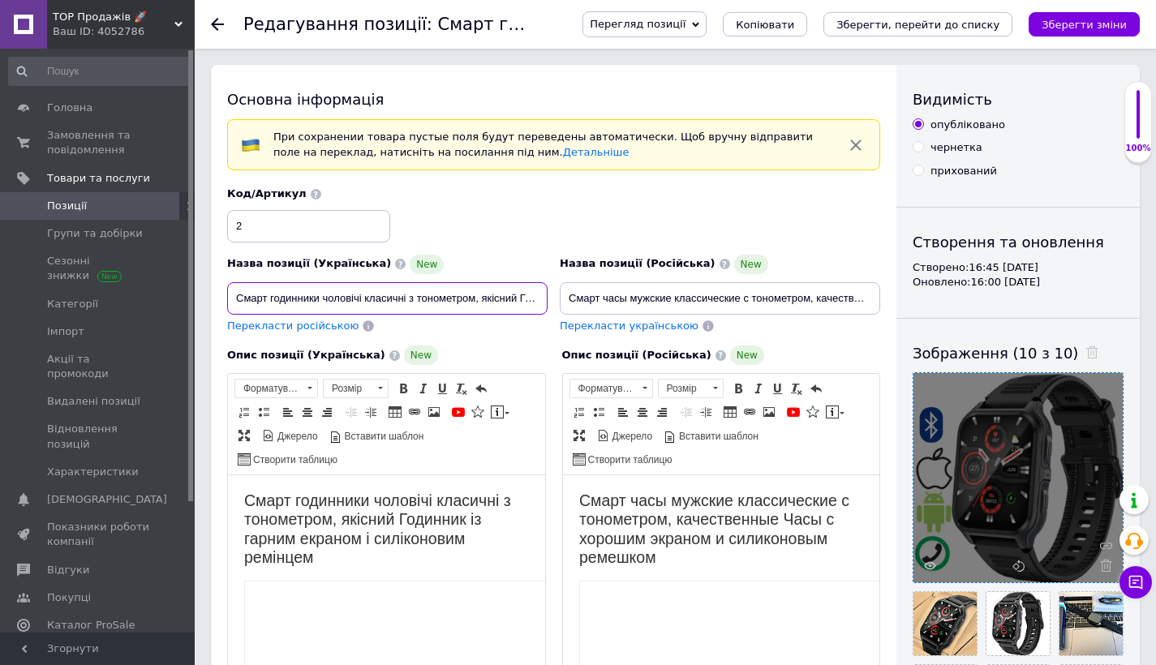
click at [451, 292] on input "Смарт годинники чоловічі класичні з тонометром, якісний Годинник із гарним екра…" at bounding box center [387, 298] width 320 height 32
paste input "оловічий розумний смарт годинник водонепроникні Smart Watch для чоловіків, для …"
type input "Чоловічий розумний смарт годинник водонепроникні Smart Watch для чоловіків, для…"
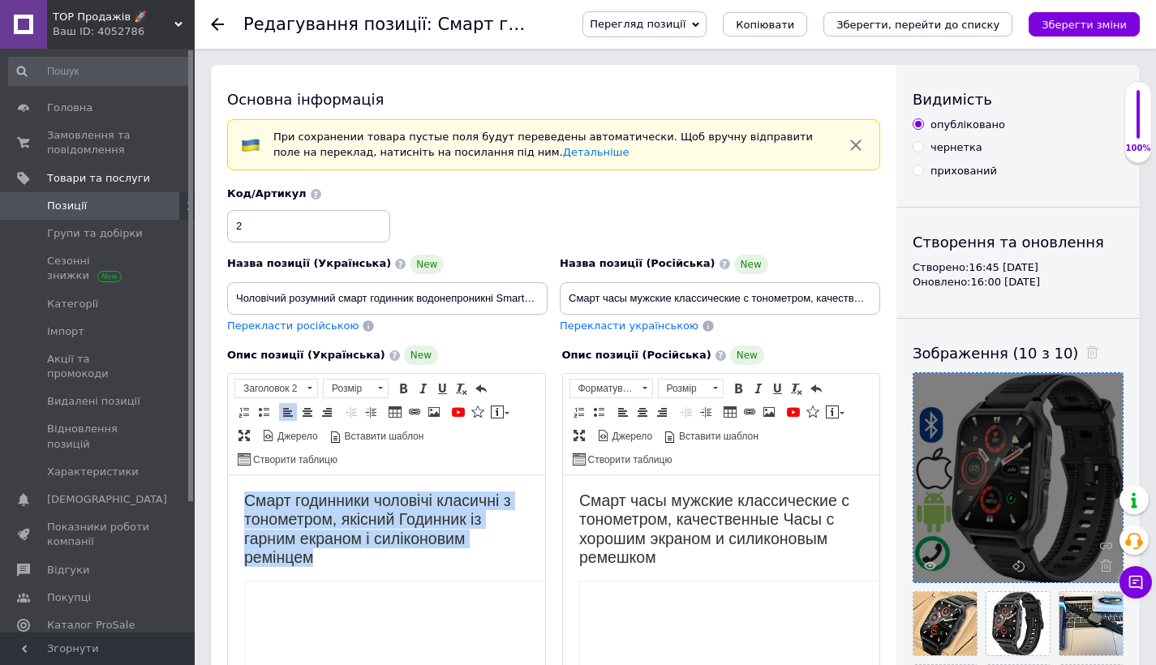
drag, startPoint x: 265, startPoint y: 500, endPoint x: 325, endPoint y: 551, distance: 78.8
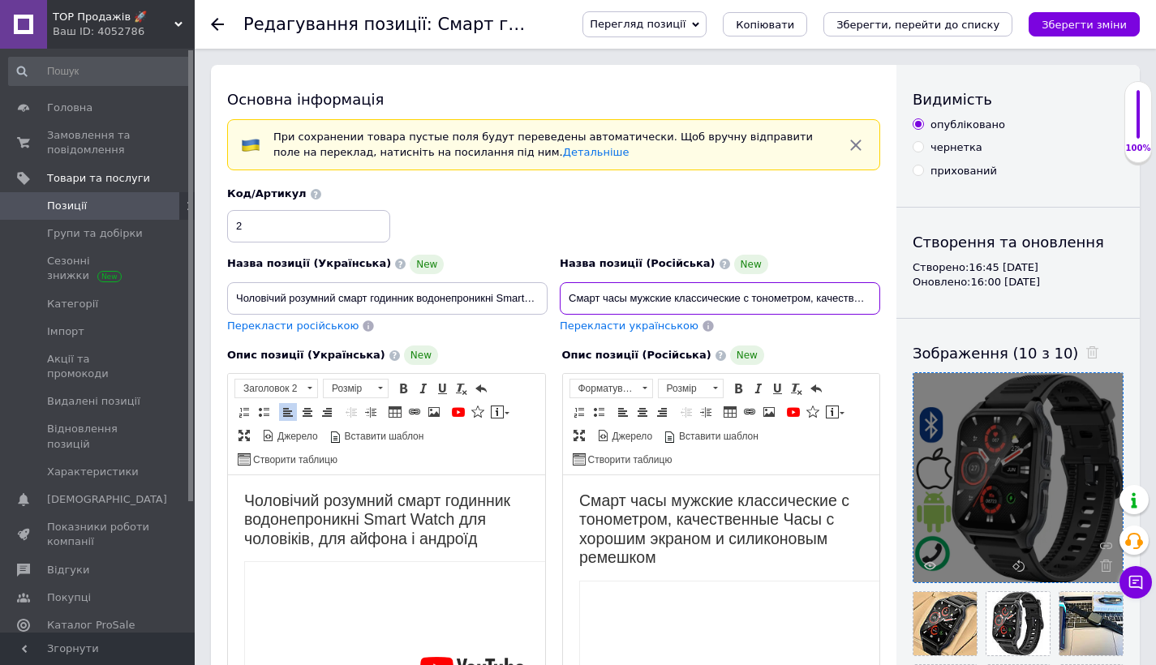
click at [659, 295] on input "Смарт часы мужские классические с тонометром, качественные Часы с хорошим экран…" at bounding box center [720, 298] width 320 height 32
type input "Мужские умные смарт часы водонепроницаемые Smart Watch для мужчин, для айфона и…"
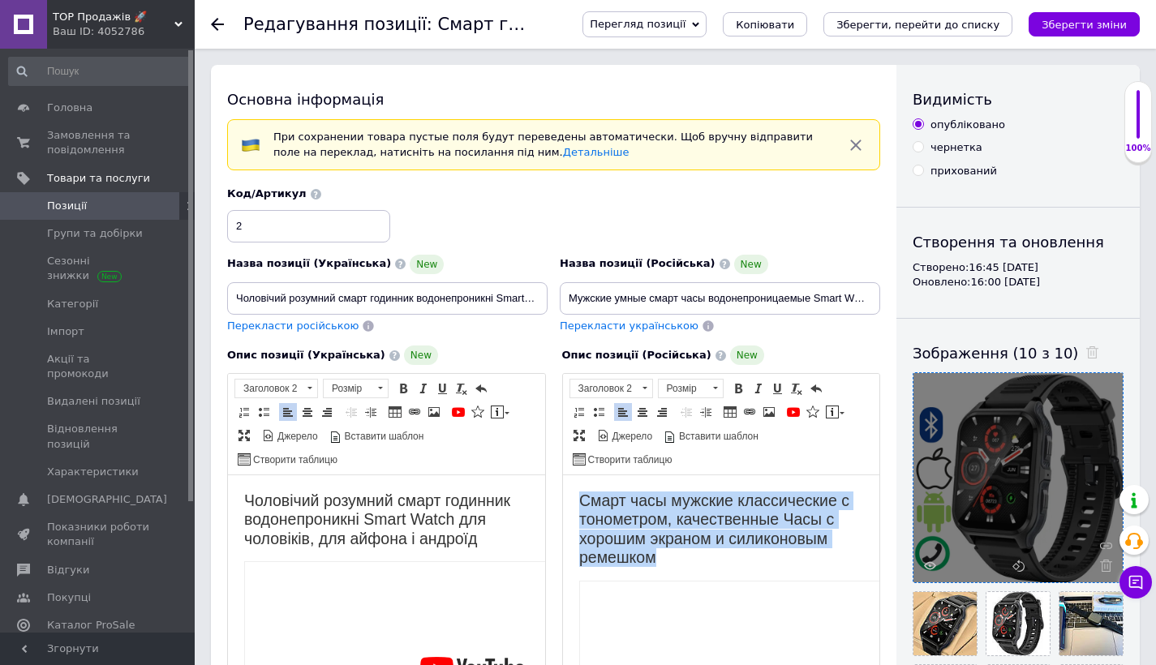
drag, startPoint x: 573, startPoint y: 500, endPoint x: 656, endPoint y: 552, distance: 98.1
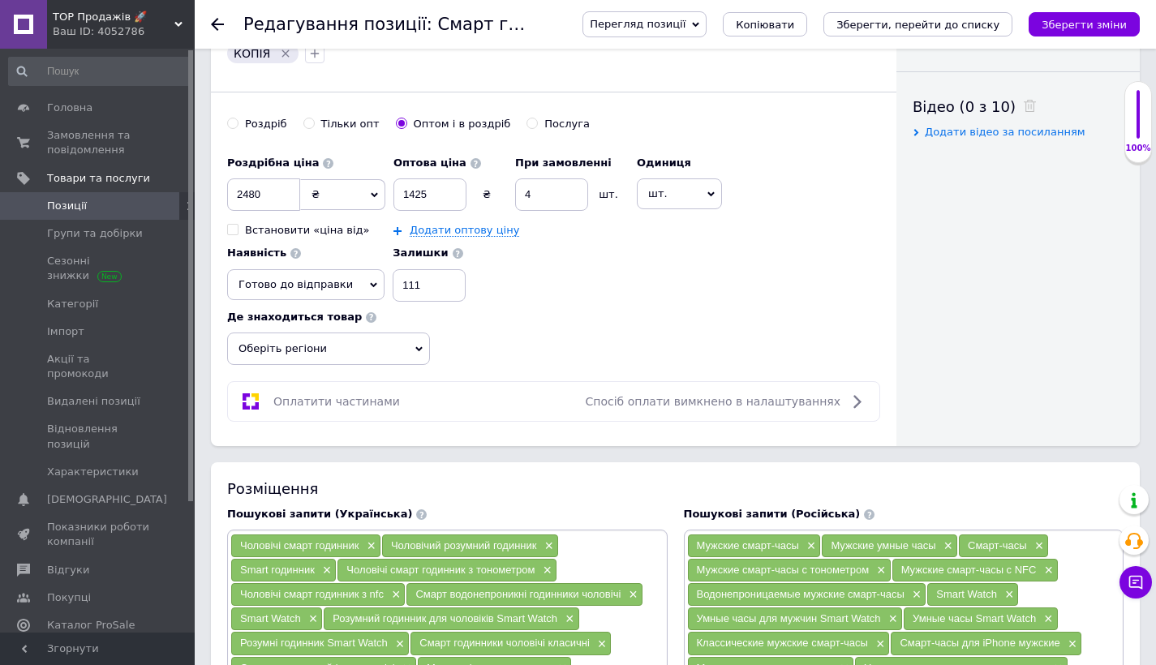
scroll to position [783, 0]
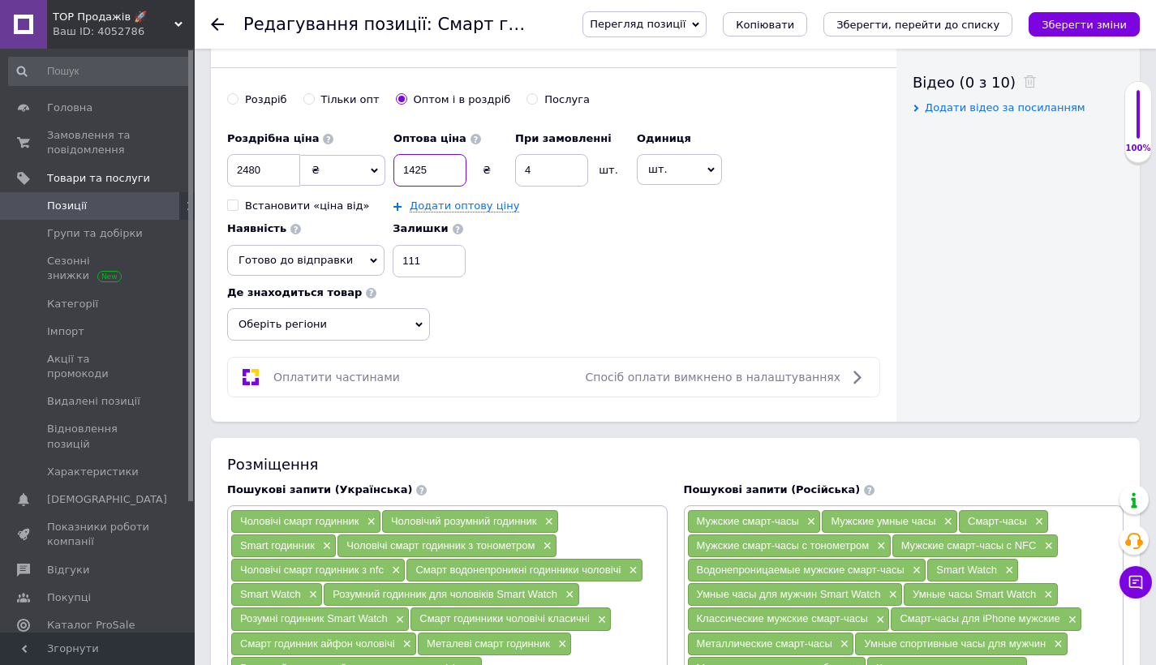
click at [437, 170] on input "1425" at bounding box center [429, 170] width 73 height 32
type input "1429"
click at [387, 322] on span "Оберіть регіони" at bounding box center [328, 324] width 203 height 32
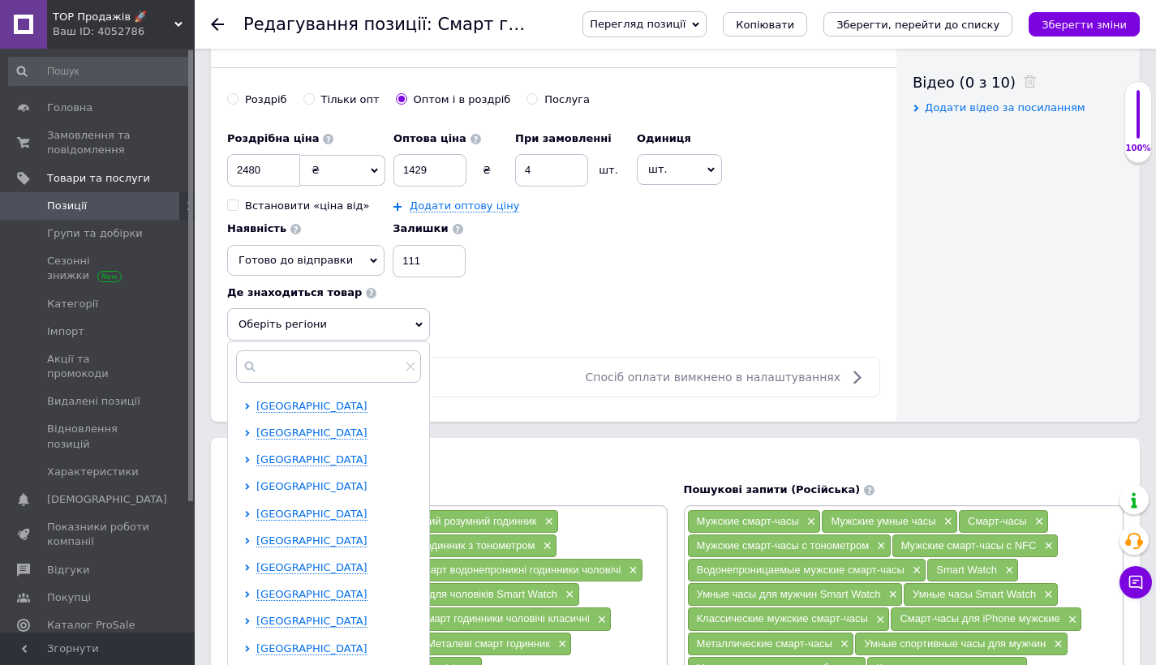
click at [284, 483] on span "[GEOGRAPHIC_DATA]" at bounding box center [311, 486] width 111 height 12
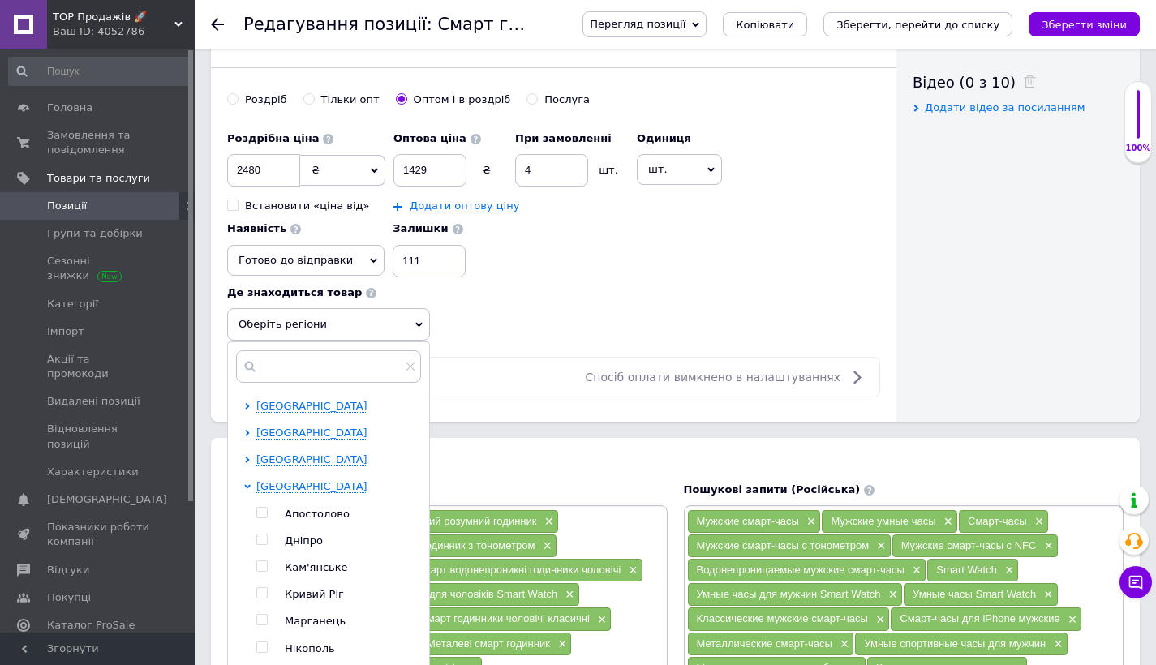
click at [261, 537] on input "checkbox" at bounding box center [261, 539] width 11 height 11
checkbox input "true"
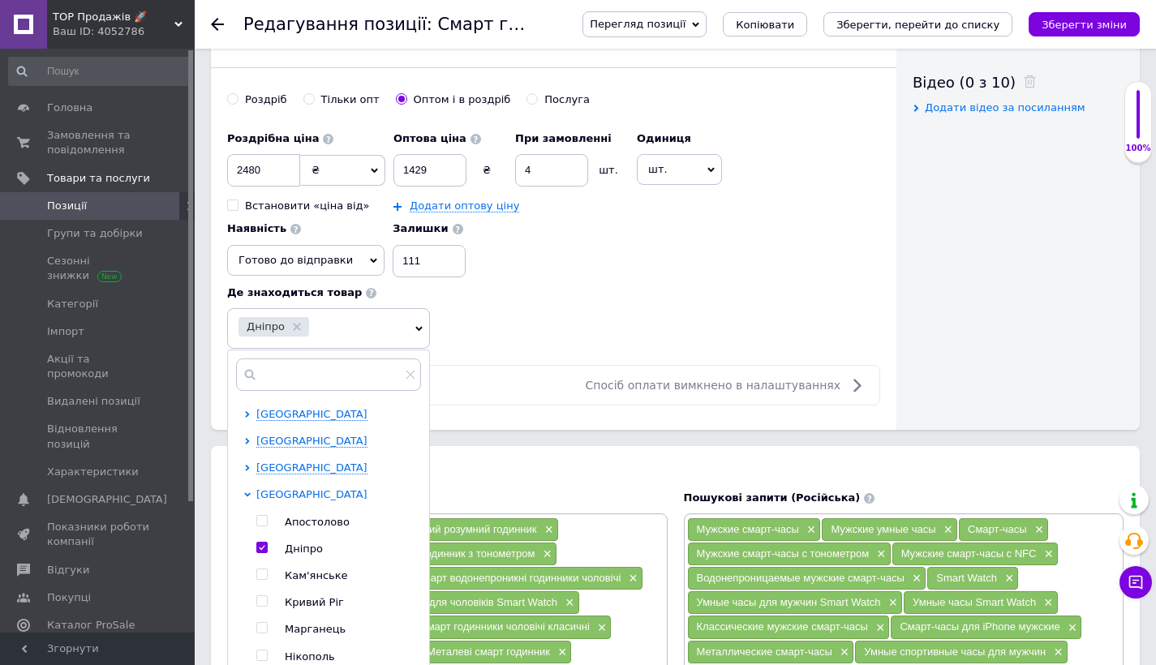
click at [272, 488] on span "[GEOGRAPHIC_DATA]" at bounding box center [311, 494] width 111 height 12
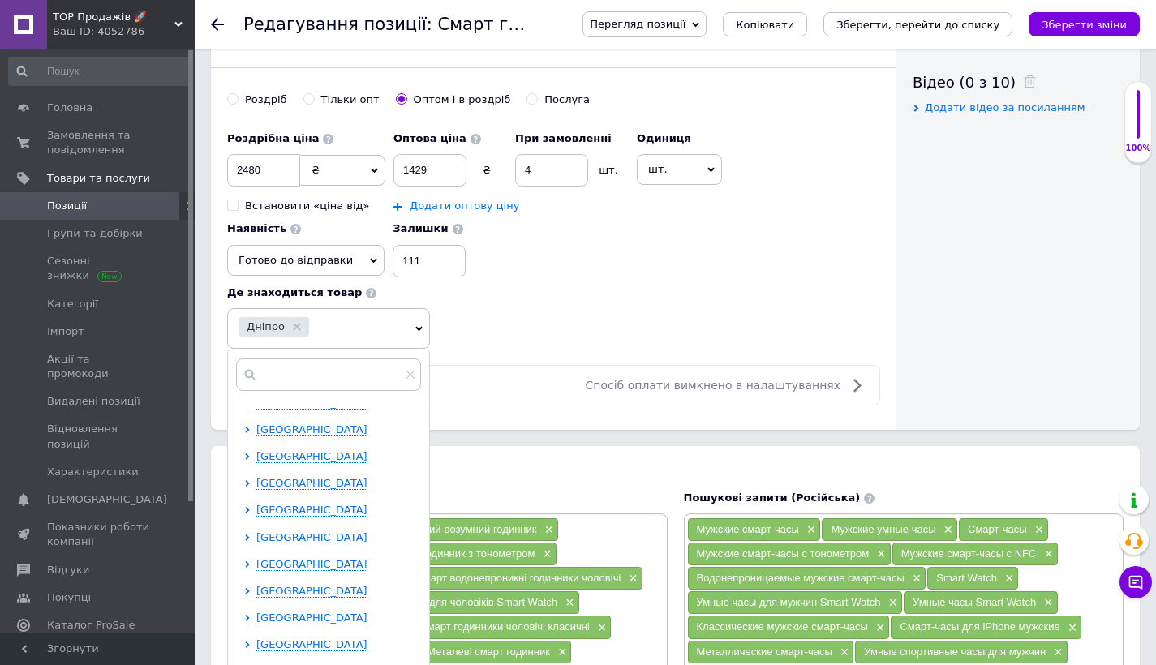
scroll to position [309, 0]
click at [277, 453] on span "[GEOGRAPHIC_DATA]" at bounding box center [311, 455] width 111 height 12
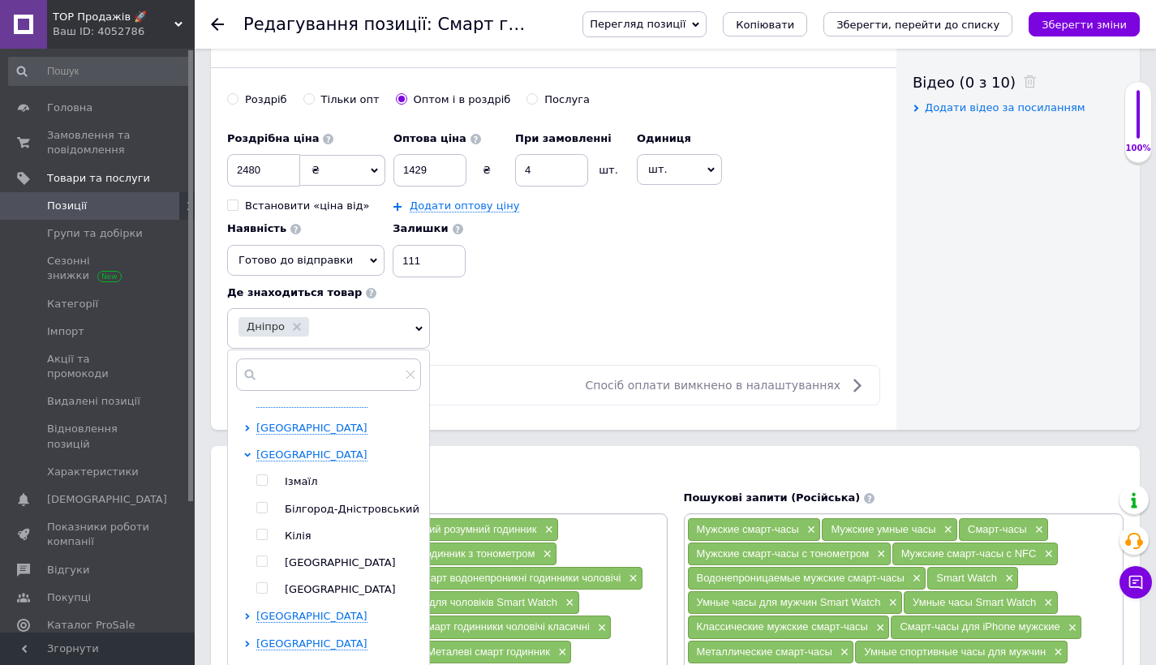
drag, startPoint x: 261, startPoint y: 557, endPoint x: 265, endPoint y: 473, distance: 84.4
click at [261, 556] on input "checkbox" at bounding box center [261, 561] width 11 height 11
checkbox input "true"
click at [266, 450] on span "[GEOGRAPHIC_DATA]" at bounding box center [311, 455] width 111 height 12
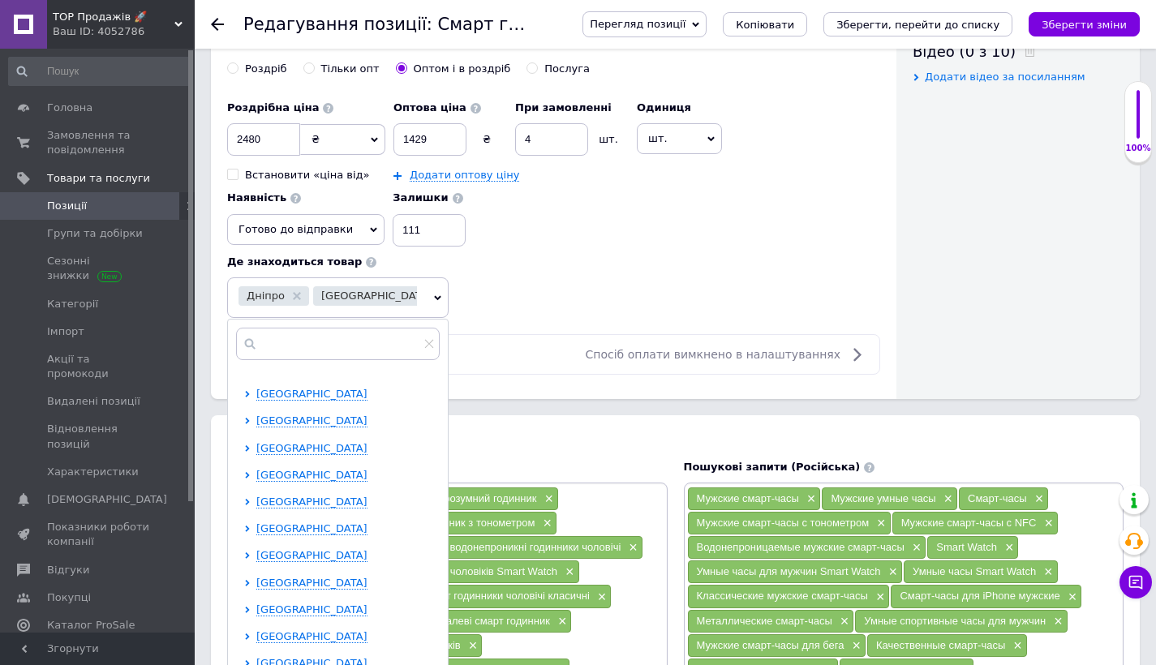
scroll to position [859, 0]
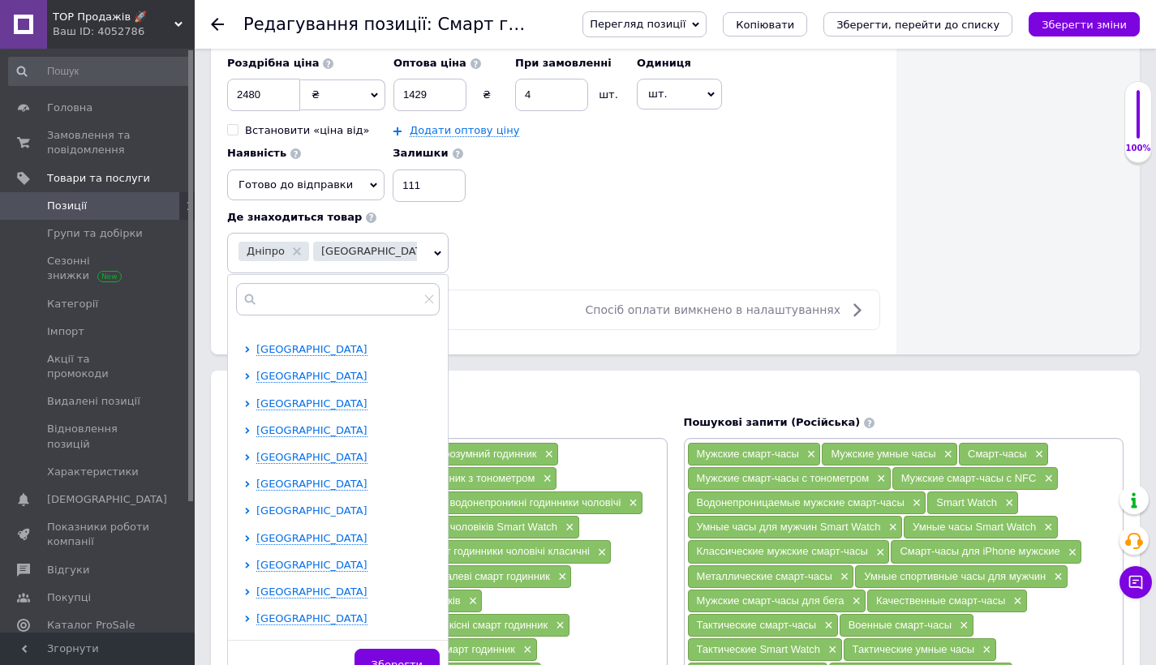
click at [301, 504] on span "[GEOGRAPHIC_DATA]" at bounding box center [311, 510] width 111 height 12
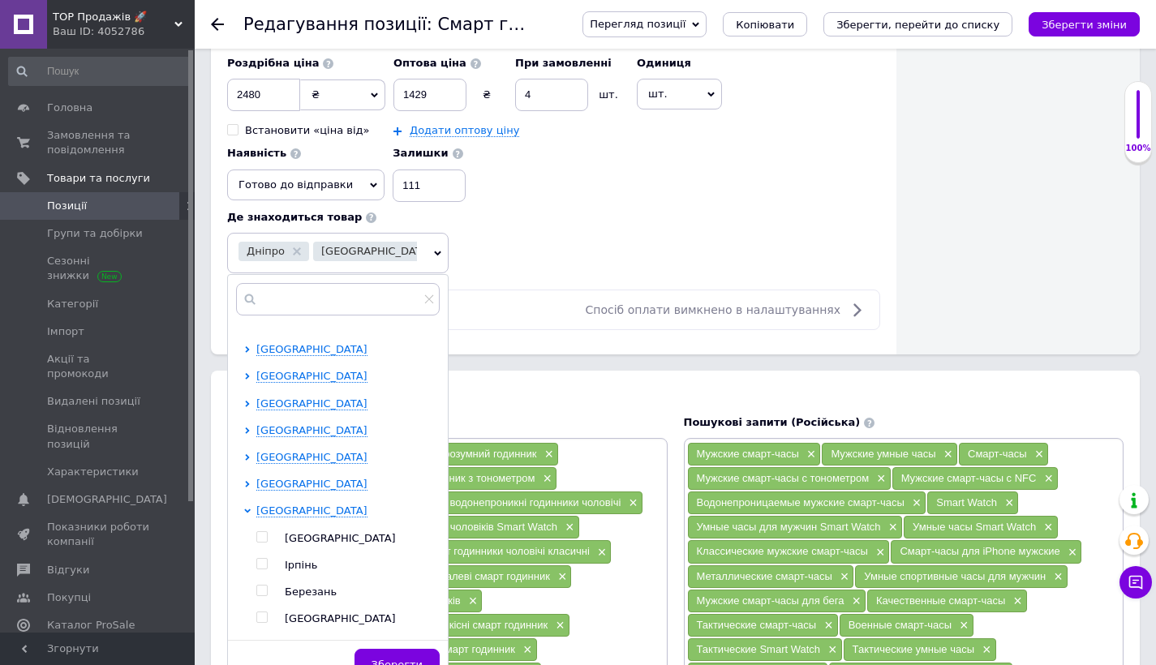
click at [260, 533] on input "checkbox" at bounding box center [261, 537] width 11 height 11
checkbox input "true"
click at [368, 649] on button "Зберегти" at bounding box center [396, 665] width 85 height 32
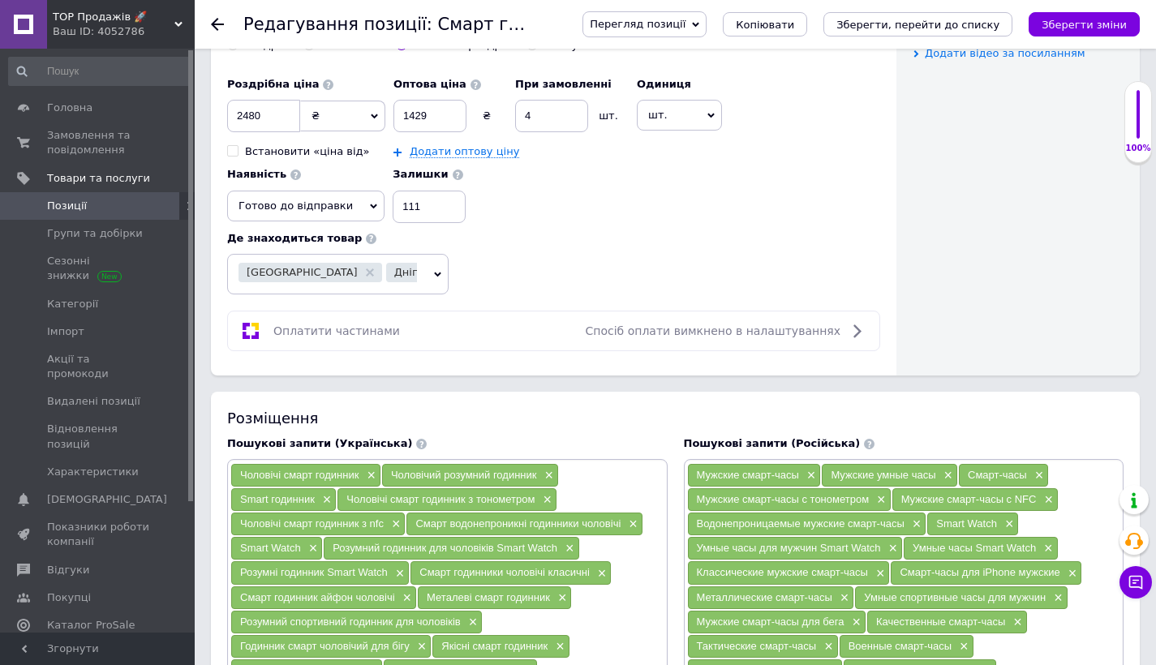
scroll to position [795, 0]
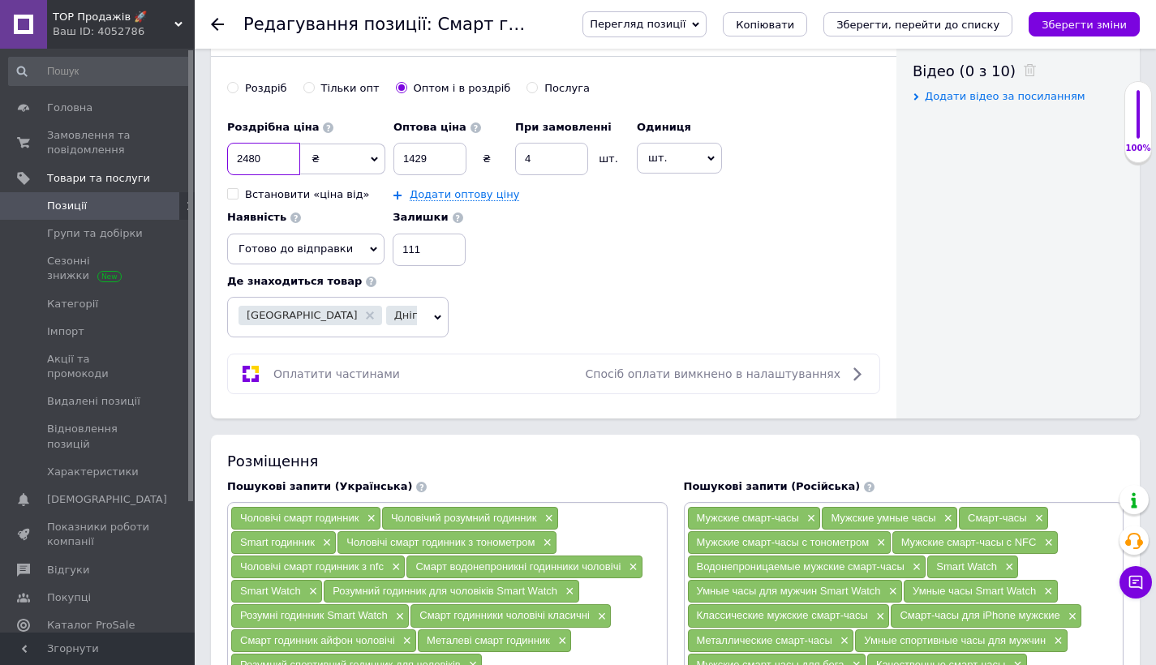
click at [277, 156] on input "2480" at bounding box center [263, 159] width 73 height 32
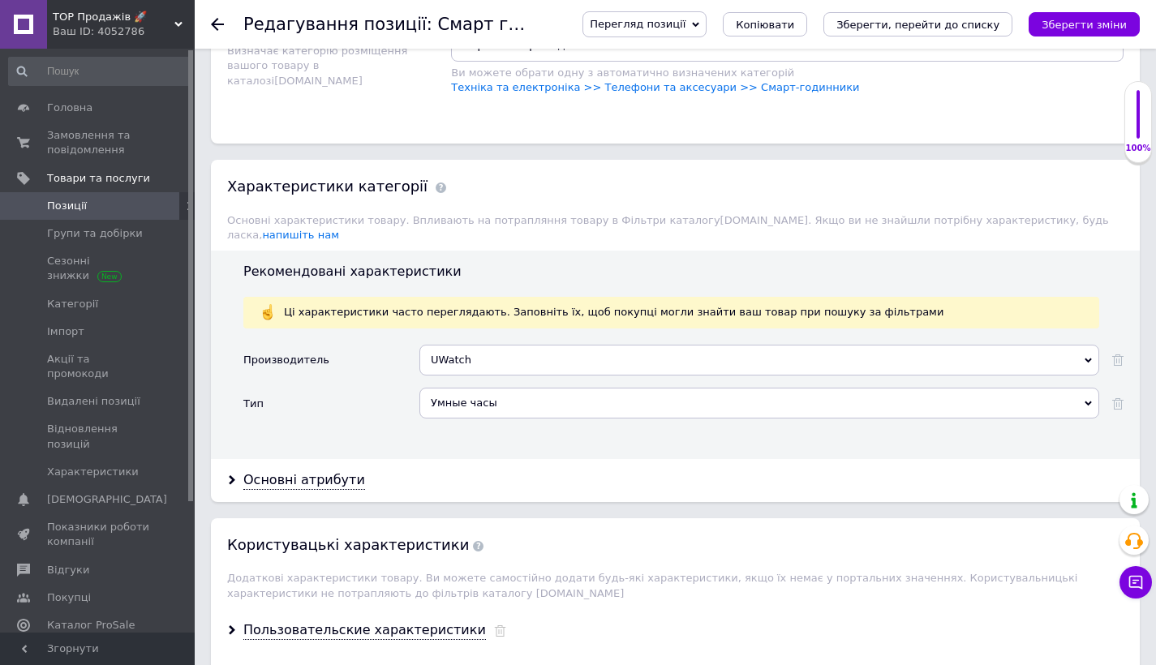
scroll to position [2049, 0]
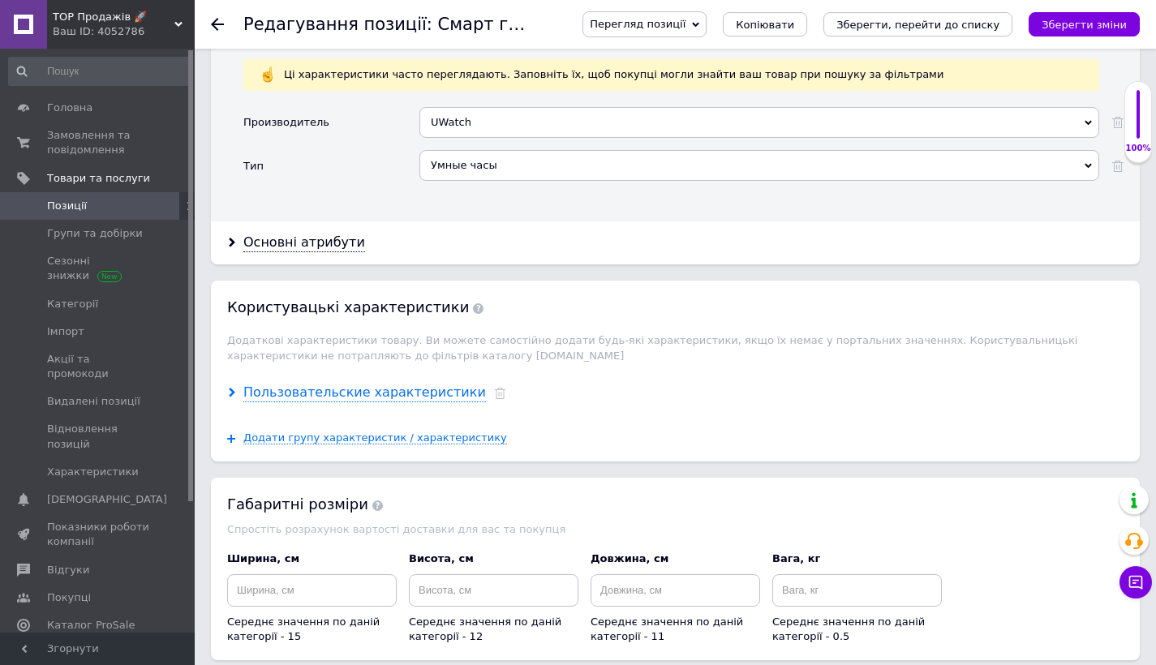
type input "2479"
click at [337, 384] on div "Пользовательские характеристики" at bounding box center [364, 393] width 243 height 19
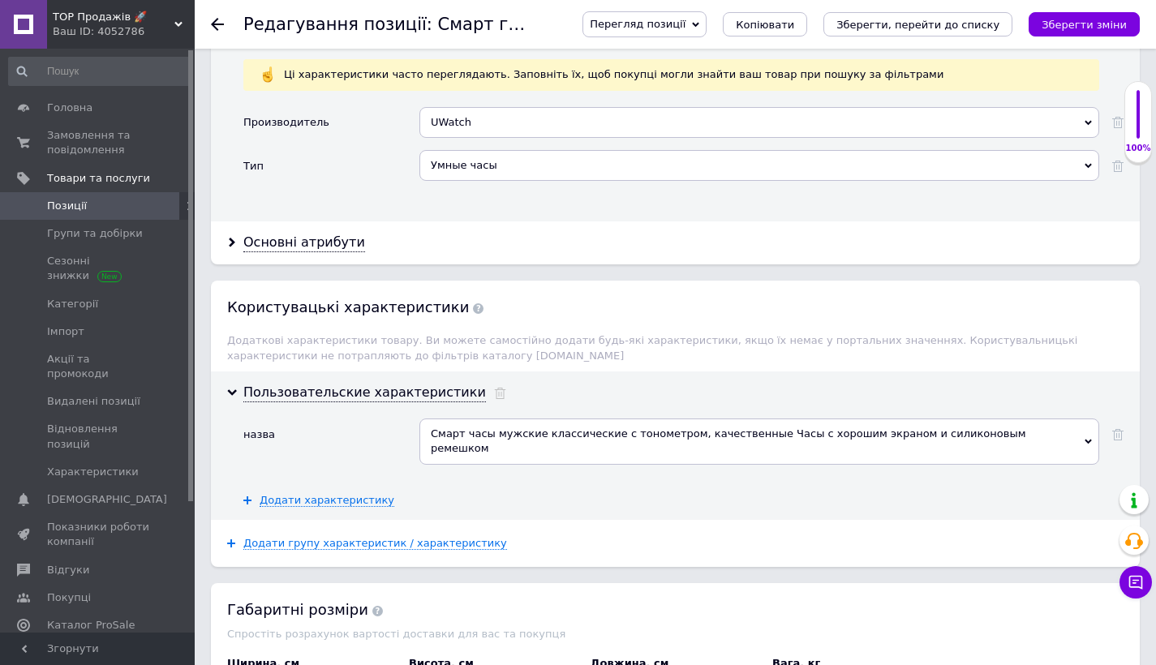
click at [616, 422] on div "Смарт часы мужские классические с тонометром, качественные Часы с хорошим экран…" at bounding box center [759, 441] width 680 height 45
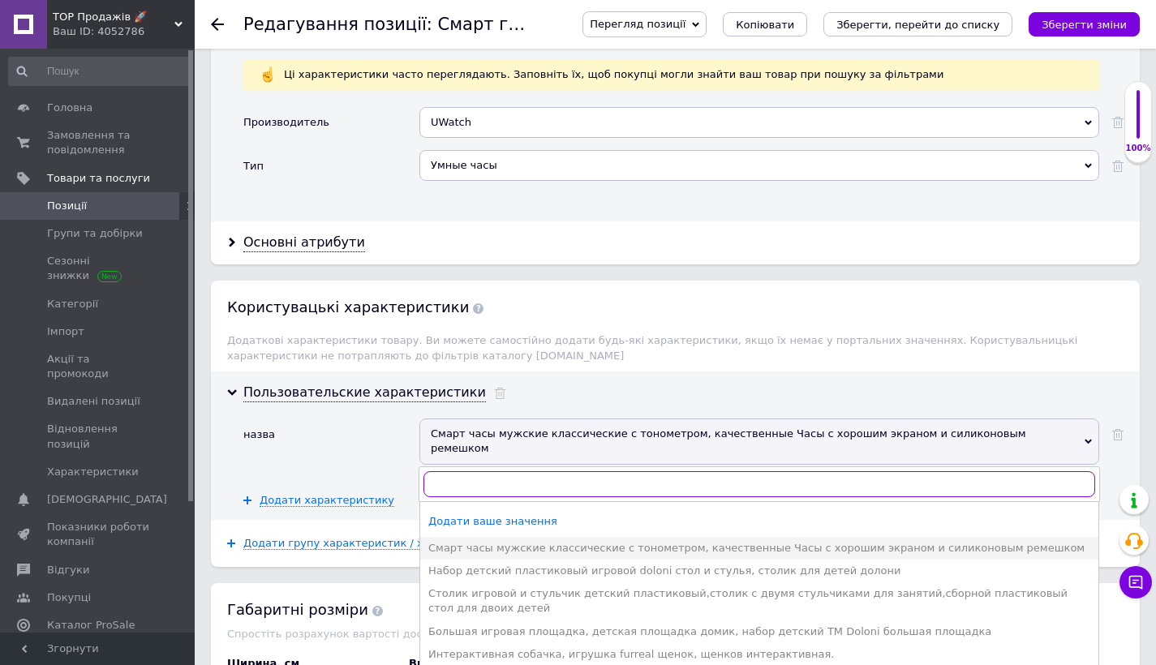
paste input "Мужские умные смарт часы водонепроницаемые Smart Watch для мужчин, для айфона и…"
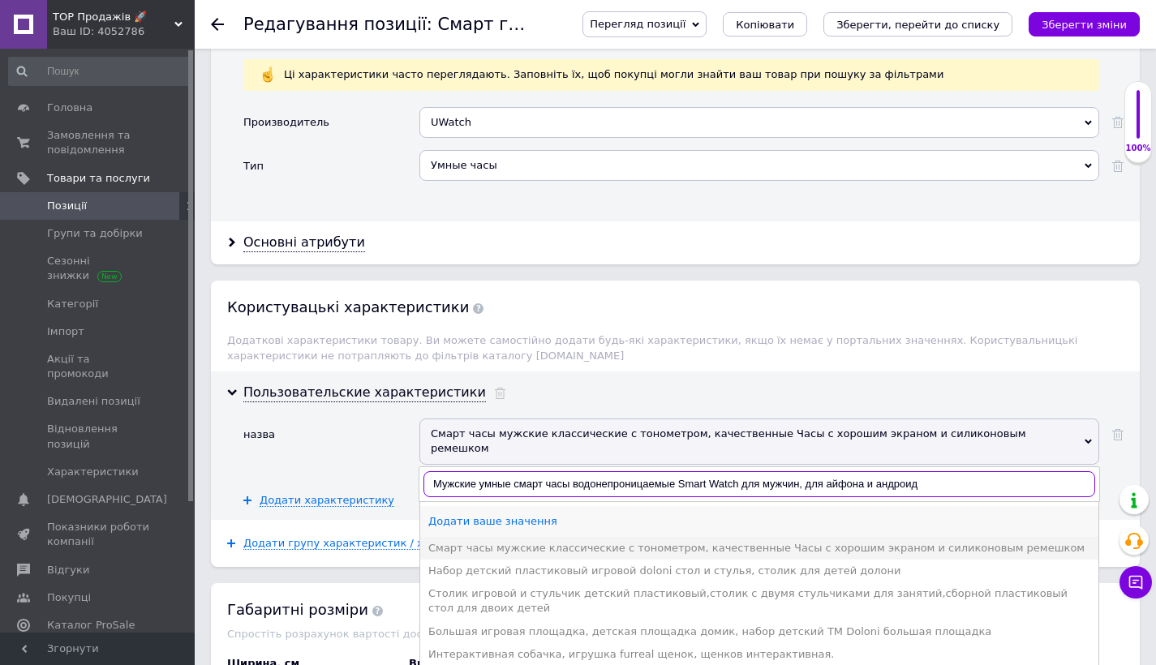
type input "Мужские умные смарт часы водонепроницаемые Smart Watch для мужчин, для айфона и…"
click at [504, 514] on div "Додати ваше значення" at bounding box center [759, 521] width 662 height 15
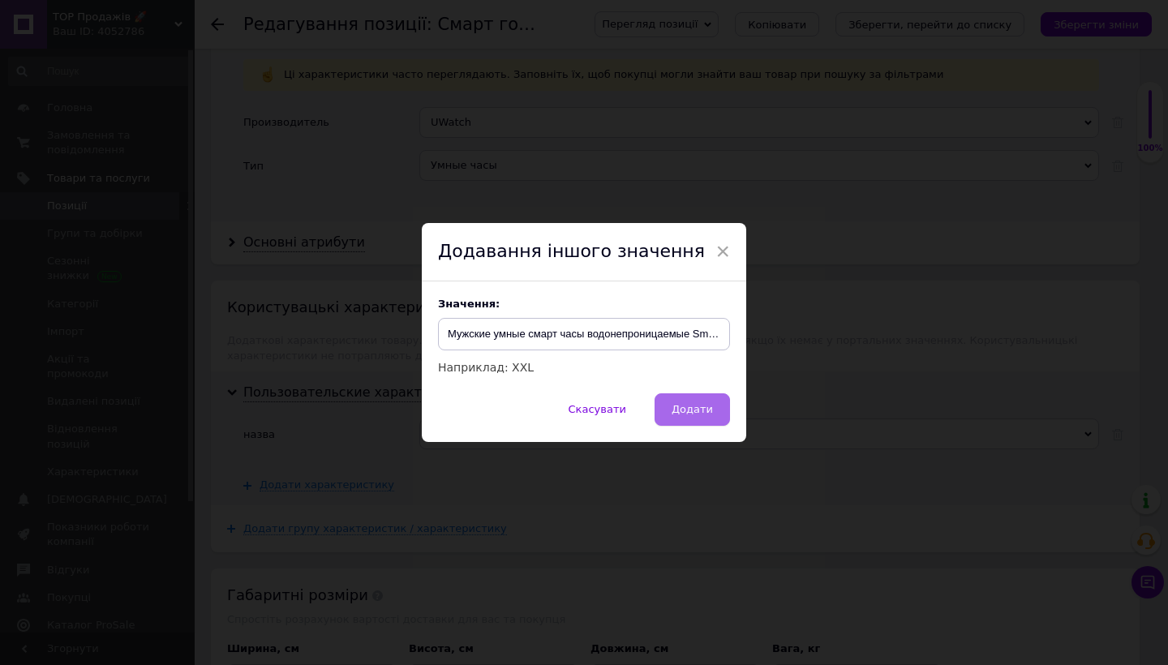
click at [682, 401] on button "Додати" at bounding box center [692, 409] width 75 height 32
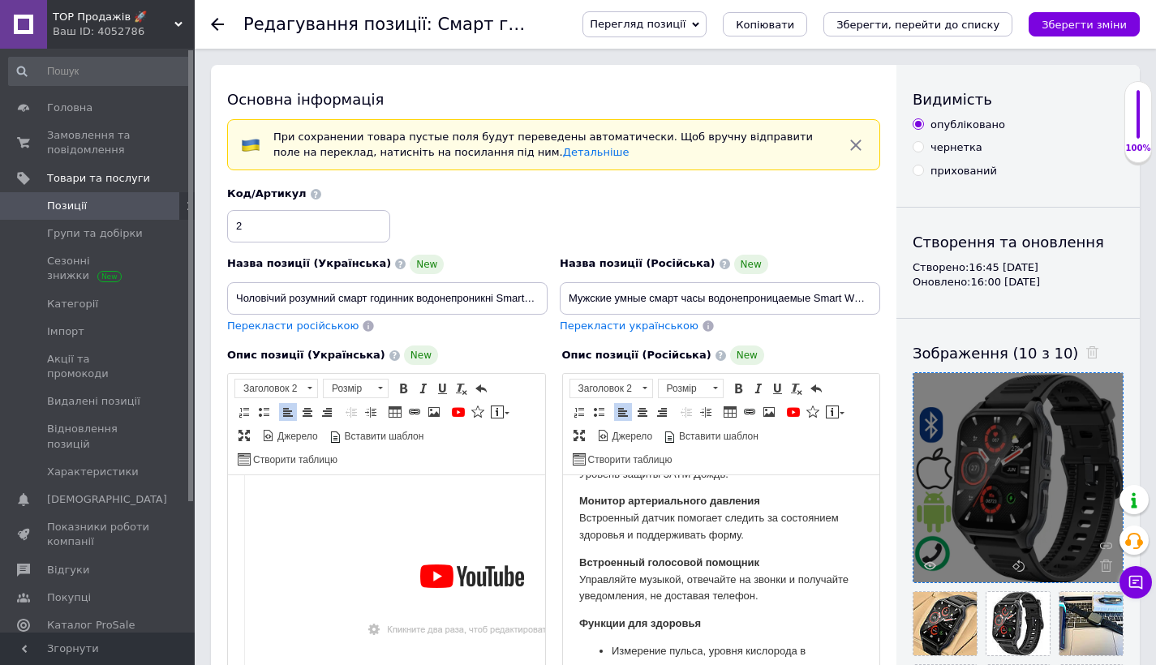
scroll to position [0, 0]
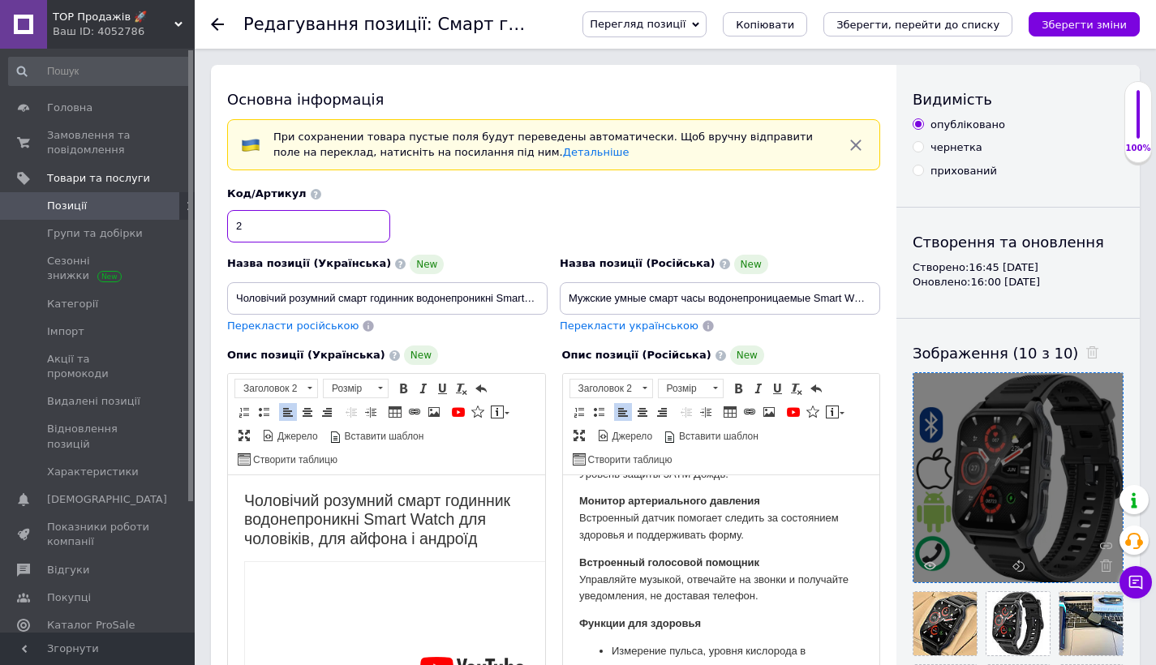
click at [332, 238] on input "2" at bounding box center [308, 226] width 163 height 32
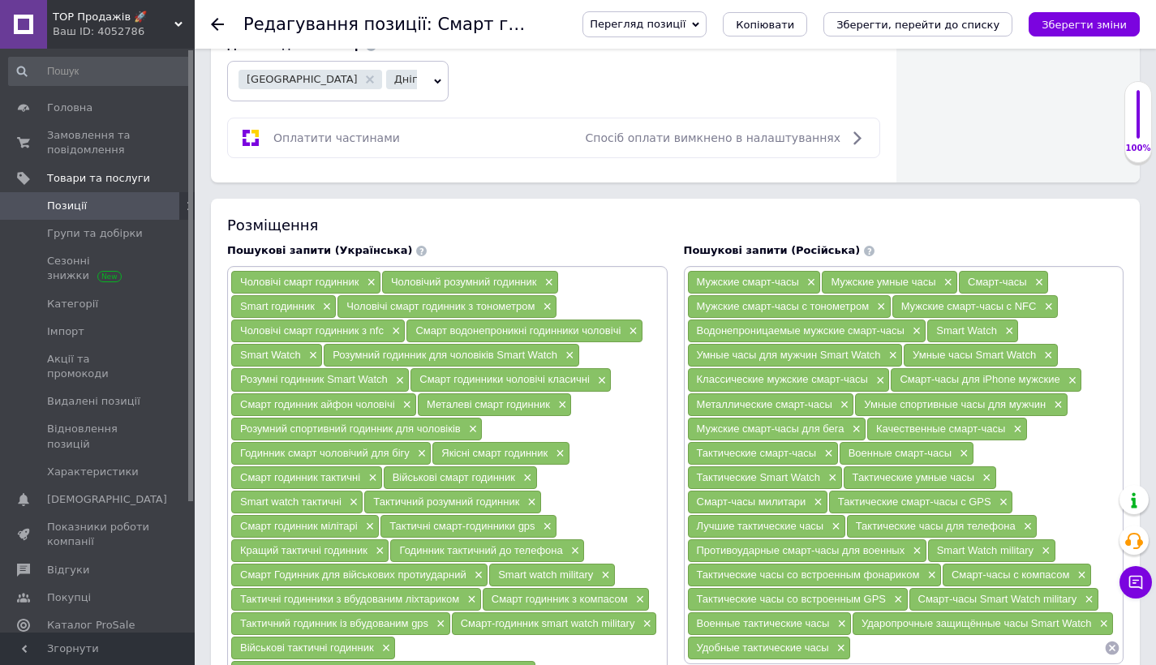
scroll to position [1104, 0]
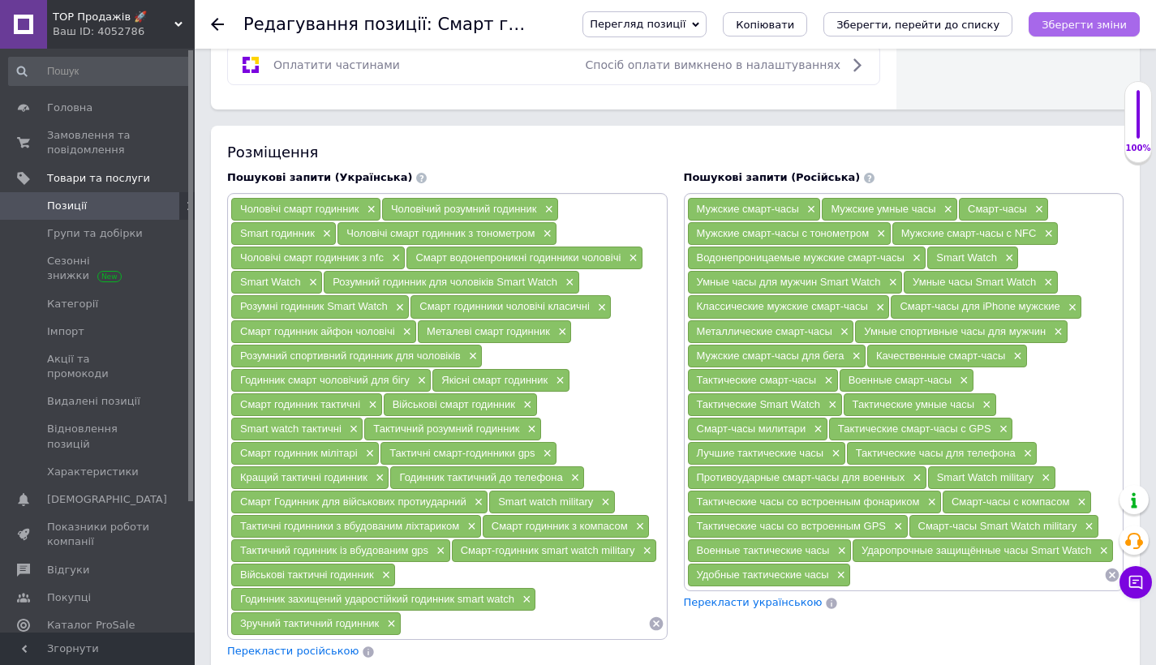
type input "1"
click at [1117, 34] on button "Зберегти зміни" at bounding box center [1083, 24] width 111 height 24
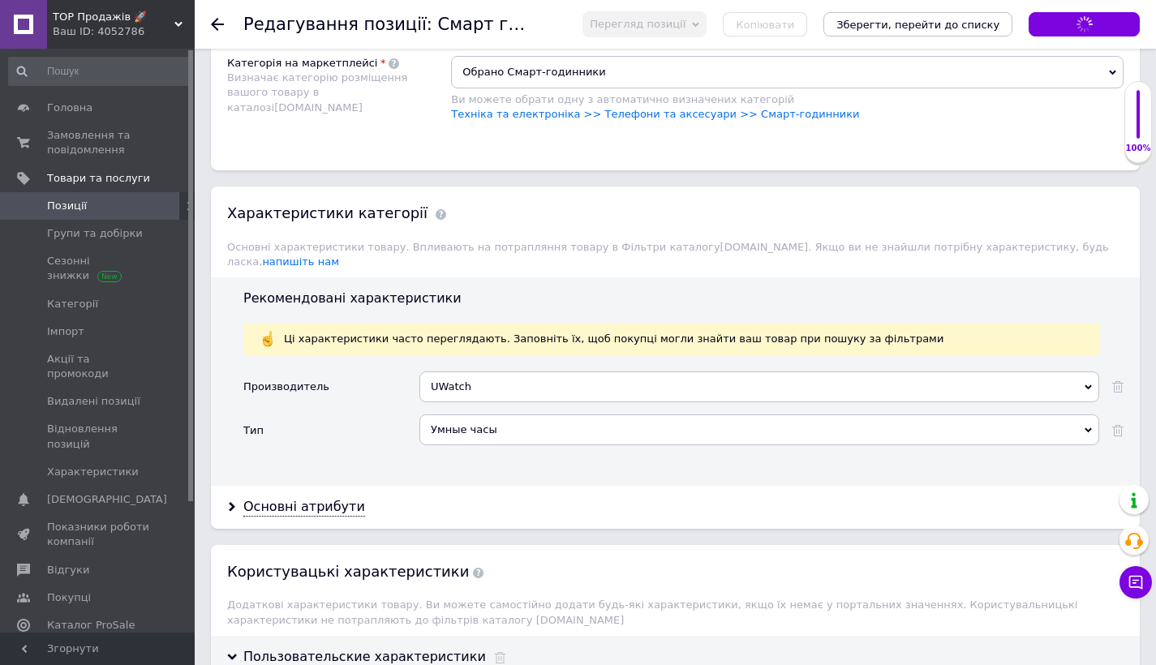
type input "Чоловічий розумний смарт годинник водонепроникні Smart Watch для чоловіків, для…"
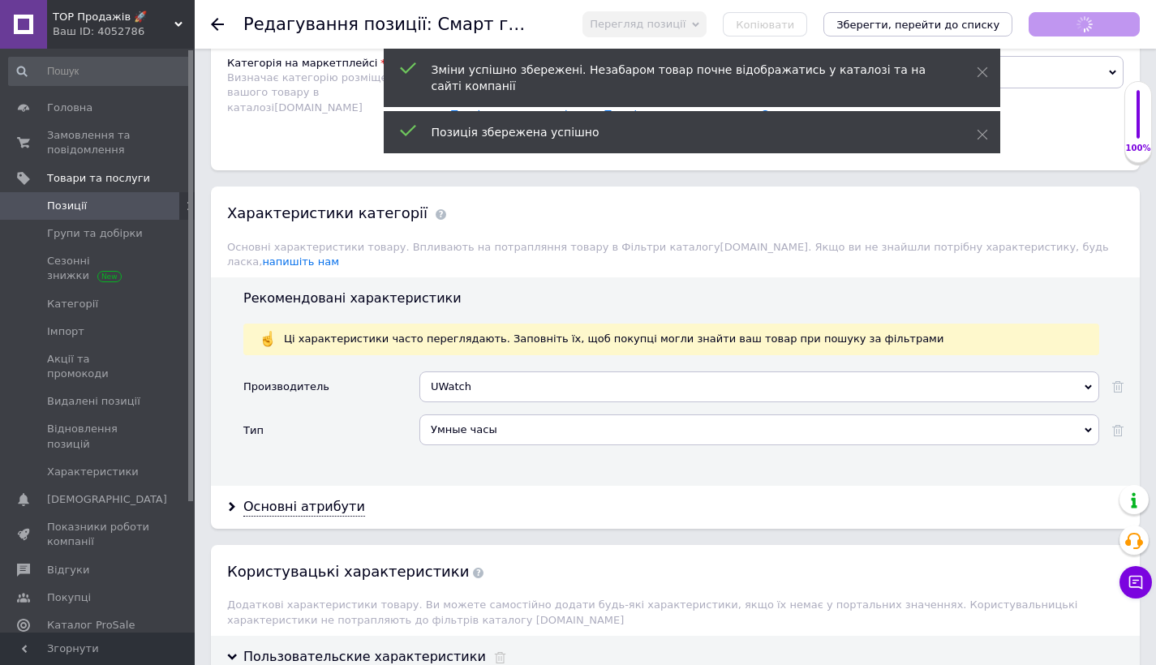
scroll to position [1938, 0]
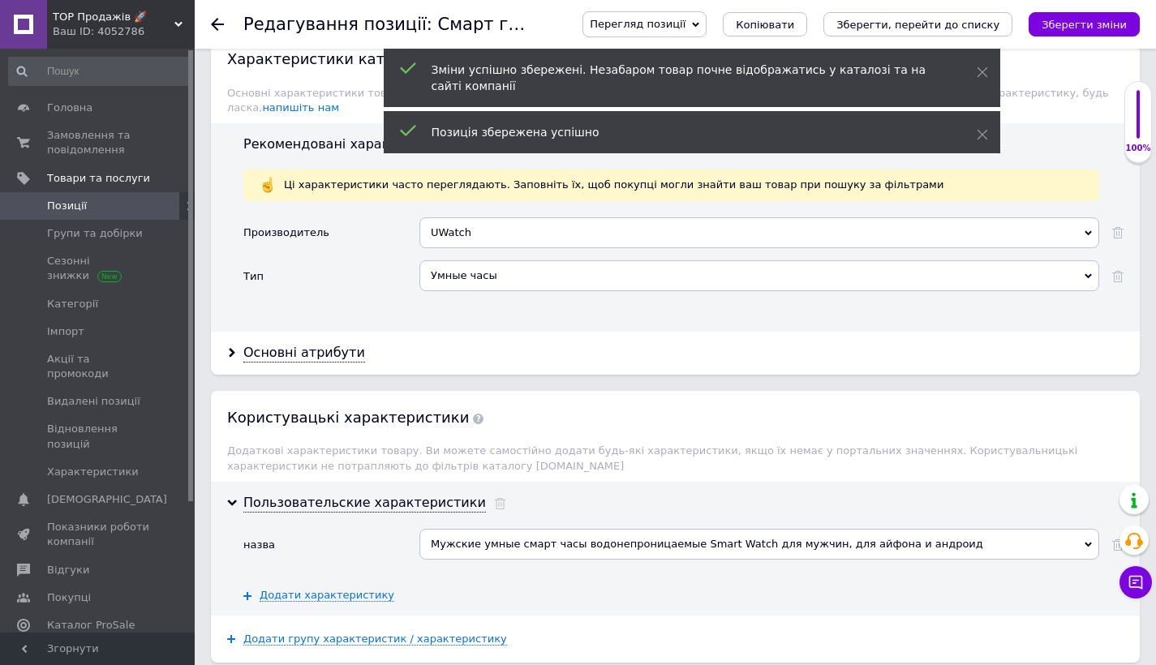
click at [36, 209] on span at bounding box center [23, 206] width 47 height 15
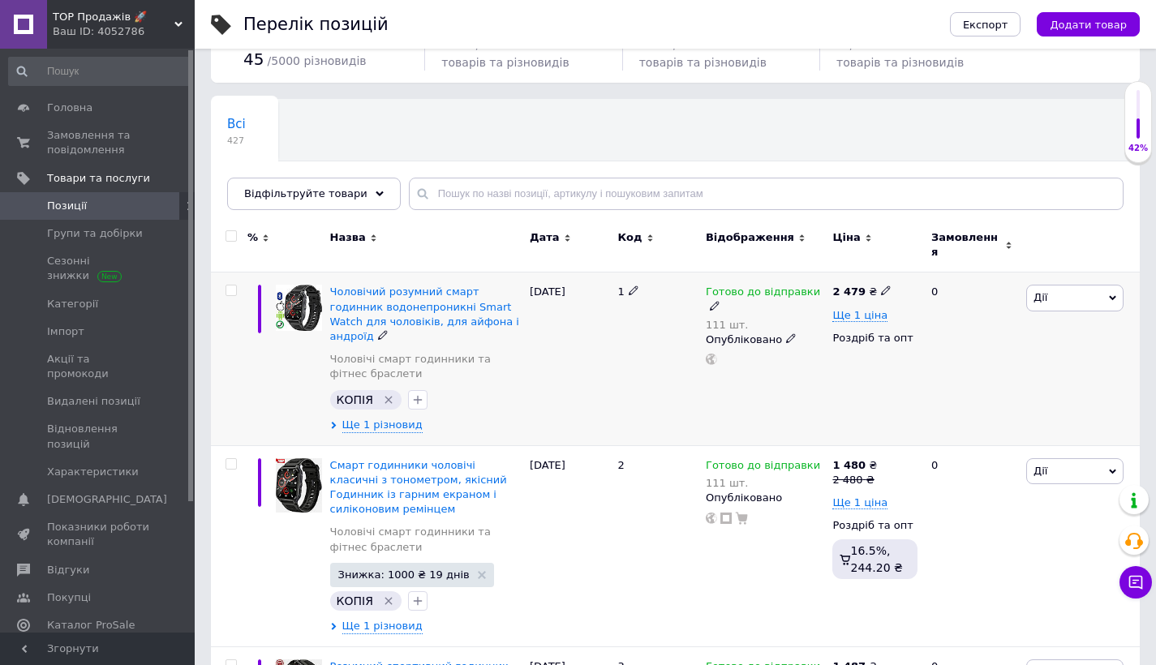
scroll to position [70, 0]
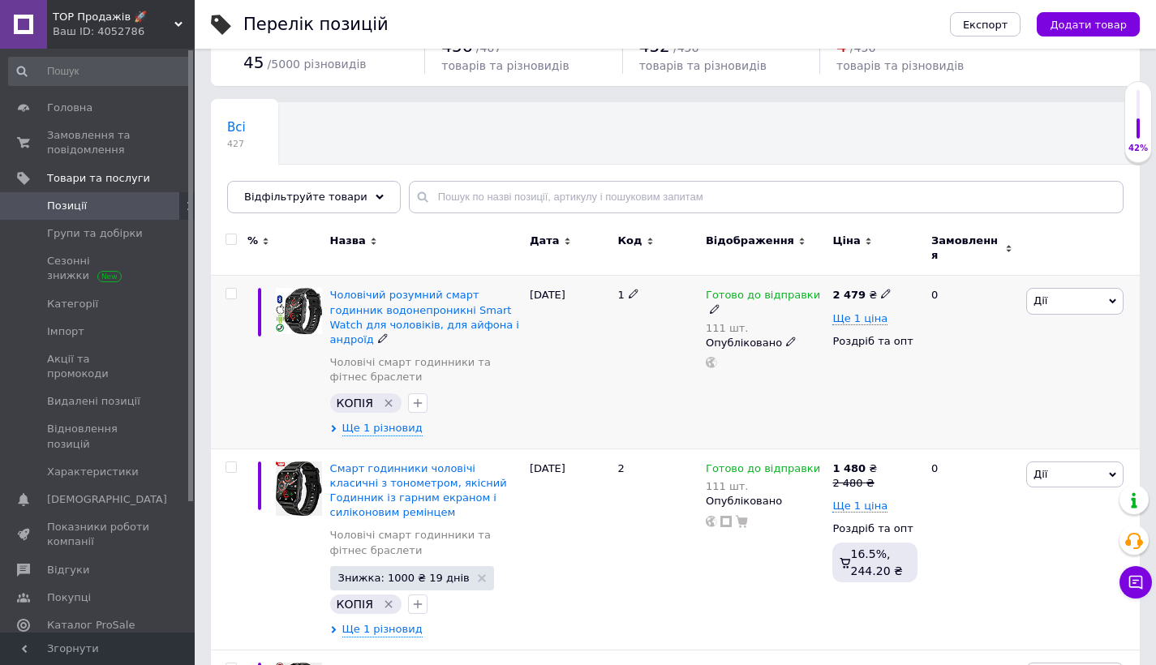
click at [1088, 294] on span "Дії" at bounding box center [1074, 301] width 97 height 26
click at [951, 389] on li "Знижка" at bounding box center [1015, 400] width 215 height 23
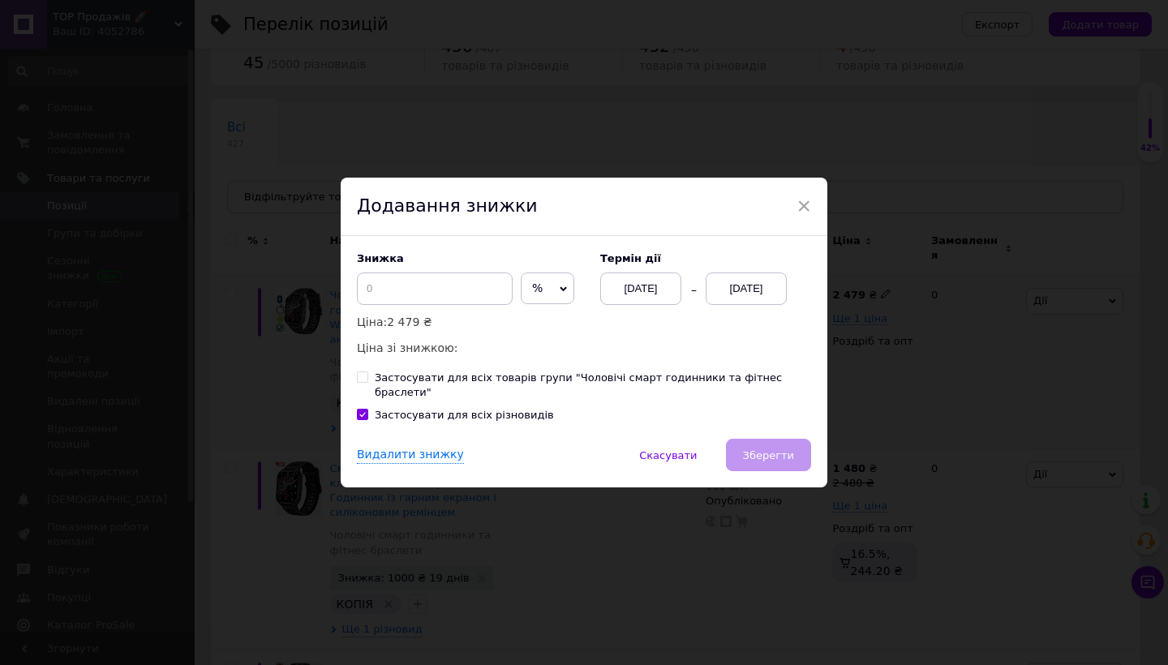
click at [706, 303] on div "[DATE]" at bounding box center [746, 289] width 81 height 32
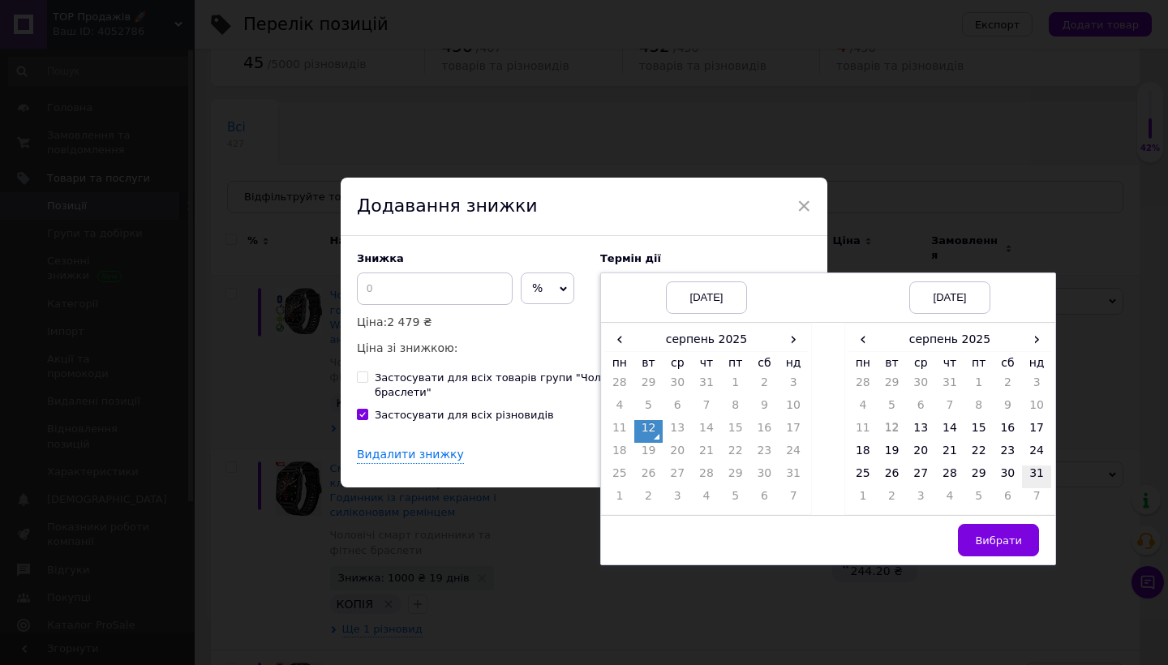
click at [1027, 476] on td "31" at bounding box center [1036, 477] width 29 height 23
click at [993, 537] on button "Вибрати" at bounding box center [998, 540] width 81 height 32
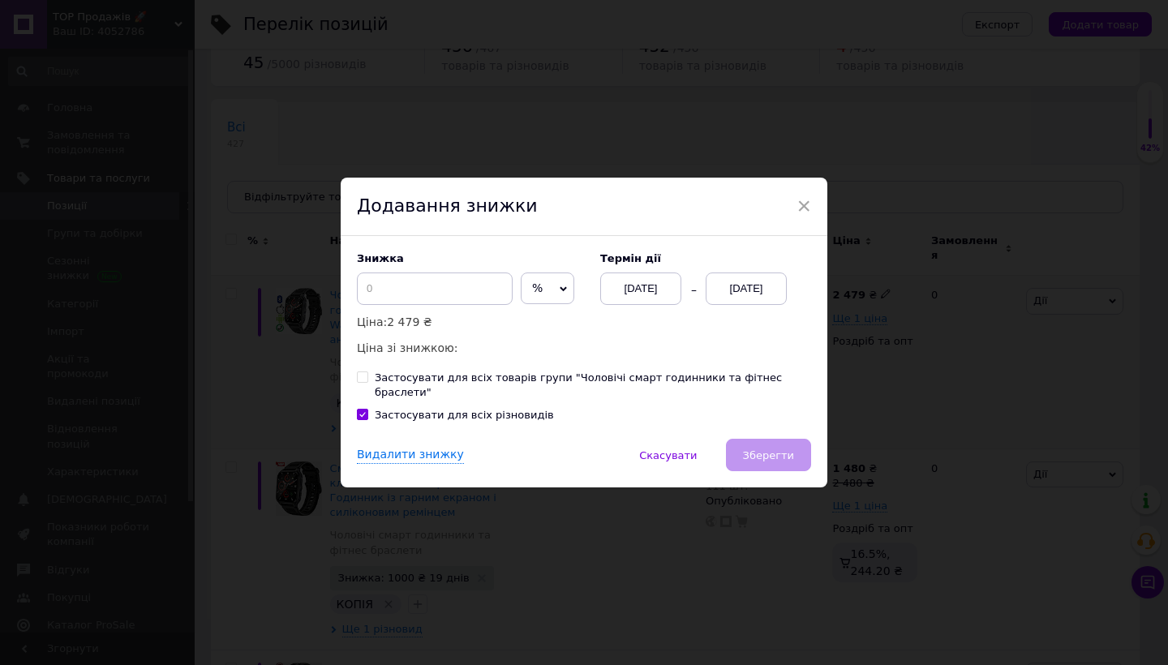
click at [522, 304] on span "%" at bounding box center [548, 289] width 54 height 32
click at [522, 333] on li "₴" at bounding box center [548, 322] width 52 height 23
click at [464, 313] on div "Знижка ₴ % Ціна: 2 479 ₴ Ціна зі знижкою:" at bounding box center [470, 304] width 227 height 105
click at [465, 305] on input at bounding box center [435, 289] width 156 height 32
type input "1000"
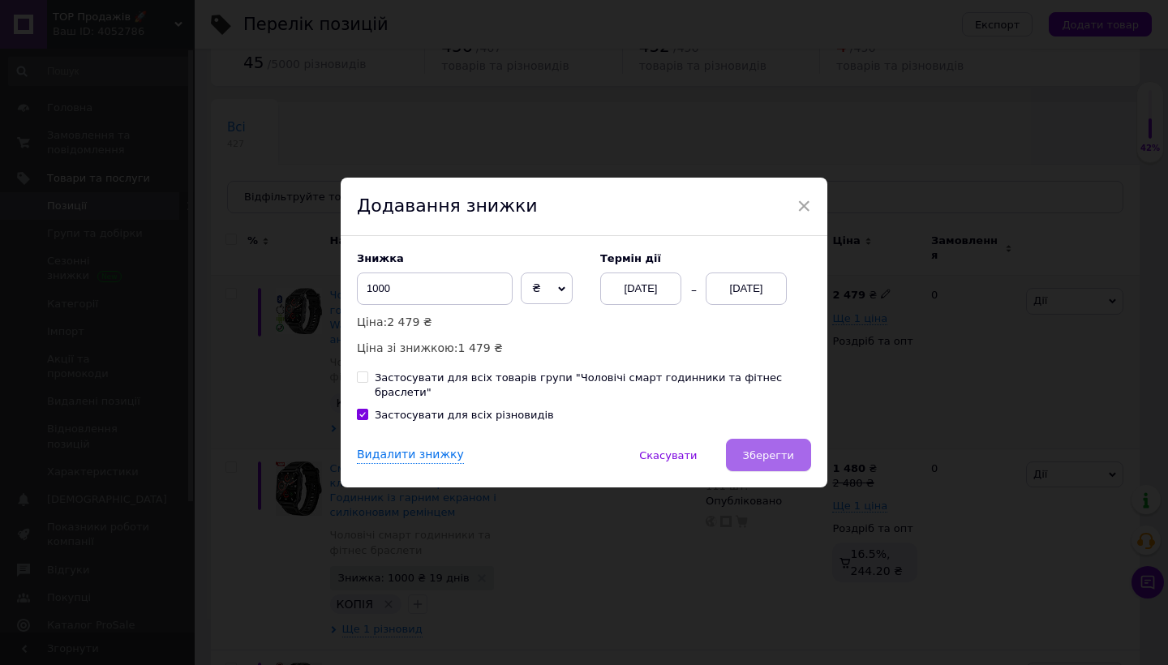
click at [759, 440] on button "Зберегти" at bounding box center [768, 455] width 85 height 32
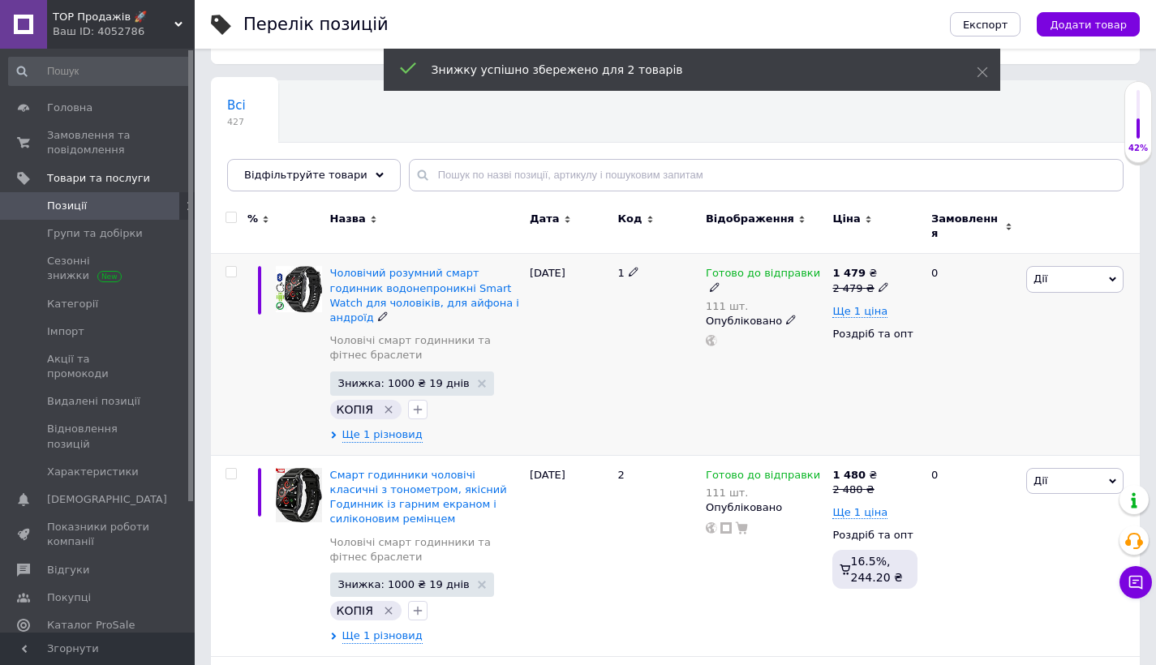
scroll to position [103, 0]
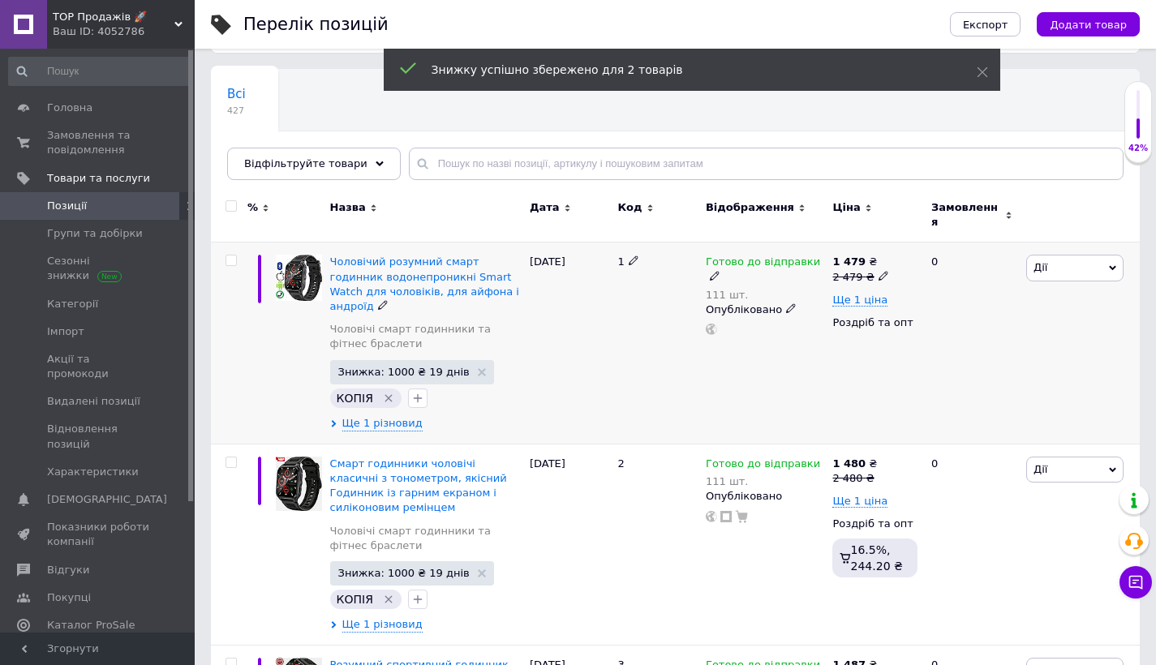
click at [1053, 255] on span "Дії" at bounding box center [1074, 268] width 97 height 26
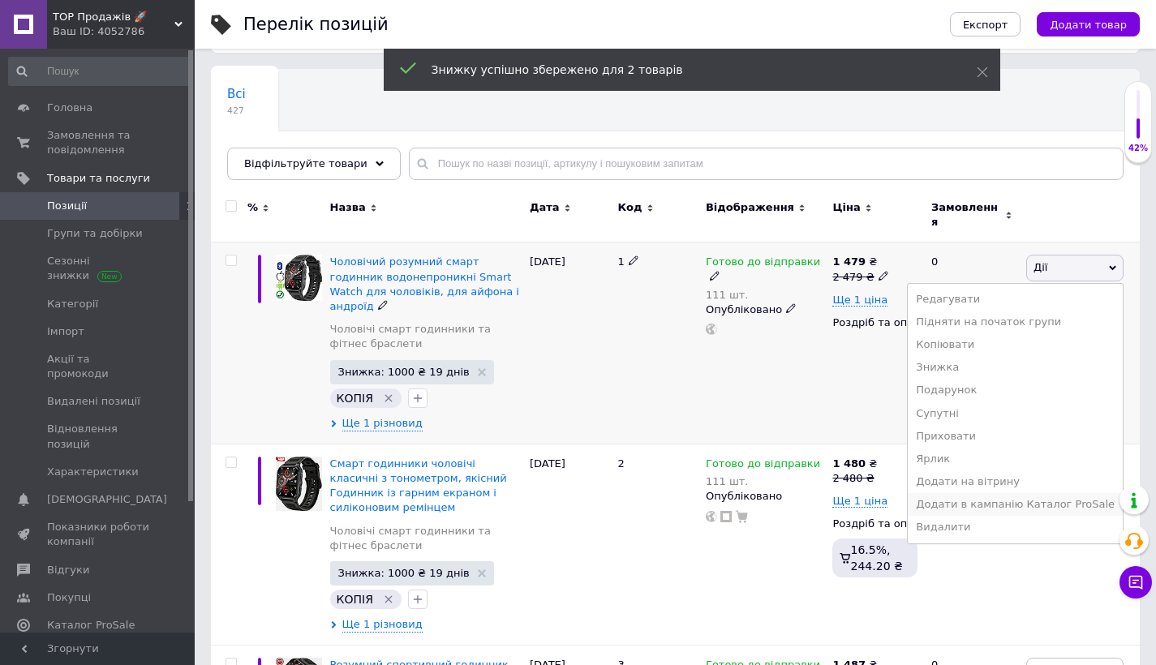
click at [1029, 493] on li "Додати в кампанію Каталог ProSale" at bounding box center [1015, 504] width 215 height 23
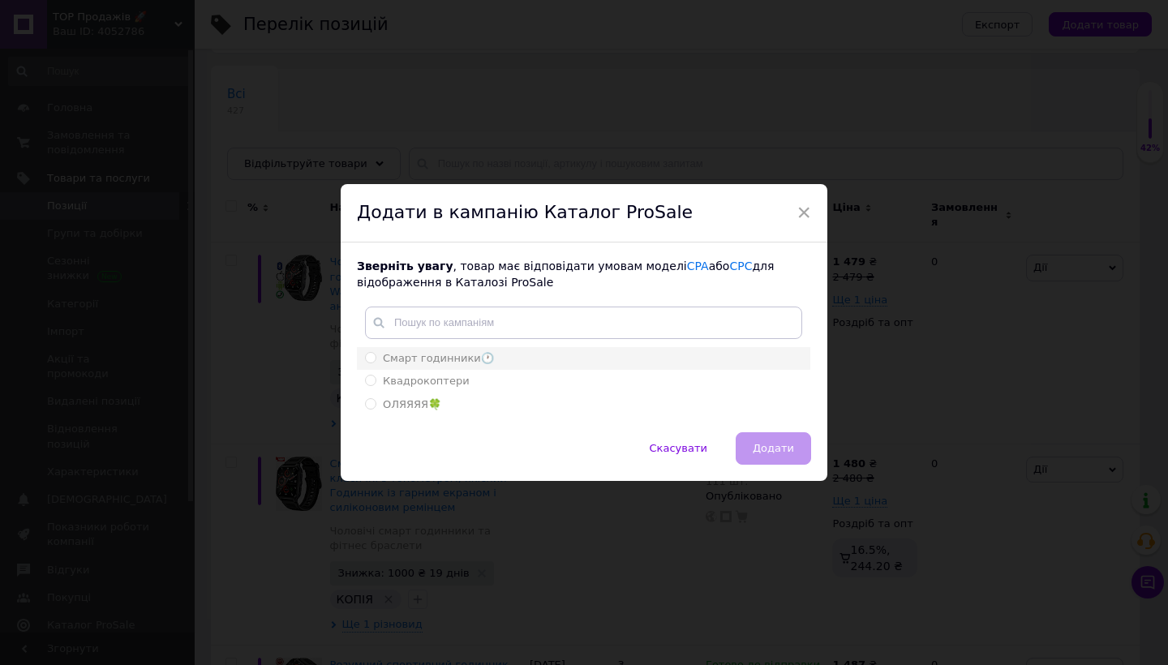
click at [497, 361] on div "Смарт годинники🕐" at bounding box center [583, 358] width 437 height 15
radio input "true"
click at [787, 450] on span "Додати" at bounding box center [773, 448] width 41 height 12
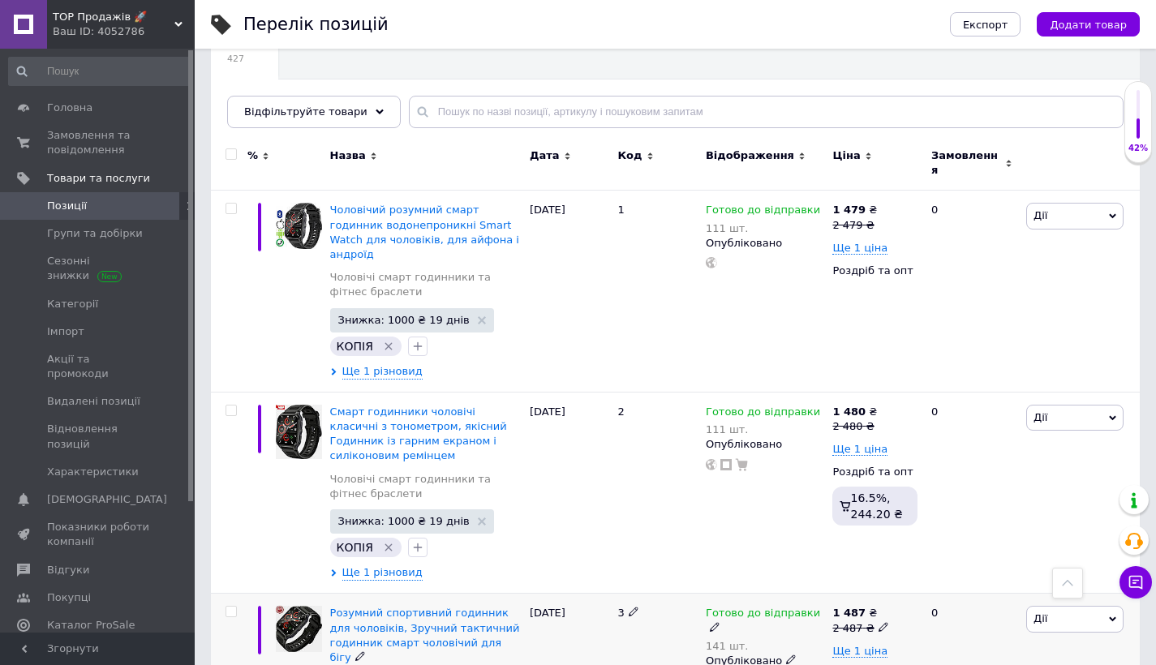
scroll to position [158, 0]
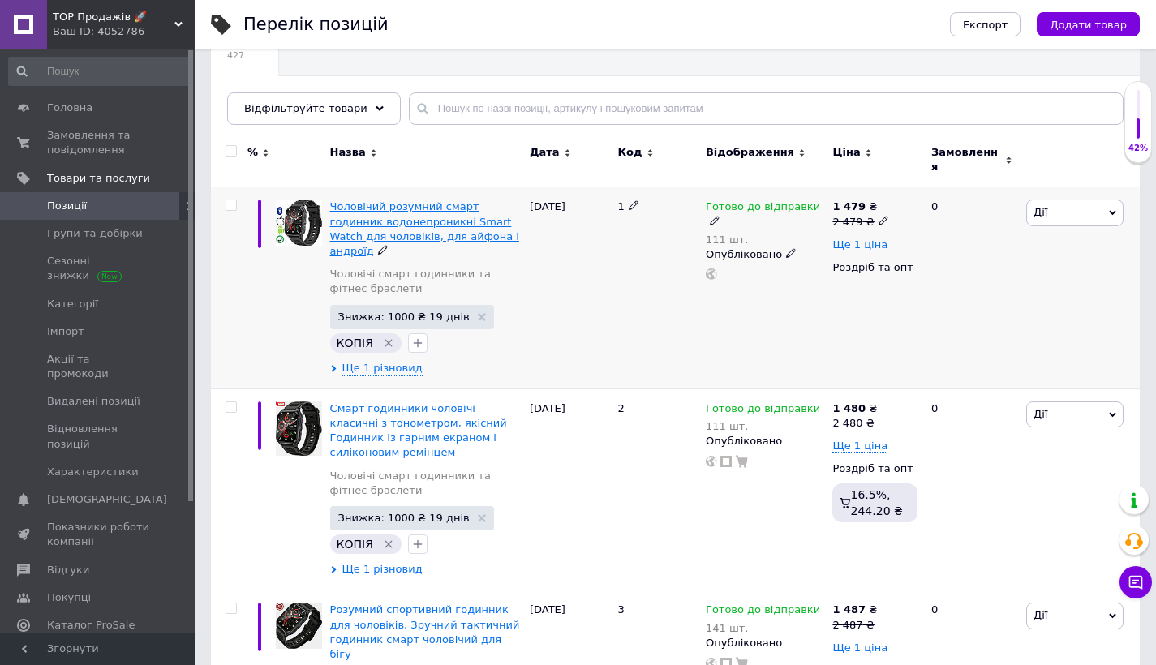
click at [416, 219] on div "Чоловічий розумний смарт годинник водонепроникні Smart Watch для чоловіків, для…" at bounding box center [425, 229] width 191 height 59
click at [465, 200] on span "Чоловічий розумний смарт годинник водонепроникні Smart Watch для чоловіків, для…" at bounding box center [424, 228] width 189 height 57
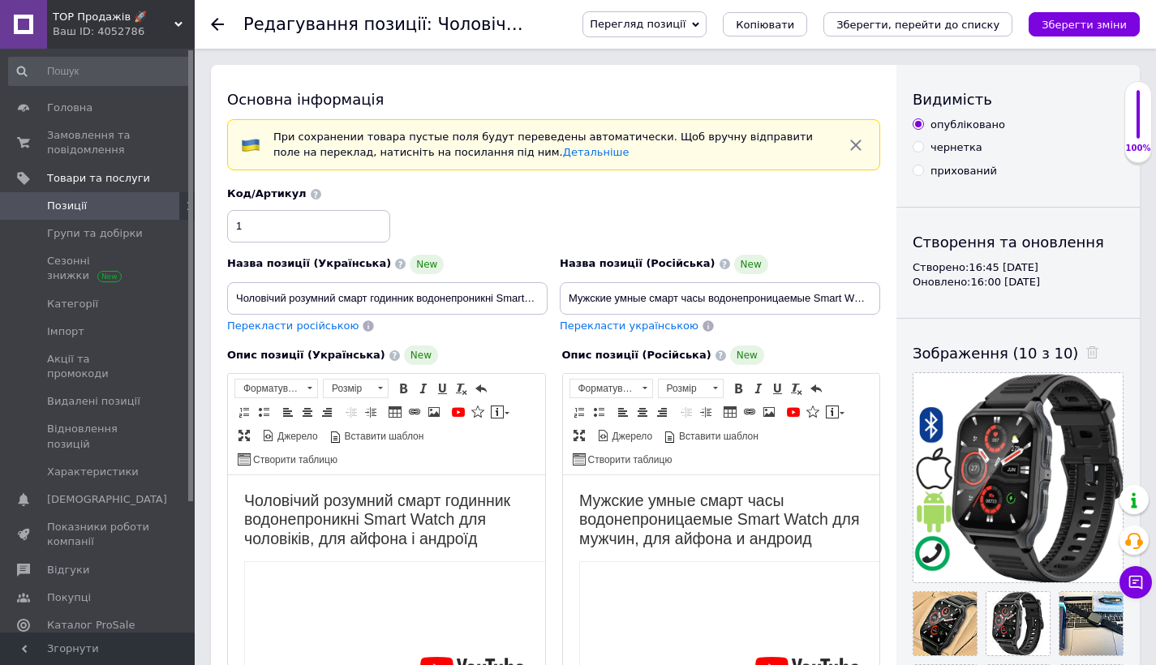
click at [731, 24] on div "Перегляд позиції Зберегти та переглянути на сайті Зберегти та переглянути на ма…" at bounding box center [852, 24] width 573 height 26
click at [706, 32] on span "Перегляд позиції" at bounding box center [644, 24] width 124 height 26
click at [690, 82] on li "Зберегти та переглянути на маркетплейсі" at bounding box center [710, 78] width 254 height 23
click at [67, 200] on span "Позиції" at bounding box center [67, 206] width 40 height 15
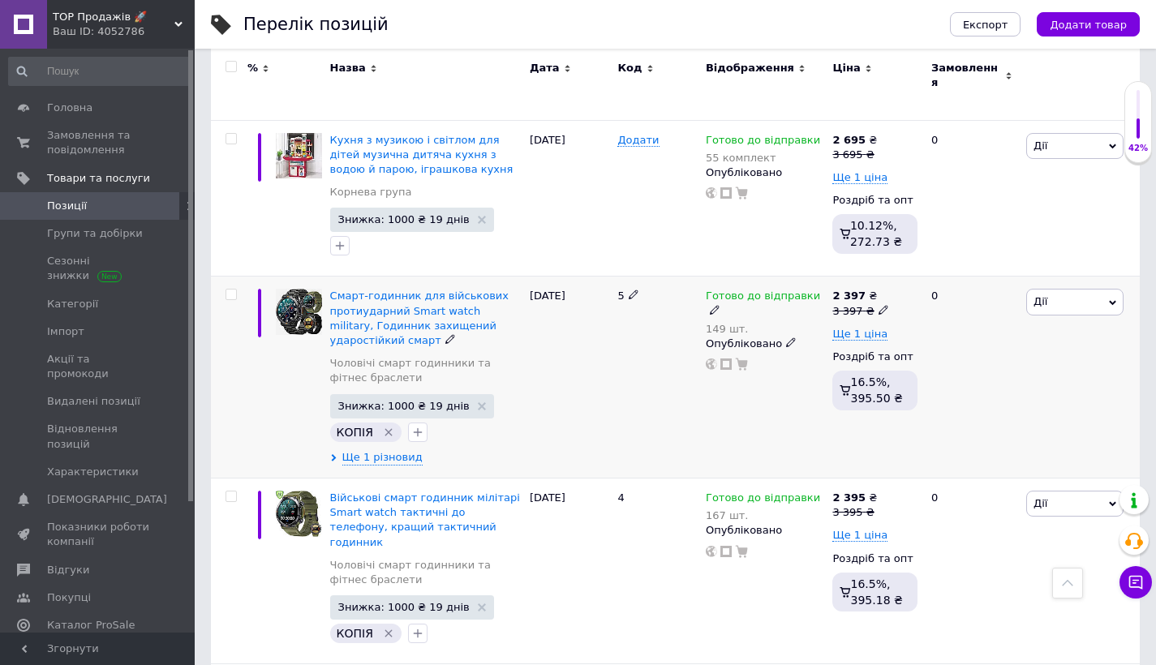
scroll to position [1926, 0]
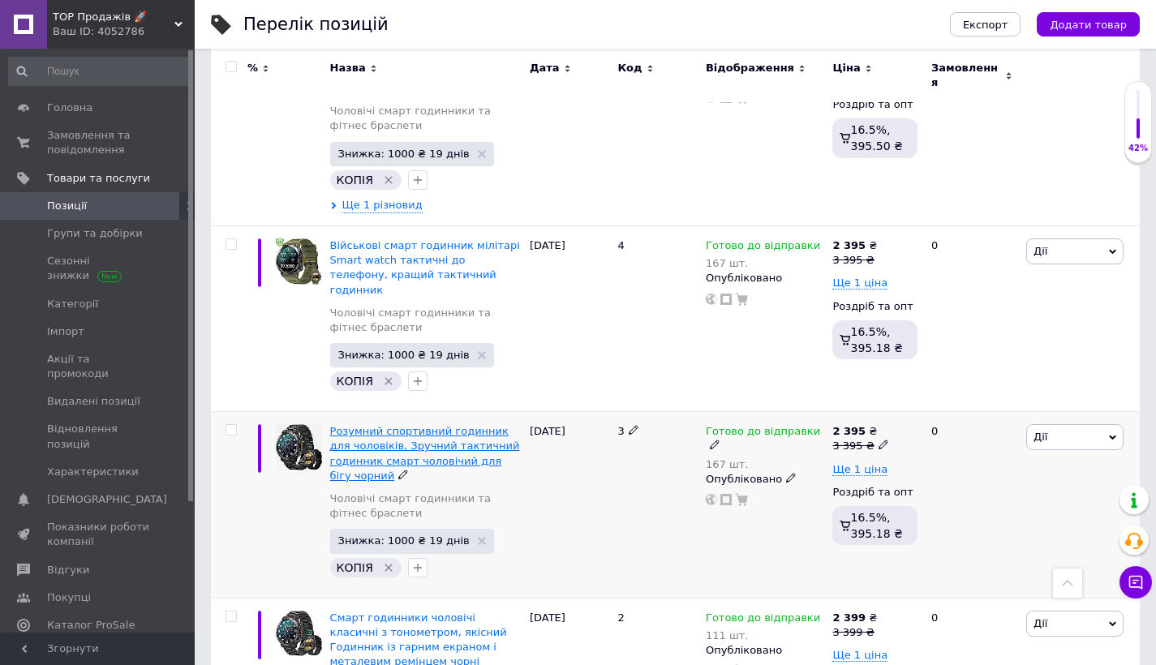
click at [362, 425] on span "Розумний спортивний годинник для чоловіків, Зручний тактичний годинник смарт чо…" at bounding box center [425, 453] width 190 height 57
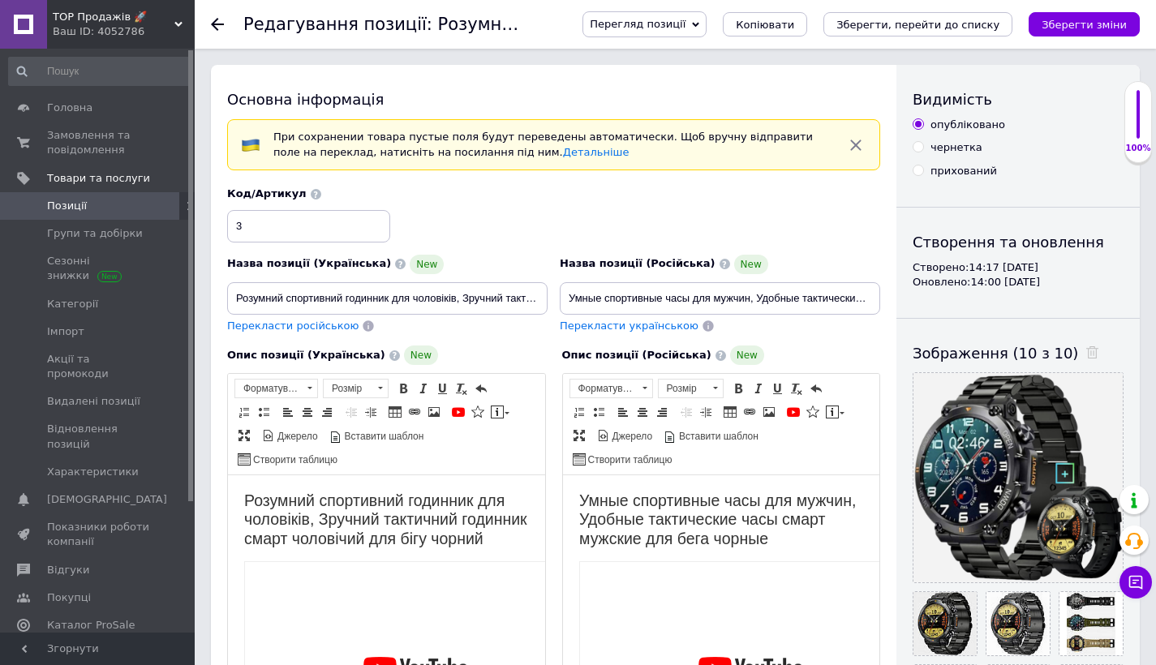
click at [706, 28] on span "Перегляд позиції" at bounding box center [644, 24] width 124 height 26
click at [689, 87] on li "Зберегти та переглянути на маркетплейсі" at bounding box center [710, 78] width 254 height 23
